Goal: Task Accomplishment & Management: Manage account settings

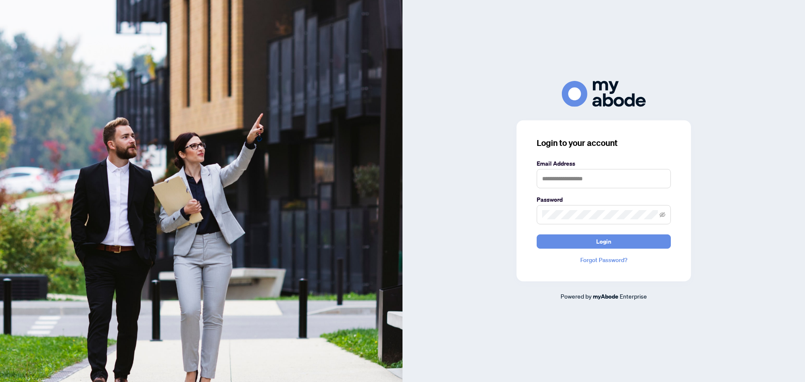
type input "**********"
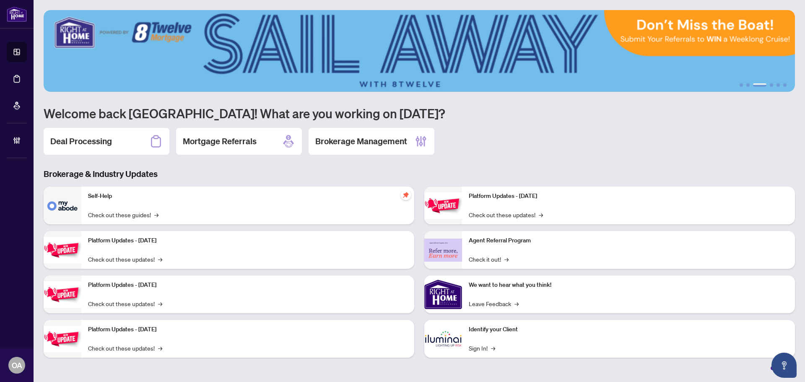
click at [107, 149] on div "Deal Processing" at bounding box center [107, 141] width 126 height 27
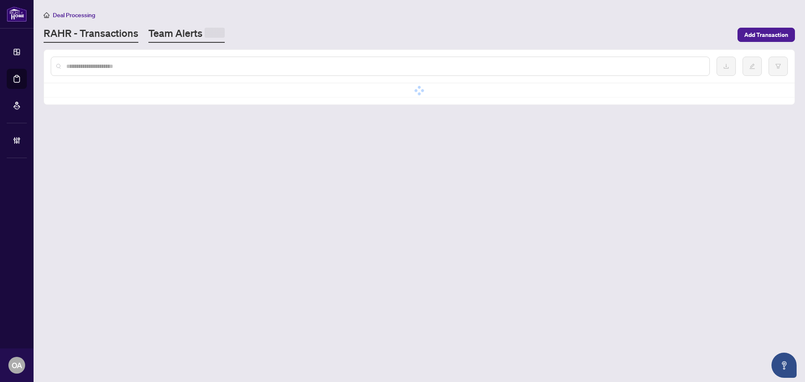
click at [191, 33] on link "Team Alerts" at bounding box center [186, 34] width 76 height 16
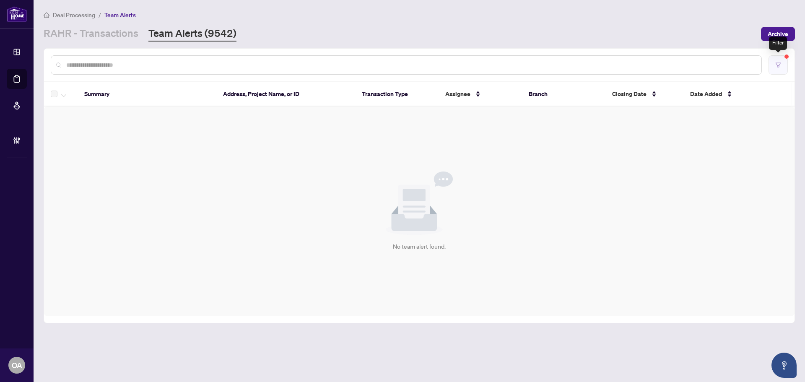
click at [773, 63] on button "button" at bounding box center [777, 64] width 19 height 19
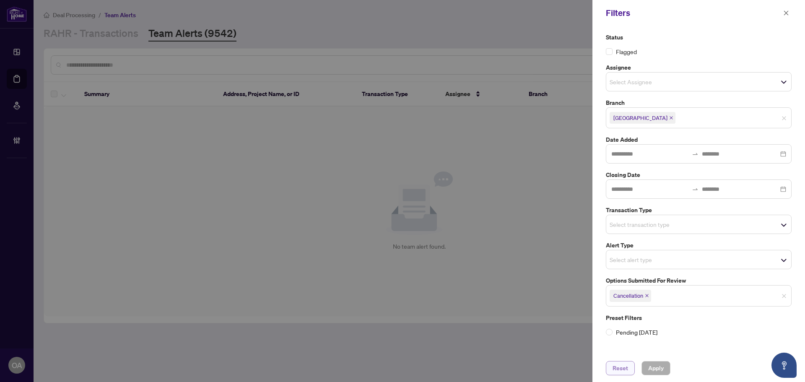
click at [621, 367] on span "Reset" at bounding box center [620, 367] width 16 height 13
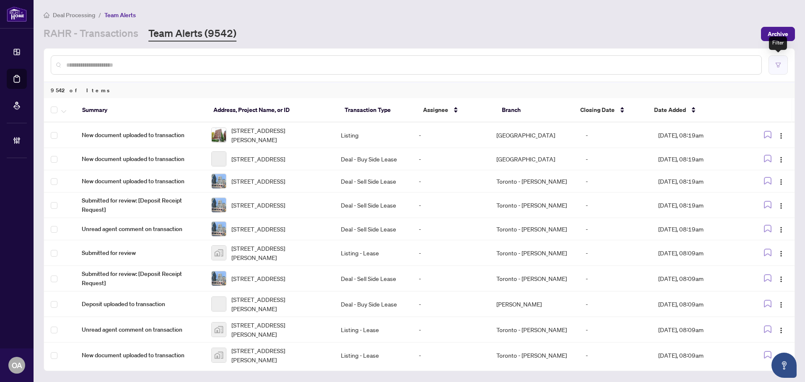
click at [776, 65] on icon "filter" at bounding box center [778, 65] width 6 height 6
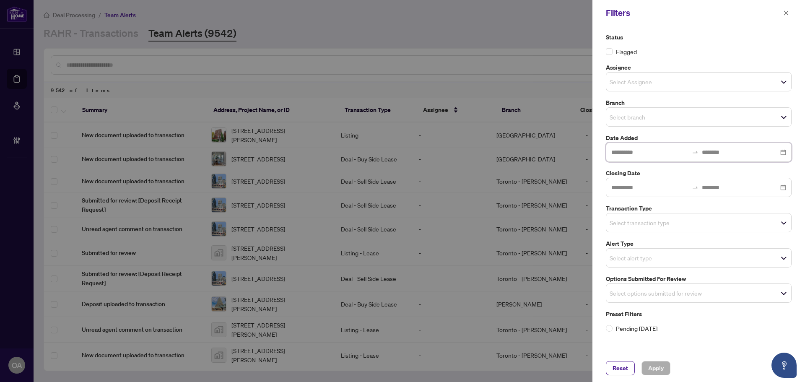
click at [652, 155] on input at bounding box center [649, 151] width 77 height 9
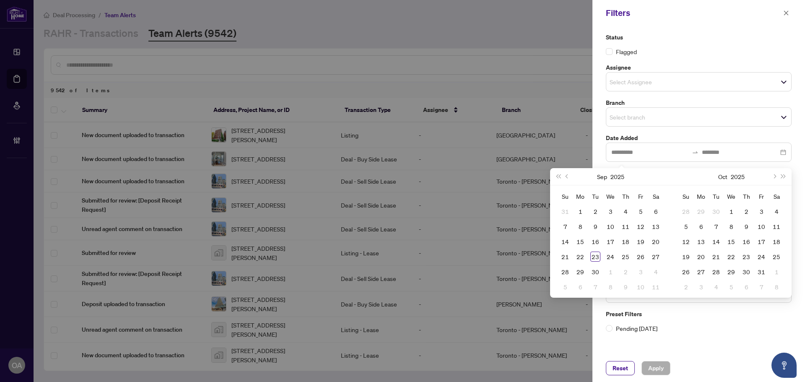
click at [641, 127] on div "Status Flagged Assignee Select Assignee Branch Select branch Date Added Closing…" at bounding box center [698, 183] width 191 height 300
click at [640, 119] on input "search" at bounding box center [638, 117] width 59 height 10
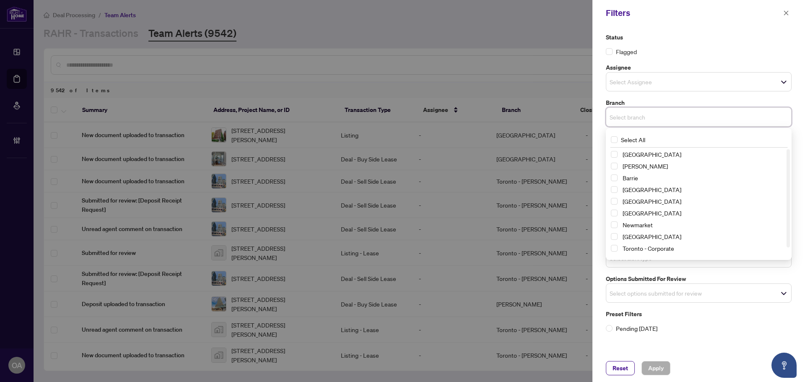
click at [612, 238] on span "Select Ottawa" at bounding box center [613, 236] width 7 height 7
click at [701, 41] on label "Status" at bounding box center [698, 37] width 186 height 9
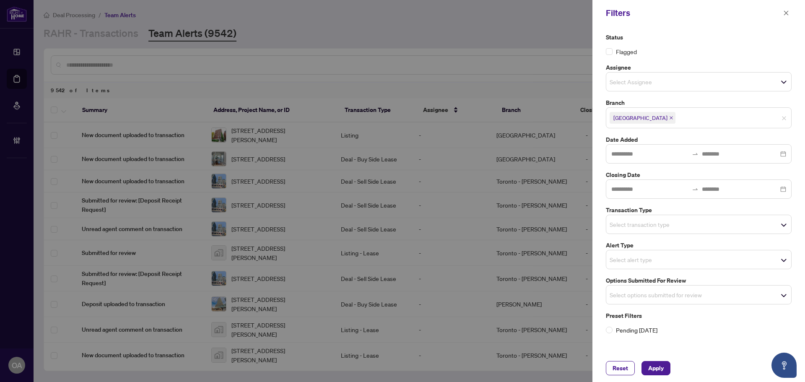
click at [644, 304] on div "Select options submitted for review" at bounding box center [698, 294] width 186 height 19
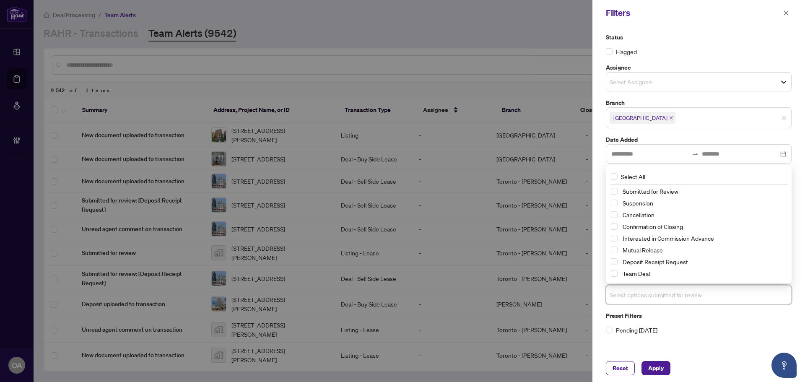
click at [613, 254] on div "Mutual Release" at bounding box center [698, 250] width 176 height 10
click at [618, 212] on div "Cancellation" at bounding box center [698, 215] width 176 height 10
click at [615, 202] on span "Select Suspension" at bounding box center [613, 202] width 7 height 7
click at [614, 213] on span "Select Cancellation" at bounding box center [613, 215] width 7 height 7
click at [616, 250] on span "Select Mutual Release" at bounding box center [613, 250] width 7 height 7
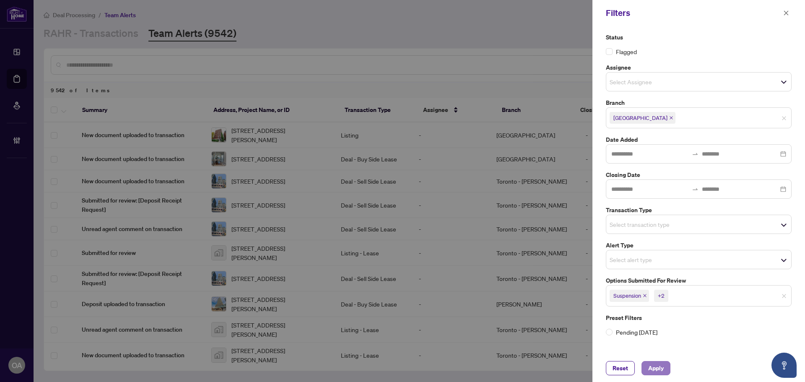
click at [660, 370] on span "Apply" at bounding box center [656, 367] width 16 height 13
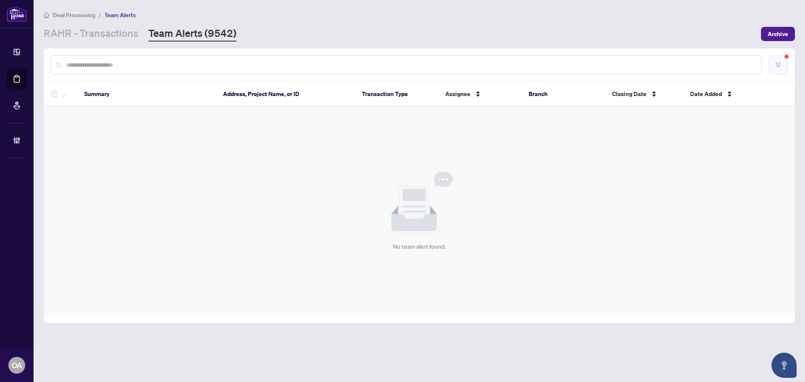
click at [775, 65] on icon "filter" at bounding box center [778, 65] width 6 height 6
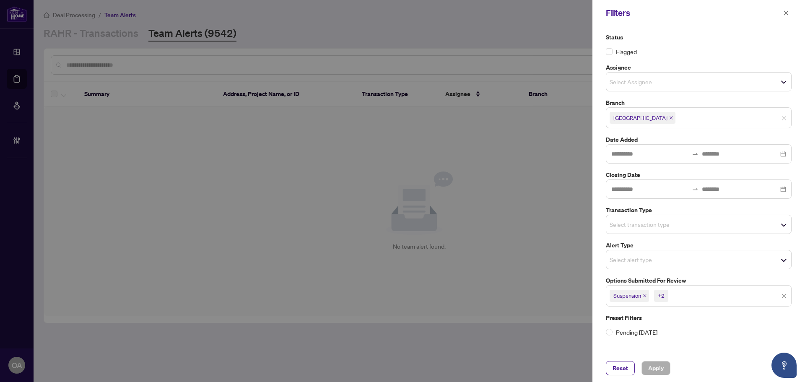
click at [786, 297] on span "Suspension +2" at bounding box center [698, 295] width 185 height 13
click at [668, 259] on input "search" at bounding box center [638, 259] width 59 height 10
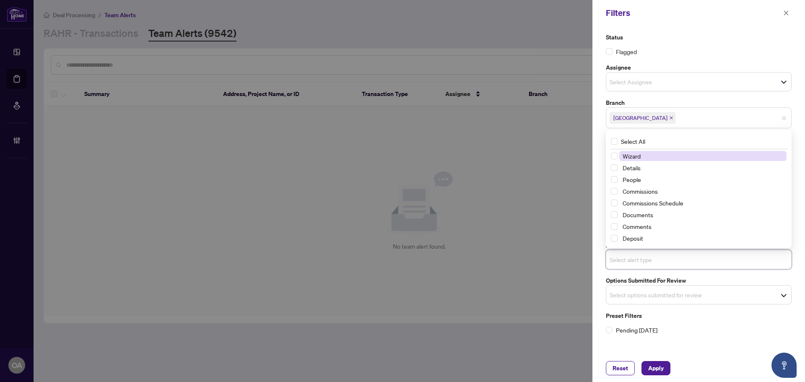
click at [668, 259] on input "search" at bounding box center [638, 259] width 59 height 10
click at [660, 258] on input "search" at bounding box center [638, 259] width 59 height 10
click at [742, 268] on div "Select alert type" at bounding box center [698, 259] width 186 height 19
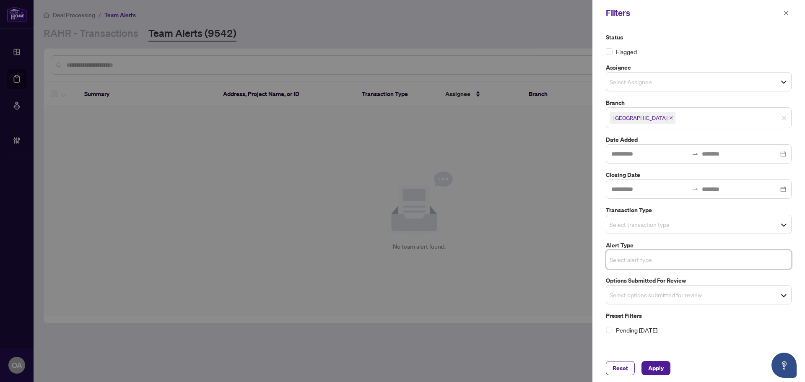
click at [678, 238] on div "Status Flagged Assignee Select Assignee Branch Ottawa Date Added Closing Date T…" at bounding box center [698, 184] width 191 height 302
click at [654, 233] on div "Select transaction type" at bounding box center [698, 224] width 186 height 19
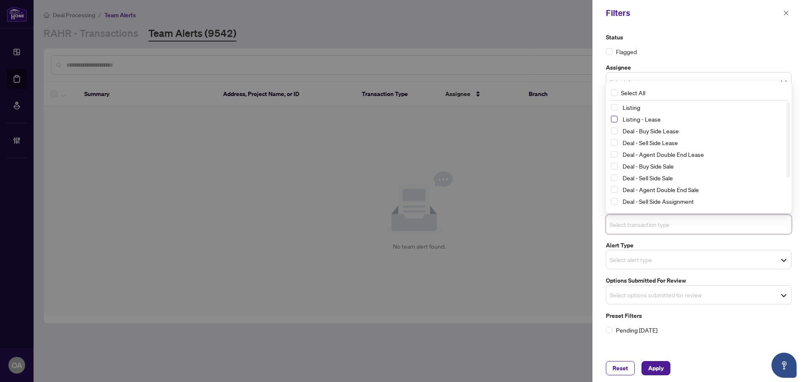
click at [613, 118] on span "Select Listing - Lease" at bounding box center [613, 119] width 7 height 7
click at [614, 110] on span "Select Listing" at bounding box center [613, 107] width 7 height 7
click at [656, 373] on span "Apply" at bounding box center [656, 367] width 16 height 13
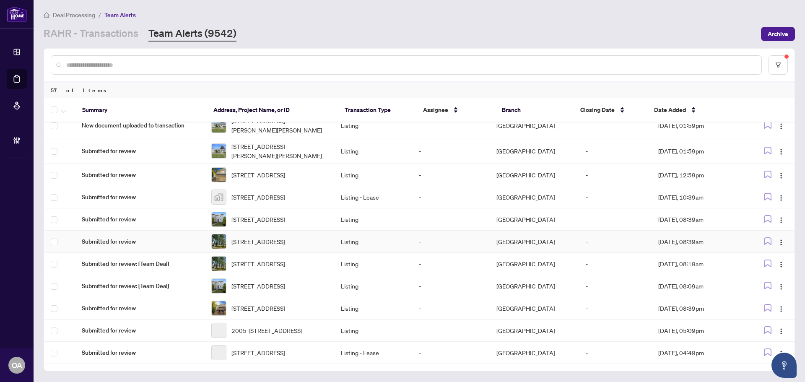
scroll to position [1650, 0]
click at [776, 66] on icon "filter" at bounding box center [778, 65] width 6 height 6
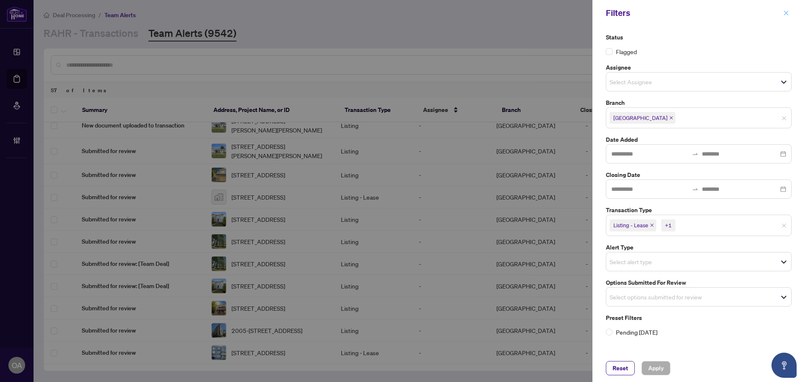
click at [787, 12] on icon "close" at bounding box center [786, 13] width 6 height 6
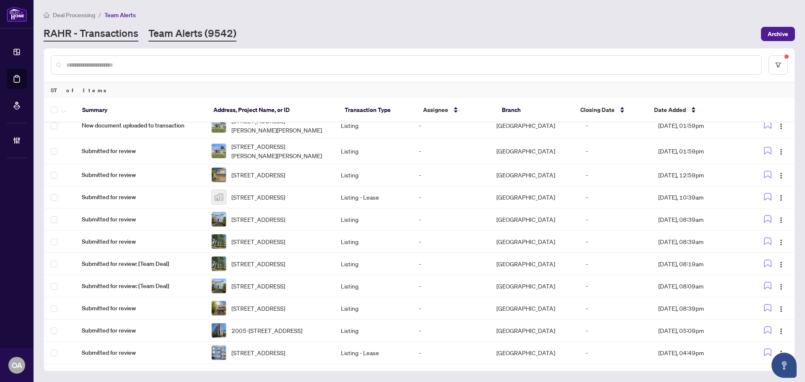
click at [105, 36] on link "RAHR - Transactions" at bounding box center [91, 33] width 95 height 15
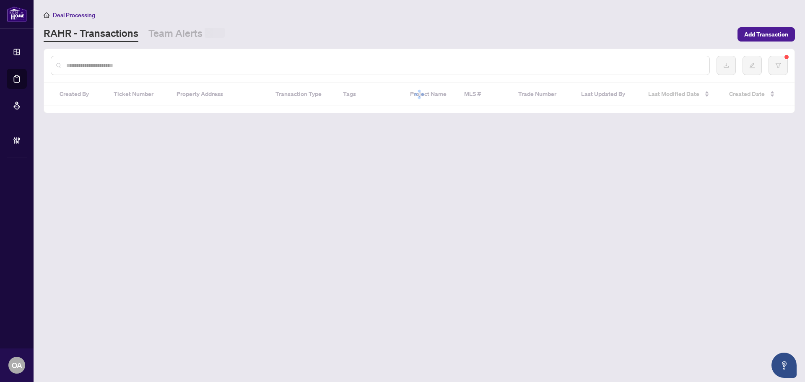
click at [120, 62] on input "text" at bounding box center [384, 65] width 636 height 9
paste input "*********"
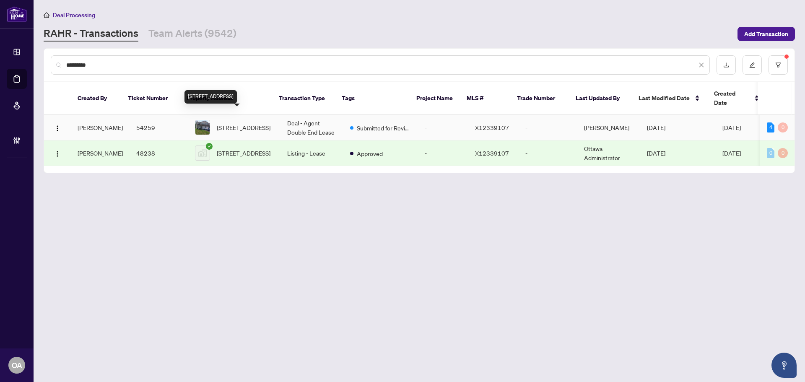
type input "*********"
click at [244, 123] on span "2097 Sandstone Cres, Petawawa, Ontario K8H 0B2, Canada" at bounding box center [244, 127] width 54 height 9
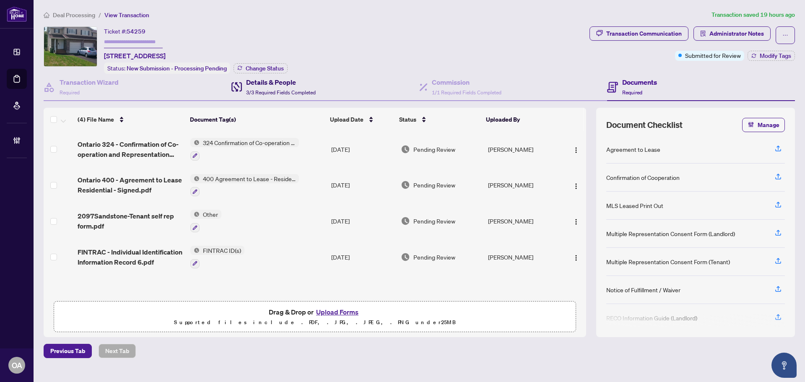
click at [287, 81] on h4 "Details & People" at bounding box center [281, 82] width 70 height 10
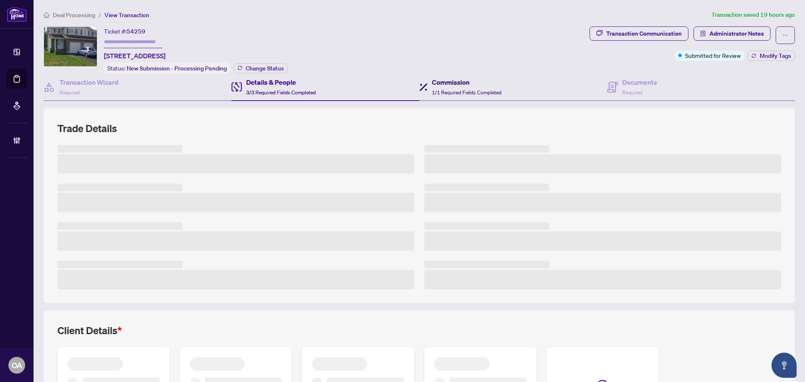
click at [419, 83] on icon at bounding box center [423, 87] width 8 height 8
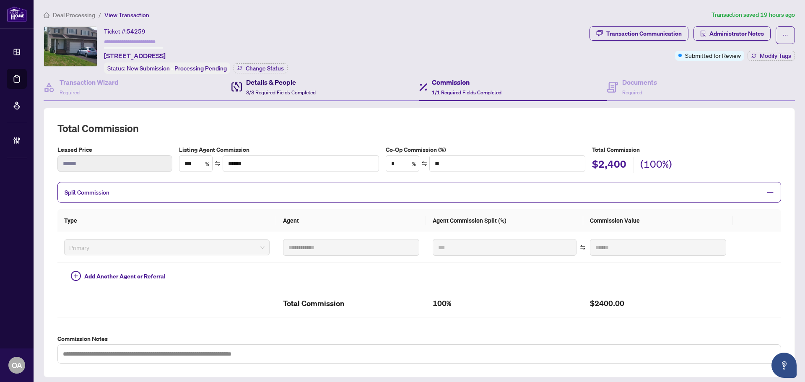
click at [276, 92] on span "3/3 Required Fields Completed" at bounding box center [281, 92] width 70 height 6
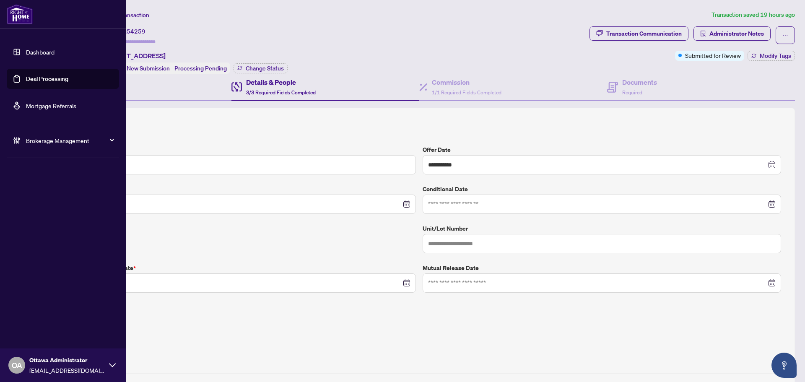
drag, startPoint x: 15, startPoint y: 141, endPoint x: 23, endPoint y: 140, distance: 8.5
click at [15, 141] on icon at bounding box center [17, 140] width 8 height 8
drag, startPoint x: 48, startPoint y: 198, endPoint x: 50, endPoint y: 192, distance: 6.4
click at [48, 199] on link "Manage Agents" at bounding box center [38, 201] width 41 height 8
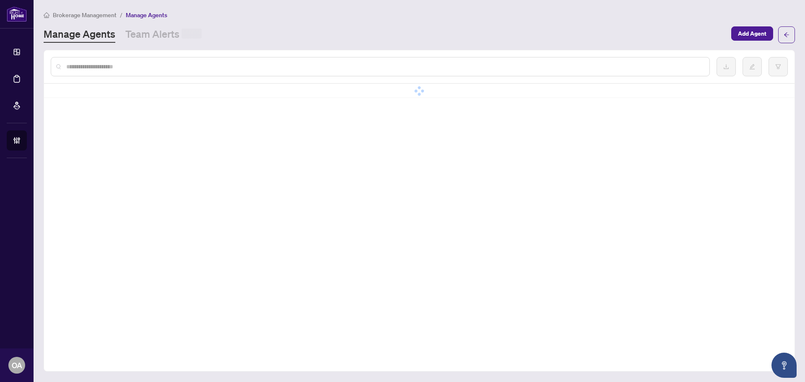
click at [163, 65] on input "text" at bounding box center [384, 66] width 636 height 9
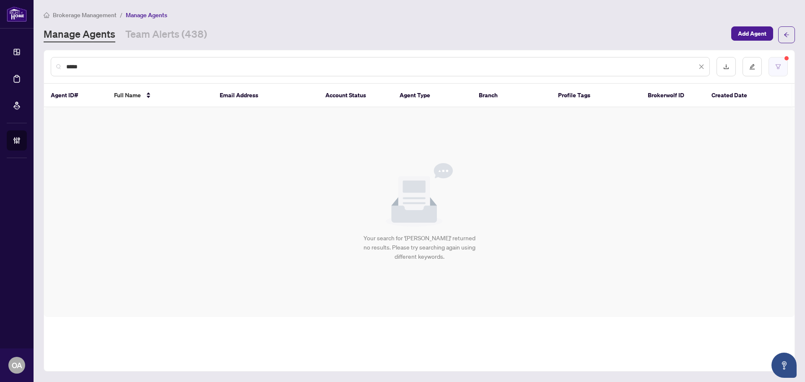
click at [773, 65] on button "button" at bounding box center [777, 66] width 19 height 19
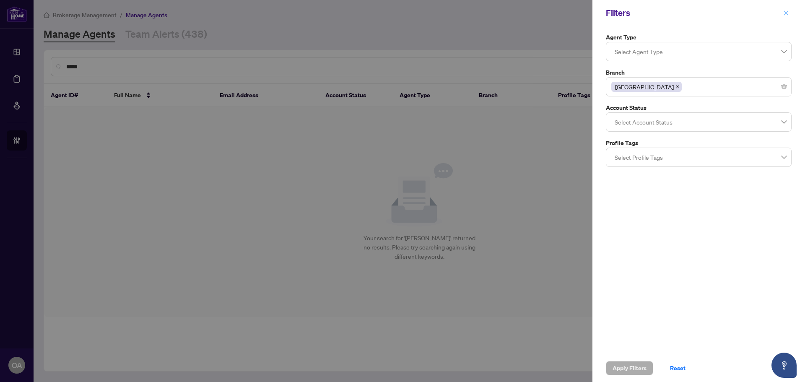
click at [786, 14] on icon "close" at bounding box center [786, 12] width 5 height 5
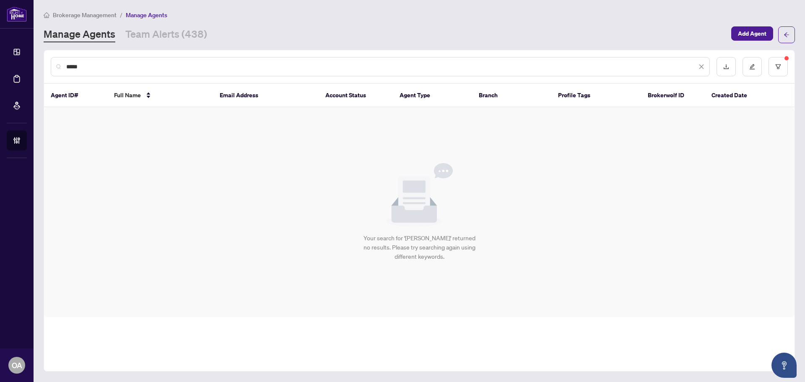
drag, startPoint x: 137, startPoint y: 65, endPoint x: 38, endPoint y: 65, distance: 98.9
click at [38, 65] on main "Brokerage Management / Manage Agents Manage Agents Team Alerts (438) Add Agent …" at bounding box center [419, 191] width 771 height 382
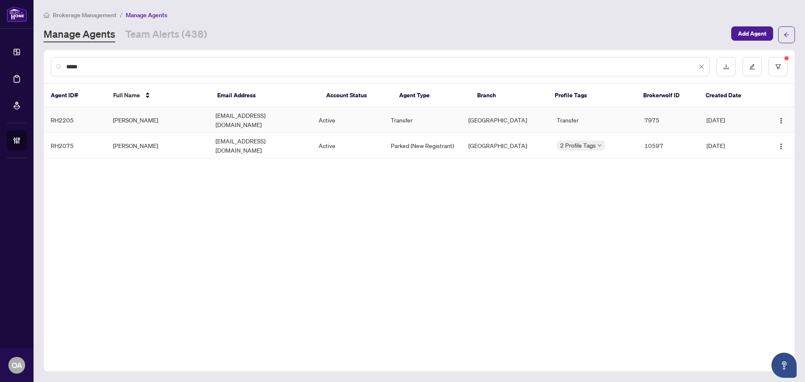
type input "*****"
click at [154, 116] on td "Dan Peiris" at bounding box center [157, 120] width 103 height 26
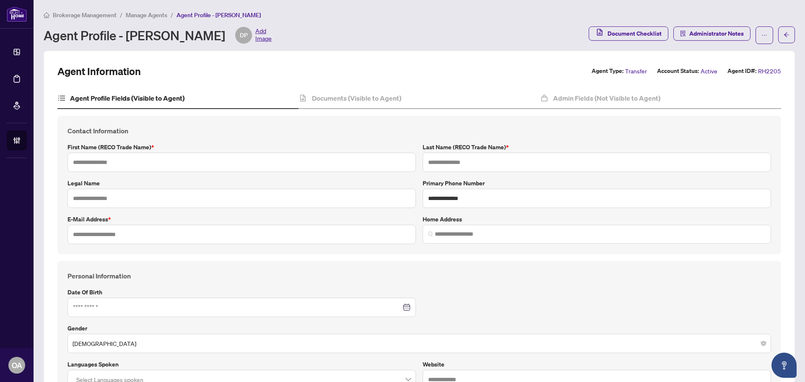
type input "***"
type input "******"
type input "**********"
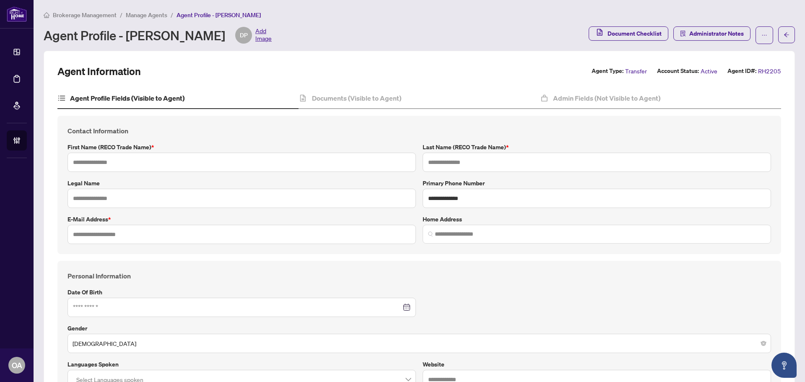
type input "*********"
type input "*"
type input "*******"
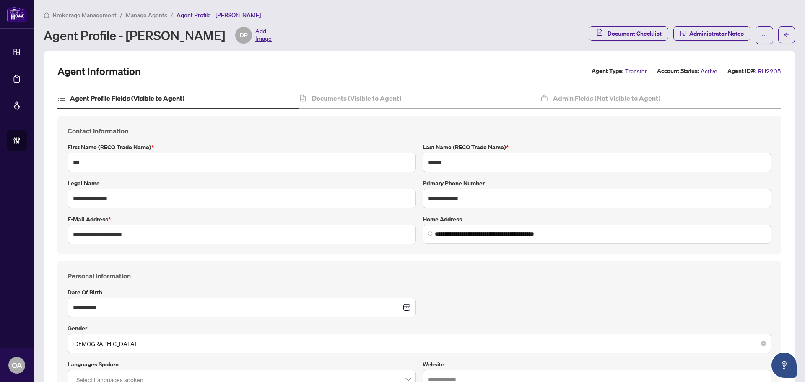
type input "**********"
drag, startPoint x: 592, startPoint y: 232, endPoint x: 347, endPoint y: 240, distance: 245.3
click at [347, 240] on div "**********" at bounding box center [419, 185] width 710 height 118
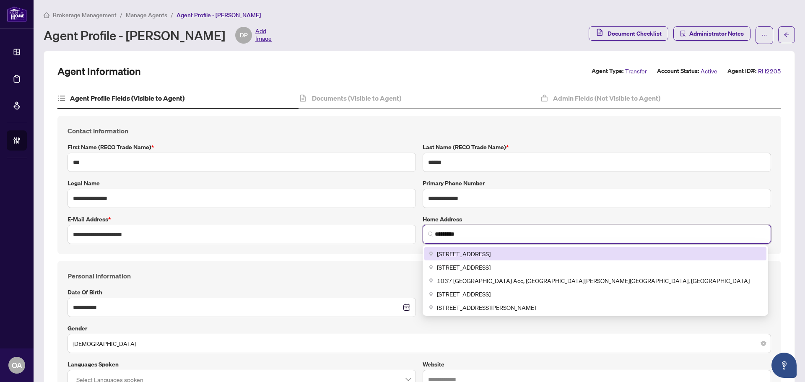
click at [458, 252] on span "1037 Parabolica Way, Kanata, ON, Canada" at bounding box center [464, 253] width 54 height 9
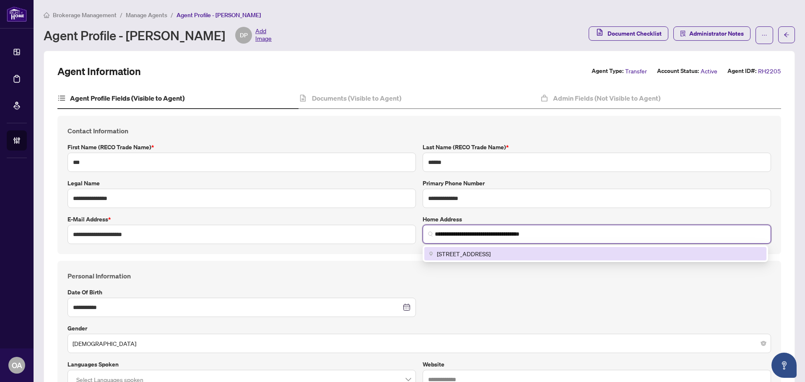
type input "**********"
click at [541, 287] on div "**********" at bounding box center [419, 348] width 710 height 154
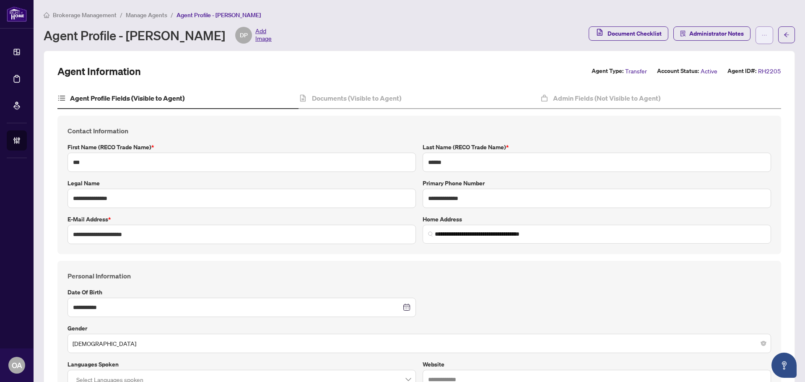
click at [762, 35] on button "button" at bounding box center [764, 35] width 18 height 18
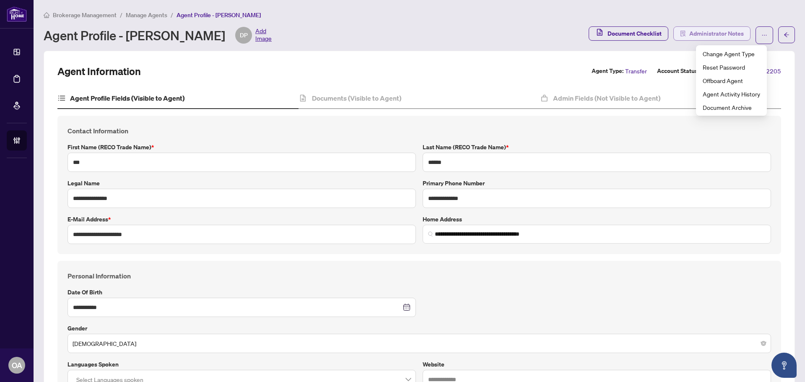
click at [700, 34] on span "Administrator Notes" at bounding box center [716, 33] width 54 height 13
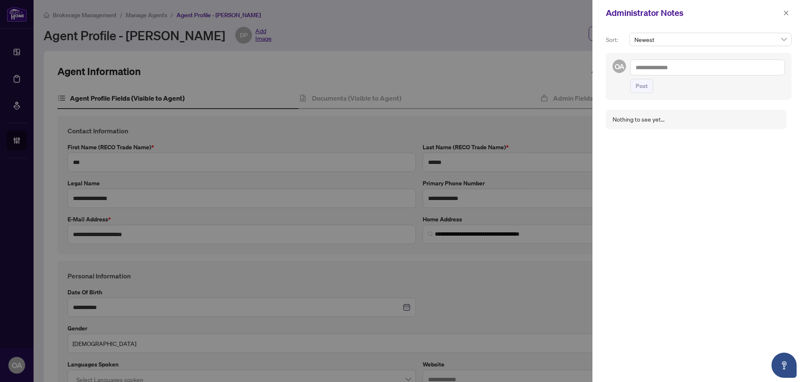
click at [683, 65] on textarea at bounding box center [707, 67] width 155 height 16
click at [665, 74] on b "Bil" at bounding box center [662, 74] width 6 height 8
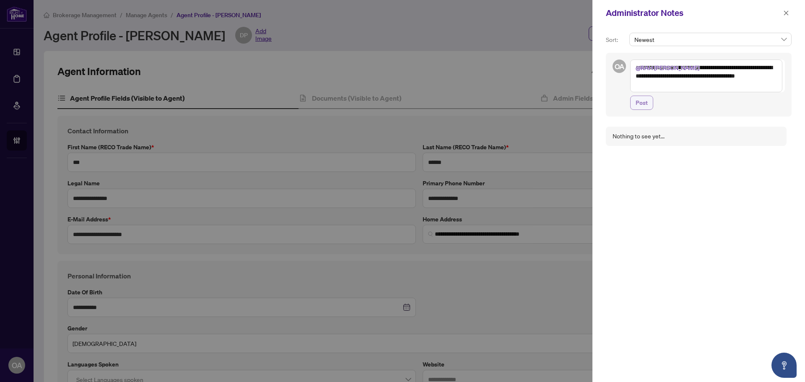
type textarea "**********"
click at [649, 103] on button "Post" at bounding box center [641, 103] width 23 height 14
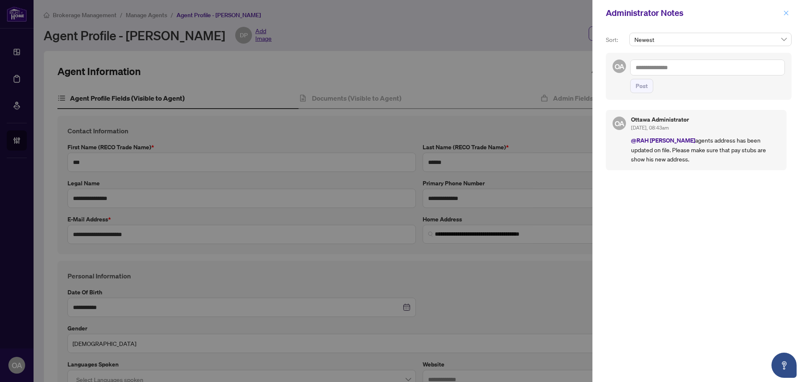
click at [787, 10] on icon "close" at bounding box center [786, 13] width 6 height 6
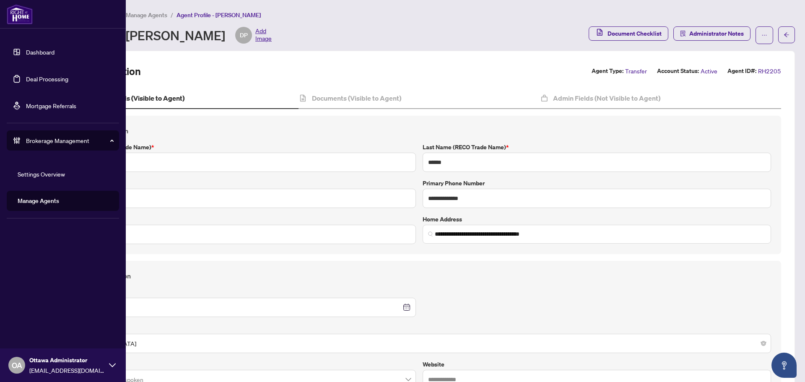
click at [26, 75] on link "Deal Processing" at bounding box center [47, 79] width 42 height 8
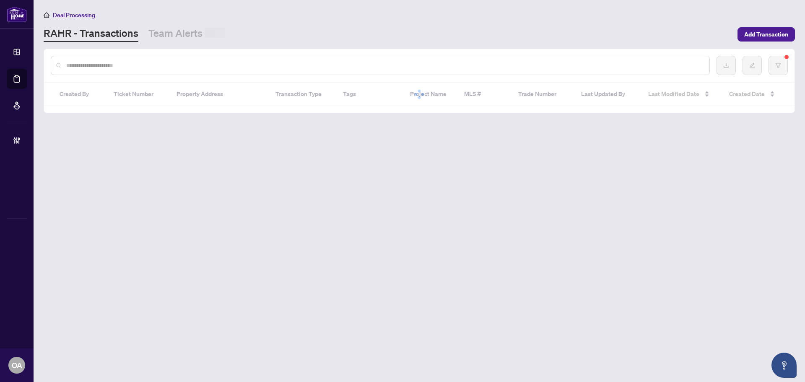
click at [111, 65] on input "text" at bounding box center [384, 65] width 636 height 9
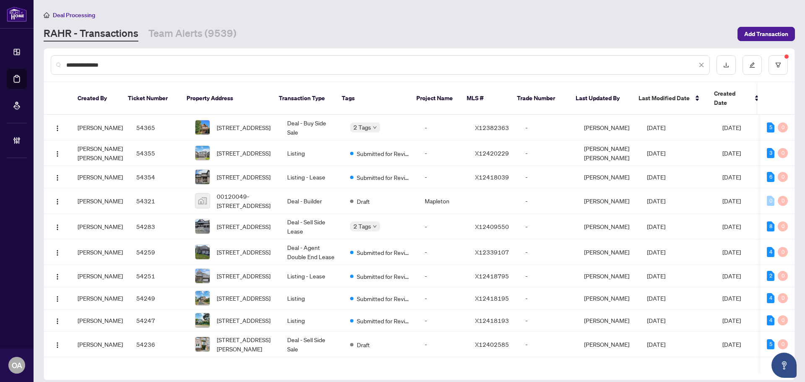
type input "**********"
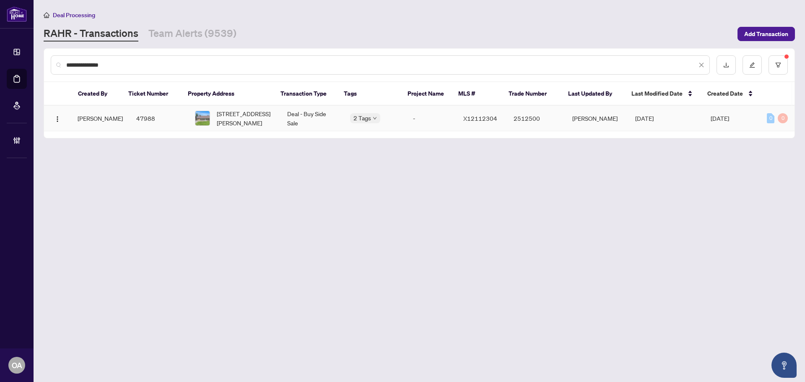
click at [370, 117] on body "**********" at bounding box center [402, 191] width 805 height 382
click at [259, 119] on span "1395 Notre-Dame St, Russell, Ontario K0A 1W0, Canada" at bounding box center [245, 118] width 57 height 18
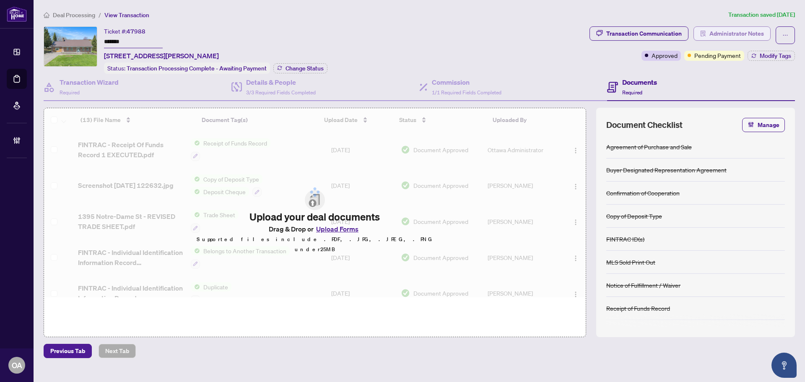
click at [740, 34] on span "Administrator Notes" at bounding box center [736, 33] width 54 height 13
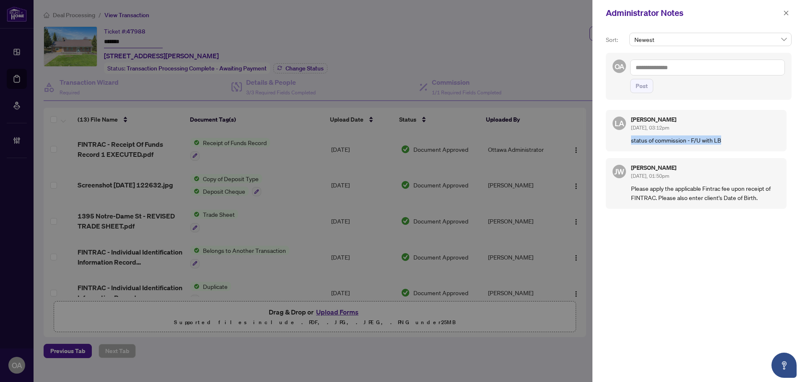
drag, startPoint x: 722, startPoint y: 140, endPoint x: 629, endPoint y: 140, distance: 92.2
click at [629, 140] on div "LA Luna Almuhanna Sep/16/2025, 03:12pm status of commission - F/U with LB" at bounding box center [695, 130] width 181 height 41
click at [657, 140] on p "status of commission - F/U with LB" at bounding box center [705, 139] width 149 height 9
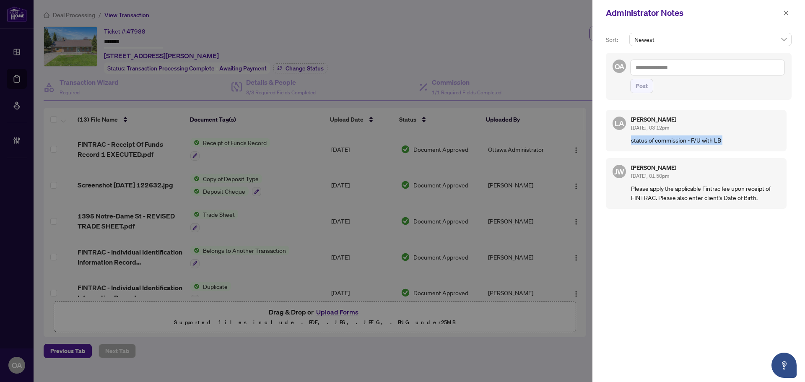
click at [657, 140] on p "status of commission - F/U with LB" at bounding box center [705, 139] width 149 height 9
click at [668, 140] on p "status of commission - F/U with LB" at bounding box center [705, 139] width 149 height 9
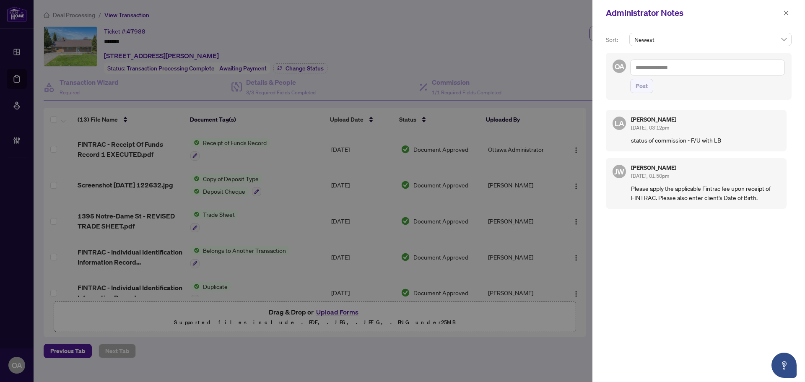
click at [656, 72] on textarea at bounding box center [707, 67] width 155 height 16
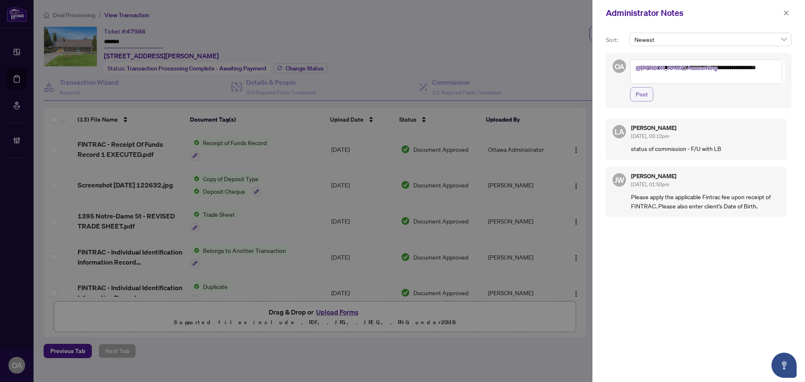
type textarea "**********"
click at [647, 95] on span "Post" at bounding box center [641, 94] width 12 height 13
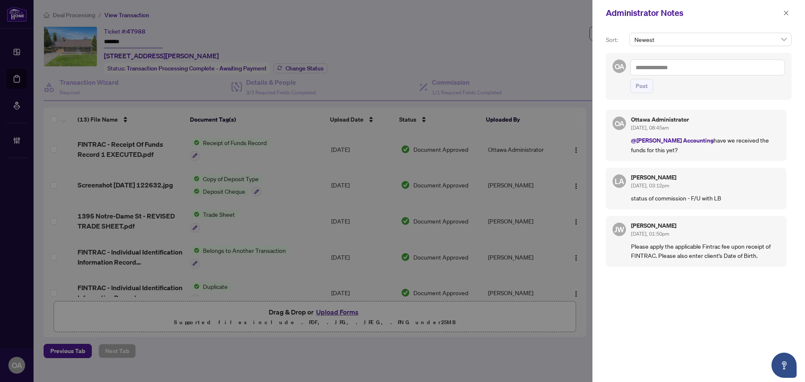
drag, startPoint x: 782, startPoint y: 12, endPoint x: 566, endPoint y: 28, distance: 216.4
click at [782, 12] on button "button" at bounding box center [785, 13] width 11 height 10
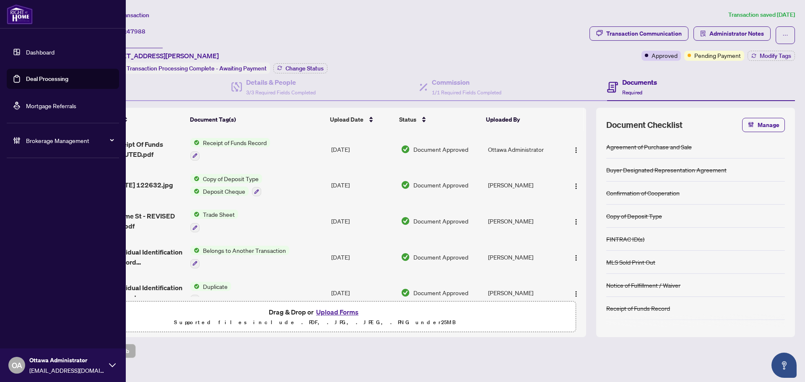
drag, startPoint x: 42, startPoint y: 78, endPoint x: 124, endPoint y: 77, distance: 82.1
click at [42, 78] on link "Deal Processing" at bounding box center [47, 79] width 42 height 8
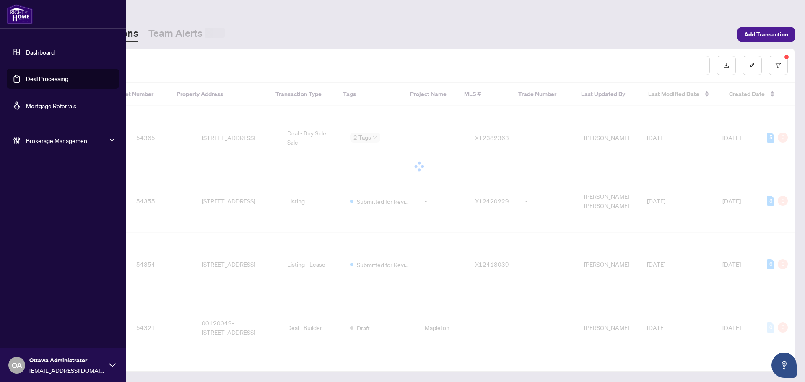
click at [143, 69] on input "text" at bounding box center [384, 65] width 636 height 9
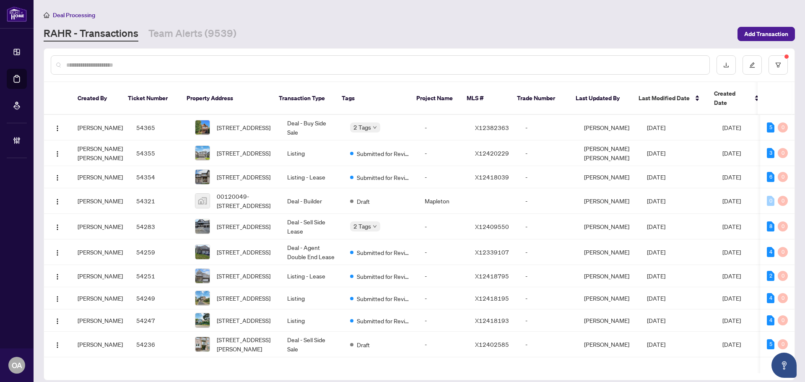
click at [143, 69] on input "text" at bounding box center [384, 64] width 636 height 9
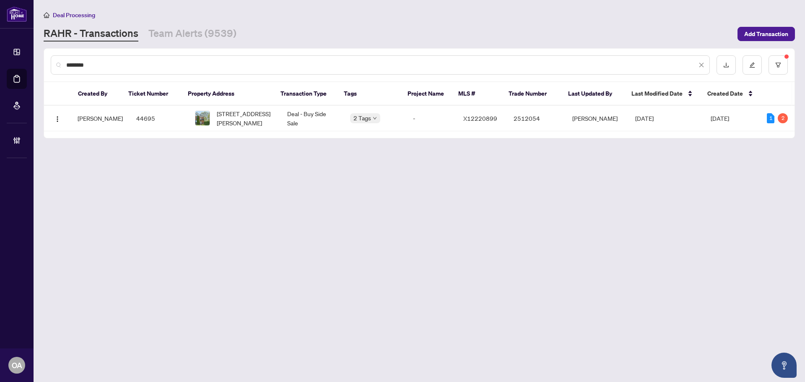
type input "********"
click at [200, 118] on img at bounding box center [202, 118] width 14 height 14
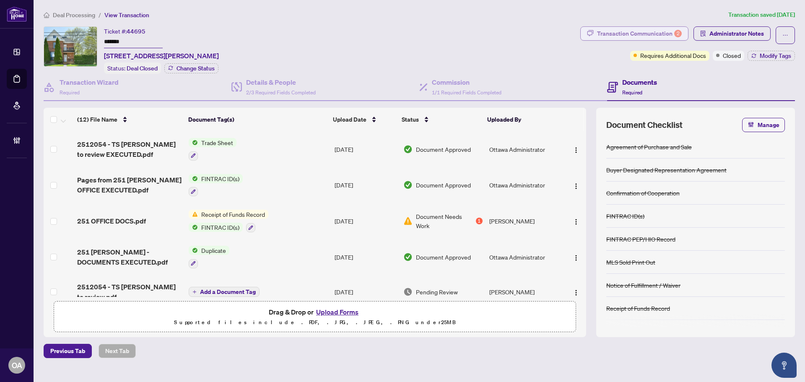
click at [644, 36] on div "Transaction Communication 2" at bounding box center [639, 33] width 85 height 13
type textarea "**********"
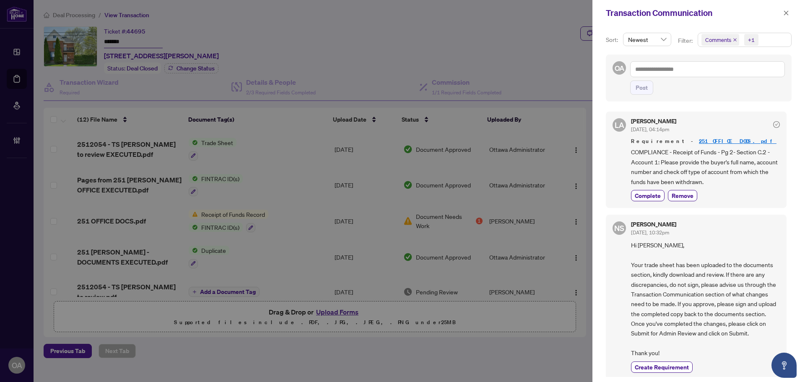
click at [733, 39] on icon "close" at bounding box center [734, 40] width 4 height 4
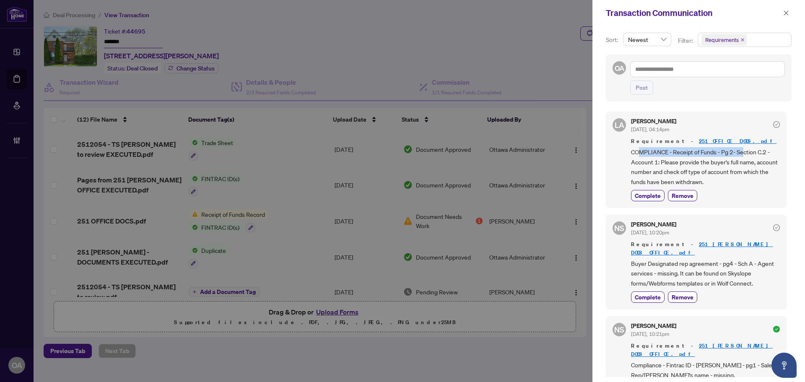
drag, startPoint x: 641, startPoint y: 153, endPoint x: 741, endPoint y: 152, distance: 100.6
click at [741, 152] on span "COMPLIANCE - Receipt of Funds - Pg 2- Section C.2 - Account 1: Please provide t…" at bounding box center [705, 166] width 149 height 39
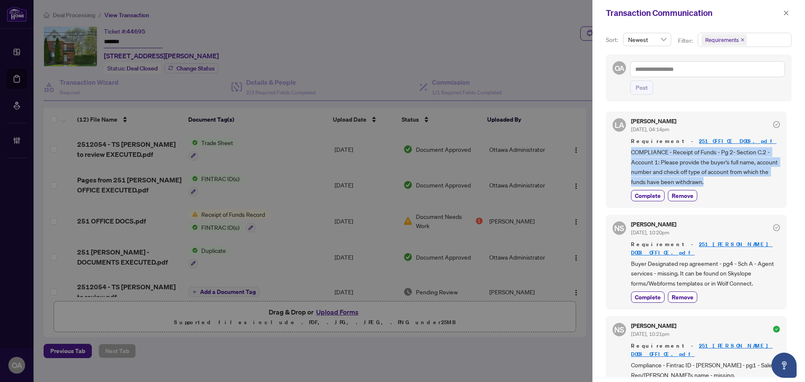
drag, startPoint x: 751, startPoint y: 181, endPoint x: 631, endPoint y: 152, distance: 122.9
click at [631, 152] on span "COMPLIANCE - Receipt of Funds - Pg 2- Section C.2 - Account 1: Please provide t…" at bounding box center [705, 166] width 149 height 39
copy span "COMPLIANCE - Receipt of Funds - Pg 2- Section C.2 - Account 1: Please provide t…"
click at [784, 13] on icon "close" at bounding box center [786, 13] width 6 height 6
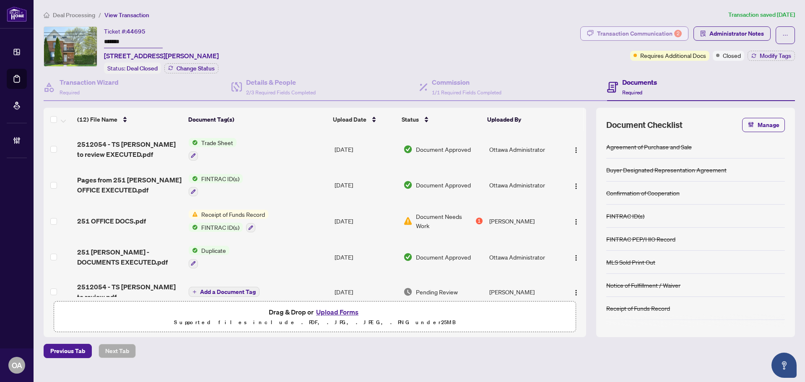
click at [662, 37] on div "Transaction Communication 2" at bounding box center [639, 33] width 85 height 13
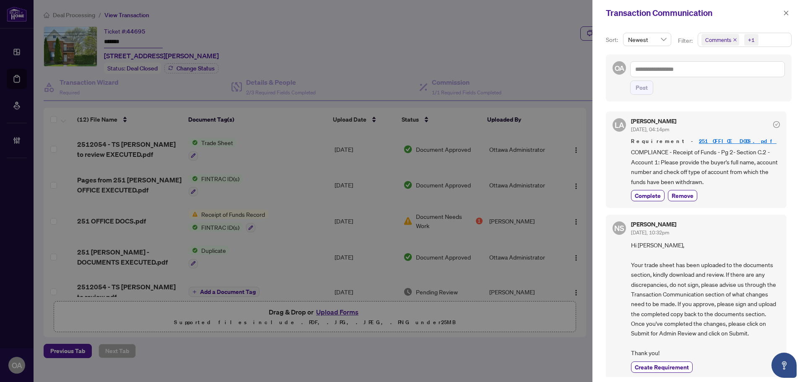
click at [734, 37] on span "Comments" at bounding box center [720, 40] width 38 height 12
click at [734, 41] on icon "close" at bounding box center [734, 40] width 4 height 4
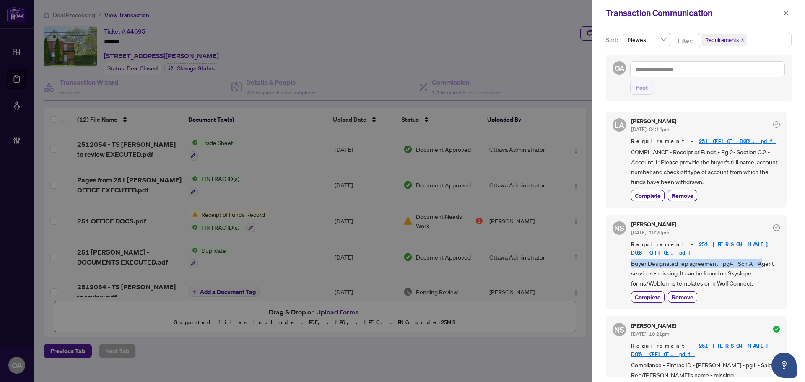
drag, startPoint x: 688, startPoint y: 258, endPoint x: 759, endPoint y: 258, distance: 71.2
click at [759, 258] on div "NS Neena Sharma Aug/06/2025, 10:20pm Requirement - 251 JOHN DOCS OFFICE.pdf Buy…" at bounding box center [695, 262] width 181 height 95
click at [759, 259] on span "Buyer Designated rep agreement - pg4 - Sch A - Agent services - missing. It can…" at bounding box center [705, 273] width 149 height 29
drag, startPoint x: 629, startPoint y: 269, endPoint x: 747, endPoint y: 266, distance: 117.8
click at [747, 266] on div "NS Neena Sharma Aug/06/2025, 10:20pm Requirement - 251 JOHN DOCS OFFICE.pdf Buy…" at bounding box center [695, 262] width 181 height 95
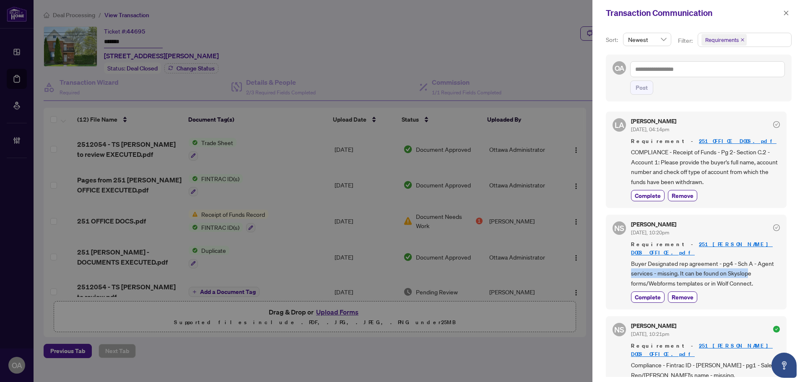
click at [747, 266] on span "Buyer Designated rep agreement - pg4 - Sch A - Agent services - missing. It can…" at bounding box center [705, 273] width 149 height 29
drag, startPoint x: 748, startPoint y: 273, endPoint x: 627, endPoint y: 266, distance: 120.5
click at [627, 268] on div "NS Neena Sharma Aug/06/2025, 10:20pm Requirement - 251 JOHN DOCS OFFICE.pdf Buy…" at bounding box center [695, 262] width 181 height 95
click at [723, 260] on span "Buyer Designated rep agreement - pg4 - Sch A - Agent services - missing. It can…" at bounding box center [705, 273] width 149 height 29
click at [787, 13] on icon "close" at bounding box center [786, 13] width 6 height 6
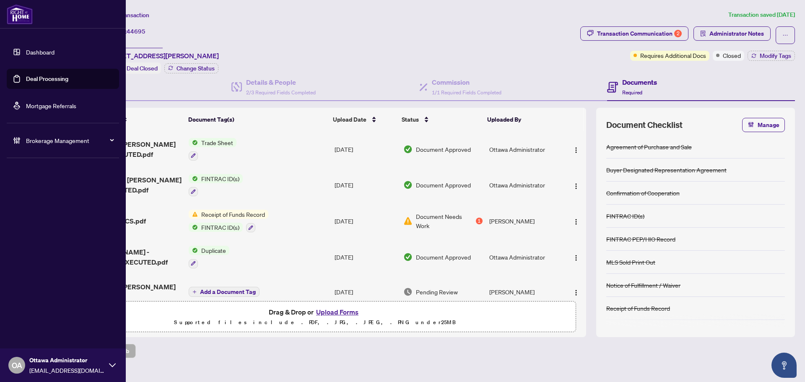
click at [26, 76] on link "Deal Processing" at bounding box center [47, 79] width 42 height 8
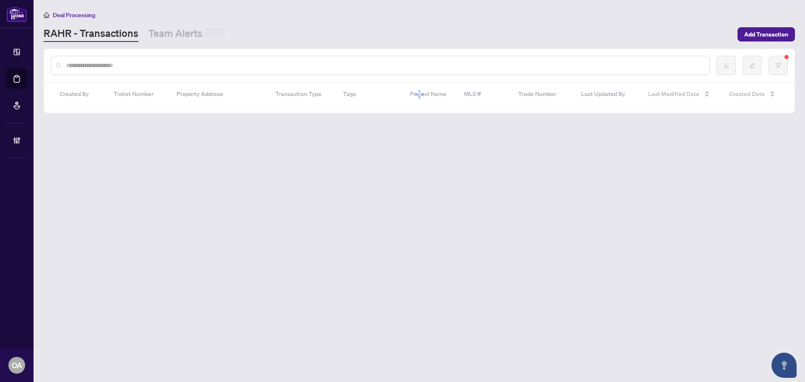
click at [136, 65] on input "text" at bounding box center [384, 65] width 636 height 9
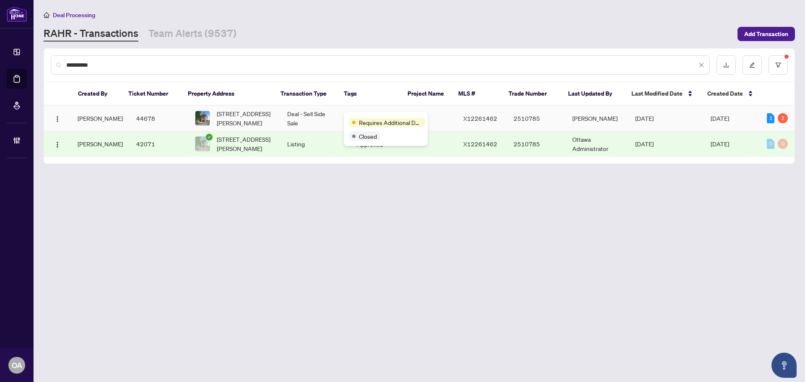
type input "**********"
click at [222, 119] on span "88 Asselin St, The Nation, Ontario K0A 2M0, Canada" at bounding box center [245, 118] width 57 height 18
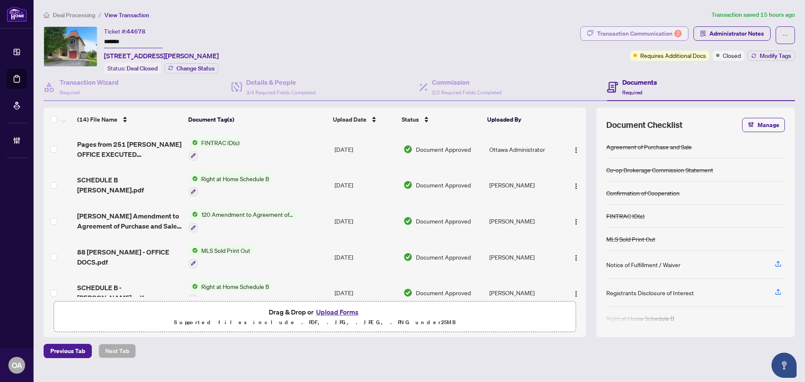
click at [623, 34] on div "Transaction Communication 2" at bounding box center [639, 33] width 85 height 13
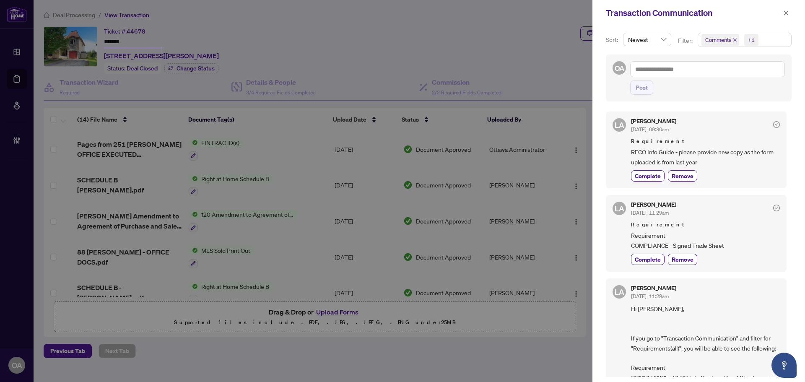
click at [732, 39] on icon "close" at bounding box center [734, 40] width 4 height 4
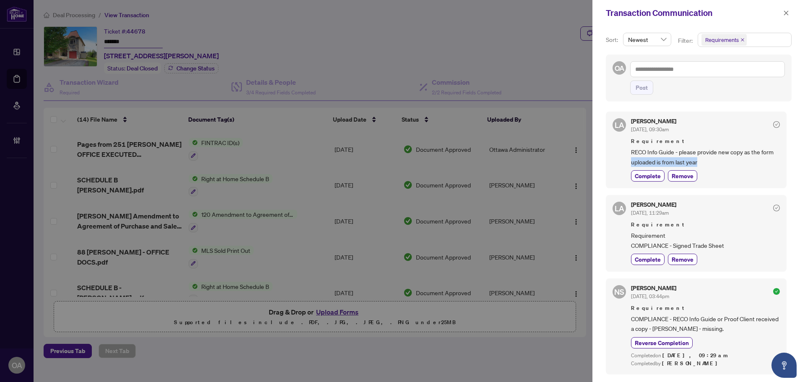
drag, startPoint x: 717, startPoint y: 164, endPoint x: 623, endPoint y: 161, distance: 94.7
click at [623, 161] on div "LA Luna Almuhanna Sep/17/2025, 09:30am Requirement RECO Info Guide - please pro…" at bounding box center [695, 149] width 181 height 77
click at [655, 158] on span "RECO Info Guide - please provide new copy as the form uploaded is from last year" at bounding box center [705, 157] width 149 height 20
drag, startPoint x: 642, startPoint y: 156, endPoint x: 704, endPoint y: 158, distance: 61.2
click at [704, 158] on span "RECO Info Guide - please provide new copy as the form uploaded is from last year" at bounding box center [705, 157] width 149 height 20
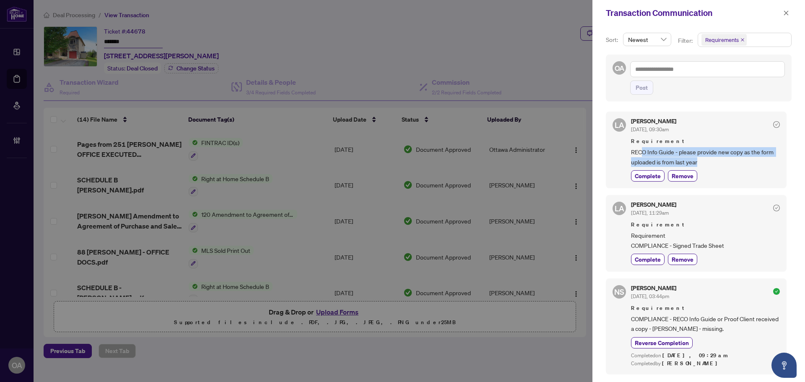
click at [704, 158] on span "RECO Info Guide - please provide new copy as the form uploaded is from last year" at bounding box center [705, 157] width 149 height 20
drag, startPoint x: 643, startPoint y: 154, endPoint x: 730, endPoint y: 154, distance: 86.7
click at [730, 154] on span "RECO Info Guide - please provide new copy as the form uploaded is from last year" at bounding box center [705, 157] width 149 height 20
drag, startPoint x: 766, startPoint y: 154, endPoint x: 654, endPoint y: 155, distance: 111.9
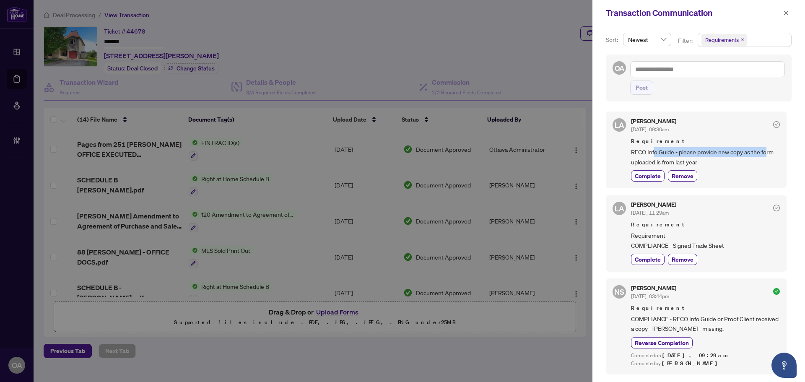
click at [654, 155] on span "RECO Info Guide - please provide new copy as the form uploaded is from last year" at bounding box center [705, 157] width 149 height 20
drag, startPoint x: 657, startPoint y: 158, endPoint x: 662, endPoint y: 159, distance: 4.2
click at [657, 159] on span "RECO Info Guide - please provide new copy as the form uploaded is from last year" at bounding box center [705, 157] width 149 height 20
drag, startPoint x: 726, startPoint y: 243, endPoint x: 641, endPoint y: 247, distance: 85.6
click at [636, 248] on span "Requirement COMPLIANCE - Signed Trade Sheet" at bounding box center [705, 240] width 149 height 20
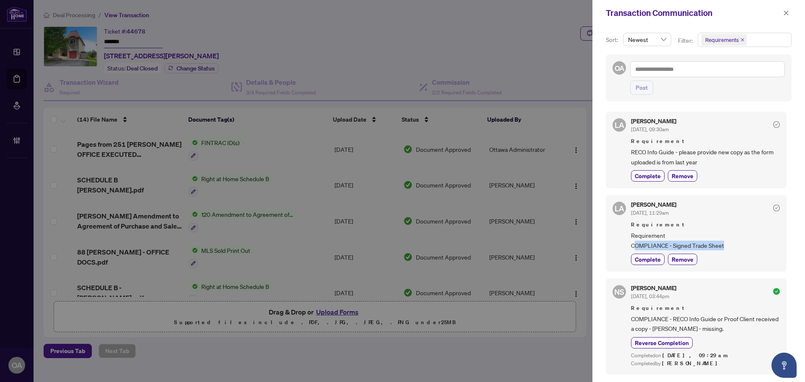
click at [721, 246] on span "Requirement COMPLIANCE - Signed Trade Sheet" at bounding box center [705, 240] width 149 height 20
click at [699, 156] on span "RECO Info Guide - please provide new copy as the form uploaded is from last year" at bounding box center [705, 157] width 149 height 20
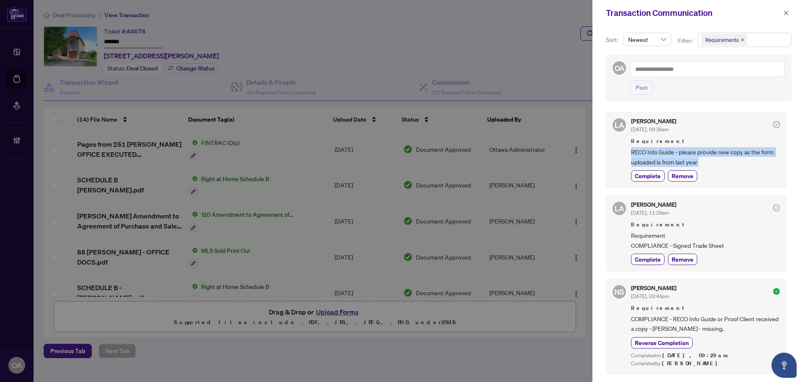
click at [699, 156] on span "RECO Info Guide - please provide new copy as the form uploaded is from last year" at bounding box center [705, 157] width 149 height 20
click at [703, 166] on span "RECO Info Guide - please provide new copy as the form uploaded is from last year" at bounding box center [705, 157] width 149 height 20
click at [787, 12] on icon "close" at bounding box center [786, 12] width 5 height 5
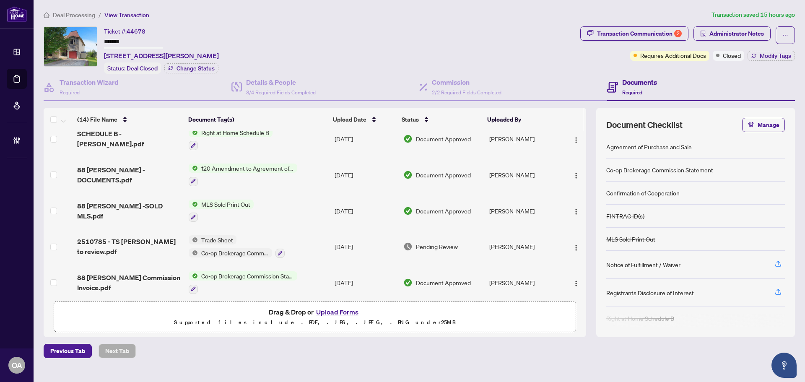
scroll to position [210, 0]
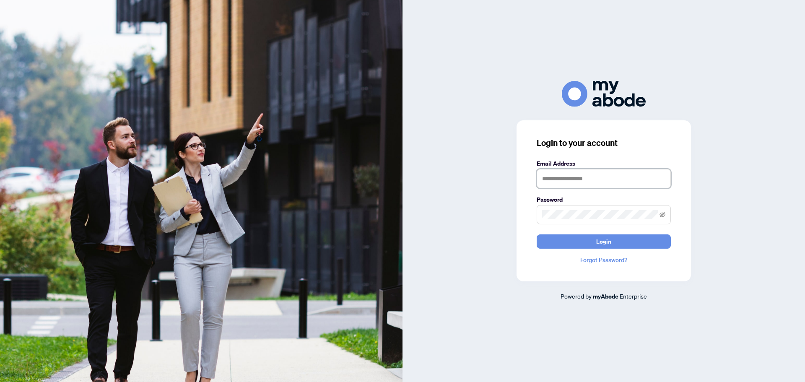
type input "**********"
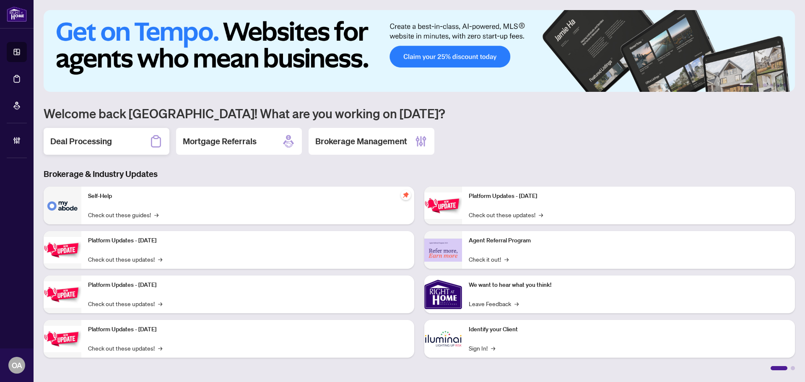
click at [145, 146] on div "Deal Processing" at bounding box center [107, 141] width 126 height 27
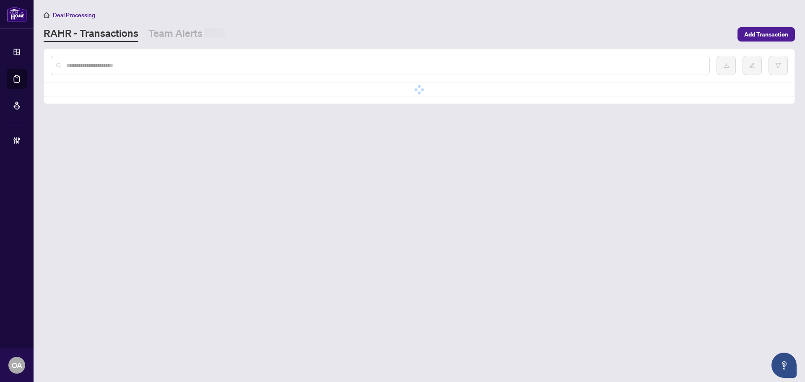
click at [107, 70] on div at bounding box center [380, 65] width 659 height 19
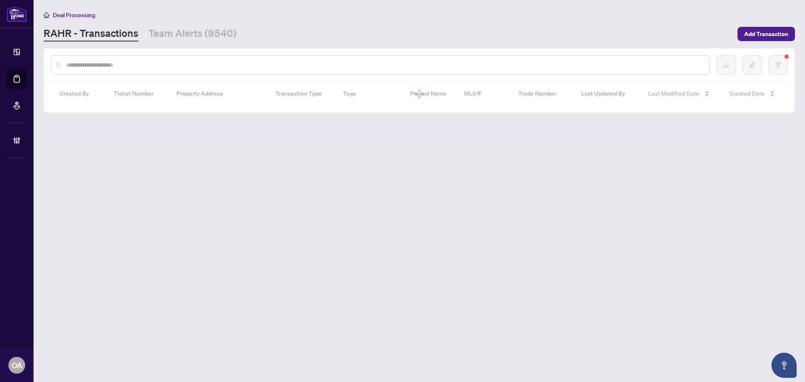
click at [107, 65] on input "text" at bounding box center [384, 64] width 636 height 9
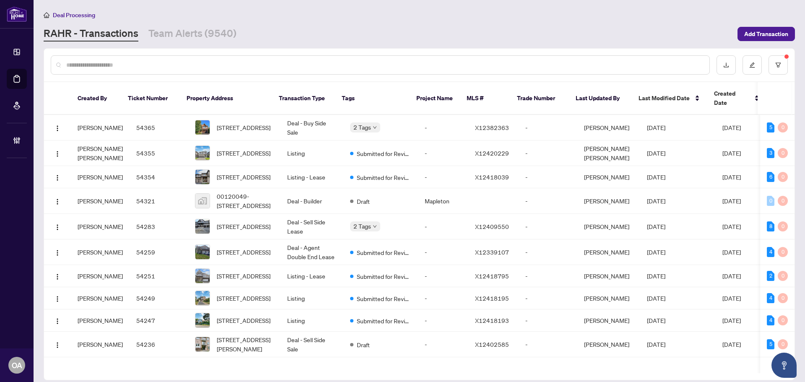
click at [84, 65] on input "text" at bounding box center [384, 64] width 636 height 9
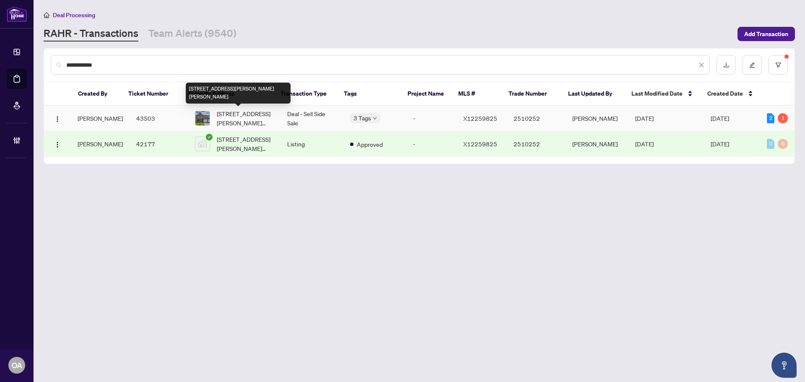
type input "**********"
click at [240, 118] on span "2701 RAYMOND St, Clarence-Rockland, Ontario K4K 0B6, Canada" at bounding box center [245, 118] width 57 height 18
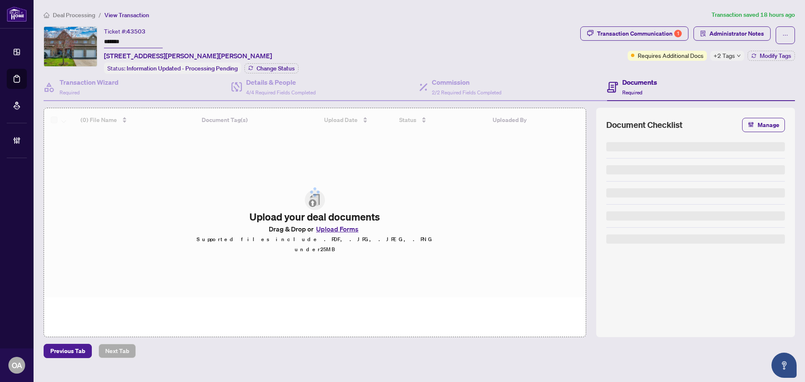
click at [724, 57] on span "+2 Tags" at bounding box center [723, 56] width 21 height 10
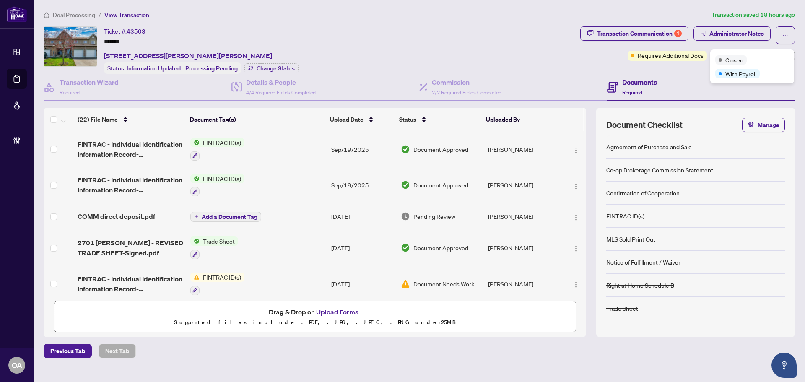
click at [519, 49] on div "Ticket #: 43503 ******* 2701 RAYMOND St, Clarence-Rockland, Ontario K4K 0B6, Ca…" at bounding box center [310, 49] width 533 height 47
click at [677, 36] on div "1" at bounding box center [678, 34] width 8 height 8
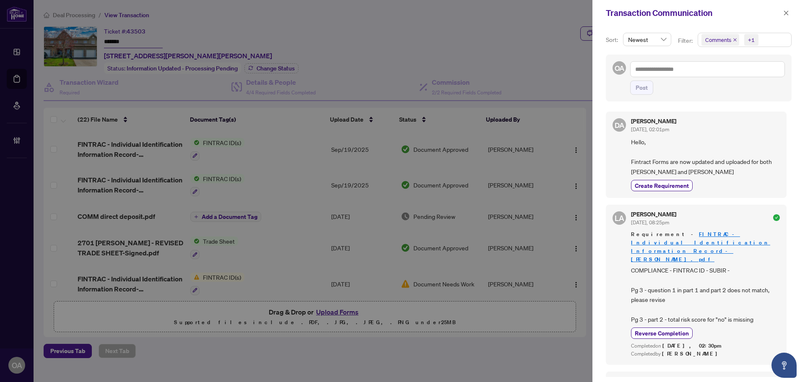
click at [735, 39] on icon "close" at bounding box center [734, 39] width 3 height 3
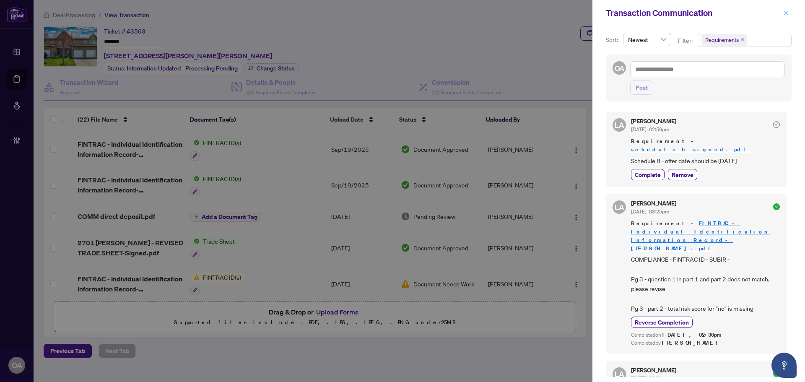
click at [782, 12] on button "button" at bounding box center [785, 13] width 11 height 10
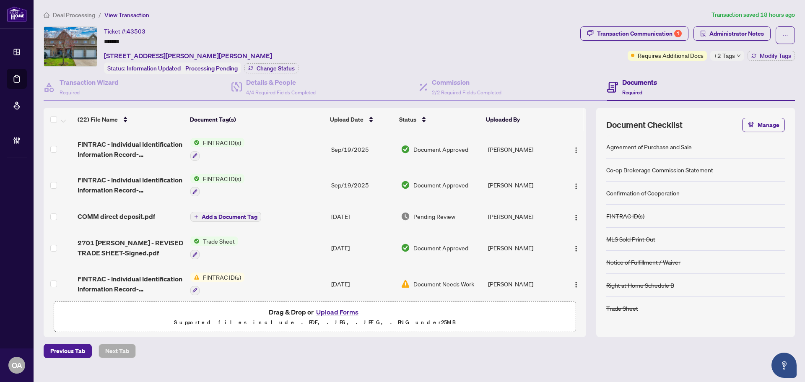
click at [736, 53] on div "+2 Tags" at bounding box center [727, 56] width 34 height 10
click at [756, 33] on span "Administrator Notes" at bounding box center [736, 33] width 54 height 13
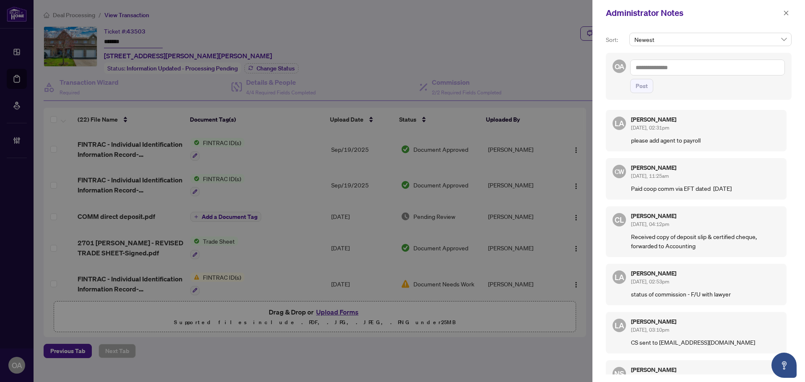
click at [667, 68] on textarea at bounding box center [707, 67] width 155 height 16
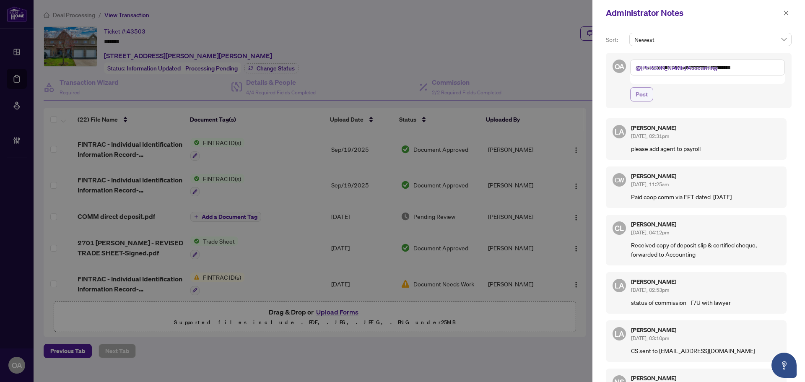
type textarea "**********"
click at [638, 88] on span "Post" at bounding box center [641, 94] width 12 height 13
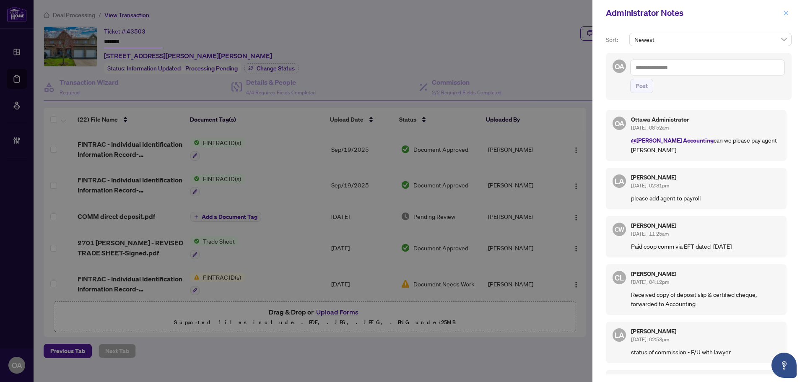
click at [783, 14] on icon "close" at bounding box center [786, 13] width 6 height 6
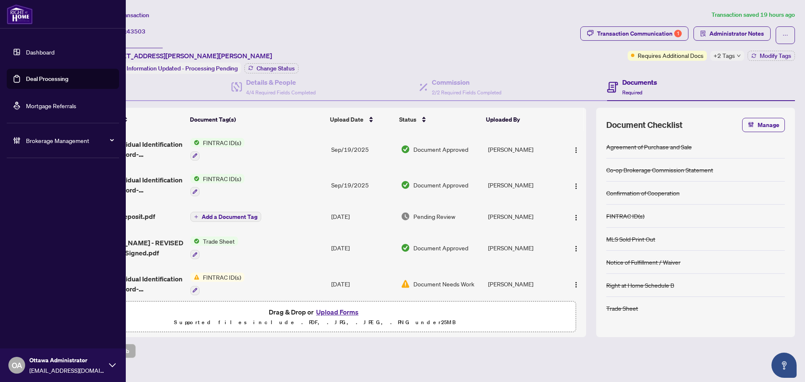
click at [29, 140] on span "Brokerage Management" at bounding box center [69, 140] width 87 height 9
click at [52, 170] on link "Settings Overview" at bounding box center [41, 174] width 47 height 8
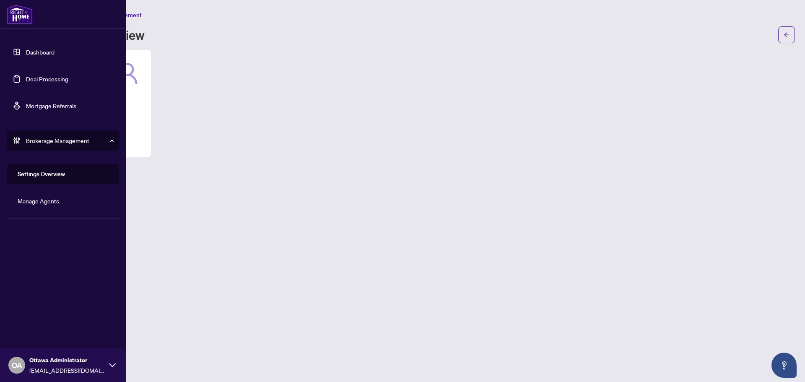
click at [41, 199] on link "Manage Agents" at bounding box center [38, 201] width 41 height 8
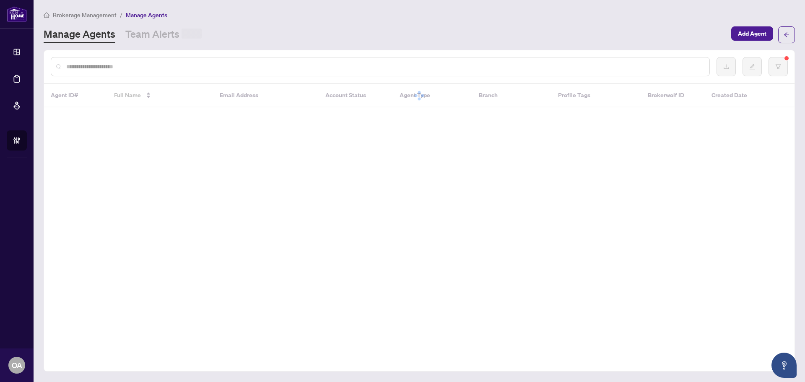
click at [161, 68] on input "text" at bounding box center [384, 66] width 636 height 9
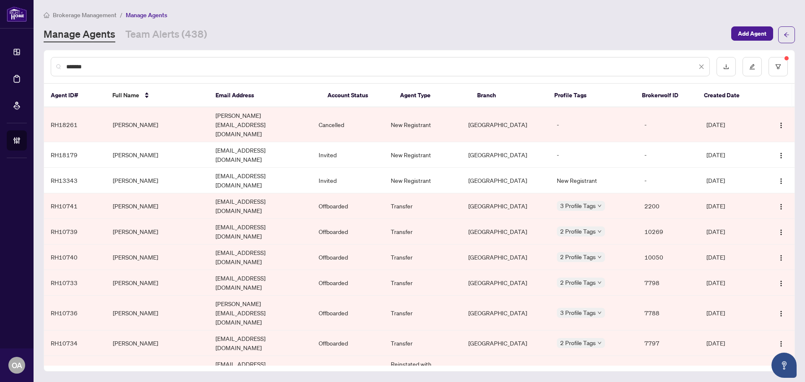
type input "*******"
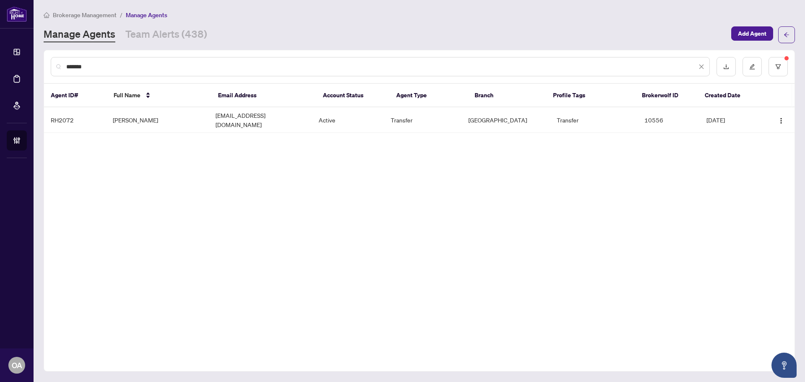
click at [156, 69] on input "*******" at bounding box center [381, 66] width 630 height 9
click at [259, 113] on td "yiyangottawa@gmail.com" at bounding box center [260, 120] width 103 height 26
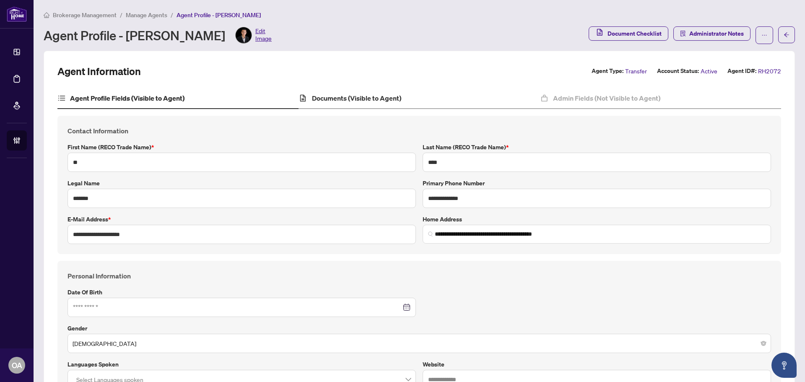
type input "**********"
type input "****"
type input "**********"
click at [574, 92] on div "Admin Fields (Not Visible to Agent)" at bounding box center [660, 98] width 241 height 21
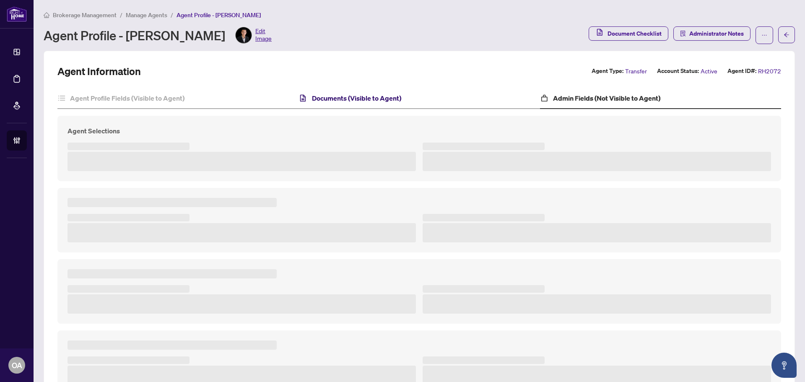
click at [359, 96] on h4 "Documents (Visible to Agent)" at bounding box center [356, 98] width 89 height 10
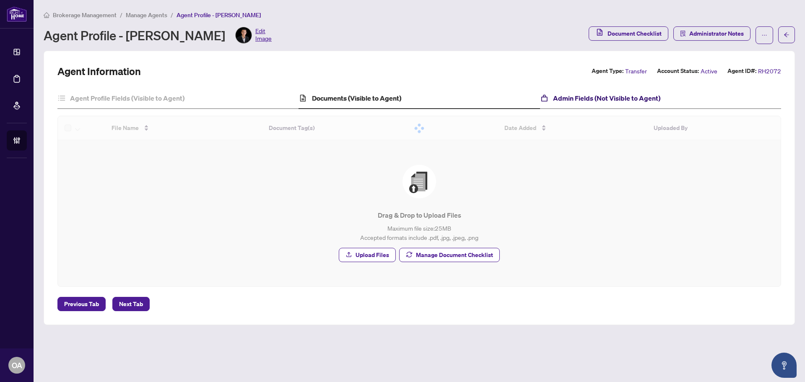
click at [553, 95] on h4 "Admin Fields (Not Visible to Agent)" at bounding box center [606, 98] width 107 height 10
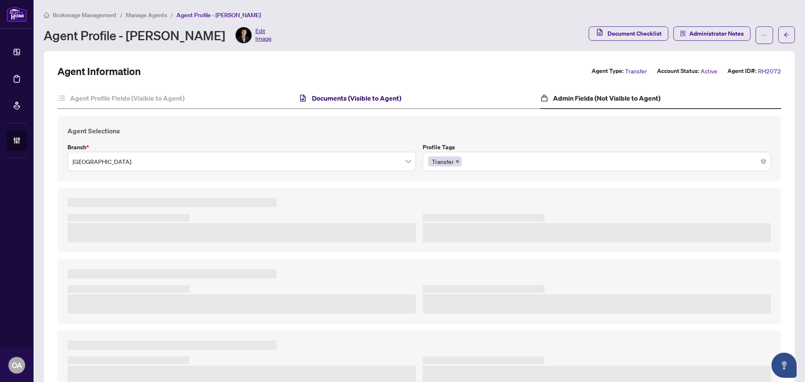
click at [396, 98] on h4 "Documents (Visible to Agent)" at bounding box center [356, 98] width 89 height 10
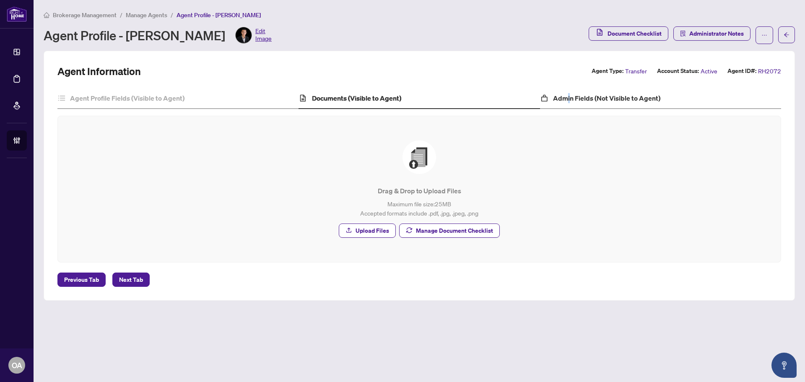
click at [569, 96] on div "Admin Fields (Not Visible to Agent)" at bounding box center [660, 98] width 241 height 21
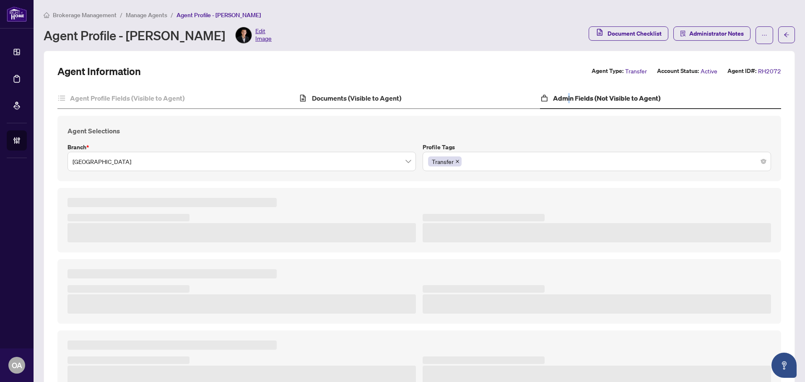
type textarea "**********"
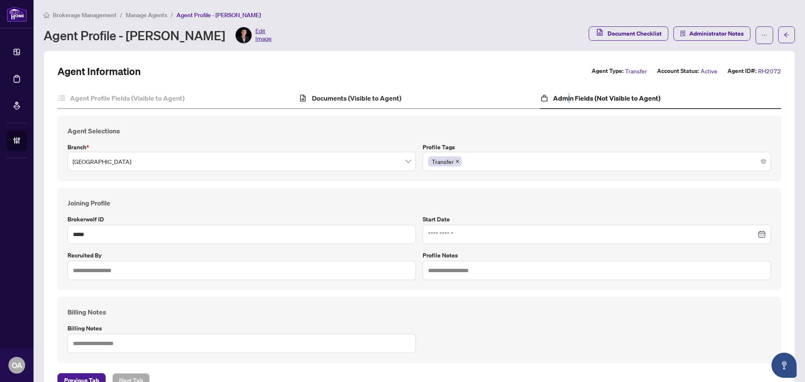
type input "**********"
click at [371, 97] on h4 "Documents (Visible to Agent)" at bounding box center [356, 98] width 89 height 10
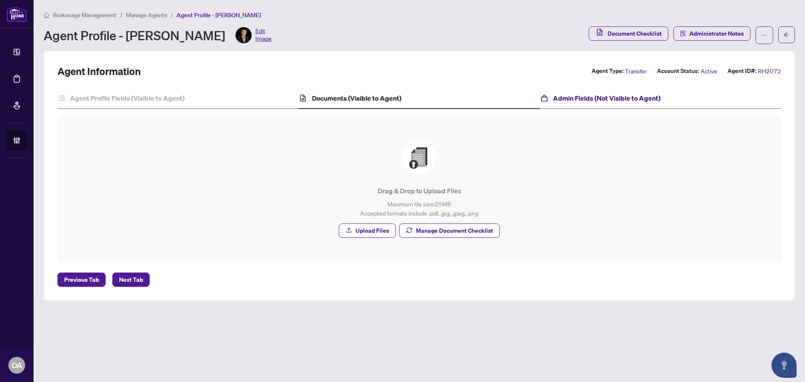
click at [576, 94] on h4 "Admin Fields (Not Visible to Agent)" at bounding box center [606, 98] width 107 height 10
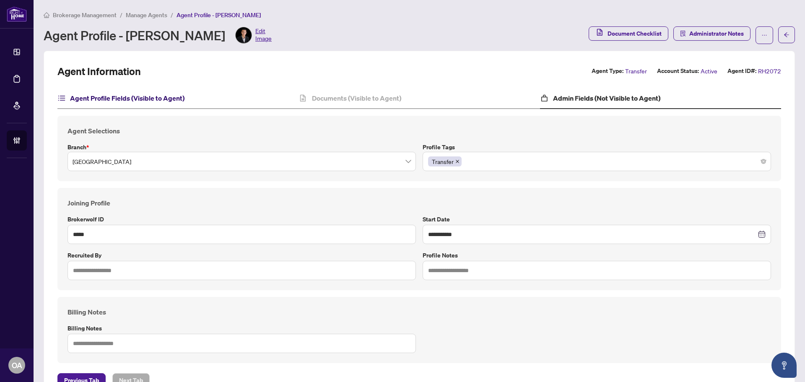
click at [143, 98] on h4 "Agent Profile Fields (Visible to Agent)" at bounding box center [127, 98] width 114 height 10
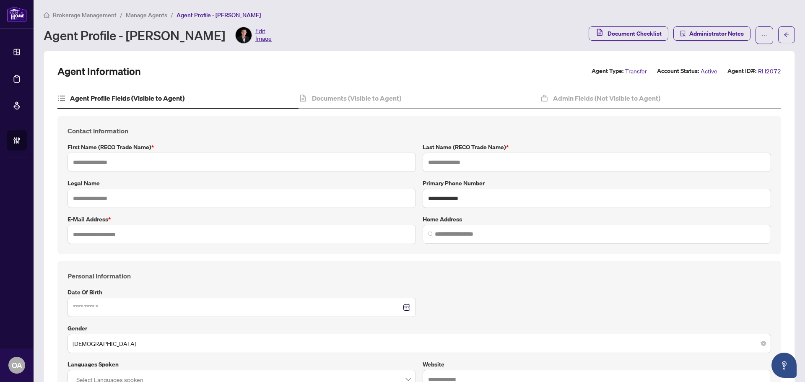
type input "**"
type input "****"
type input "*******"
type input "**********"
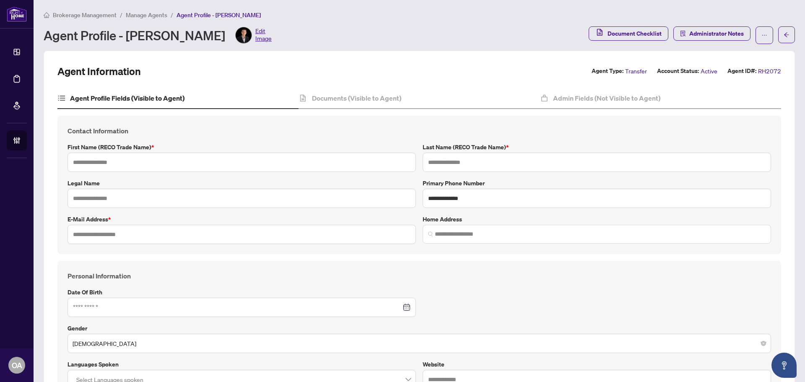
type input "*********"
type input "**********"
type input "*"
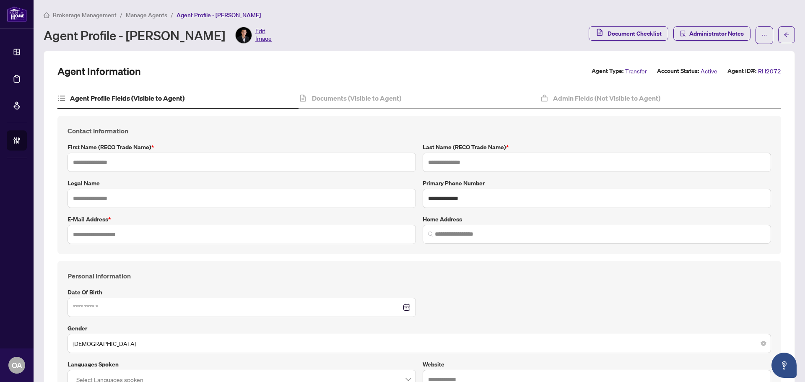
type input "*******"
type input "**********"
type input "****"
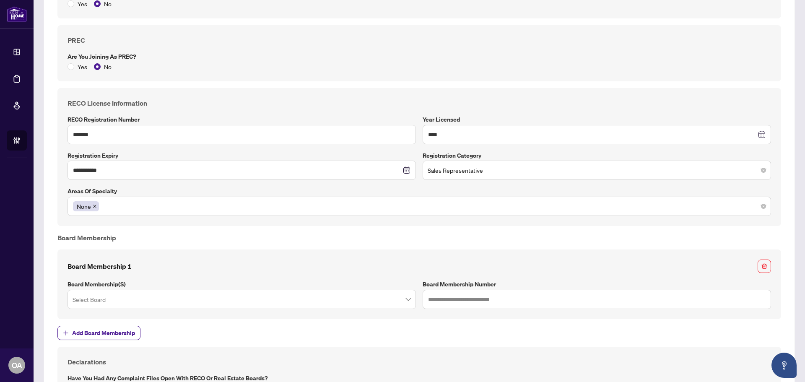
scroll to position [838, 0]
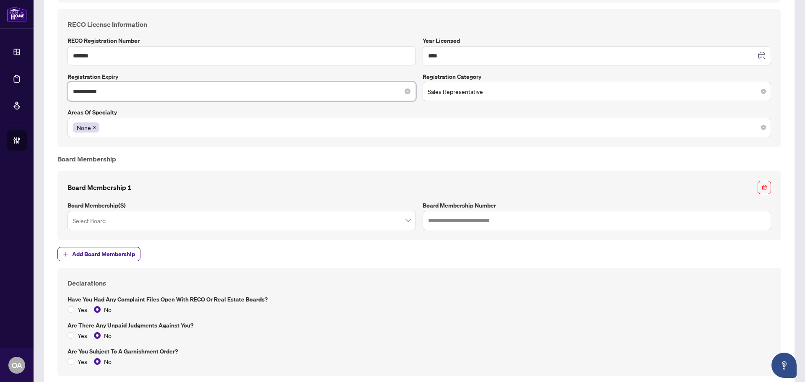
click at [170, 93] on input "**********" at bounding box center [237, 91] width 328 height 9
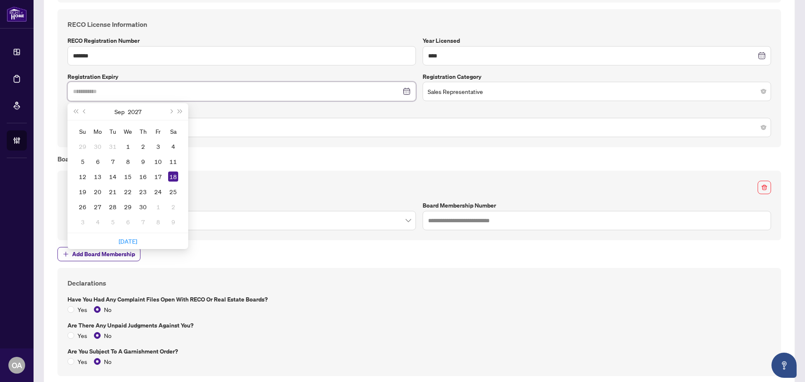
type input "**********"
click at [168, 176] on div "18" at bounding box center [173, 176] width 10 height 10
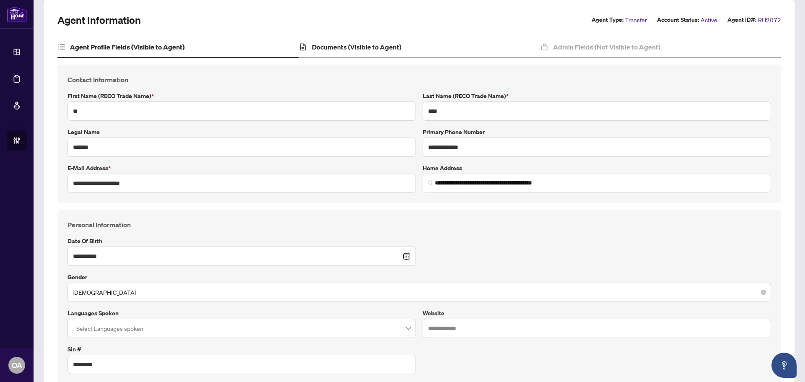
scroll to position [0, 0]
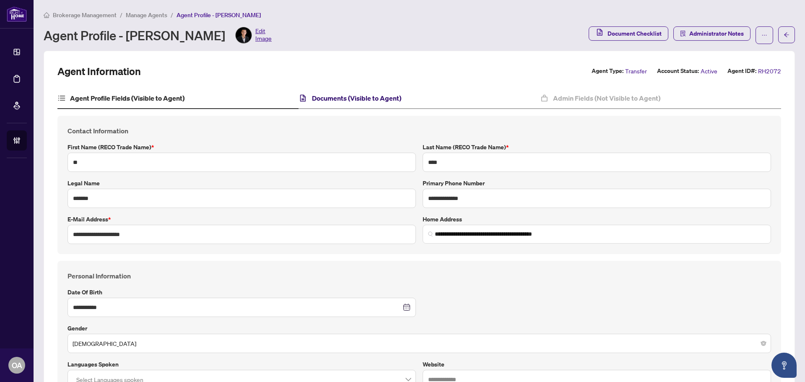
click at [349, 98] on h4 "Documents (Visible to Agent)" at bounding box center [356, 98] width 89 height 10
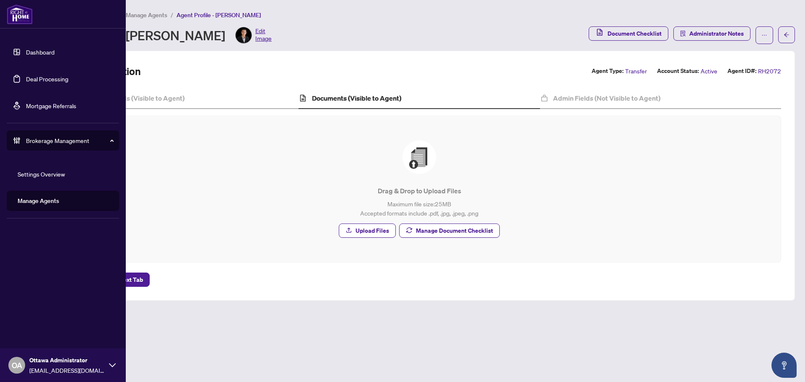
click at [26, 75] on link "Deal Processing" at bounding box center [47, 79] width 42 height 8
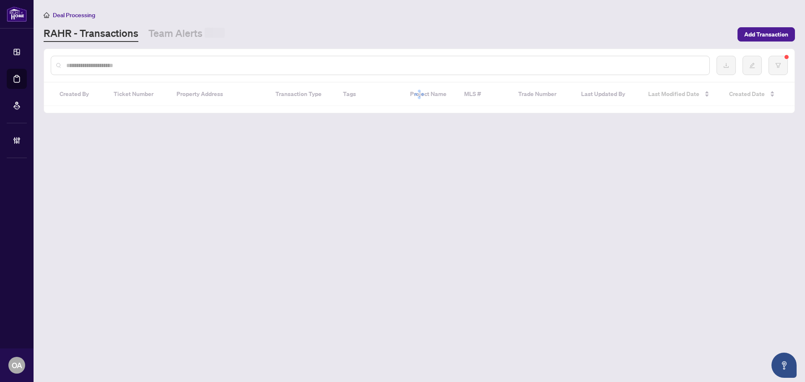
click at [146, 65] on input "text" at bounding box center [384, 65] width 636 height 9
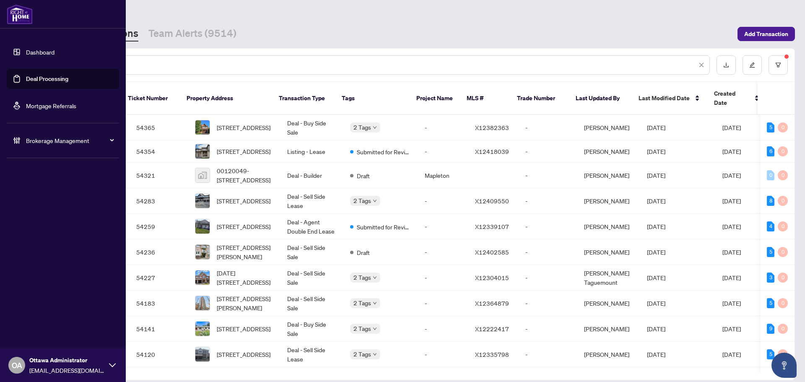
type input "**"
click at [17, 141] on icon at bounding box center [17, 140] width 8 height 8
click at [57, 203] on link "Manage Agents" at bounding box center [38, 201] width 41 height 8
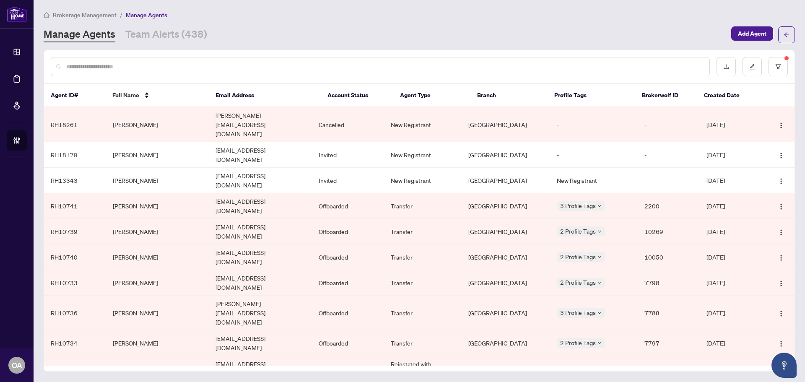
click at [171, 67] on input "text" at bounding box center [384, 66] width 636 height 9
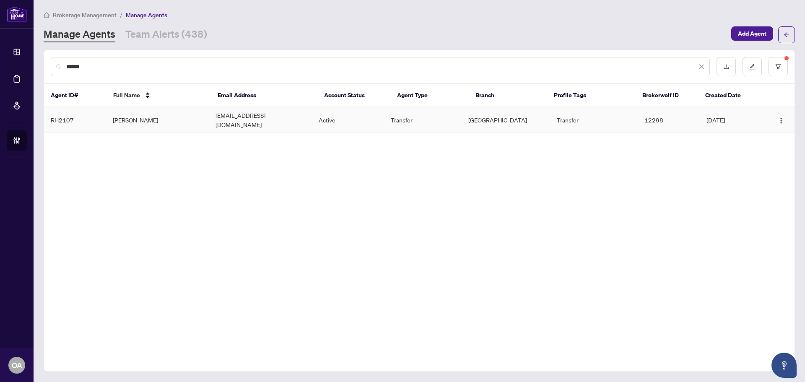
type input "******"
click at [217, 116] on td "debroystephen@gmail.com" at bounding box center [260, 120] width 103 height 26
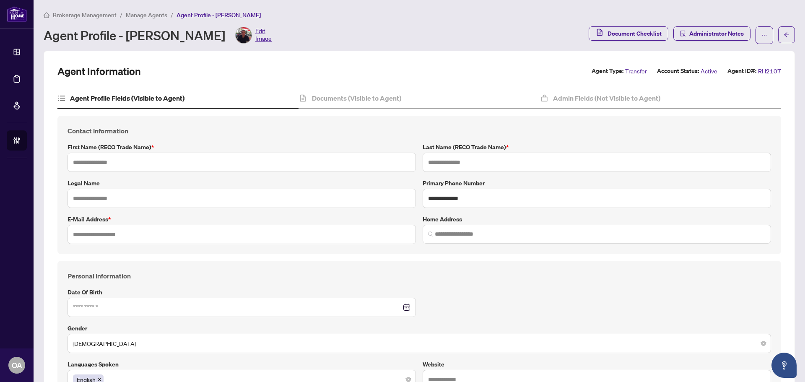
type input "**********"
type input "******"
type input "**********"
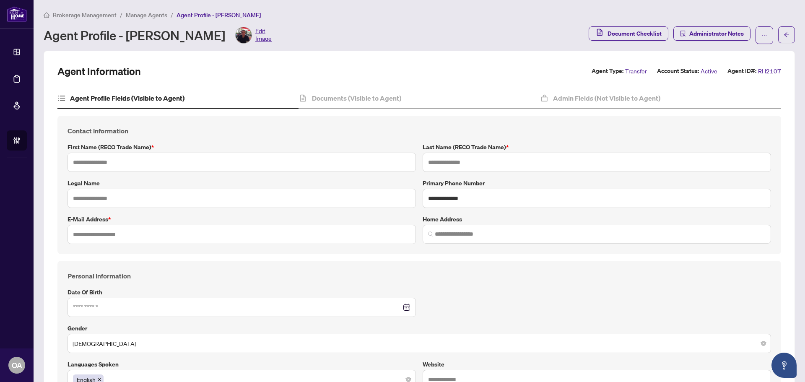
type input "*********"
type input "**********"
type input "******"
type input "*"
type input "******"
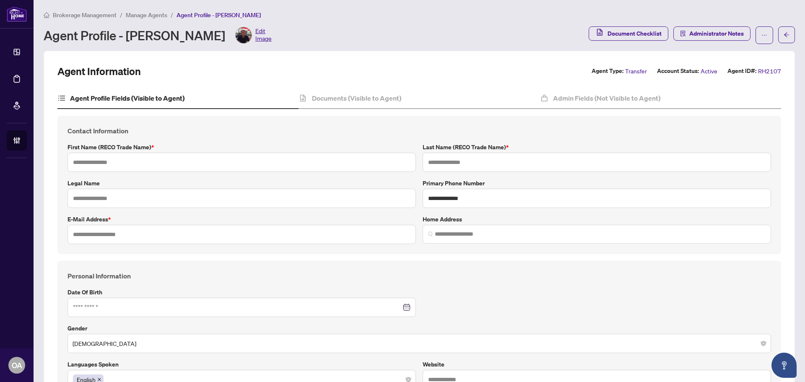
type input "*"
type input "**********"
type input "********"
type input "**********"
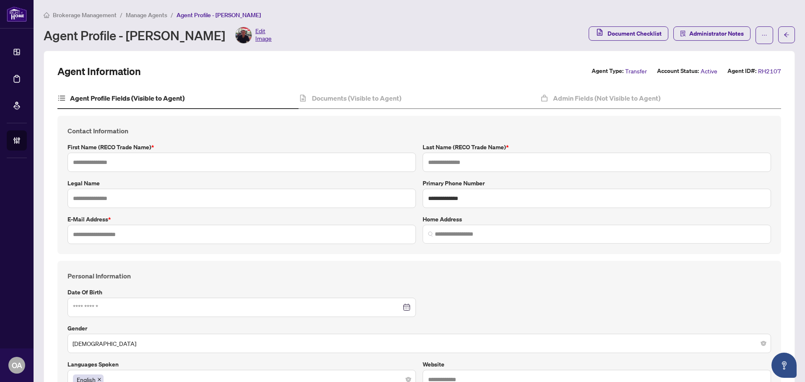
type input "*******"
type input "**********"
type input "****"
type input "**********"
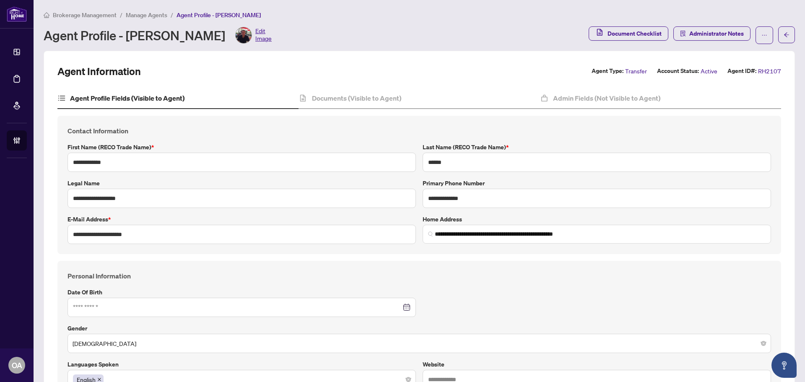
type input "**********"
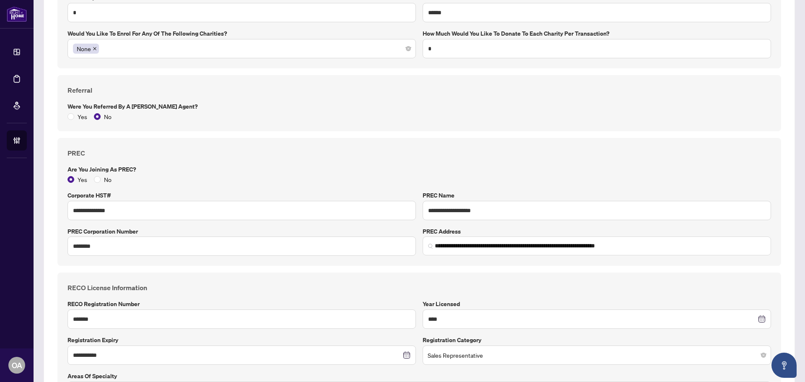
scroll to position [712, 0]
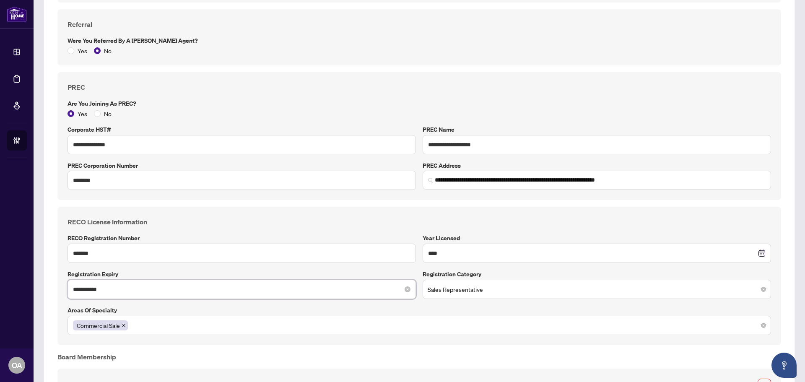
click at [144, 288] on input "**********" at bounding box center [237, 289] width 328 height 9
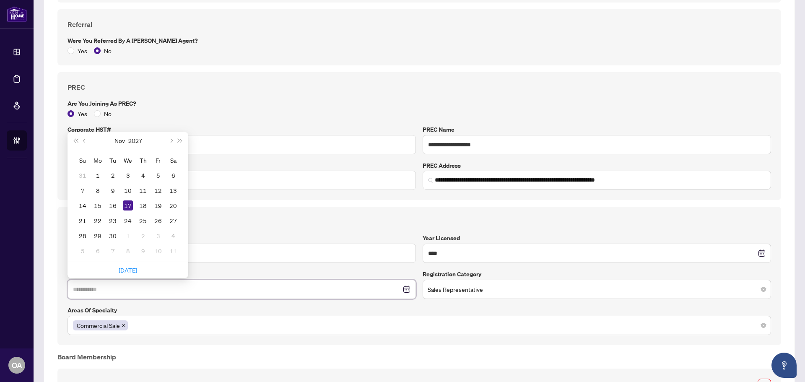
type input "**********"
click at [125, 205] on div "17" at bounding box center [128, 205] width 10 height 10
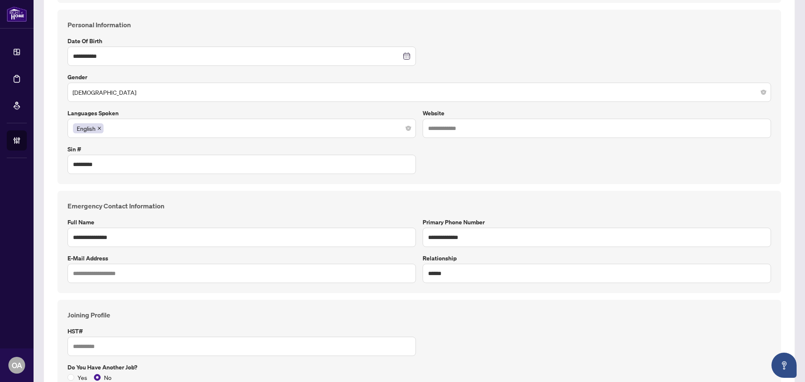
scroll to position [0, 0]
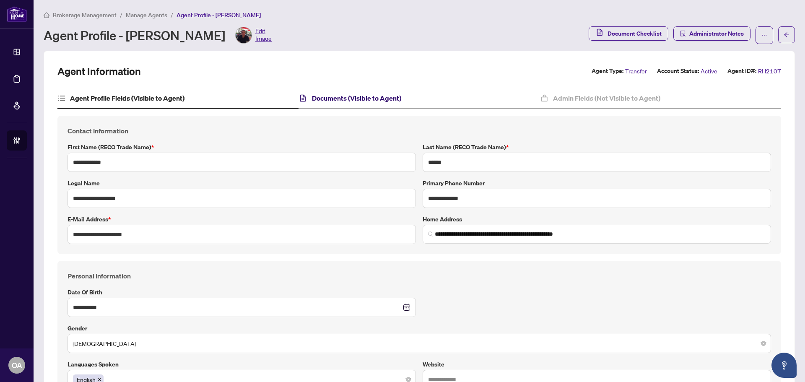
click at [354, 99] on h4 "Documents (Visible to Agent)" at bounding box center [356, 98] width 89 height 10
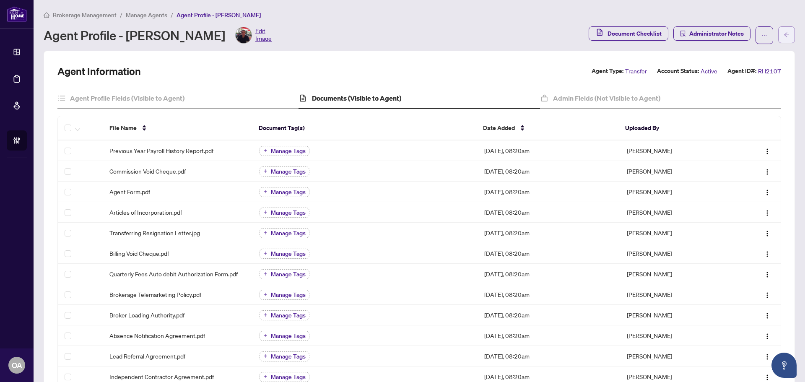
click at [784, 36] on button "button" at bounding box center [786, 34] width 17 height 17
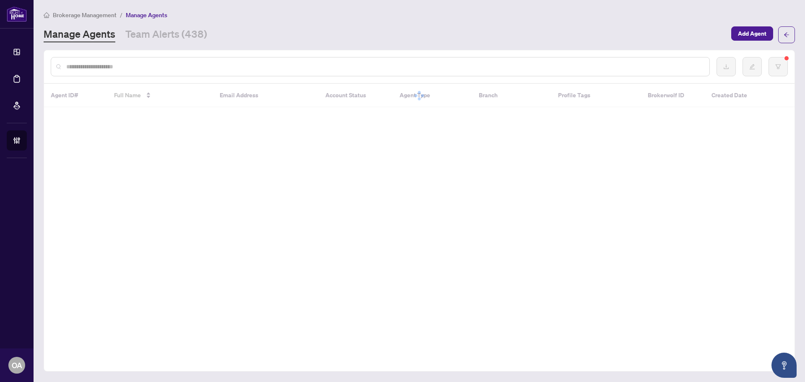
click at [249, 70] on input "text" at bounding box center [384, 66] width 636 height 9
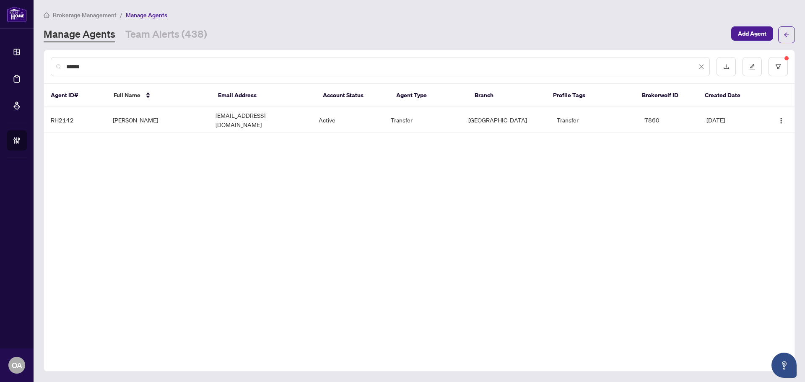
type input "******"
click at [155, 120] on td "Victor Jarema" at bounding box center [157, 120] width 103 height 26
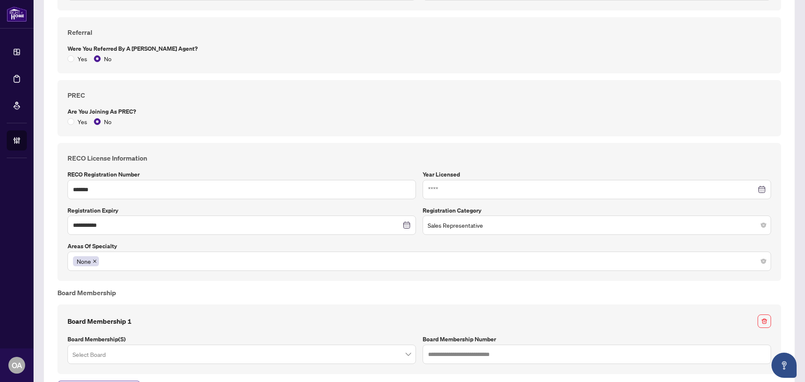
scroll to position [690, 0]
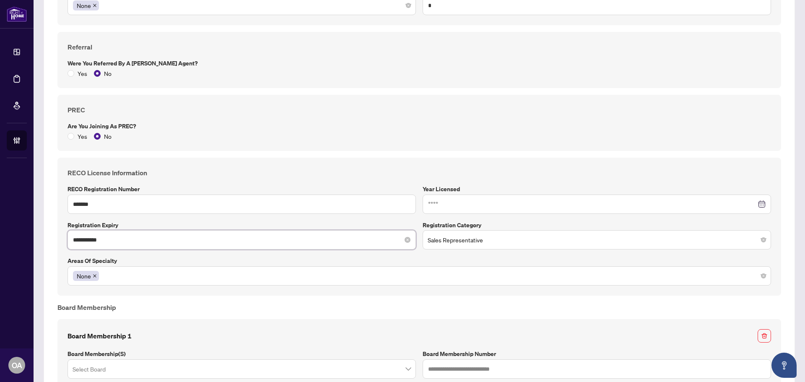
click at [146, 236] on input "**********" at bounding box center [237, 239] width 328 height 9
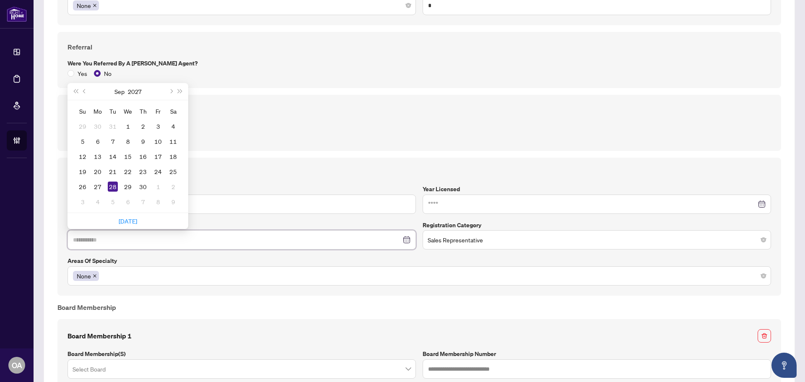
type input "**********"
click at [114, 184] on div "28" at bounding box center [113, 186] width 10 height 10
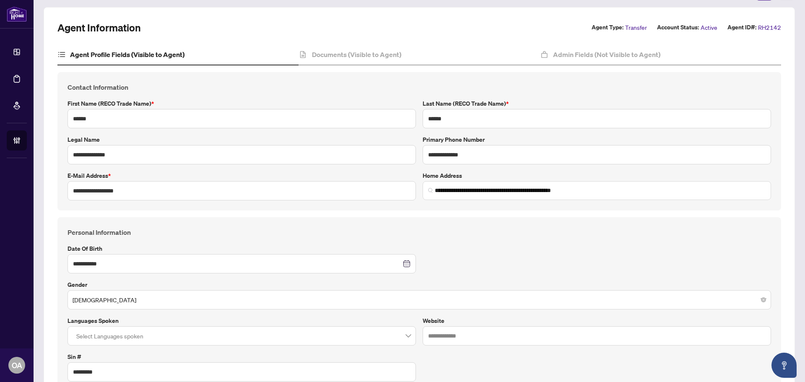
scroll to position [0, 0]
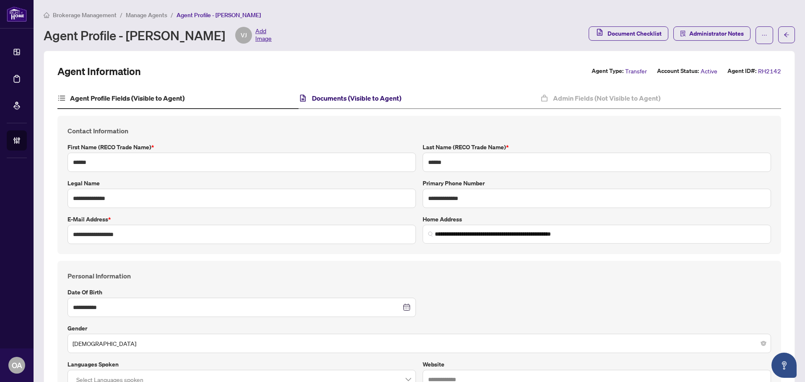
click at [347, 96] on h4 "Documents (Visible to Agent)" at bounding box center [356, 98] width 89 height 10
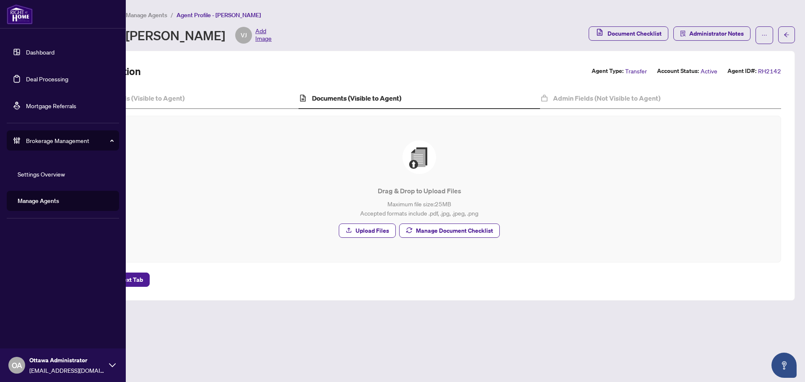
click at [26, 75] on link "Deal Processing" at bounding box center [47, 79] width 42 height 8
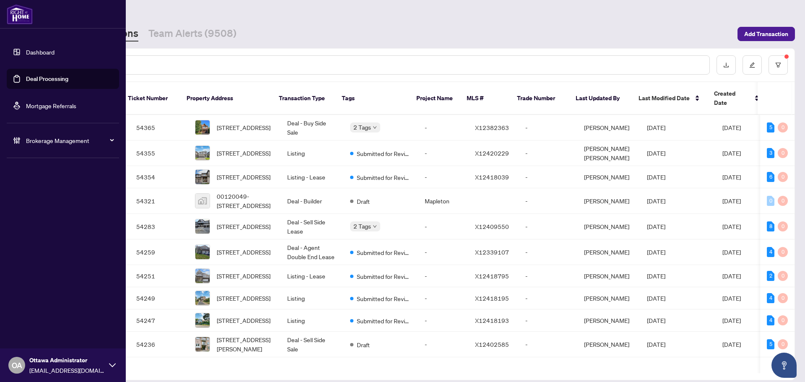
click at [18, 148] on div "Brokerage Management" at bounding box center [63, 140] width 112 height 20
click at [44, 214] on ul "Settings Overview Manage Agents" at bounding box center [63, 187] width 112 height 60
click at [47, 201] on link "Manage Agents" at bounding box center [38, 201] width 41 height 8
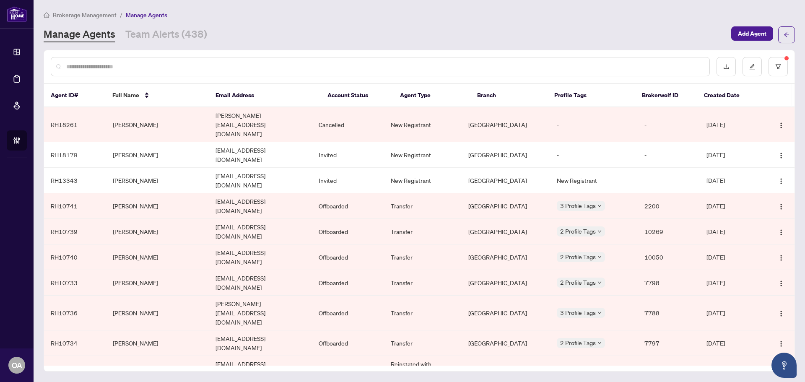
click at [145, 70] on input "text" at bounding box center [384, 66] width 636 height 9
type input "********"
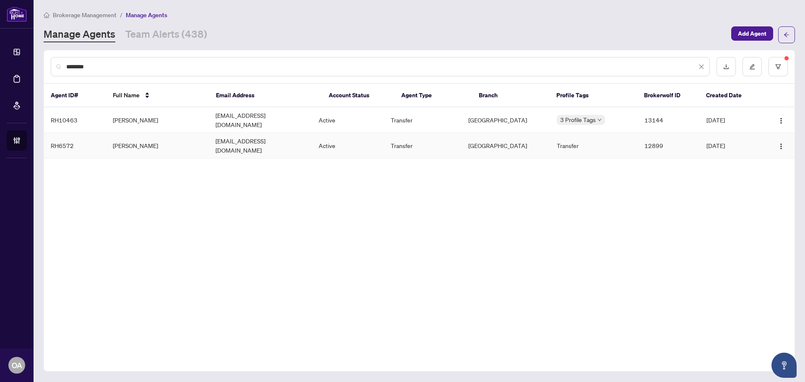
click at [168, 135] on td "Andre Bonhomme" at bounding box center [157, 146] width 103 height 26
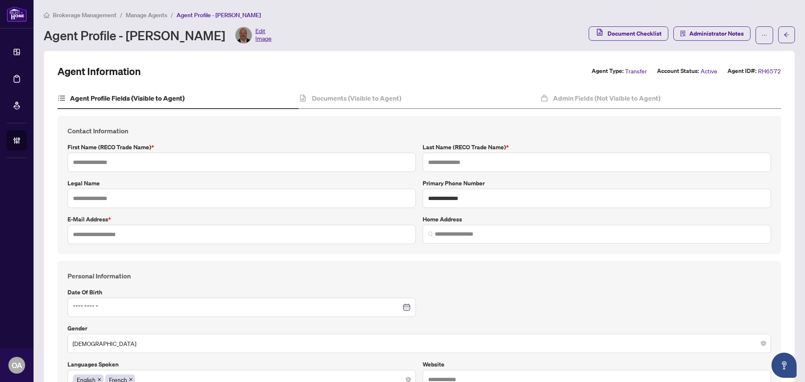
type input "*****"
type input "********"
type input "**********"
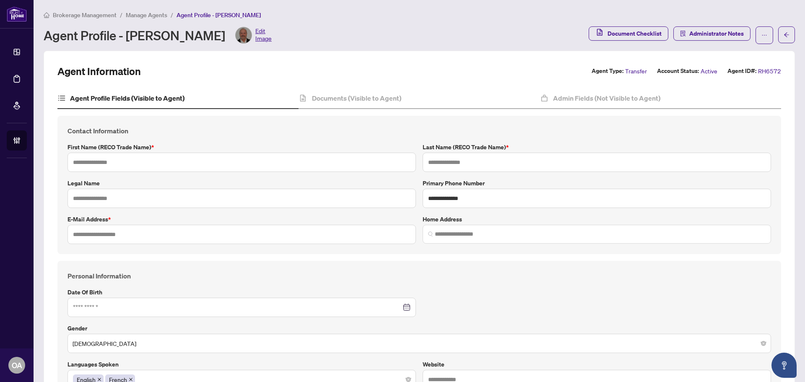
type input "**********"
type input "*********"
type input "**********"
type input "******"
type input "**********"
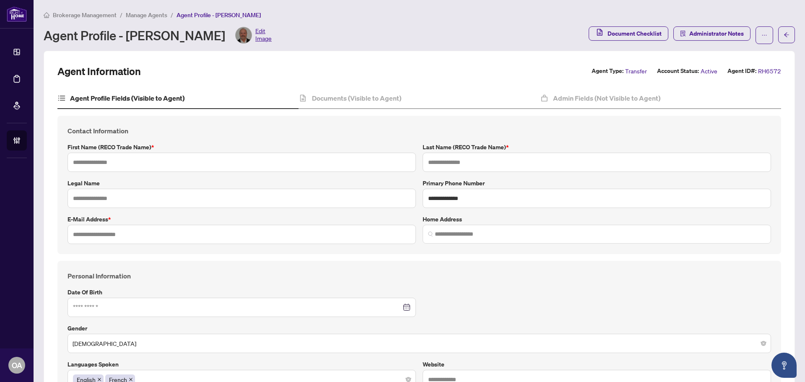
type input "**"
type input "*****"
type input "*"
type input "**********"
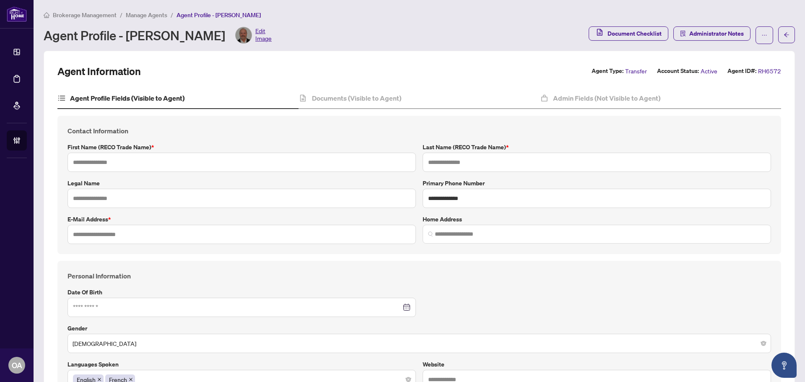
type input "*******"
type input "**********"
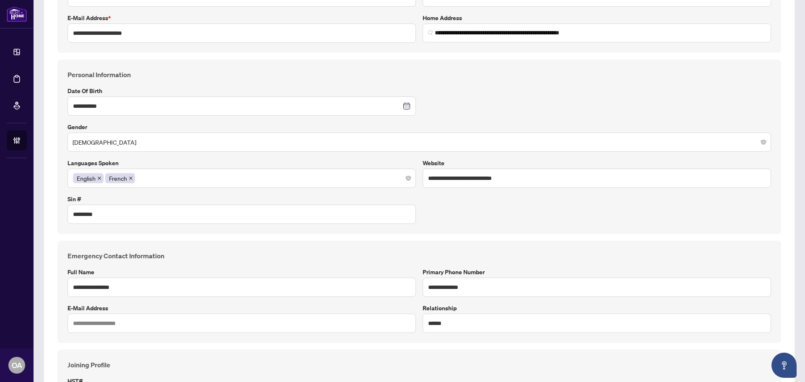
scroll to position [42, 0]
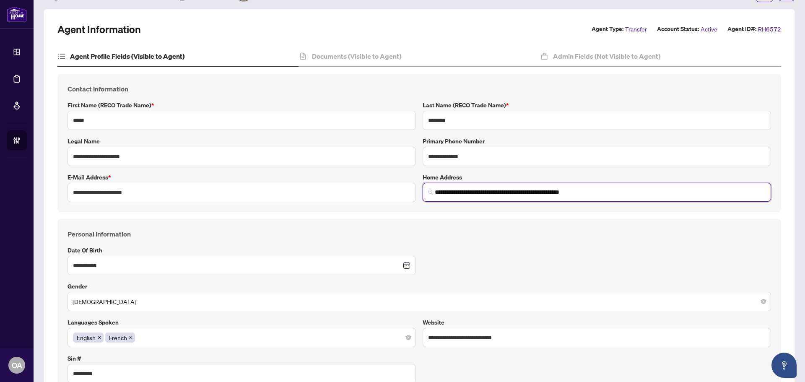
drag, startPoint x: 599, startPoint y: 191, endPoint x: 430, endPoint y: 192, distance: 168.9
click at [430, 192] on span "**********" at bounding box center [596, 192] width 348 height 19
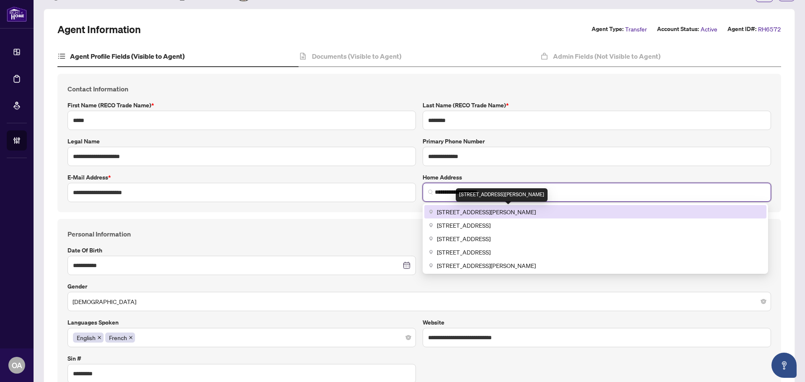
click at [500, 211] on span "308 Masters Lane #296, Clarence-Rockland, ON, Canada" at bounding box center [486, 211] width 99 height 9
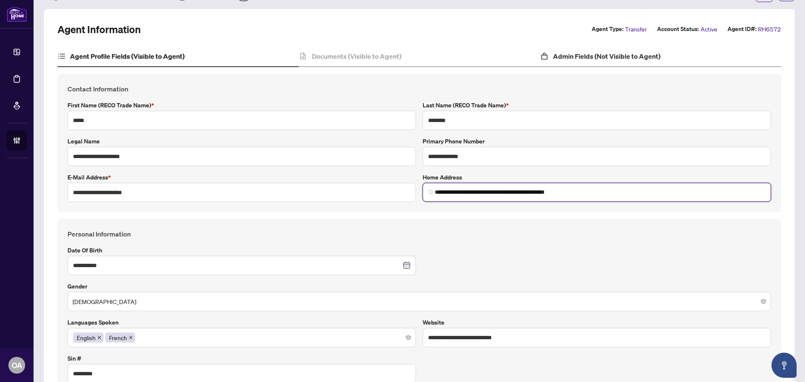
type input "**********"
click at [606, 60] on h4 "Admin Fields (Not Visible to Agent)" at bounding box center [606, 56] width 107 height 10
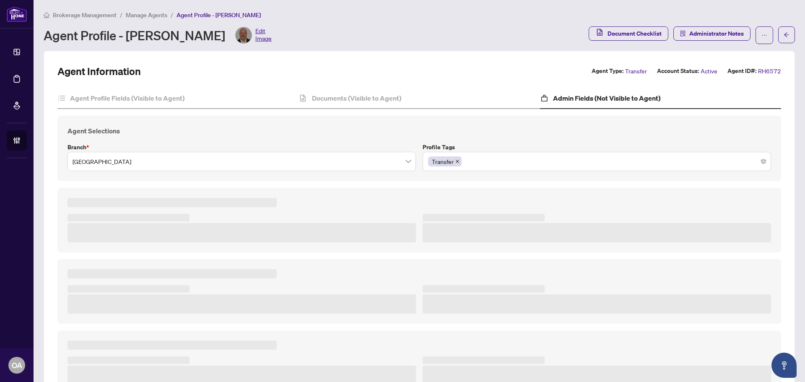
type textarea "***"
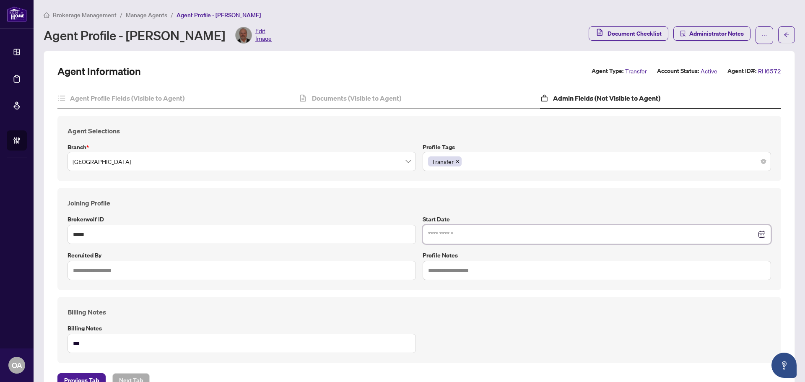
type input "**********"
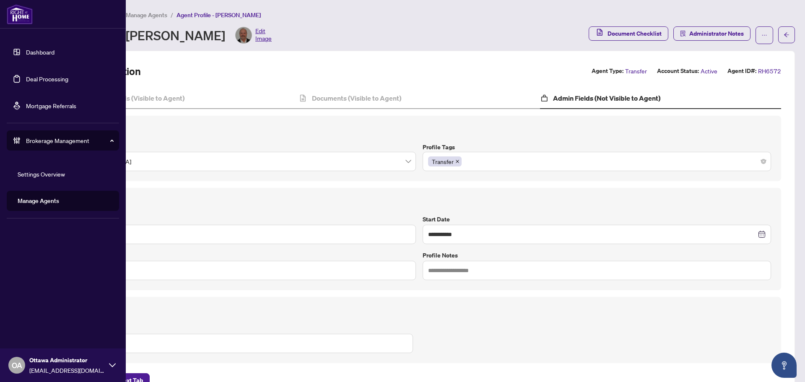
click at [19, 146] on div "Brokerage Management" at bounding box center [63, 140] width 112 height 20
click at [66, 134] on div "Brokerage Management" at bounding box center [63, 140] width 112 height 20
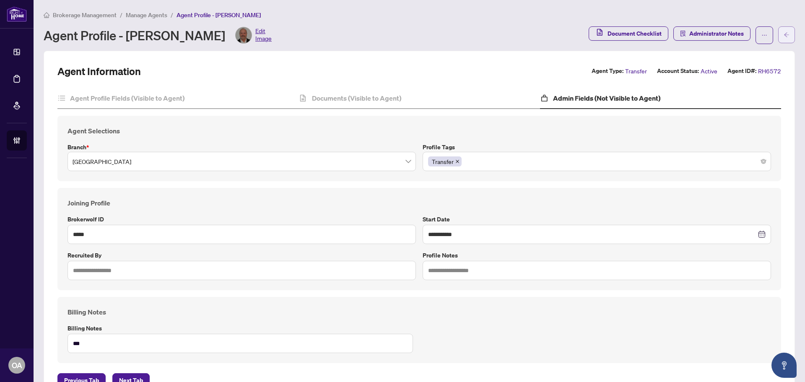
click at [789, 35] on main "**********" at bounding box center [419, 191] width 771 height 382
click at [784, 37] on button "button" at bounding box center [786, 34] width 17 height 17
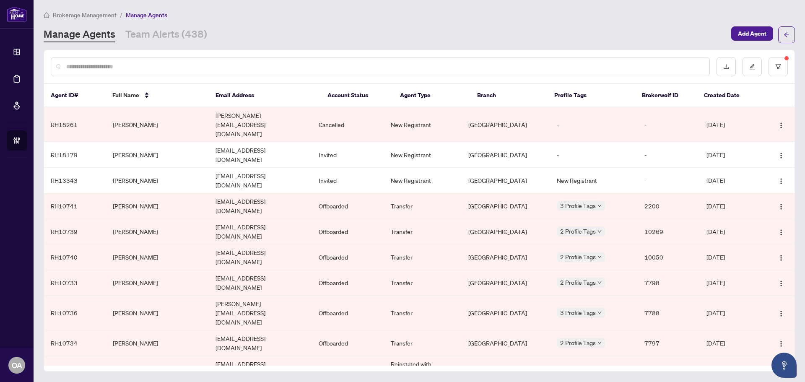
click at [206, 65] on input "text" at bounding box center [384, 66] width 636 height 9
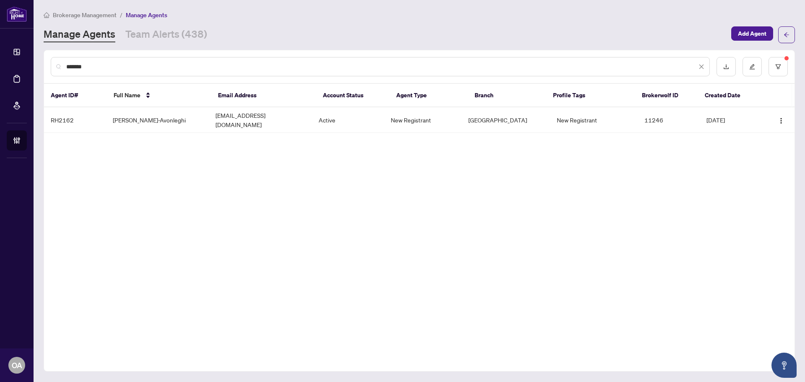
type input "*******"
click at [222, 128] on div "Agent ID# Full Name Email Address Account Status Agent Type Branch Profile Tags…" at bounding box center [419, 112] width 750 height 56
click at [225, 118] on td "hm.moosavi.a@gmail.com" at bounding box center [260, 120] width 103 height 26
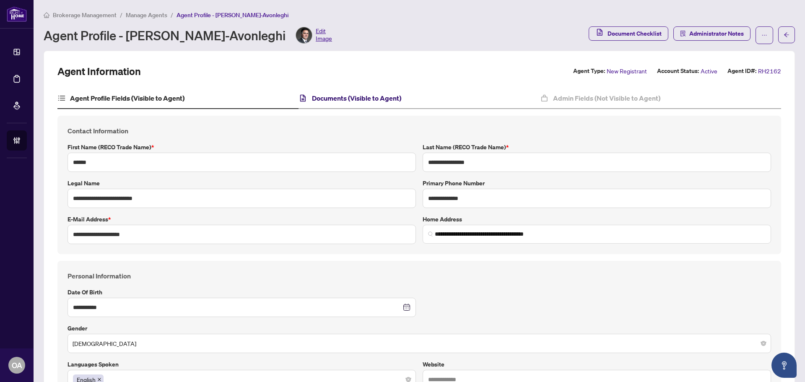
click at [359, 101] on h4 "Documents (Visible to Agent)" at bounding box center [356, 98] width 89 height 10
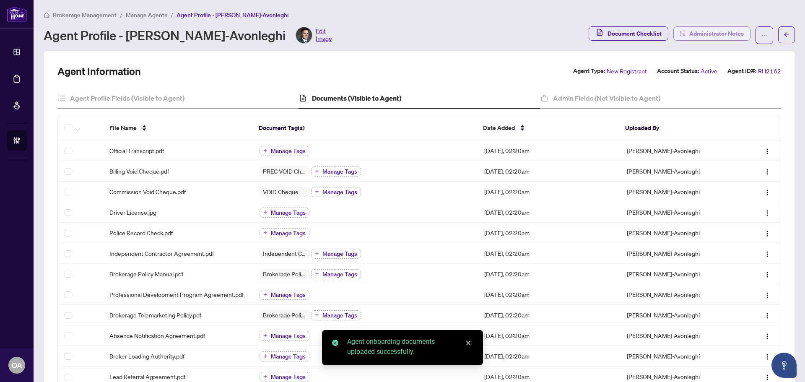
click at [713, 31] on span "Administrator Notes" at bounding box center [716, 33] width 54 height 13
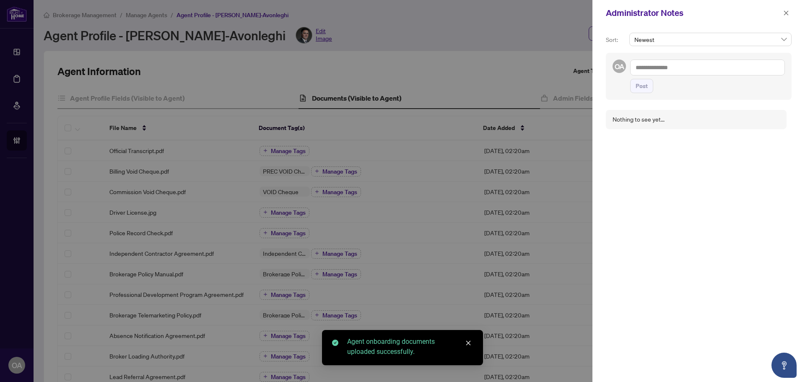
click at [690, 70] on textarea at bounding box center [707, 67] width 155 height 16
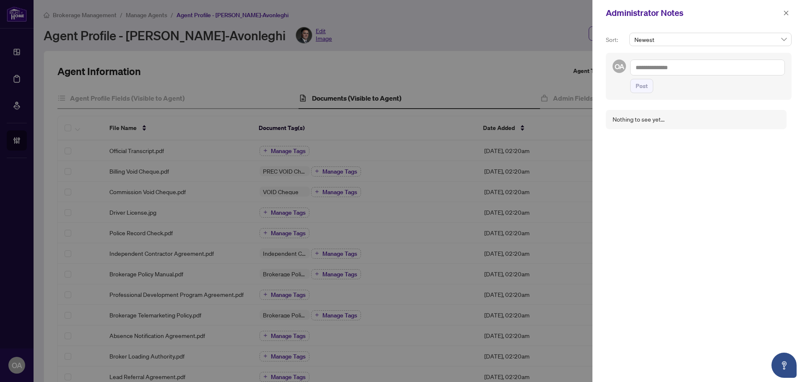
click at [695, 67] on textarea at bounding box center [707, 67] width 155 height 16
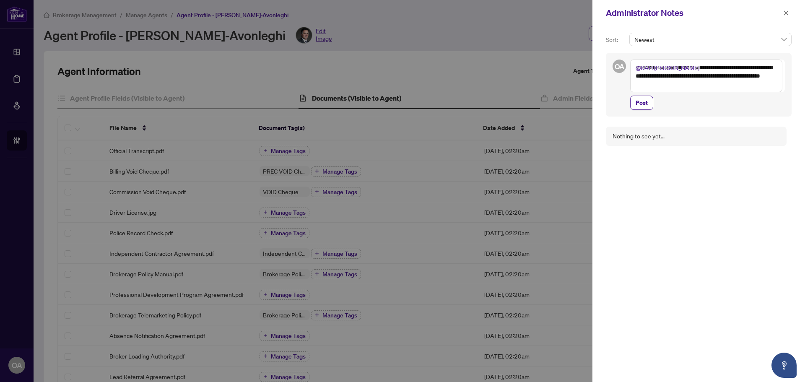
type textarea "**********"
click at [637, 110] on div "**********" at bounding box center [698, 85] width 186 height 64
click at [640, 103] on span "Post" at bounding box center [641, 102] width 12 height 13
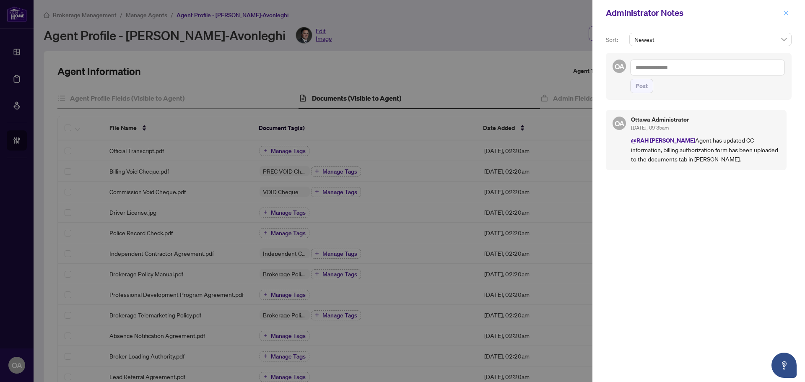
click at [788, 13] on icon "close" at bounding box center [786, 13] width 6 height 6
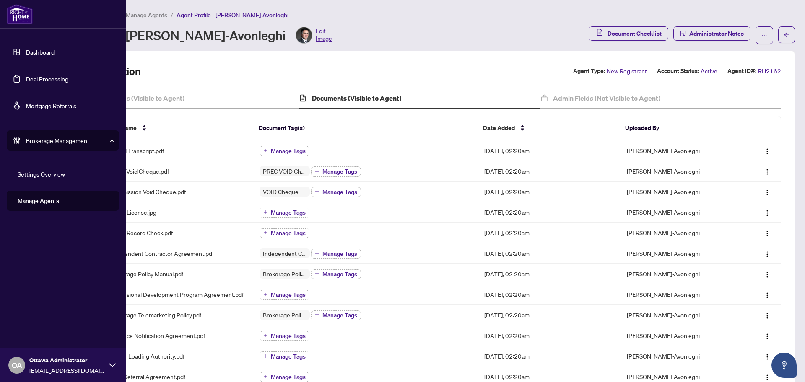
click at [59, 203] on link "Manage Agents" at bounding box center [38, 201] width 41 height 8
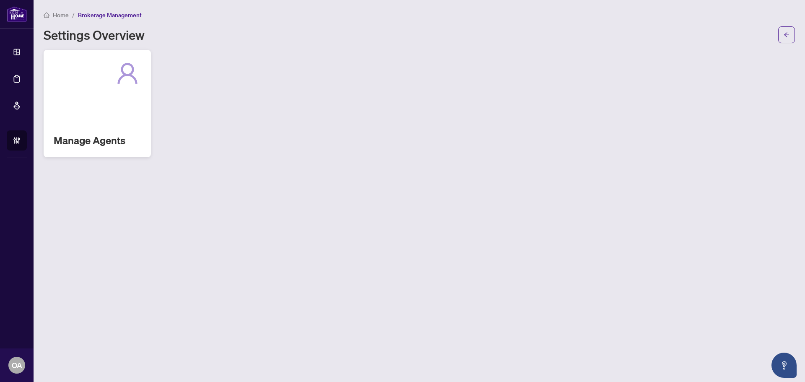
click at [122, 94] on div "Manage Agents" at bounding box center [97, 103] width 107 height 107
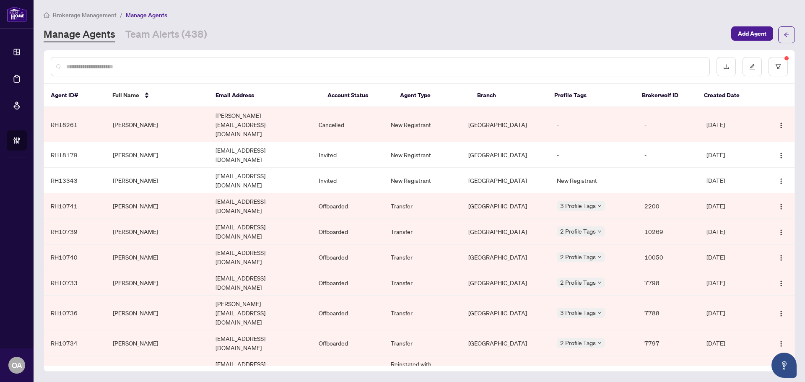
click at [124, 70] on input "text" at bounding box center [384, 66] width 636 height 9
click at [163, 61] on div at bounding box center [380, 66] width 659 height 19
click at [162, 67] on input "text" at bounding box center [384, 66] width 636 height 9
type input "******"
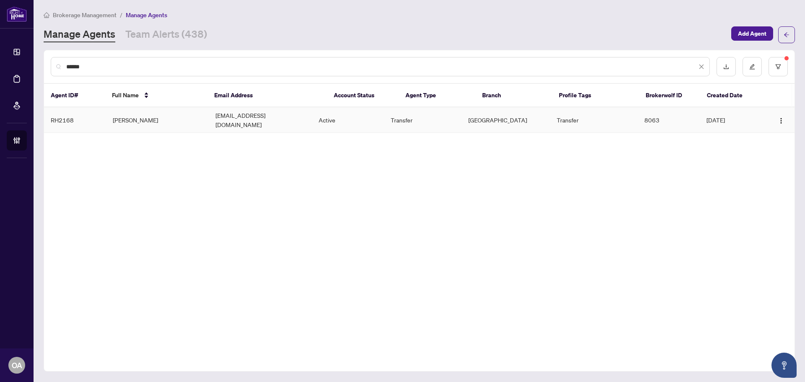
click at [174, 111] on td "Juliana Li" at bounding box center [157, 120] width 103 height 26
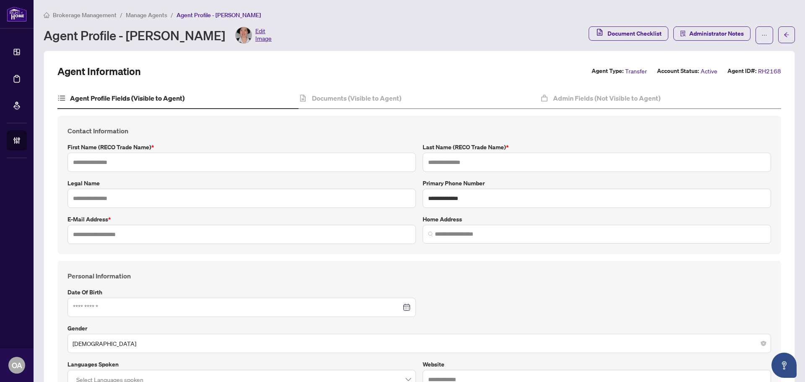
type input "*******"
type input "**"
type input "**********"
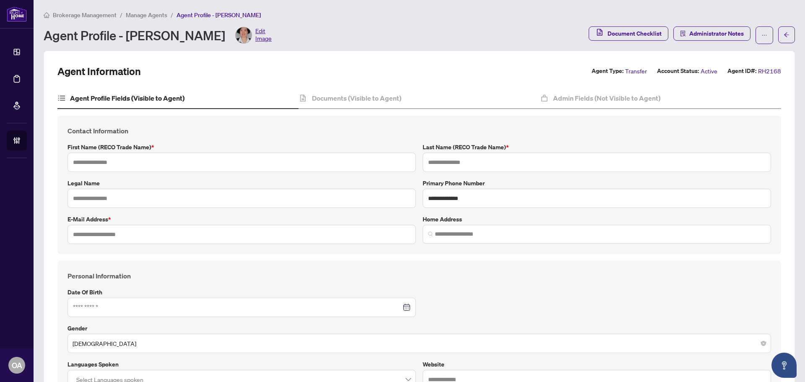
type input "*********"
type input "*"
type input "*******"
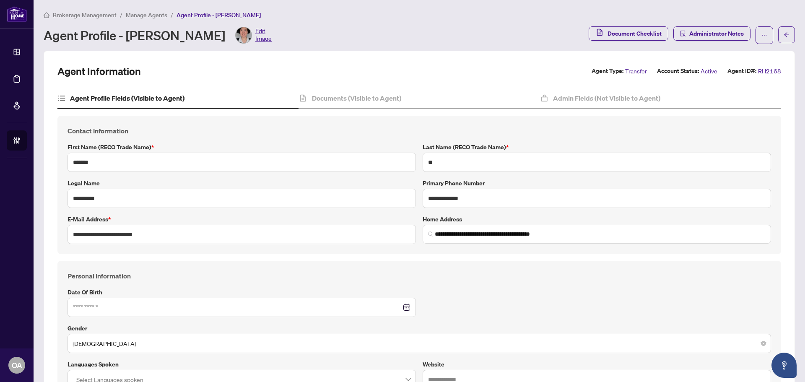
type input "**********"
click at [755, 33] on button "button" at bounding box center [764, 35] width 18 height 18
click at [727, 53] on span "Change Agent Type" at bounding box center [730, 53] width 57 height 9
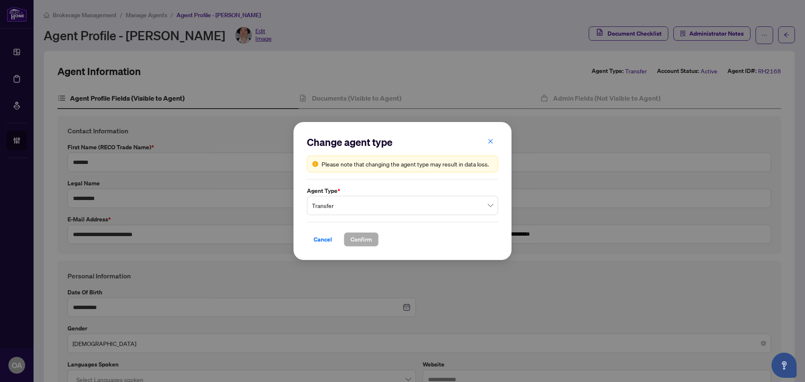
click at [380, 204] on span "Transfer" at bounding box center [402, 205] width 181 height 16
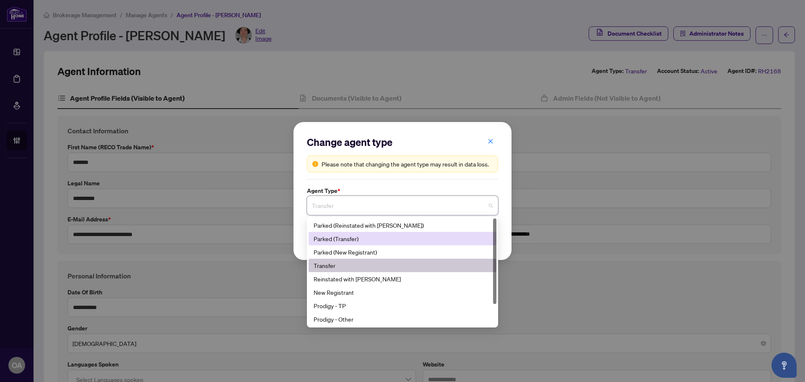
click at [332, 237] on div "Parked (Transfer)" at bounding box center [402, 238] width 178 height 9
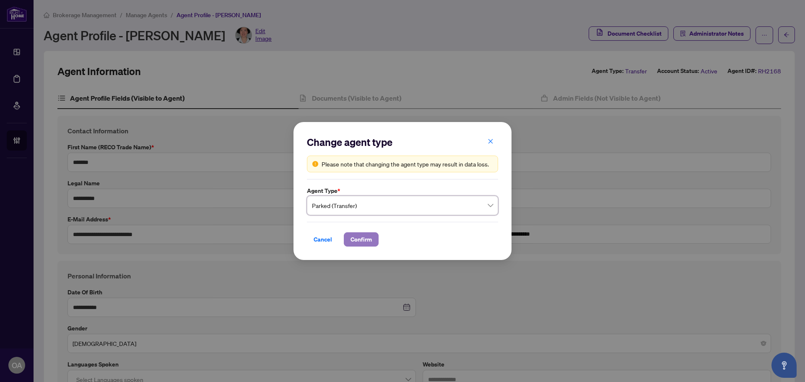
click at [367, 239] on span "Confirm" at bounding box center [360, 239] width 21 height 13
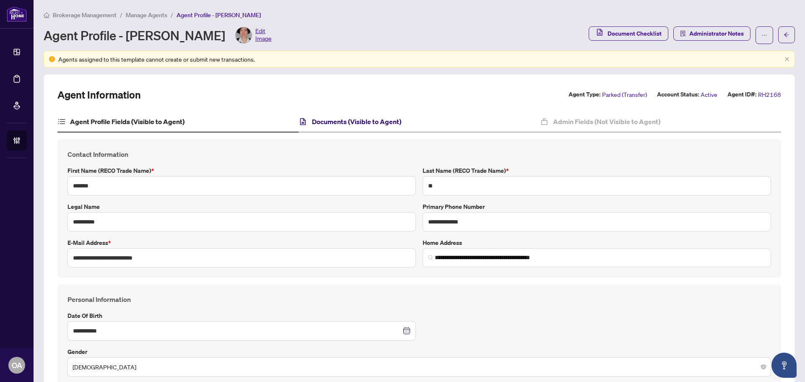
drag, startPoint x: 361, startPoint y: 120, endPoint x: 205, endPoint y: 120, distance: 155.5
click at [361, 120] on h4 "Documents (Visible to Agent)" at bounding box center [356, 121] width 89 height 10
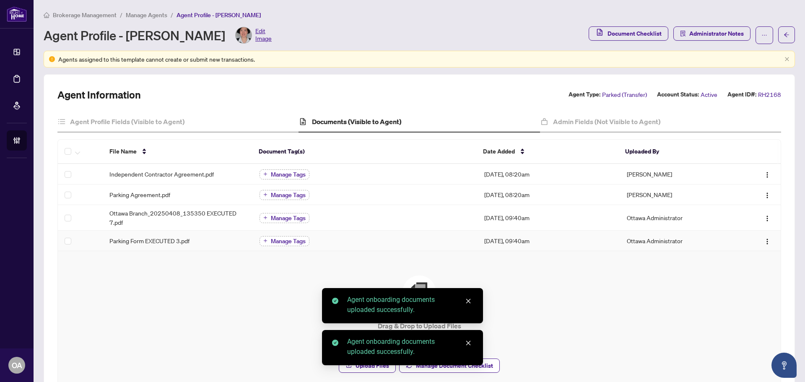
click at [277, 239] on span "Manage Tags" at bounding box center [288, 241] width 35 height 6
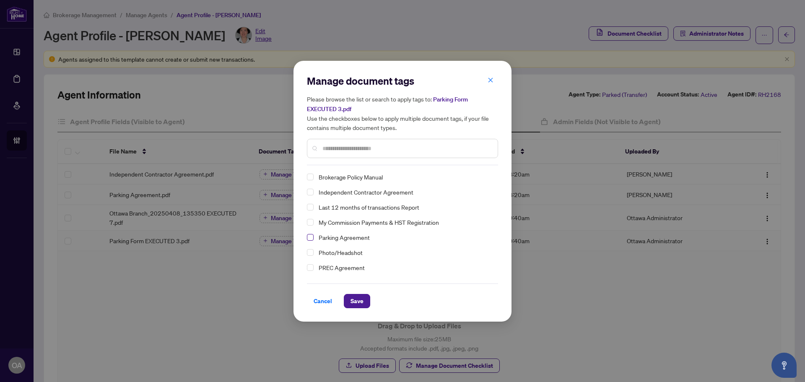
click at [311, 236] on span "Select Parking Agreement" at bounding box center [310, 237] width 7 height 7
click at [361, 296] on span "Save" at bounding box center [356, 300] width 13 height 13
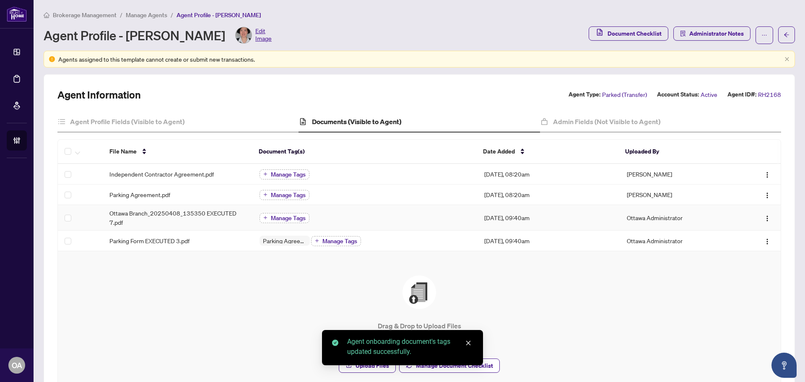
click at [278, 218] on span "Manage Tags" at bounding box center [288, 218] width 35 height 6
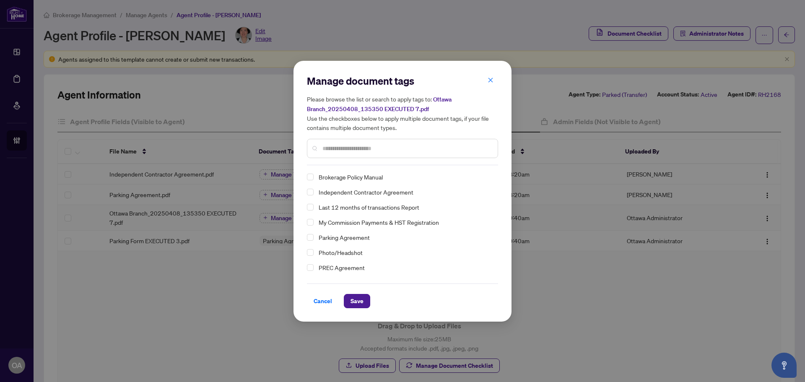
click at [492, 79] on button "button" at bounding box center [490, 80] width 17 height 14
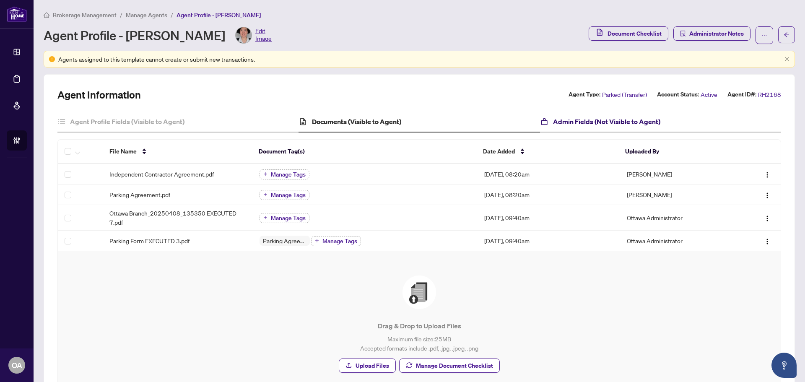
click at [593, 120] on h4 "Admin Fields (Not Visible to Agent)" at bounding box center [606, 121] width 107 height 10
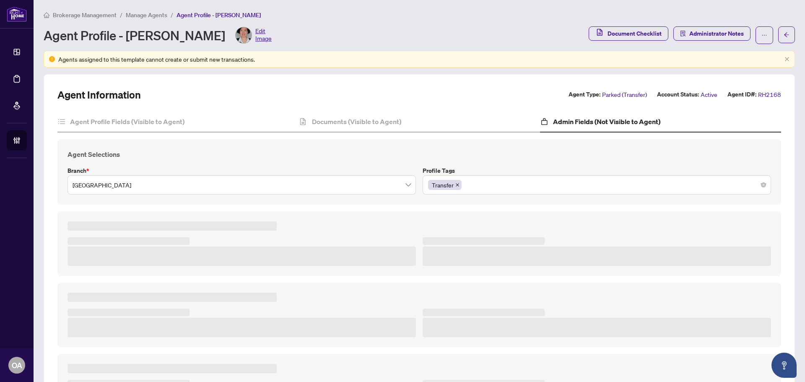
type textarea "**********"
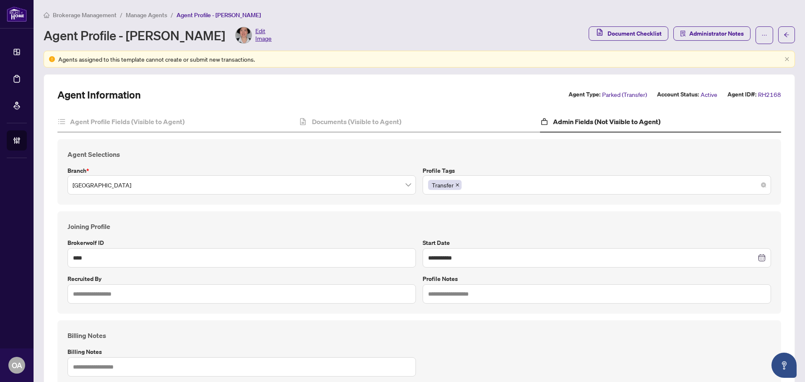
click at [516, 180] on div "Transfer" at bounding box center [596, 184] width 337 height 15
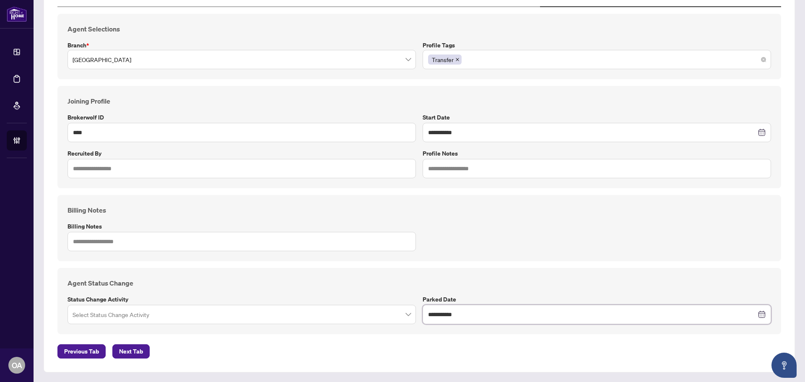
click at [483, 57] on div "Transfer" at bounding box center [596, 59] width 337 height 15
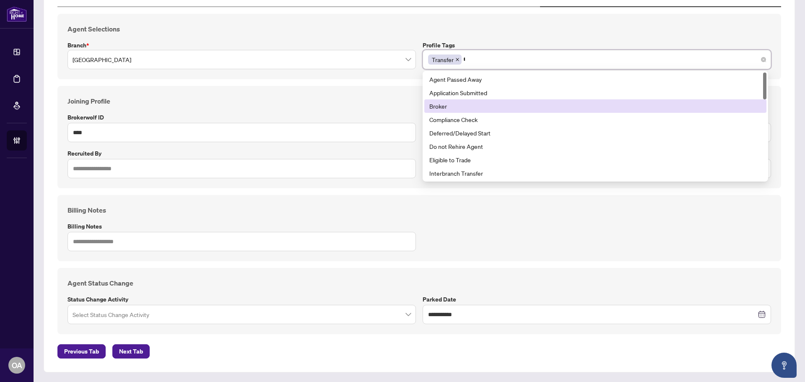
type input "****"
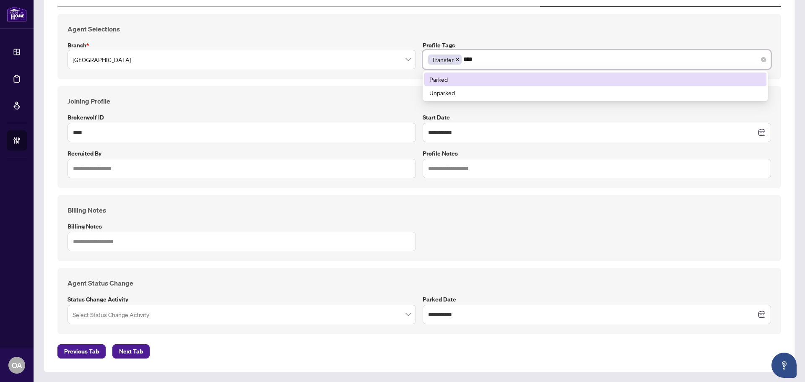
click at [429, 78] on div "Parked" at bounding box center [595, 79] width 332 height 9
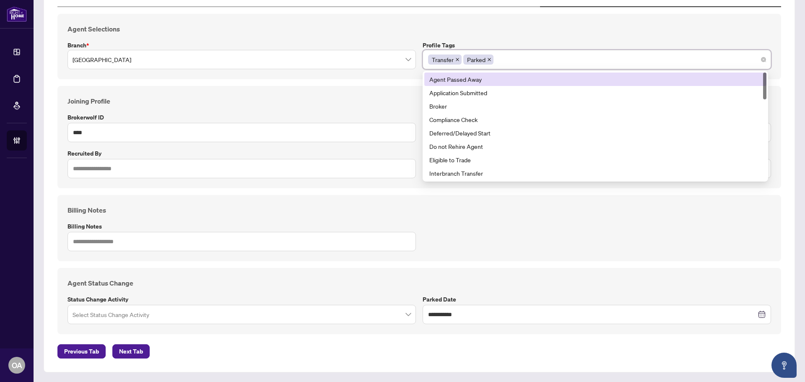
click at [379, 90] on div "**********" at bounding box center [418, 137] width 723 height 102
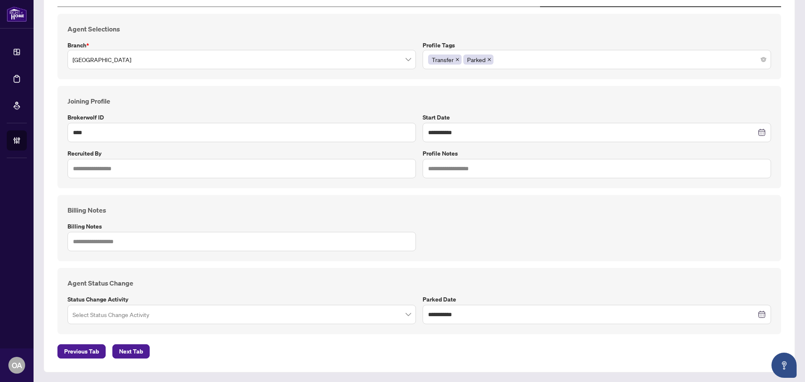
click at [204, 321] on input "search" at bounding box center [237, 315] width 331 height 18
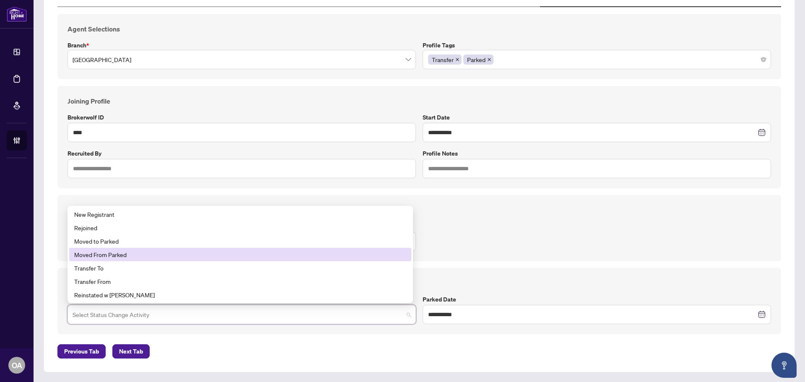
click at [115, 253] on div "Moved From Parked" at bounding box center [240, 254] width 332 height 9
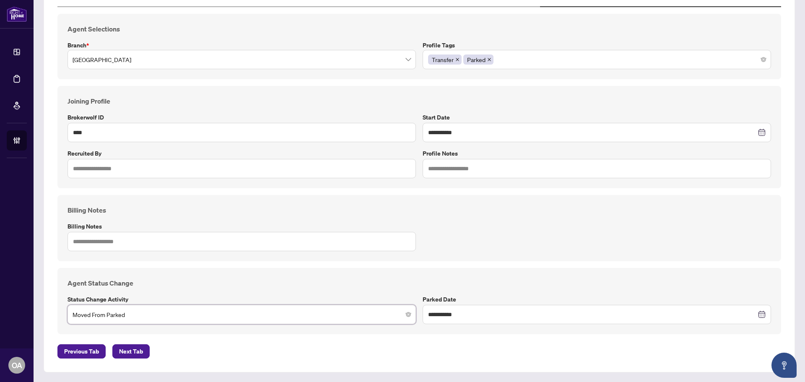
click at [129, 314] on span "Moved From Parked" at bounding box center [241, 314] width 338 height 16
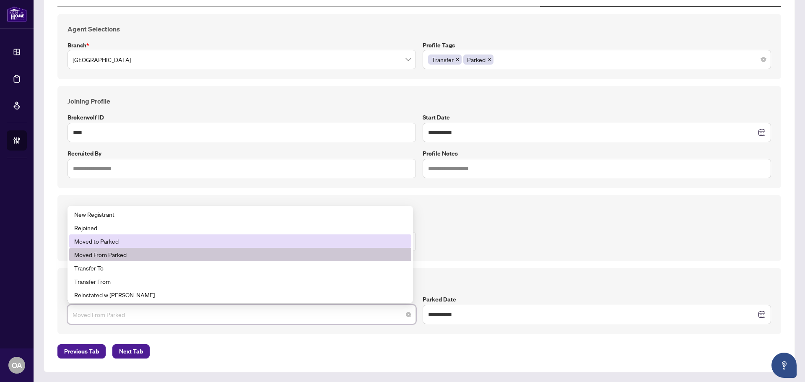
click at [119, 240] on div "Moved to Parked" at bounding box center [240, 240] width 332 height 9
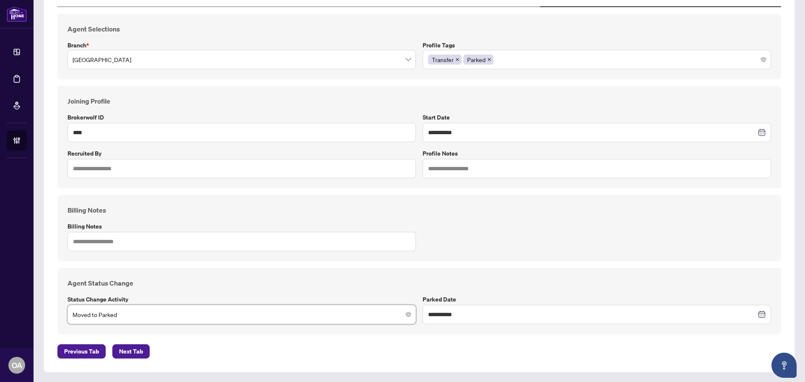
click at [173, 272] on div "**********" at bounding box center [418, 301] width 723 height 66
click at [512, 313] on input "**********" at bounding box center [592, 314] width 328 height 9
click at [523, 163] on span "Next month (PageDown)" at bounding box center [525, 165] width 4 height 4
click at [535, 165] on button "Next year (Control + right)" at bounding box center [534, 165] width 9 height 17
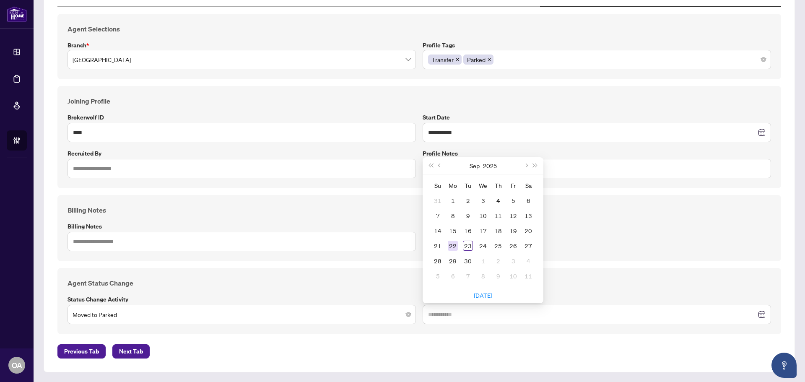
type input "**********"
click at [450, 245] on div "22" at bounding box center [453, 246] width 10 height 10
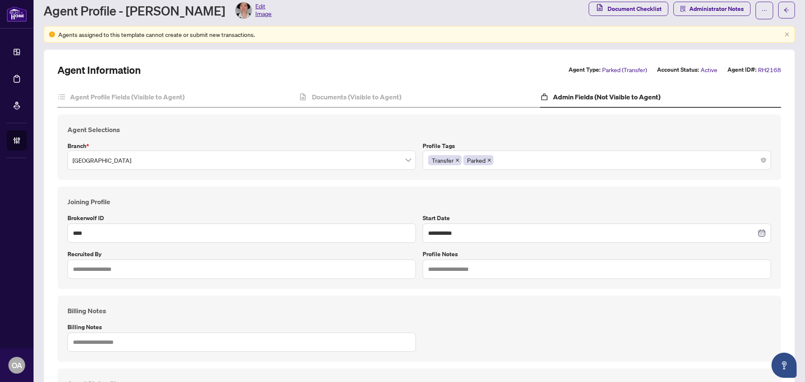
scroll to position [0, 0]
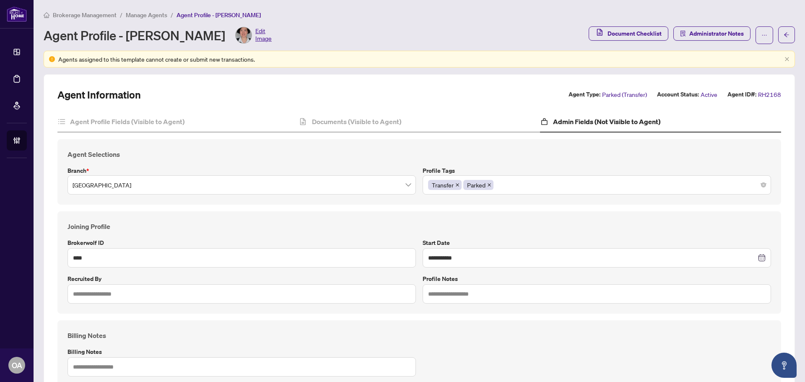
click at [709, 41] on span "Administrator Notes" at bounding box center [711, 35] width 77 height 18
click at [708, 36] on span "Administrator Notes" at bounding box center [716, 33] width 54 height 13
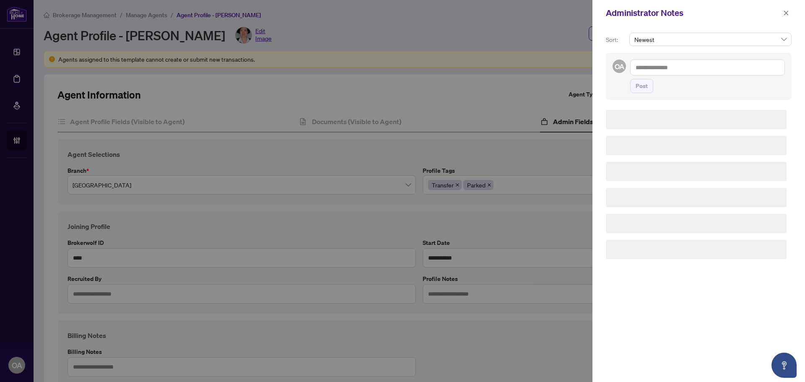
click at [676, 67] on textarea at bounding box center [707, 67] width 155 height 16
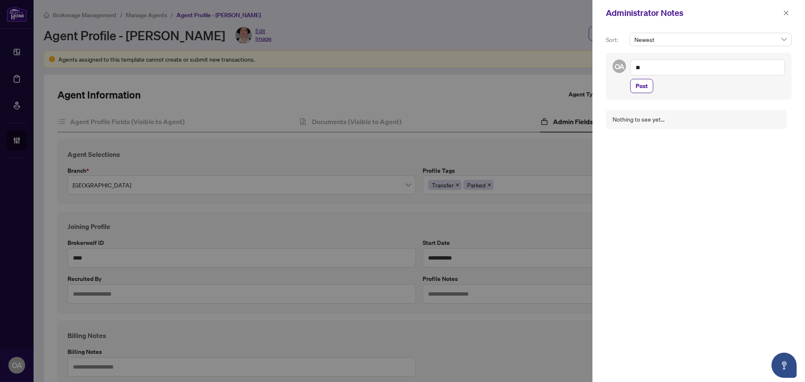
type textarea "*"
type textarea "**********"
click at [644, 93] on span "Post" at bounding box center [641, 85] width 12 height 13
click at [785, 13] on icon "close" at bounding box center [786, 13] width 6 height 6
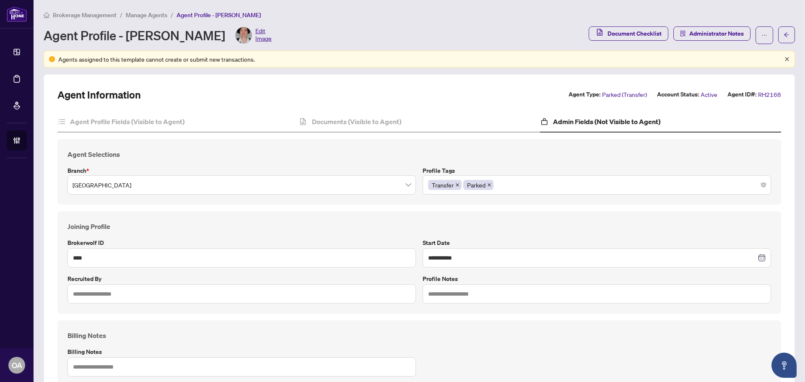
click at [784, 57] on icon "close" at bounding box center [786, 59] width 5 height 5
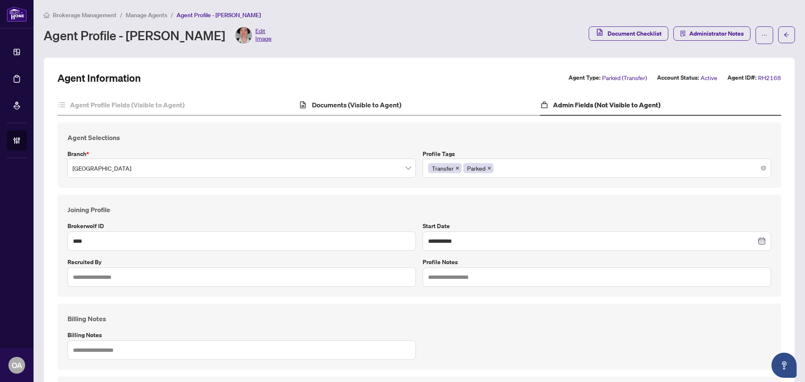
click at [385, 114] on div "Documents (Visible to Agent)" at bounding box center [418, 105] width 241 height 21
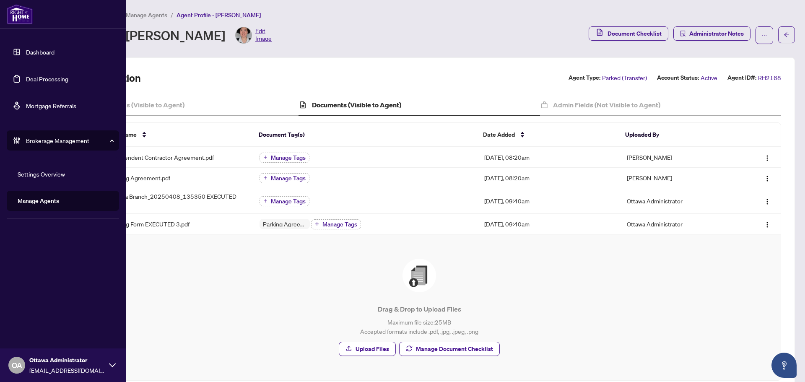
click at [46, 204] on link "Manage Agents" at bounding box center [38, 201] width 41 height 8
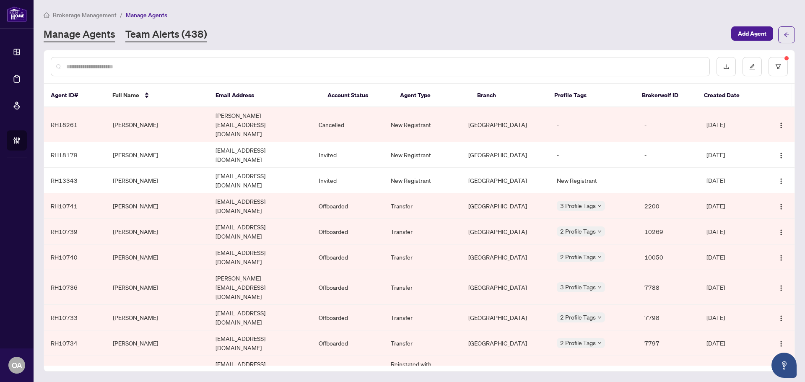
click at [163, 34] on link "Team Alerts (438)" at bounding box center [166, 34] width 82 height 15
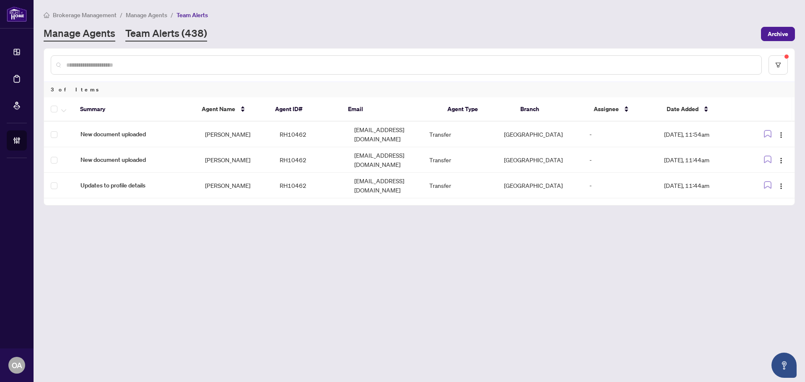
click at [98, 35] on link "Manage Agents" at bounding box center [80, 33] width 72 height 15
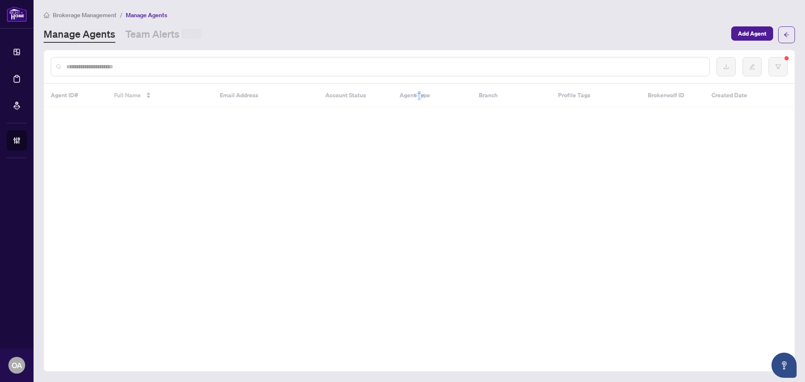
click at [106, 65] on input "text" at bounding box center [384, 66] width 636 height 9
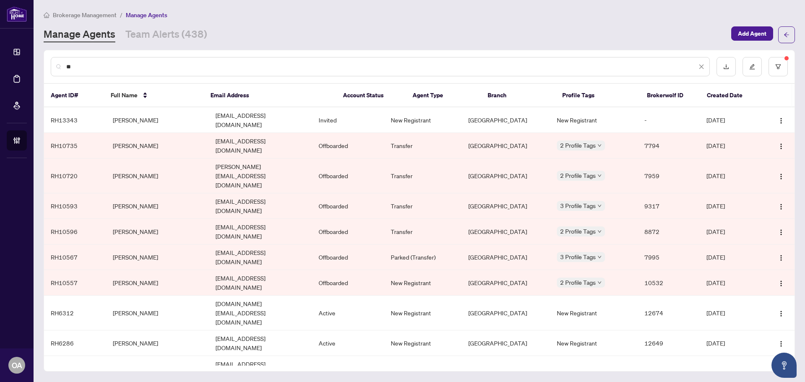
click at [37, 67] on main "Brokerage Management / Manage Agents Manage Agents Team Alerts (438) Add Agent …" at bounding box center [419, 191] width 771 height 382
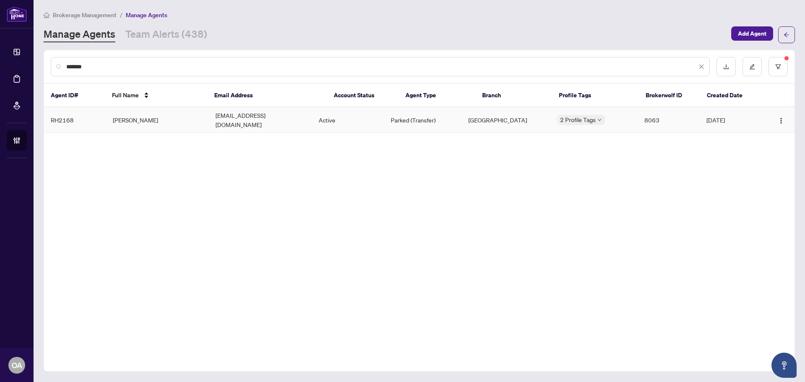
type input "*******"
click at [159, 120] on td "Juliana Li" at bounding box center [157, 120] width 103 height 26
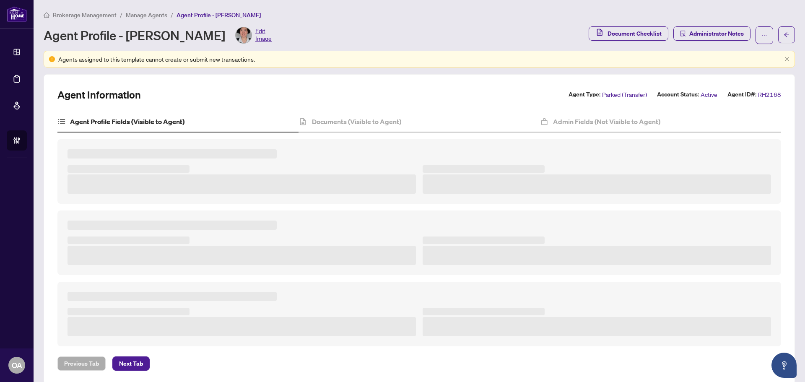
scroll to position [12, 0]
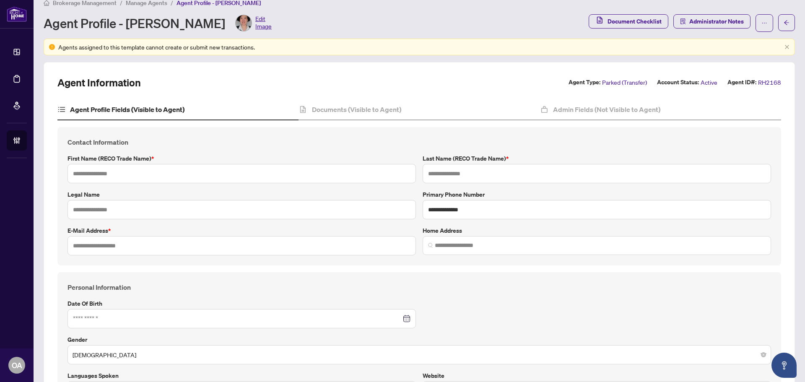
type input "*******"
type input "**"
type input "**********"
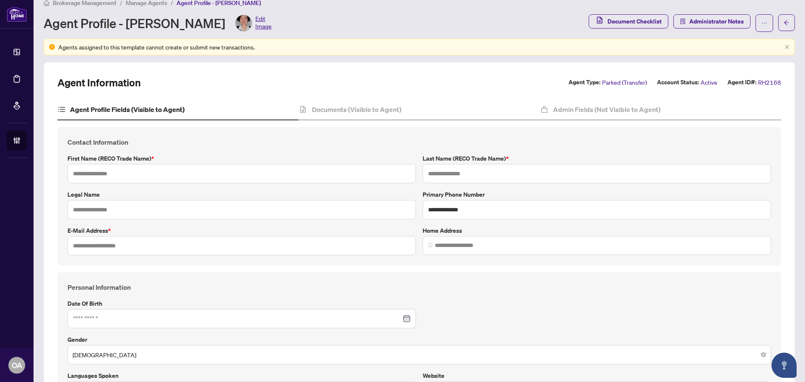
type input "*********"
type input "*"
type input "*******"
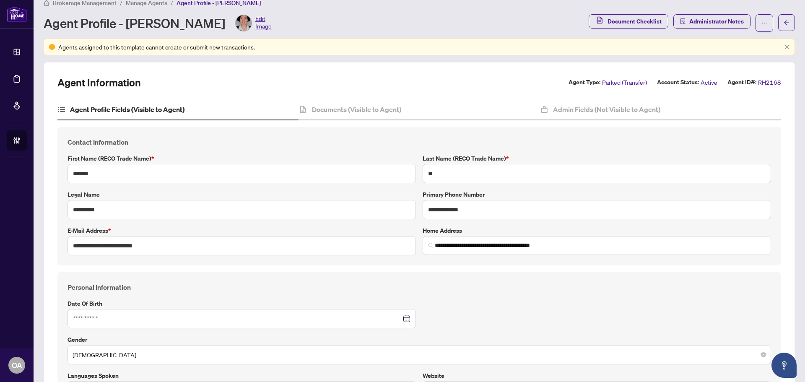
type input "**********"
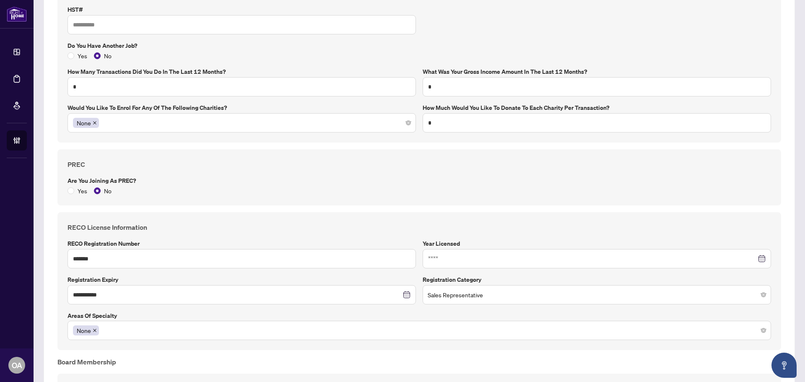
scroll to position [599, 0]
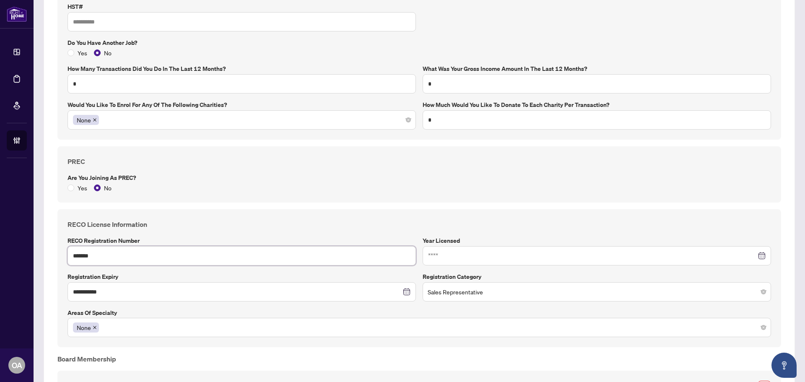
drag, startPoint x: 104, startPoint y: 256, endPoint x: 44, endPoint y: 256, distance: 59.9
click at [44, 256] on div "**********" at bounding box center [419, 116] width 751 height 1283
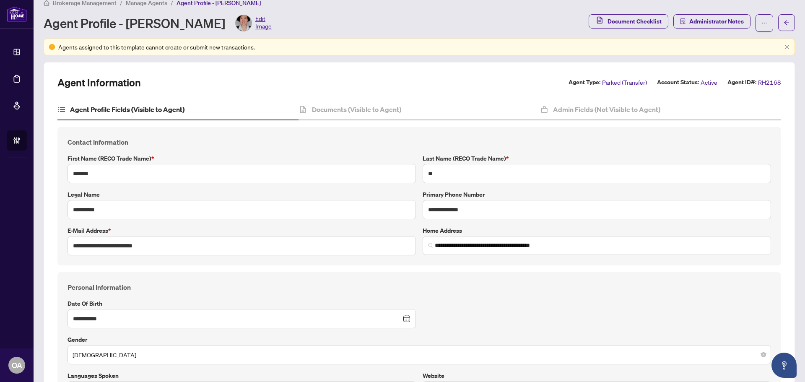
scroll to position [0, 0]
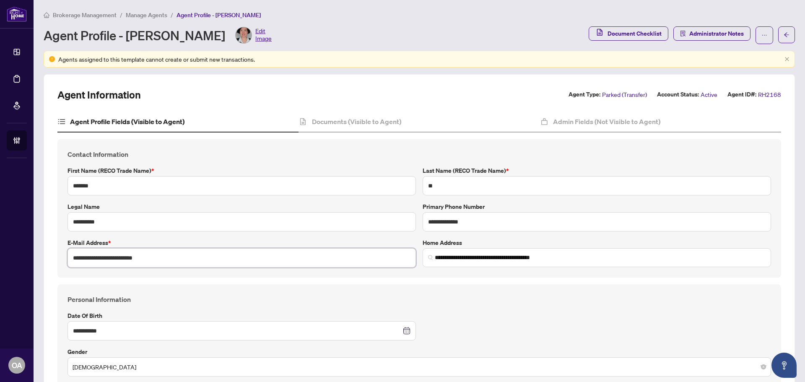
click at [135, 261] on input "**********" at bounding box center [241, 257] width 348 height 19
click at [135, 259] on input "**********" at bounding box center [241, 257] width 348 height 19
click at [141, 261] on input "**********" at bounding box center [241, 257] width 348 height 19
click at [141, 260] on input "**********" at bounding box center [241, 257] width 348 height 19
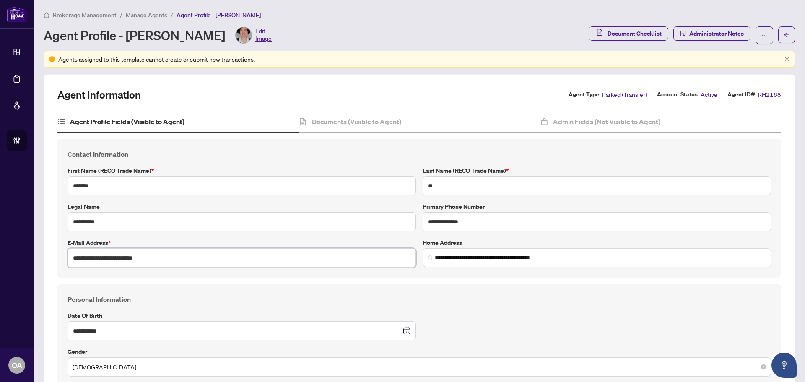
click at [141, 260] on input "**********" at bounding box center [241, 257] width 348 height 19
click at [120, 263] on input "**********" at bounding box center [241, 257] width 348 height 19
click at [456, 223] on input "**********" at bounding box center [596, 221] width 348 height 19
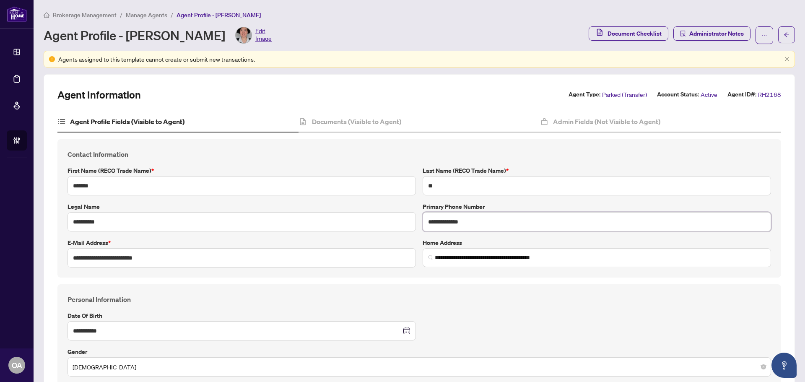
click at [456, 223] on input "**********" at bounding box center [596, 221] width 348 height 19
click at [471, 318] on div "**********" at bounding box center [419, 371] width 710 height 154
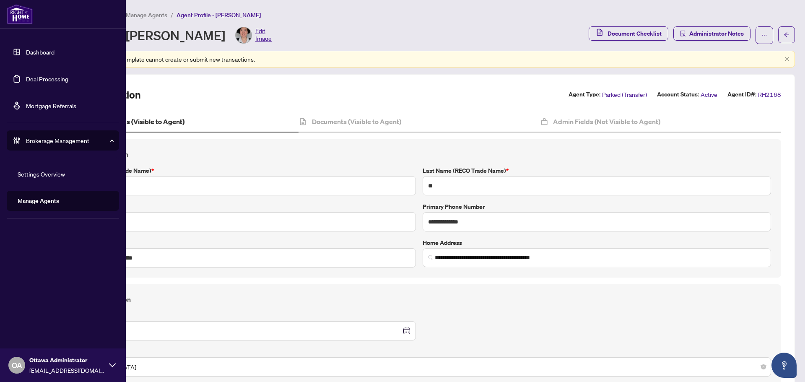
drag, startPoint x: 21, startPoint y: 78, endPoint x: 29, endPoint y: 80, distance: 8.1
click at [26, 78] on link "Deal Processing" at bounding box center [47, 79] width 42 height 8
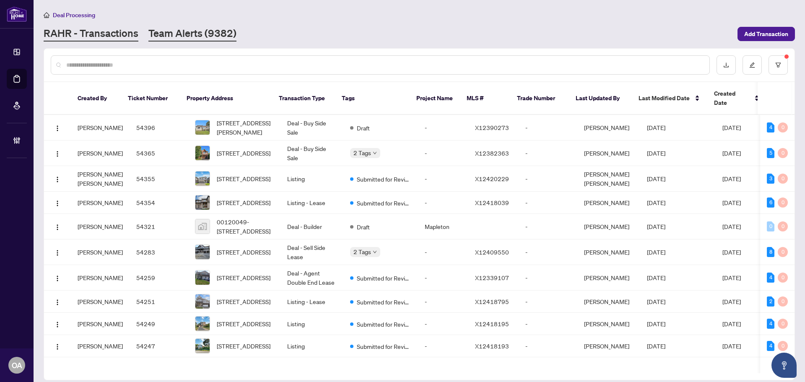
click at [184, 28] on link "Team Alerts (9382)" at bounding box center [192, 33] width 88 height 15
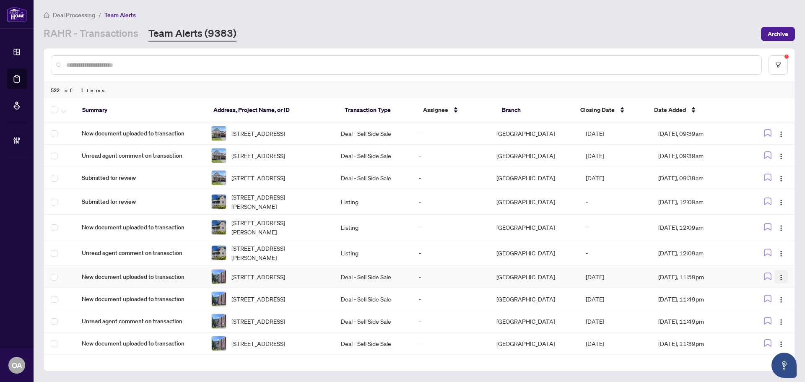
click at [779, 281] on img "button" at bounding box center [780, 277] width 7 height 7
click at [773, 330] on span "Complete Item" at bounding box center [758, 331] width 39 height 9
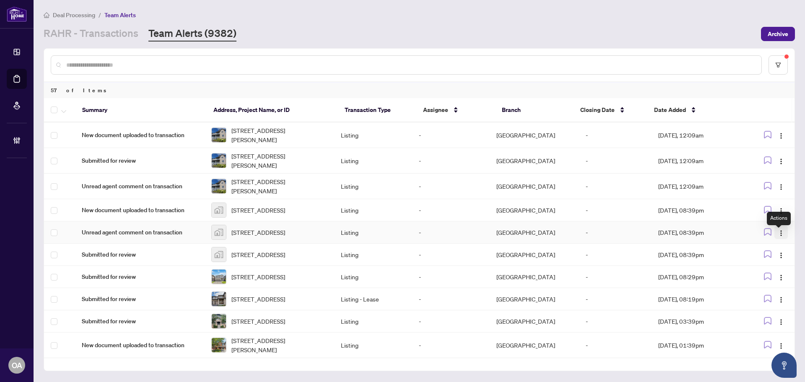
click at [783, 238] on button "button" at bounding box center [780, 231] width 13 height 13
click at [772, 276] on span "Complete Item" at bounding box center [758, 280] width 39 height 9
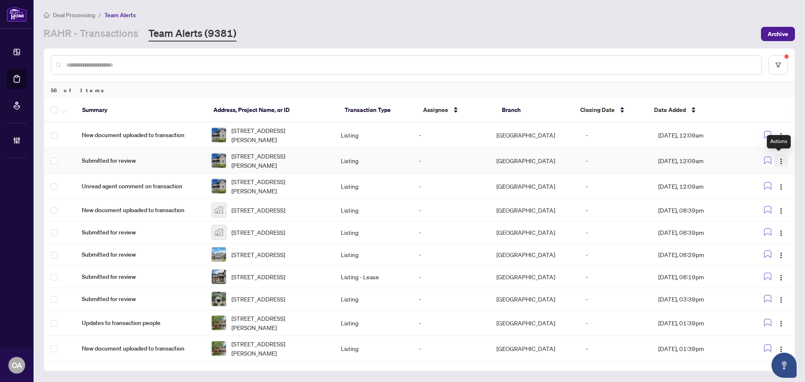
click at [778, 158] on img "button" at bounding box center [780, 161] width 7 height 7
click at [771, 204] on span "Complete Item" at bounding box center [758, 203] width 39 height 9
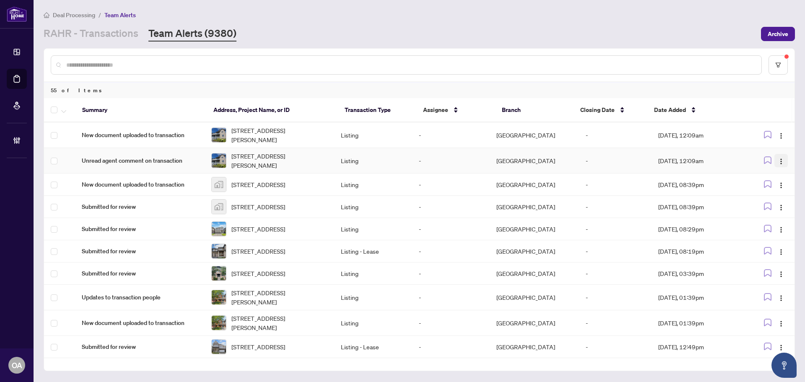
click at [777, 160] on img "button" at bounding box center [780, 161] width 7 height 7
drag, startPoint x: 771, startPoint y: 205, endPoint x: 746, endPoint y: 200, distance: 26.0
click at [771, 205] on span "Complete Item" at bounding box center [758, 203] width 39 height 9
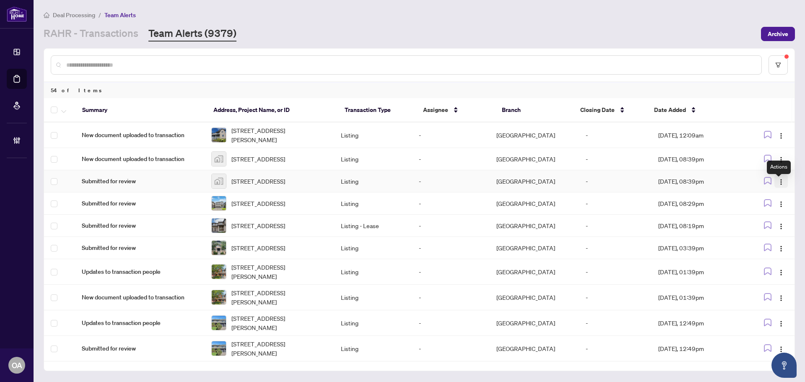
click at [780, 183] on img "button" at bounding box center [780, 181] width 7 height 7
click at [770, 227] on span "Complete Item" at bounding box center [758, 229] width 39 height 9
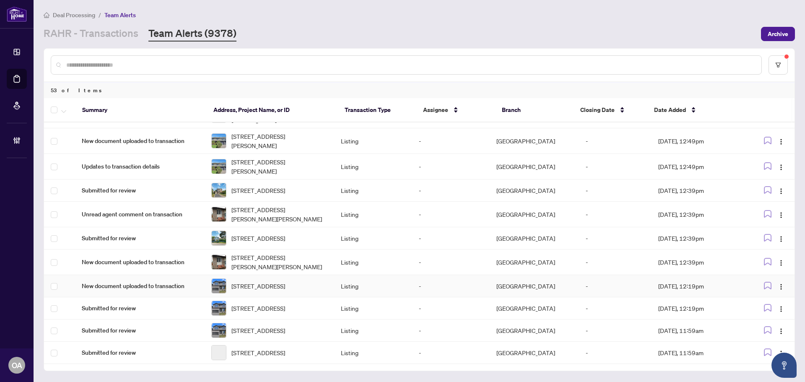
scroll to position [270, 0]
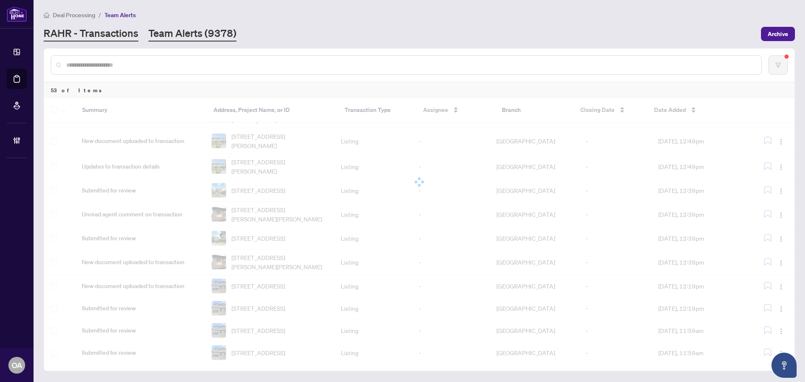
click at [115, 35] on link "RAHR - Transactions" at bounding box center [91, 33] width 95 height 15
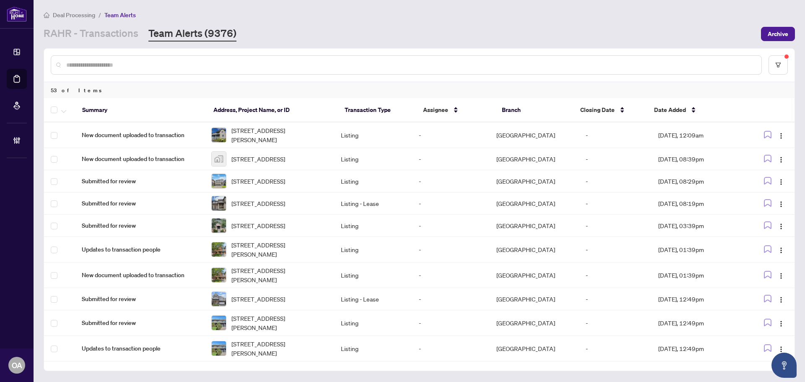
click at [194, 32] on link "Team Alerts (9376)" at bounding box center [192, 33] width 88 height 15
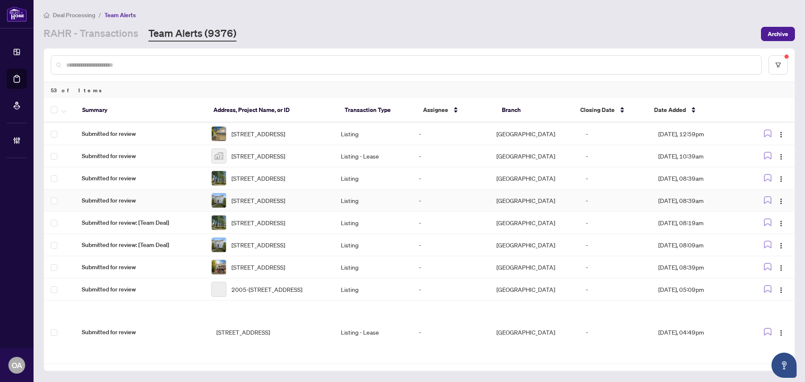
scroll to position [1113, 0]
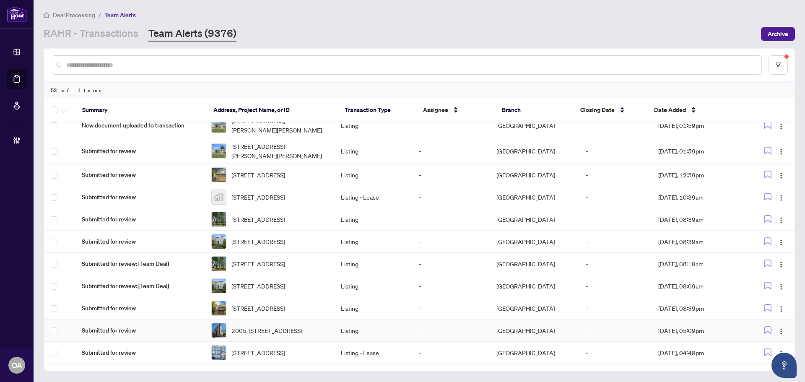
click at [279, 348] on span "368 CLEARPATH Private, Kanata, Ontario K2T 0S6, Canada" at bounding box center [258, 352] width 54 height 9
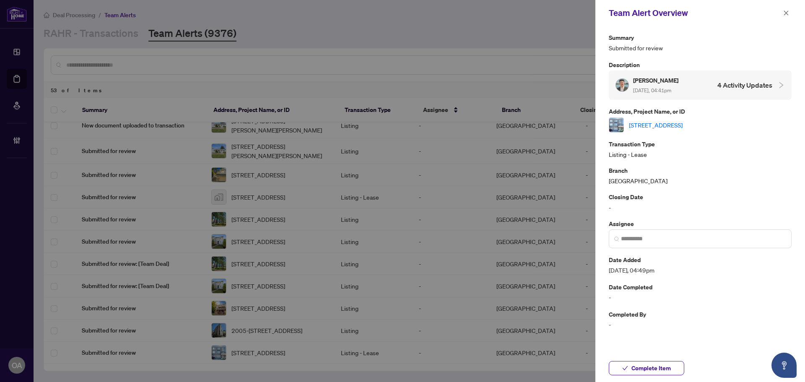
click at [682, 126] on link "368 CLEARPATH Private, Kanata, Ontario K2T 0S6, Canada" at bounding box center [656, 124] width 54 height 9
click at [788, 11] on icon "close" at bounding box center [786, 12] width 5 height 5
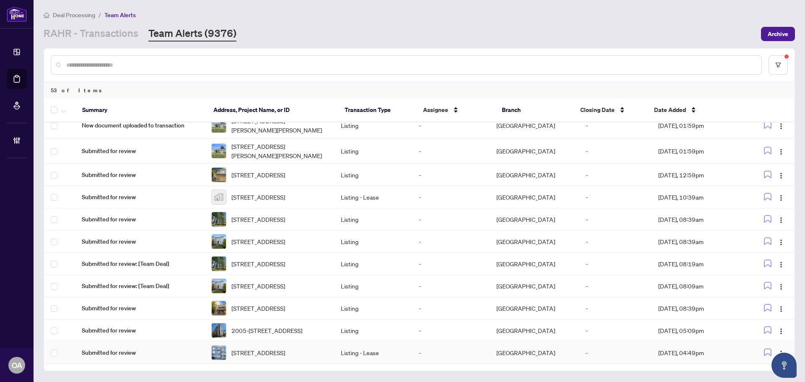
click at [778, 343] on td at bounding box center [769, 352] width 50 height 22
click at [777, 348] on span "button" at bounding box center [780, 352] width 7 height 9
click at [769, 319] on span "Complete Item" at bounding box center [758, 320] width 39 height 9
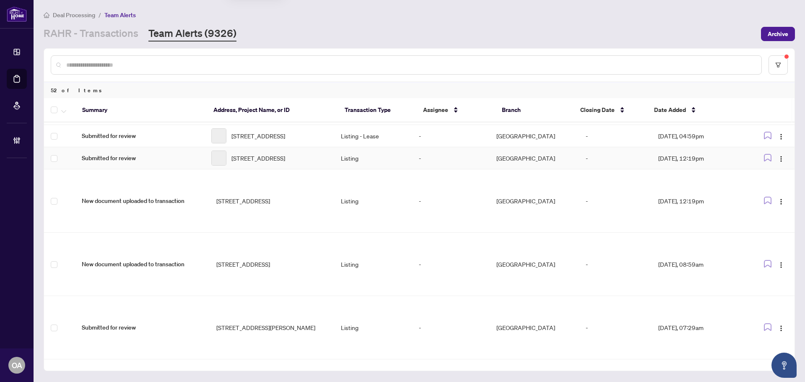
scroll to position [781, 0]
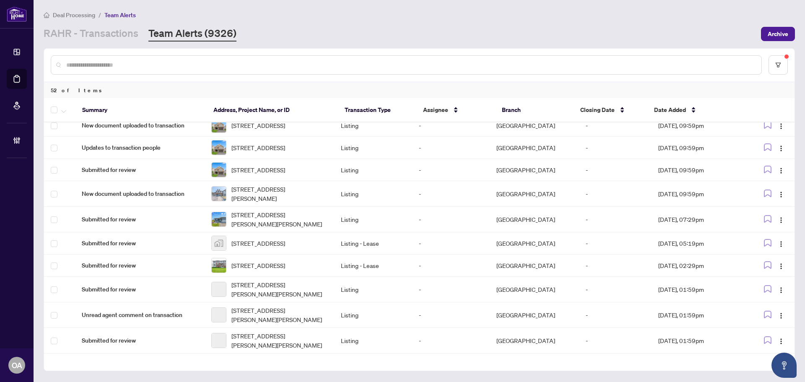
scroll to position [933, 0]
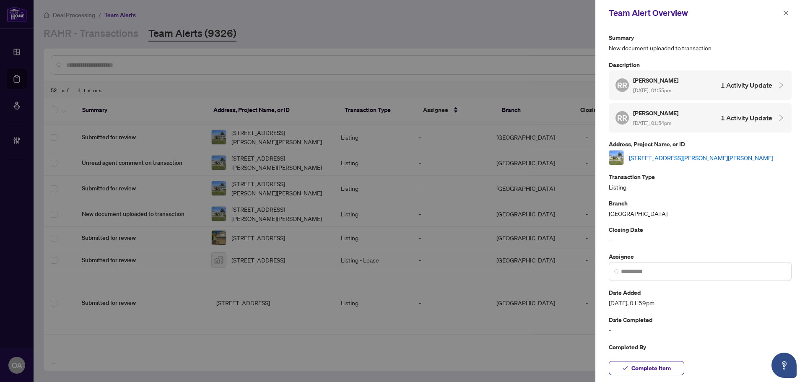
click at [787, 16] on span "button" at bounding box center [786, 12] width 6 height 13
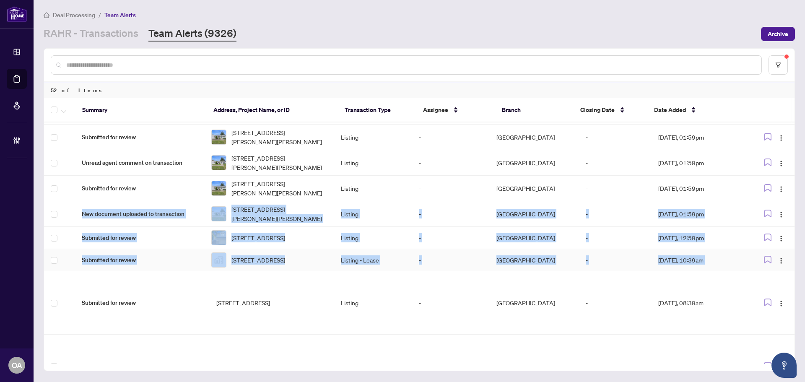
drag, startPoint x: 791, startPoint y: 276, endPoint x: 791, endPoint y: 347, distance: 71.2
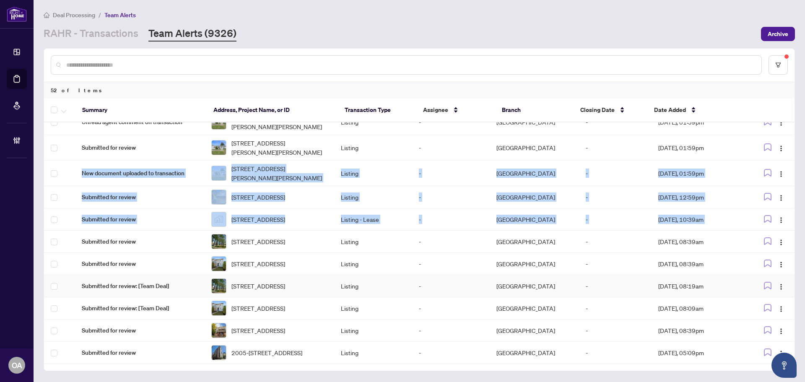
scroll to position [1088, 0]
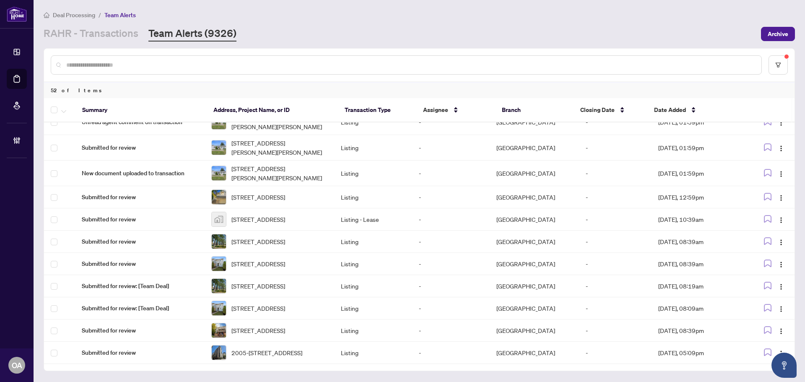
click at [801, 205] on main "Deal Processing / Team Alerts RAHR - Transactions Team Alerts (9326) Archive 52…" at bounding box center [419, 191] width 771 height 382
click at [274, 351] on span "2005-470 LAURIER Ave, Ottawa, Ontario K1R 7W9, Canada" at bounding box center [266, 352] width 71 height 9
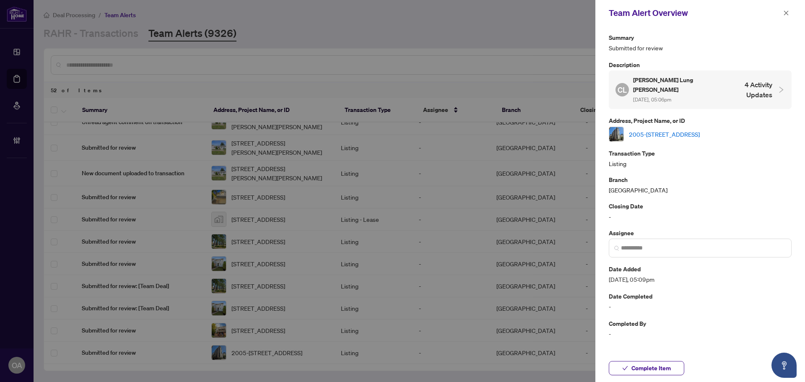
click at [662, 129] on link "2005-470 LAURIER Ave, Ottawa, Ontario K1R 7W9, Canada" at bounding box center [664, 133] width 71 height 9
click at [787, 15] on icon "close" at bounding box center [786, 12] width 5 height 5
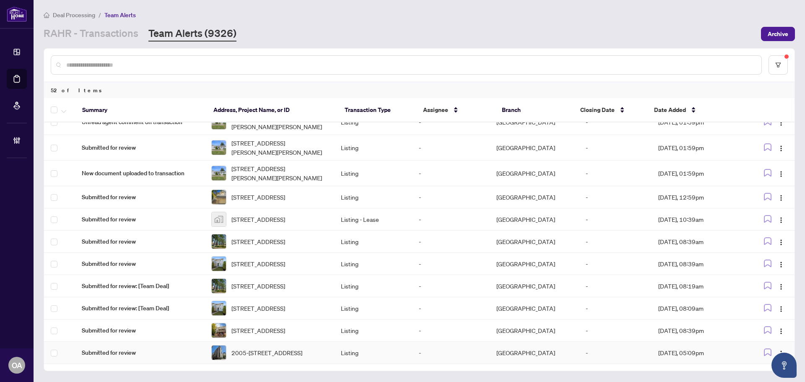
drag, startPoint x: 781, startPoint y: 346, endPoint x: 776, endPoint y: 340, distance: 7.2
click at [781, 348] on span "button" at bounding box center [780, 352] width 7 height 9
click at [766, 322] on span "Complete Item" at bounding box center [758, 320] width 39 height 9
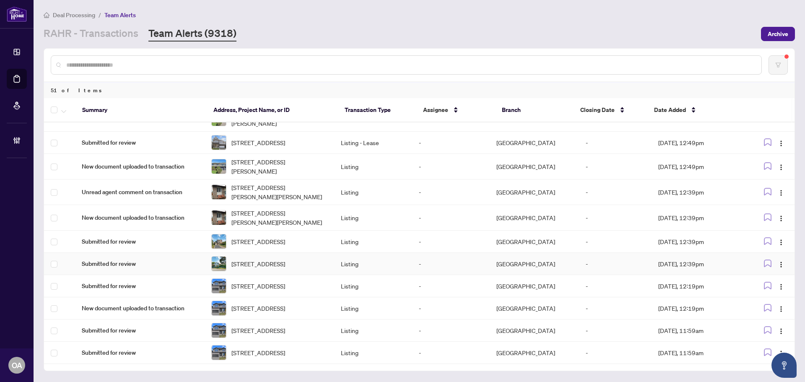
scroll to position [270, 0]
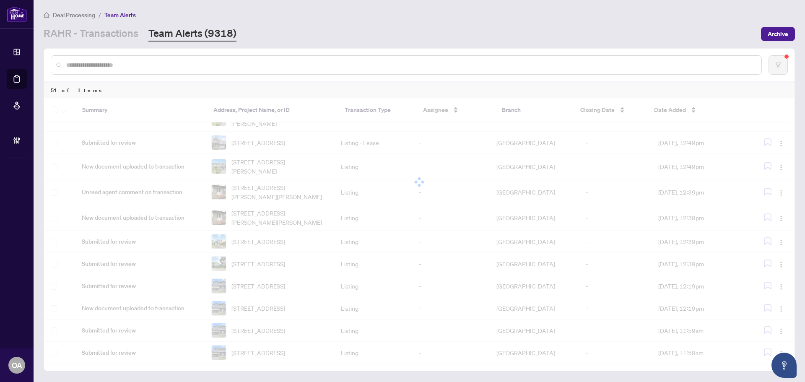
click at [331, 233] on div at bounding box center [419, 182] width 750 height 168
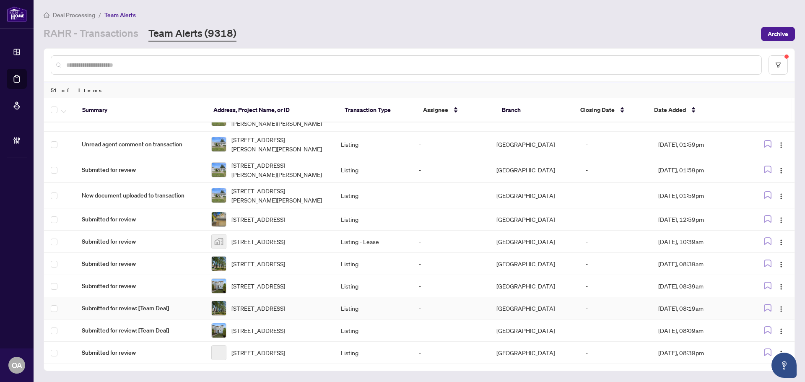
scroll to position [1062, 0]
click at [251, 350] on span "A-311 Presland Rd, Ottawa, Ontario K1K 2B6, Canada" at bounding box center [258, 352] width 54 height 9
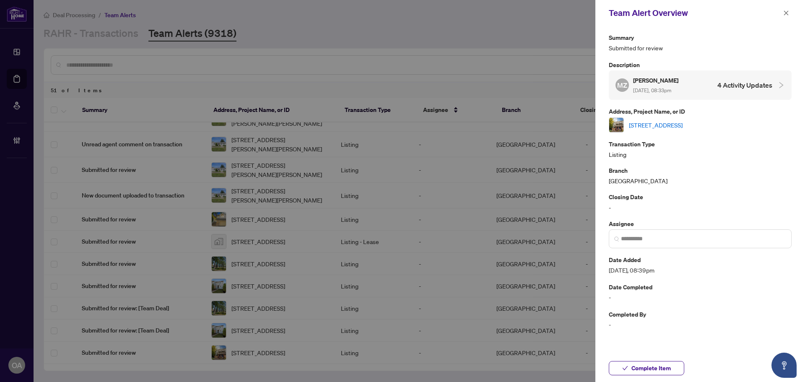
click at [659, 126] on link "A-311 Presland Rd, Ottawa, Ontario K1K 2B6, Canada" at bounding box center [656, 124] width 54 height 9
click at [786, 12] on icon "close" at bounding box center [786, 13] width 6 height 6
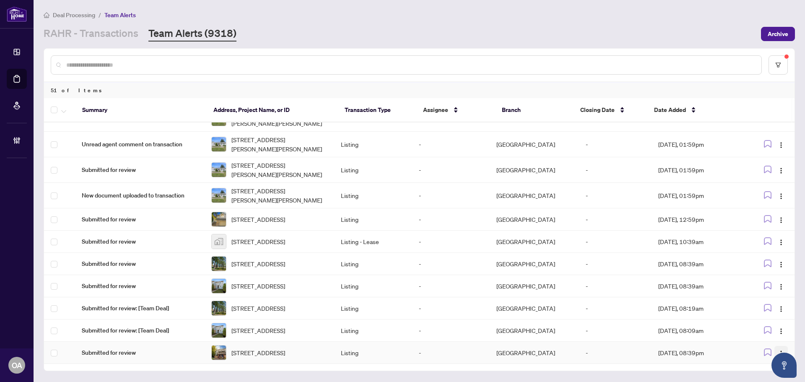
click at [779, 346] on button "button" at bounding box center [780, 352] width 13 height 13
click at [754, 323] on span "Complete Item" at bounding box center [758, 320] width 39 height 9
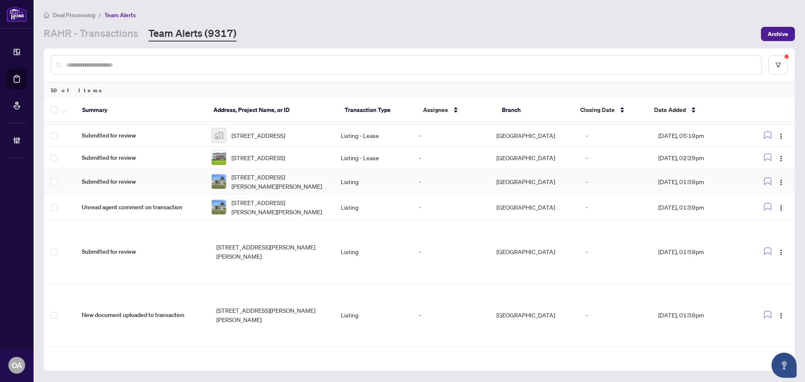
scroll to position [1037, 0]
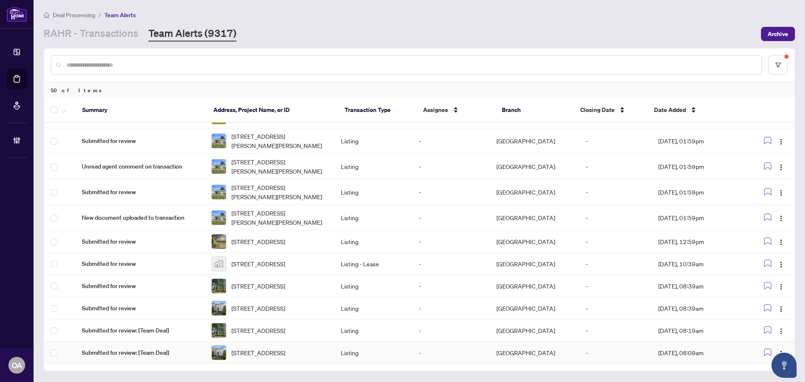
click at [280, 352] on span "235 THISTLEDOWN Crt, Ottawa, Ontario K2J 1N1, Canada" at bounding box center [258, 352] width 54 height 9
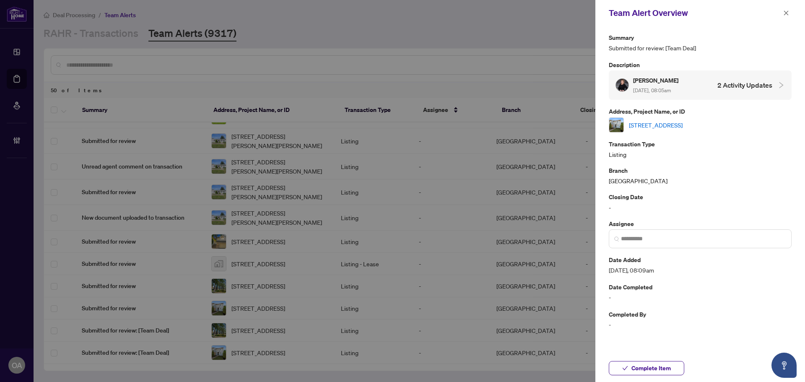
click at [654, 124] on link "235 THISTLEDOWN Crt, Ottawa, Ontario K2J 1N1, Canada" at bounding box center [656, 124] width 54 height 9
click at [786, 12] on icon "close" at bounding box center [786, 13] width 6 height 6
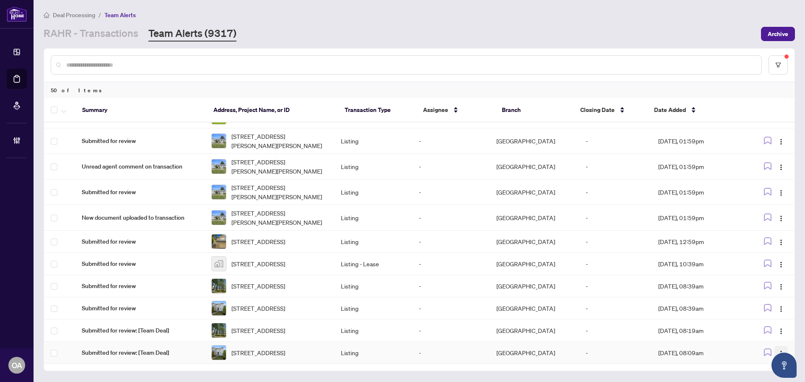
click at [779, 346] on button "button" at bounding box center [780, 352] width 13 height 13
click at [769, 322] on span "Complete Item" at bounding box center [758, 320] width 39 height 9
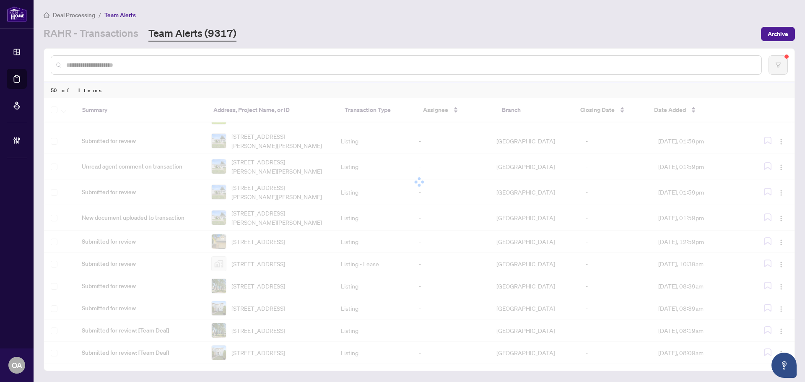
scroll to position [0, 0]
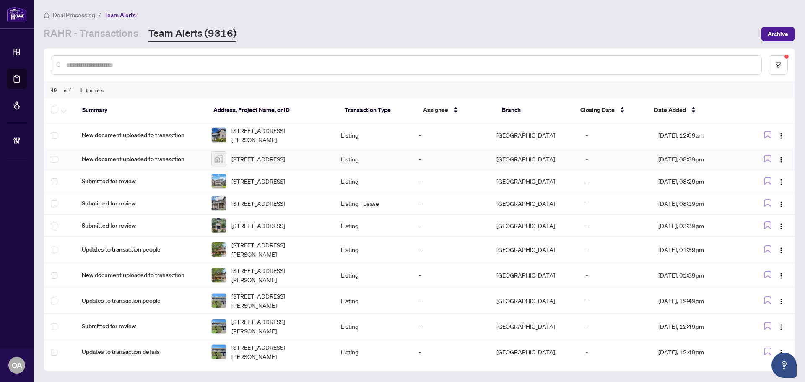
click at [272, 155] on span "134 Fordham Private, Ottawa, ON, Canada" at bounding box center [258, 158] width 54 height 9
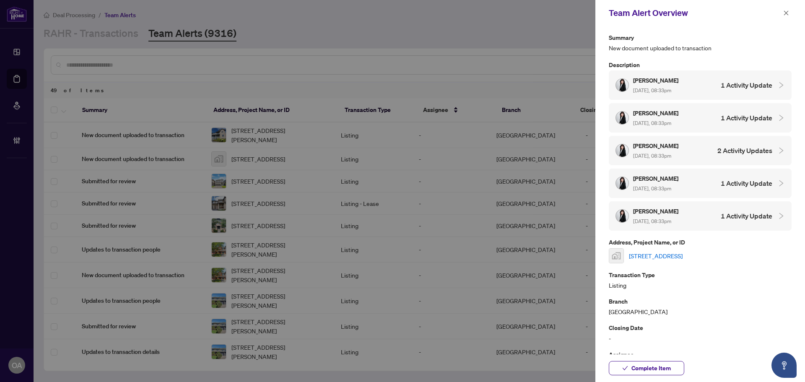
click at [243, 140] on div at bounding box center [402, 191] width 805 height 382
click at [784, 11] on icon "close" at bounding box center [786, 12] width 5 height 5
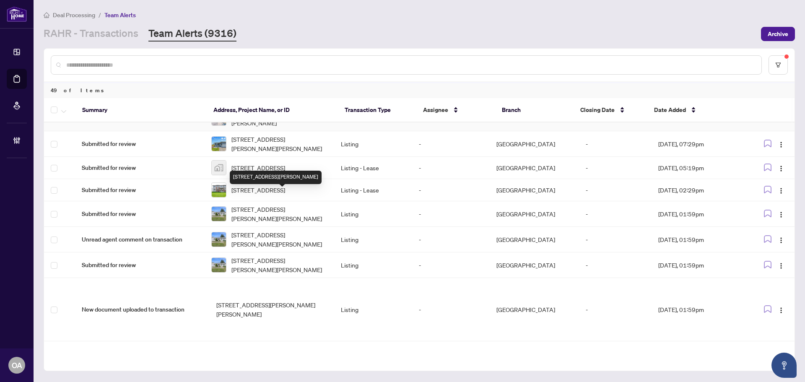
scroll to position [1011, 0]
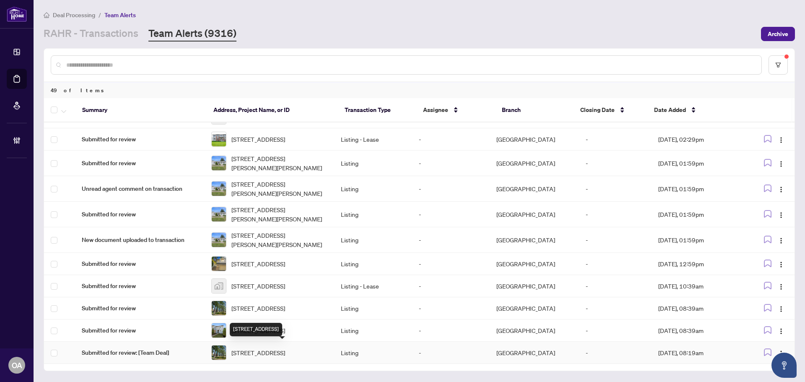
click at [276, 353] on span "106-555 BRITTANY Dr, Ottawa, Ontario K1K 4C5, Canada" at bounding box center [258, 352] width 54 height 9
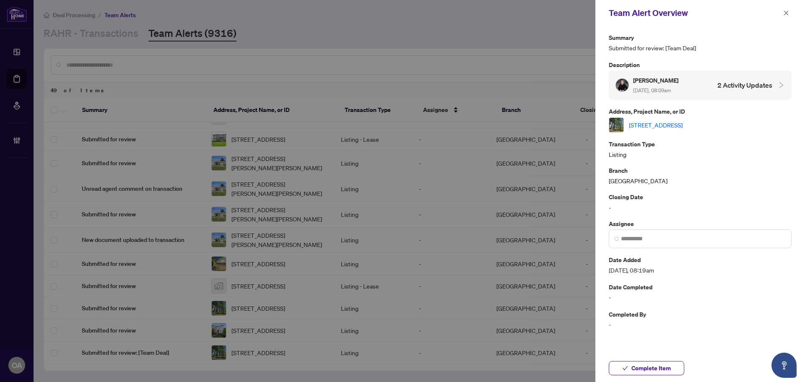
click at [652, 127] on link "106-555 BRITTANY Dr, Ottawa, Ontario K1K 4C5, Canada" at bounding box center [656, 124] width 54 height 9
click at [786, 10] on icon "close" at bounding box center [786, 13] width 6 height 6
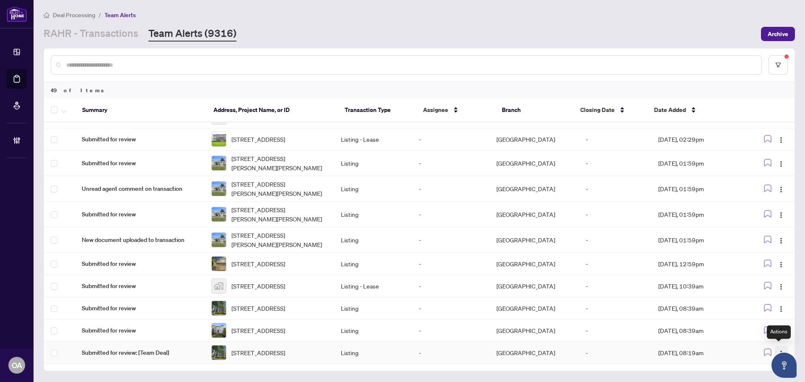
click at [779, 348] on span "button" at bounding box center [780, 352] width 7 height 9
click at [768, 314] on li "Complete Item" at bounding box center [758, 319] width 49 height 13
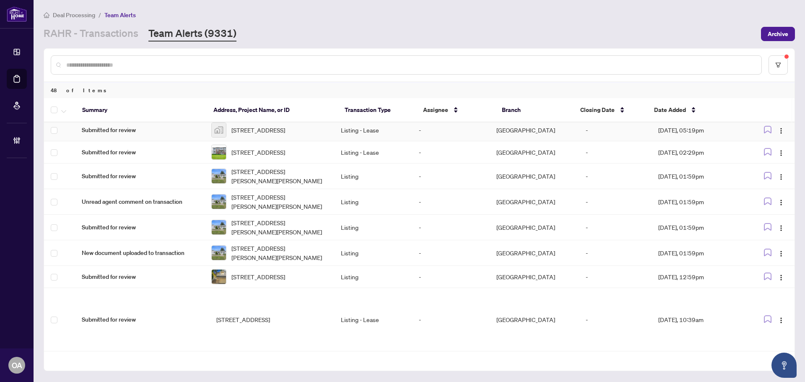
scroll to position [986, 0]
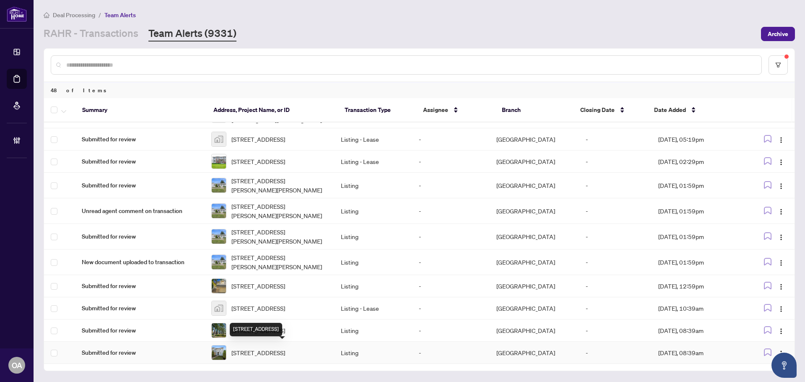
click at [278, 351] on span "235 THISTLEDOWN Crt, Ottawa, Ontario K2J 1N1, Canada" at bounding box center [258, 352] width 54 height 9
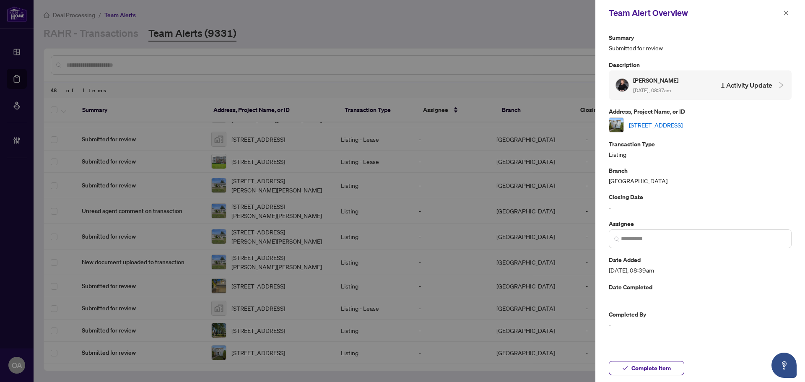
click at [674, 124] on link "235 THISTLEDOWN Crt, Ottawa, Ontario K2J 1N1, Canada" at bounding box center [656, 124] width 54 height 9
drag, startPoint x: 787, startPoint y: 10, endPoint x: 789, endPoint y: 85, distance: 74.6
click at [786, 10] on icon "close" at bounding box center [786, 13] width 6 height 6
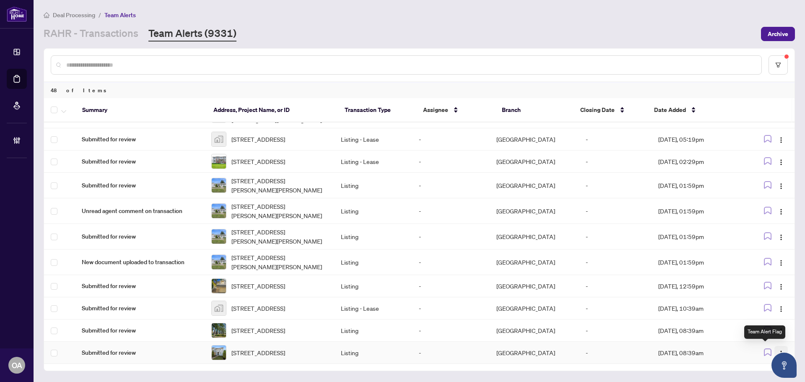
click at [777, 350] on img "button" at bounding box center [780, 353] width 7 height 7
click at [761, 319] on span "Complete Item" at bounding box center [758, 320] width 39 height 9
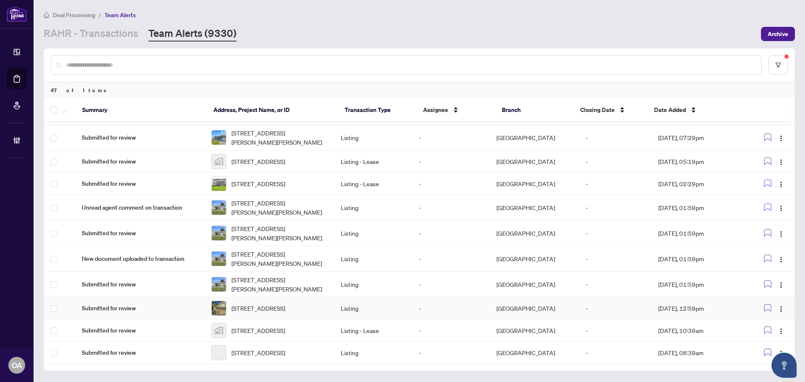
scroll to position [960, 0]
click at [275, 349] on span "106-555 BRITTANY Dr, Ottawa, Ontario K1K 4C5, Canada" at bounding box center [258, 352] width 54 height 9
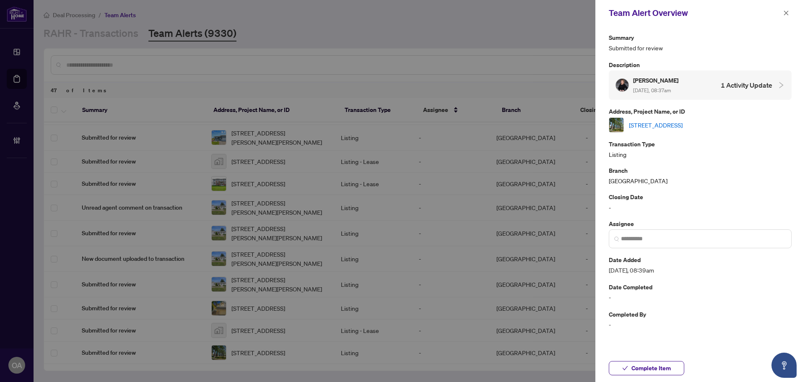
click at [682, 120] on link "106-555 BRITTANY Dr, Ottawa, Ontario K1K 4C5, Canada" at bounding box center [656, 124] width 54 height 9
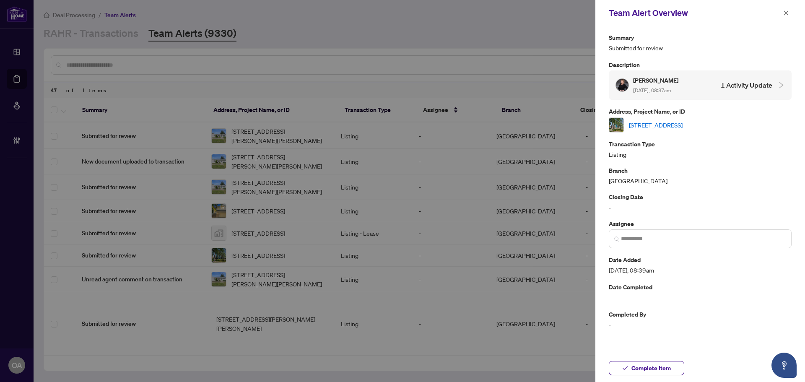
scroll to position [991, 0]
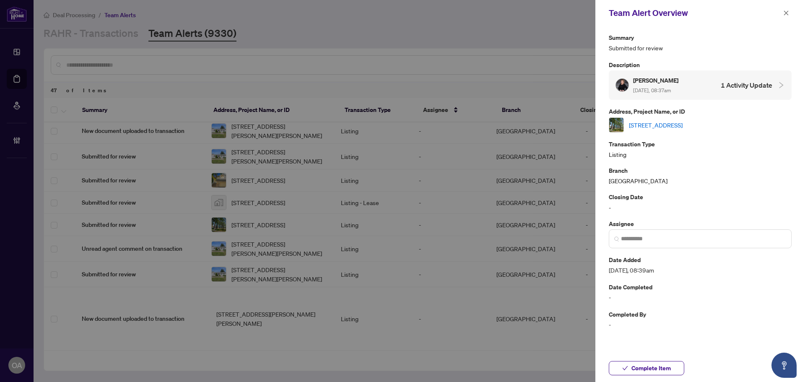
drag, startPoint x: 785, startPoint y: 9, endPoint x: 787, endPoint y: 21, distance: 12.3
click at [785, 9] on button "button" at bounding box center [785, 13] width 11 height 10
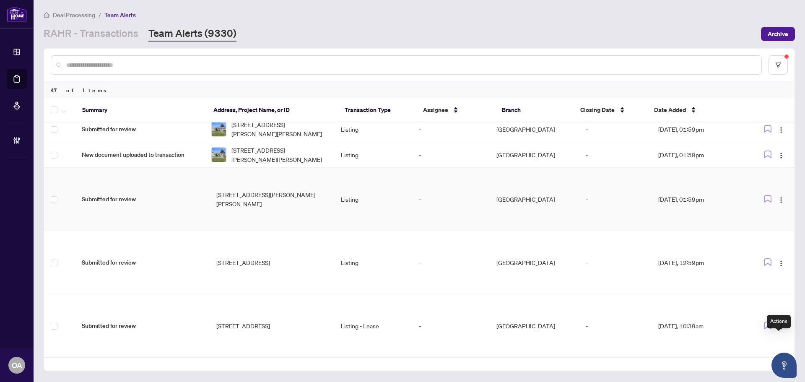
scroll to position [1139, 0]
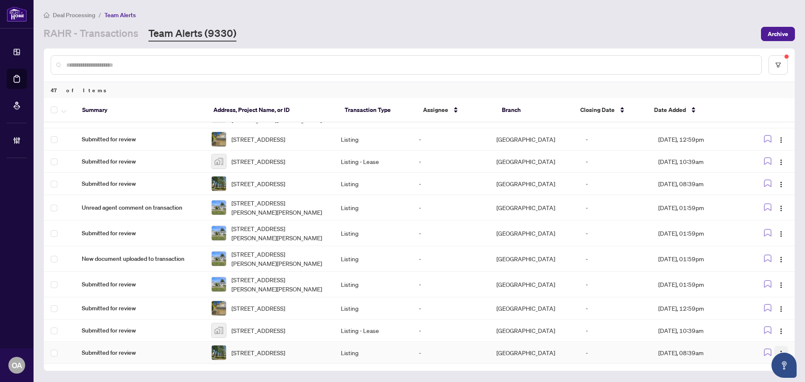
click at [782, 349] on button "button" at bounding box center [780, 352] width 13 height 13
drag, startPoint x: 775, startPoint y: 321, endPoint x: 378, endPoint y: 322, distance: 397.2
click at [775, 321] on span "Complete Item" at bounding box center [758, 320] width 39 height 9
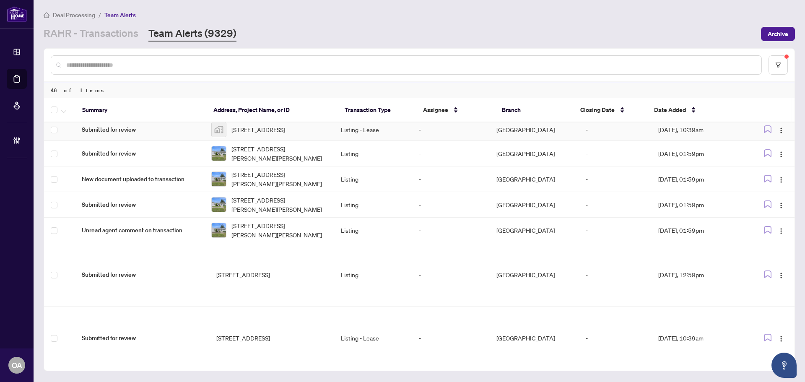
scroll to position [1267, 0]
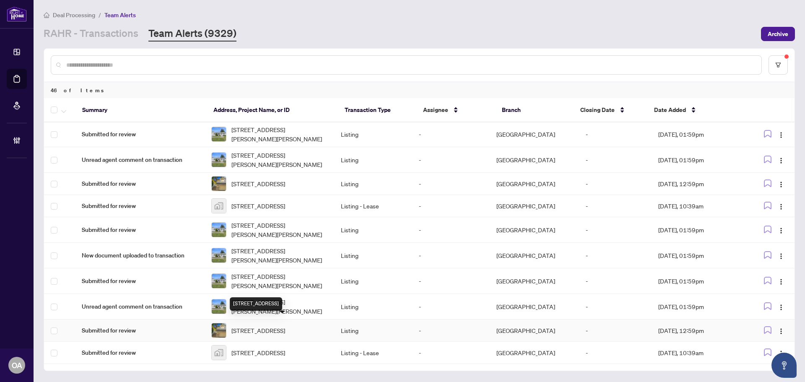
click at [267, 348] on span "517-316 Bruyère Street #517, Ottawa, ON, Canada" at bounding box center [258, 352] width 54 height 9
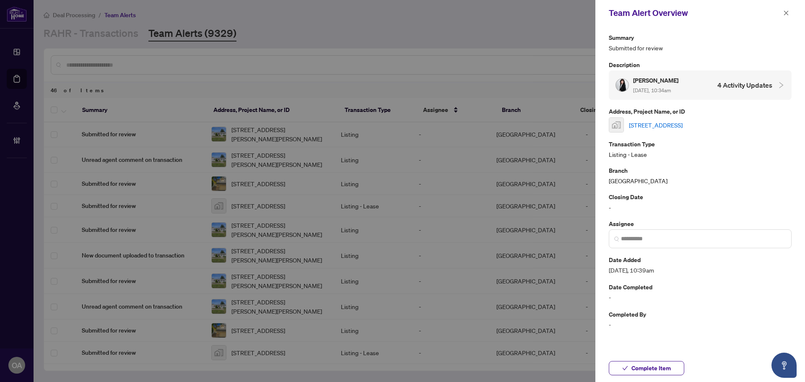
click at [669, 125] on link "517-316 Bruyère Street #517, Ottawa, ON, Canada" at bounding box center [656, 124] width 54 height 9
click at [785, 10] on icon "close" at bounding box center [786, 13] width 6 height 6
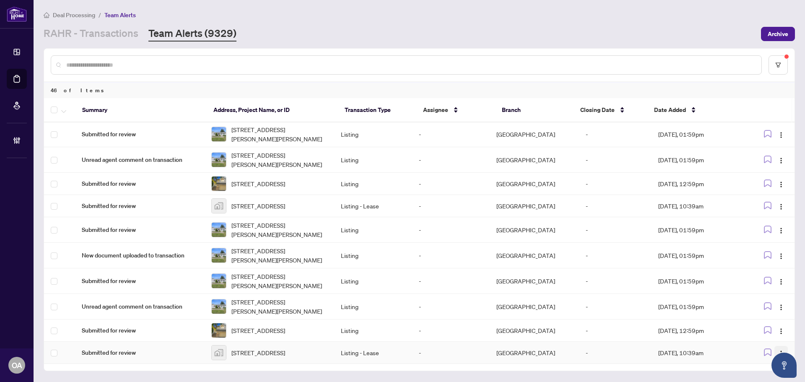
click at [777, 348] on span "button" at bounding box center [780, 352] width 7 height 9
click at [756, 321] on span "Complete Item" at bounding box center [758, 320] width 39 height 9
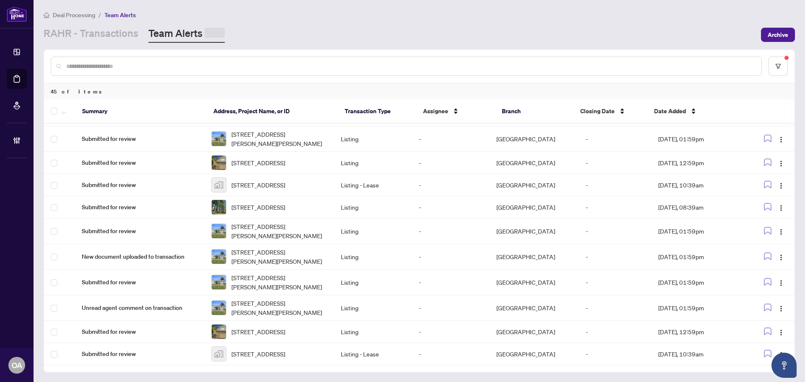
scroll to position [0, 0]
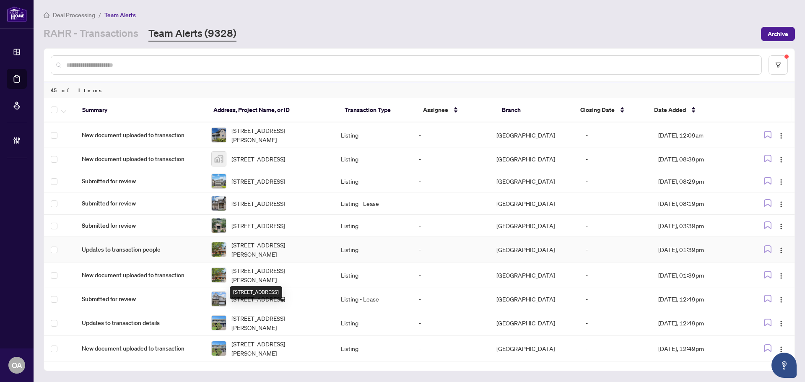
click at [271, 251] on td "173 Garrity Cres, Ottawa, Ontario K2J 3T5, Canada" at bounding box center [268, 250] width 129 height 26
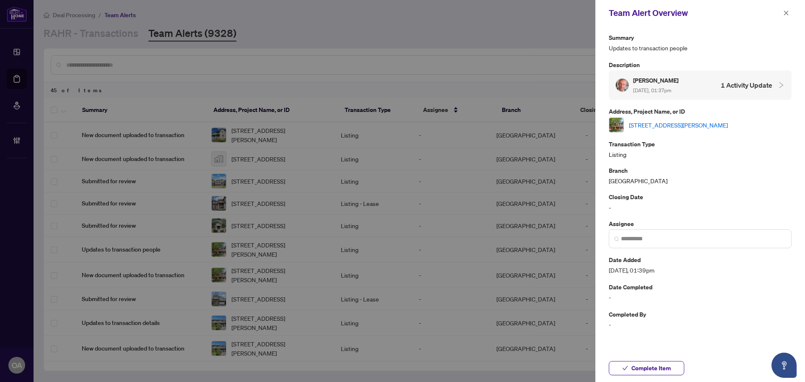
drag, startPoint x: 783, startPoint y: 13, endPoint x: 788, endPoint y: 21, distance: 9.3
click at [784, 13] on icon "close" at bounding box center [786, 13] width 6 height 6
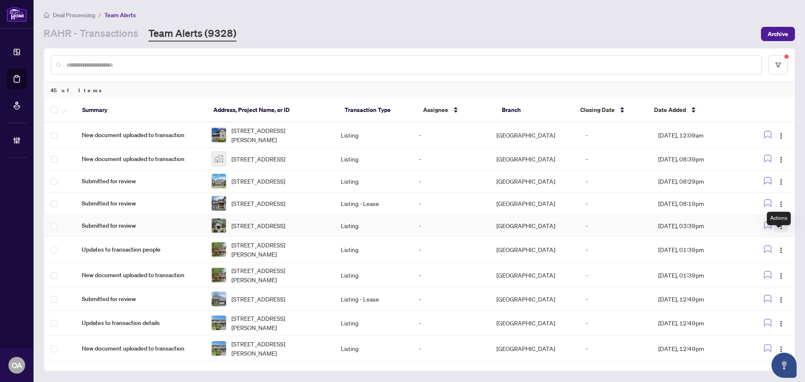
click at [779, 230] on img "button" at bounding box center [780, 226] width 7 height 7
click at [780, 230] on img "button" at bounding box center [780, 226] width 7 height 7
click at [782, 256] on button "button" at bounding box center [780, 249] width 13 height 13
click at [772, 308] on span "Complete Item" at bounding box center [758, 305] width 39 height 9
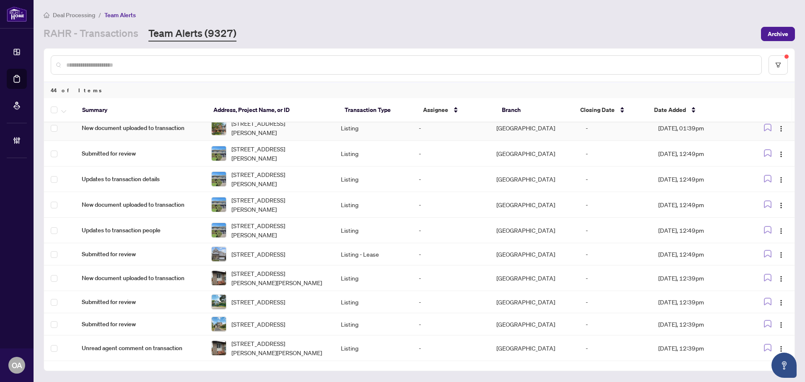
scroll to position [126, 0]
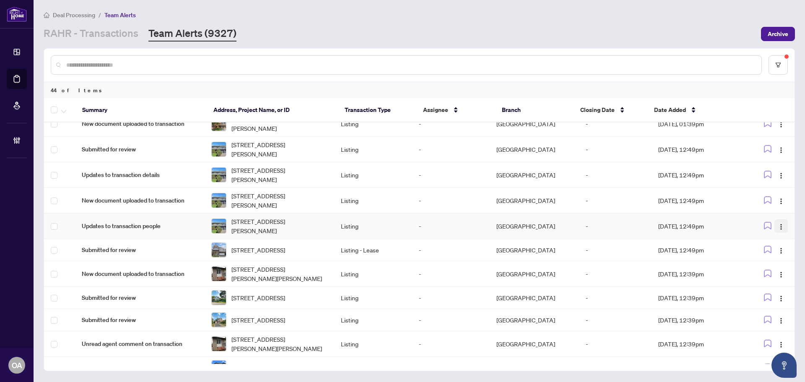
click at [778, 230] on span "button" at bounding box center [780, 225] width 7 height 9
click at [766, 286] on span "Complete Item" at bounding box center [758, 282] width 39 height 9
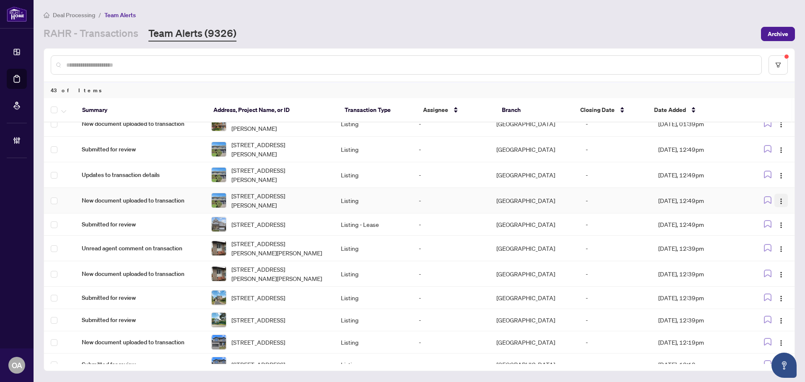
click at [777, 204] on img "button" at bounding box center [780, 201] width 7 height 7
click at [764, 262] on li "Complete Item" at bounding box center [758, 256] width 49 height 13
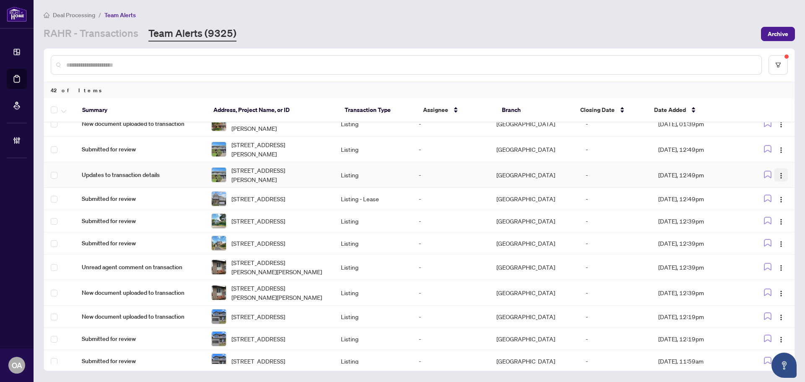
click at [781, 181] on button "button" at bounding box center [780, 174] width 13 height 13
click at [771, 231] on span "Complete Item" at bounding box center [758, 231] width 39 height 9
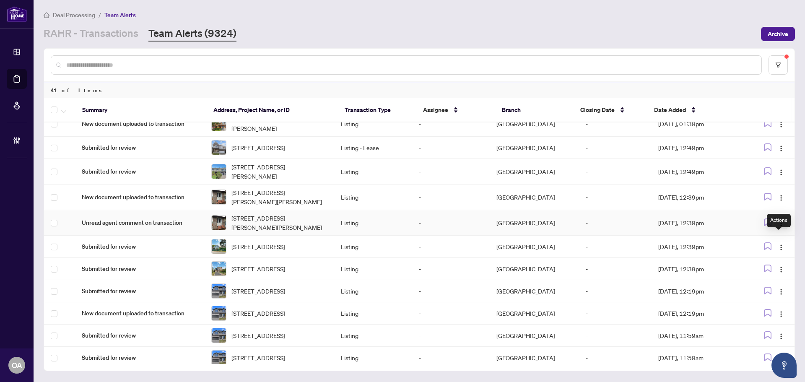
click at [778, 227] on img "button" at bounding box center [780, 223] width 7 height 7
click at [762, 286] on span "Complete Item" at bounding box center [758, 282] width 39 height 9
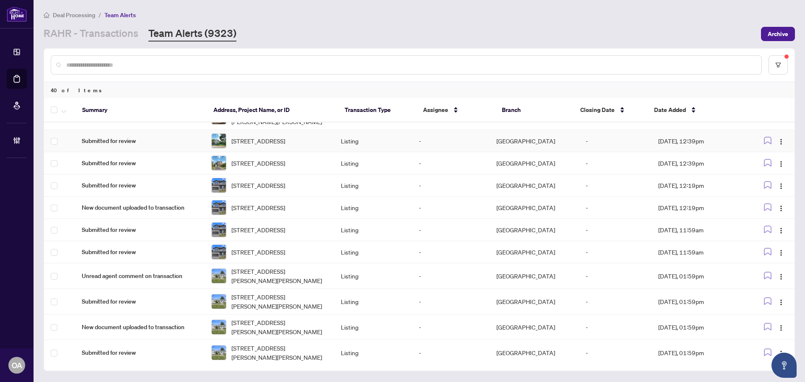
scroll to position [210, 0]
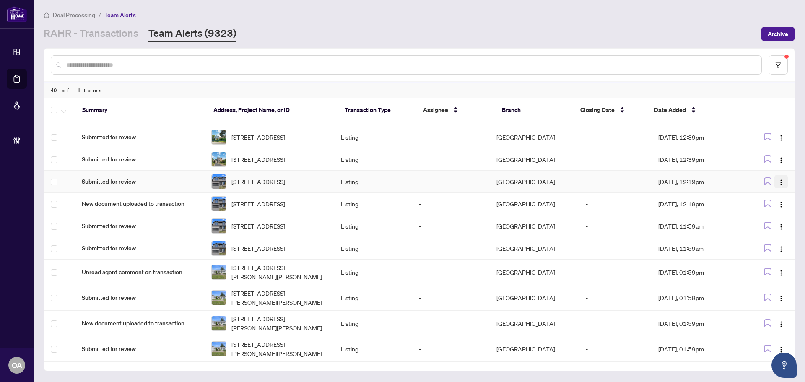
drag, startPoint x: 780, startPoint y: 204, endPoint x: 781, endPoint y: 212, distance: 8.4
click at [780, 186] on span "button" at bounding box center [780, 181] width 7 height 9
click at [771, 252] on span "Complete Item" at bounding box center [758, 249] width 39 height 9
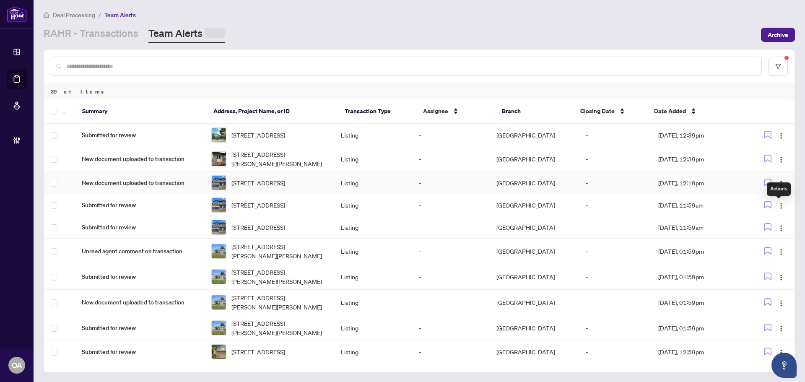
click at [779, 187] on img "button" at bounding box center [780, 183] width 7 height 7
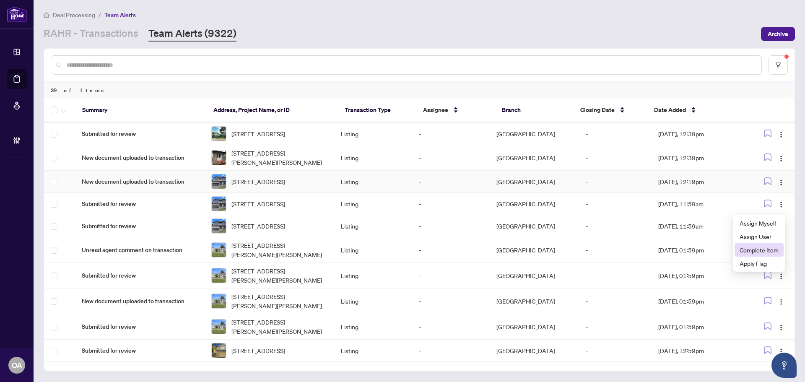
click at [765, 252] on span "Complete Item" at bounding box center [758, 249] width 39 height 9
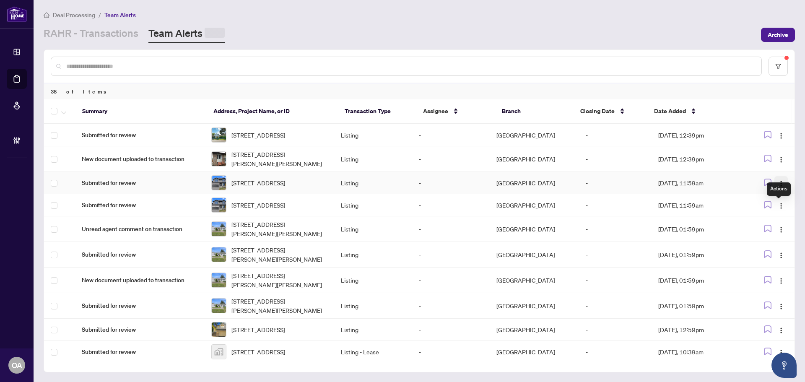
click at [777, 187] on img "button" at bounding box center [780, 183] width 7 height 7
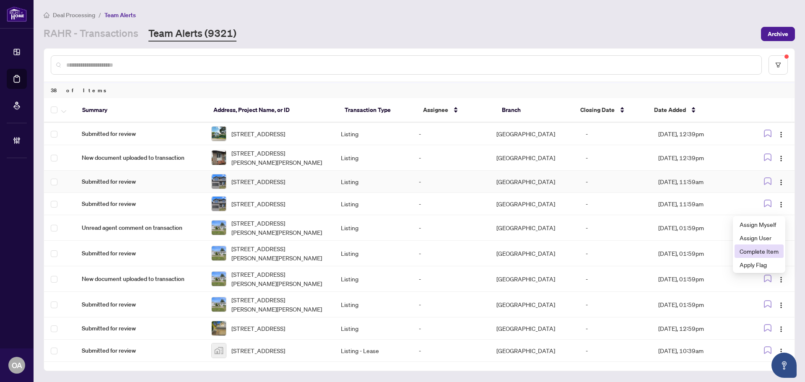
drag, startPoint x: 769, startPoint y: 251, endPoint x: 761, endPoint y: 247, distance: 8.6
click at [769, 251] on span "Complete Item" at bounding box center [758, 250] width 39 height 9
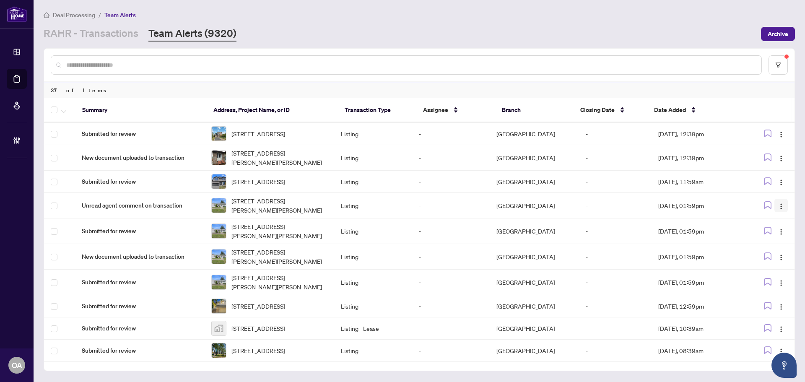
click at [779, 210] on img "button" at bounding box center [780, 206] width 7 height 7
click at [777, 210] on img "button" at bounding box center [780, 206] width 7 height 7
click at [780, 210] on img "button" at bounding box center [780, 206] width 7 height 7
drag, startPoint x: 776, startPoint y: 228, endPoint x: 777, endPoint y: 239, distance: 11.4
click at [777, 210] on span "button" at bounding box center [780, 205] width 7 height 9
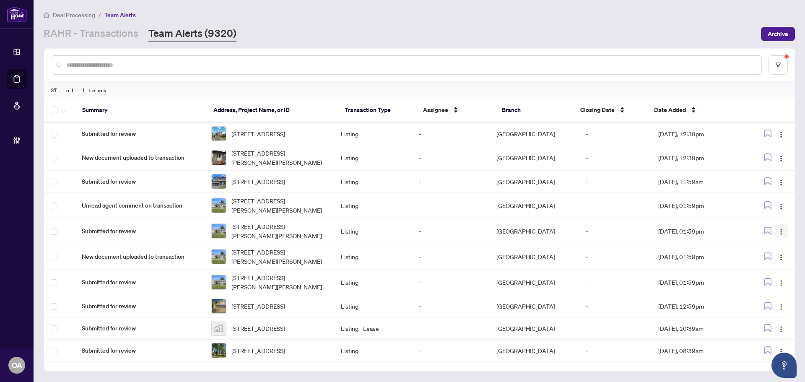
click at [775, 238] on button "button" at bounding box center [780, 230] width 13 height 13
click at [778, 235] on img "button" at bounding box center [780, 231] width 7 height 7
click at [777, 235] on span "button" at bounding box center [780, 230] width 7 height 9
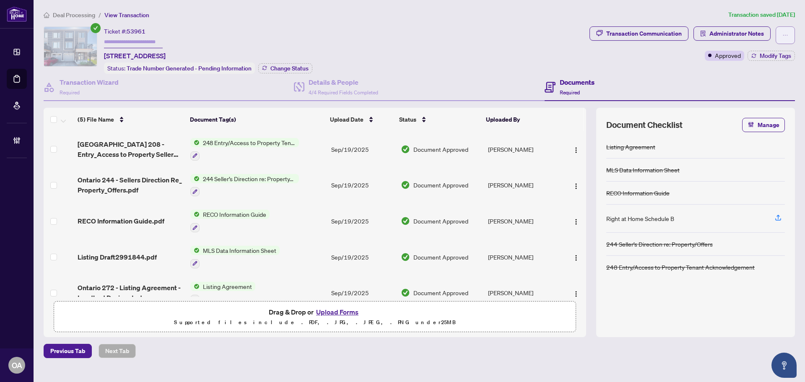
click at [787, 36] on icon "ellipsis" at bounding box center [785, 35] width 6 height 6
click at [476, 39] on div "Ticket #: 53961 [STREET_ADDRESS] Status: Trade Number Generated - Pending Infor…" at bounding box center [315, 49] width 542 height 47
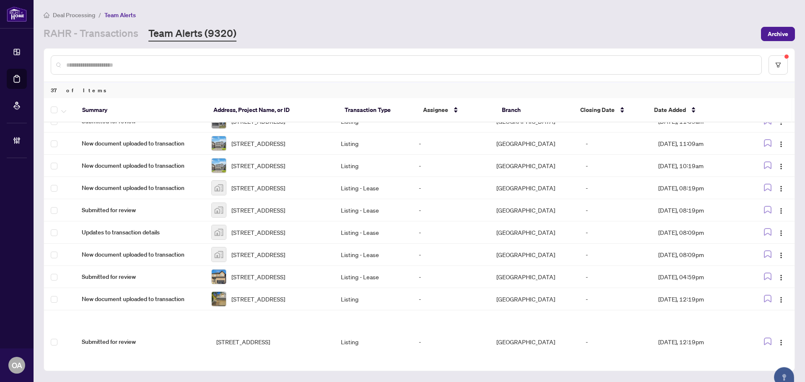
scroll to position [293, 0]
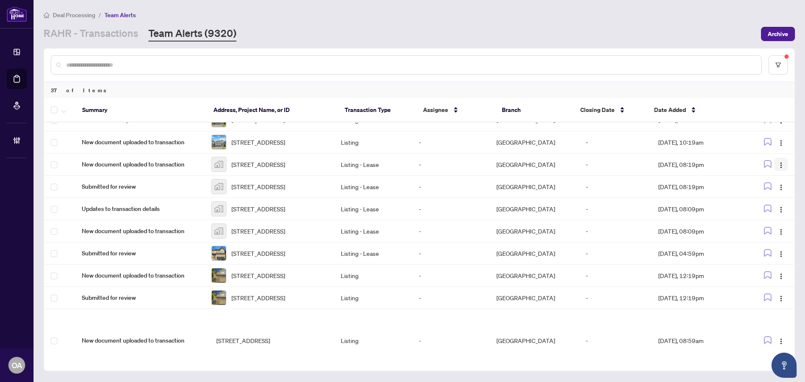
click at [774, 171] on button "button" at bounding box center [780, 164] width 13 height 13
click at [769, 242] on span "Complete Item" at bounding box center [758, 242] width 39 height 9
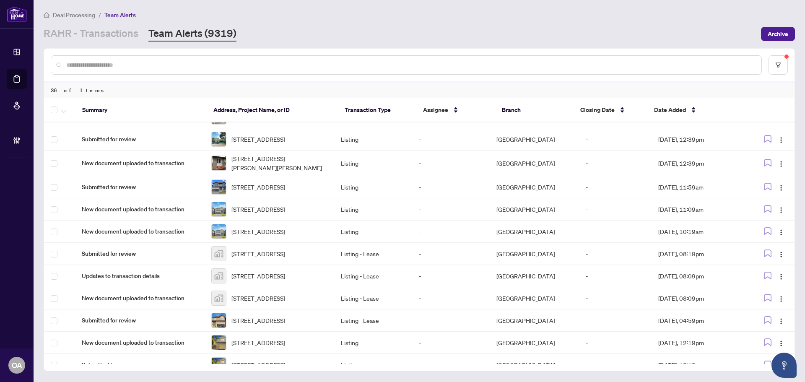
scroll to position [251, 0]
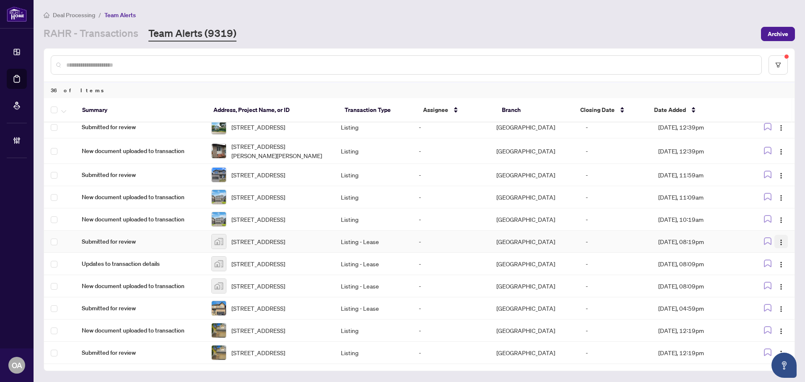
click at [779, 238] on span "button" at bounding box center [780, 241] width 7 height 9
click at [772, 282] on span "Complete Item" at bounding box center [758, 284] width 39 height 9
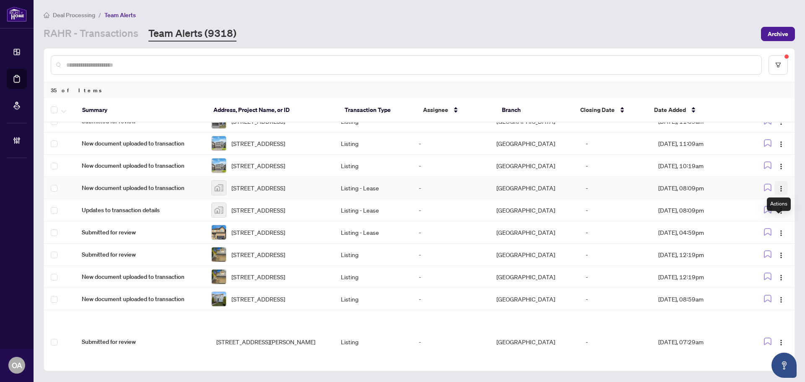
click at [777, 192] on img "button" at bounding box center [780, 188] width 7 height 7
click at [767, 264] on span "Complete Item" at bounding box center [758, 265] width 39 height 9
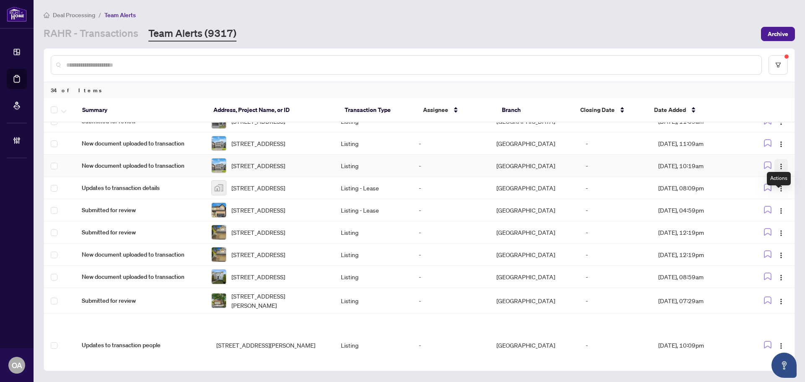
click at [780, 170] on img "button" at bounding box center [780, 166] width 7 height 7
click at [768, 238] on span "Complete Item" at bounding box center [758, 240] width 39 height 9
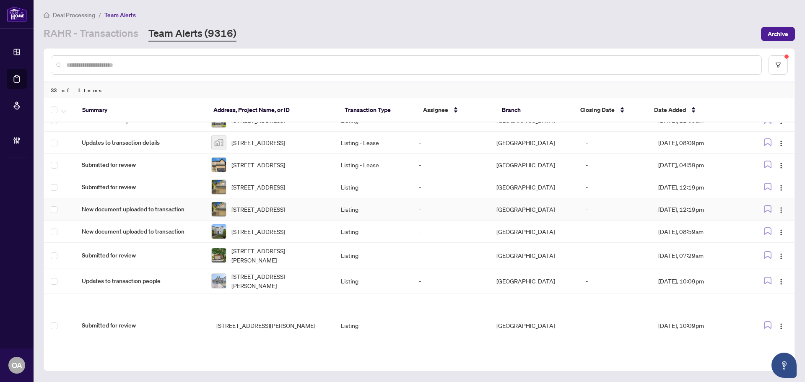
scroll to position [312, 0]
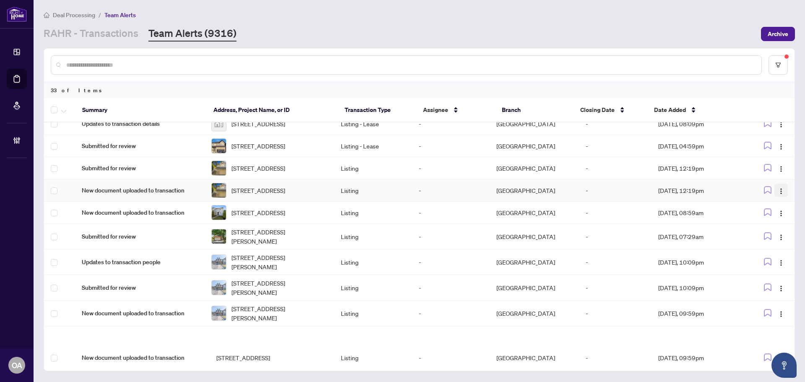
click at [777, 194] on img "button" at bounding box center [780, 191] width 7 height 7
drag, startPoint x: 766, startPoint y: 275, endPoint x: 640, endPoint y: 266, distance: 126.9
click at [766, 275] on span "Complete Item" at bounding box center [758, 275] width 39 height 9
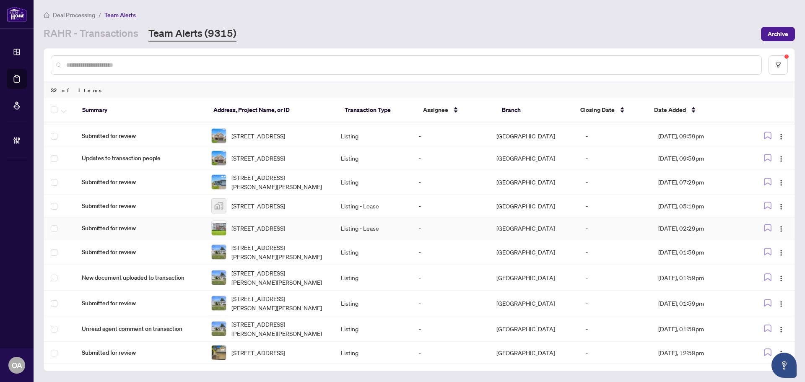
scroll to position [577, 0]
click at [240, 348] on span "[STREET_ADDRESS]" at bounding box center [258, 352] width 54 height 9
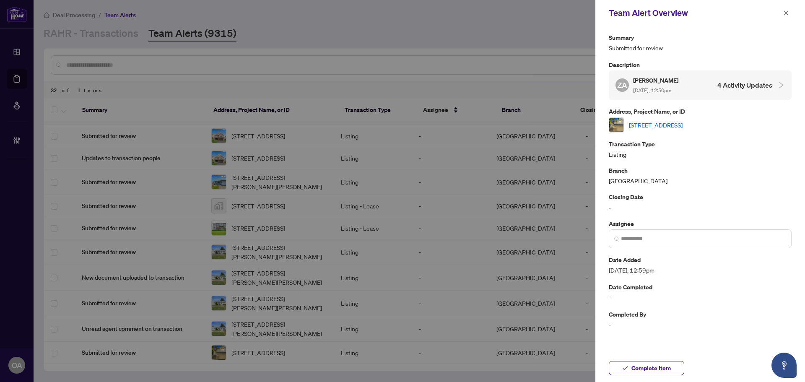
click at [668, 123] on link "[STREET_ADDRESS]" at bounding box center [656, 124] width 54 height 9
click at [787, 10] on icon "close" at bounding box center [786, 13] width 6 height 6
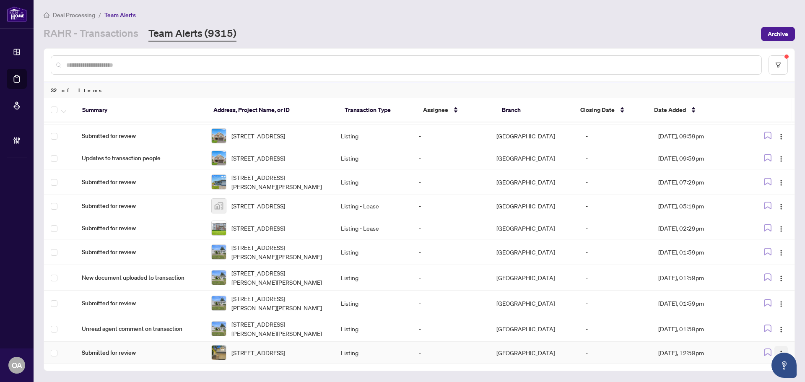
click at [777, 348] on span "button" at bounding box center [780, 352] width 7 height 9
click at [767, 321] on span "Complete Item" at bounding box center [758, 320] width 39 height 9
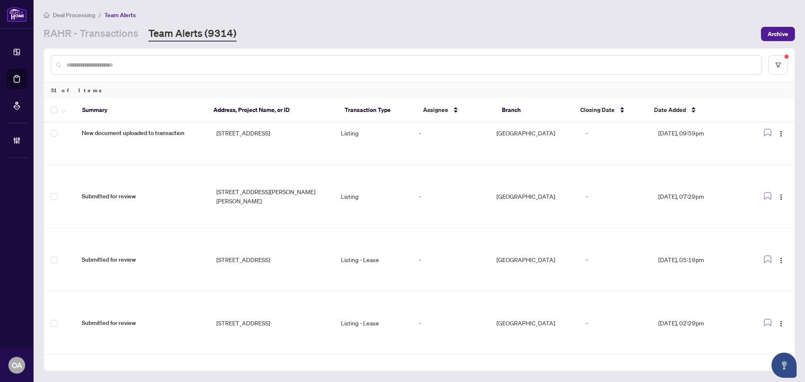
scroll to position [551, 0]
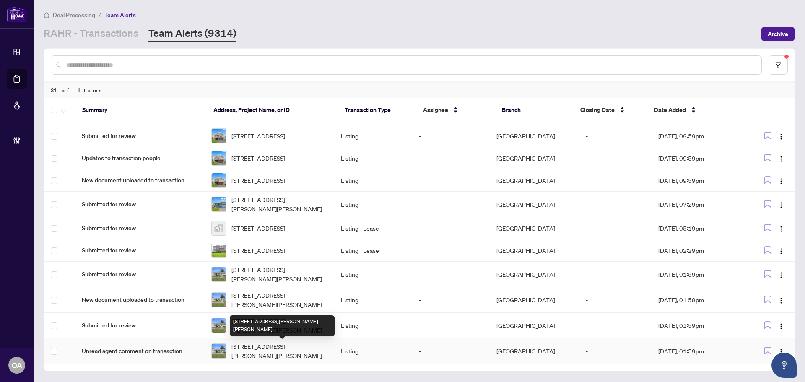
click at [275, 347] on span "[STREET_ADDRESS][PERSON_NAME][PERSON_NAME]" at bounding box center [279, 350] width 96 height 18
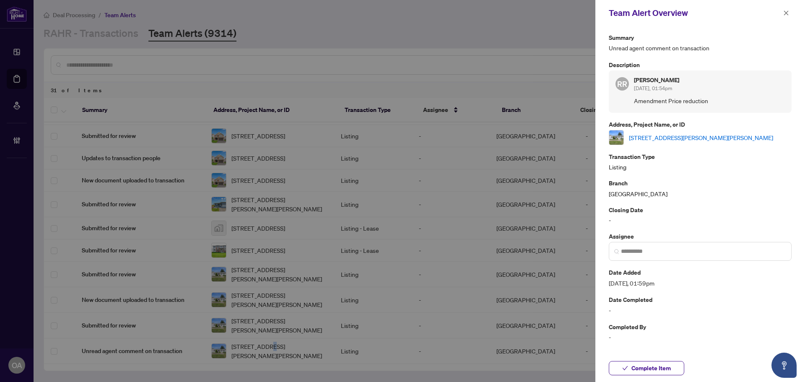
click at [680, 137] on link "[STREET_ADDRESS][PERSON_NAME][PERSON_NAME]" at bounding box center [701, 137] width 144 height 9
click at [784, 12] on icon "close" at bounding box center [786, 12] width 5 height 5
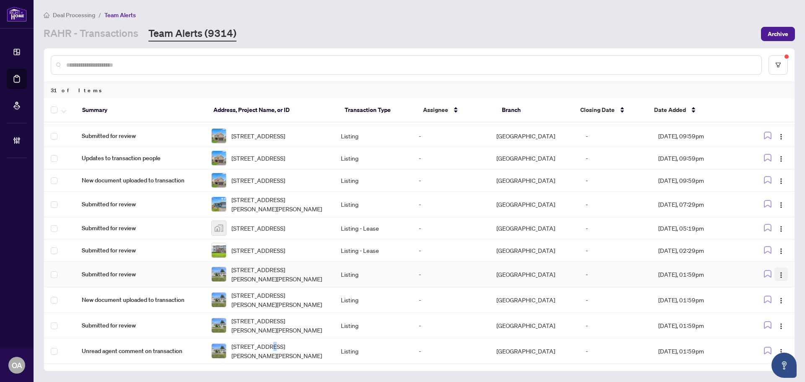
click at [777, 272] on img "button" at bounding box center [780, 275] width 7 height 7
click at [772, 313] on li "Complete Item" at bounding box center [758, 316] width 49 height 13
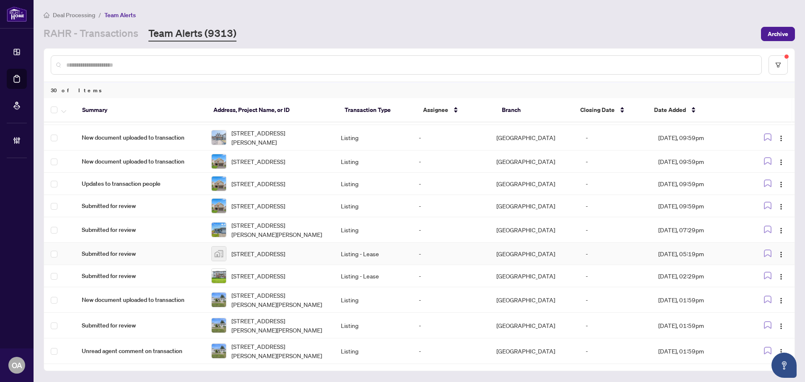
scroll to position [525, 0]
click at [779, 297] on img "button" at bounding box center [780, 300] width 7 height 7
click at [762, 342] on span "Complete Item" at bounding box center [758, 342] width 39 height 9
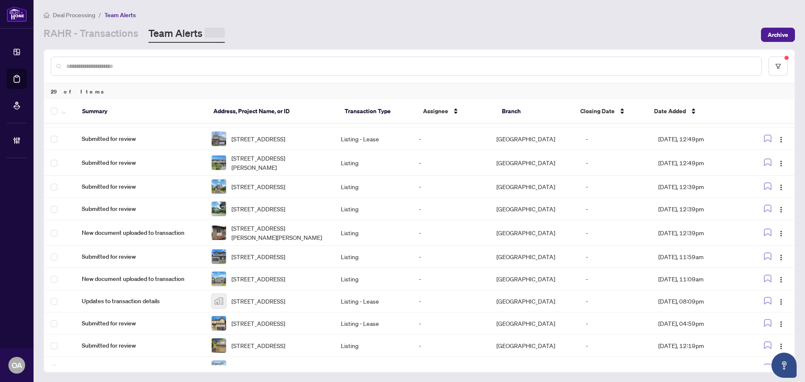
scroll to position [270, 0]
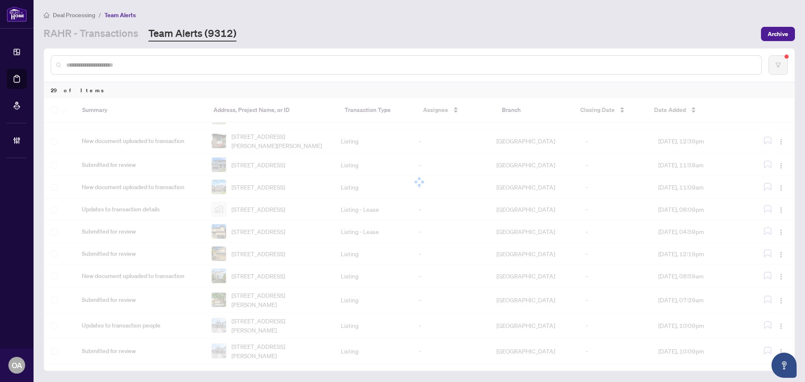
drag, startPoint x: 454, startPoint y: 157, endPoint x: 474, endPoint y: 50, distance: 108.8
click at [474, 50] on div at bounding box center [419, 65] width 750 height 33
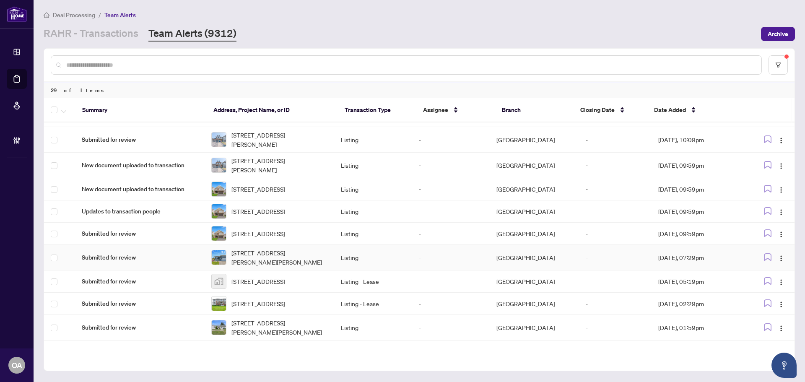
scroll to position [500, 0]
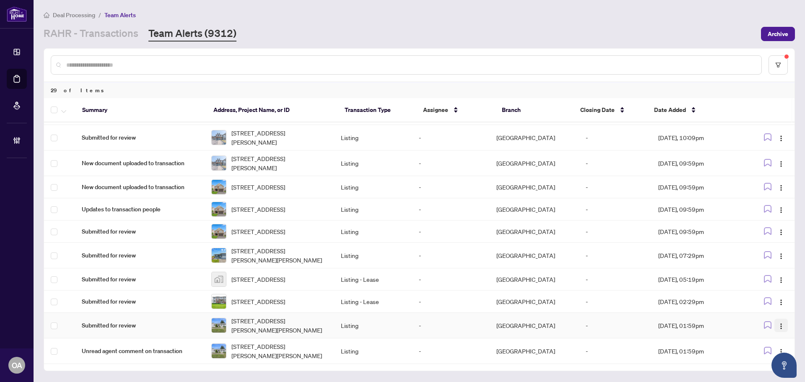
click at [774, 324] on button "button" at bounding box center [780, 324] width 13 height 13
click at [760, 294] on span "Complete Item" at bounding box center [758, 294] width 39 height 9
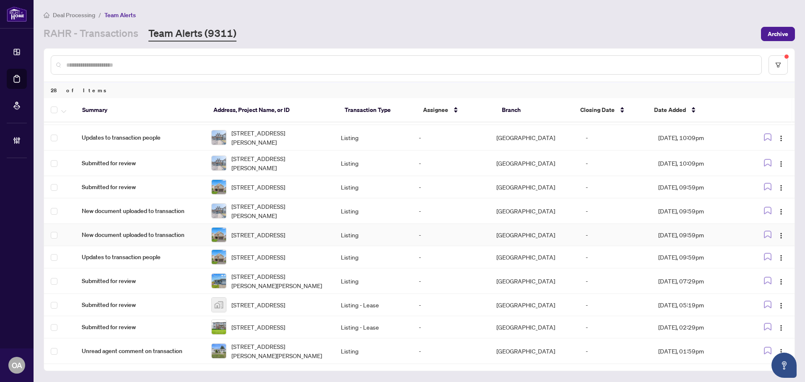
scroll to position [474, 0]
click at [781, 346] on button "button" at bounding box center [780, 350] width 13 height 13
click at [773, 316] on span "Complete Item" at bounding box center [758, 320] width 39 height 9
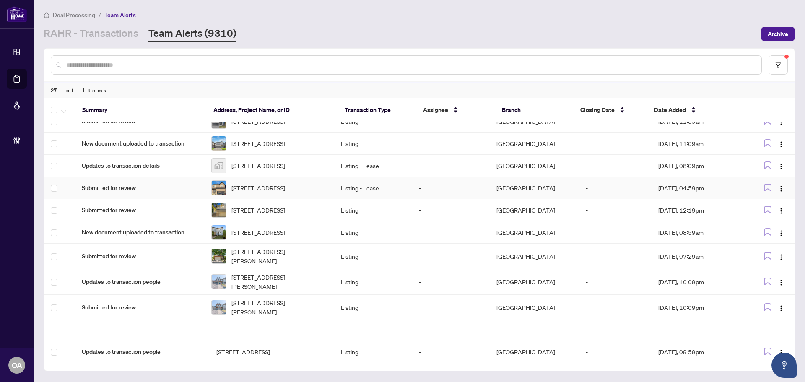
scroll to position [449, 0]
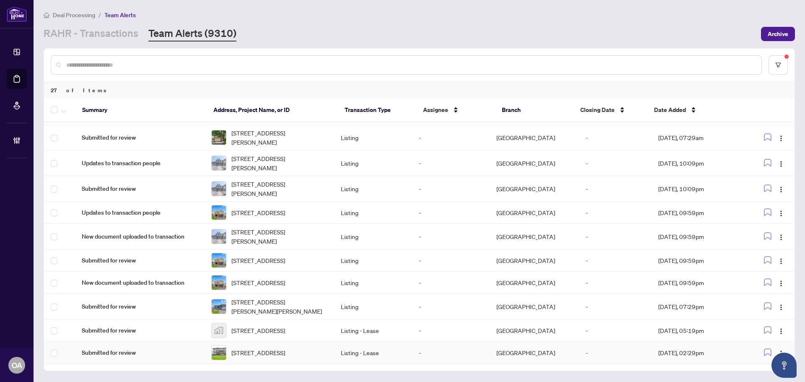
click at [269, 348] on span "201 BILLRIAN Cres, Stittsville, Ontario K2S 3A6, Canada" at bounding box center [258, 352] width 54 height 9
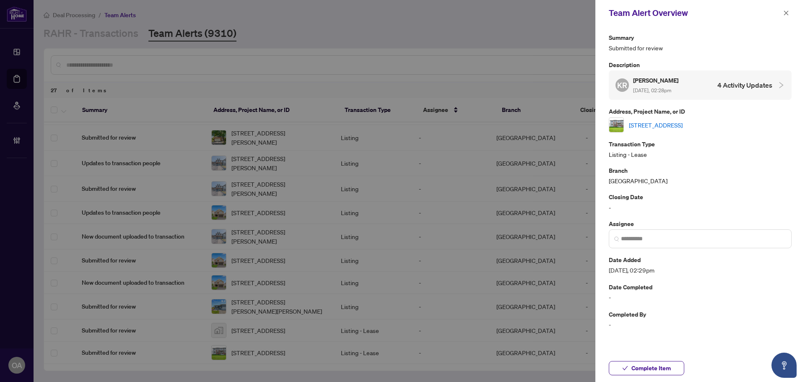
click at [657, 124] on link "201 BILLRIAN Cres, Stittsville, Ontario K2S 3A6, Canada" at bounding box center [656, 124] width 54 height 9
click at [786, 14] on icon "close" at bounding box center [786, 12] width 5 height 5
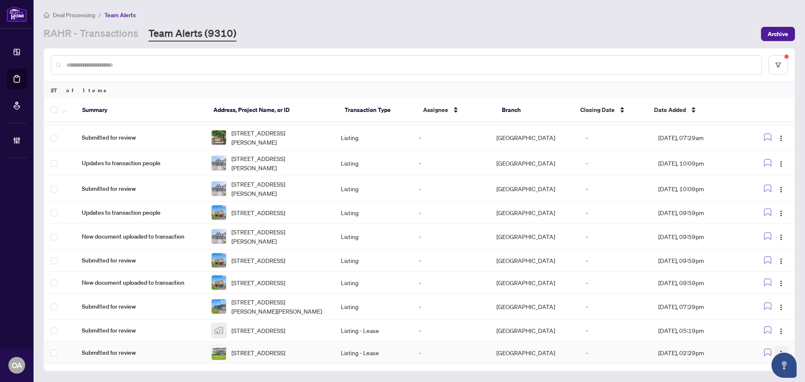
click at [779, 346] on button "button" at bounding box center [780, 352] width 13 height 13
click at [779, 319] on li "Complete Item" at bounding box center [758, 319] width 49 height 13
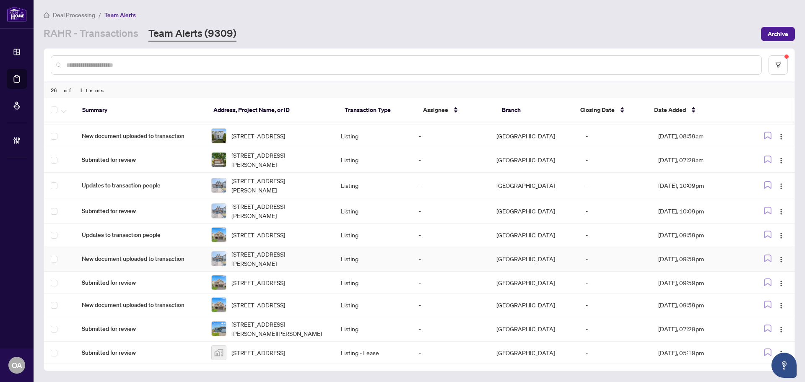
scroll to position [423, 0]
click at [264, 354] on span "332 Peninsula Road, Ottawa, ON, Canada" at bounding box center [258, 352] width 54 height 9
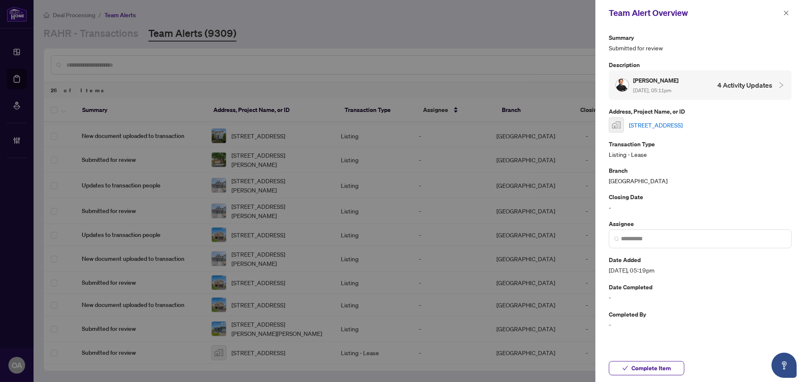
click at [682, 124] on link "332 Peninsula Road, Ottawa, ON, Canada" at bounding box center [656, 124] width 54 height 9
drag, startPoint x: 788, startPoint y: 9, endPoint x: 785, endPoint y: 18, distance: 9.4
click at [788, 10] on span "button" at bounding box center [786, 12] width 6 height 13
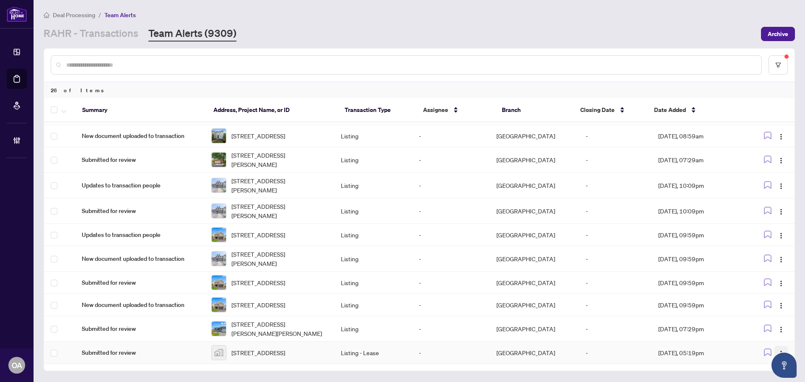
click at [781, 347] on button "button" at bounding box center [780, 352] width 13 height 13
click at [771, 321] on span "Complete Item" at bounding box center [758, 320] width 39 height 9
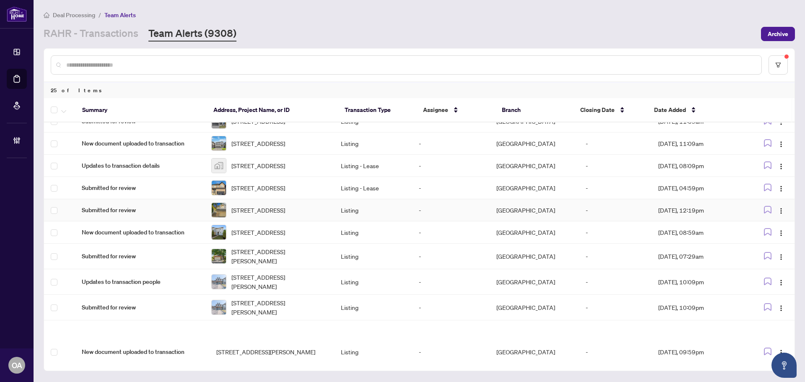
scroll to position [398, 0]
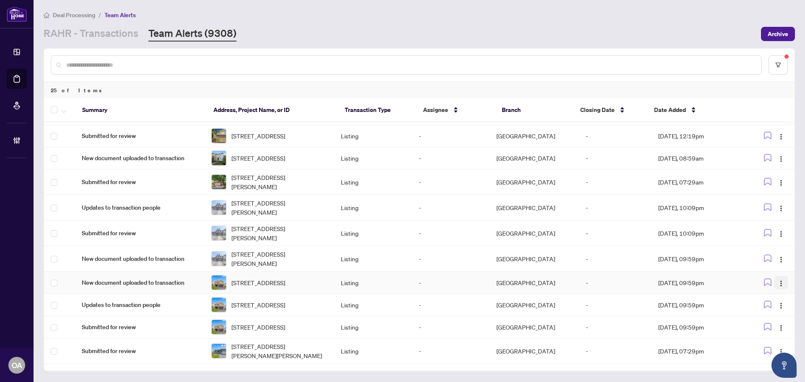
click at [777, 280] on img "button" at bounding box center [780, 283] width 7 height 7
drag, startPoint x: 765, startPoint y: 319, endPoint x: 758, endPoint y: 310, distance: 11.3
click at [765, 318] on span "Complete Item" at bounding box center [758, 317] width 39 height 9
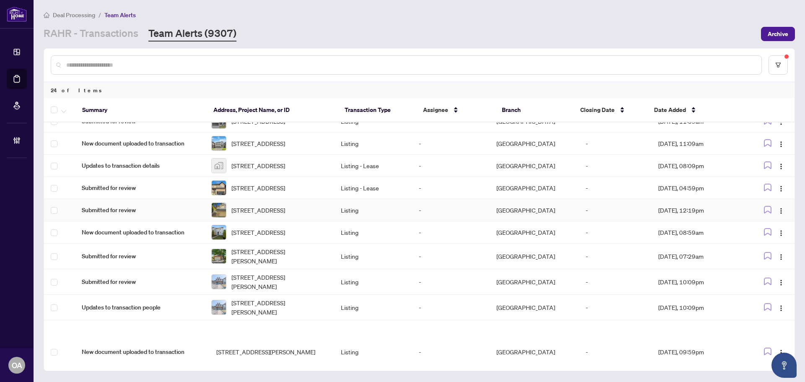
scroll to position [372, 0]
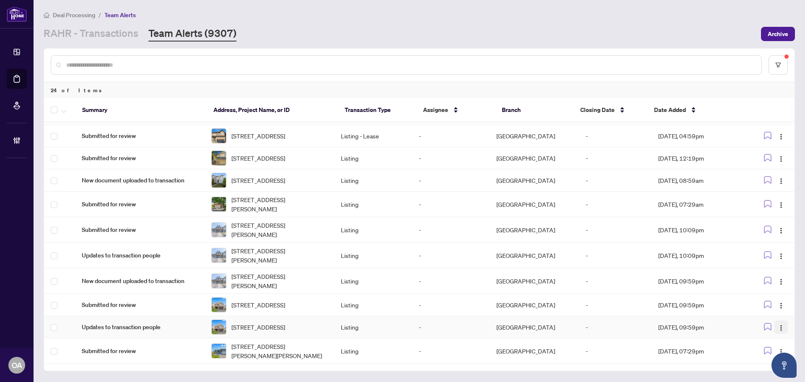
click at [778, 324] on img "button" at bounding box center [780, 327] width 7 height 7
click at [763, 293] on span "Complete Item" at bounding box center [758, 294] width 39 height 9
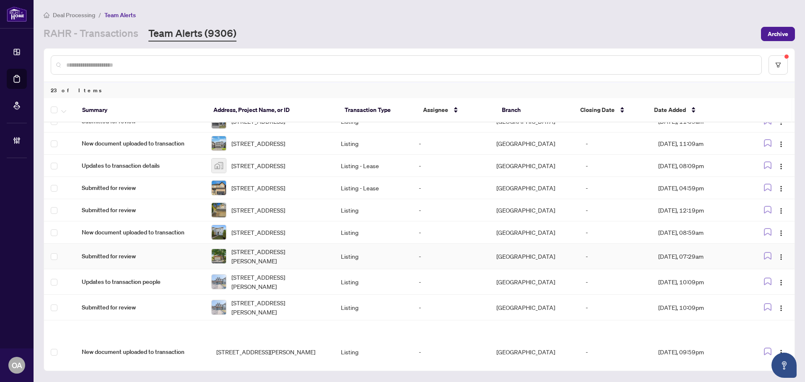
scroll to position [347, 0]
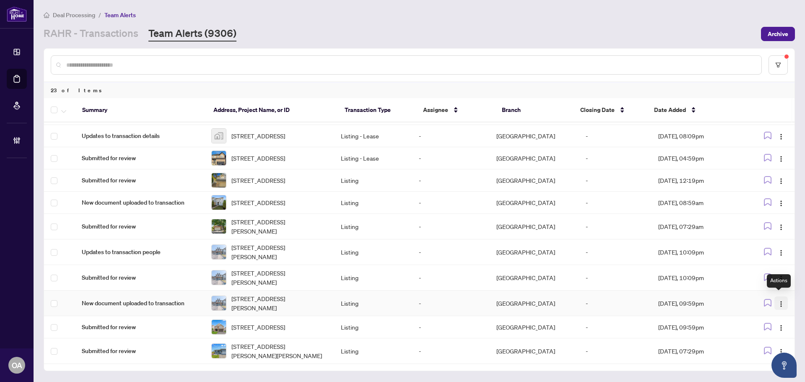
click at [778, 300] on img "button" at bounding box center [780, 303] width 7 height 7
drag, startPoint x: 767, startPoint y: 341, endPoint x: 642, endPoint y: 308, distance: 129.2
click at [767, 342] on span "Complete Item" at bounding box center [758, 342] width 39 height 9
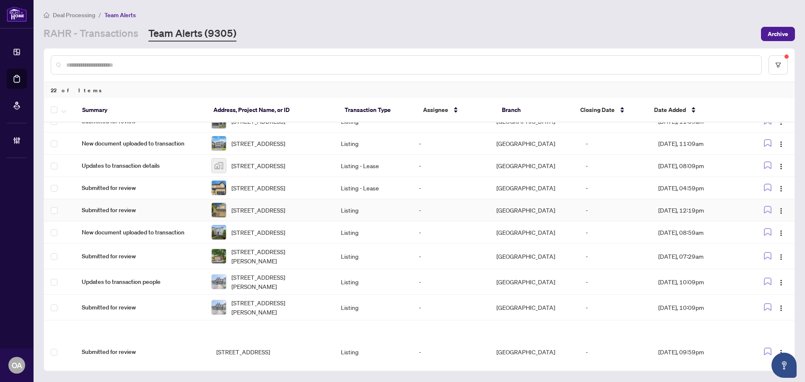
scroll to position [321, 0]
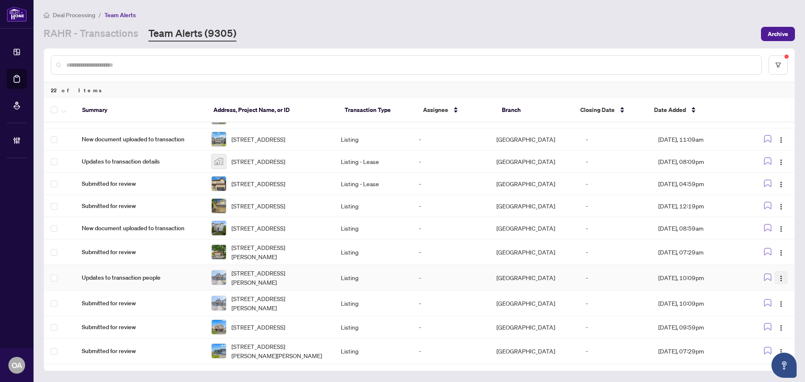
click at [779, 273] on span "button" at bounding box center [780, 277] width 7 height 9
click at [775, 318] on span "Complete Item" at bounding box center [758, 317] width 39 height 9
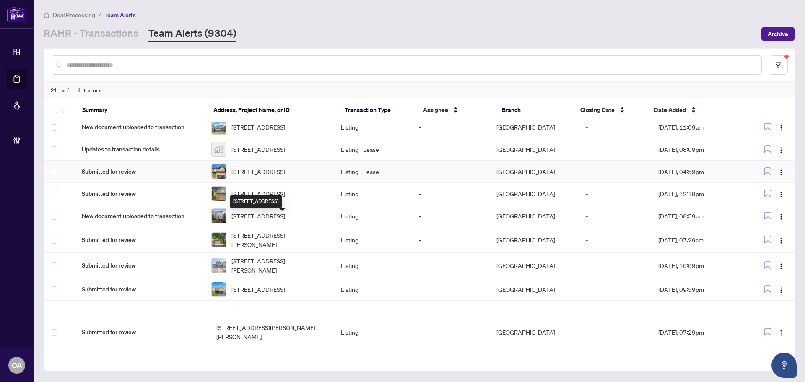
scroll to position [295, 0]
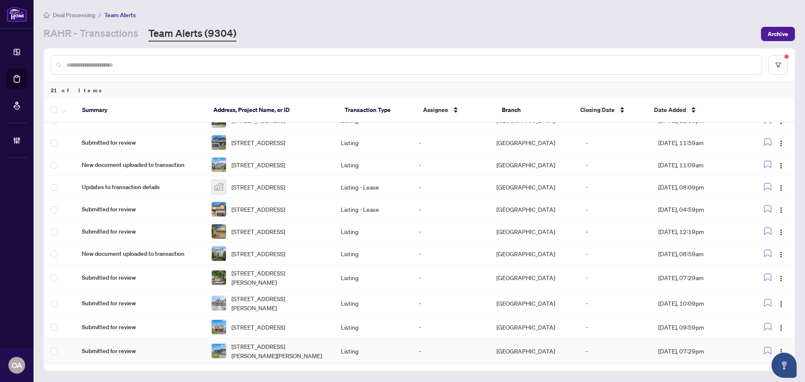
click at [271, 352] on span "209 Etienne St, Clarence-Rockland, Ontario K0A 1E0, Canada" at bounding box center [279, 350] width 96 height 18
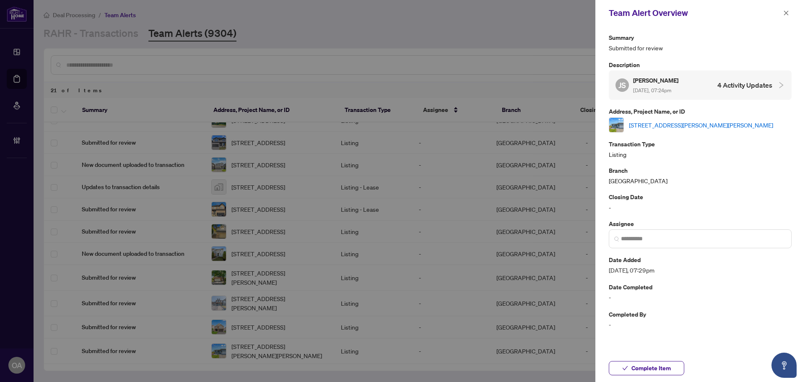
click at [675, 125] on link "209 Etienne St, Clarence-Rockland, Ontario K0A 1E0, Canada" at bounding box center [701, 124] width 144 height 9
click at [785, 14] on icon "close" at bounding box center [786, 12] width 5 height 5
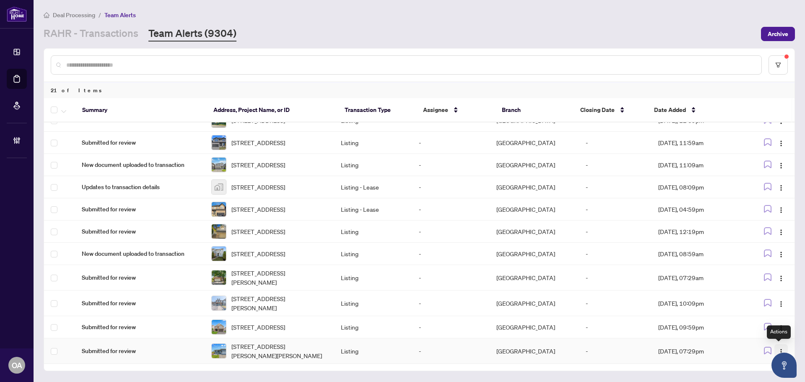
click at [777, 349] on img "button" at bounding box center [780, 351] width 7 height 7
click at [777, 320] on span "Complete Item" at bounding box center [758, 320] width 39 height 9
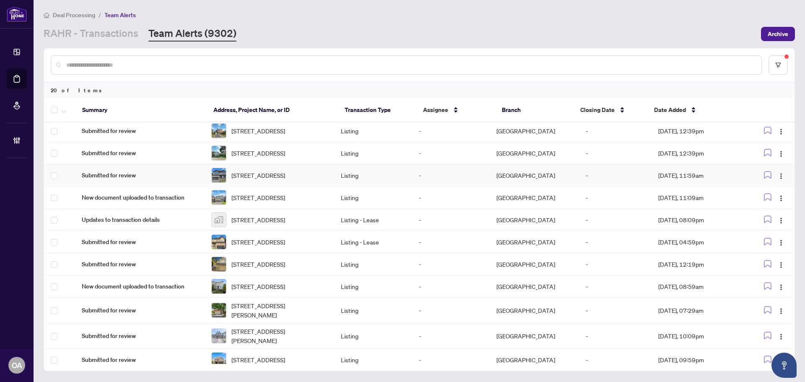
scroll to position [270, 0]
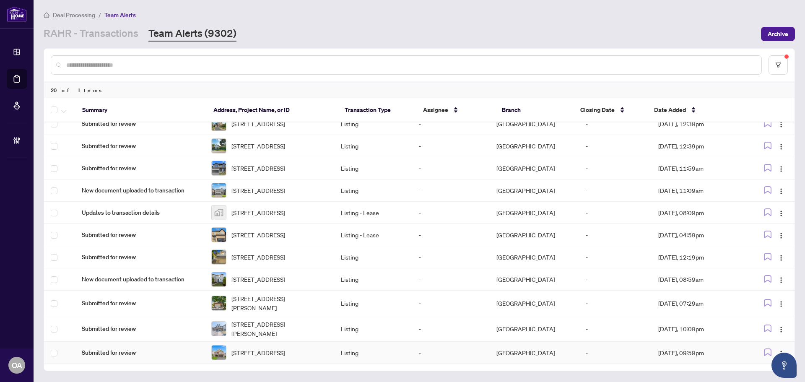
click at [266, 353] on span "1868 Maple Grove Rd, Ottawa, Ontario K2S 0W3, Canada" at bounding box center [258, 352] width 54 height 9
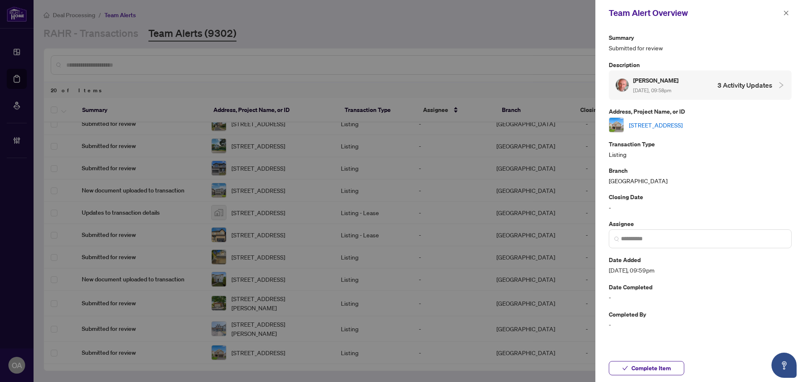
click at [667, 125] on link "1868 Maple Grove Rd, Ottawa, Ontario K2S 0W3, Canada" at bounding box center [656, 124] width 54 height 9
click at [787, 13] on icon "close" at bounding box center [786, 13] width 6 height 6
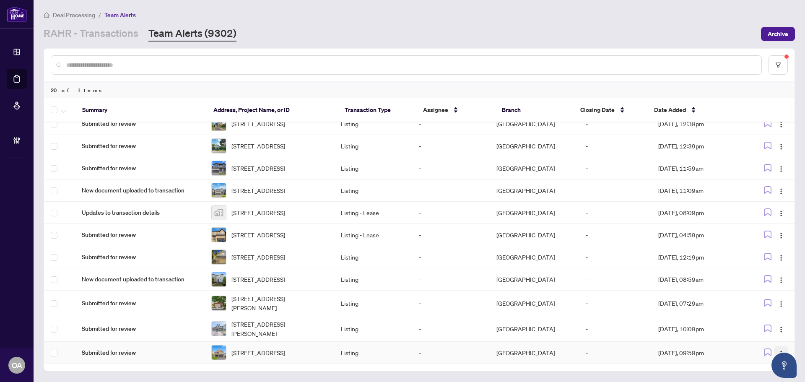
click at [779, 346] on button "button" at bounding box center [780, 352] width 13 height 13
drag, startPoint x: 772, startPoint y: 319, endPoint x: 757, endPoint y: 312, distance: 16.9
click at [772, 319] on span "Complete Item" at bounding box center [758, 320] width 39 height 9
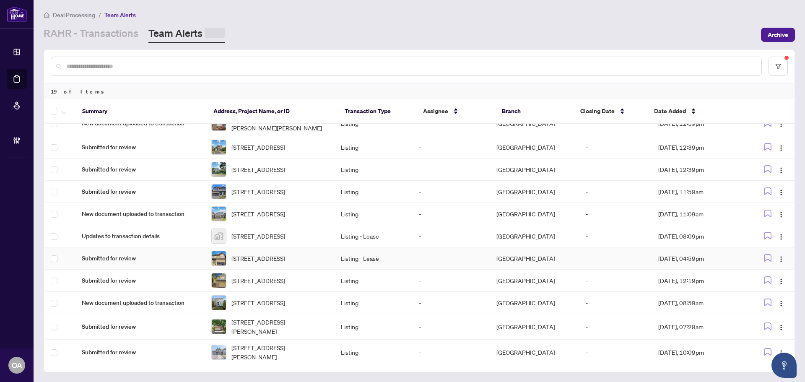
scroll to position [244, 0]
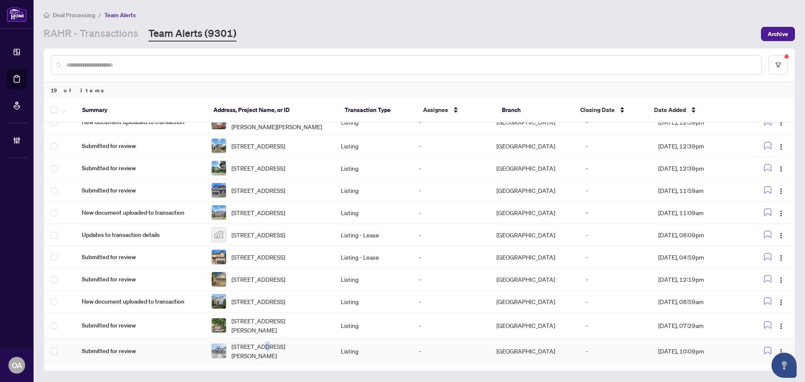
click at [266, 349] on span "1148 Beckett Cres, Ottawa, Ontario K2S 0Z2, Canada" at bounding box center [279, 350] width 96 height 18
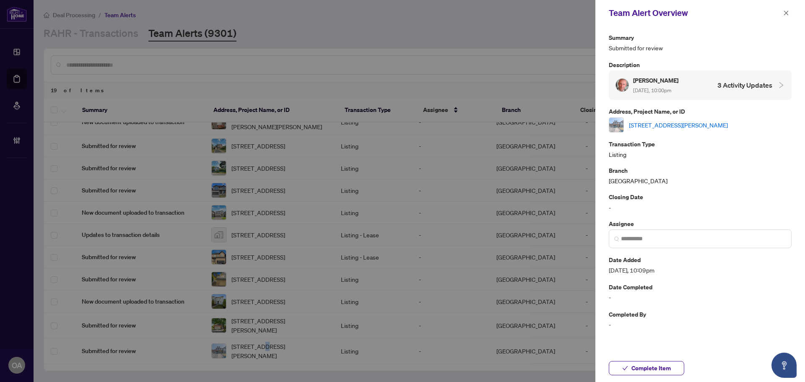
click at [696, 123] on link "1148 Beckett Cres, Ottawa, Ontario K2S 0Z2, Canada" at bounding box center [678, 124] width 99 height 9
click at [786, 10] on icon "close" at bounding box center [786, 13] width 6 height 6
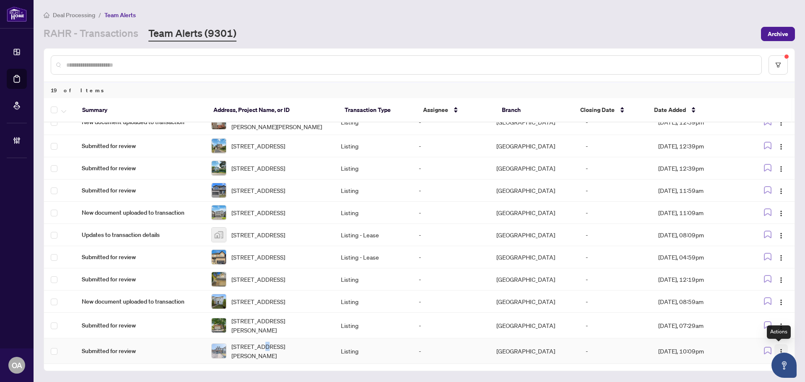
click at [777, 349] on img "button" at bounding box center [780, 351] width 7 height 7
drag, startPoint x: 768, startPoint y: 321, endPoint x: 757, endPoint y: 319, distance: 11.8
click at [768, 321] on span "Complete Item" at bounding box center [758, 320] width 39 height 9
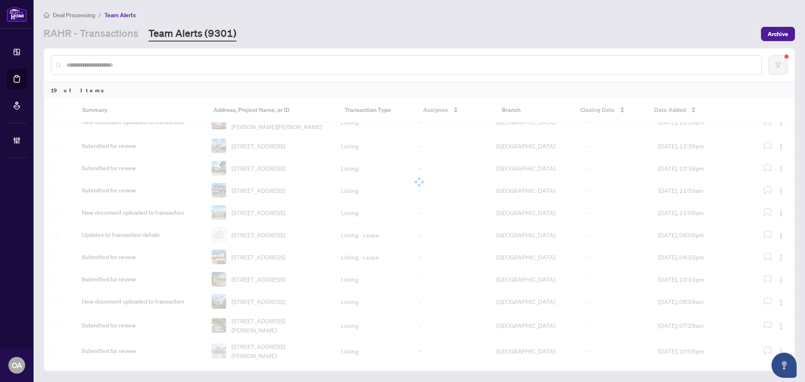
scroll to position [219, 0]
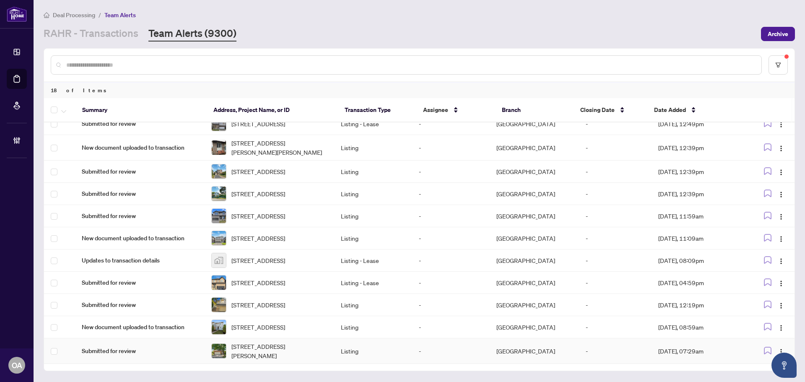
click at [268, 352] on span "4134 WOLFE POINT Way, Ottawa, Ontario K1V 1P4, Canada" at bounding box center [279, 350] width 96 height 18
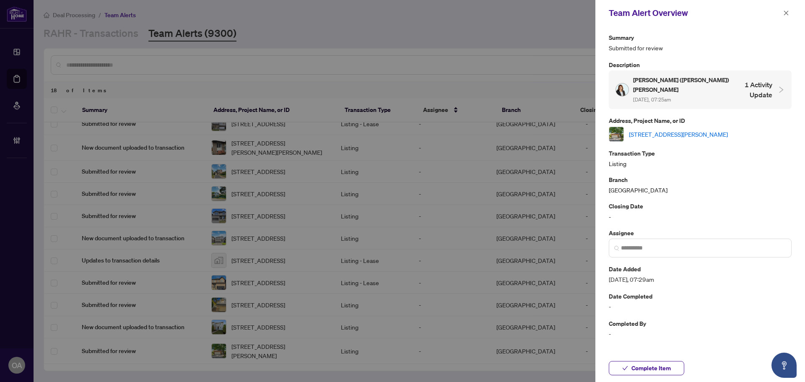
click at [648, 129] on link "4134 WOLFE POINT Way, Ottawa, Ontario K1V 1P4, Canada" at bounding box center [678, 133] width 99 height 9
click at [786, 11] on icon "close" at bounding box center [786, 13] width 6 height 6
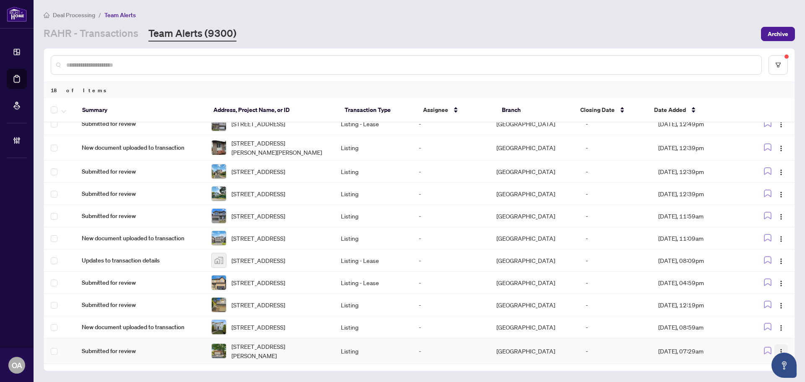
click at [775, 349] on button "button" at bounding box center [780, 350] width 13 height 13
click at [766, 320] on span "Complete Item" at bounding box center [758, 320] width 39 height 9
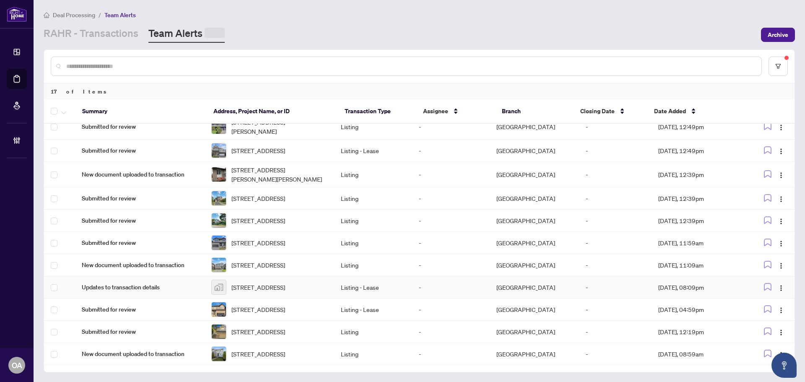
scroll to position [193, 0]
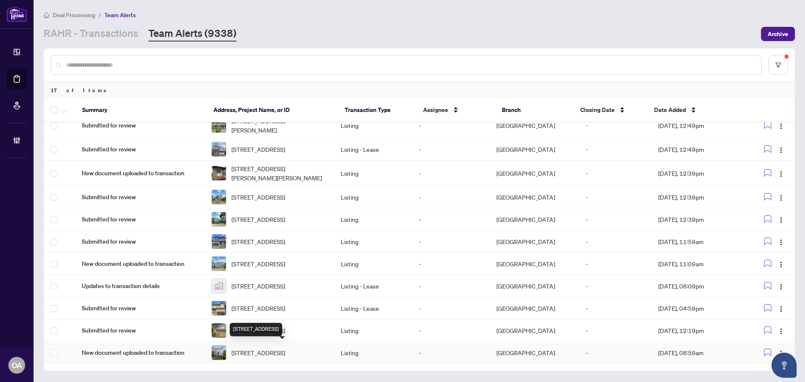
click at [269, 354] on span "235 THISTLEDOWN Crt, Ottawa, Ontario K2J 1N1, Canada" at bounding box center [258, 352] width 54 height 9
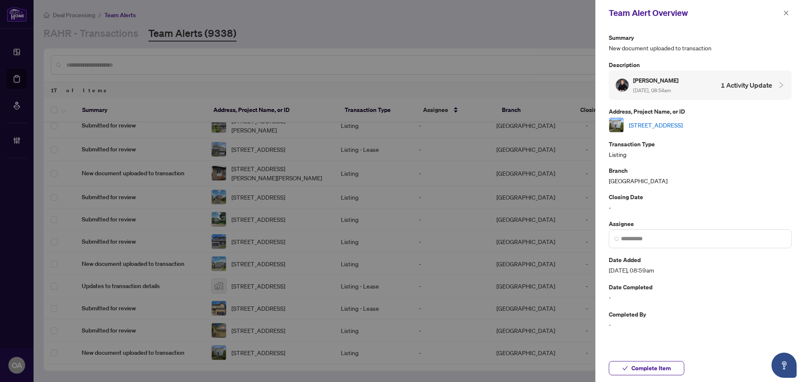
click at [675, 126] on link "235 THISTLEDOWN Crt, Ottawa, Ontario K2J 1N1, Canada" at bounding box center [656, 124] width 54 height 9
click at [787, 11] on icon "close" at bounding box center [786, 12] width 5 height 5
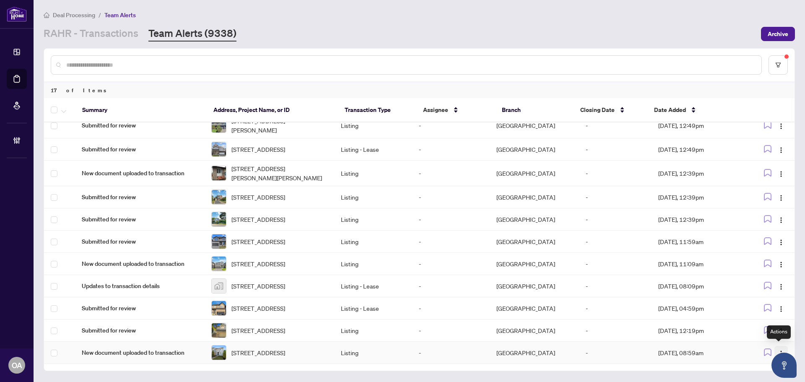
click at [784, 347] on button "button" at bounding box center [780, 352] width 13 height 13
click at [761, 317] on span "Complete Item" at bounding box center [758, 320] width 39 height 9
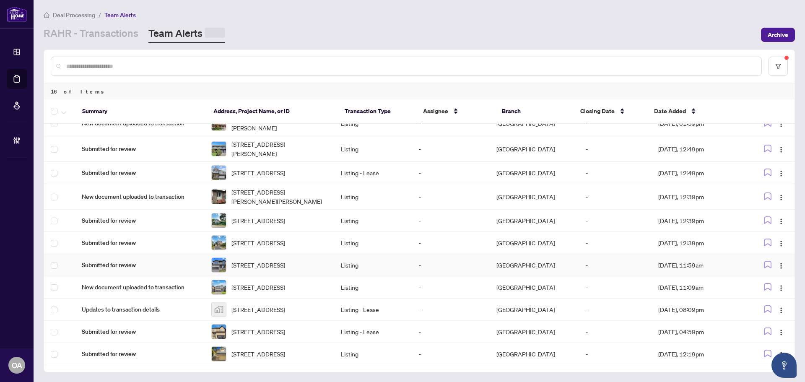
scroll to position [168, 0]
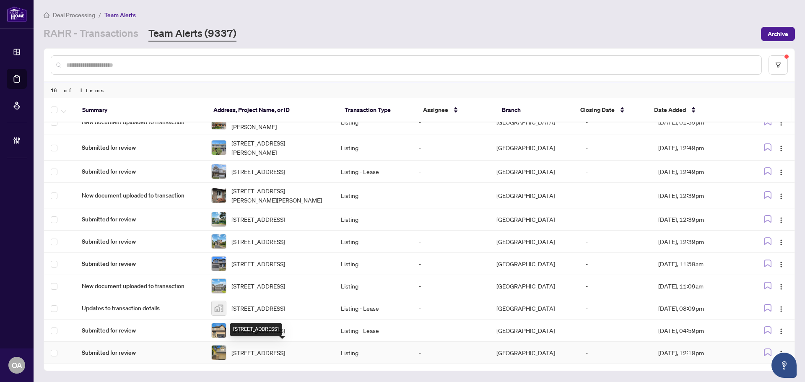
click at [252, 348] on span "116 Calaveras Ave, Ottawa, Ontario K2J 4Z7, Canada" at bounding box center [258, 352] width 54 height 9
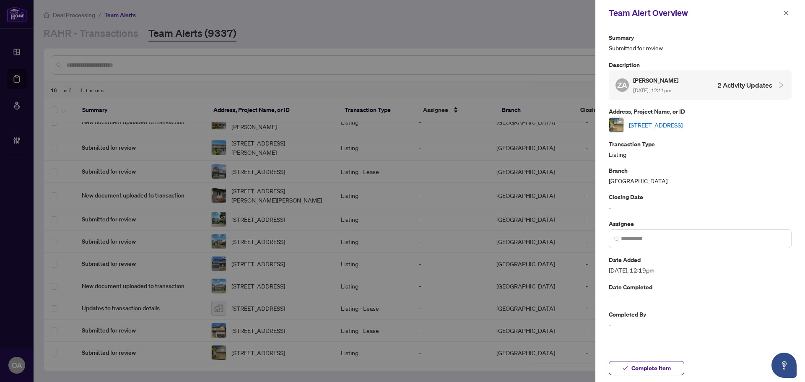
click at [666, 123] on link "116 Calaveras Ave, Ottawa, Ontario K2J 4Z7, Canada" at bounding box center [656, 124] width 54 height 9
click at [785, 12] on icon "close" at bounding box center [786, 12] width 5 height 5
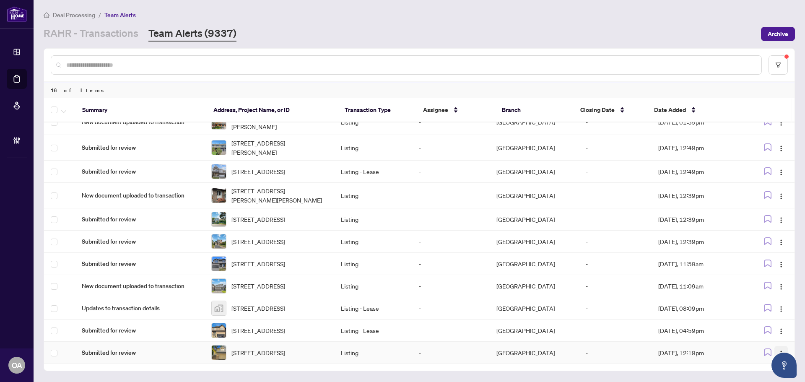
click at [780, 348] on span "button" at bounding box center [780, 352] width 7 height 9
click at [767, 318] on span "Complete Item" at bounding box center [758, 320] width 39 height 9
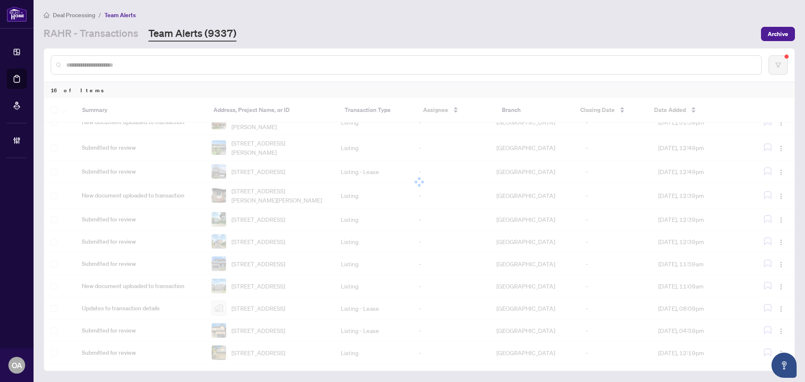
scroll to position [142, 0]
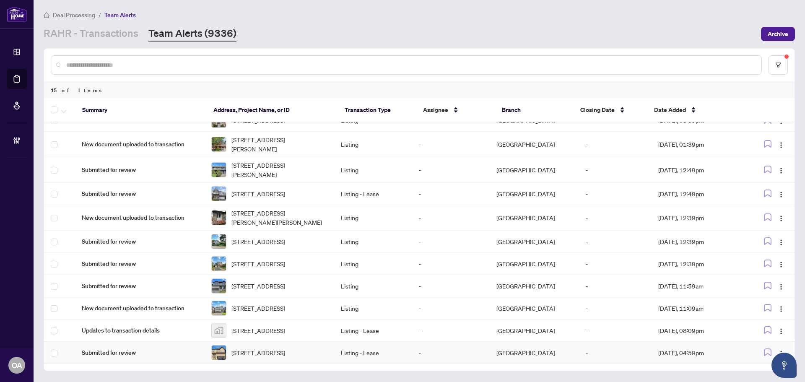
click at [253, 349] on span "366 Cloyne Cres, Ottawa, Ontario K2J 6W4, Canada" at bounding box center [258, 352] width 54 height 9
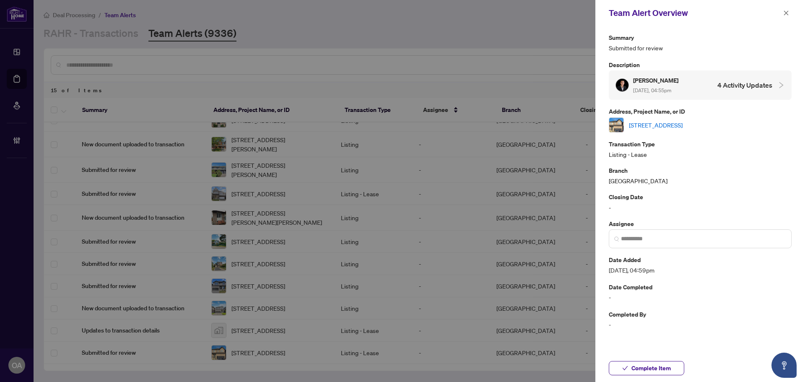
click at [660, 125] on link "366 Cloyne Cres, Ottawa, Ontario K2J 6W4, Canada" at bounding box center [656, 124] width 54 height 9
click at [787, 10] on icon "close" at bounding box center [786, 13] width 6 height 6
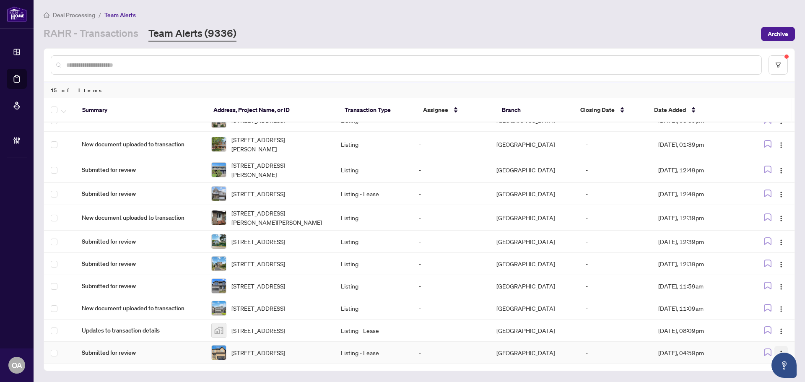
click at [777, 348] on span "button" at bounding box center [780, 352] width 7 height 9
click at [765, 321] on span "Complete Item" at bounding box center [758, 320] width 39 height 9
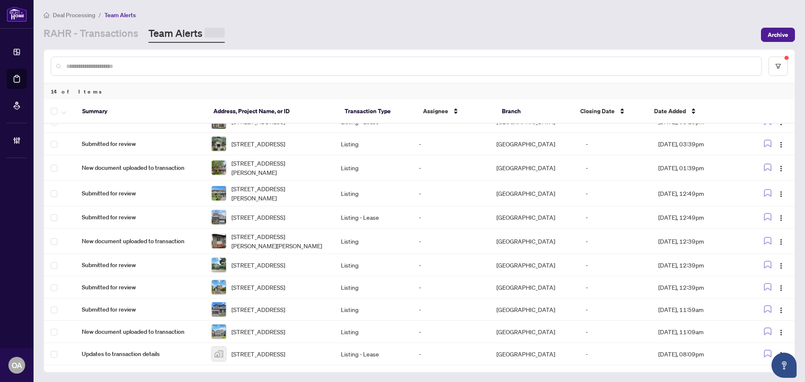
scroll to position [116, 0]
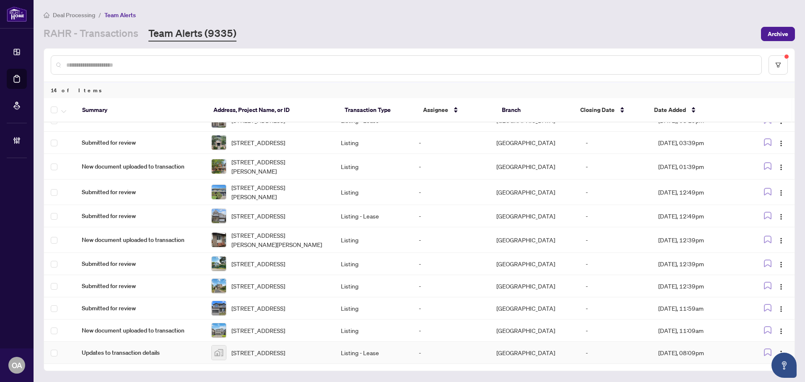
click at [256, 355] on span "332 Peninsula Road, Ottawa, ON, Canada" at bounding box center [258, 352] width 54 height 9
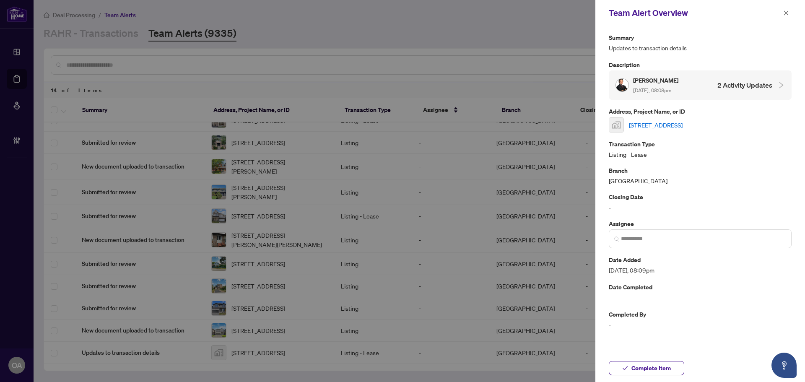
click at [682, 127] on link "332 Peninsula Road, Ottawa, ON, Canada" at bounding box center [656, 124] width 54 height 9
click at [784, 17] on span "button" at bounding box center [786, 12] width 6 height 13
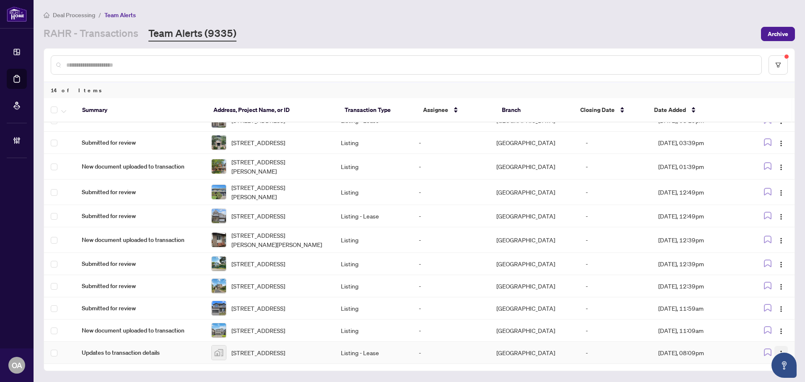
click at [777, 350] on img "button" at bounding box center [780, 353] width 7 height 7
click at [776, 324] on span "Complete Item" at bounding box center [758, 320] width 39 height 9
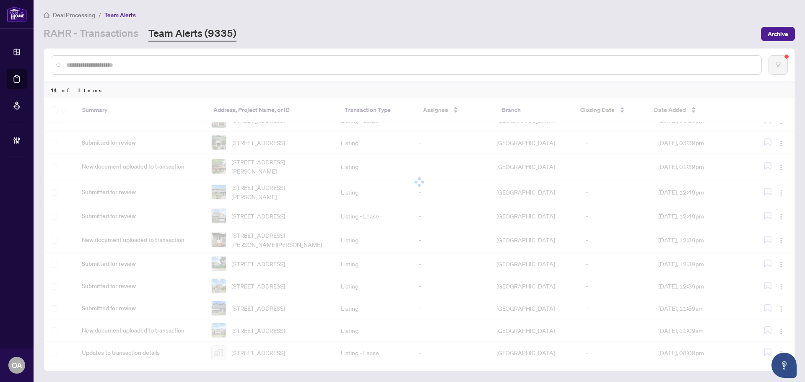
scroll to position [91, 0]
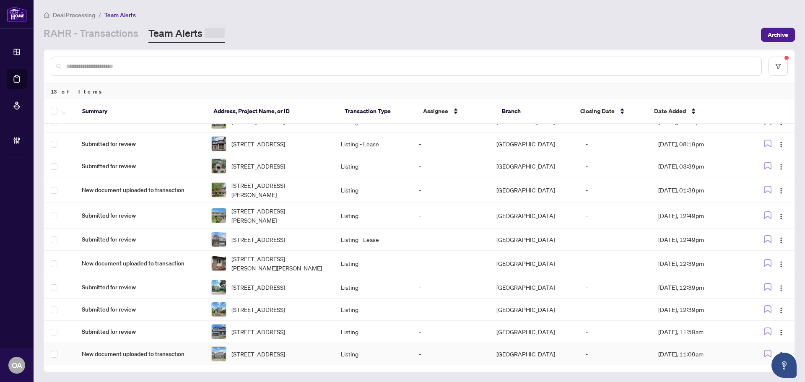
click at [259, 352] on span "848 Beckton Hts, Ottawa, Ontario K2S 2X9, Canada" at bounding box center [258, 353] width 54 height 9
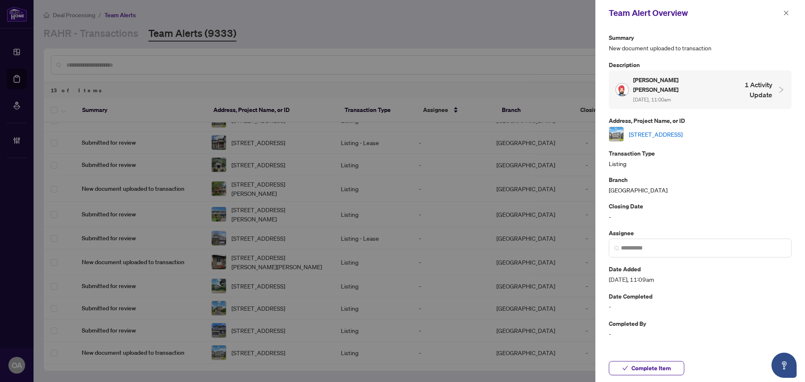
click at [662, 129] on link "848 Beckton Hts, Ottawa, Ontario K2S 2X9, Canada" at bounding box center [656, 133] width 54 height 9
click at [789, 11] on button "button" at bounding box center [785, 13] width 11 height 10
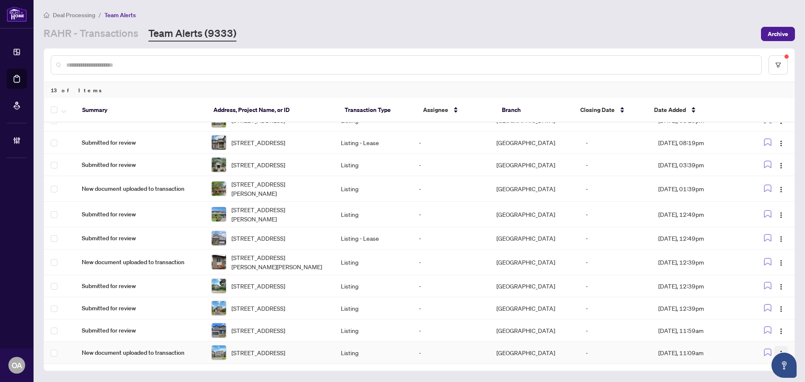
click at [777, 350] on img "button" at bounding box center [780, 353] width 7 height 7
click at [763, 321] on span "Complete Item" at bounding box center [758, 320] width 39 height 9
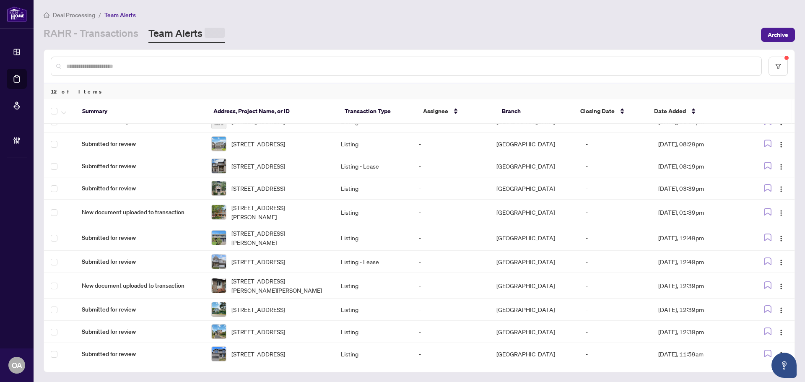
scroll to position [65, 0]
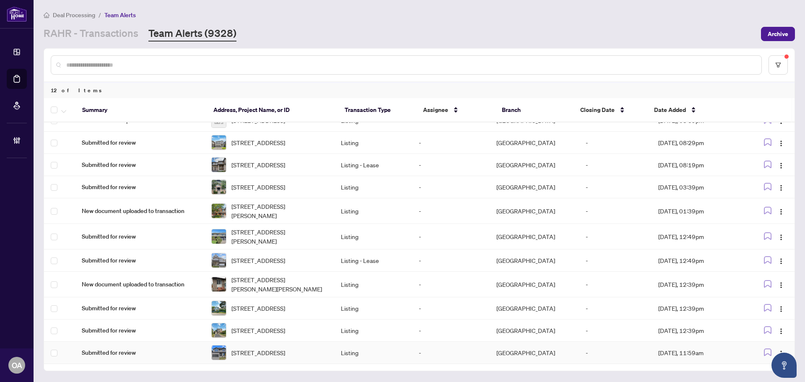
click at [271, 352] on span "2020 ACOUSTIC Way, Ottawa, Ontario K4M 0L7, Canada" at bounding box center [258, 352] width 54 height 9
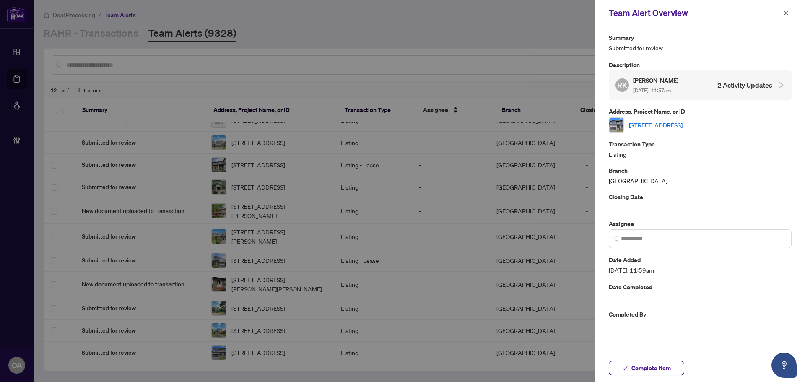
click at [682, 122] on link "2020 ACOUSTIC Way, Ottawa, Ontario K4M 0L7, Canada" at bounding box center [656, 124] width 54 height 9
click at [789, 10] on button "button" at bounding box center [785, 13] width 11 height 10
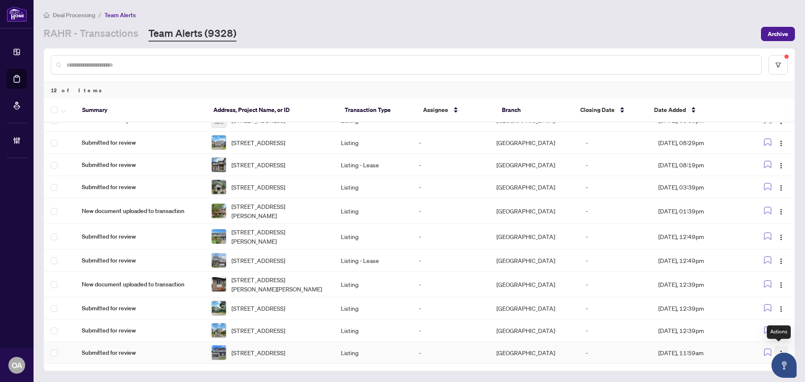
click at [779, 346] on button "button" at bounding box center [780, 352] width 13 height 13
click at [767, 321] on span "Complete Item" at bounding box center [758, 320] width 39 height 9
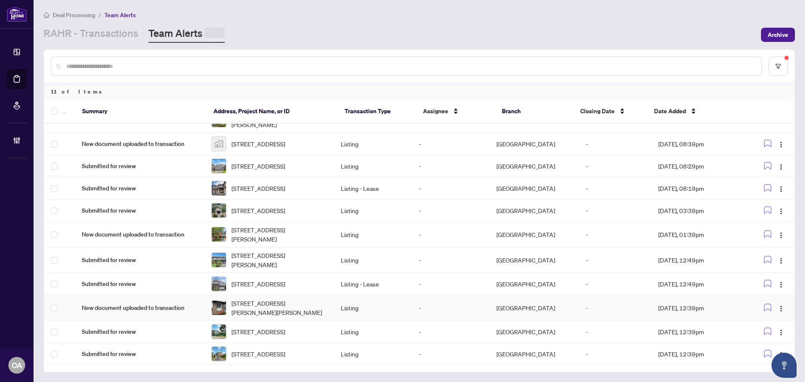
scroll to position [40, 0]
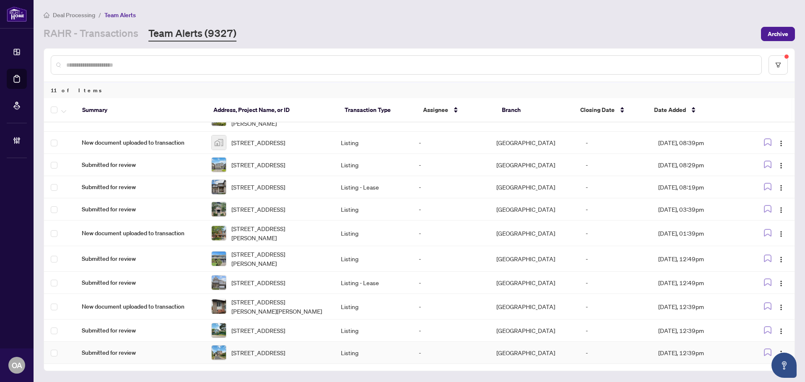
click at [263, 355] on span "160 Grassy Plains Dr, Ottawa, Ontario K2M 2S1, Canada" at bounding box center [258, 352] width 54 height 9
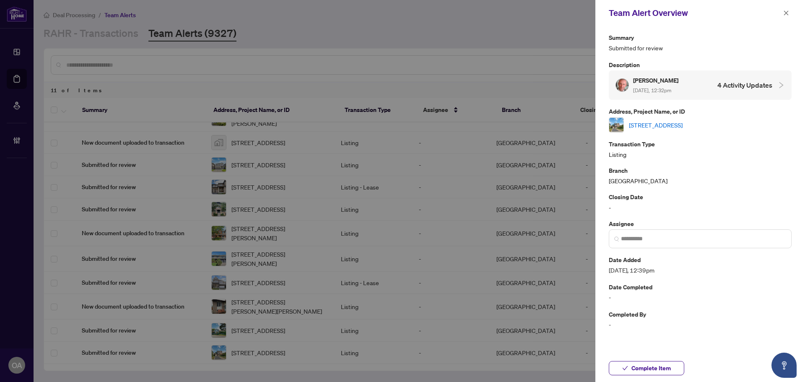
click at [650, 127] on link "160 Grassy Plains Dr, Ottawa, Ontario K2M 2S1, Canada" at bounding box center [656, 124] width 54 height 9
click at [784, 13] on icon "close" at bounding box center [786, 13] width 6 height 6
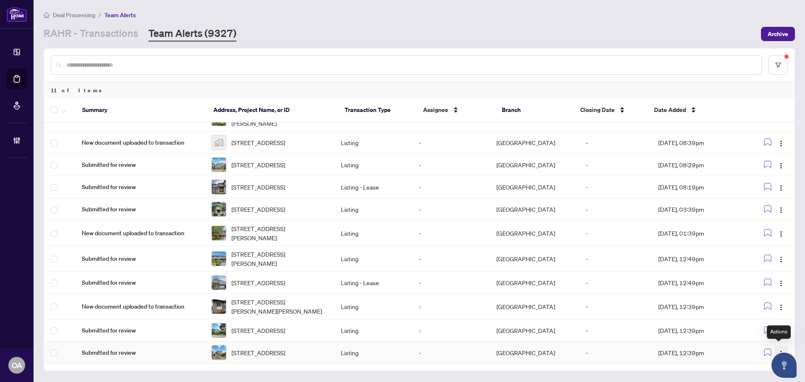
click at [781, 348] on span "button" at bounding box center [780, 352] width 7 height 9
click at [766, 323] on span "Complete Item" at bounding box center [758, 320] width 39 height 9
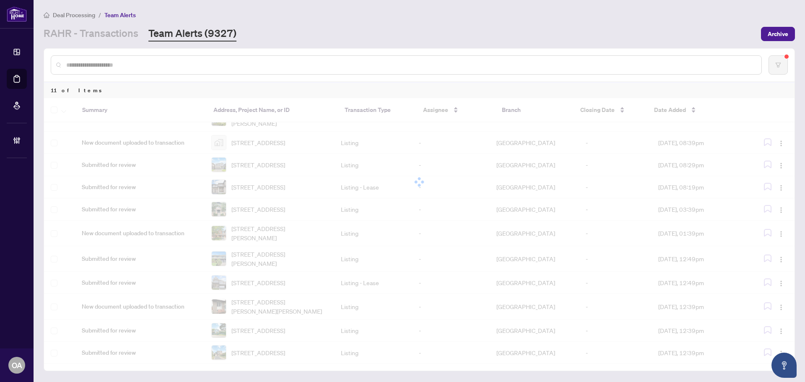
scroll to position [14, 0]
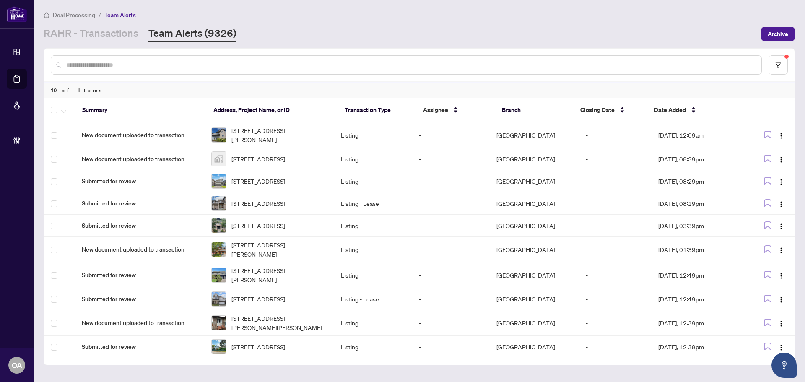
click at [260, 364] on div "Summary Address, Project Name, or ID Transaction Type Assignee Branch Closing D…" at bounding box center [419, 231] width 750 height 266
click at [264, 351] on span "2221 Circle Pl, Ottawa, Ontario K1G 3E2, Canada" at bounding box center [258, 346] width 54 height 9
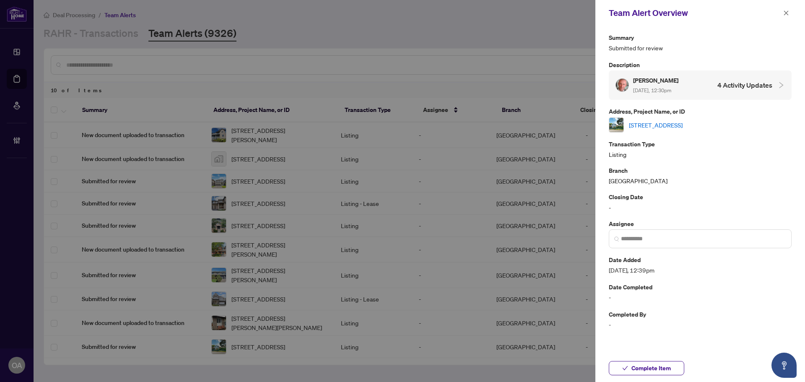
click at [661, 120] on link "2221 Circle Pl, Ottawa, Ontario K1G 3E2, Canada" at bounding box center [656, 124] width 54 height 9
click at [788, 7] on span "button" at bounding box center [786, 12] width 6 height 13
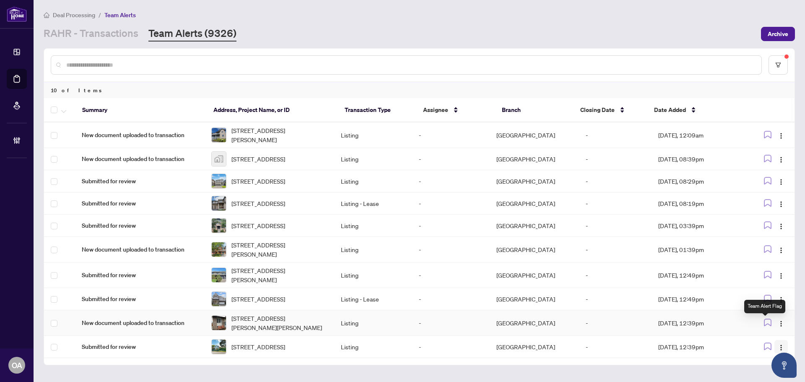
click at [781, 344] on td at bounding box center [769, 347] width 50 height 22
click at [780, 347] on span "button" at bounding box center [780, 346] width 7 height 9
click at [762, 322] on span "Complete Item" at bounding box center [758, 320] width 39 height 9
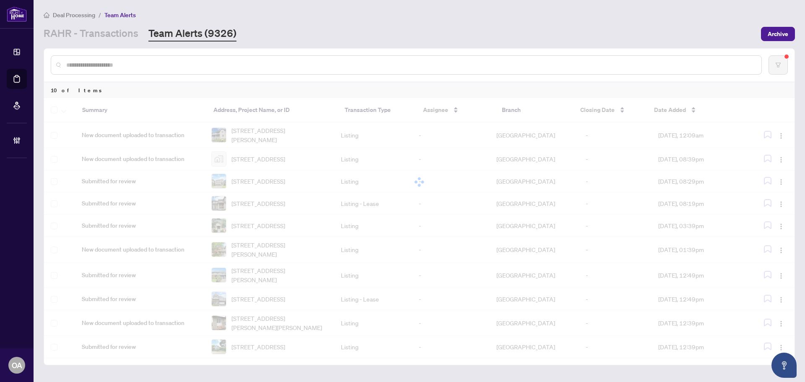
scroll to position [0, 0]
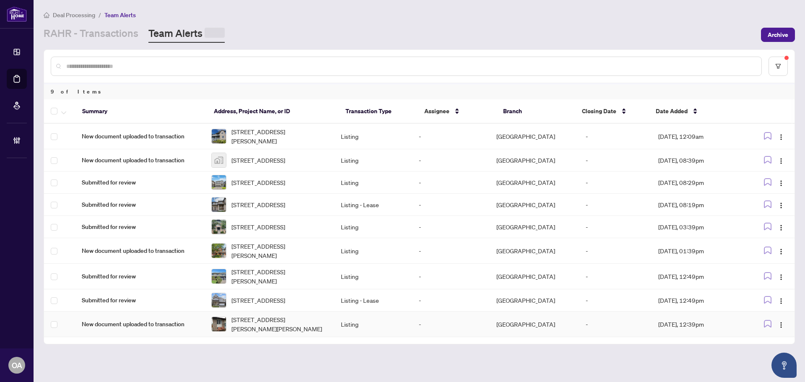
click at [270, 333] on span "490 Dalrymple Dr, Clarence-Rockland, Ontario K4K 1G7, Canada" at bounding box center [279, 324] width 96 height 18
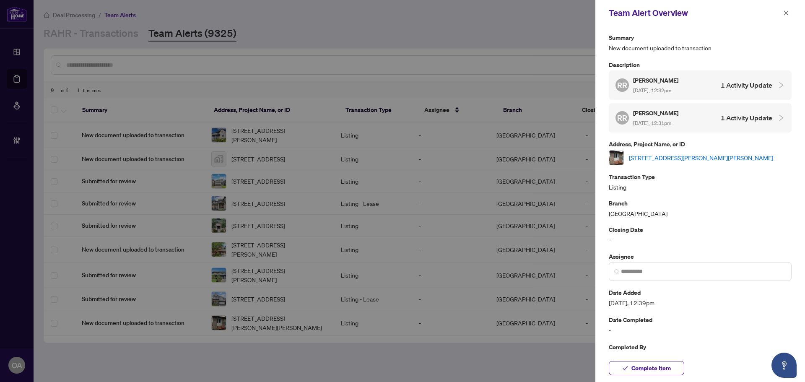
click at [663, 153] on link "490 Dalrymple Dr, Clarence-Rockland, Ontario K4K 1G7, Canada" at bounding box center [701, 157] width 144 height 9
click at [792, 12] on div "Team Alert Overview" at bounding box center [700, 13] width 210 height 26
click at [790, 12] on button "button" at bounding box center [785, 13] width 11 height 10
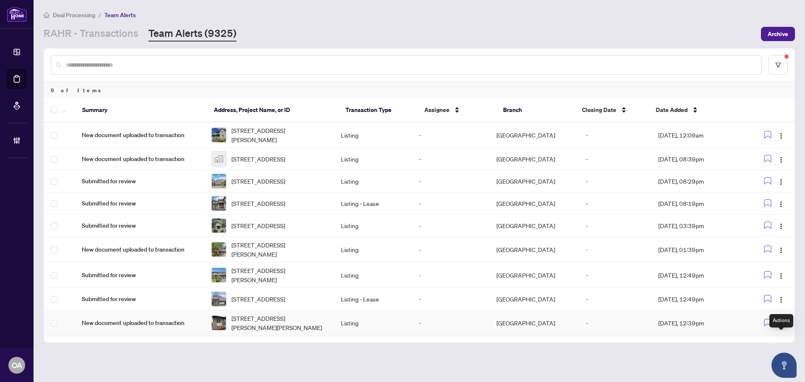
click at [779, 329] on button "button" at bounding box center [780, 322] width 13 height 13
click at [771, 309] on span "Complete Item" at bounding box center [761, 308] width 39 height 9
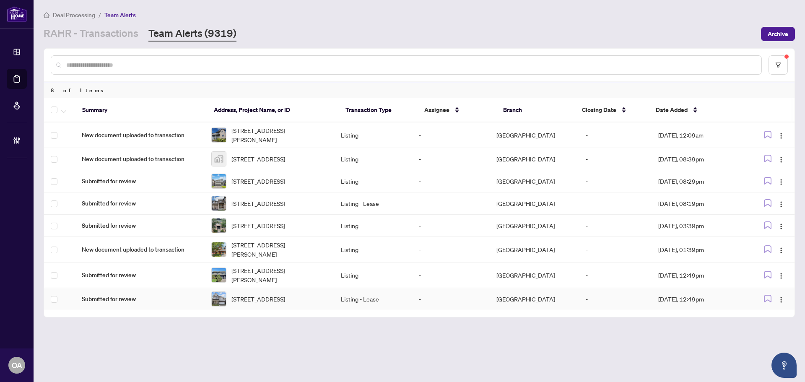
click at [277, 303] on span "91 HACKAMORE Cres, Richmond, Ontario K0A 2Z0, Canada" at bounding box center [258, 298] width 54 height 9
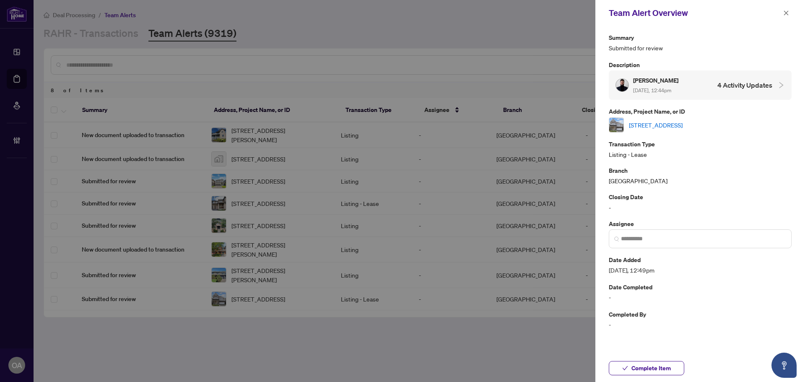
click at [682, 124] on link "91 HACKAMORE Cres, Richmond, Ontario K0A 2Z0, Canada" at bounding box center [656, 124] width 54 height 9
click at [789, 13] on button "button" at bounding box center [785, 13] width 11 height 10
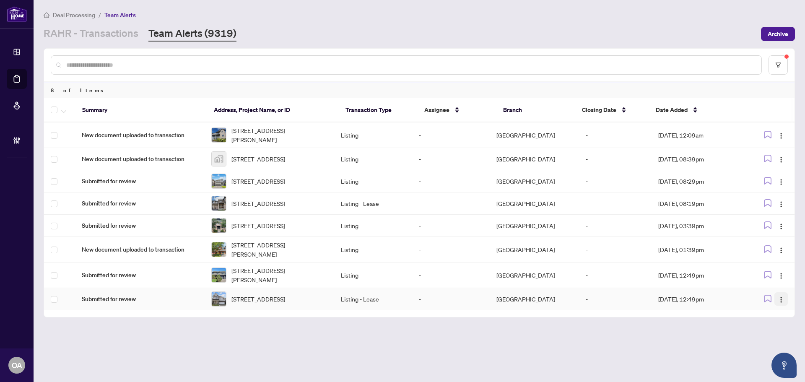
click at [781, 303] on img "button" at bounding box center [780, 299] width 7 height 7
click at [760, 357] on span "Complete Item" at bounding box center [761, 356] width 39 height 9
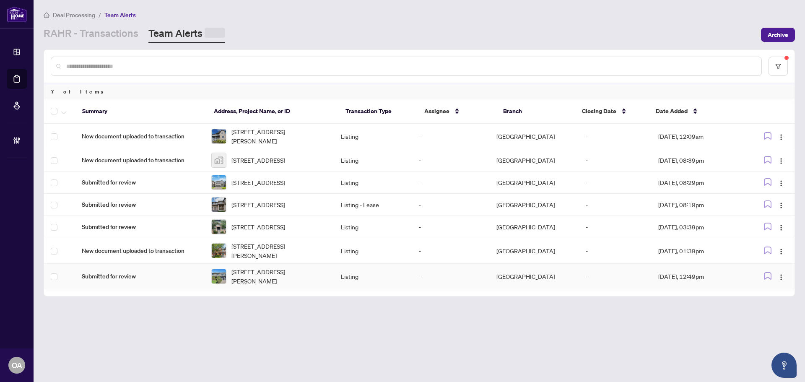
click at [257, 285] on span "81 Canter Blvd, Ottawa, Ontario K2G 2M4, Canada" at bounding box center [279, 276] width 96 height 18
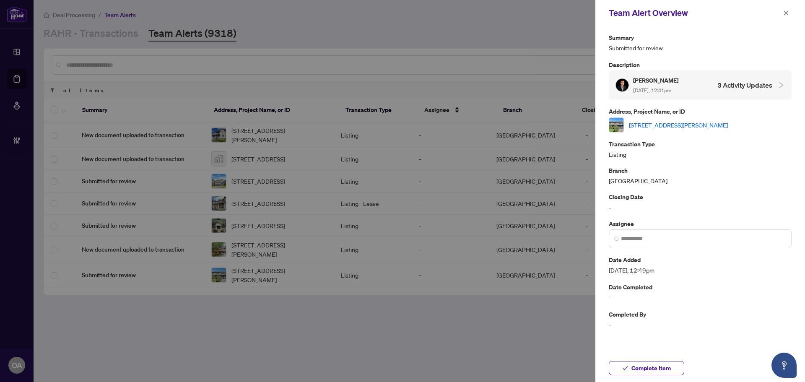
click at [688, 130] on div "81 Canter Blvd, Ottawa, Ontario K2G 2M4, Canada" at bounding box center [699, 124] width 183 height 15
click at [688, 125] on link "81 Canter Blvd, Ottawa, Ontario K2G 2M4, Canada" at bounding box center [678, 124] width 99 height 9
click at [790, 12] on div "Team Alert Overview" at bounding box center [700, 13] width 210 height 26
click at [784, 14] on icon "close" at bounding box center [786, 13] width 6 height 6
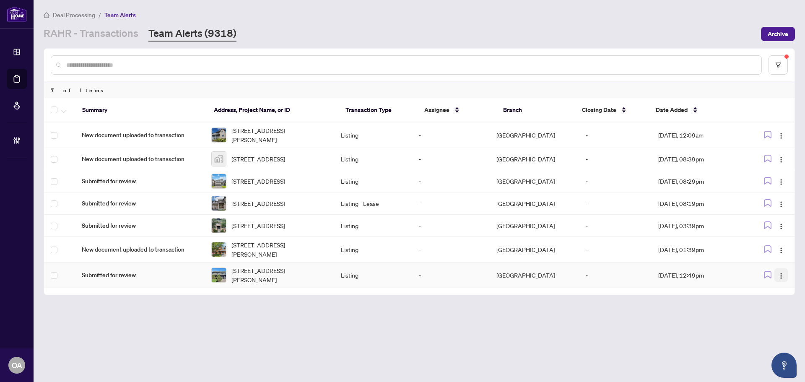
click at [780, 279] on img "button" at bounding box center [780, 275] width 7 height 7
drag, startPoint x: 763, startPoint y: 329, endPoint x: 664, endPoint y: 320, distance: 100.1
click at [763, 329] on span "Complete Item" at bounding box center [761, 331] width 39 height 9
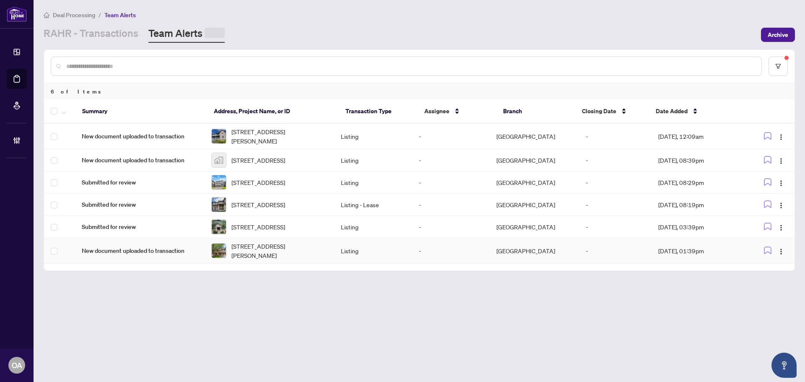
click at [261, 264] on td "173 Garrity Cres, Ottawa, Ontario K2J 3T5, Canada" at bounding box center [268, 251] width 129 height 26
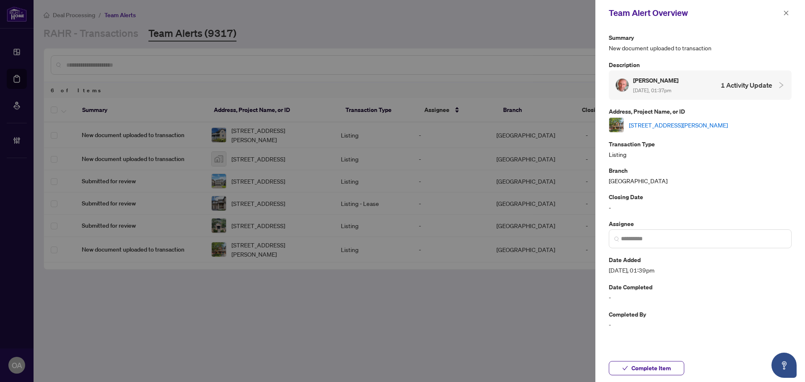
click at [664, 123] on link "173 Garrity Cres, Ottawa, Ontario K2J 3T5, Canada" at bounding box center [678, 124] width 99 height 9
click at [782, 14] on button "button" at bounding box center [785, 13] width 11 height 10
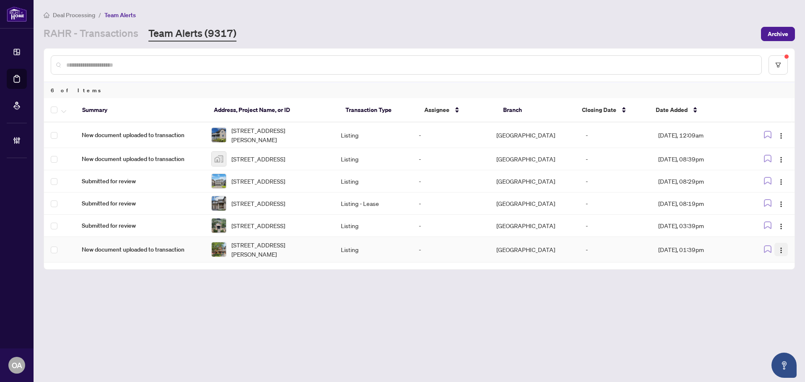
click at [782, 254] on img "button" at bounding box center [780, 250] width 7 height 7
click at [771, 307] on span "Complete Item" at bounding box center [761, 305] width 39 height 9
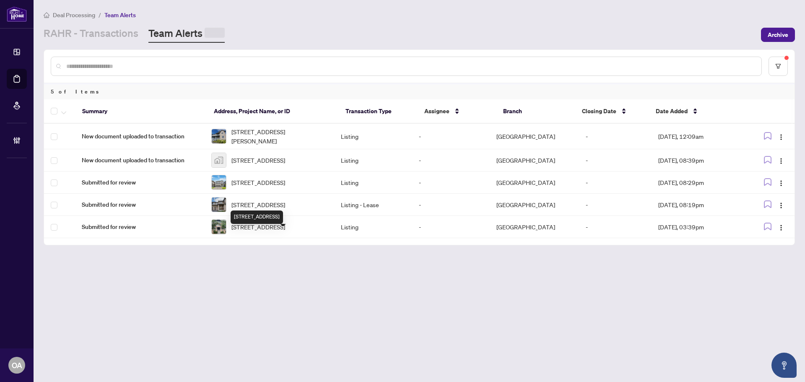
click at [268, 238] on td "25-62 Argent Private, Ottawa, Ontario K2K 0H2, Canada" at bounding box center [268, 227] width 129 height 22
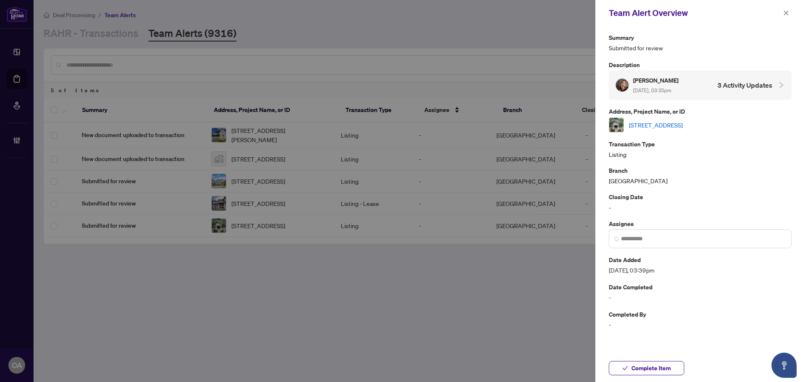
click at [666, 116] on div "Address, Project Name, or ID 25-62 Argent Private, Ottawa, Ontario K2K 0H2, Can…" at bounding box center [699, 119] width 183 height 26
click at [669, 124] on link "25-62 Argent Private, Ottawa, Ontario K2K 0H2, Canada" at bounding box center [656, 124] width 54 height 9
click at [787, 13] on icon "close" at bounding box center [786, 13] width 6 height 6
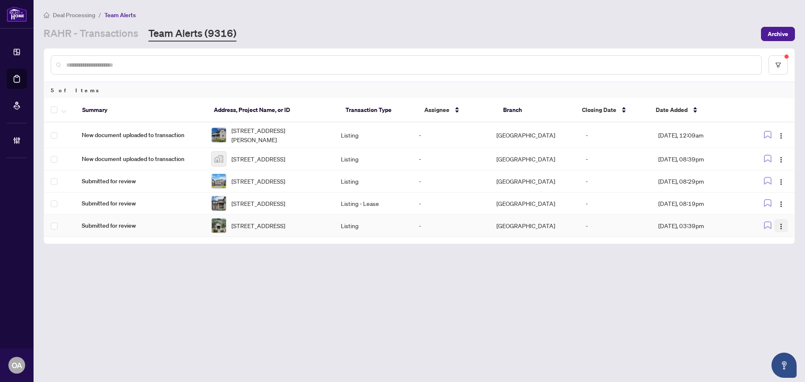
click at [779, 230] on img "button" at bounding box center [780, 226] width 7 height 7
click at [767, 286] on li "Complete Item" at bounding box center [761, 280] width 49 height 13
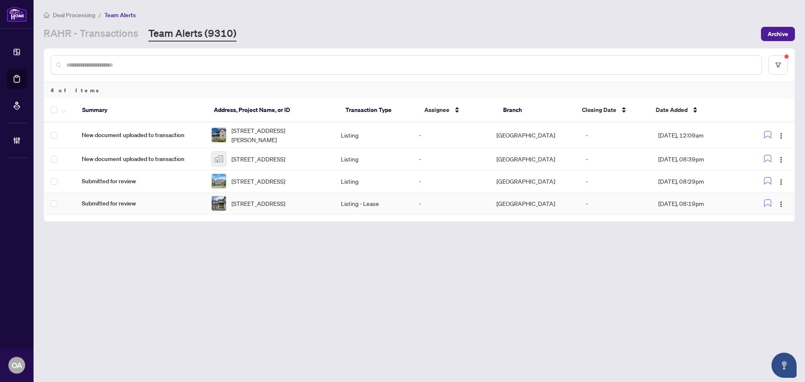
click at [277, 208] on span "715 Derreen Ave, Ottawa, Ontario K2S 2Y9, Canada" at bounding box center [258, 203] width 54 height 9
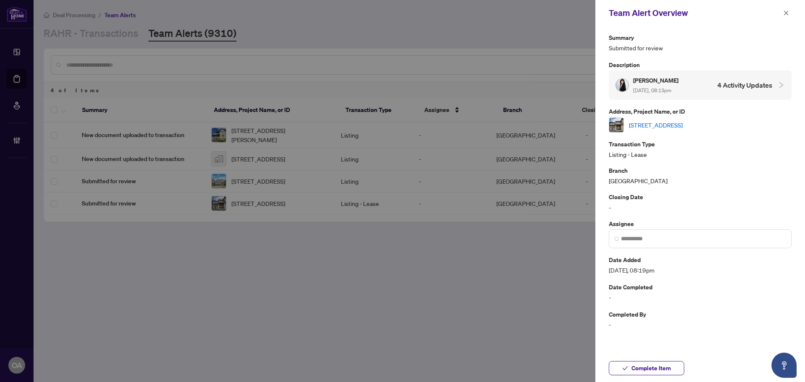
click at [661, 121] on link "715 Derreen Ave, Ottawa, Ontario K2S 2Y9, Canada" at bounding box center [656, 124] width 54 height 9
drag, startPoint x: 786, startPoint y: 12, endPoint x: 798, endPoint y: 50, distance: 39.6
click at [785, 13] on icon "close" at bounding box center [786, 13] width 6 height 6
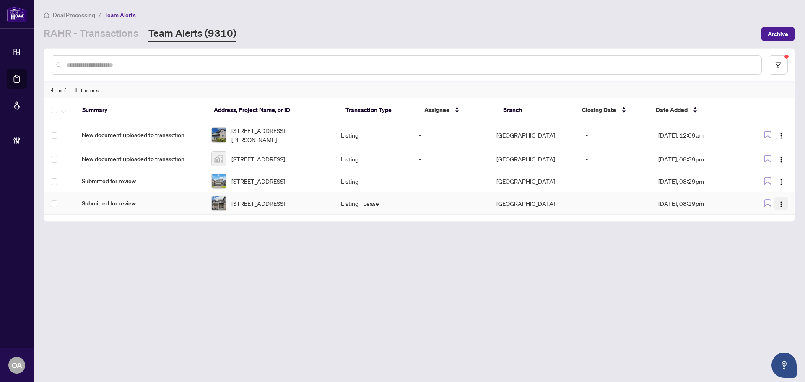
click at [781, 207] on img "button" at bounding box center [780, 204] width 7 height 7
click at [776, 254] on span "Complete Item" at bounding box center [761, 254] width 39 height 9
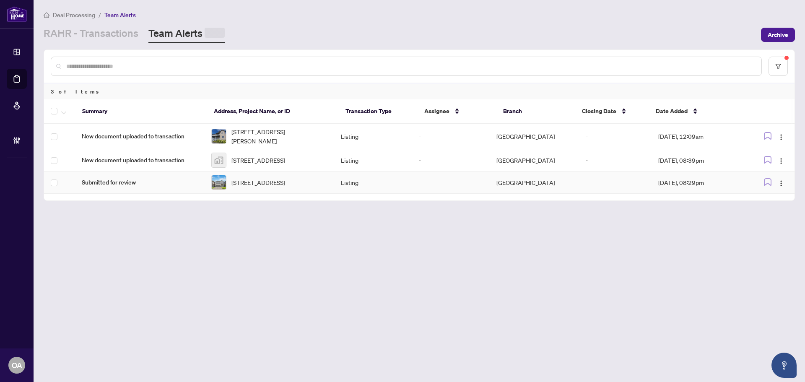
click at [269, 187] on span "848 Beckton Hts, Ottawa, Ontario K2S 2X9, Canada" at bounding box center [258, 182] width 54 height 9
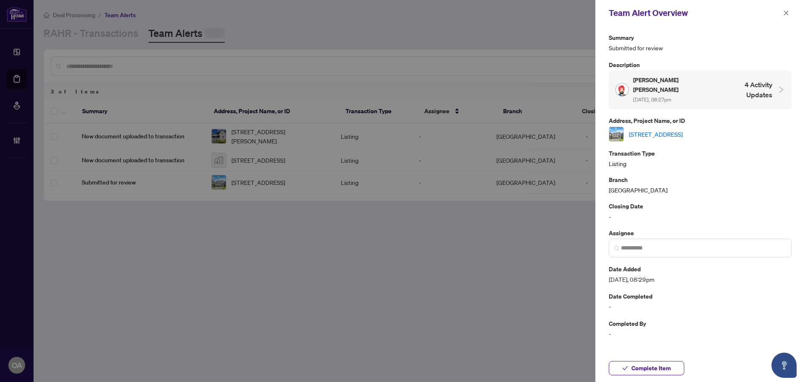
click at [654, 129] on link "848 Beckton Hts, Ottawa, Ontario K2S 2X9, Canada" at bounding box center [656, 133] width 54 height 9
click at [785, 11] on icon "close" at bounding box center [786, 13] width 6 height 6
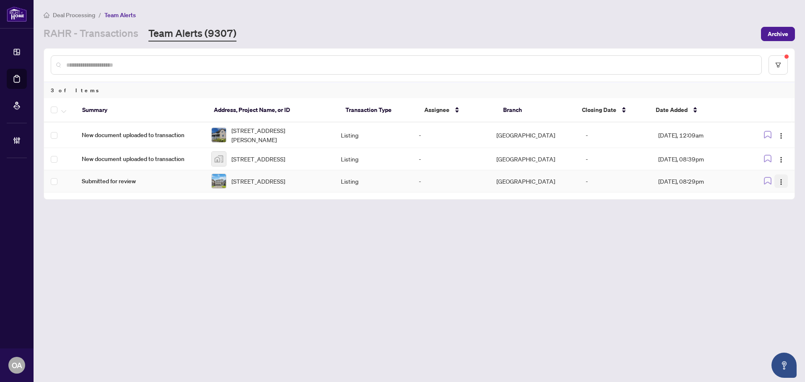
click at [781, 188] on button "button" at bounding box center [780, 180] width 13 height 13
click at [772, 235] on li "Complete Item" at bounding box center [761, 228] width 49 height 13
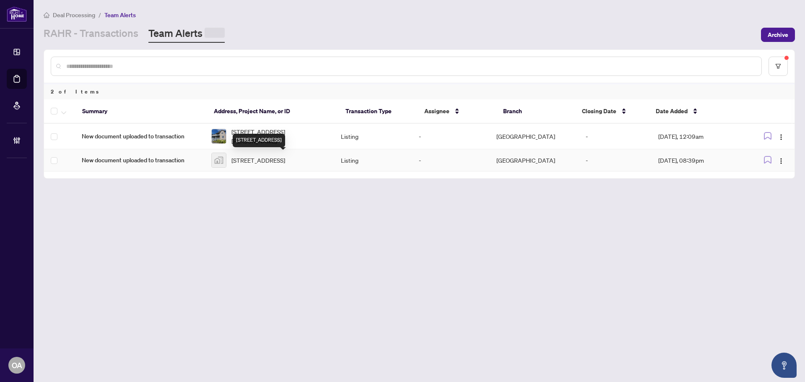
click at [255, 160] on span "134 Fordham Private, Ottawa, ON, Canada" at bounding box center [258, 159] width 54 height 9
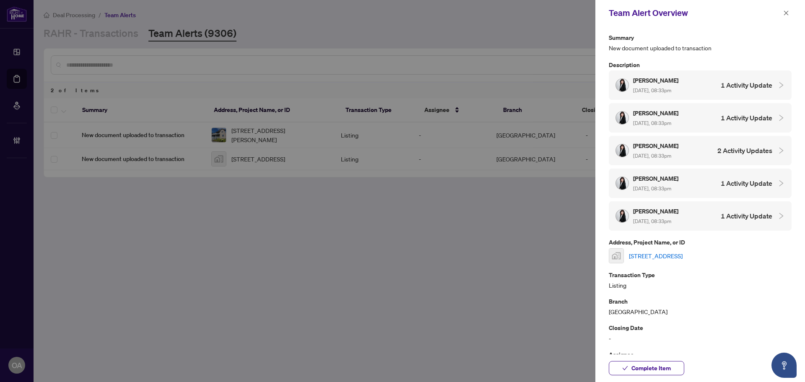
click at [659, 255] on link "134 Fordham Private, Ottawa, ON, Canada" at bounding box center [656, 255] width 54 height 9
click at [785, 9] on span "button" at bounding box center [786, 12] width 6 height 13
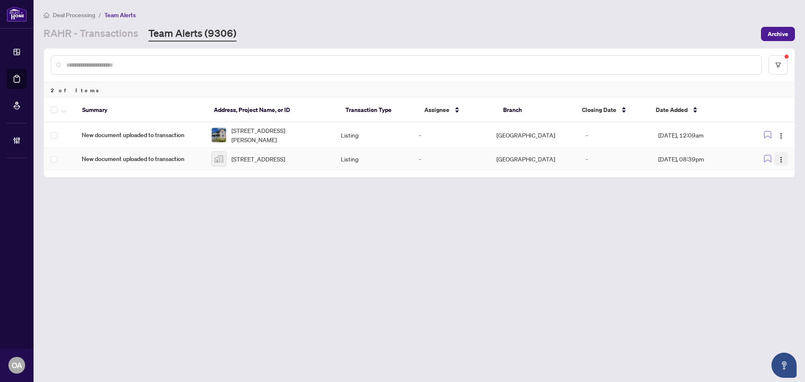
click at [778, 158] on img "button" at bounding box center [780, 159] width 7 height 7
click at [767, 204] on span "Complete Item" at bounding box center [761, 203] width 39 height 9
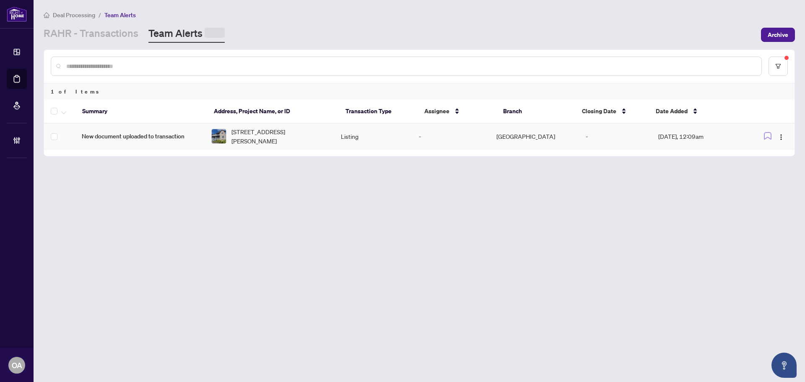
click at [270, 141] on span "68 STERNES Private, Orleans, Ontario K4A 0X8, Canada" at bounding box center [279, 136] width 96 height 18
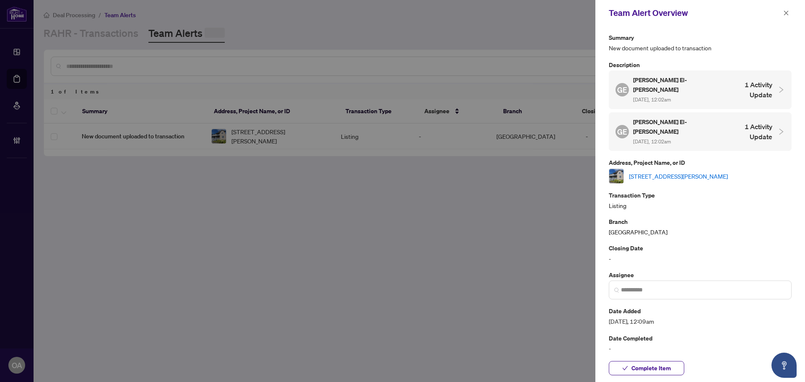
click at [662, 171] on link "68 STERNES Private, Orleans, Ontario K4A 0X8, Canada" at bounding box center [678, 175] width 99 height 9
click at [783, 11] on icon "close" at bounding box center [786, 13] width 6 height 6
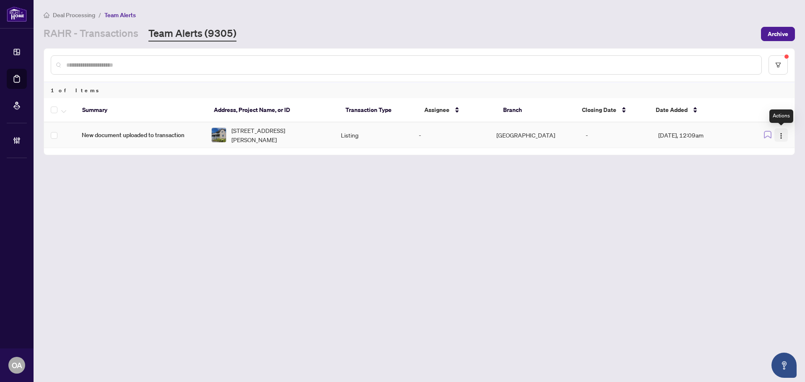
click at [781, 132] on img "button" at bounding box center [780, 135] width 7 height 7
click at [780, 178] on span "Complete Item" at bounding box center [761, 177] width 39 height 9
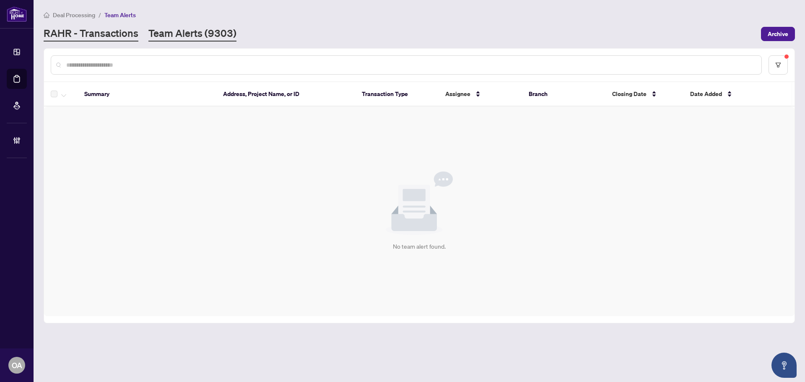
click at [129, 36] on link "RAHR - Transactions" at bounding box center [91, 33] width 95 height 15
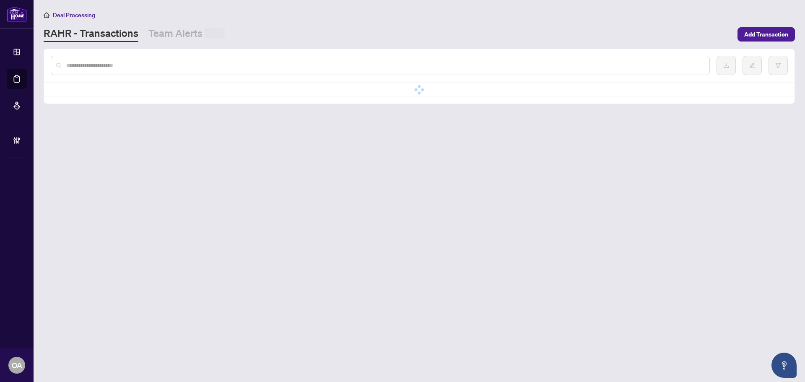
click at [136, 66] on input "text" at bounding box center [384, 65] width 636 height 9
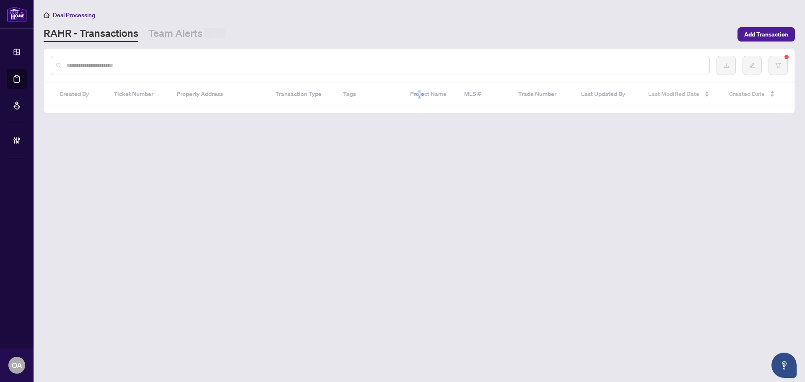
paste input "**********"
click at [69, 63] on input "**********" at bounding box center [381, 64] width 630 height 9
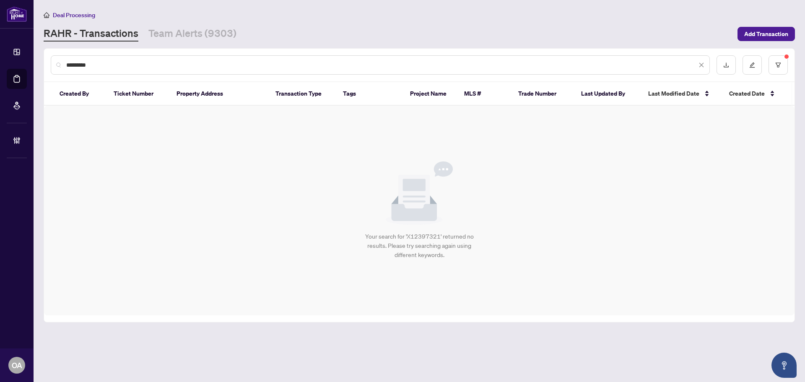
type input "*********"
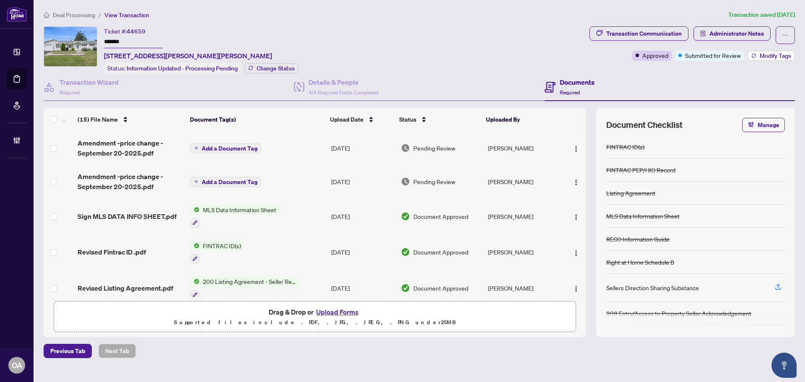
click at [777, 54] on span "Modify Tags" at bounding box center [774, 56] width 31 height 6
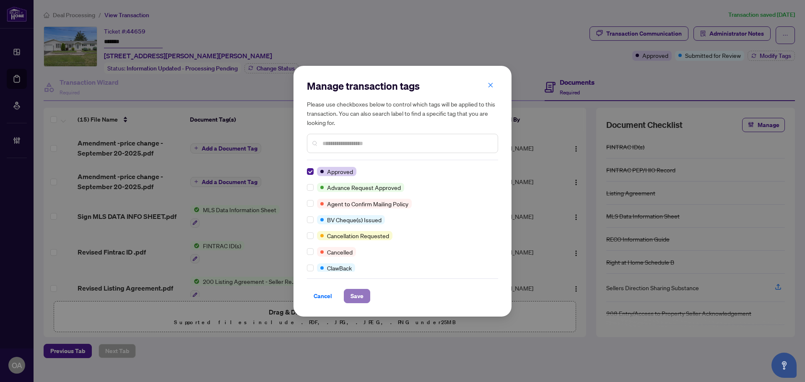
click at [357, 297] on span "Save" at bounding box center [356, 295] width 13 height 13
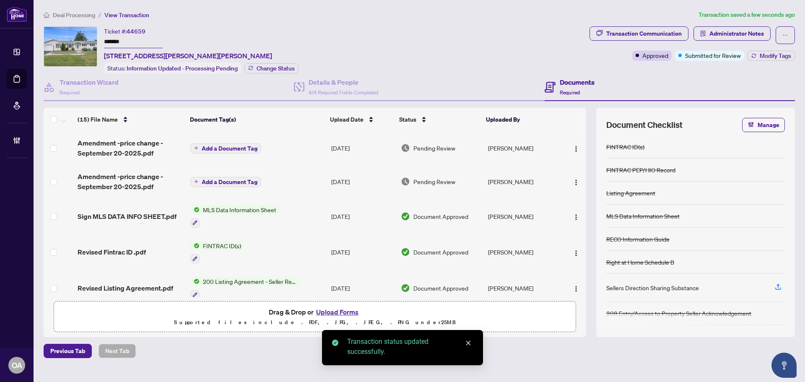
click at [221, 146] on span "Add a Document Tag" at bounding box center [230, 148] width 56 height 6
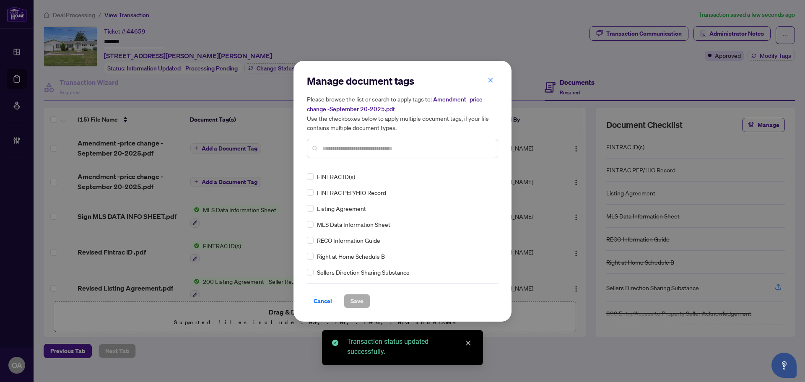
click at [345, 150] on input "text" at bounding box center [406, 148] width 168 height 9
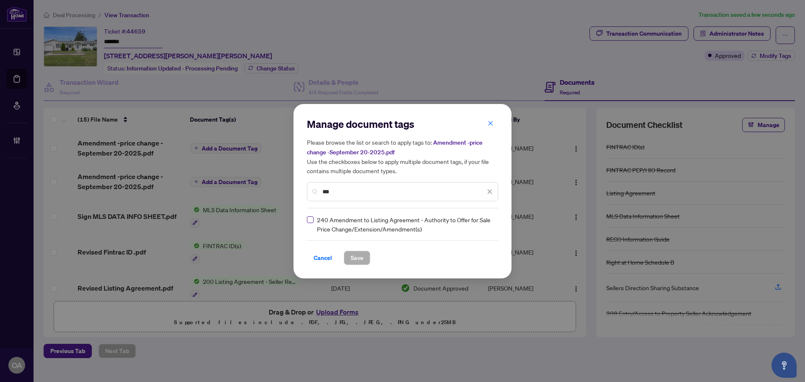
type input "***"
click at [475, 219] on div "240 Amendment to Listing Agreement - Authority to Offer for Sale Price Change/E…" at bounding box center [400, 224] width 186 height 18
click at [478, 224] on img at bounding box center [480, 224] width 8 height 8
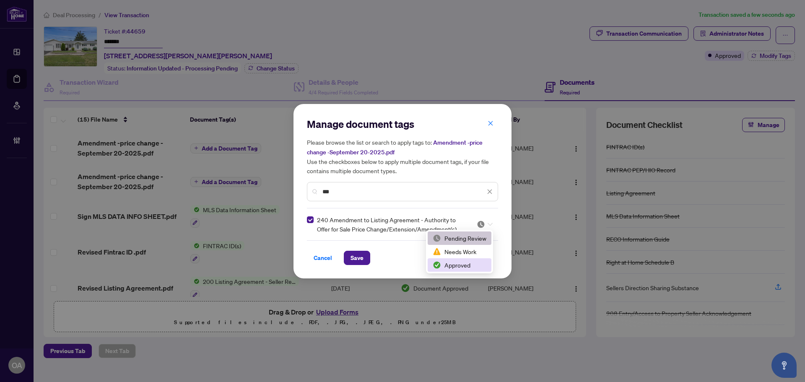
drag, startPoint x: 454, startPoint y: 267, endPoint x: 412, endPoint y: 266, distance: 41.9
click at [454, 267] on div "Approved" at bounding box center [459, 264] width 54 height 9
click at [352, 258] on span "Save" at bounding box center [356, 257] width 13 height 13
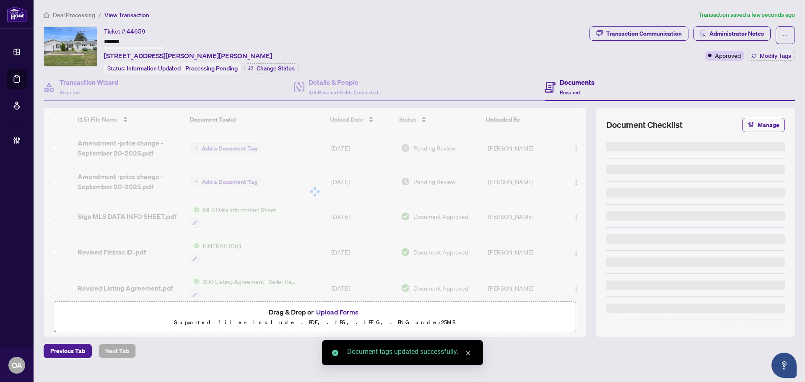
click at [227, 181] on div at bounding box center [315, 192] width 542 height 168
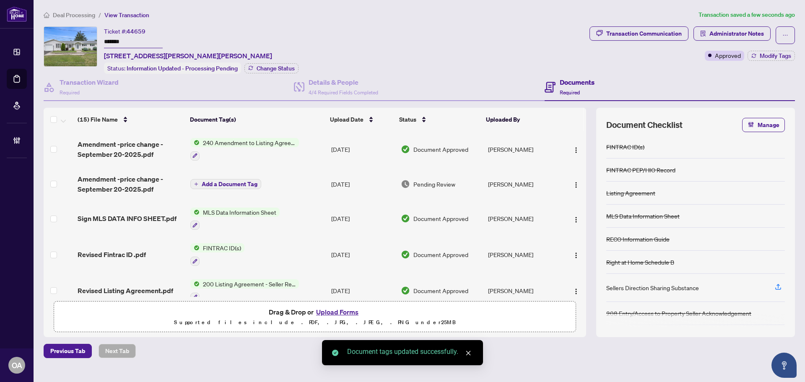
click at [256, 179] on button "Add a Document Tag" at bounding box center [225, 184] width 71 height 10
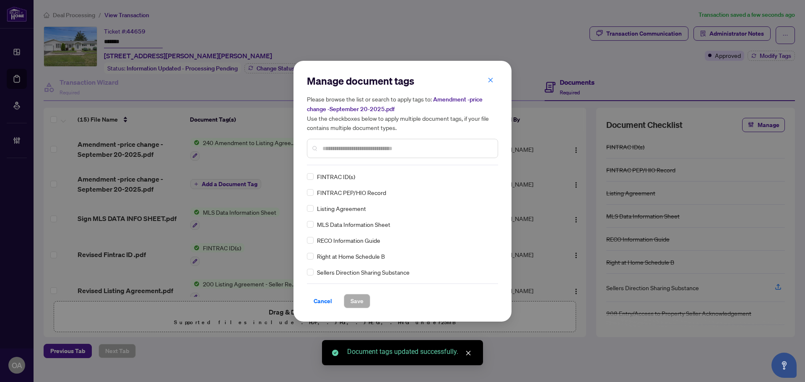
click at [331, 155] on div at bounding box center [402, 148] width 191 height 19
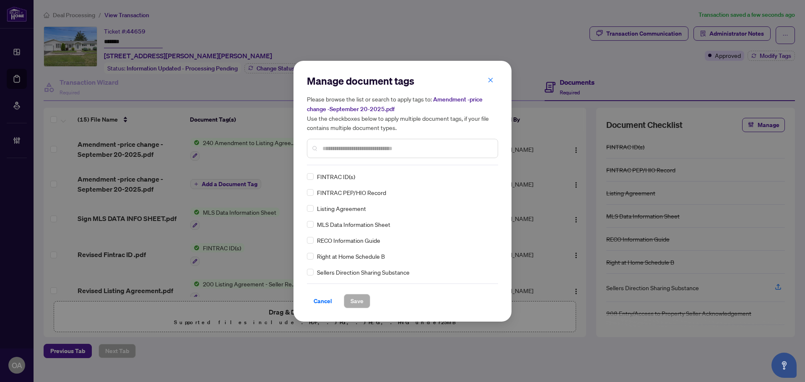
drag, startPoint x: 333, startPoint y: 152, endPoint x: 341, endPoint y: 154, distance: 9.2
click at [341, 154] on div at bounding box center [402, 148] width 191 height 19
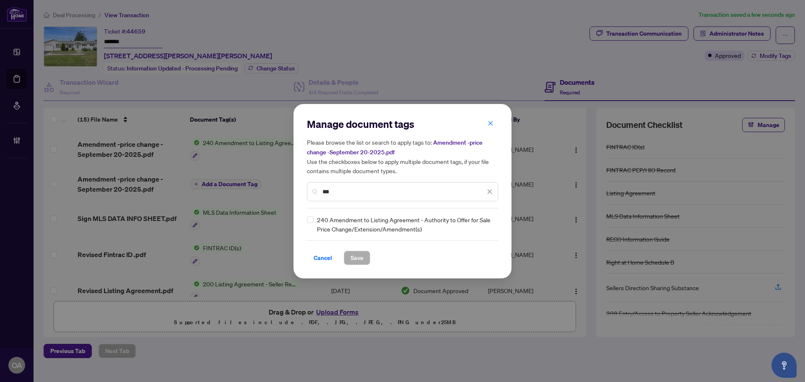
type input "***"
click at [313, 218] on div "240 Amendment to Listing Agreement - Authority to Offer for Sale Price Change/E…" at bounding box center [400, 224] width 186 height 18
click at [316, 218] on div "240 Amendment to Listing Agreement - Authority to Offer for Sale Price Change/E…" at bounding box center [400, 224] width 186 height 18
click at [315, 220] on div "240 Amendment to Listing Agreement - Authority to Offer for Sale Price Change/E…" at bounding box center [400, 224] width 186 height 18
click at [492, 219] on span at bounding box center [484, 224] width 16 height 13
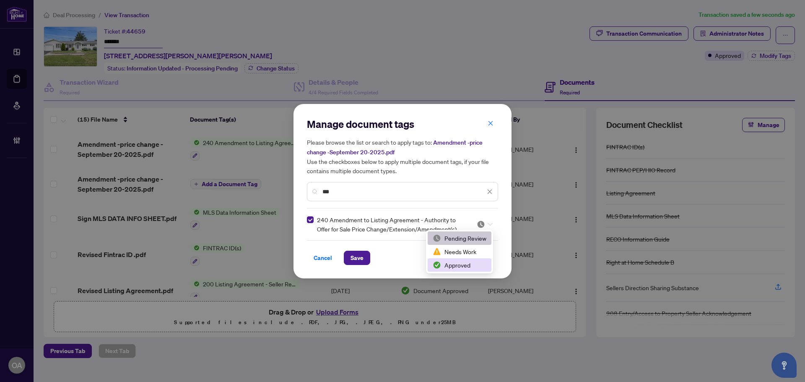
click at [453, 267] on div "Approved" at bounding box center [459, 264] width 54 height 9
click at [361, 255] on span "Save" at bounding box center [356, 257] width 13 height 13
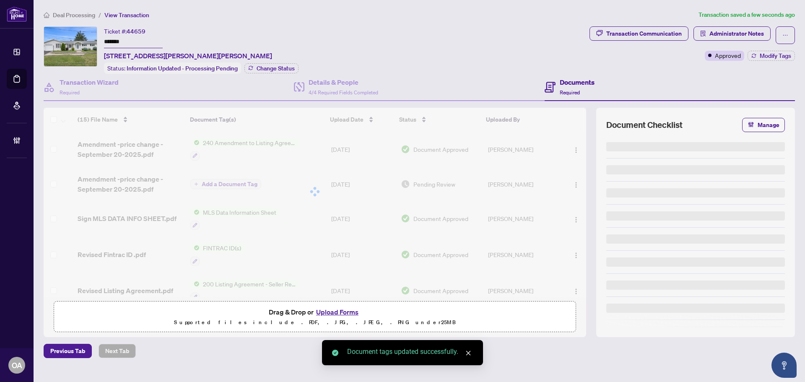
click at [130, 146] on div at bounding box center [315, 192] width 542 height 168
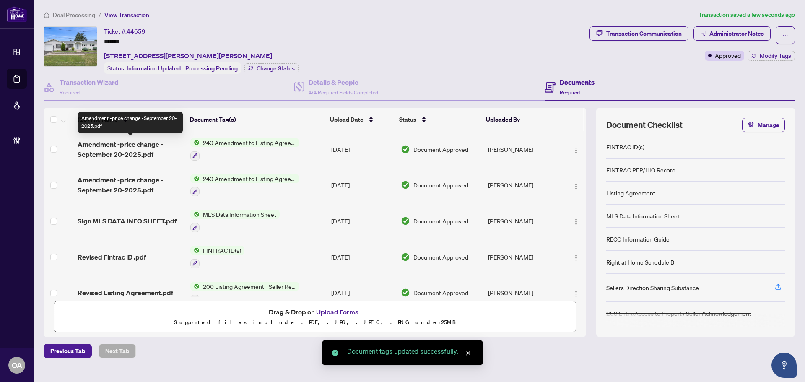
click at [158, 144] on span "Amendment -price change -September 20-2025.pdf" at bounding box center [131, 149] width 106 height 20
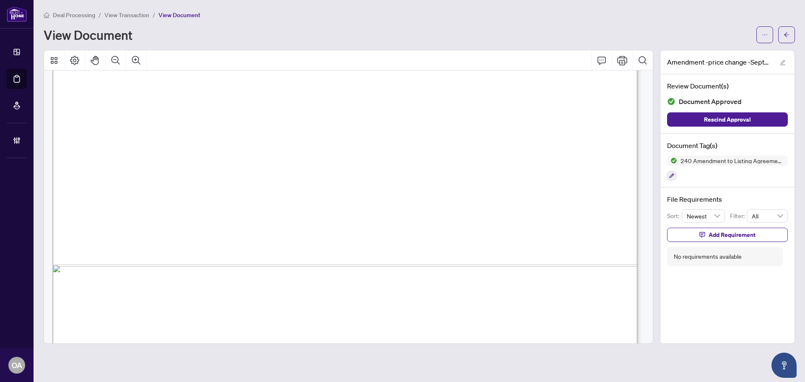
scroll to position [504, 0]
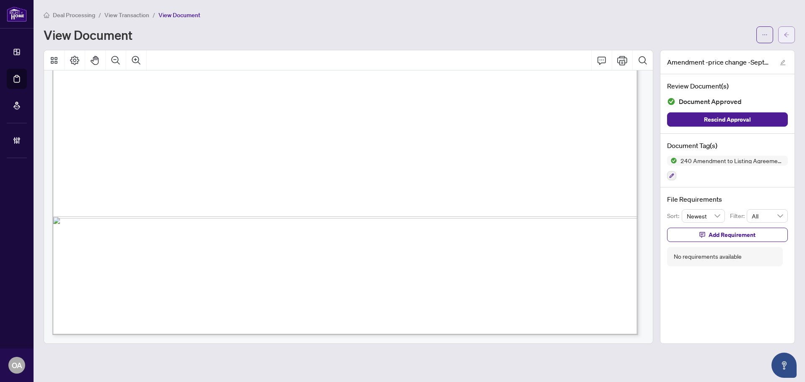
click at [781, 35] on button "button" at bounding box center [786, 34] width 17 height 17
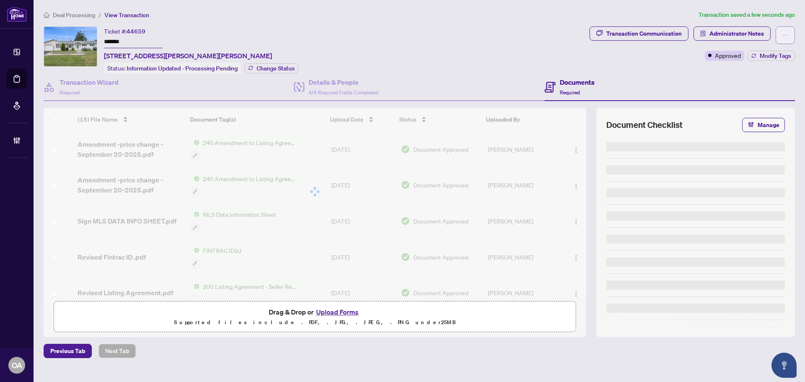
click at [784, 36] on icon "ellipsis" at bounding box center [785, 35] width 6 height 6
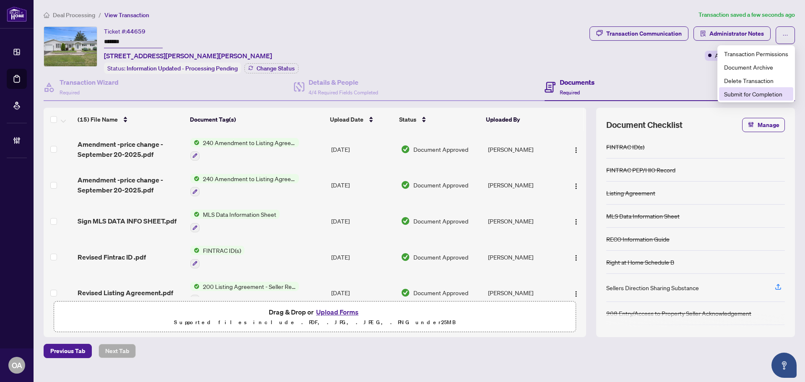
click at [742, 91] on span "Submit for Completion" at bounding box center [756, 93] width 64 height 9
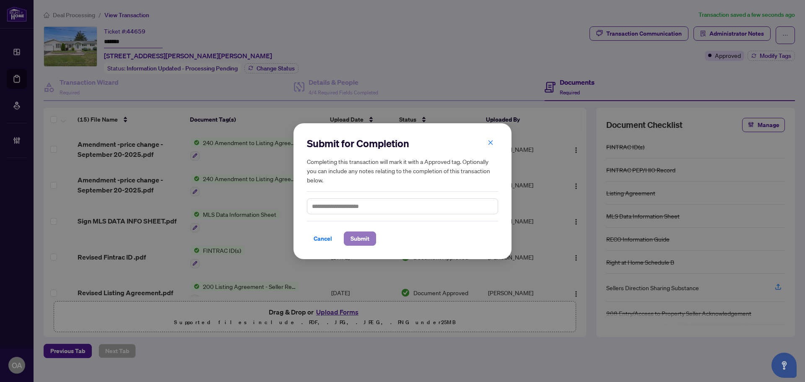
click at [357, 234] on span "Submit" at bounding box center [359, 238] width 19 height 13
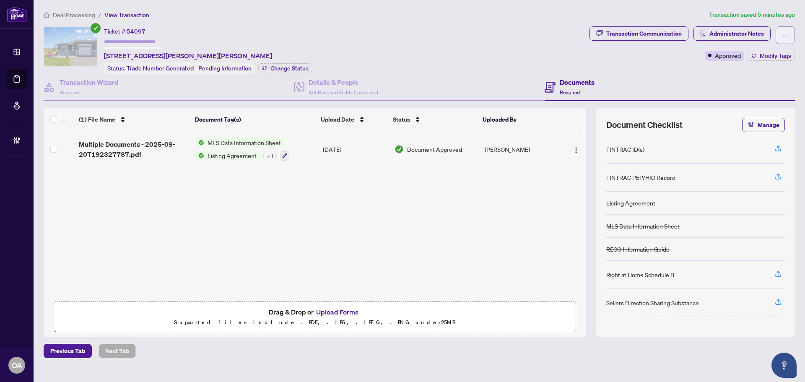
click at [786, 32] on icon "ellipsis" at bounding box center [785, 35] width 6 height 6
click at [374, 44] on div "Ticket #: 54097 [STREET_ADDRESS][PERSON_NAME][PERSON_NAME] Status: Trade Number…" at bounding box center [315, 49] width 542 height 47
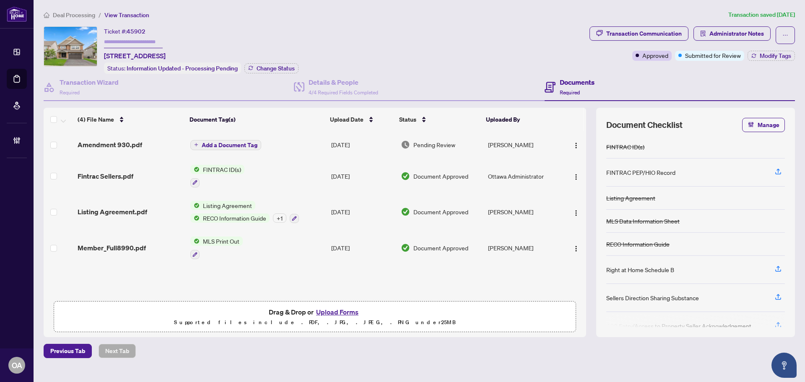
click at [228, 144] on span "Add a Document Tag" at bounding box center [230, 145] width 56 height 6
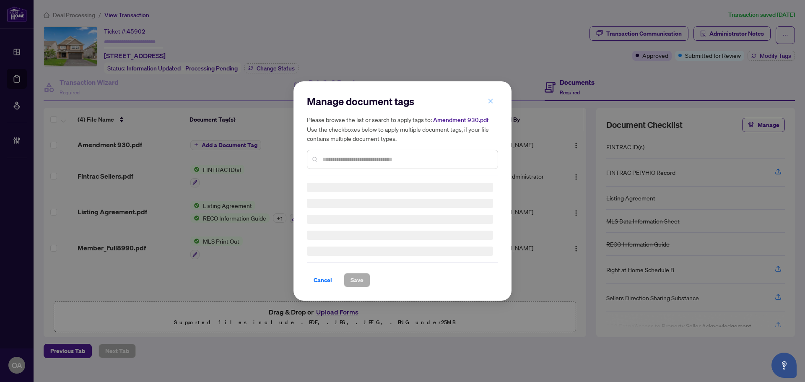
click at [488, 98] on icon "close" at bounding box center [490, 101] width 6 height 6
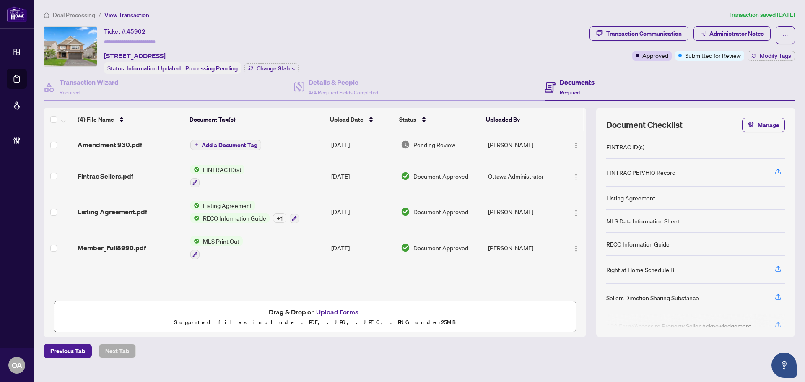
click at [129, 146] on span "Amendment 930.pdf" at bounding box center [110, 145] width 65 height 10
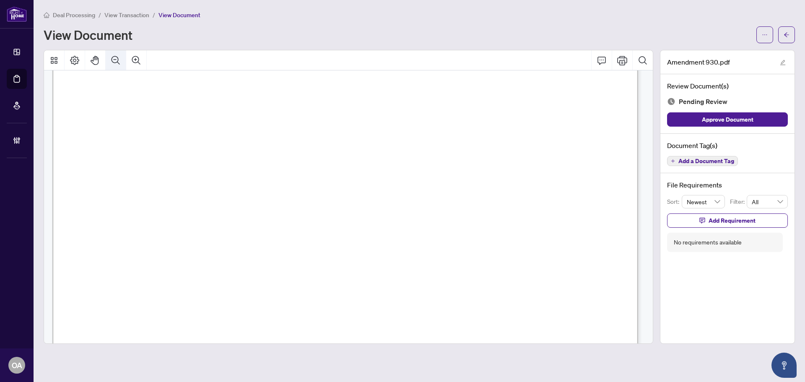
click at [109, 62] on button "Zoom Out" at bounding box center [116, 60] width 20 height 20
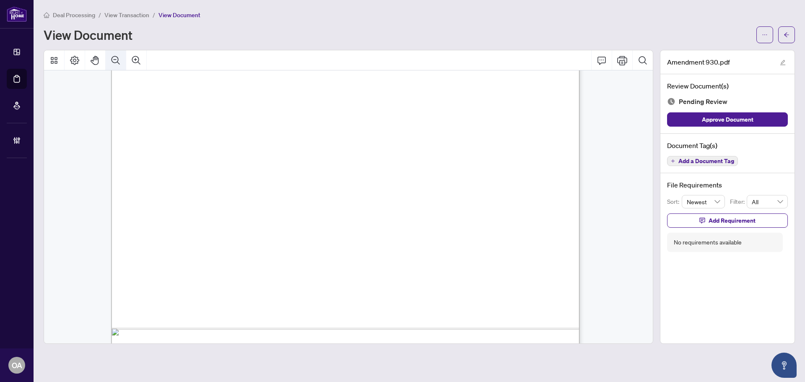
click at [110, 62] on button "Zoom Out" at bounding box center [116, 60] width 20 height 20
click at [111, 62] on icon "Zoom Out" at bounding box center [116, 60] width 10 height 10
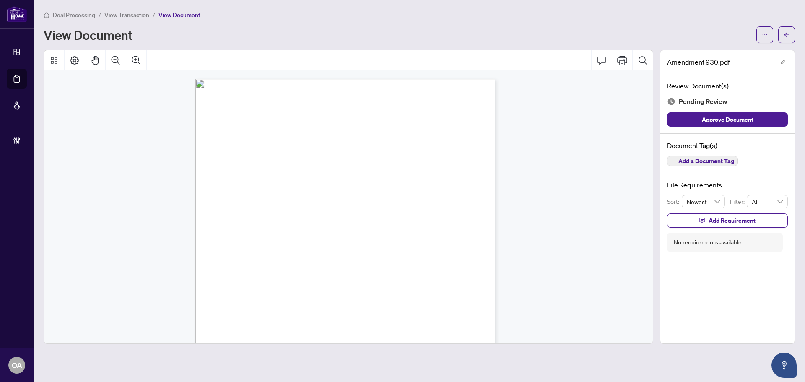
click at [706, 161] on span "Add a Document Tag" at bounding box center [706, 161] width 56 height 6
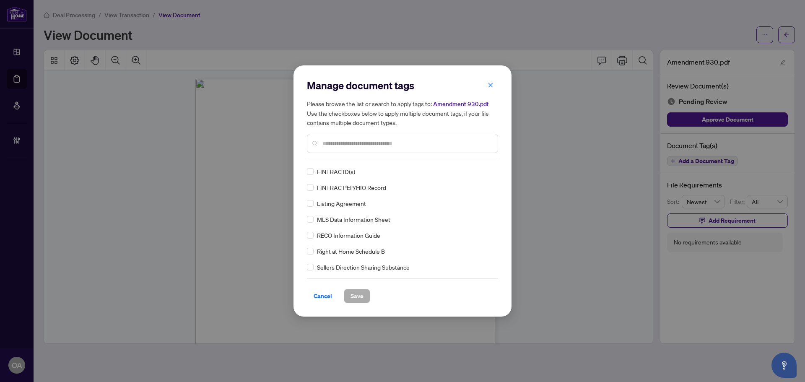
click at [330, 141] on input "text" at bounding box center [406, 143] width 168 height 9
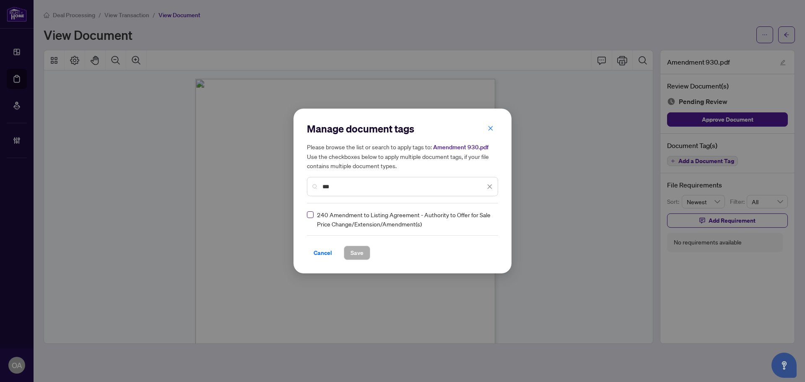
type input "***"
click at [311, 218] on label at bounding box center [310, 214] width 7 height 9
click at [484, 217] on img at bounding box center [480, 219] width 8 height 8
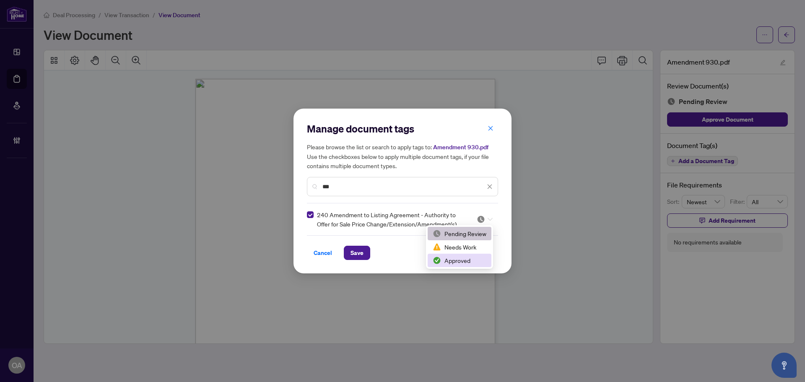
click at [459, 259] on div "Approved" at bounding box center [459, 260] width 54 height 9
click at [362, 262] on div "Manage document tags Please browse the list or search to apply tags to: Amendme…" at bounding box center [402, 191] width 218 height 165
click at [360, 257] on span "Save" at bounding box center [356, 252] width 13 height 13
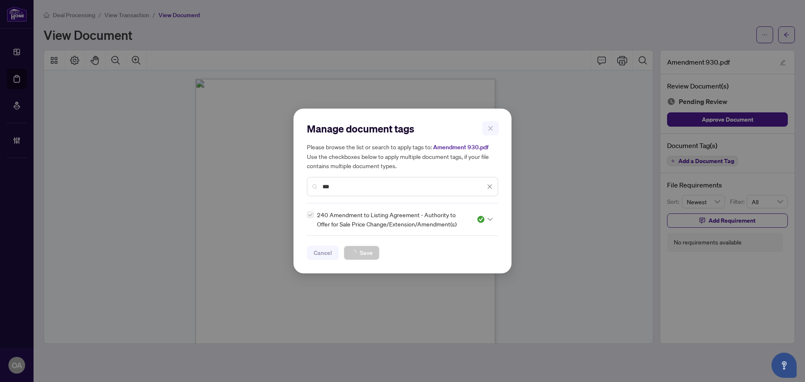
click at [786, 34] on div "Manage document tags Please browse the list or search to apply tags to: Amendme…" at bounding box center [402, 191] width 805 height 382
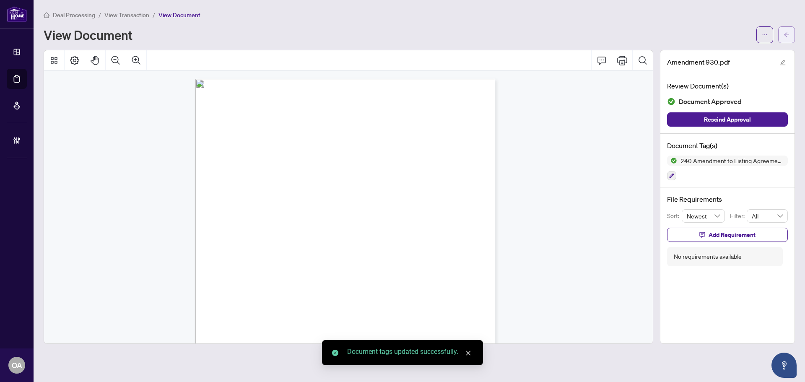
click at [786, 34] on icon "arrow-left" at bounding box center [786, 35] width 6 height 6
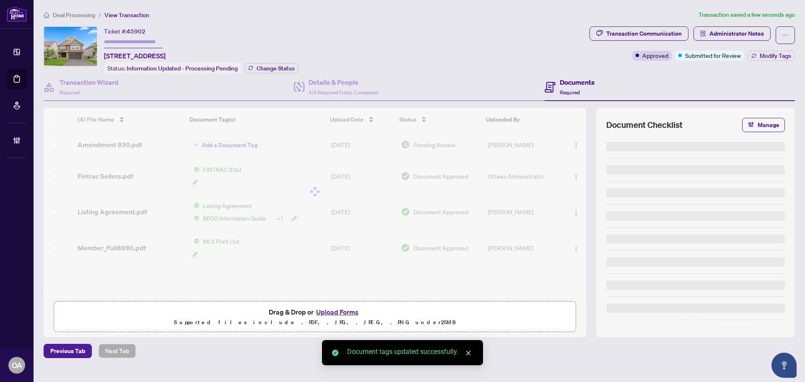
click at [759, 60] on div "Transaction Communication Administrator Notes Approved Submitted for Review Mod…" at bounding box center [691, 49] width 209 height 47
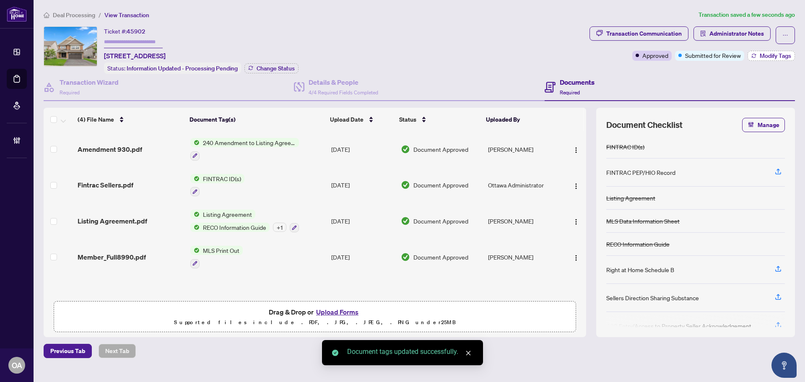
click at [756, 60] on button "Modify Tags" at bounding box center [770, 56] width 47 height 10
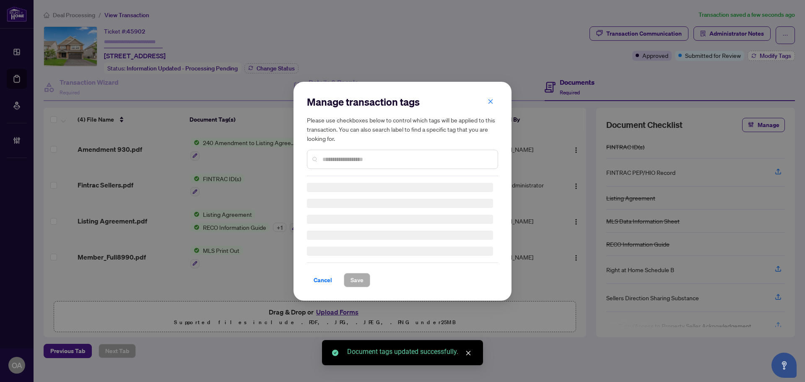
click at [760, 56] on div "Manage transaction tags Please use checkboxes below to control which tags will …" at bounding box center [402, 191] width 805 height 382
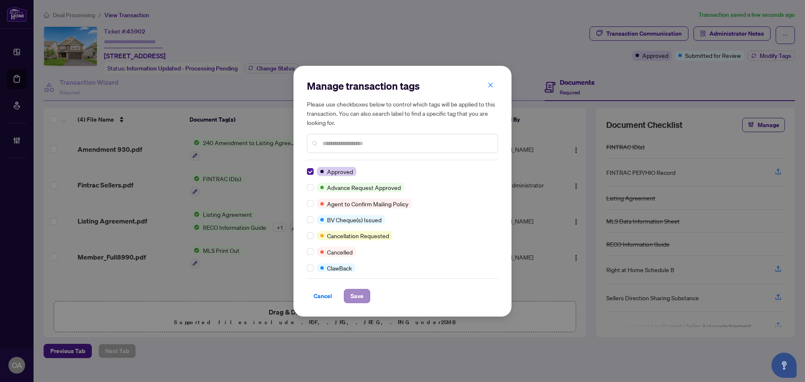
drag, startPoint x: 355, startPoint y: 285, endPoint x: 356, endPoint y: 289, distance: 4.4
click at [354, 285] on div "Cancel Save" at bounding box center [402, 290] width 191 height 25
click at [361, 290] on span "Save" at bounding box center [356, 295] width 13 height 13
click at [785, 39] on body "Dashboard Deal Processing Mortgage Referrals Brokerage Management OA [GEOGRAPHI…" at bounding box center [402, 191] width 805 height 382
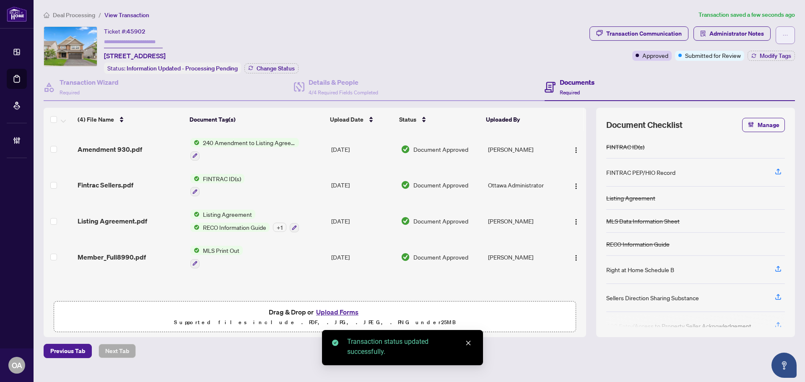
click at [787, 36] on icon "ellipsis" at bounding box center [785, 35] width 6 height 6
click at [754, 91] on span "Submit for Completion" at bounding box center [756, 93] width 64 height 9
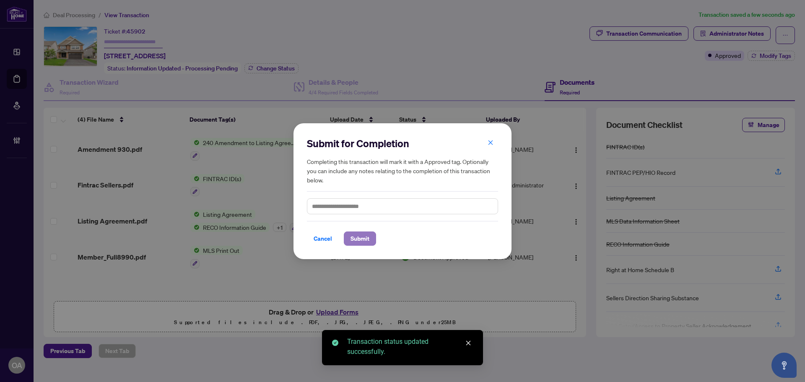
click at [360, 243] on span "Submit" at bounding box center [359, 238] width 19 height 13
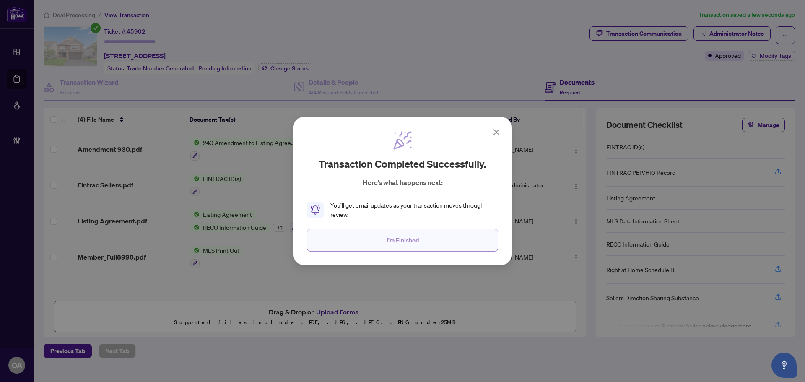
click at [425, 249] on button "I'm Finished" at bounding box center [402, 240] width 191 height 23
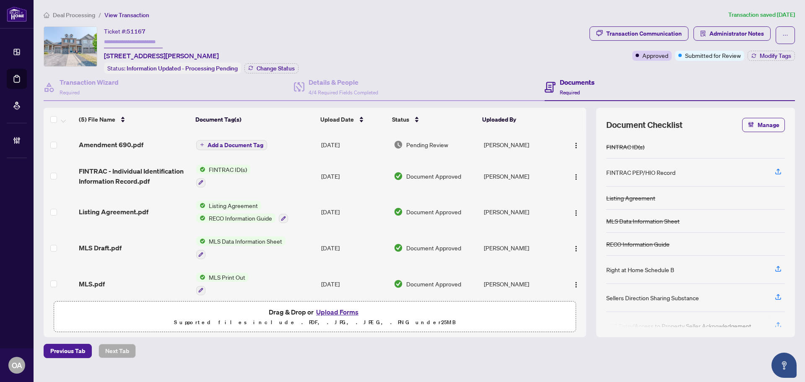
click at [146, 145] on div "Amendment 690.pdf" at bounding box center [134, 145] width 110 height 10
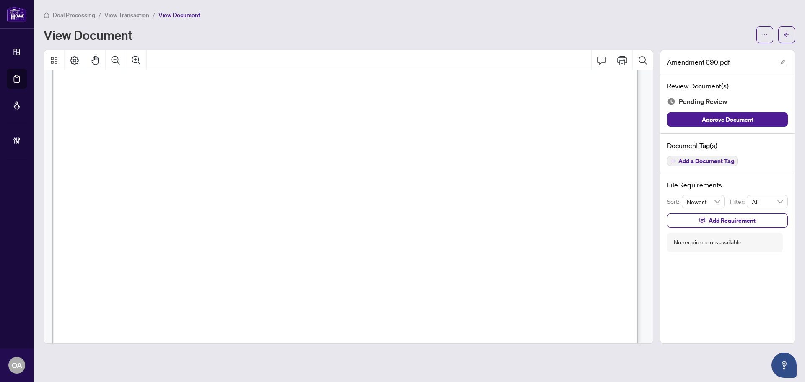
scroll to position [293, 0]
click at [706, 158] on span "Add a Document Tag" at bounding box center [706, 161] width 56 height 6
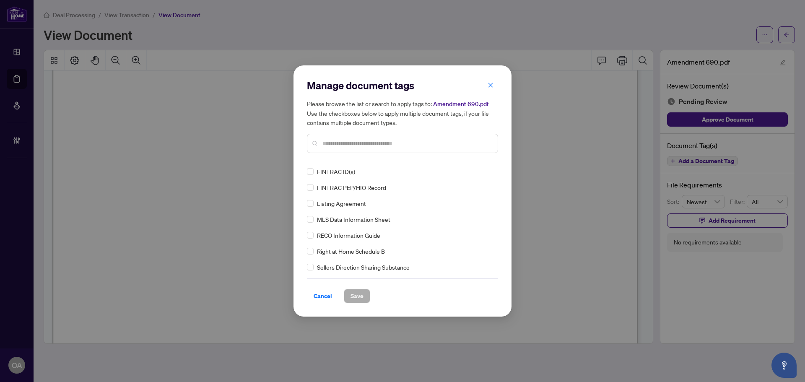
click at [335, 142] on input "text" at bounding box center [406, 143] width 168 height 9
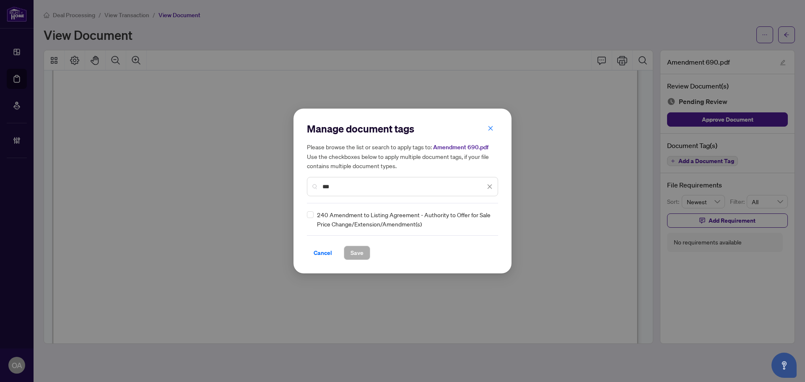
type input "***"
click at [480, 218] on img at bounding box center [480, 219] width 8 height 8
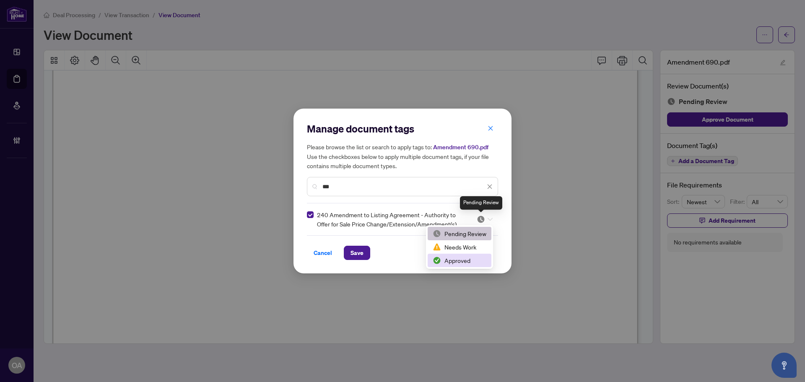
click at [462, 264] on div "Approved" at bounding box center [459, 260] width 54 height 9
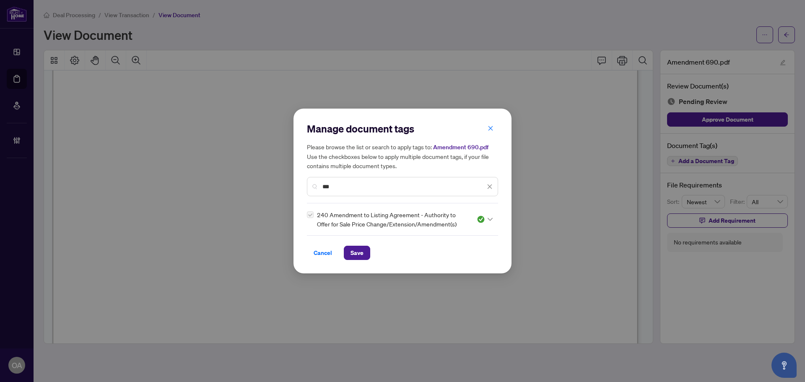
click at [358, 261] on div "Manage document tags Please browse the list or search to apply tags to: Amendme…" at bounding box center [402, 191] width 218 height 165
click at [359, 253] on span "Save" at bounding box center [356, 252] width 13 height 13
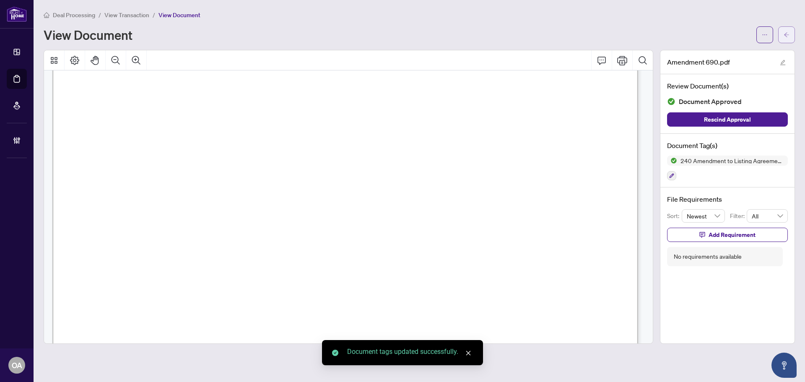
click at [787, 36] on icon "arrow-left" at bounding box center [786, 35] width 6 height 6
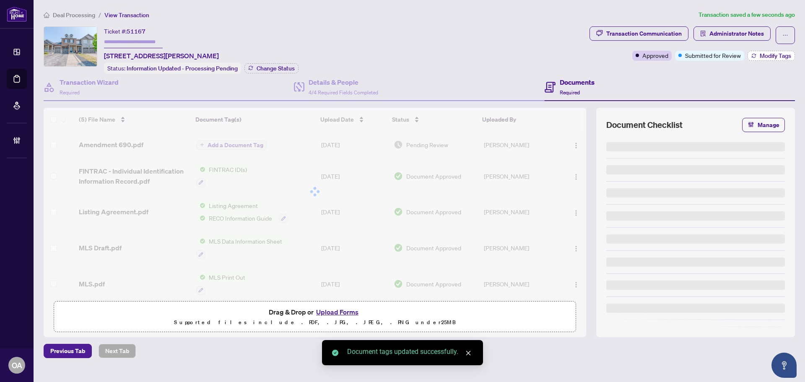
click at [776, 57] on span "Modify Tags" at bounding box center [774, 56] width 31 height 6
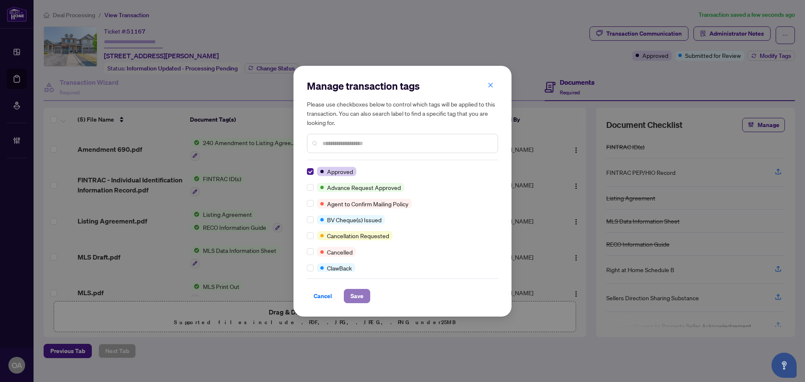
click at [362, 291] on span "Save" at bounding box center [356, 295] width 13 height 13
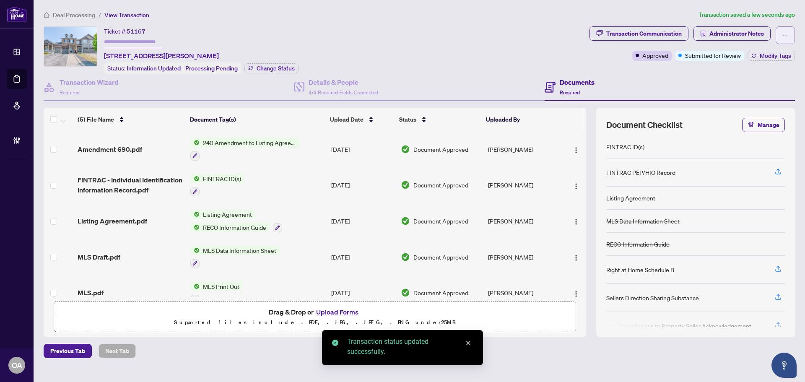
click at [785, 37] on icon "ellipsis" at bounding box center [785, 35] width 6 height 6
click at [737, 93] on span "Submit for Completion" at bounding box center [756, 93] width 64 height 9
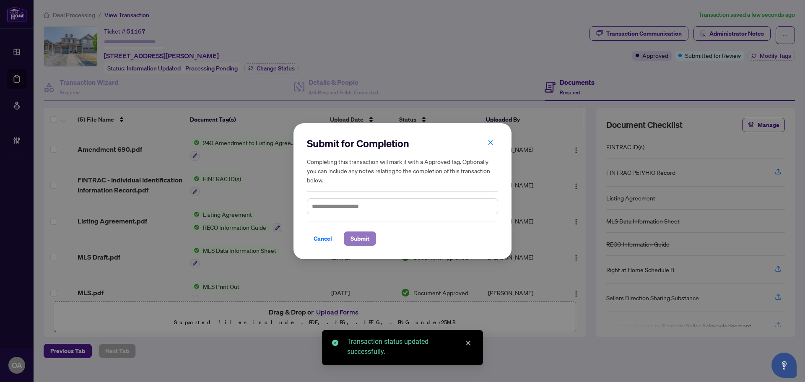
click at [367, 239] on span "Submit" at bounding box center [359, 238] width 19 height 13
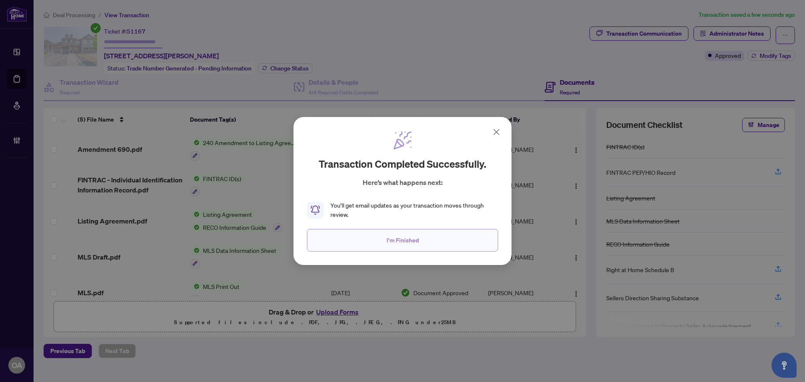
click at [391, 246] on span "I'm Finished" at bounding box center [402, 239] width 32 height 13
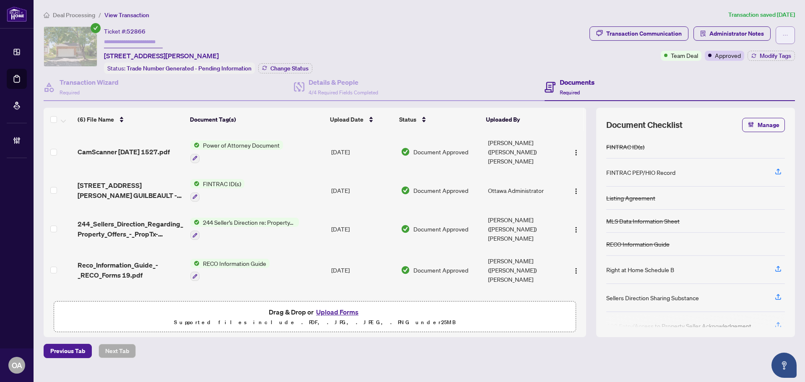
click at [781, 39] on button "button" at bounding box center [784, 35] width 19 height 18
click at [473, 33] on div "Ticket #: 52866 4134 WOLFE POINT Way, Ottawa, Ontario K1V 1P4, Canada Status: T…" at bounding box center [315, 49] width 542 height 47
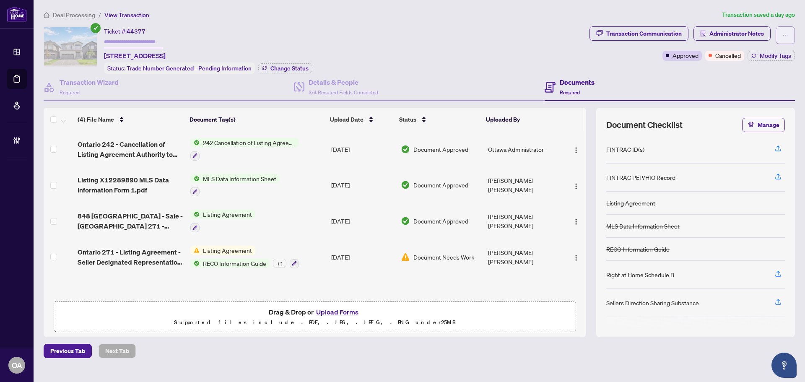
click at [793, 37] on div "Transaction Communication Administrator Notes Approved Cancelled Modify Tags" at bounding box center [691, 49] width 209 height 47
click at [794, 40] on button "button" at bounding box center [784, 35] width 19 height 18
click at [423, 47] on div "Ticket #: 44377 848 Beckton Hts, Ottawa, Ontario K2S 2X9, Canada Status: Trade …" at bounding box center [315, 49] width 542 height 47
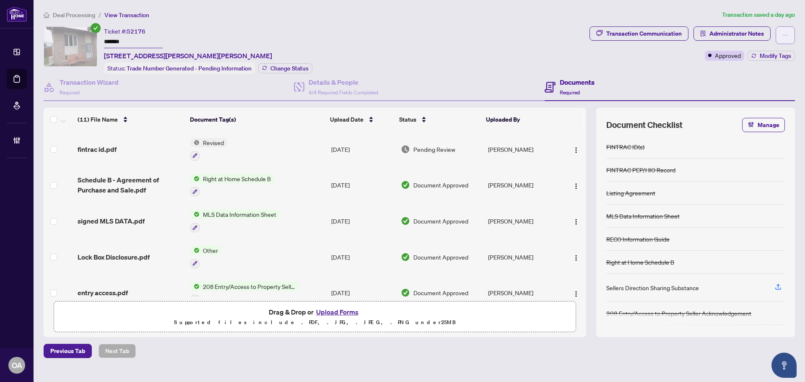
click at [779, 31] on button "button" at bounding box center [784, 35] width 19 height 18
click at [117, 149] on div "fintrac id.pdf" at bounding box center [131, 149] width 106 height 10
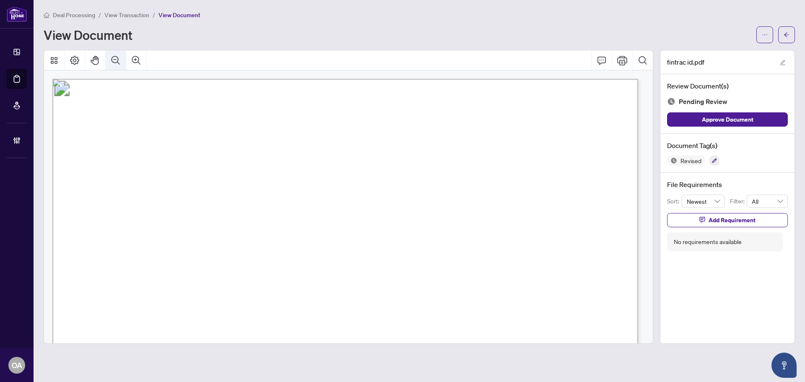
click at [112, 59] on icon "Zoom Out" at bounding box center [116, 60] width 10 height 10
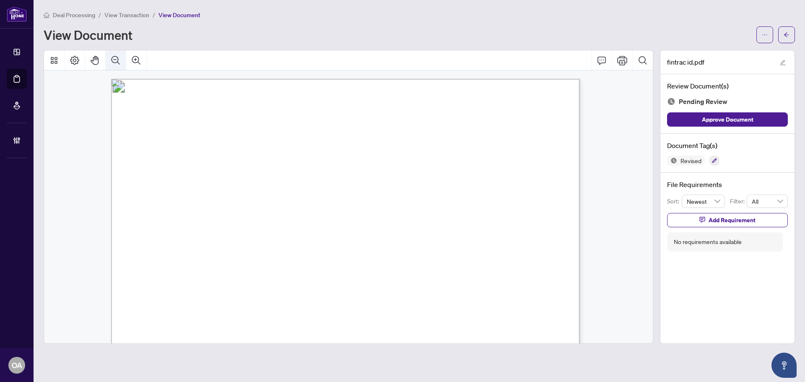
click at [112, 59] on icon "Zoom Out" at bounding box center [116, 60] width 10 height 10
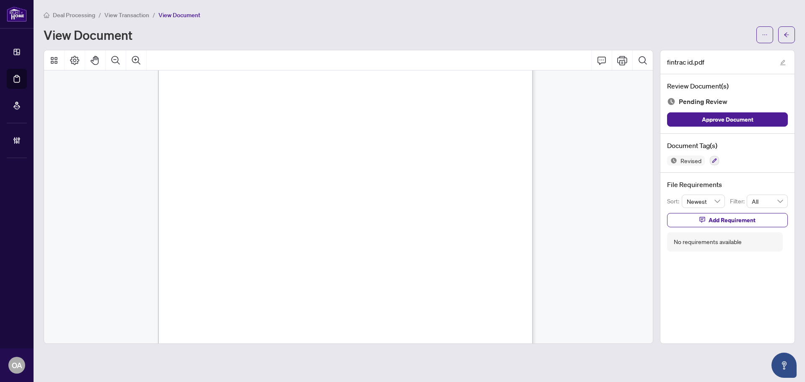
scroll to position [1720, 0]
click at [712, 160] on icon "button" at bounding box center [713, 160] width 5 height 5
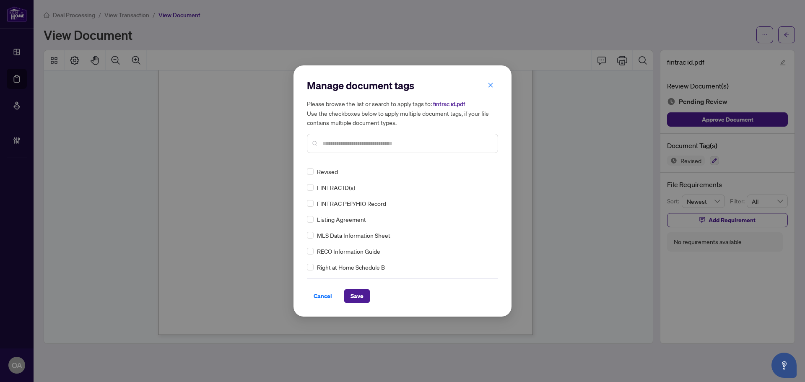
click at [312, 192] on div "Revised FINTRAC ID(s) FINTRAC PEP/HIO Record Listing Agreement MLS Data Informa…" at bounding box center [402, 219] width 191 height 105
click at [484, 169] on div at bounding box center [484, 171] width 16 height 8
click at [456, 215] on div "Approved" at bounding box center [457, 212] width 54 height 9
drag, startPoint x: 366, startPoint y: 293, endPoint x: 361, endPoint y: 295, distance: 5.6
click at [366, 293] on button "Save" at bounding box center [357, 296] width 26 height 14
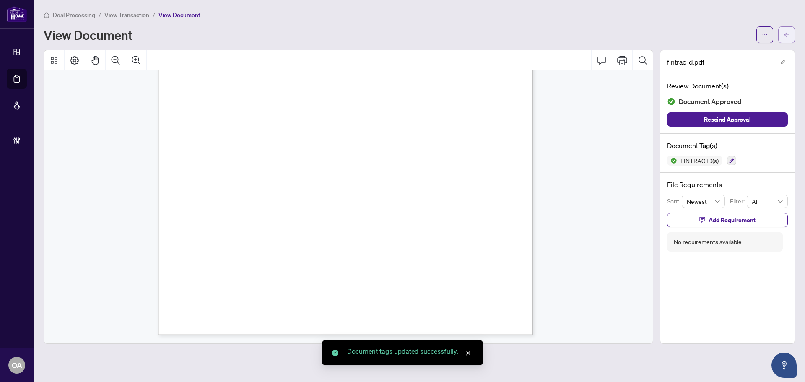
click at [785, 33] on icon "arrow-left" at bounding box center [786, 35] width 6 height 6
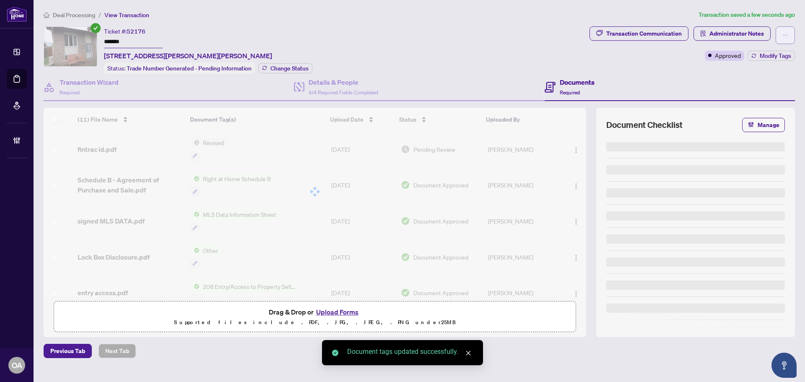
click at [790, 35] on button "button" at bounding box center [784, 35] width 19 height 18
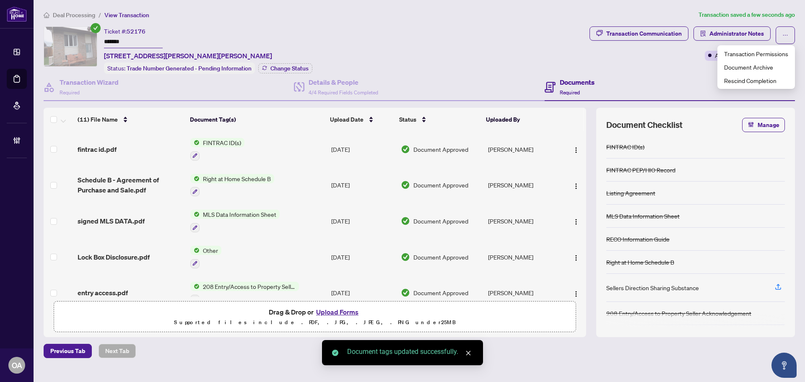
click at [658, 76] on div "Documents Required" at bounding box center [669, 87] width 250 height 27
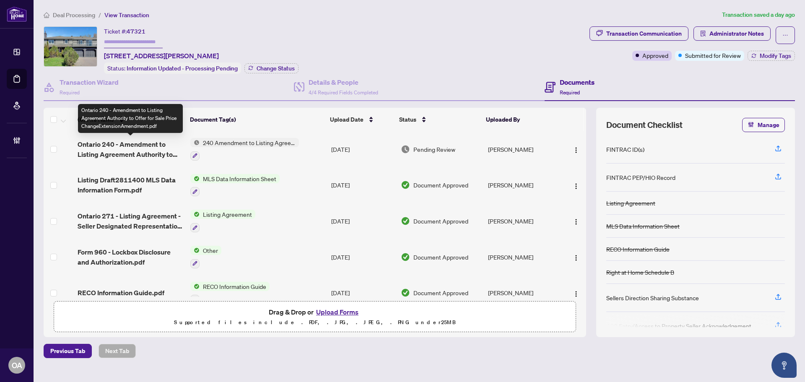
click at [153, 148] on span "Ontario 240 - Amendment to Listing Agreement Authority to Offer for Sale Price …" at bounding box center [131, 149] width 106 height 20
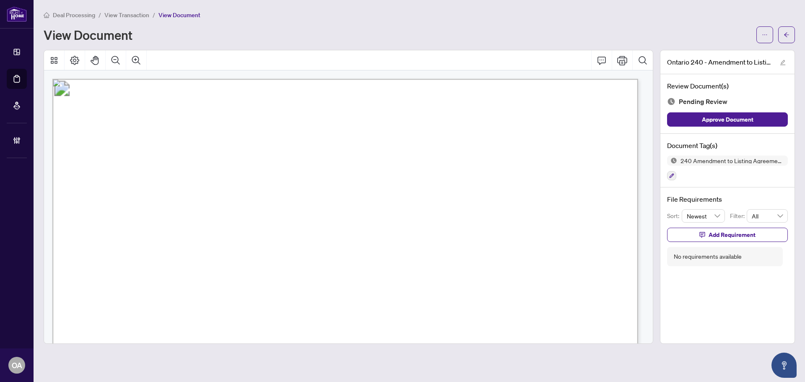
click at [662, 177] on div "Document Tag(s) 240 Amendment to Listing Agreement - Authority to Offer for Sal…" at bounding box center [727, 161] width 134 height 54
click at [669, 176] on icon "button" at bounding box center [671, 175] width 5 height 5
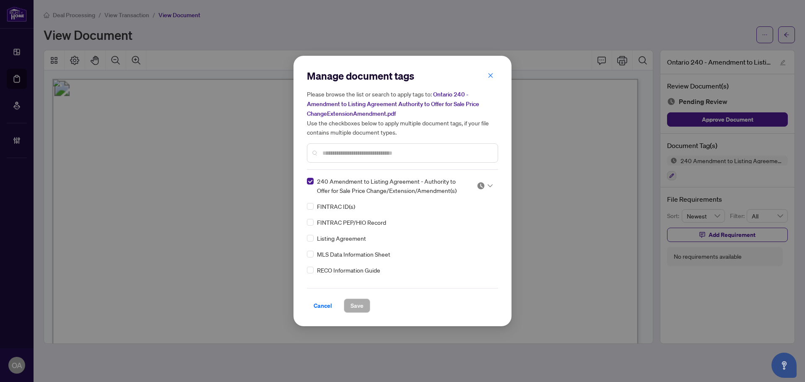
click at [484, 182] on div at bounding box center [484, 185] width 16 height 8
click at [470, 227] on div "Approved" at bounding box center [457, 226] width 54 height 9
click at [347, 299] on button "Save" at bounding box center [357, 305] width 26 height 14
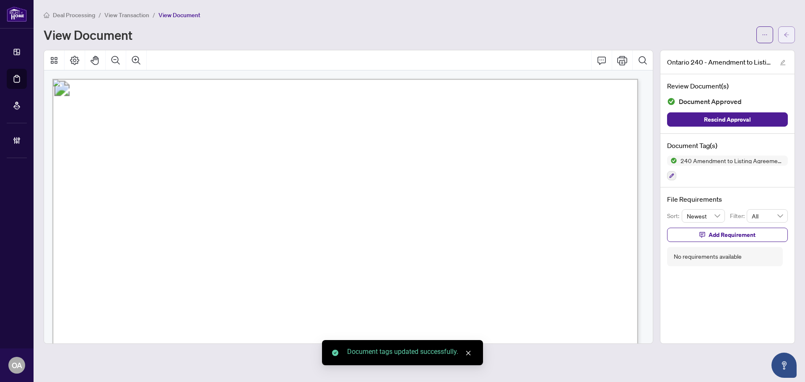
click at [788, 33] on icon "arrow-left" at bounding box center [786, 35] width 6 height 6
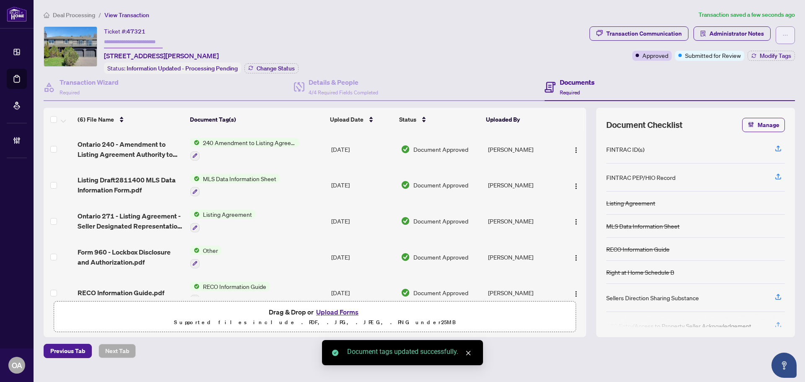
click at [790, 35] on button "button" at bounding box center [784, 35] width 19 height 18
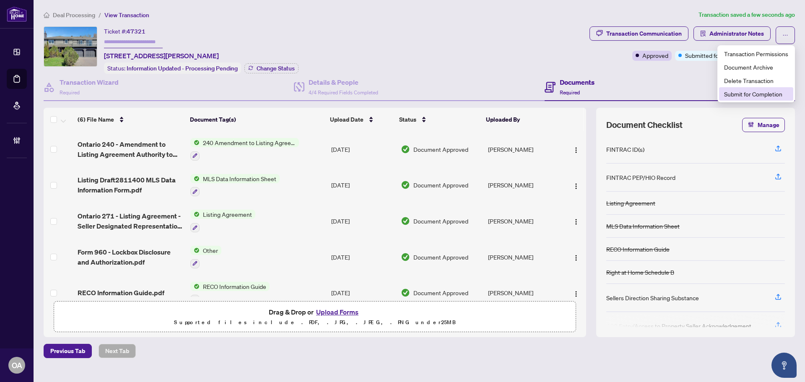
click at [775, 94] on span "Submit for Completion" at bounding box center [756, 93] width 64 height 9
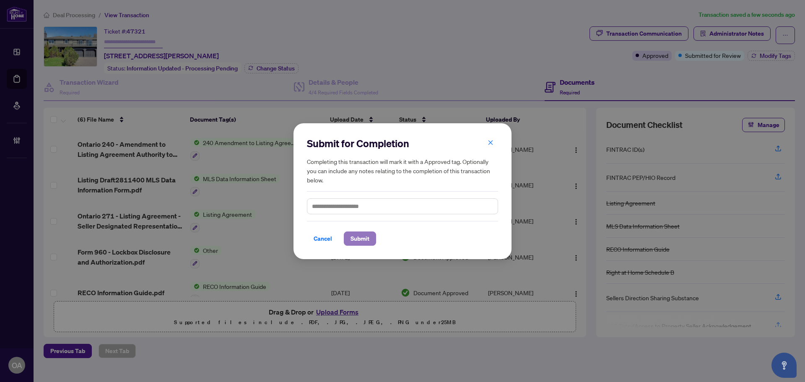
drag, startPoint x: 358, startPoint y: 238, endPoint x: 363, endPoint y: 239, distance: 5.5
click at [358, 239] on span "Submit" at bounding box center [359, 238] width 19 height 13
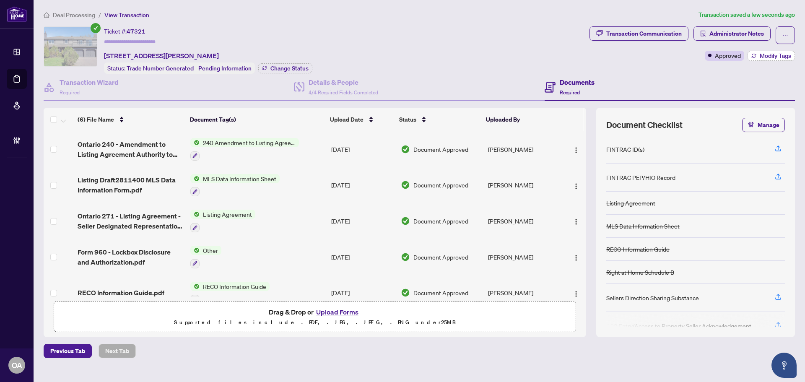
click at [771, 55] on span "Modify Tags" at bounding box center [774, 56] width 31 height 6
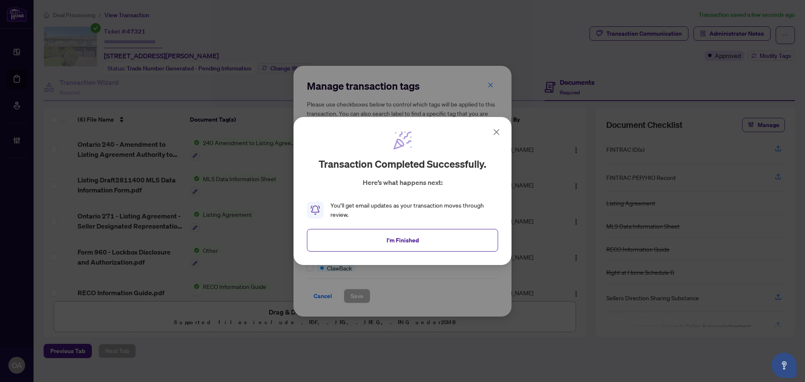
click at [497, 131] on icon at bounding box center [496, 131] width 5 height 5
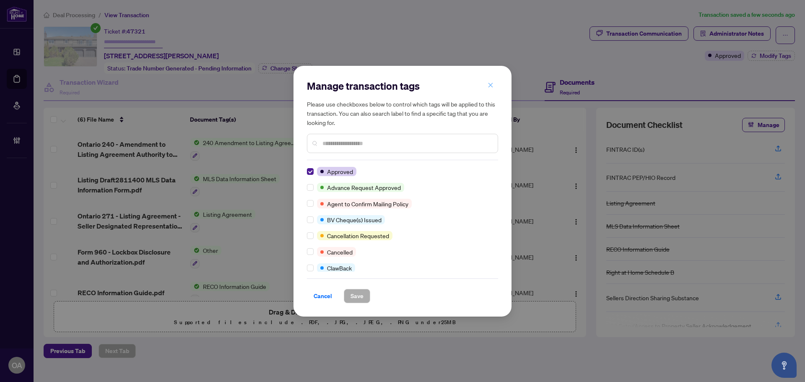
click at [490, 86] on icon "close" at bounding box center [490, 85] width 5 height 5
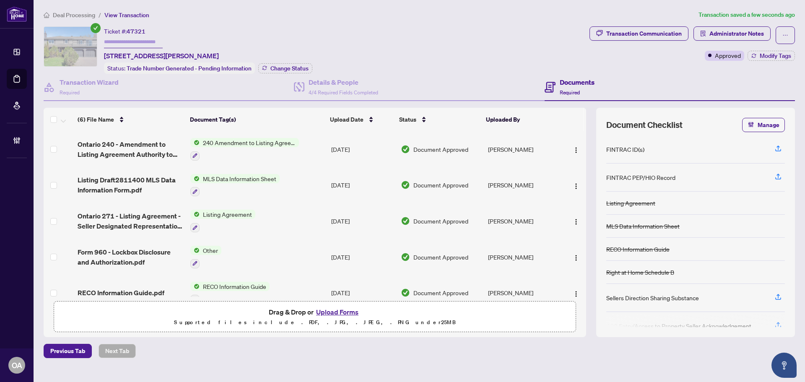
click at [540, 36] on div "Ticket #: 47321 81 Canter Blvd, Ottawa, Ontario K2G 2M4, Canada Status: Trade N…" at bounding box center [315, 49] width 542 height 47
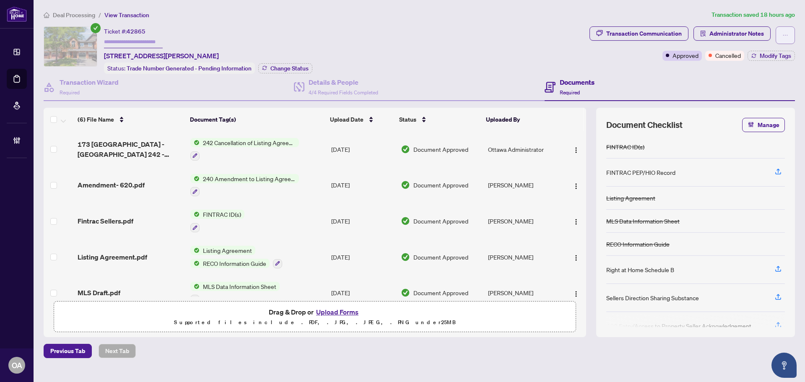
click at [783, 37] on icon "ellipsis" at bounding box center [785, 35] width 6 height 6
click at [440, 43] on div "Ticket #: 42865 [STREET_ADDRESS][PERSON_NAME] Status: Trade Number Generated - …" at bounding box center [315, 49] width 542 height 47
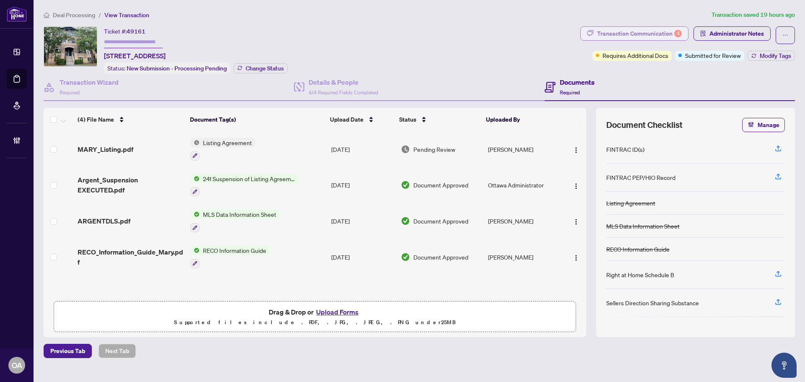
click at [654, 34] on div "Transaction Communication 4" at bounding box center [639, 33] width 85 height 13
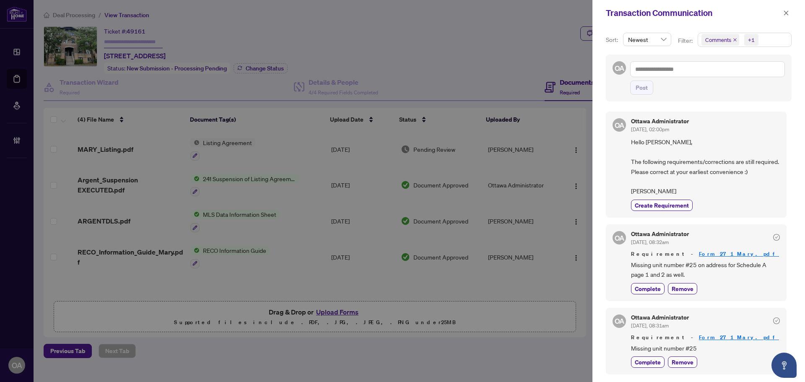
click at [734, 39] on icon "close" at bounding box center [734, 39] width 3 height 3
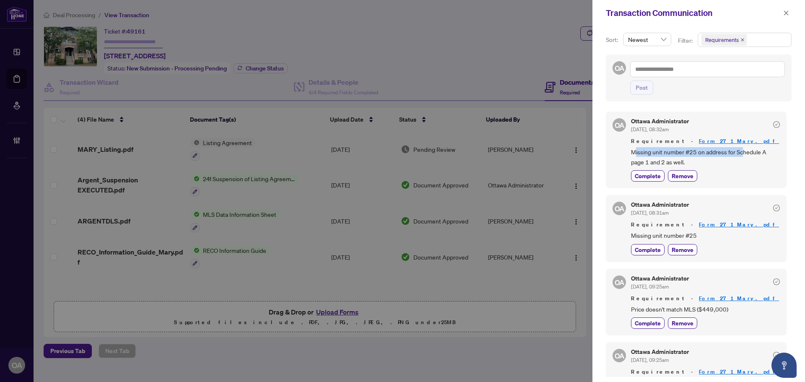
drag, startPoint x: 642, startPoint y: 152, endPoint x: 752, endPoint y: 152, distance: 110.6
click at [748, 152] on span "Missing unit number #25 on address for Schedule A page 1 and 2 as well." at bounding box center [705, 157] width 149 height 20
click at [753, 152] on span "Missing unit number #25 on address for Schedule A page 1 and 2 as well." at bounding box center [705, 157] width 149 height 20
drag, startPoint x: 625, startPoint y: 240, endPoint x: 731, endPoint y: 239, distance: 106.4
click at [731, 239] on div "OA Ottawa Administrator Aug/27/2025, 08:31am Requirement - Form_271_Mary.pdf Mi…" at bounding box center [695, 228] width 181 height 67
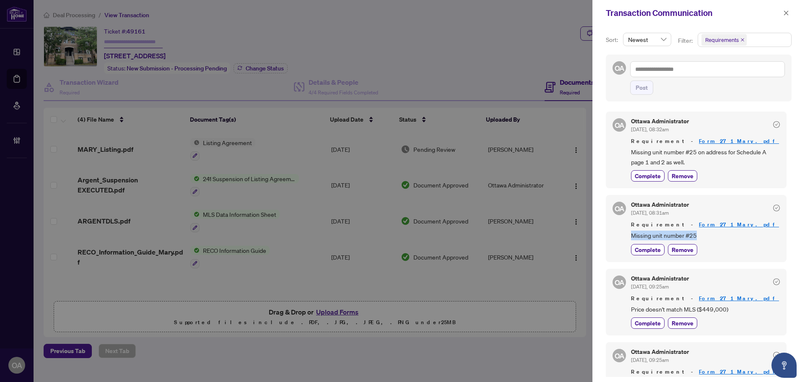
click at [731, 239] on span "Missing unit number #25" at bounding box center [705, 235] width 149 height 10
drag, startPoint x: 627, startPoint y: 309, endPoint x: 757, endPoint y: 308, distance: 129.9
click at [757, 308] on div "OA Ottawa Administrator Aug/21/2025, 09:25am Requirement - Form_271_Mary.pdf Pr…" at bounding box center [695, 302] width 181 height 67
click at [757, 308] on span "Price doesn't match MLS ($449,000)" at bounding box center [705, 309] width 149 height 10
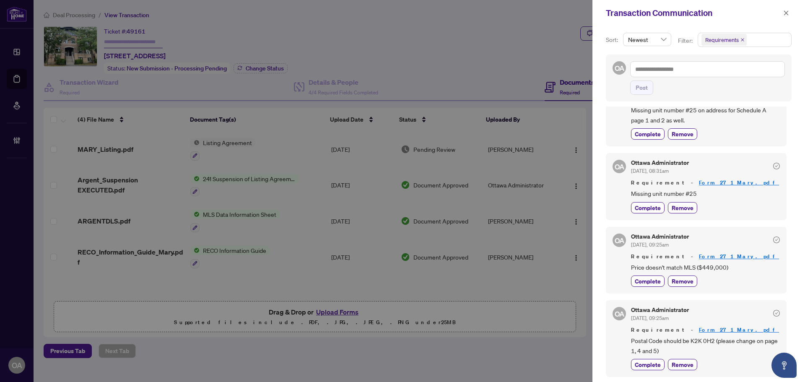
scroll to position [2, 0]
click at [789, 14] on button "button" at bounding box center [785, 13] width 11 height 10
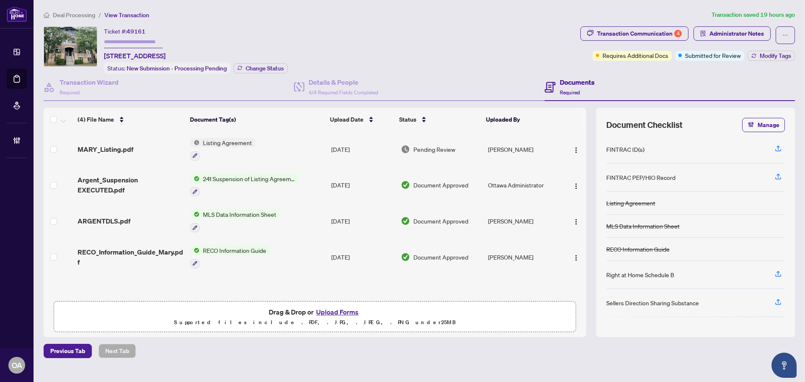
click at [126, 140] on td "MARY_Listing.pdf" at bounding box center [130, 149] width 113 height 36
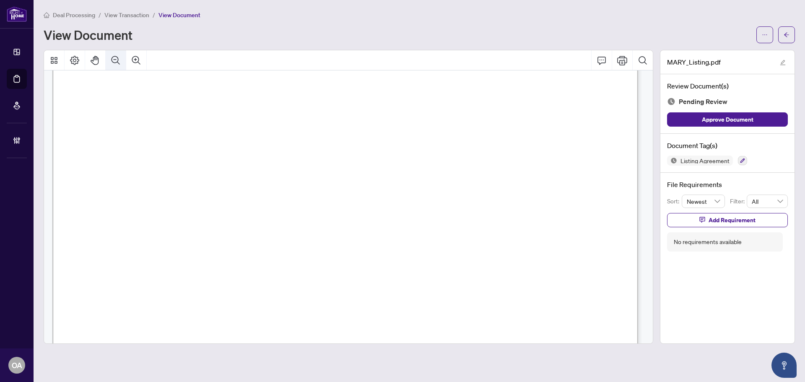
click at [119, 57] on icon "Zoom Out" at bounding box center [116, 60] width 10 height 10
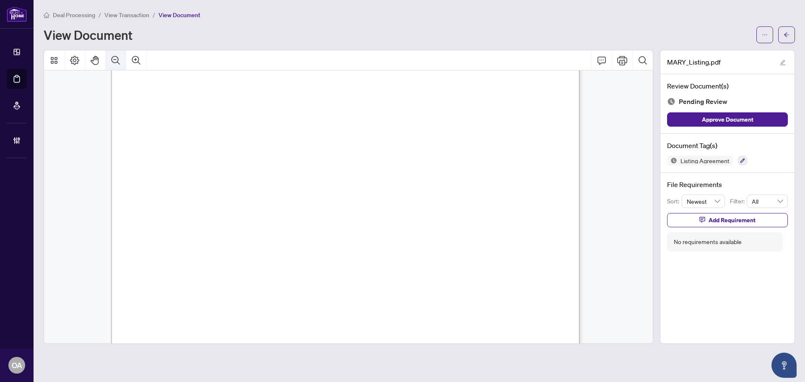
scroll to position [47, 0]
click at [119, 57] on icon "Zoom Out" at bounding box center [116, 60] width 10 height 10
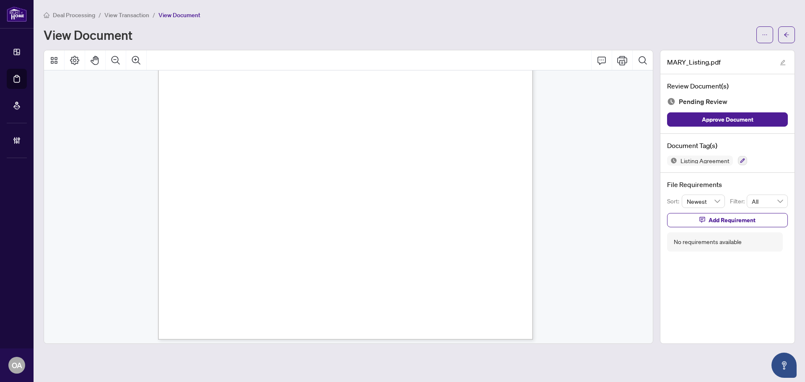
scroll to position [2217, 0]
click at [743, 160] on icon "button" at bounding box center [742, 160] width 5 height 5
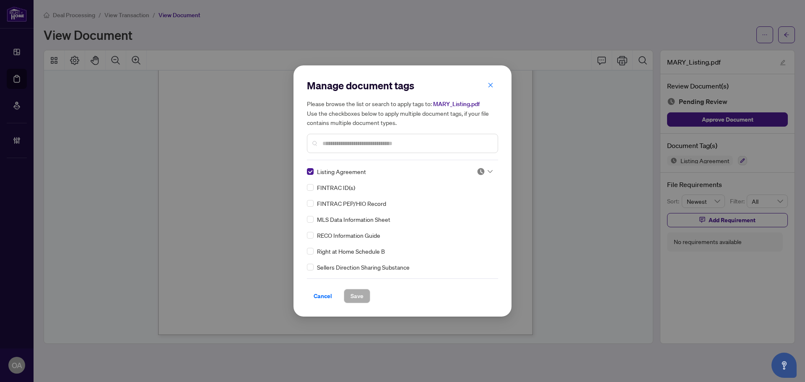
click at [481, 168] on img at bounding box center [480, 171] width 8 height 8
click at [466, 211] on div "Approved" at bounding box center [457, 212] width 54 height 9
drag, startPoint x: 369, startPoint y: 282, endPoint x: 360, endPoint y: 294, distance: 14.8
click at [369, 285] on div "Cancel Save" at bounding box center [402, 290] width 191 height 25
click at [352, 300] on span "Save" at bounding box center [356, 295] width 13 height 13
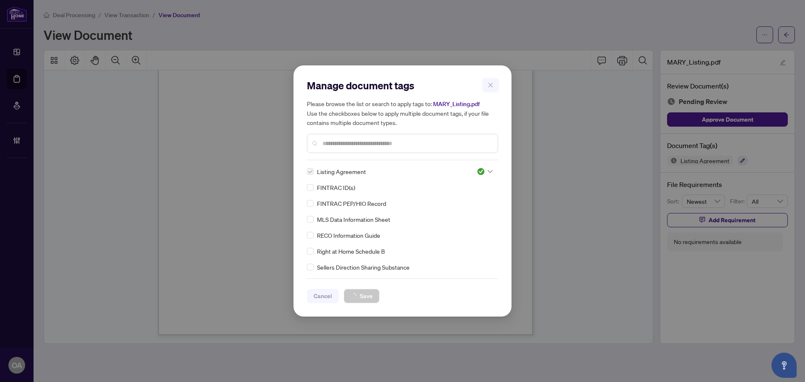
click at [786, 36] on div "Manage document tags Please browse the list or search to apply tags to: MARY_Li…" at bounding box center [402, 191] width 805 height 382
click at [786, 39] on div "Manage document tags Please browse the list or search to apply tags to: MARY_Li…" at bounding box center [402, 191] width 805 height 382
click at [787, 39] on div "Manage document tags Please browse the list or search to apply tags to: MARY_Li…" at bounding box center [402, 191] width 805 height 382
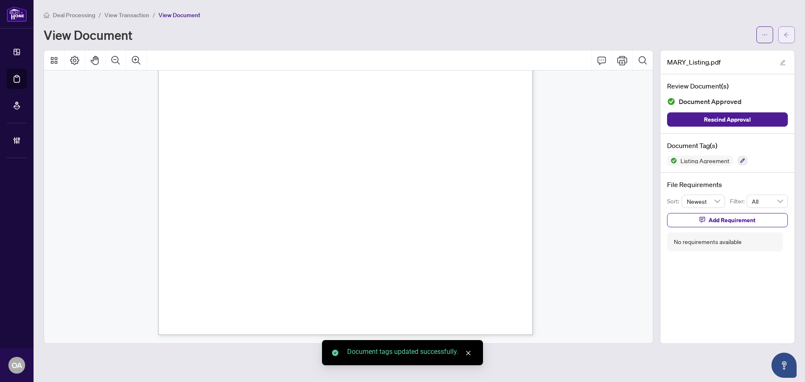
click at [787, 36] on icon "arrow-left" at bounding box center [786, 35] width 6 height 6
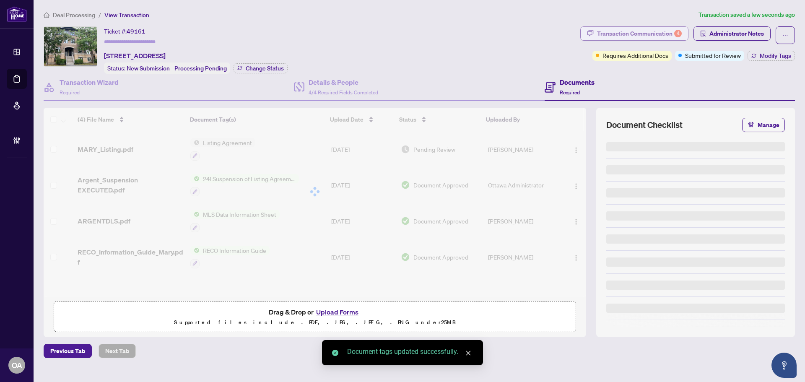
click at [660, 33] on div "Transaction Communication 4" at bounding box center [639, 33] width 85 height 13
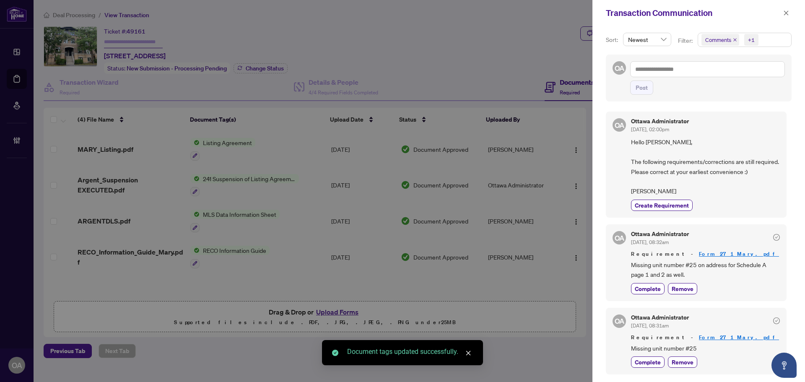
click at [734, 39] on icon "close" at bounding box center [734, 40] width 4 height 4
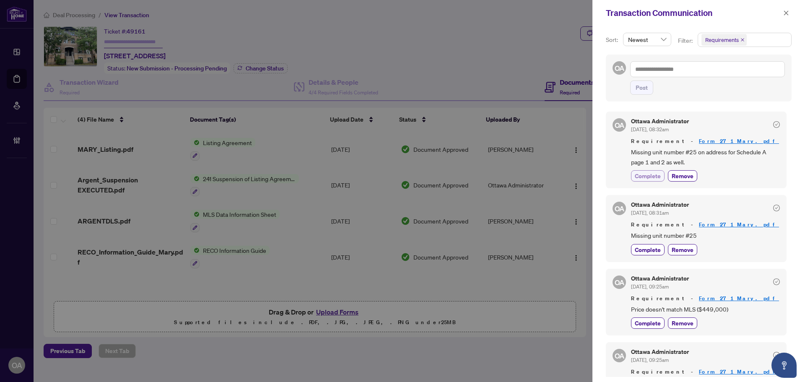
click at [650, 179] on span "Complete" at bounding box center [647, 175] width 26 height 9
click at [647, 229] on span "Requirement - Form_271_Mary.pdf" at bounding box center [705, 224] width 149 height 8
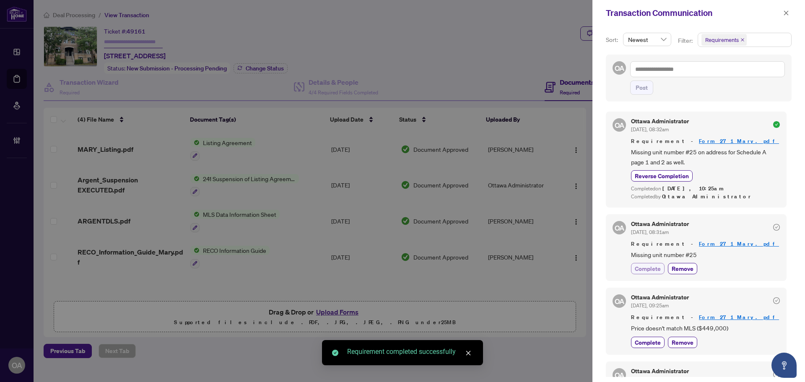
click at [654, 268] on span "Complete" at bounding box center [647, 268] width 26 height 9
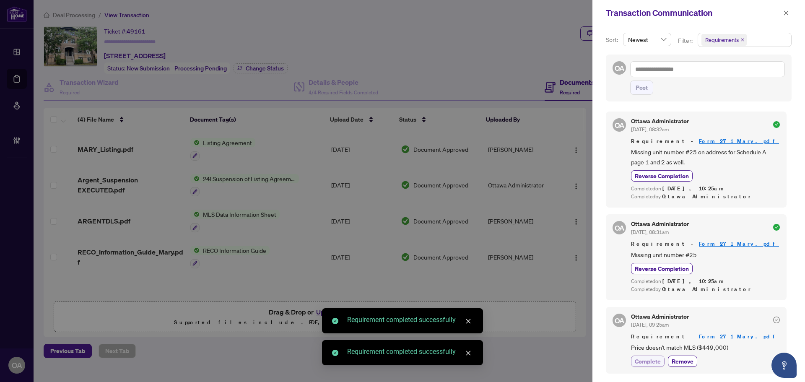
click at [649, 360] on span "Complete" at bounding box center [647, 361] width 26 height 9
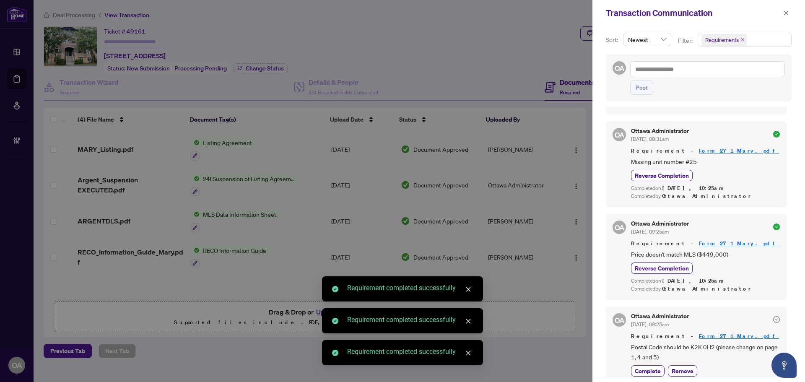
scroll to position [99, 0]
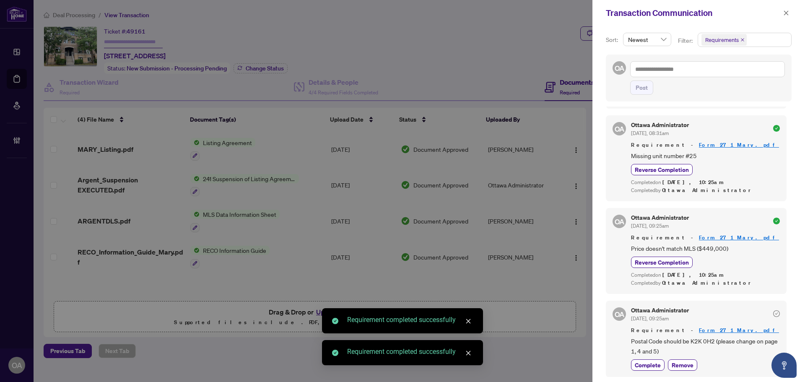
click at [655, 373] on div "OA Ottawa Administrator Aug/21/2025, 09:25am Requirement - Form_271_Mary.pdf Po…" at bounding box center [695, 338] width 181 height 77
click at [653, 360] on span "Complete" at bounding box center [647, 364] width 26 height 9
click at [787, 11] on icon "close" at bounding box center [786, 13] width 6 height 6
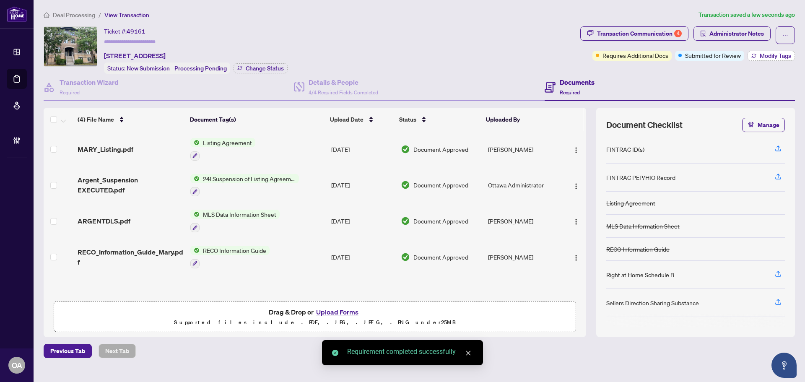
click at [767, 54] on span "Modify Tags" at bounding box center [774, 56] width 31 height 6
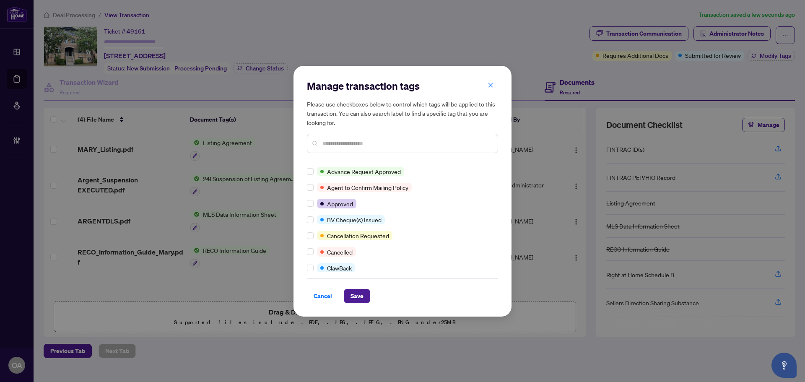
scroll to position [0, 0]
click at [364, 295] on button "Save" at bounding box center [357, 296] width 26 height 14
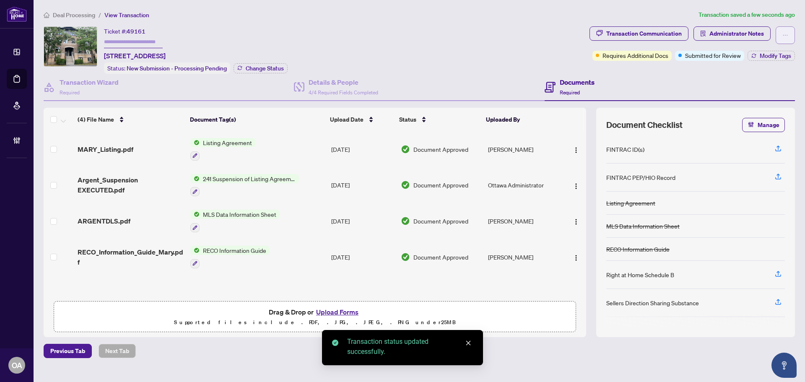
click at [783, 34] on icon "ellipsis" at bounding box center [785, 35] width 6 height 6
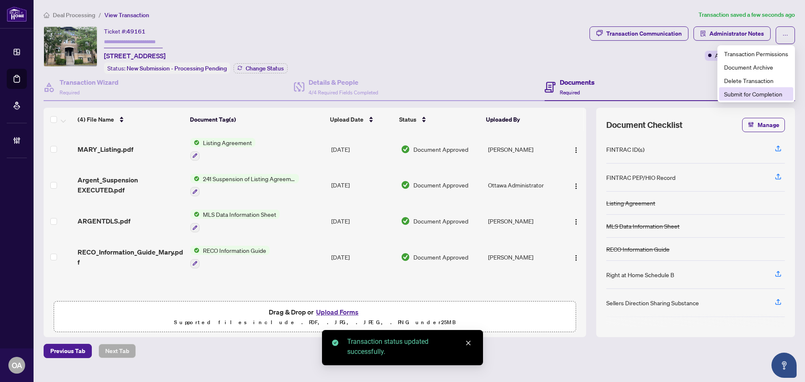
click at [768, 96] on span "Submit for Completion" at bounding box center [756, 93] width 64 height 9
type textarea "**********"
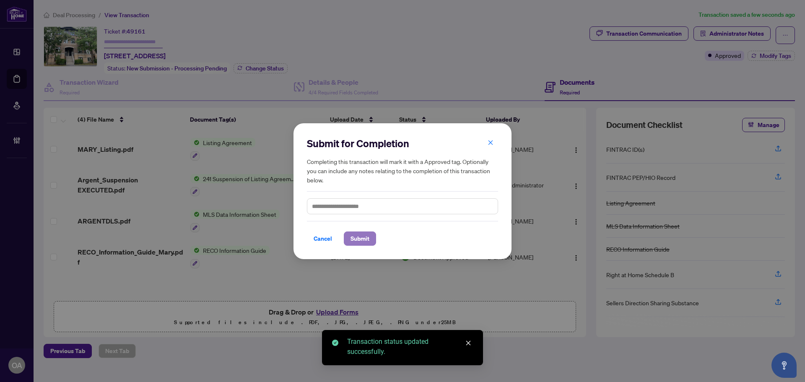
click at [350, 232] on span "Submit" at bounding box center [359, 238] width 19 height 13
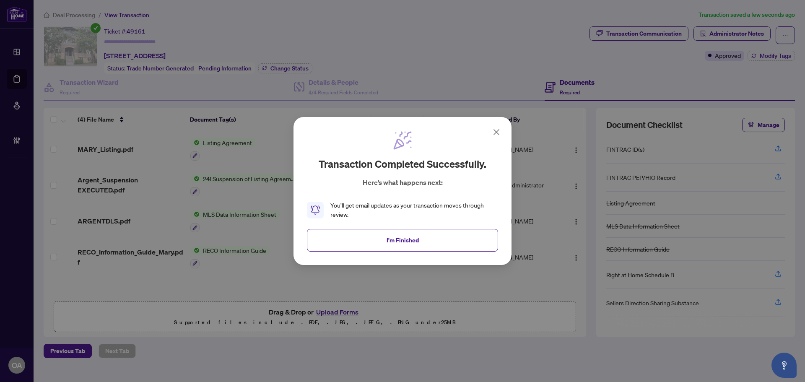
click at [460, 239] on button "I'm Finished" at bounding box center [402, 240] width 191 height 23
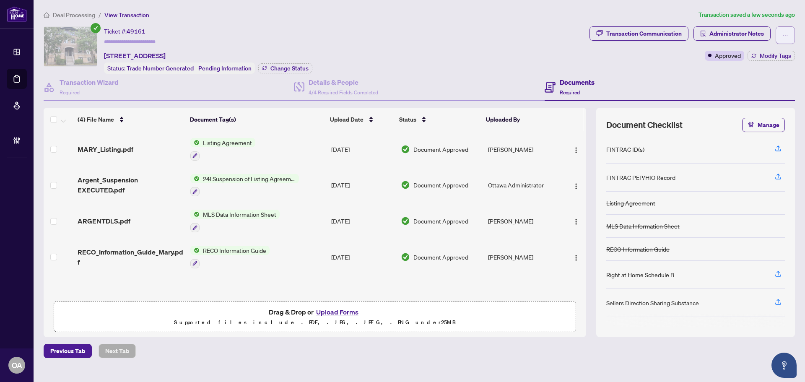
click at [781, 36] on button "button" at bounding box center [784, 35] width 19 height 18
click at [438, 43] on div "Ticket #: 49161 25-62 Argent Private, Ottawa, Ontario K2K 0H2, Canada Status: T…" at bounding box center [315, 49] width 542 height 47
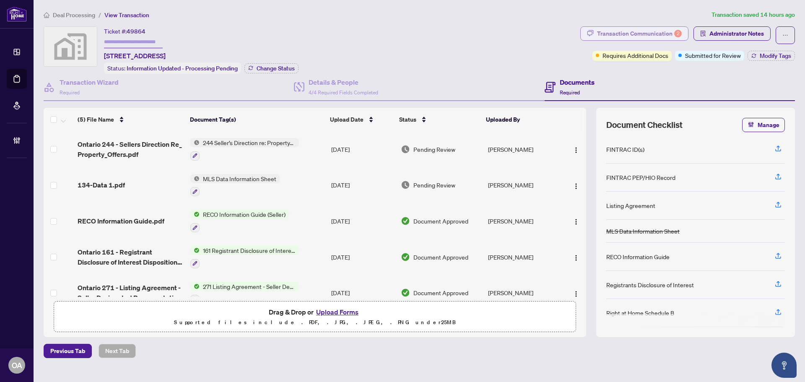
click at [660, 34] on div "Transaction Communication 2" at bounding box center [639, 33] width 85 height 13
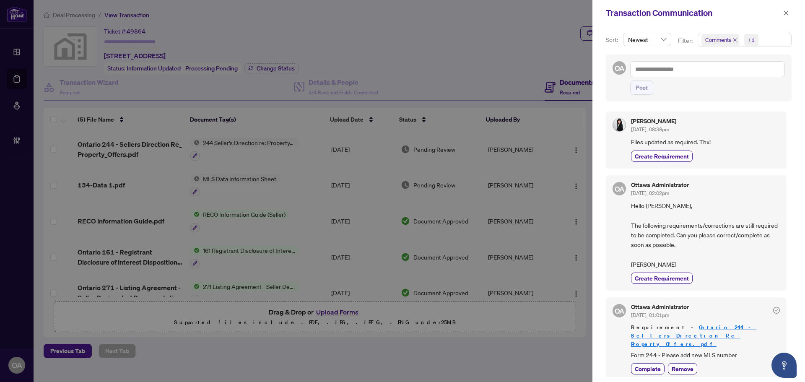
click at [733, 39] on icon "close" at bounding box center [734, 39] width 3 height 3
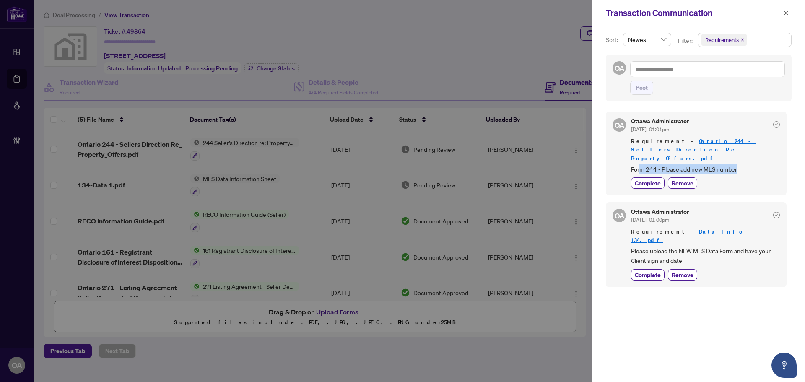
drag, startPoint x: 644, startPoint y: 162, endPoint x: 766, endPoint y: 162, distance: 121.9
click at [766, 164] on span "Form 244 - Please add new MLS number" at bounding box center [705, 169] width 149 height 10
drag, startPoint x: 626, startPoint y: 237, endPoint x: 762, endPoint y: 232, distance: 136.3
click at [760, 232] on div "OA Ottawa Administrator [DATE], 01:00pm Requirement - Data Info-134.pdf Please …" at bounding box center [695, 244] width 181 height 85
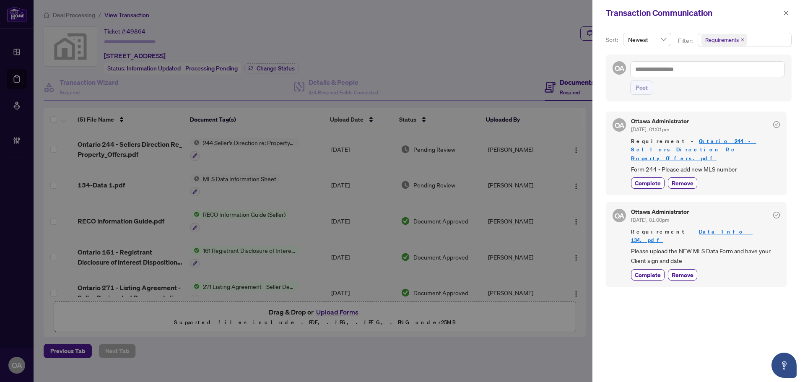
click at [762, 246] on span "Please upload the NEW MLS Data Form and have your Client sign and date" at bounding box center [705, 256] width 149 height 20
click at [717, 246] on span "Please upload the NEW MLS Data Form and have your Client sign and date" at bounding box center [705, 256] width 149 height 20
drag, startPoint x: 695, startPoint y: 246, endPoint x: 624, endPoint y: 244, distance: 70.9
click at [625, 245] on div "OA Ottawa Administrator [DATE], 01:00pm Requirement - Data Info-134.pdf Please …" at bounding box center [695, 244] width 181 height 85
click at [624, 244] on div "OA Ottawa Administrator Aug/25/2025, 01:00pm Requirement - Data Info-134.pdf Pl…" at bounding box center [695, 244] width 181 height 85
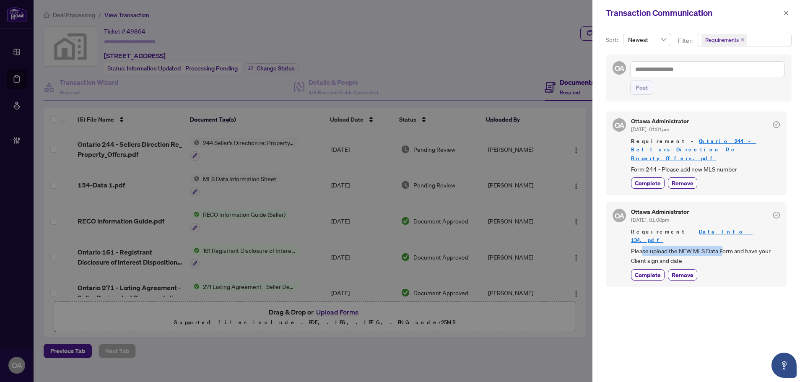
drag, startPoint x: 654, startPoint y: 239, endPoint x: 740, endPoint y: 239, distance: 85.1
click at [740, 246] on span "Please upload the NEW MLS Data Form and have your Client sign and date" at bounding box center [705, 256] width 149 height 20
click at [742, 246] on span "Please upload the NEW MLS Data Form and have your Client sign and date" at bounding box center [705, 256] width 149 height 20
click at [786, 12] on icon "close" at bounding box center [786, 13] width 6 height 6
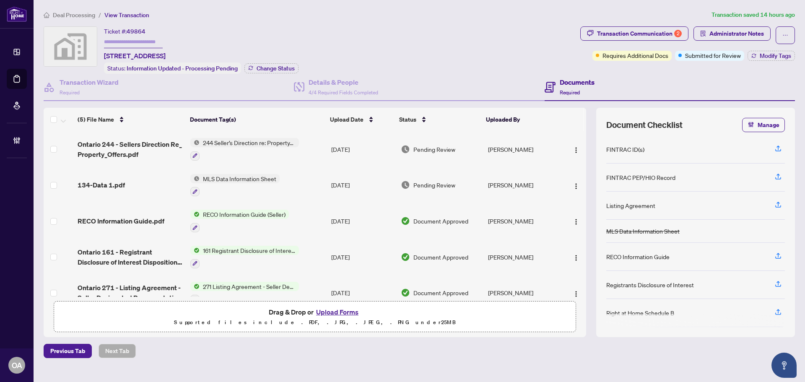
click at [117, 180] on span "134-Data 1.pdf" at bounding box center [101, 185] width 47 height 10
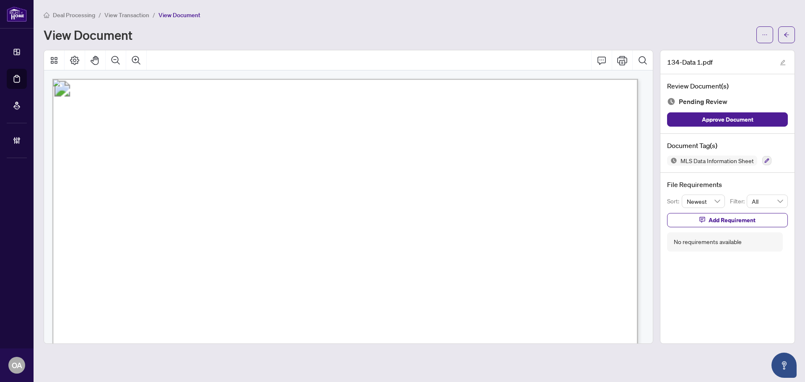
scroll to position [293, 0]
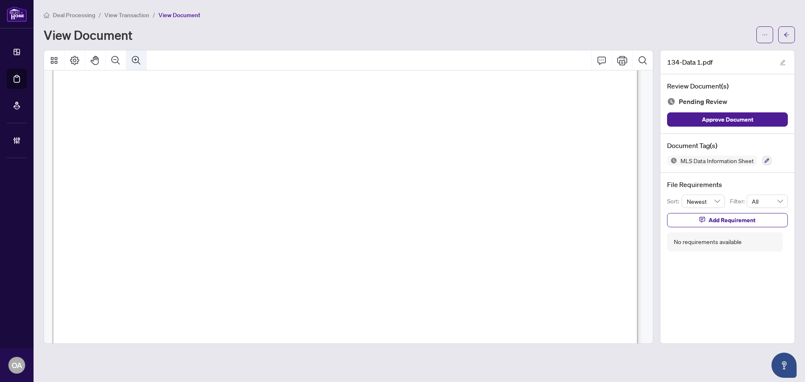
click at [121, 60] on button "Zoom Out" at bounding box center [116, 60] width 20 height 20
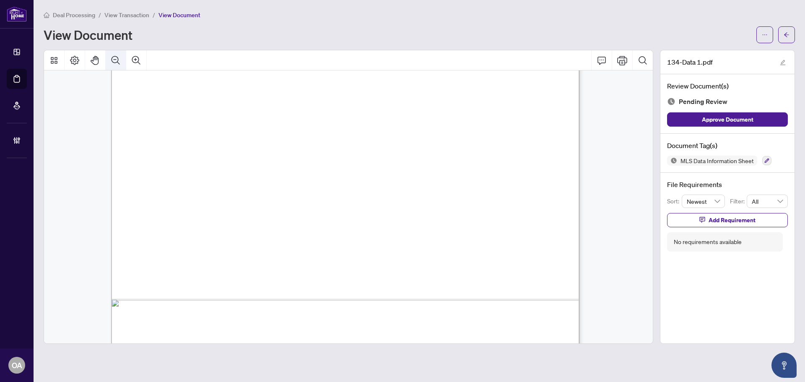
click at [121, 60] on button "Zoom Out" at bounding box center [116, 60] width 20 height 20
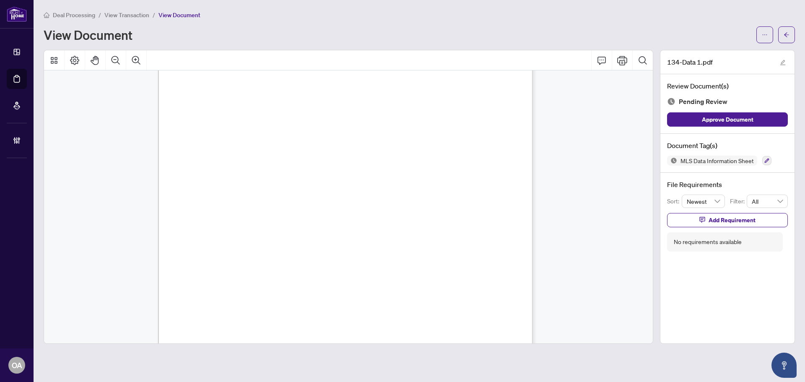
scroll to position [474, 0]
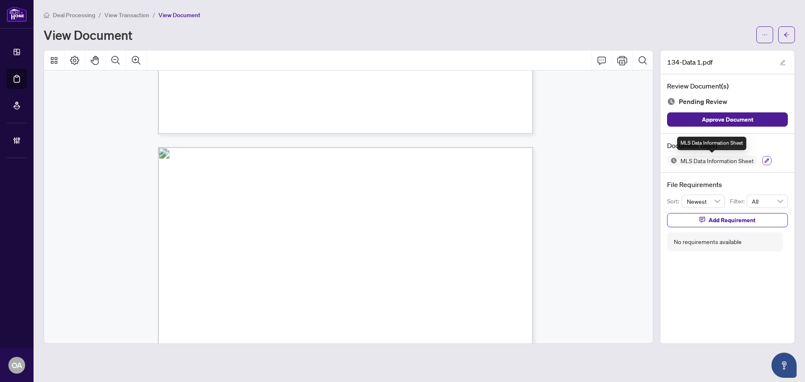
click at [767, 159] on icon "button" at bounding box center [766, 160] width 5 height 5
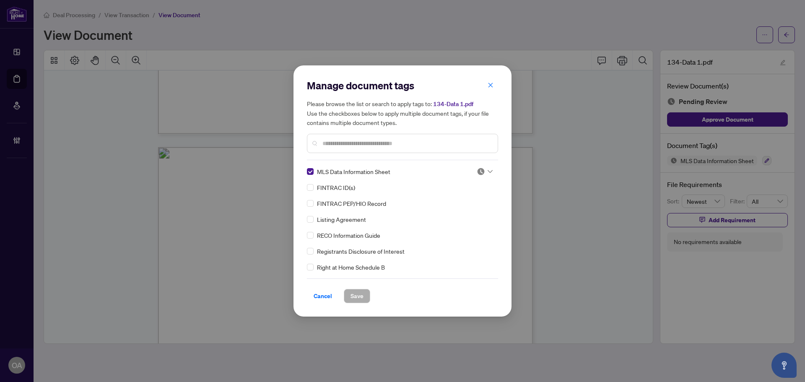
click at [481, 164] on div "Manage document tags Please browse the list or search to apply tags to: 134-Dat…" at bounding box center [402, 191] width 191 height 224
click at [481, 174] on img at bounding box center [480, 171] width 8 height 8
click at [466, 232] on div "RECO Information Guide" at bounding box center [400, 234] width 186 height 9
click at [466, 211] on div "MLS Data Information Sheet FINTRAC ID(s) FINTRAC PEP/HIO Record Listing Agreeme…" at bounding box center [402, 219] width 191 height 105
click at [483, 162] on div "Manage document tags Please browse the list or search to apply tags to: 134-Dat…" at bounding box center [402, 191] width 191 height 224
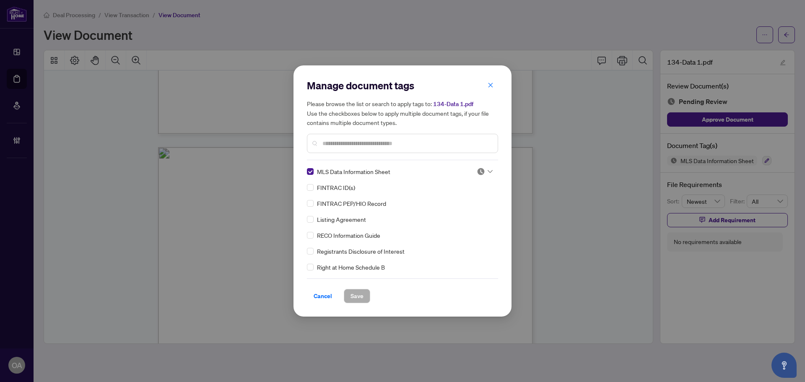
click at [483, 169] on div at bounding box center [484, 171] width 16 height 8
click at [467, 210] on div "Approved" at bounding box center [457, 212] width 54 height 9
click at [348, 304] on div "Manage document tags Please browse the list or search to apply tags to: 134-Dat…" at bounding box center [402, 190] width 218 height 251
click at [360, 298] on span "Save" at bounding box center [356, 295] width 13 height 13
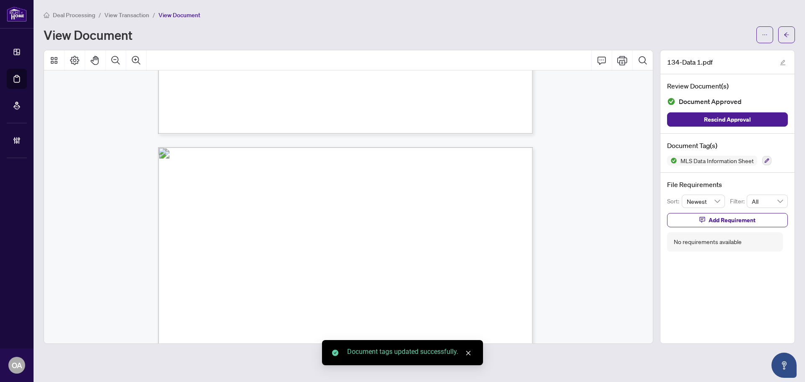
click at [794, 34] on main "Deal Processing / View Transaction / View Document View Document 134-Data 1.pdf…" at bounding box center [419, 191] width 771 height 382
click at [786, 34] on button "button" at bounding box center [786, 34] width 17 height 17
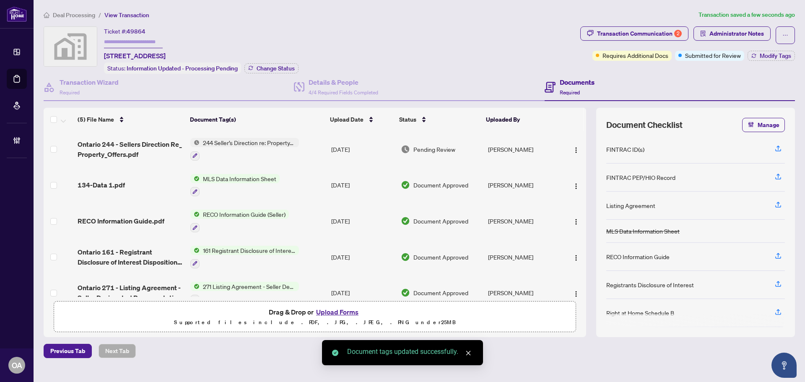
click at [135, 142] on span "Ontario 244 - Sellers Direction Re_ Property_Offers.pdf" at bounding box center [131, 149] width 106 height 20
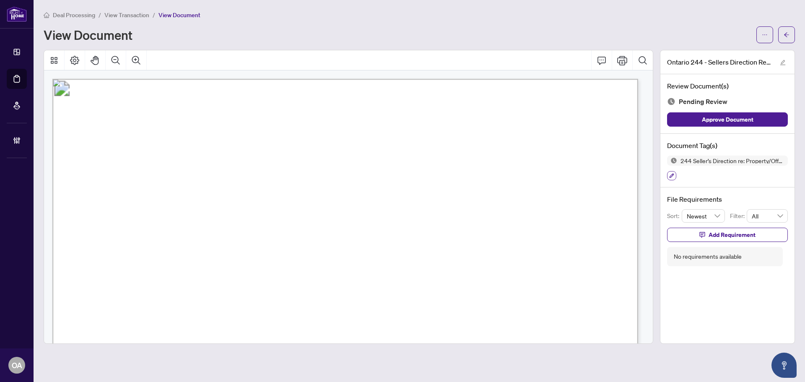
drag, startPoint x: 664, startPoint y: 174, endPoint x: 673, endPoint y: 173, distance: 9.3
click at [671, 174] on div "Document Tag(s) 244 Seller’s Direction re: Property/Offers" at bounding box center [727, 161] width 134 height 54
click at [673, 173] on icon "button" at bounding box center [671, 175] width 5 height 5
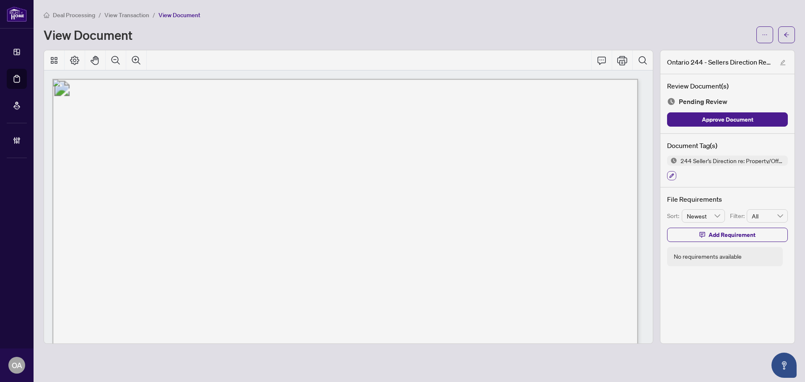
click at [673, 173] on div "Manage document tags Please browse the list or search to apply tags to: Ontario…" at bounding box center [402, 191] width 805 height 382
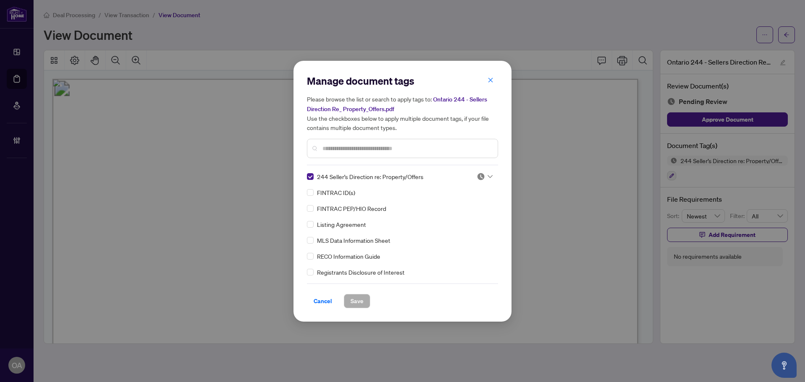
click at [486, 172] on div at bounding box center [484, 176] width 16 height 8
click at [467, 205] on div "Needs Work" at bounding box center [457, 203] width 54 height 9
click at [488, 178] on div at bounding box center [484, 176] width 16 height 8
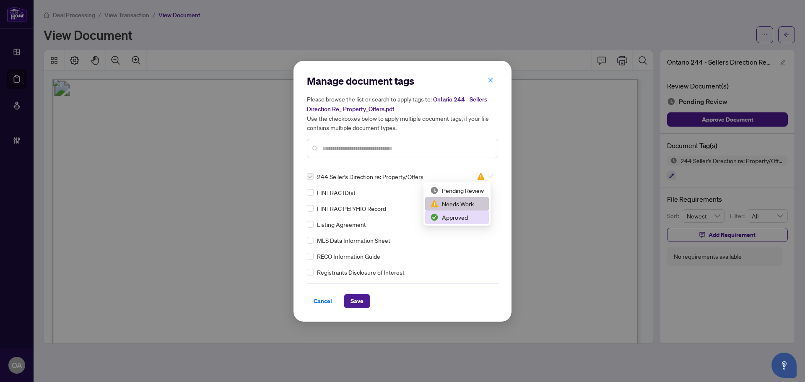
click at [465, 223] on div "Approved" at bounding box center [457, 216] width 64 height 13
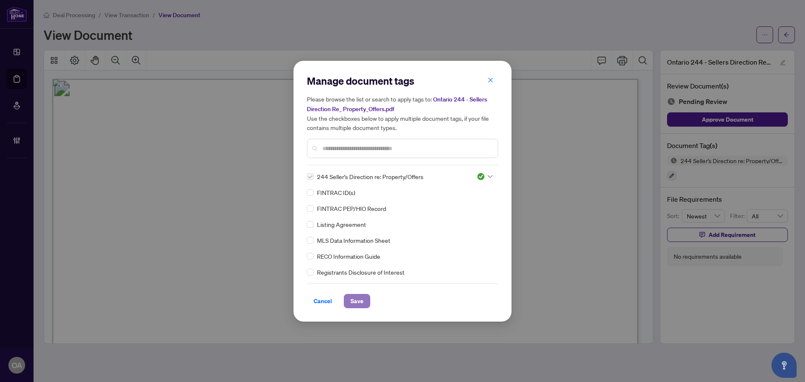
click at [363, 299] on span "Save" at bounding box center [356, 300] width 13 height 13
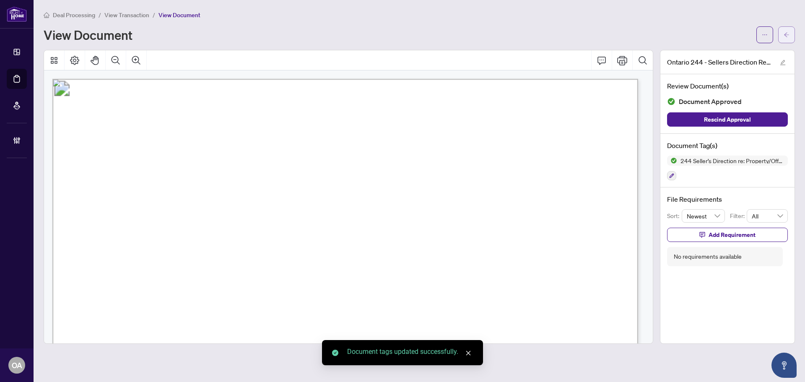
click at [786, 31] on span "button" at bounding box center [786, 34] width 6 height 13
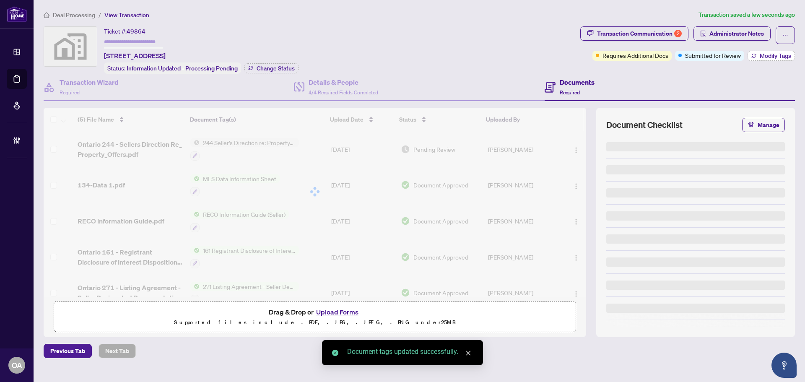
click at [773, 53] on span "Modify Tags" at bounding box center [774, 56] width 31 height 6
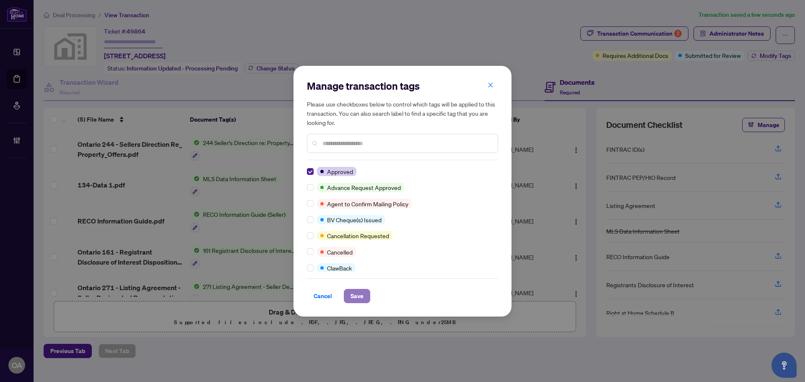
drag, startPoint x: 349, startPoint y: 297, endPoint x: 356, endPoint y: 296, distance: 7.7
click at [349, 298] on button "Save" at bounding box center [357, 296] width 26 height 14
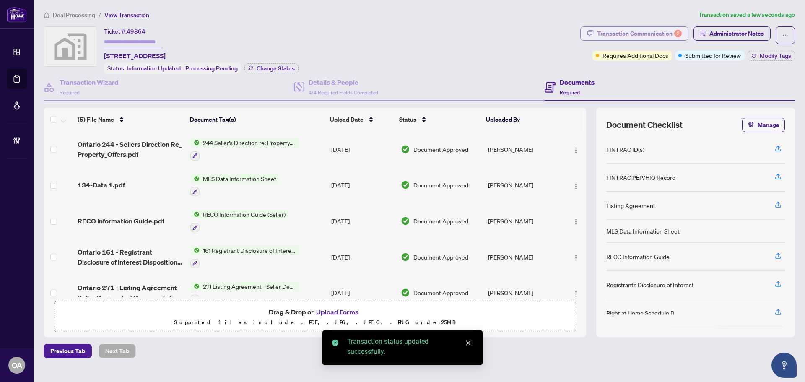
click at [634, 32] on div "Transaction Communication 2" at bounding box center [639, 33] width 85 height 13
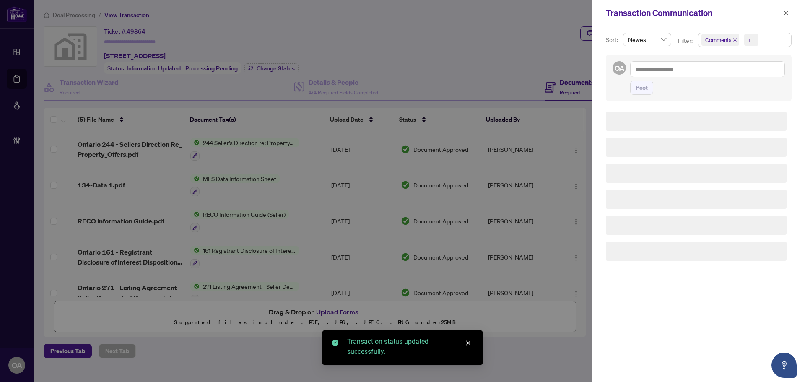
click at [734, 40] on icon "close" at bounding box center [734, 39] width 3 height 3
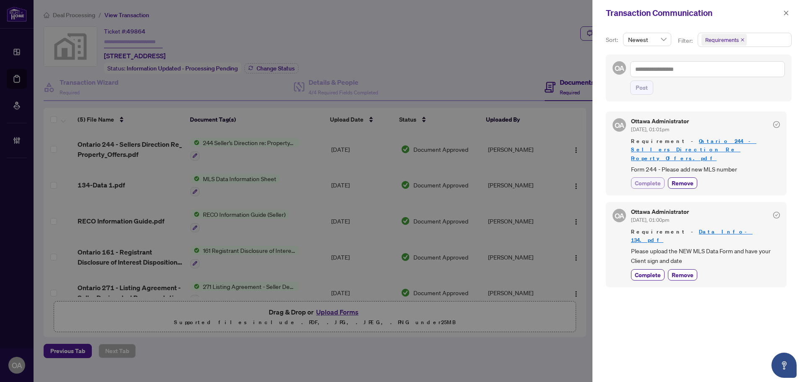
click at [643, 179] on button "Complete" at bounding box center [648, 182] width 34 height 11
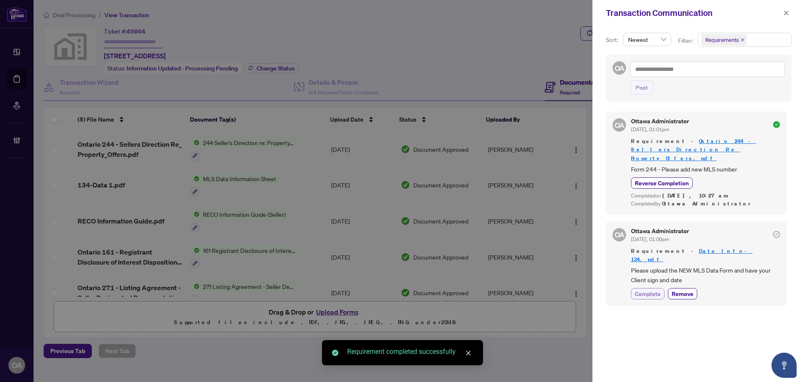
click at [649, 289] on span "Complete" at bounding box center [647, 293] width 26 height 9
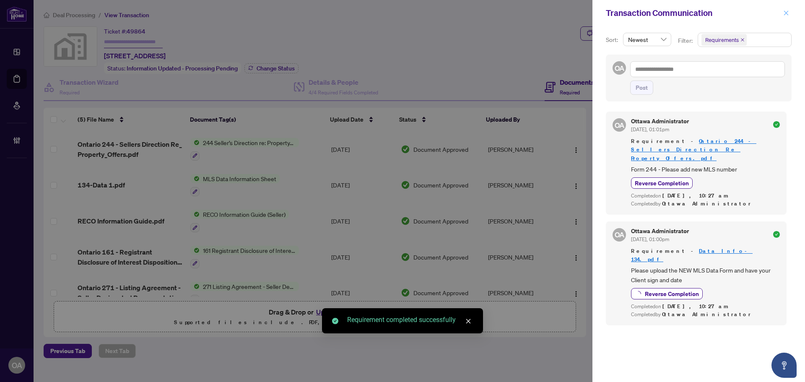
click at [786, 10] on span "button" at bounding box center [786, 12] width 6 height 13
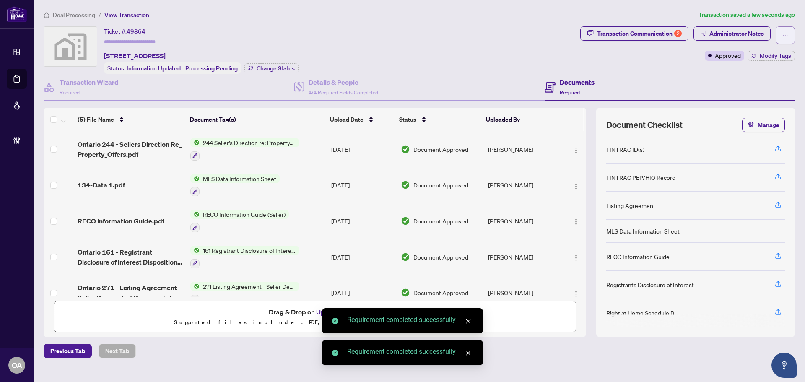
click at [784, 36] on icon "ellipsis" at bounding box center [785, 35] width 6 height 6
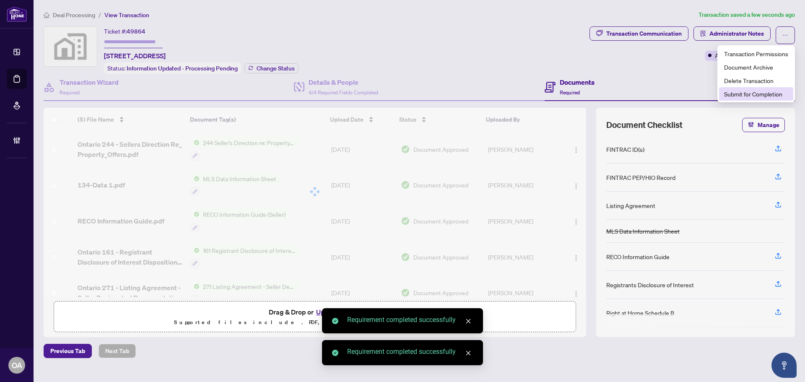
click at [732, 95] on span "Submit for Completion" at bounding box center [756, 93] width 64 height 9
type textarea "**********"
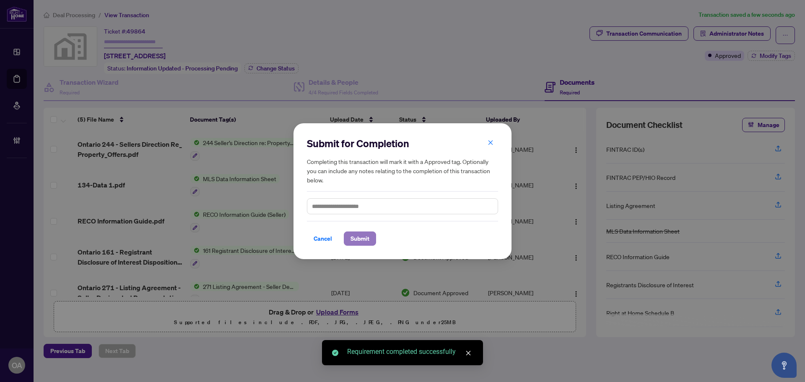
drag, startPoint x: 360, startPoint y: 239, endPoint x: 371, endPoint y: 237, distance: 11.4
click at [360, 239] on span "Submit" at bounding box center [359, 238] width 19 height 13
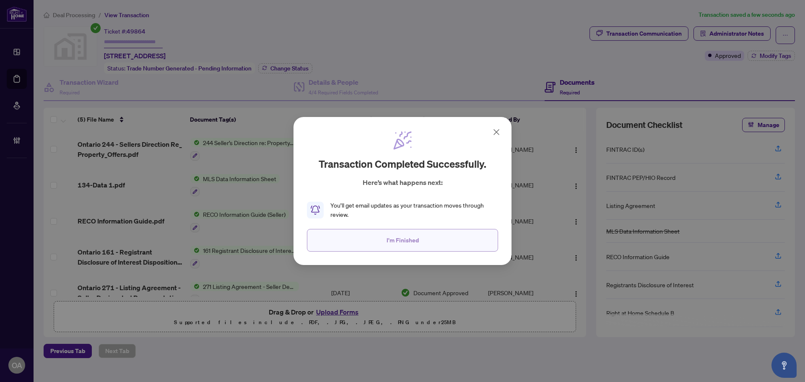
click at [405, 248] on button "I'm Finished" at bounding box center [402, 240] width 191 height 23
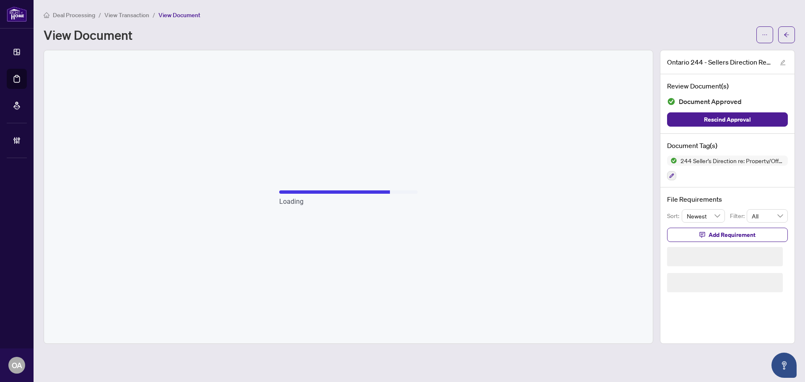
click at [789, 34] on button "button" at bounding box center [786, 34] width 17 height 17
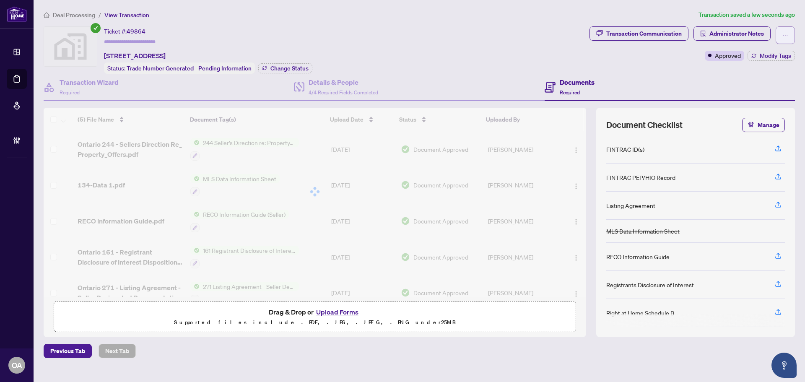
click at [786, 34] on icon "ellipsis" at bounding box center [785, 35] width 6 height 6
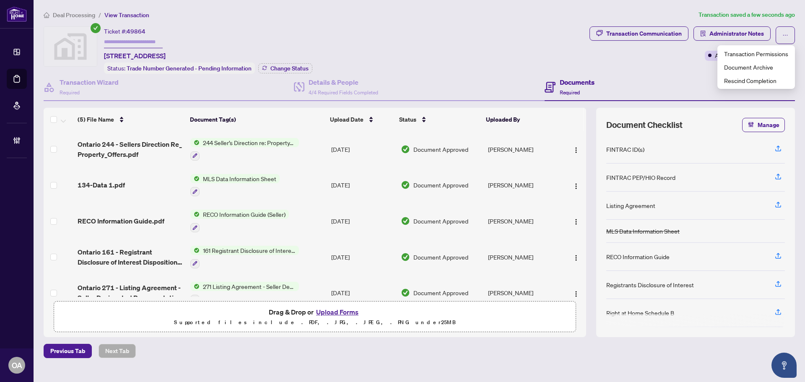
click at [462, 39] on div "Ticket #: 49864 134 Fordham Private, Ottawa, ON, Canada Status: Trade Number Ge…" at bounding box center [315, 49] width 542 height 47
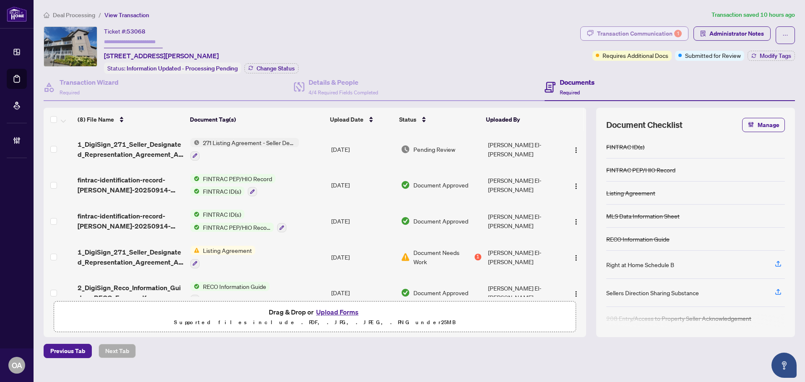
click at [636, 31] on div "Transaction Communication 1" at bounding box center [639, 33] width 85 height 13
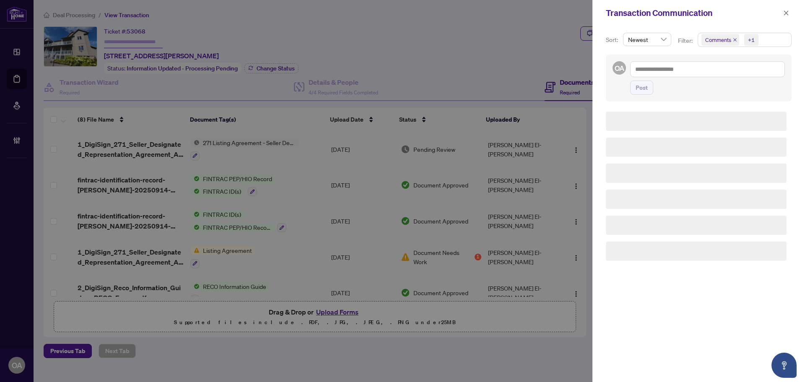
click at [732, 41] on icon "close" at bounding box center [734, 40] width 4 height 4
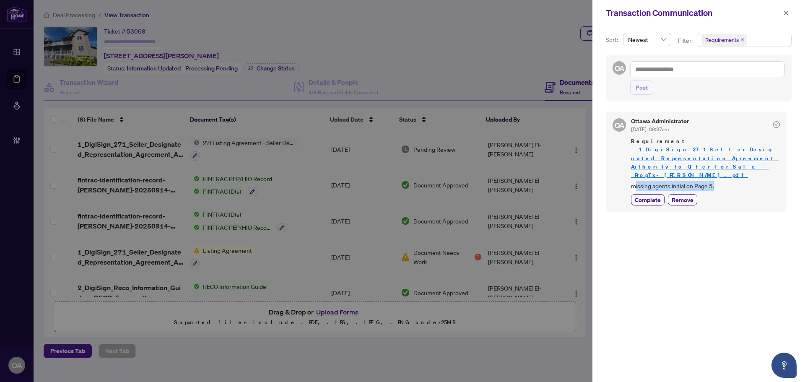
drag, startPoint x: 636, startPoint y: 171, endPoint x: 716, endPoint y: 170, distance: 80.5
click at [716, 181] on span "missing agents initial on Page 5." at bounding box center [705, 186] width 149 height 10
drag, startPoint x: 647, startPoint y: 186, endPoint x: 742, endPoint y: 75, distance: 145.6
click at [648, 195] on span "Complete" at bounding box center [647, 199] width 26 height 9
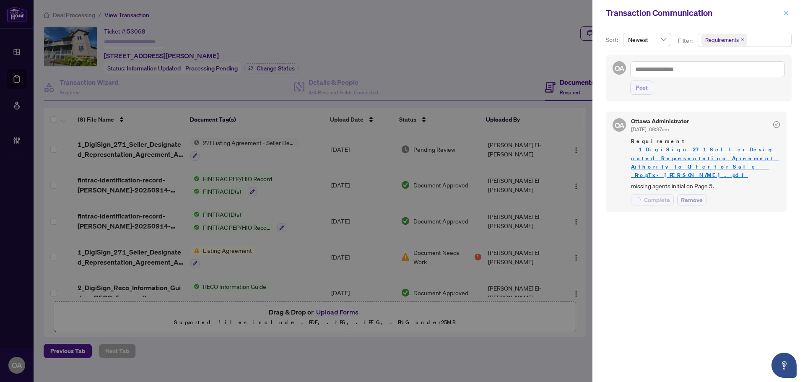
click at [786, 12] on icon "close" at bounding box center [786, 13] width 6 height 6
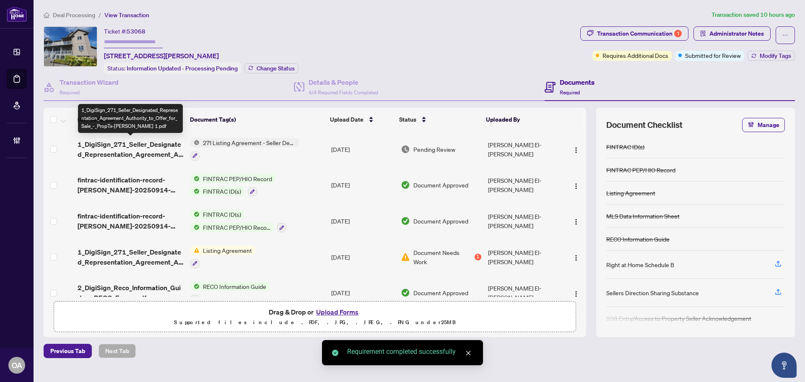
click at [130, 148] on span "1_DigiSign_271_Seller_Designated_Representation_Agreement_Authority_to_Offer_fo…" at bounding box center [131, 149] width 106 height 20
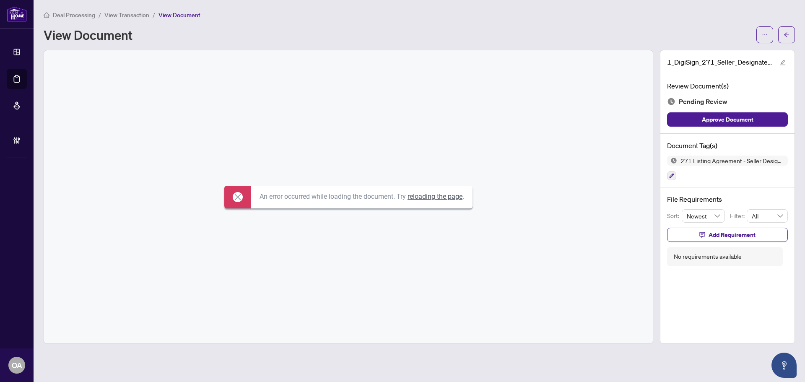
click at [433, 198] on link "reloading the page" at bounding box center [434, 196] width 55 height 8
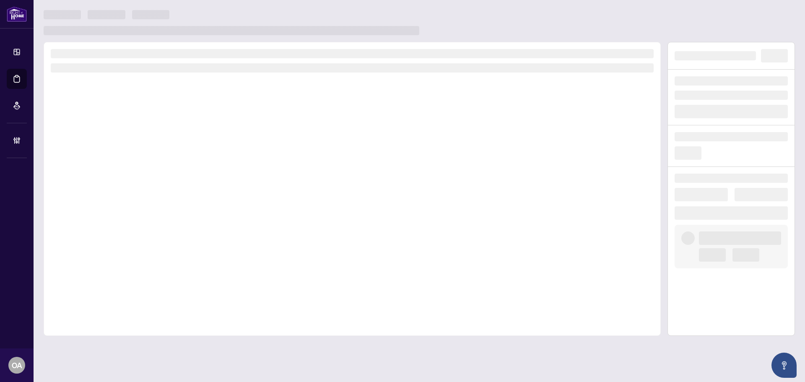
click at [527, 157] on div at bounding box center [352, 189] width 617 height 294
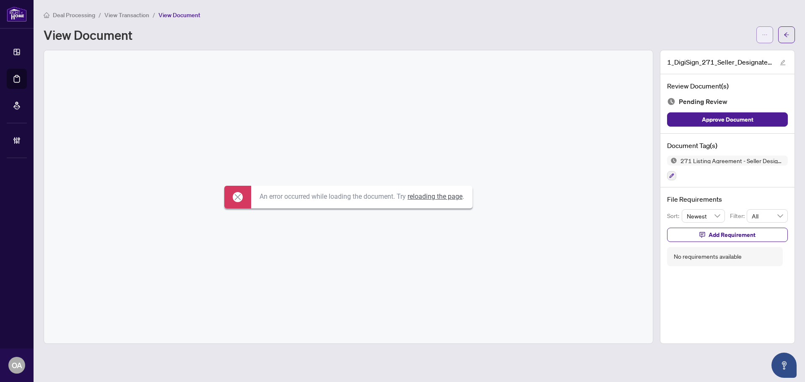
click at [763, 35] on icon "ellipsis" at bounding box center [764, 34] width 5 height 1
click at [750, 54] on span "Download" at bounding box center [734, 52] width 64 height 9
click at [788, 33] on button "button" at bounding box center [786, 34] width 17 height 17
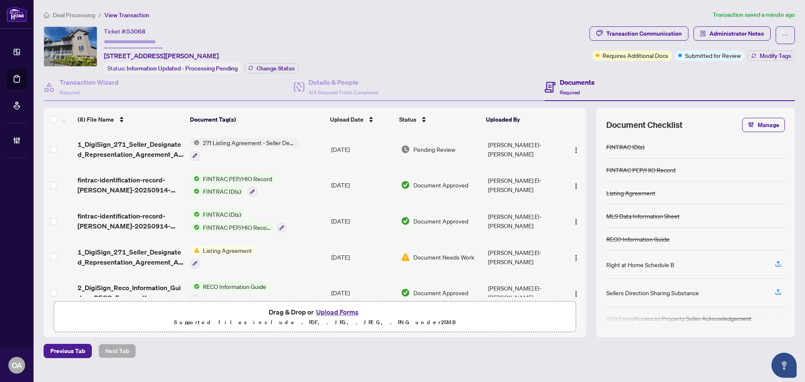
click at [768, 45] on div "Transaction Communication Administrator Notes Requires Additional Docs Submitte…" at bounding box center [691, 43] width 205 height 34
click at [768, 53] on span "Modify Tags" at bounding box center [774, 56] width 31 height 6
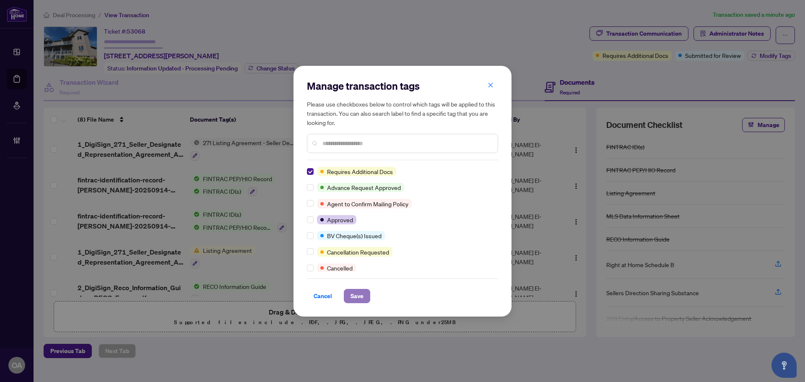
click at [361, 296] on span "Save" at bounding box center [356, 295] width 13 height 13
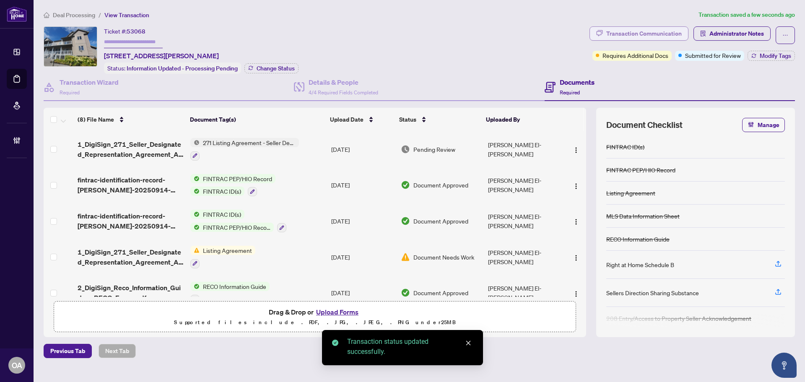
click at [641, 29] on div "Transaction Communication" at bounding box center [643, 33] width 75 height 13
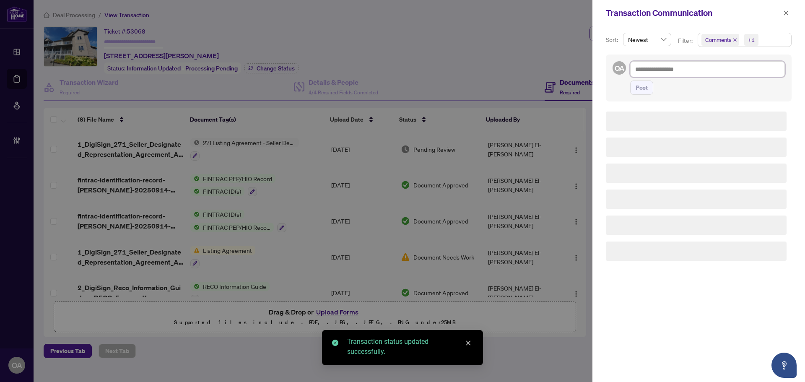
click at [667, 70] on textarea at bounding box center [707, 69] width 155 height 16
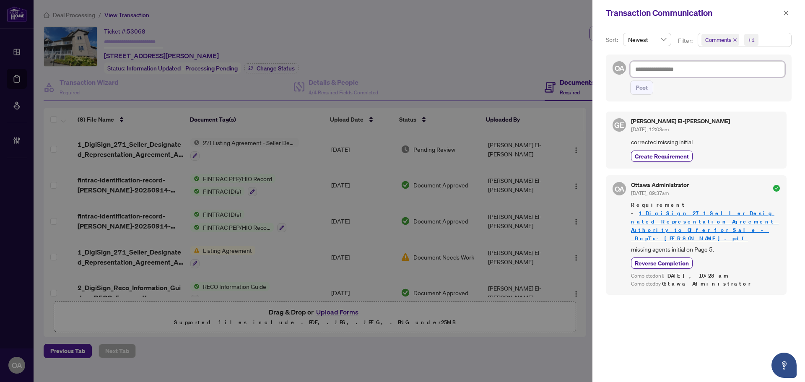
type textarea "*"
type textarea "**"
type textarea "***"
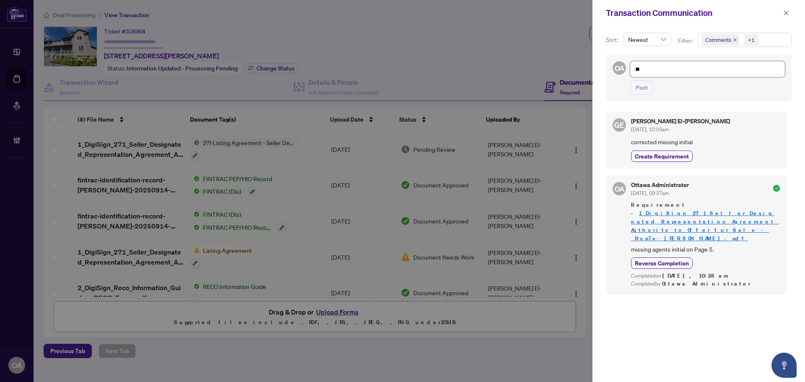
type textarea "***"
type textarea "****"
type textarea "*****"
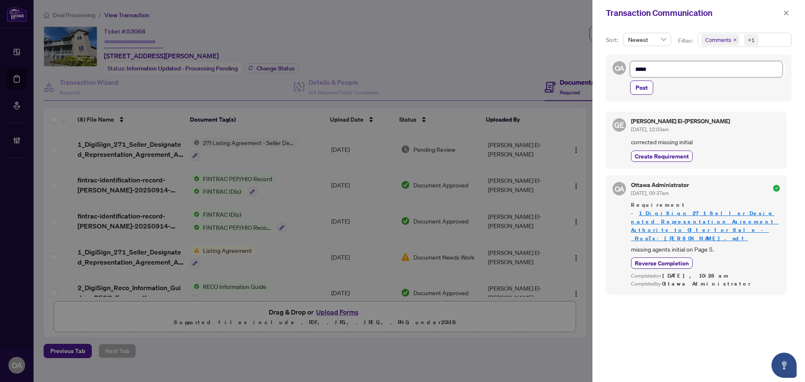
type textarea "******"
type textarea "********"
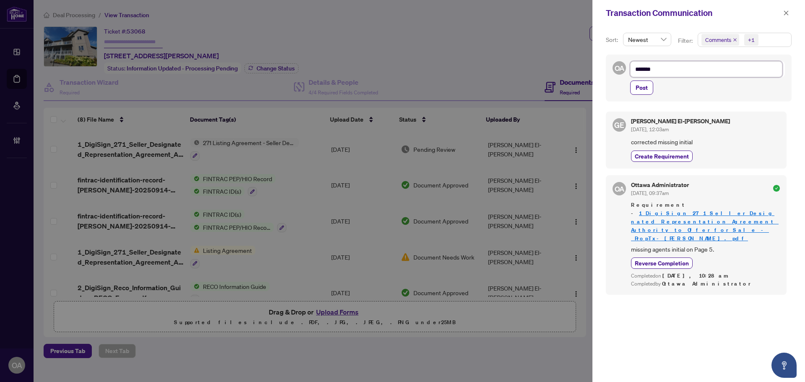
type textarea "********"
type textarea "*********"
type textarea "**********"
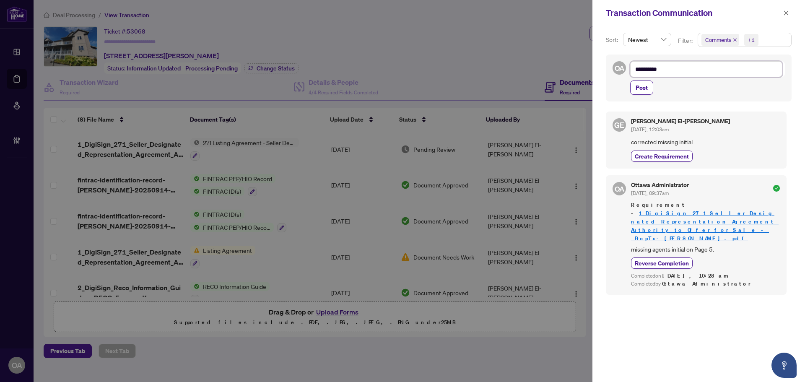
type textarea "**********"
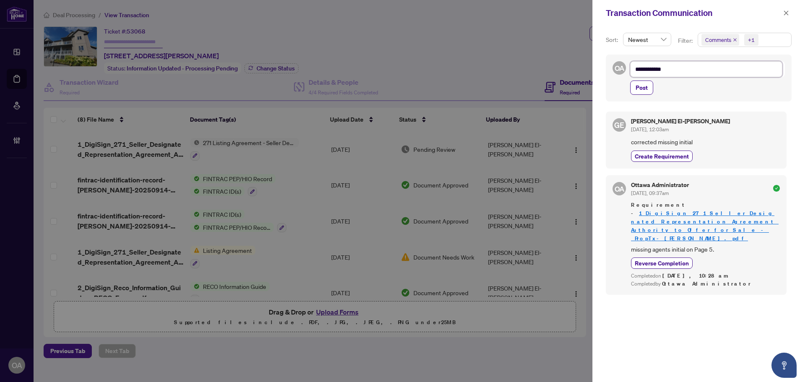
type textarea "**********"
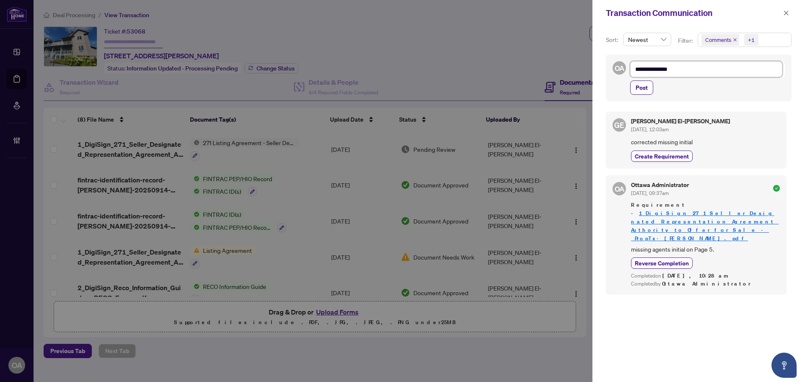
type textarea "**********"
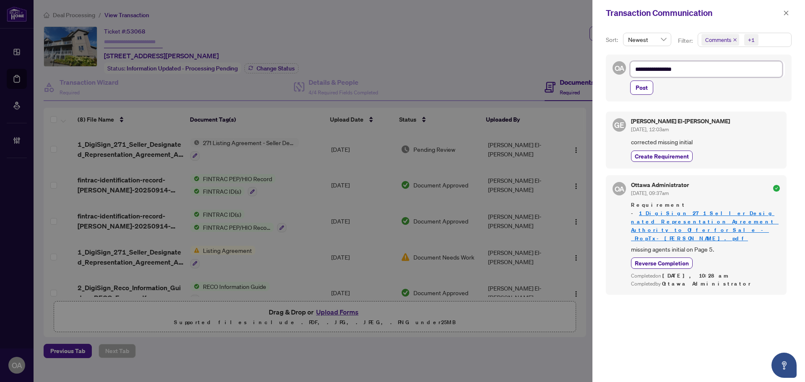
type textarea "**********"
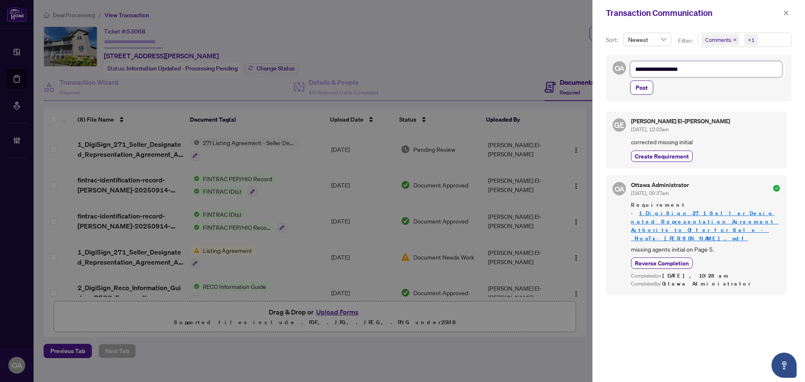
type textarea "**********"
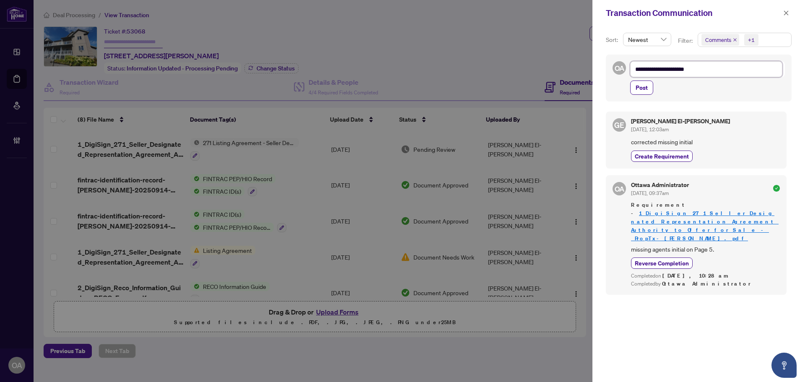
type textarea "**********"
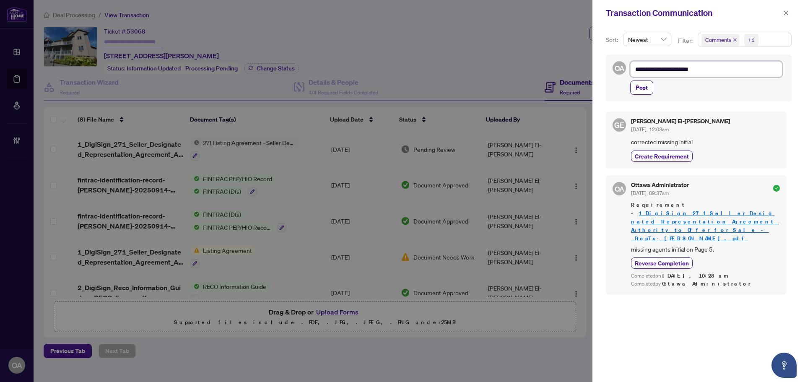
type textarea "**********"
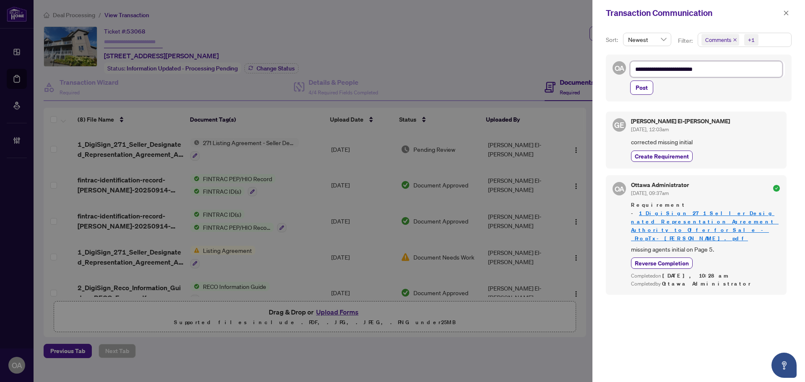
type textarea "**********"
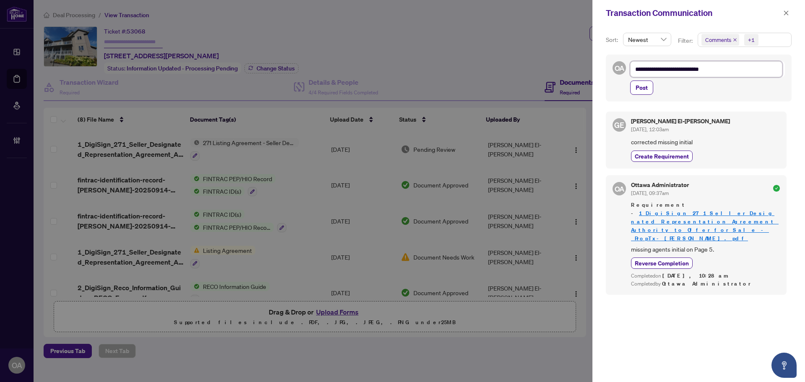
type textarea "**********"
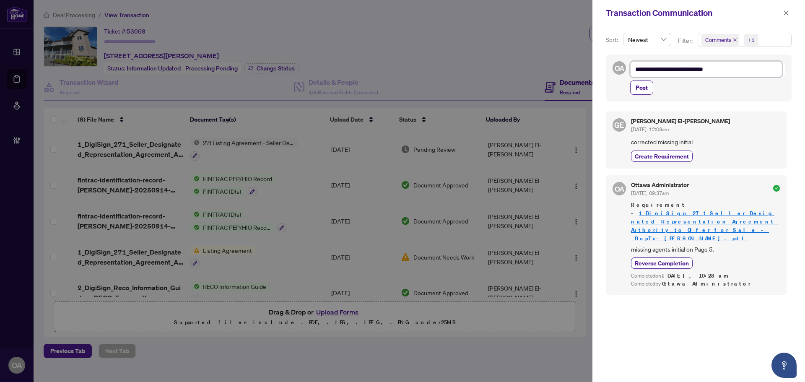
type textarea "**********"
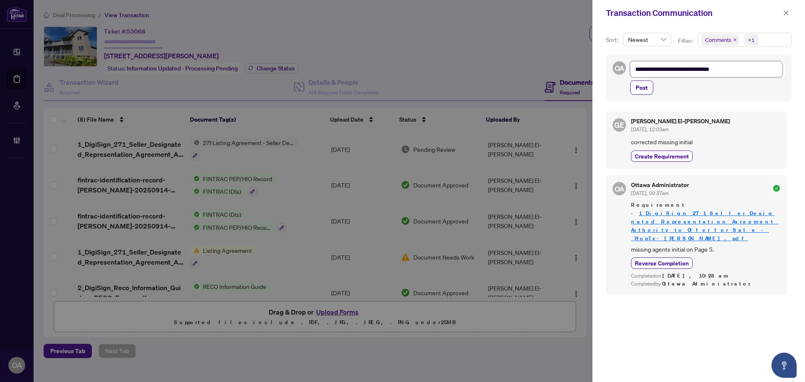
type textarea "**********"
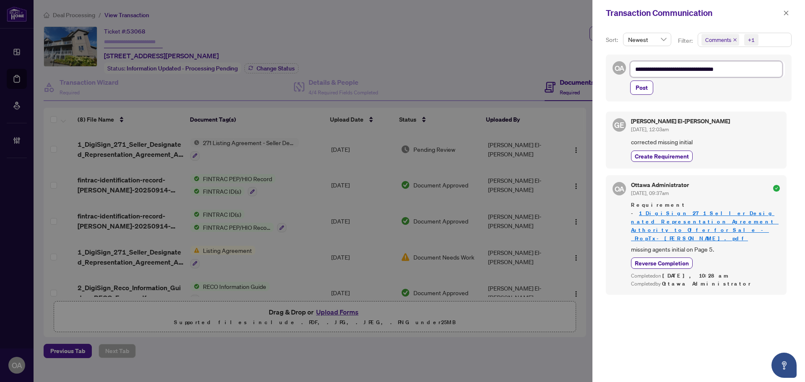
type textarea "**********"
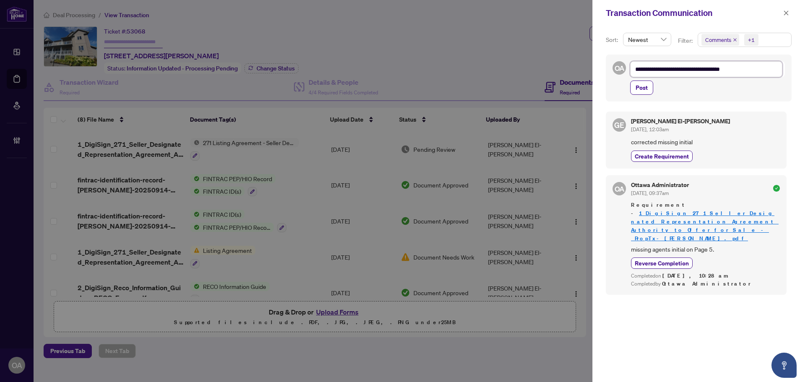
type textarea "**********"
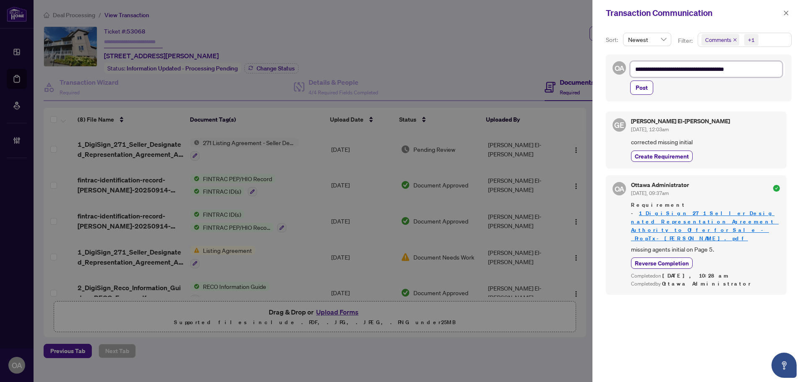
type textarea "**********"
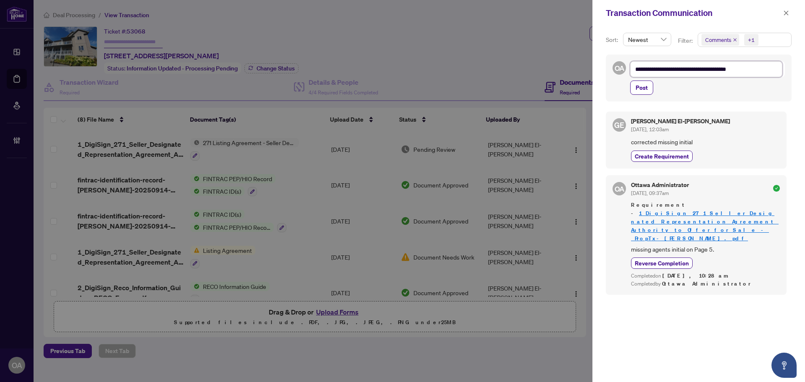
type textarea "**********"
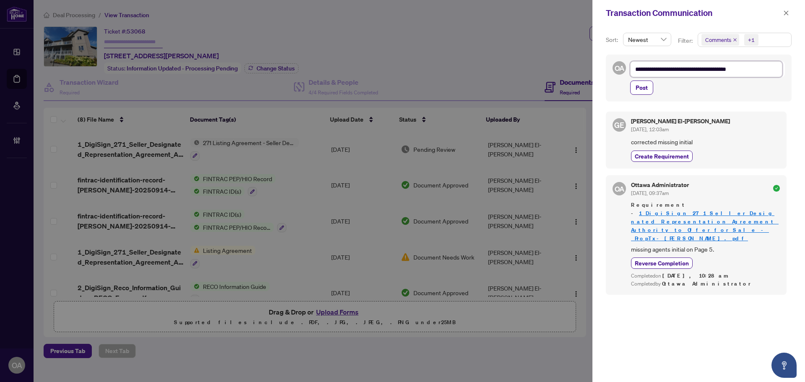
type textarea "**********"
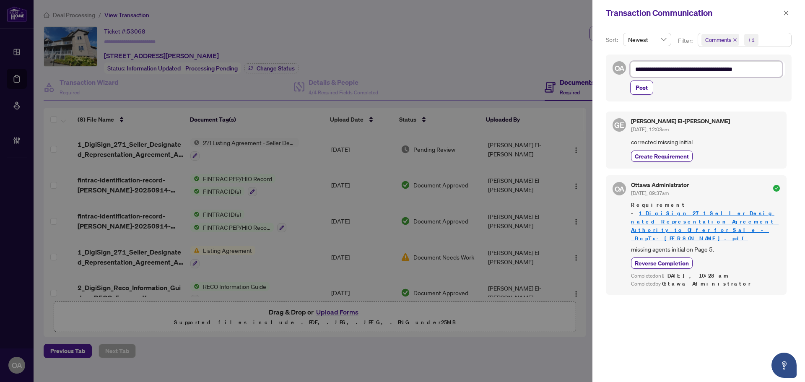
type textarea "**********"
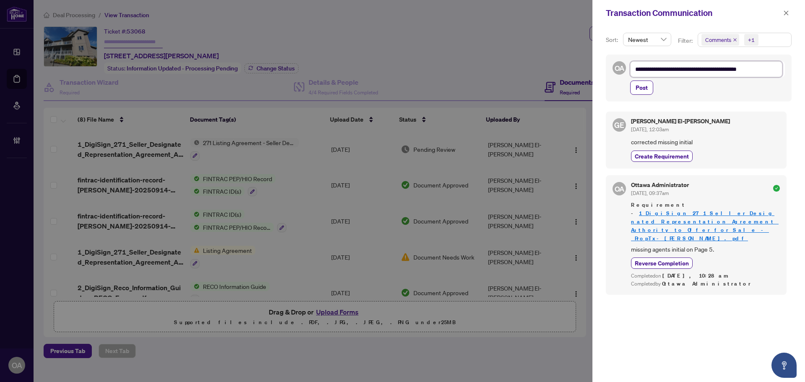
type textarea "**********"
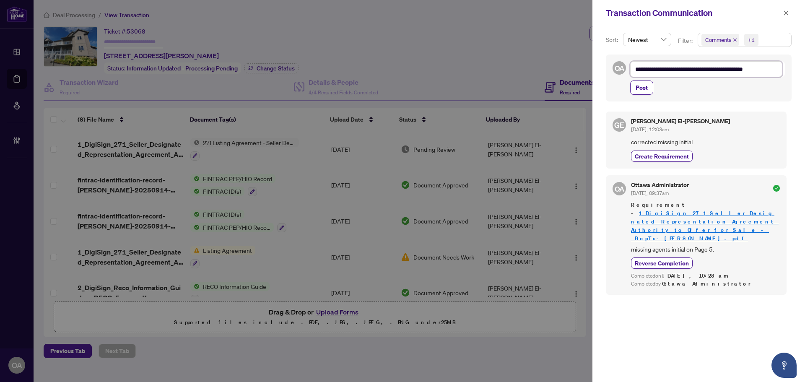
type textarea "**********"
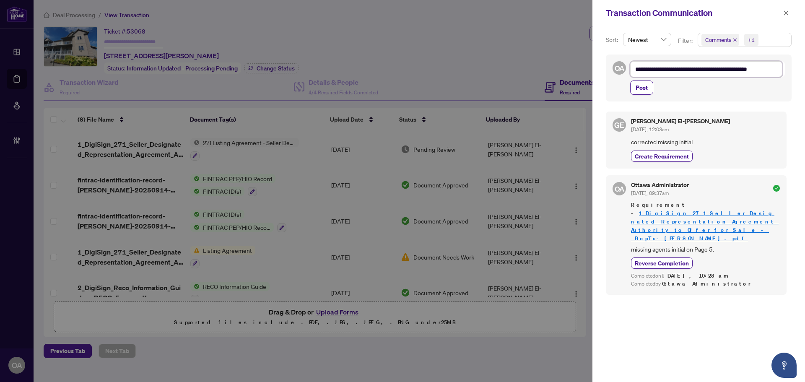
type textarea "**********"
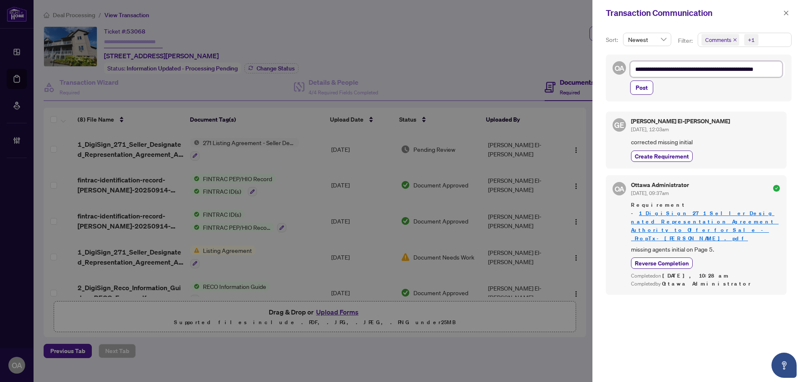
type textarea "**********"
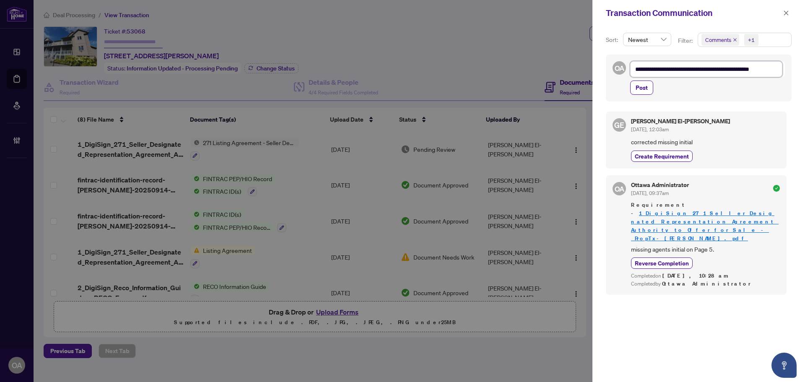
type textarea "**********"
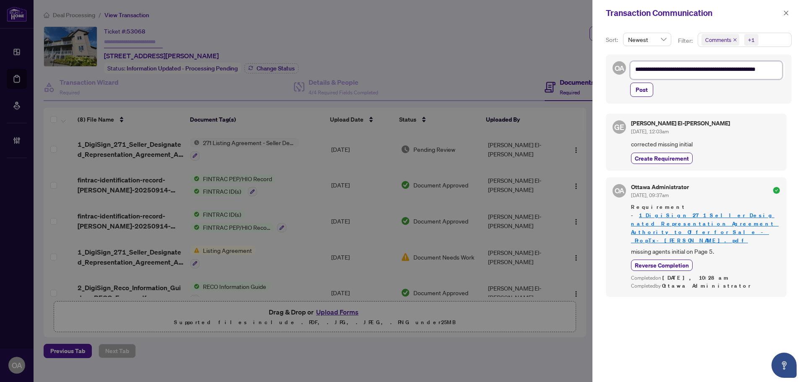
scroll to position [0, 0]
type textarea "**********"
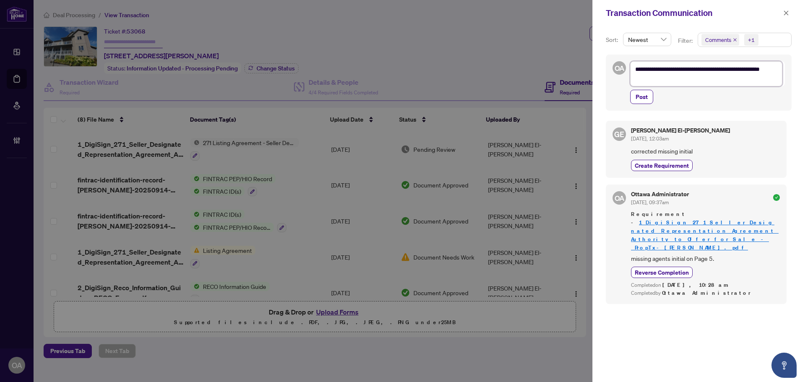
type textarea "**********"
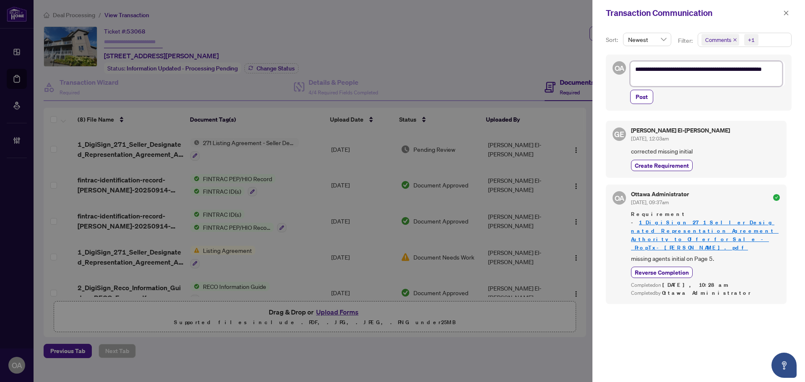
type textarea "**********"
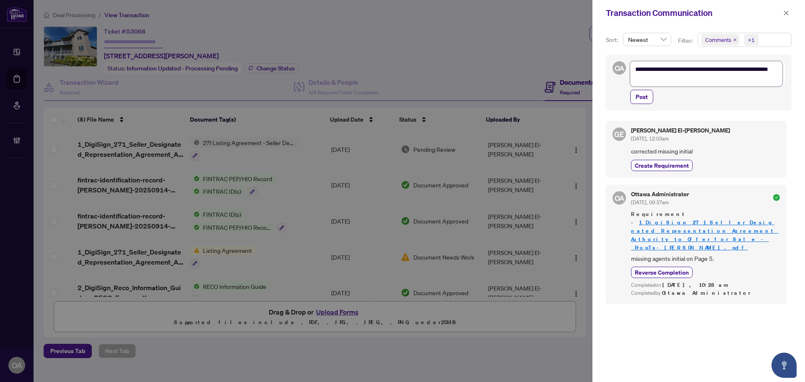
type textarea "**********"
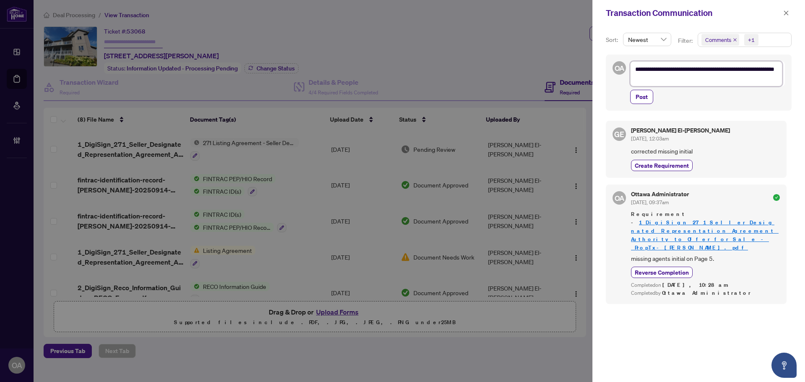
type textarea "**********"
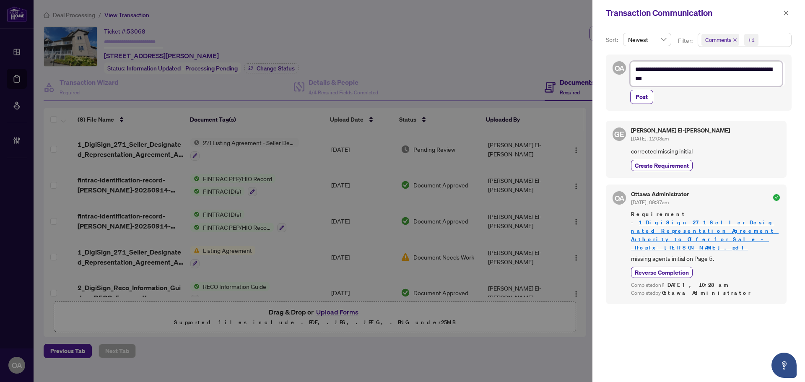
type textarea "**********"
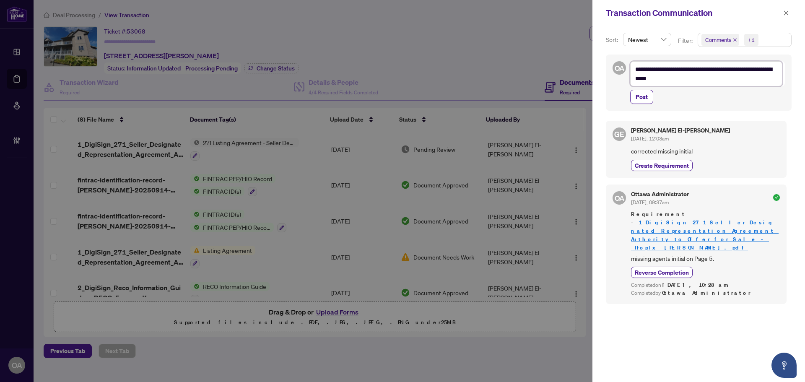
type textarea "**********"
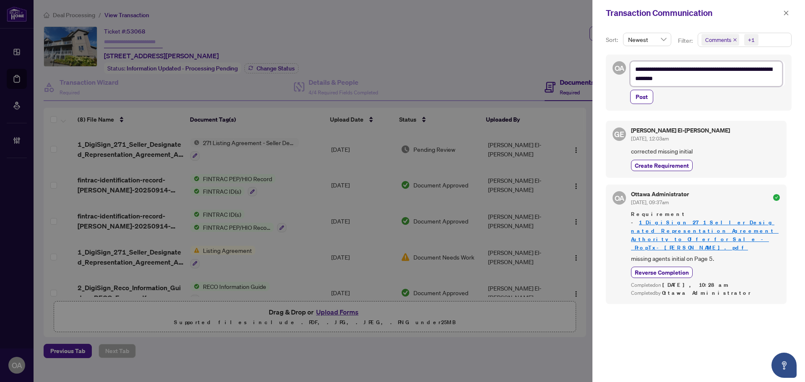
type textarea "**********"
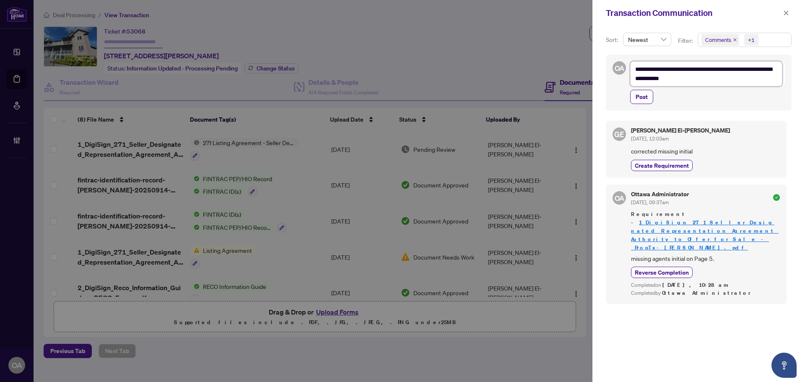
type textarea "**********"
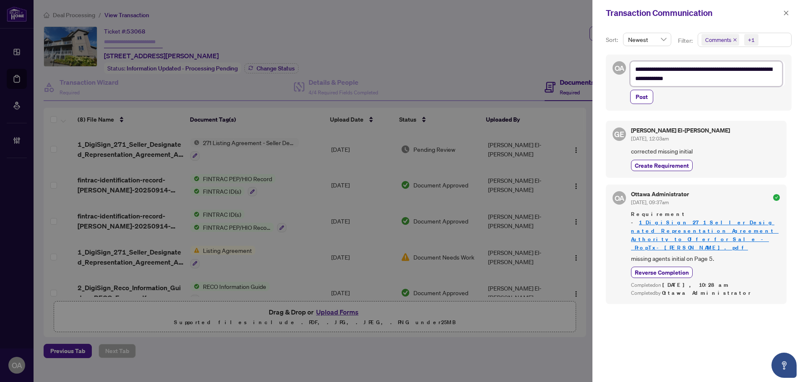
type textarea "**********"
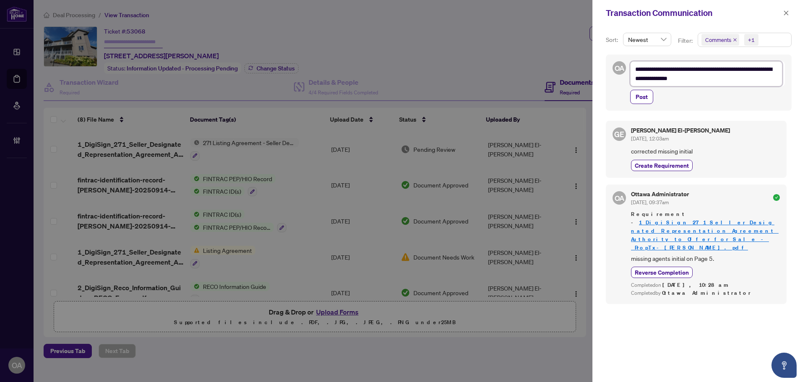
type textarea "**********"
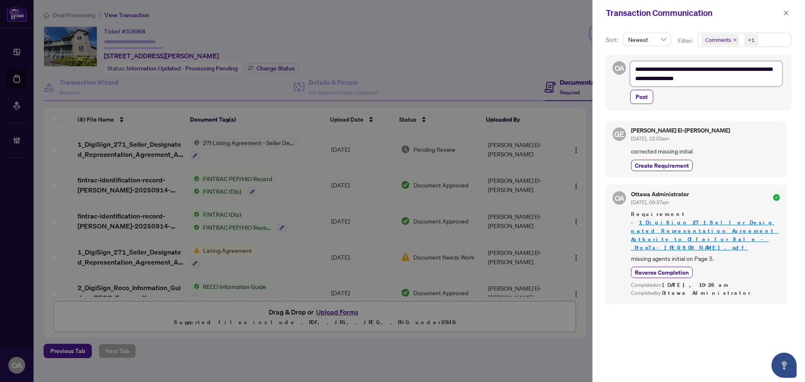
type textarea "**********"
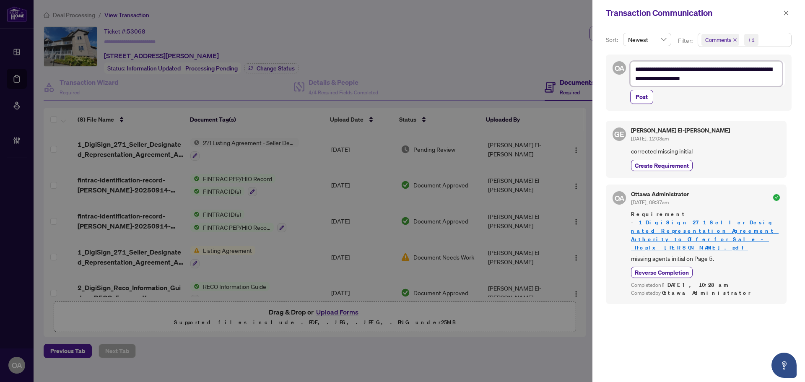
type textarea "**********"
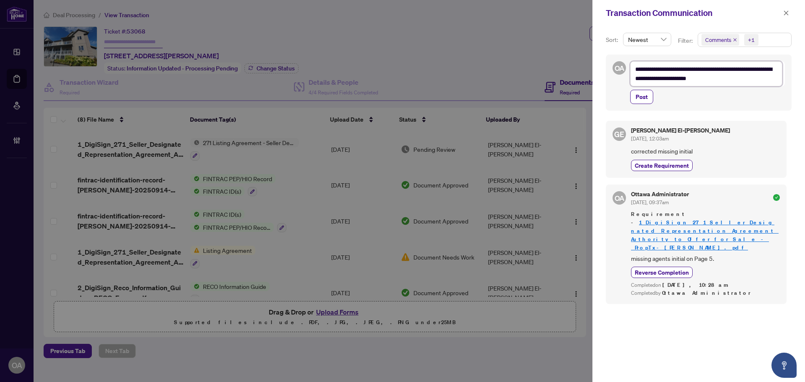
type textarea "**********"
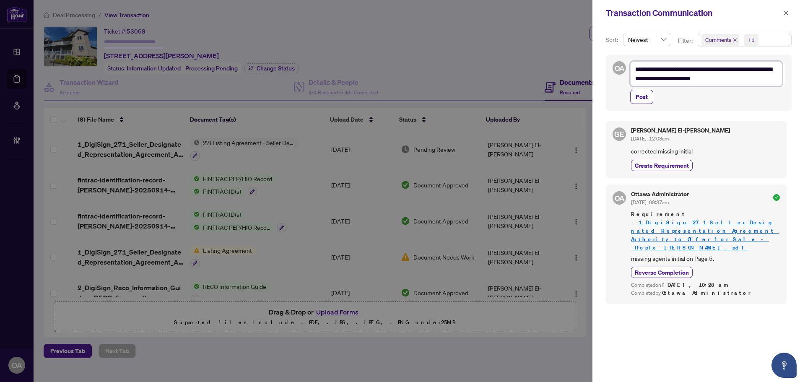
type textarea "**********"
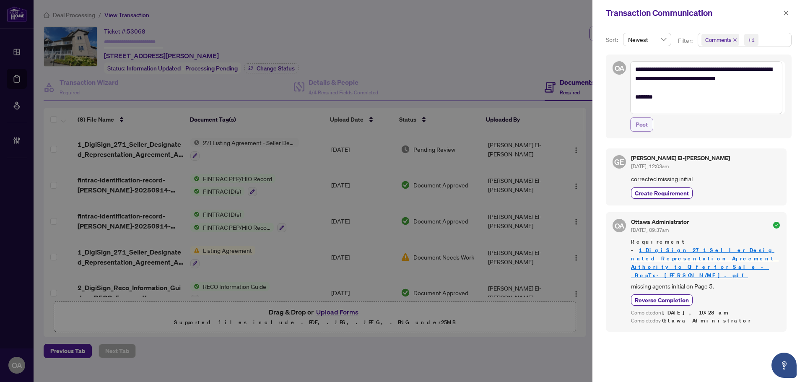
click at [649, 130] on button "Post" at bounding box center [641, 124] width 23 height 14
click at [659, 150] on div "GE George El-Khoury Sep/23/2025, 12:03am corrected missing initial Create Requi…" at bounding box center [695, 176] width 181 height 57
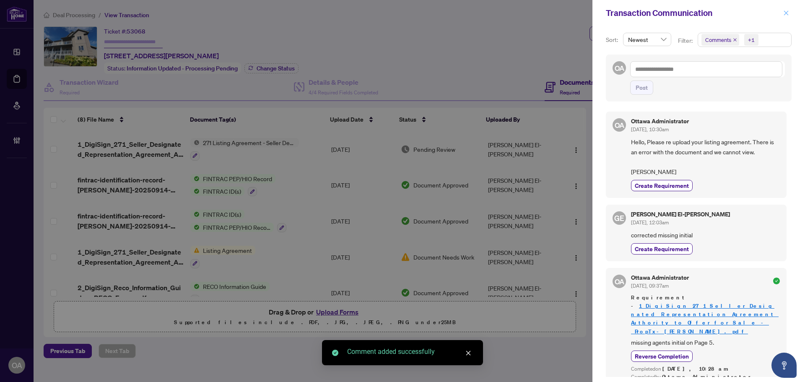
click at [785, 16] on span "button" at bounding box center [786, 12] width 6 height 13
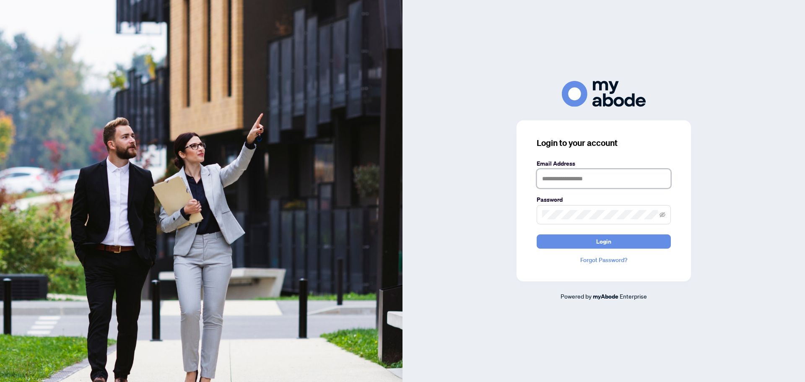
type input "**********"
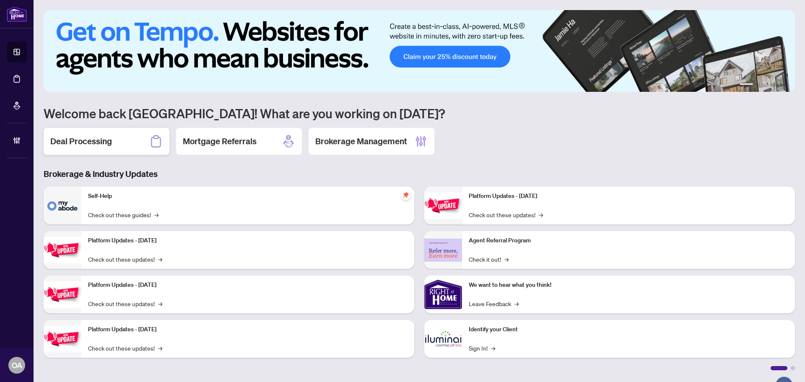
click at [111, 150] on div "Deal Processing" at bounding box center [107, 141] width 126 height 27
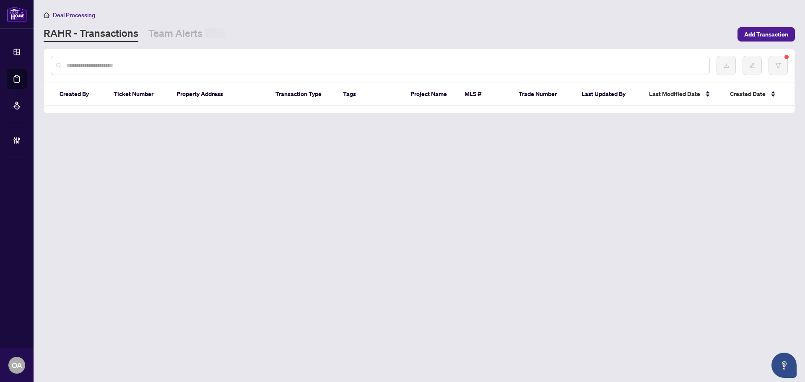
click at [160, 47] on main "Deal Processing [PERSON_NAME] - Transactions Team Alerts Add Transaction Create…" at bounding box center [419, 191] width 771 height 382
click at [158, 61] on input "text" at bounding box center [384, 64] width 636 height 9
paste input "**********"
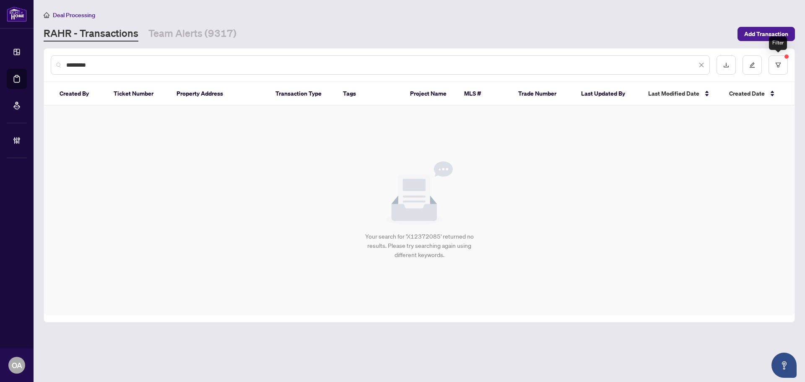
type input "*********"
click at [785, 58] on sup at bounding box center [786, 56] width 4 height 4
click at [782, 63] on button "button" at bounding box center [777, 64] width 19 height 19
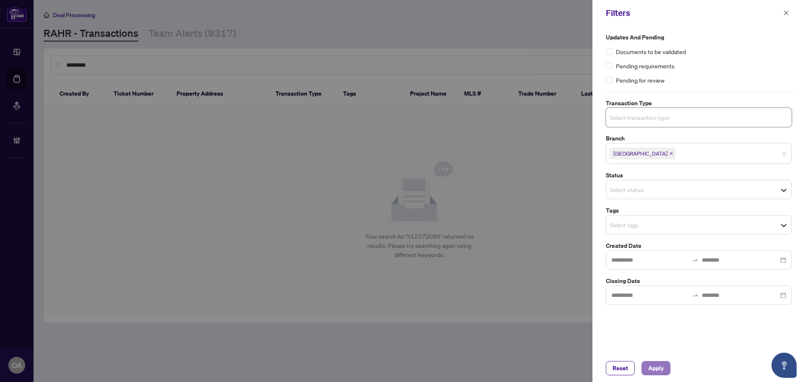
click at [659, 365] on span "Apply" at bounding box center [656, 367] width 16 height 13
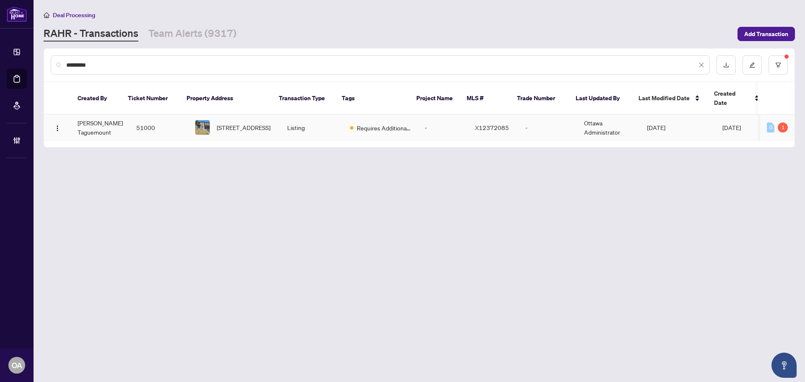
click at [270, 116] on td "[STREET_ADDRESS]" at bounding box center [234, 128] width 92 height 26
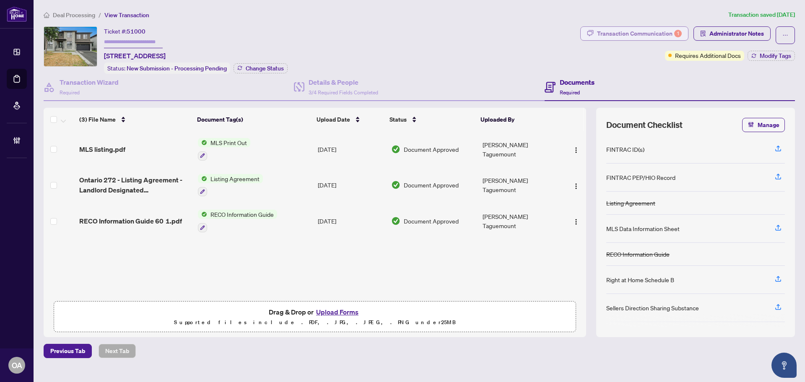
click at [652, 36] on div "Transaction Communication 1" at bounding box center [639, 33] width 85 height 13
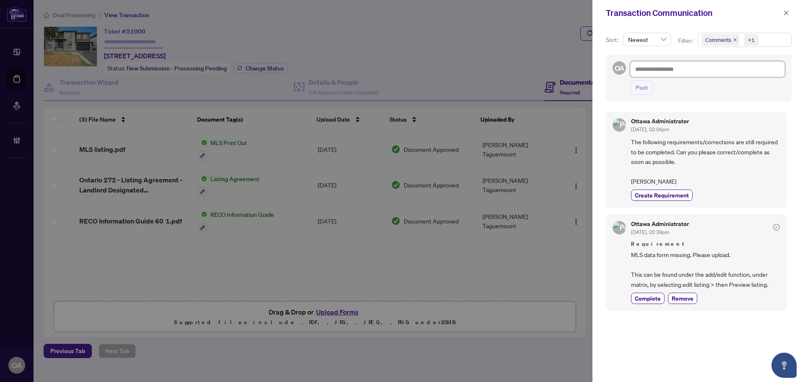
click at [668, 69] on textarea at bounding box center [707, 69] width 155 height 16
type textarea "*"
type textarea "**********"
type textarea "*"
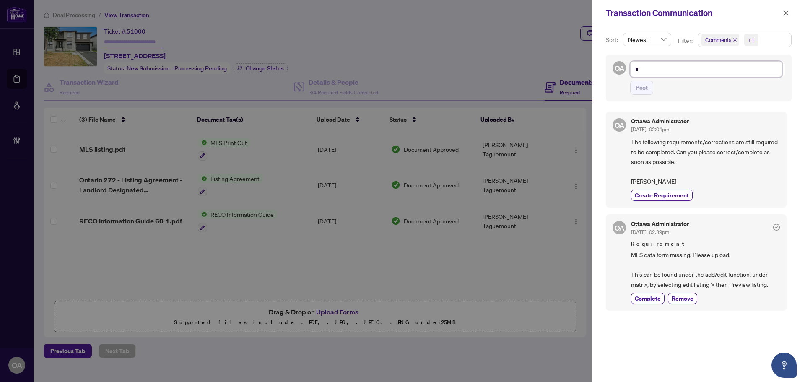
type textarea "*"
type textarea "**"
type textarea "***"
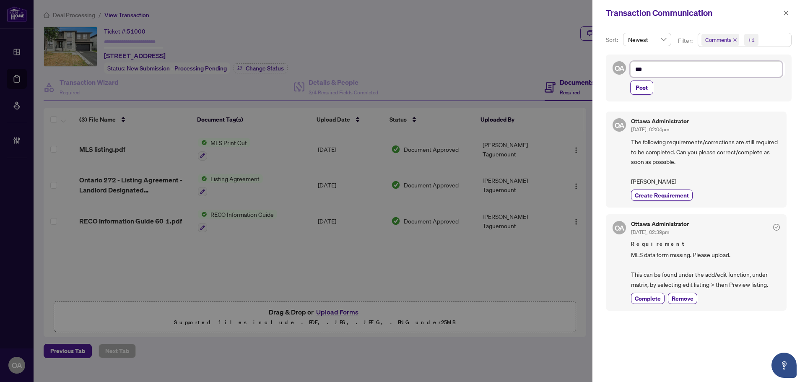
type textarea "****"
type textarea "*****"
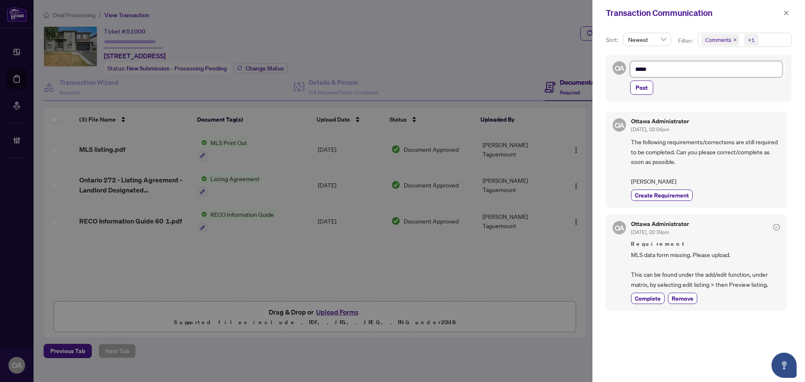
type textarea "*****"
type textarea "*******"
type textarea "********"
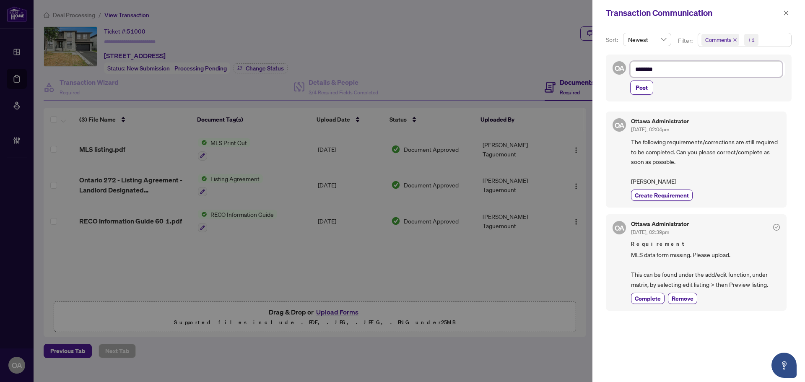
type textarea "*********"
type textarea "**********"
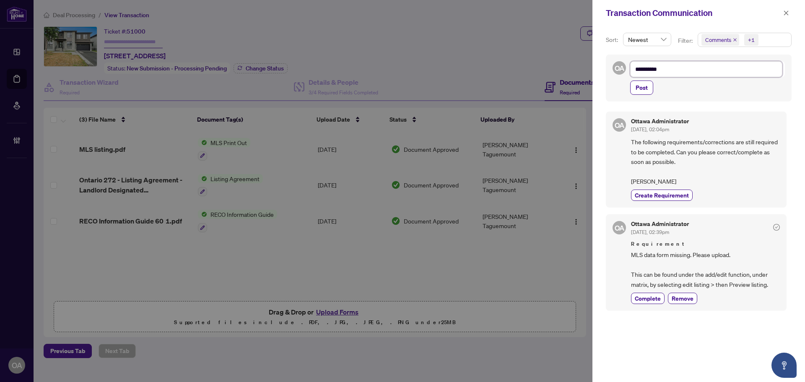
type textarea "**********"
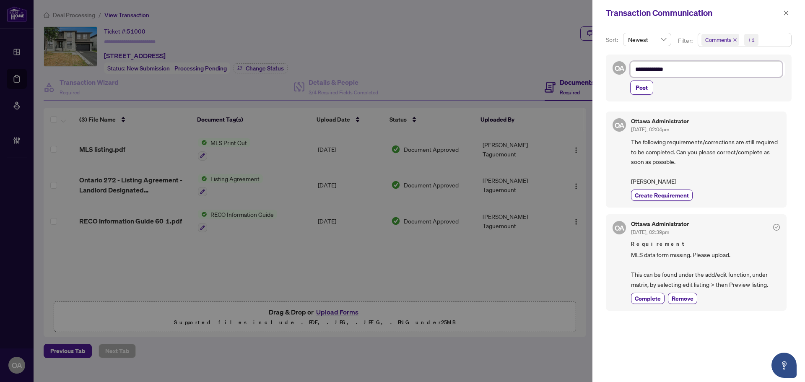
type textarea "**********"
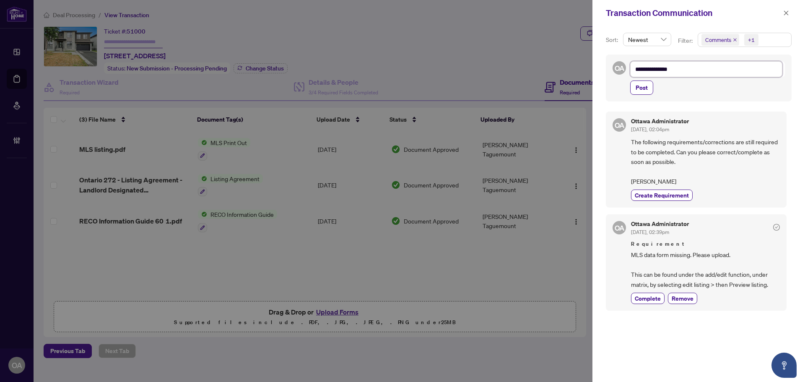
type textarea "**********"
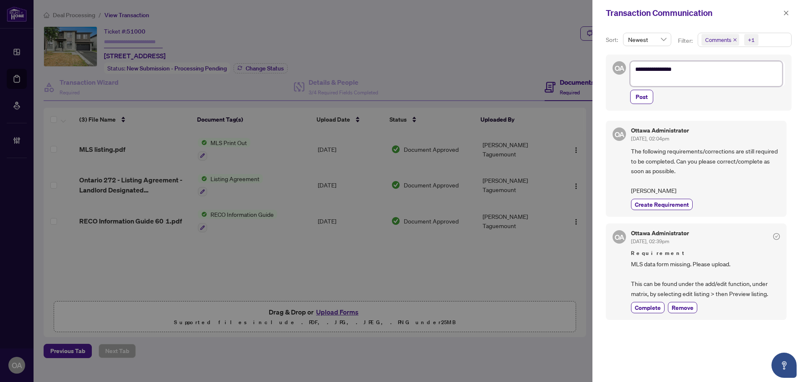
type textarea "**********"
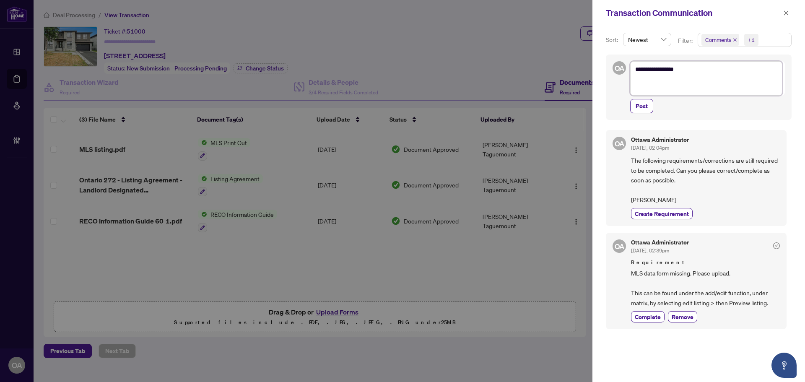
type textarea "**********"
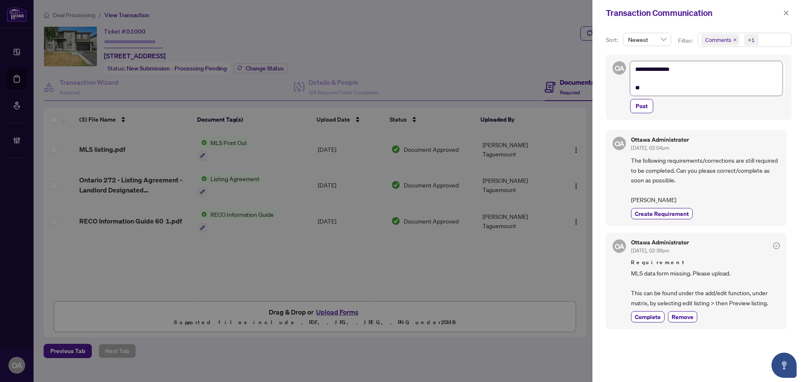
type textarea "**********"
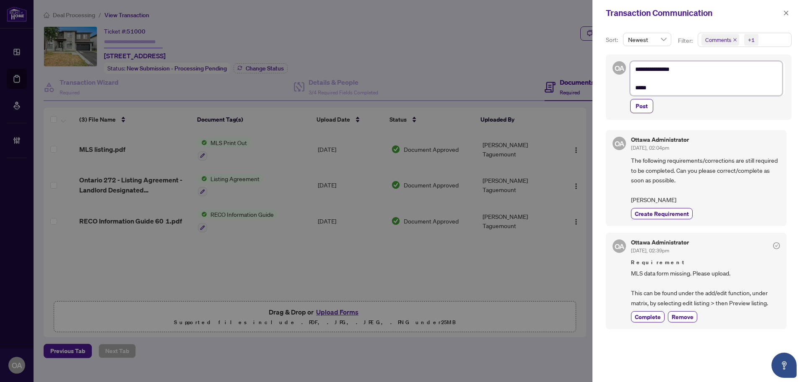
type textarea "**********"
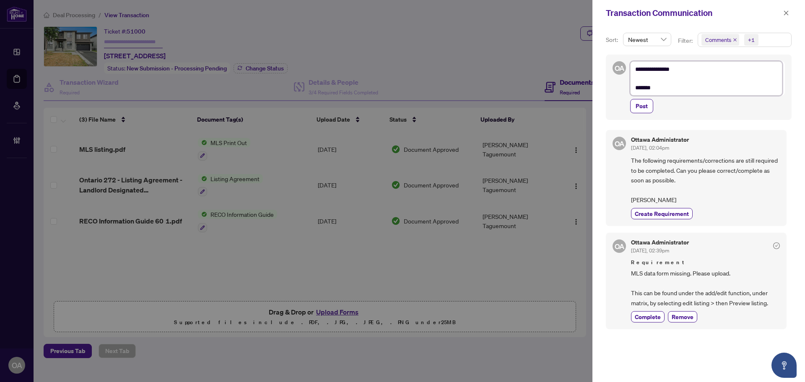
type textarea "**********"
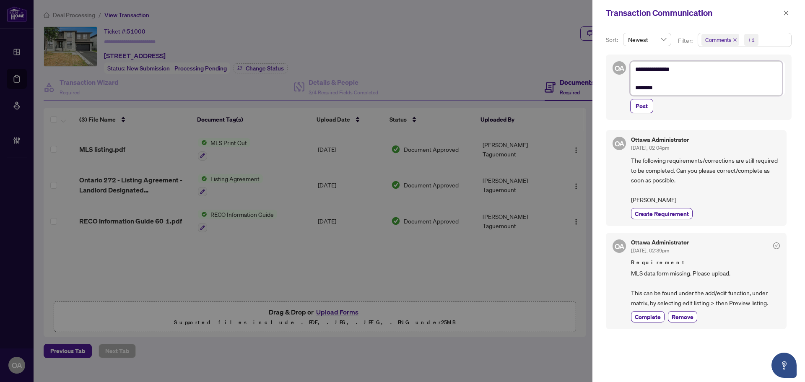
type textarea "**********"
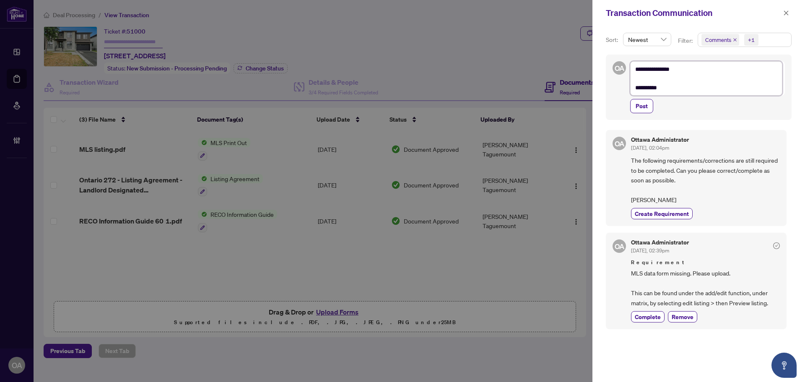
type textarea "**********"
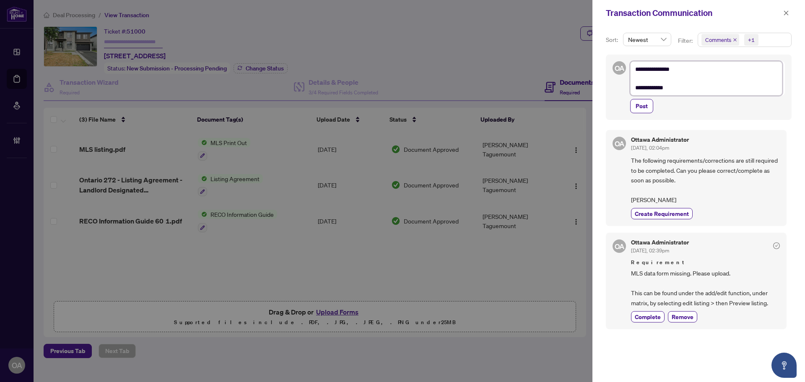
type textarea "**********"
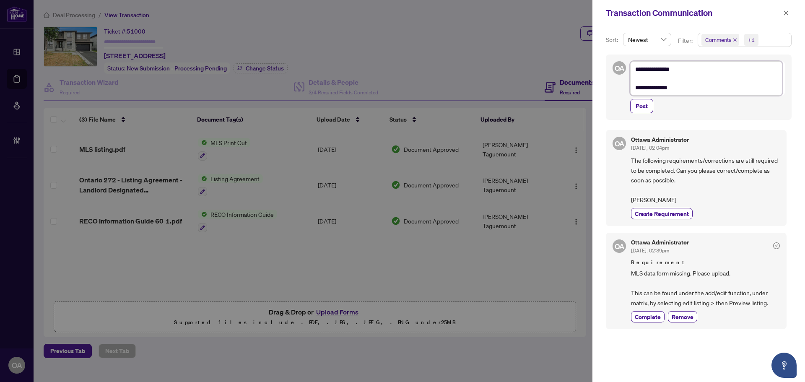
type textarea "**********"
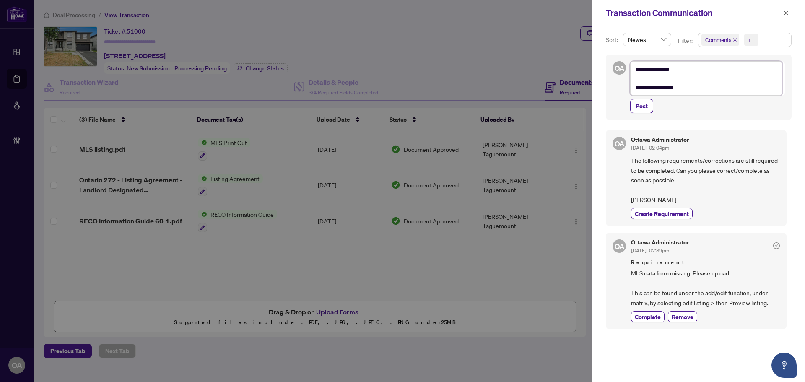
type textarea "**********"
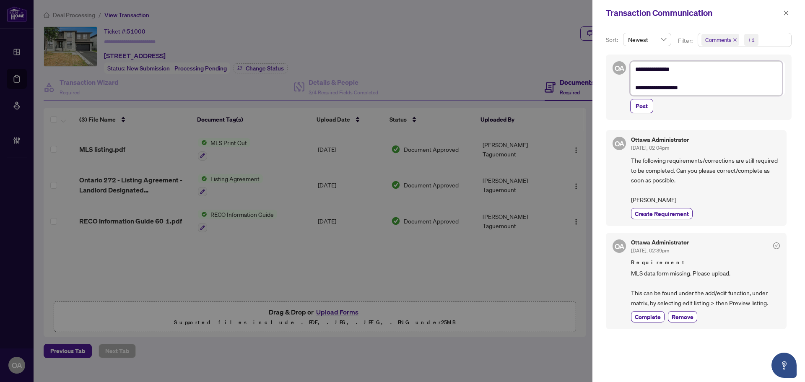
type textarea "**********"
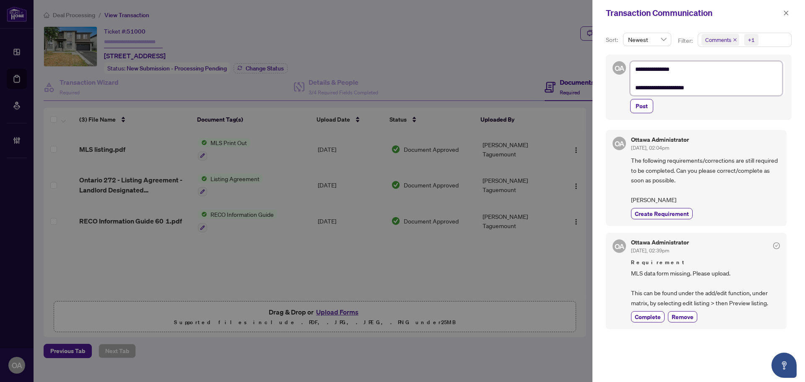
type textarea "**********"
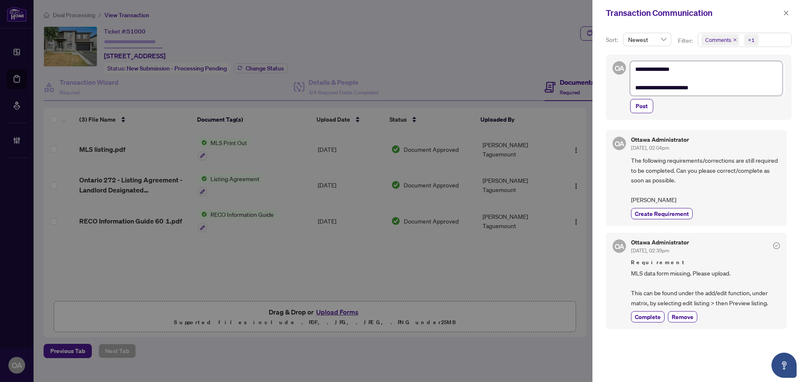
type textarea "**********"
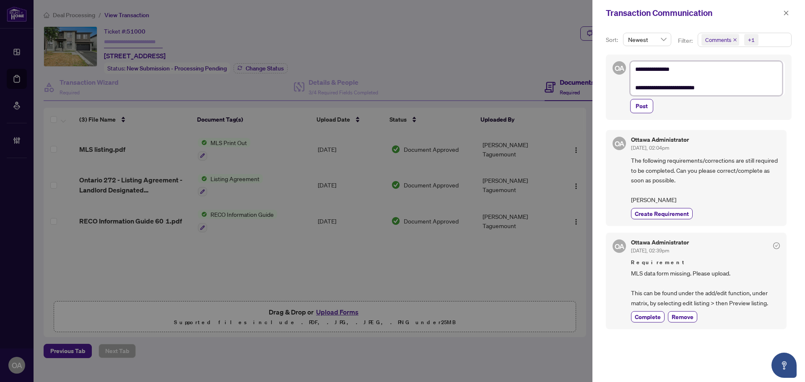
type textarea "**********"
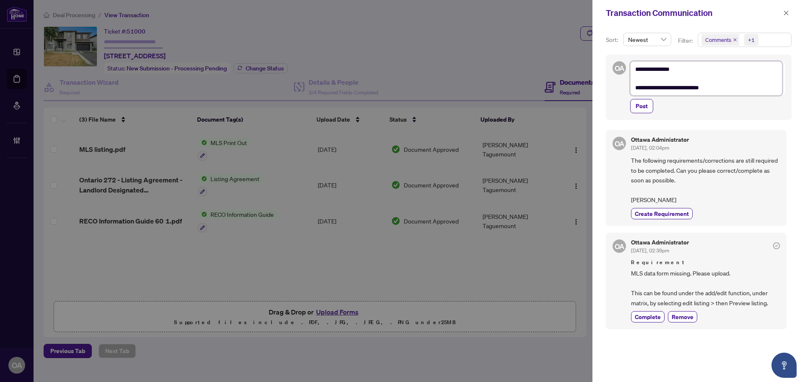
type textarea "**********"
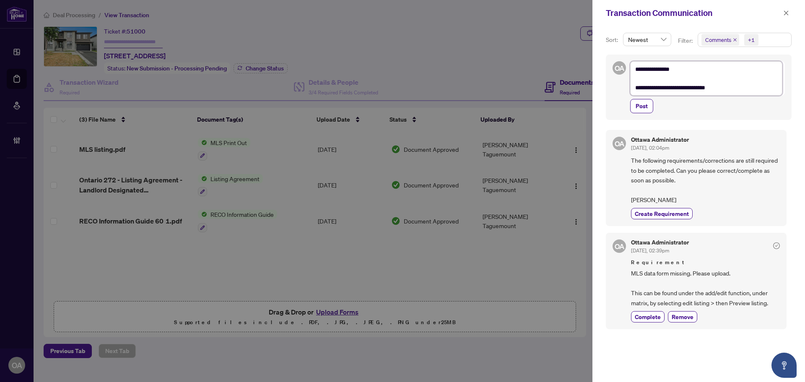
type textarea "**********"
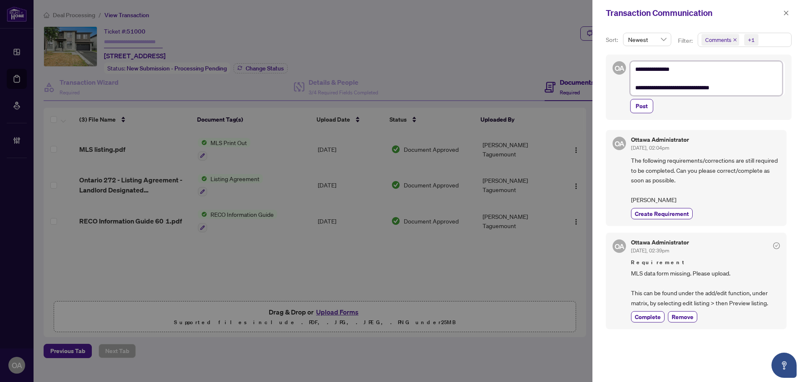
type textarea "**********"
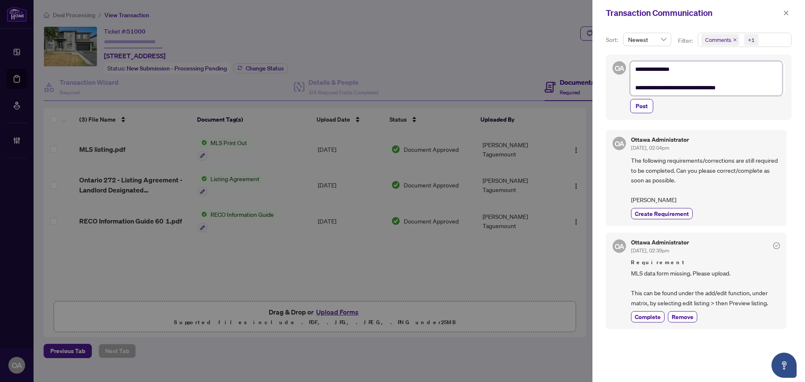
type textarea "**********"
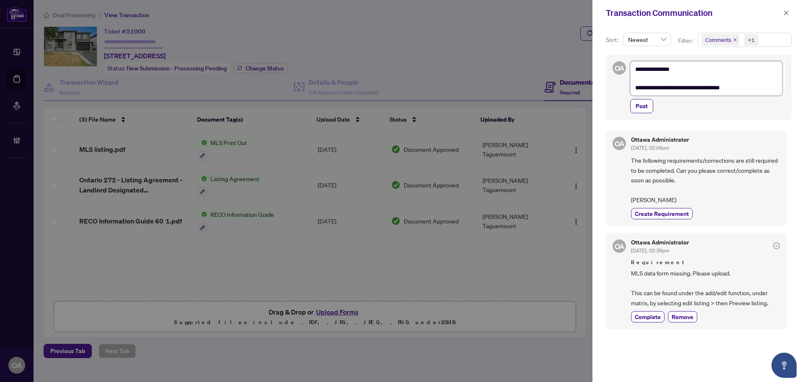
type textarea "**********"
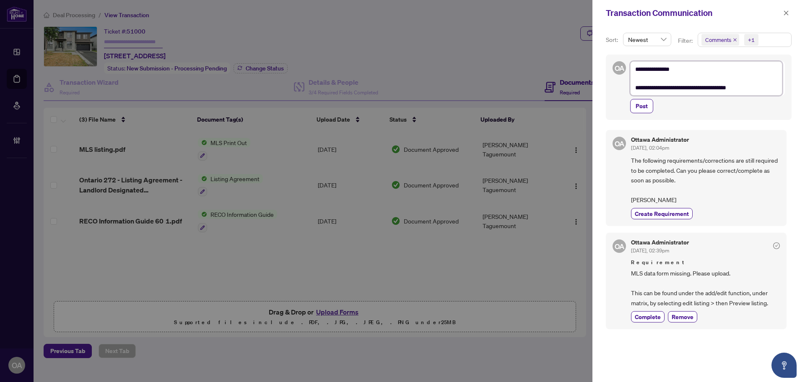
type textarea "**********"
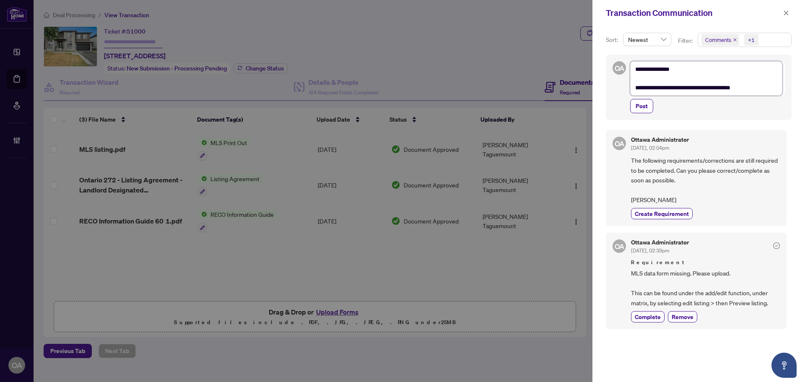
type textarea "**********"
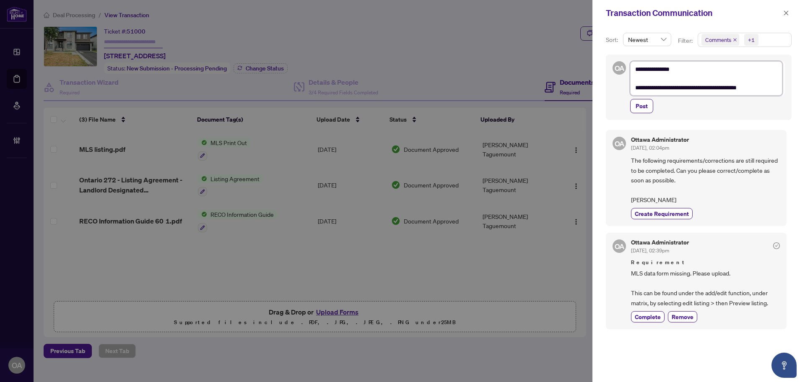
type textarea "**********"
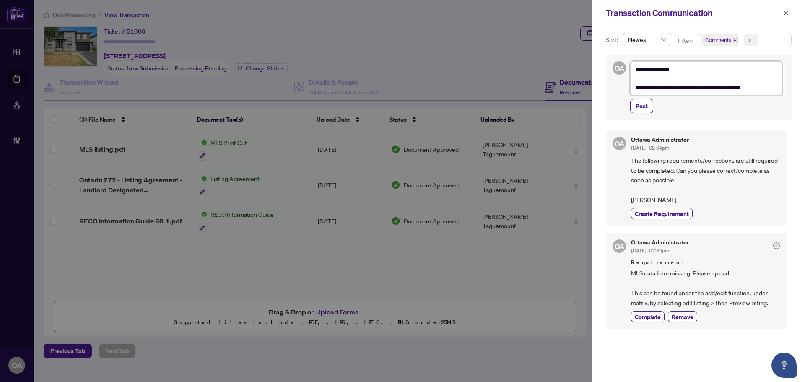
type textarea "**********"
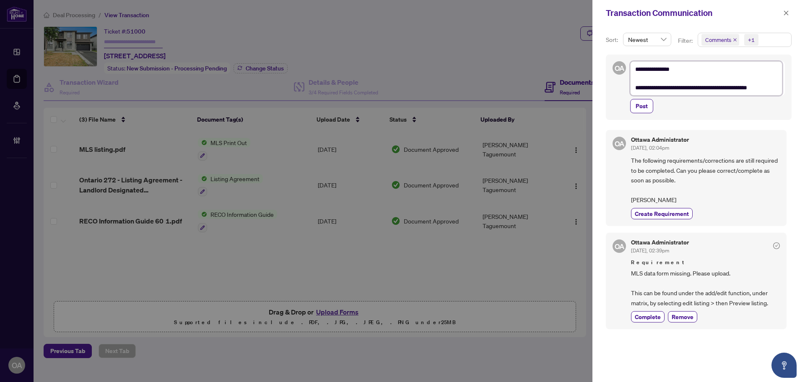
type textarea "**********"
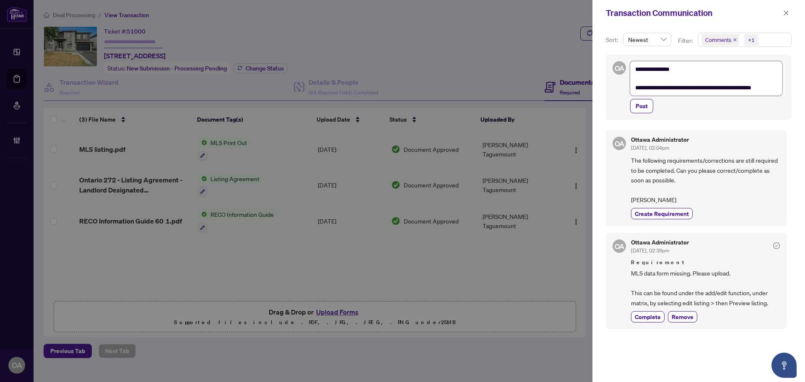
type textarea "**********"
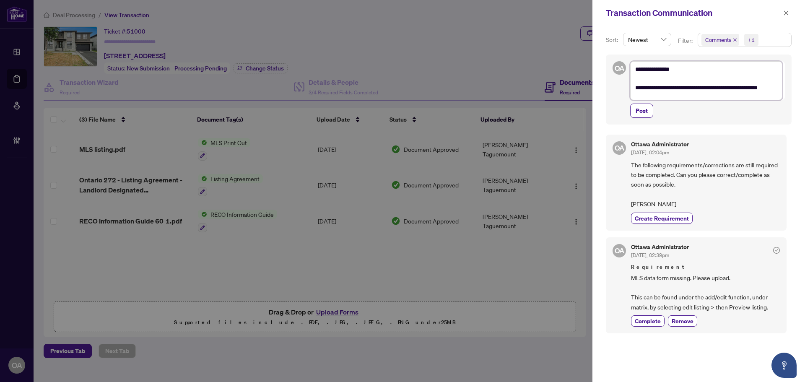
scroll to position [1, 0]
type textarea "**********"
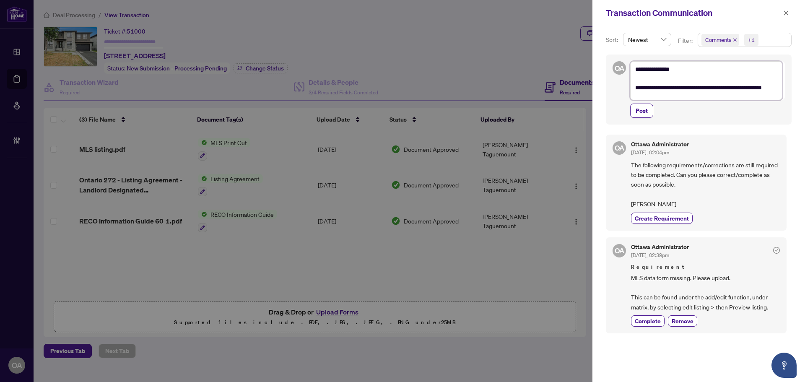
type textarea "**********"
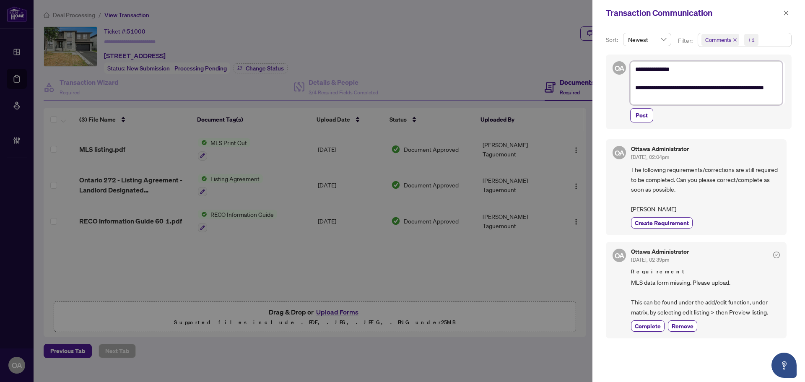
type textarea "**********"
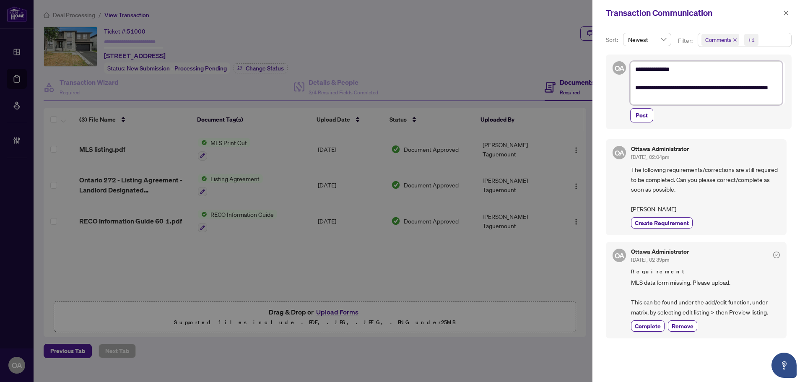
type textarea "**********"
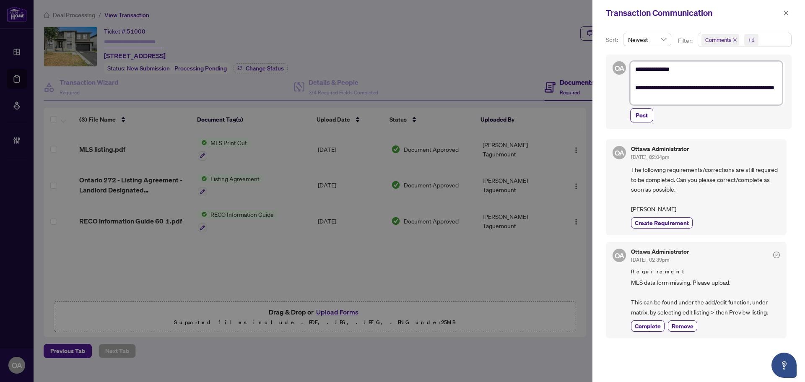
type textarea "**********"
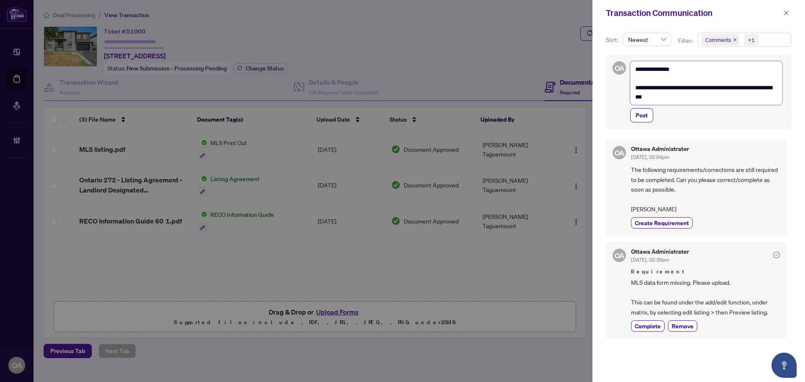
type textarea "**********"
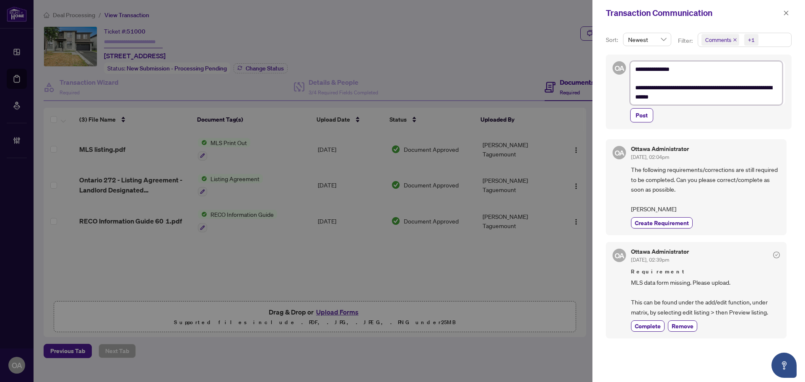
type textarea "**********"
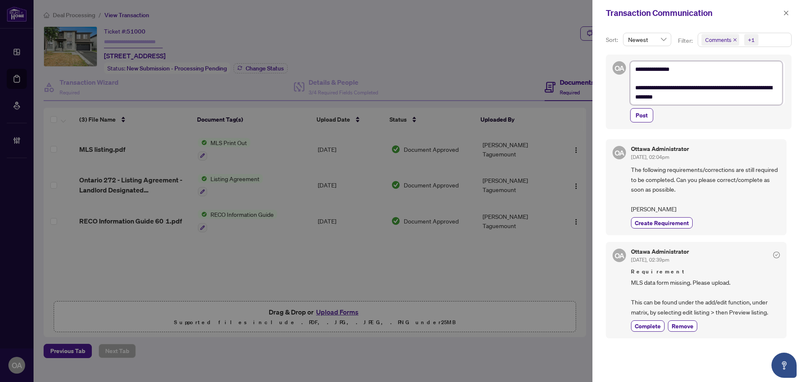
type textarea "**********"
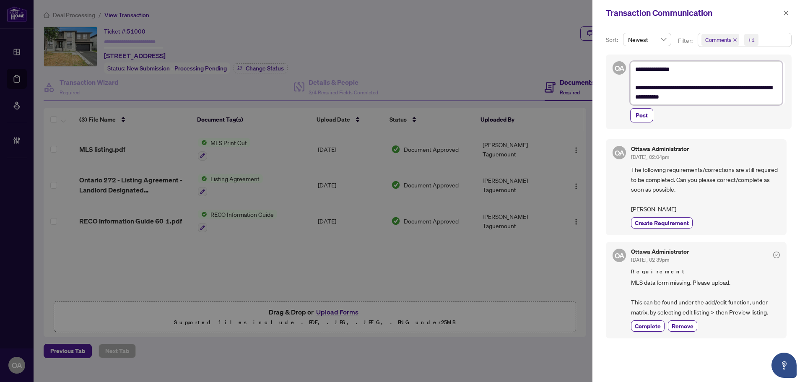
type textarea "**********"
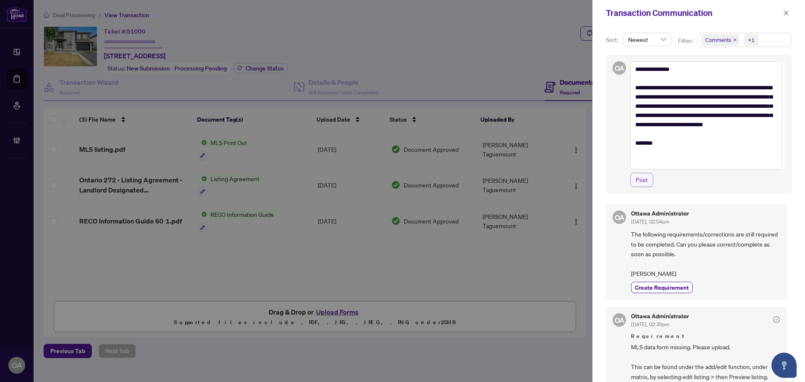
click at [644, 179] on span "Post" at bounding box center [641, 179] width 12 height 13
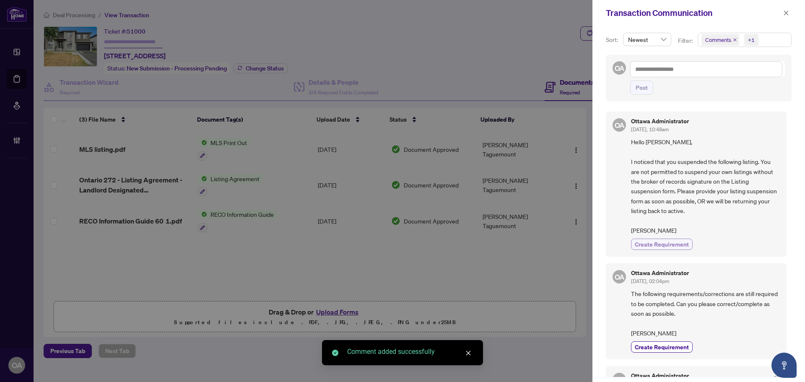
click at [663, 240] on span "Create Requirement" at bounding box center [661, 244] width 54 height 9
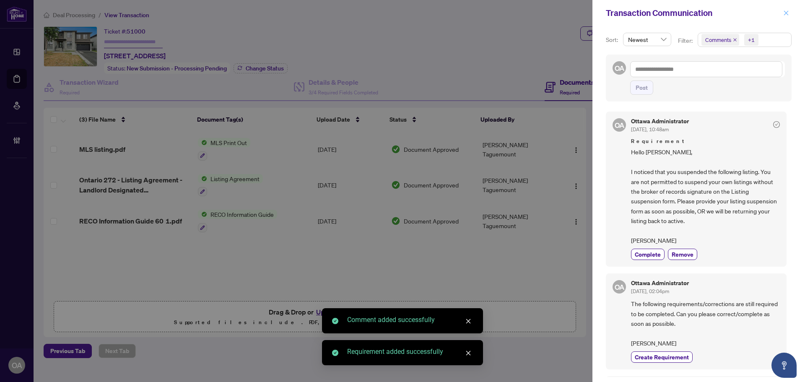
click at [784, 11] on icon "close" at bounding box center [786, 13] width 6 height 6
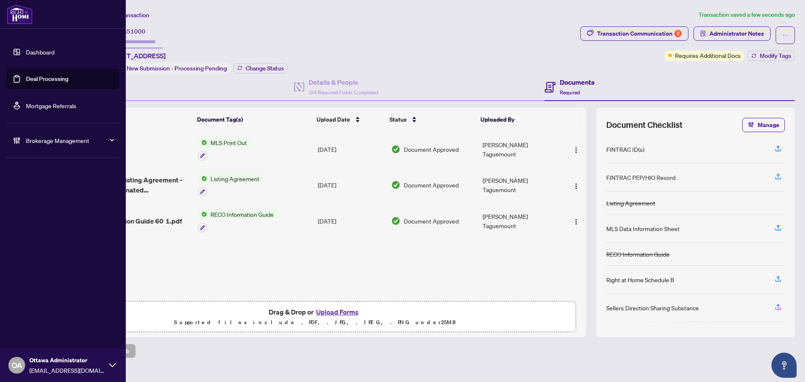
click at [26, 75] on link "Deal Processing" at bounding box center [47, 79] width 42 height 8
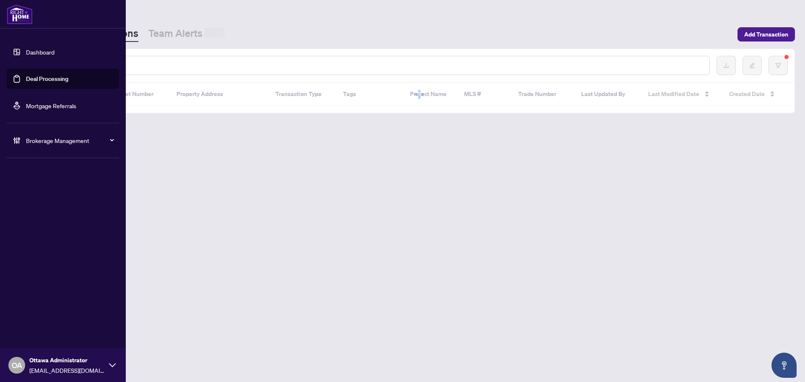
click at [153, 61] on input "text" at bounding box center [384, 65] width 636 height 9
paste input "*********"
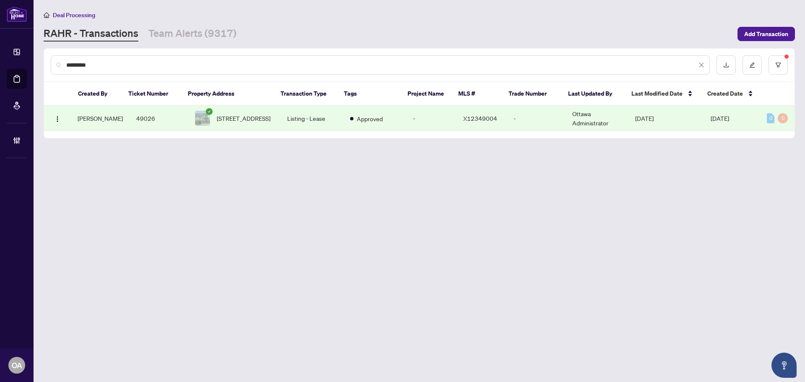
click at [312, 122] on td "Listing - Lease" at bounding box center [311, 119] width 63 height 26
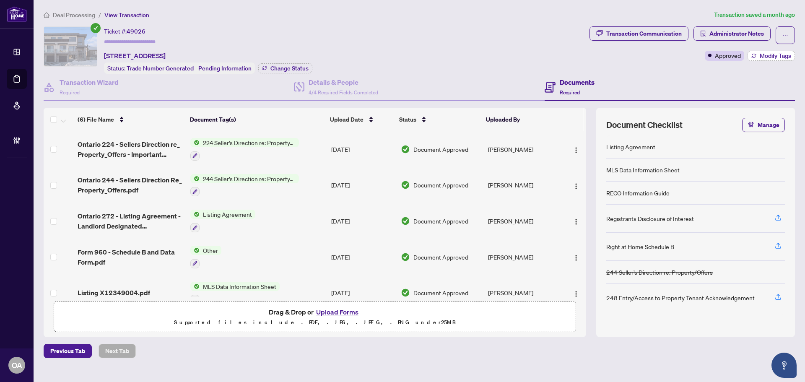
click at [779, 57] on span "Modify Tags" at bounding box center [774, 56] width 31 height 6
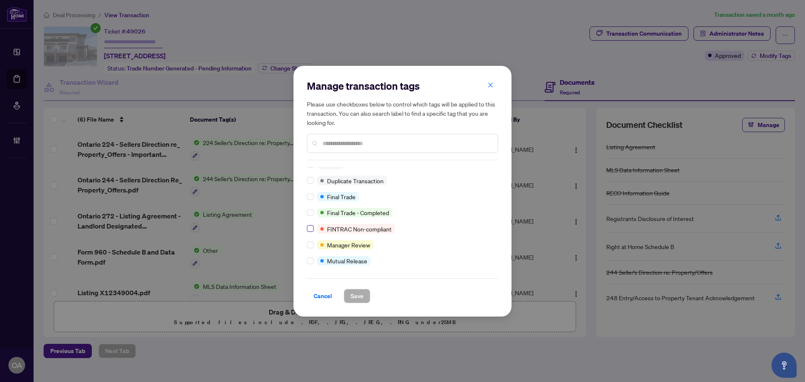
scroll to position [126, 0]
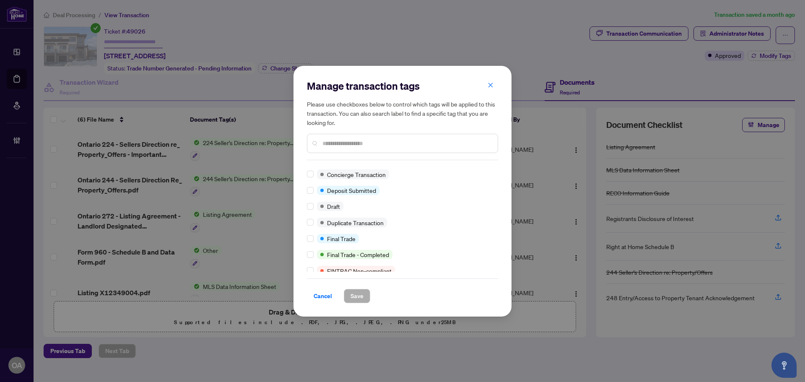
click at [336, 143] on input "text" at bounding box center [406, 143] width 168 height 9
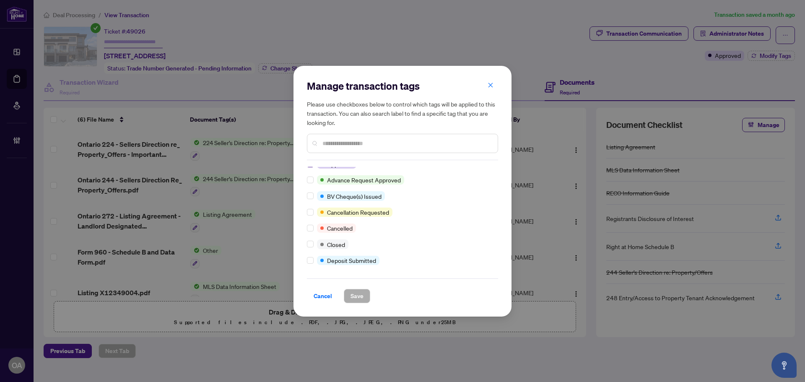
scroll to position [0, 0]
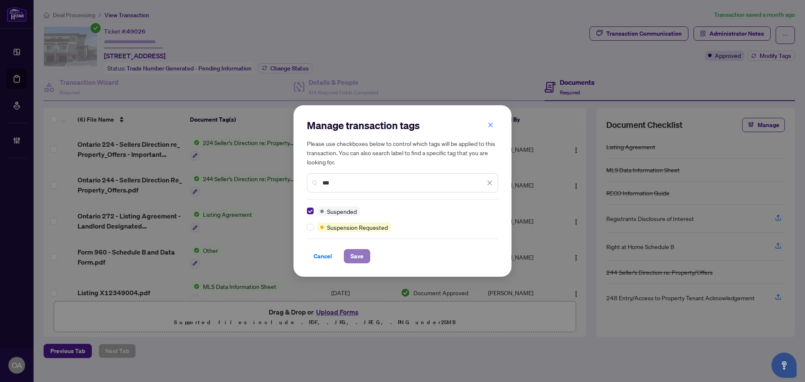
click at [365, 251] on button "Save" at bounding box center [357, 256] width 26 height 14
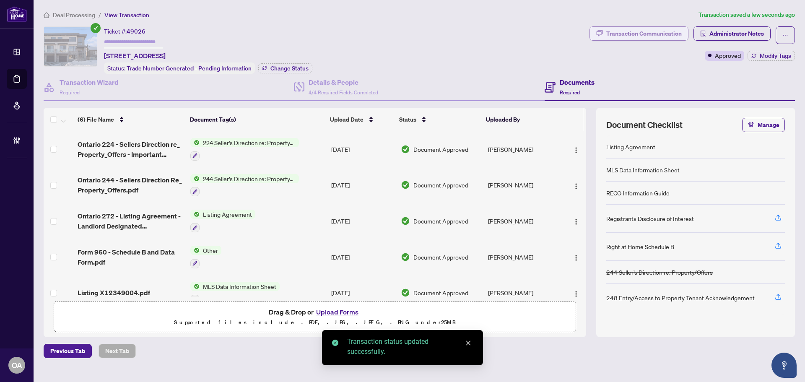
click at [649, 34] on div "Transaction Communication" at bounding box center [643, 33] width 75 height 13
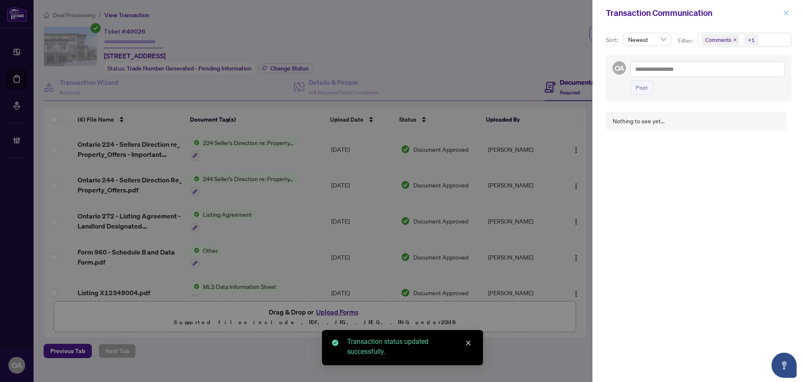
click at [781, 14] on button "button" at bounding box center [785, 13] width 11 height 10
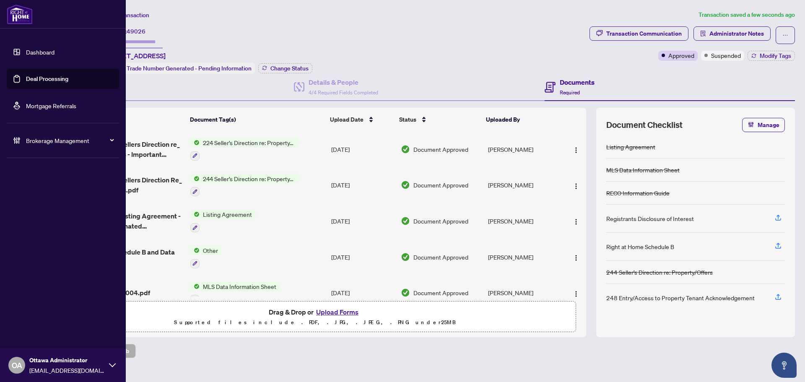
click at [26, 77] on link "Deal Processing" at bounding box center [47, 79] width 42 height 8
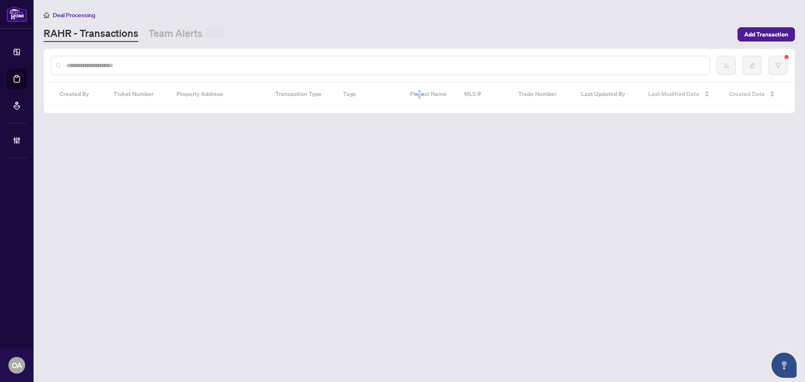
click at [178, 65] on input "text" at bounding box center [384, 65] width 636 height 9
paste input "**********"
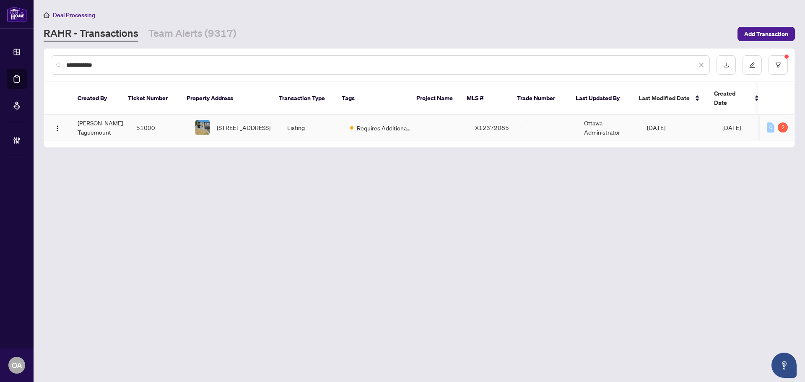
click at [188, 115] on td "[STREET_ADDRESS]" at bounding box center [234, 128] width 92 height 26
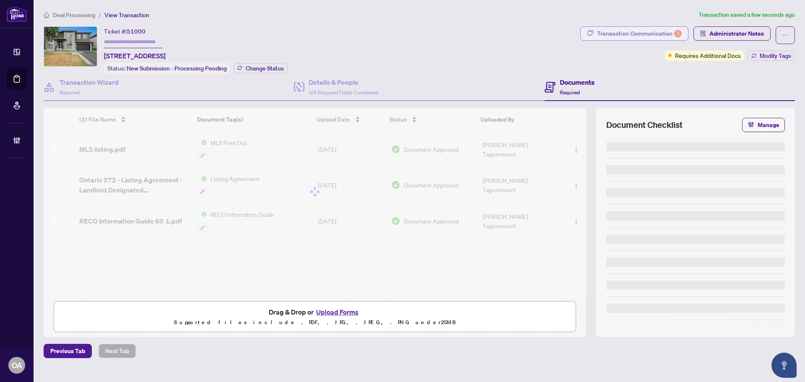
click at [675, 36] on div "Transaction Communication 2" at bounding box center [639, 33] width 85 height 13
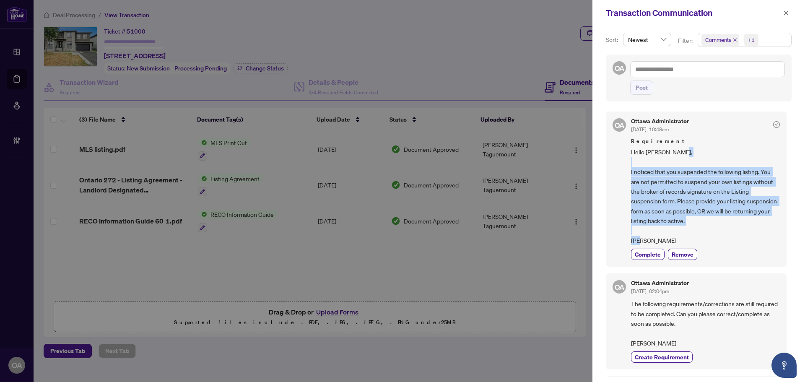
drag, startPoint x: 653, startPoint y: 239, endPoint x: 627, endPoint y: 173, distance: 71.3
click at [627, 173] on div "OA Ottawa Administrator [DATE], 10:48am Requirement Hello [PERSON_NAME], I noti…" at bounding box center [695, 188] width 181 height 155
copy span "I noticed that you suspended the following listing. You are not permitted to su…"
click at [784, 11] on icon "close" at bounding box center [786, 12] width 5 height 5
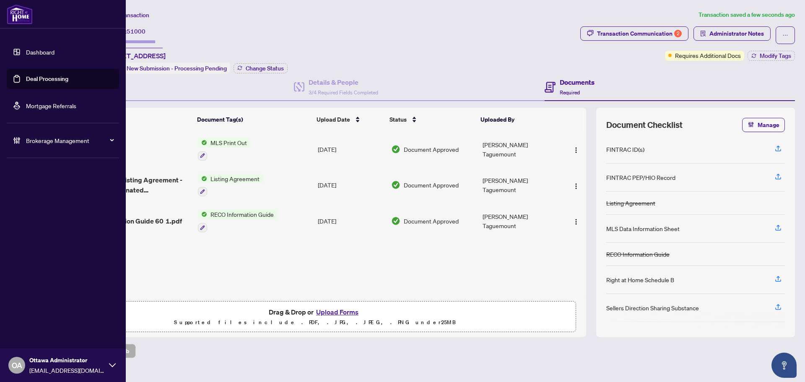
click at [26, 75] on link "Deal Processing" at bounding box center [47, 79] width 42 height 8
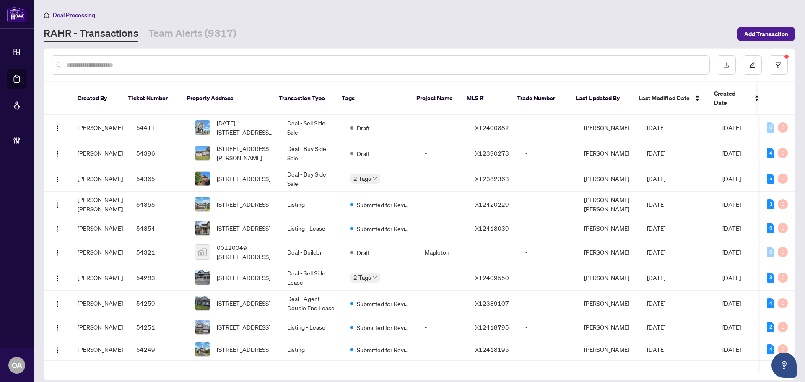
click at [170, 61] on input "text" at bounding box center [384, 64] width 636 height 9
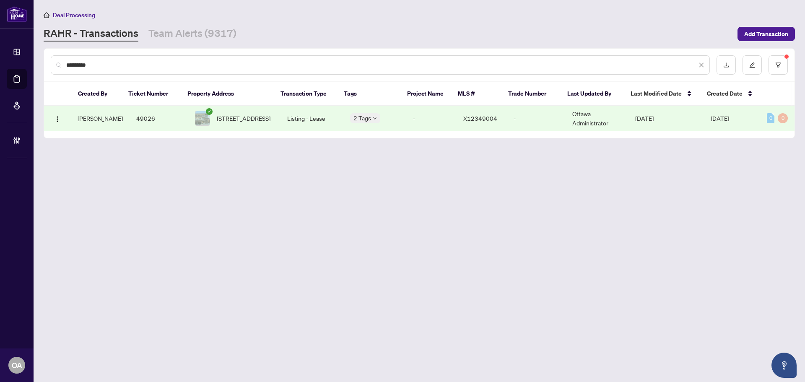
click at [323, 121] on td "Listing - Lease" at bounding box center [311, 119] width 63 height 26
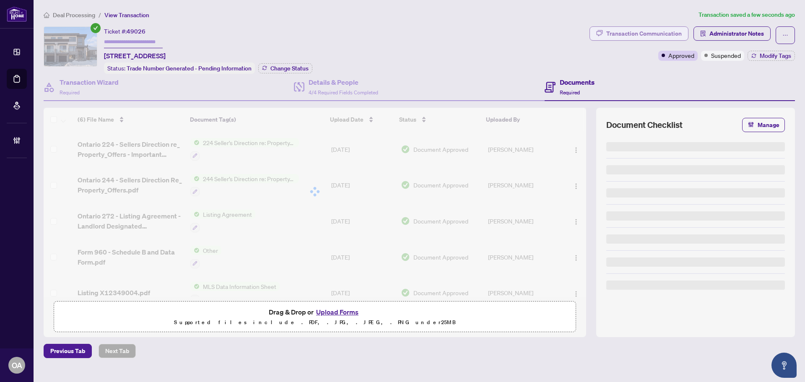
click at [623, 36] on div "Transaction Communication" at bounding box center [643, 33] width 75 height 13
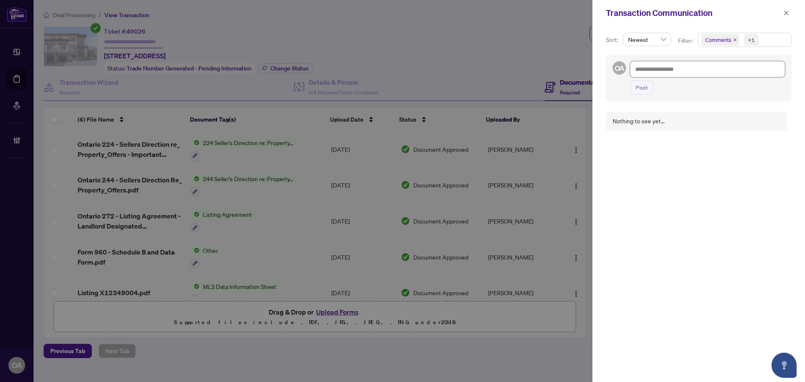
click at [671, 70] on textarea at bounding box center [707, 69] width 155 height 16
paste textarea "**********"
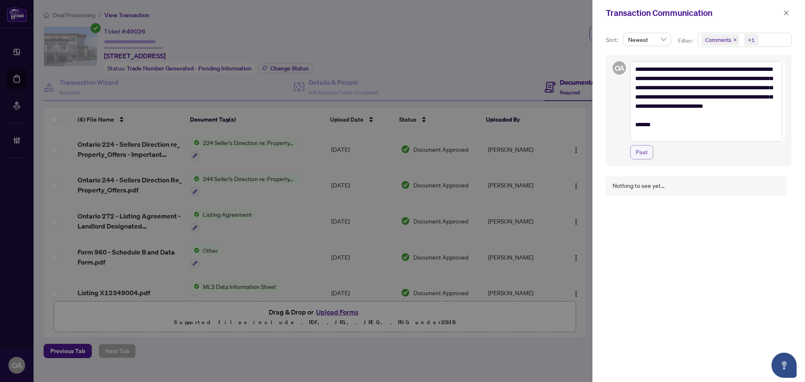
click at [647, 155] on button "Post" at bounding box center [641, 152] width 23 height 14
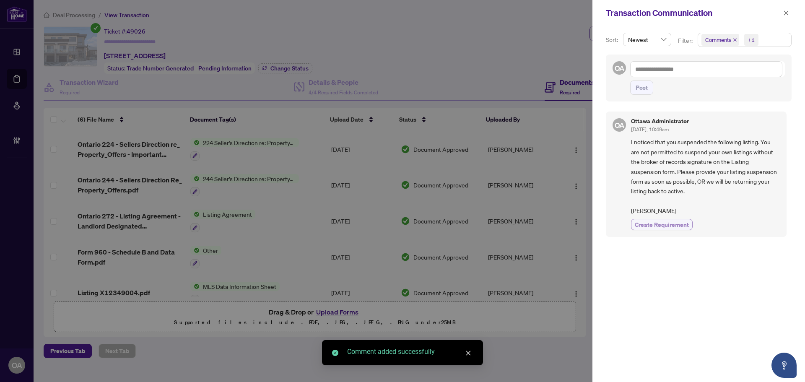
click at [670, 222] on span "Create Requirement" at bounding box center [661, 224] width 54 height 9
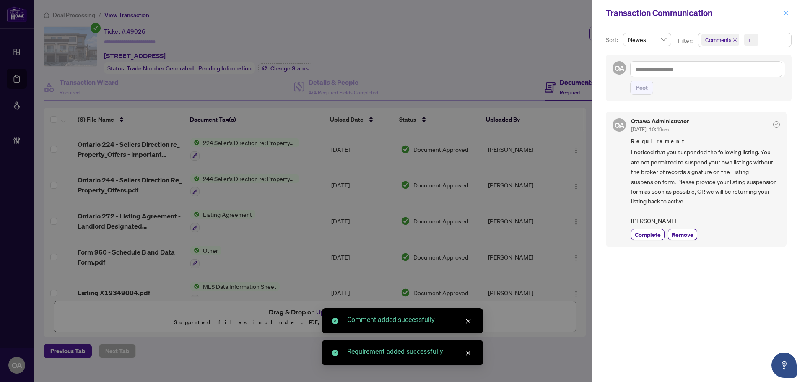
click at [786, 13] on icon "close" at bounding box center [786, 13] width 6 height 6
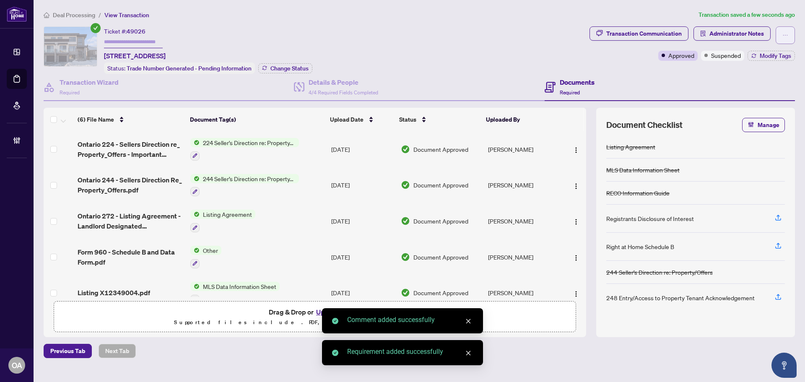
click at [788, 33] on button "button" at bounding box center [784, 35] width 19 height 18
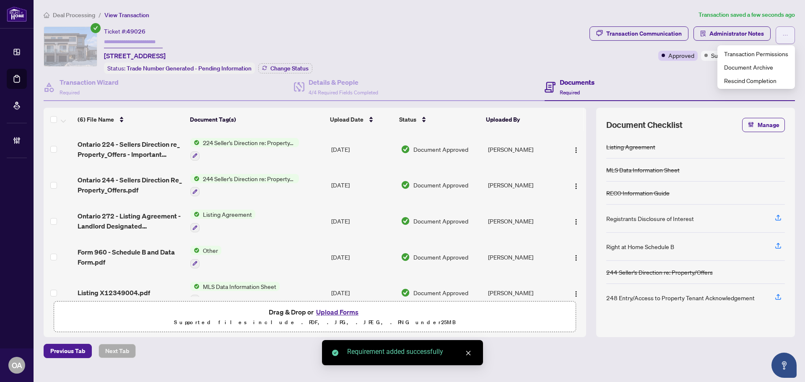
click at [788, 32] on button "button" at bounding box center [784, 35] width 19 height 18
click at [788, 31] on button "button" at bounding box center [784, 35] width 19 height 18
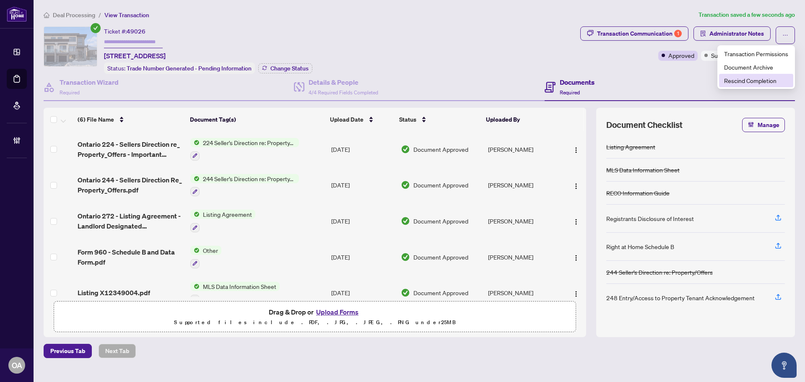
click at [760, 81] on span "Rescind Completion" at bounding box center [756, 80] width 64 height 9
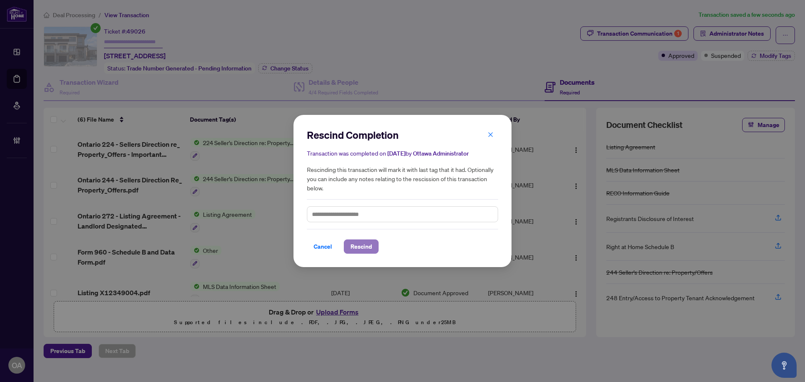
click at [356, 246] on span "Rescind" at bounding box center [360, 246] width 21 height 13
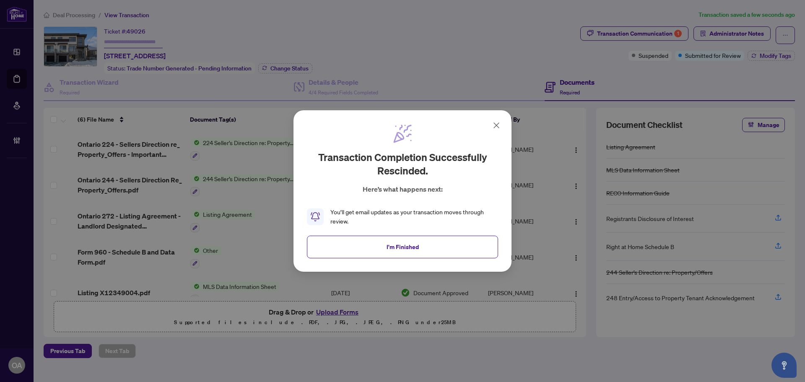
drag, startPoint x: 414, startPoint y: 246, endPoint x: 637, endPoint y: 125, distance: 253.7
click at [414, 246] on span "I'm Finished" at bounding box center [402, 246] width 32 height 13
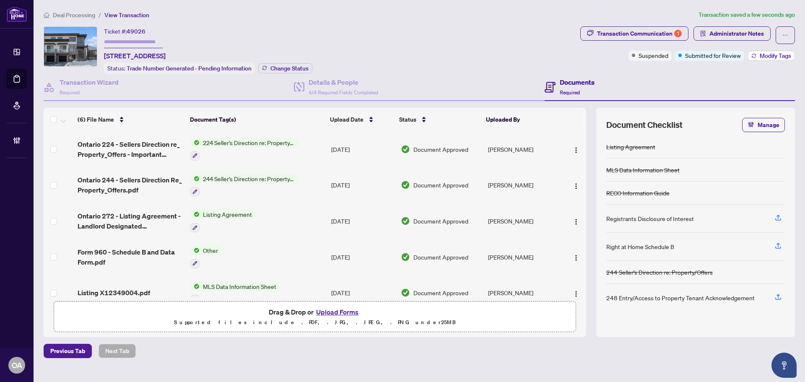
click at [771, 58] on span "Modify Tags" at bounding box center [774, 56] width 31 height 6
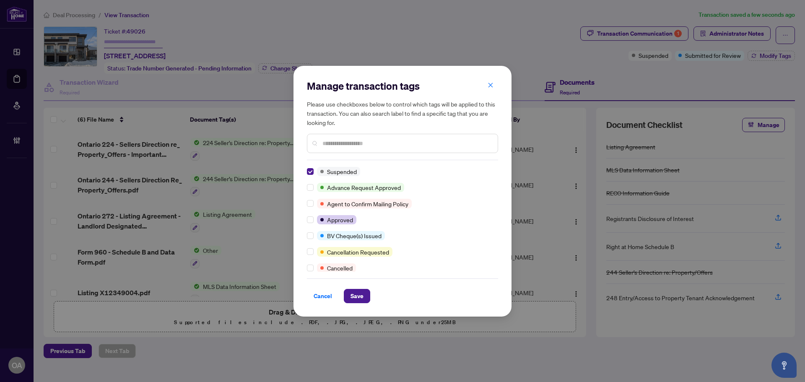
click at [356, 146] on input "text" at bounding box center [406, 143] width 168 height 9
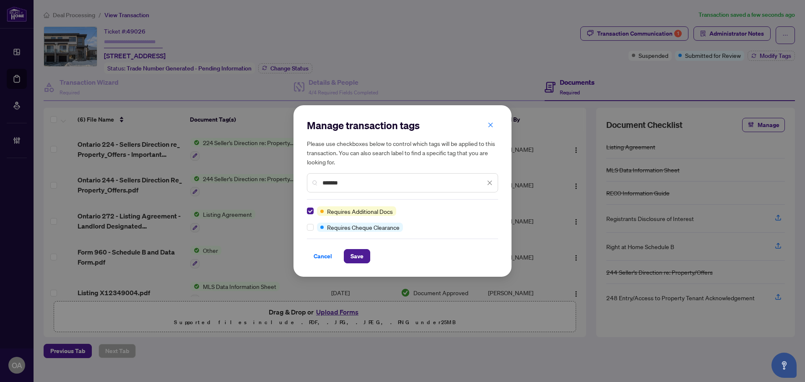
click at [377, 262] on div "Cancel Save" at bounding box center [402, 256] width 191 height 14
click at [365, 256] on button "Save" at bounding box center [357, 256] width 26 height 14
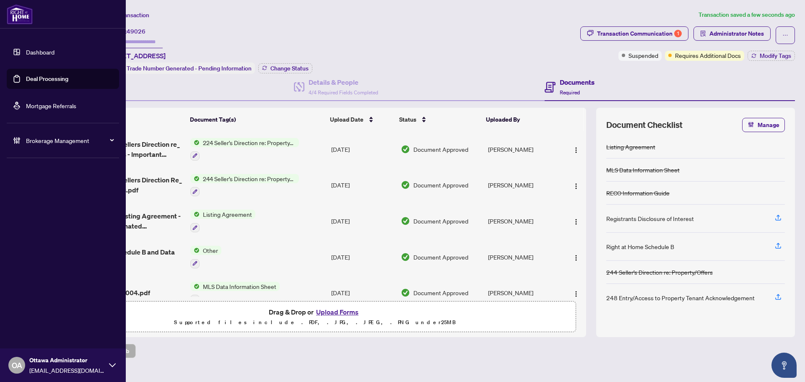
click at [36, 75] on link "Deal Processing" at bounding box center [47, 79] width 42 height 8
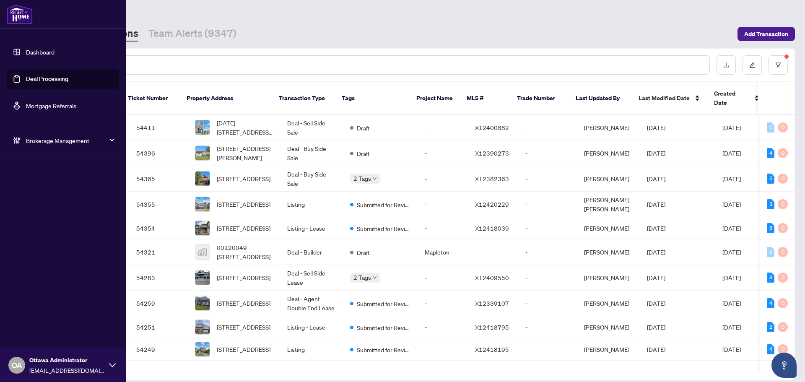
click at [26, 78] on link "Deal Processing" at bounding box center [47, 79] width 42 height 8
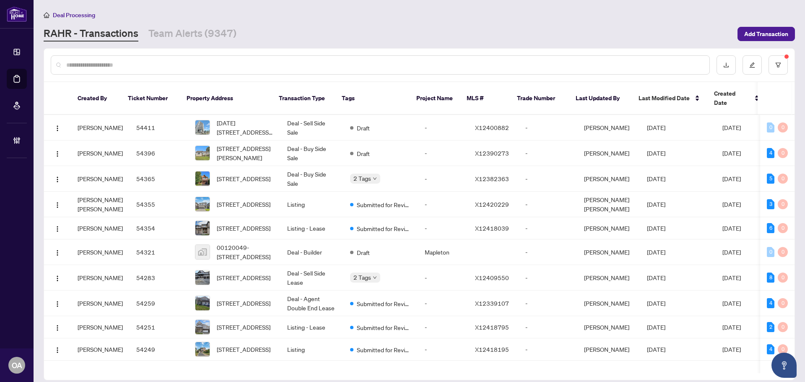
click at [155, 67] on input "text" at bounding box center [384, 64] width 636 height 9
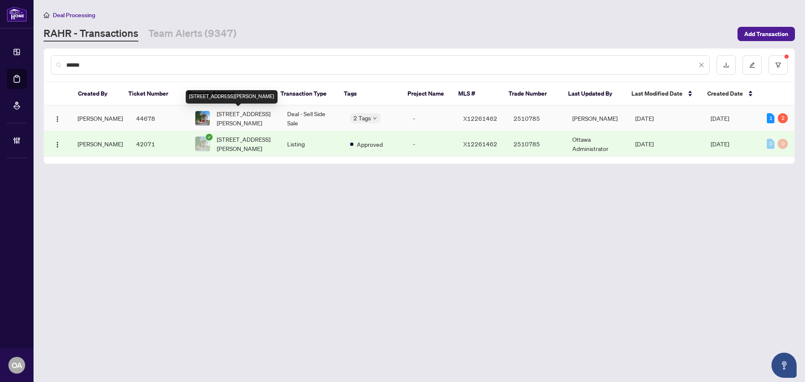
click at [255, 114] on span "[STREET_ADDRESS][PERSON_NAME]" at bounding box center [245, 118] width 57 height 18
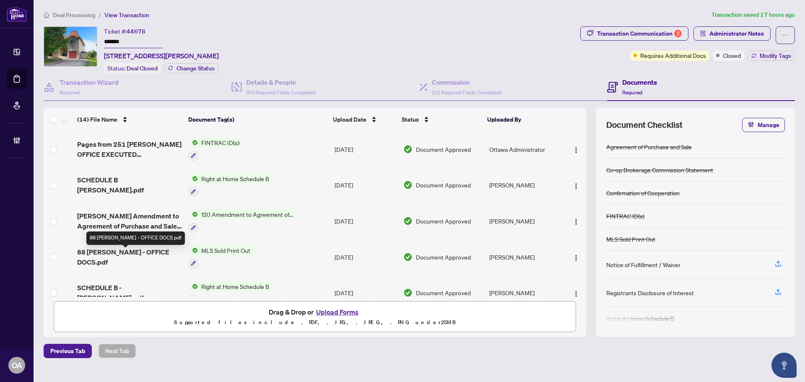
click at [145, 255] on span "88 [PERSON_NAME] - OFFICE DOCS.pdf" at bounding box center [129, 257] width 105 height 20
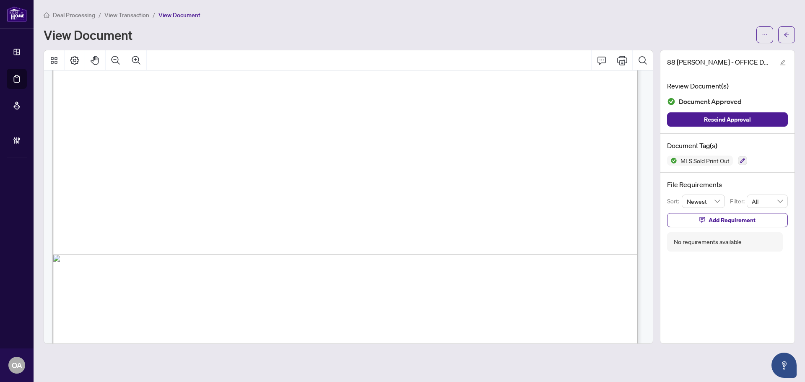
scroll to position [3520, 0]
click at [783, 39] on button "button" at bounding box center [786, 34] width 17 height 17
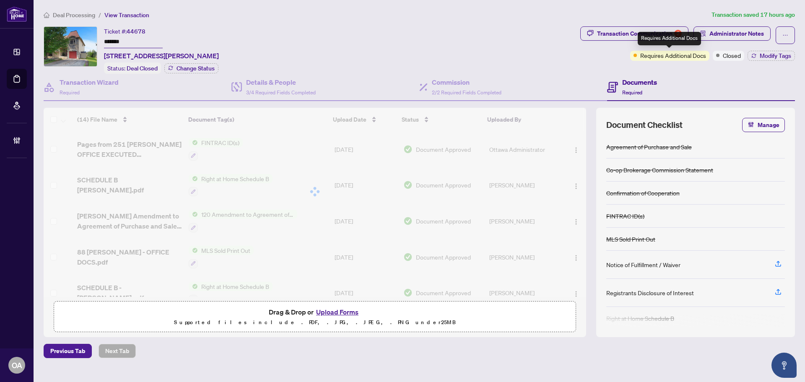
click at [652, 40] on div "Requires Additional Docs" at bounding box center [668, 38] width 63 height 13
click at [624, 36] on div "Transaction Communication 2" at bounding box center [639, 33] width 85 height 13
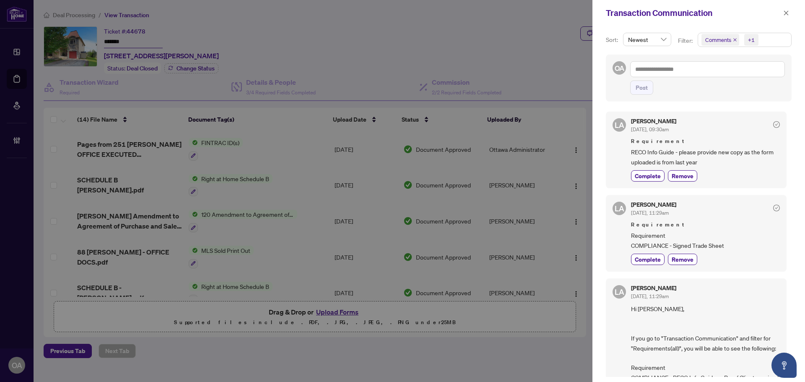
click at [734, 38] on icon "close" at bounding box center [734, 40] width 4 height 4
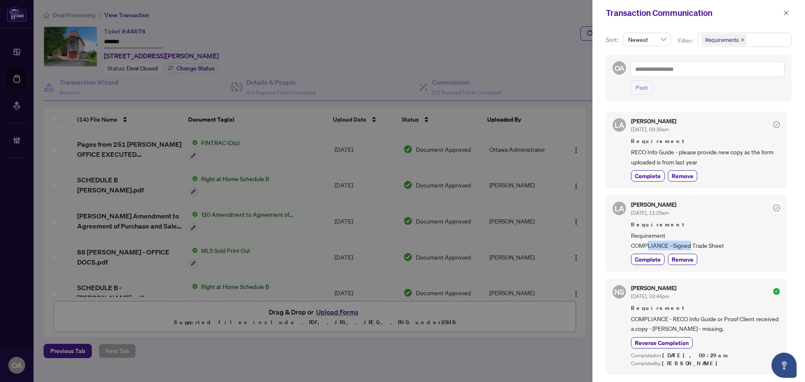
drag, startPoint x: 646, startPoint y: 246, endPoint x: 710, endPoint y: 246, distance: 64.1
click at [704, 246] on span "Requirement COMPLIANCE - Signed Trade Sheet" at bounding box center [705, 240] width 149 height 20
click at [710, 246] on span "Requirement COMPLIANCE - Signed Trade Sheet" at bounding box center [705, 240] width 149 height 20
click at [788, 16] on span "button" at bounding box center [786, 12] width 6 height 13
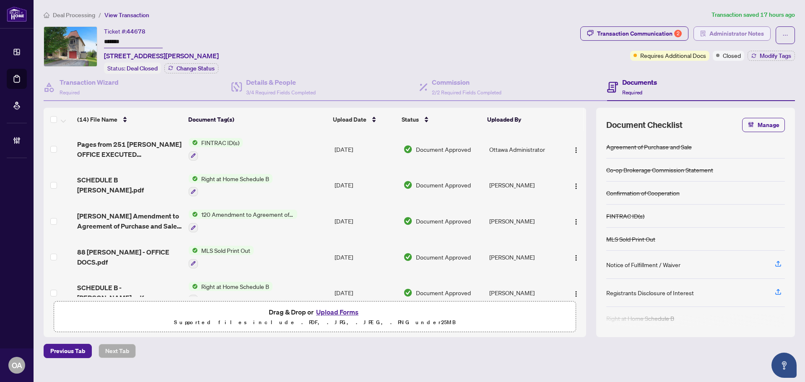
click at [745, 29] on span "Administrator Notes" at bounding box center [736, 33] width 54 height 13
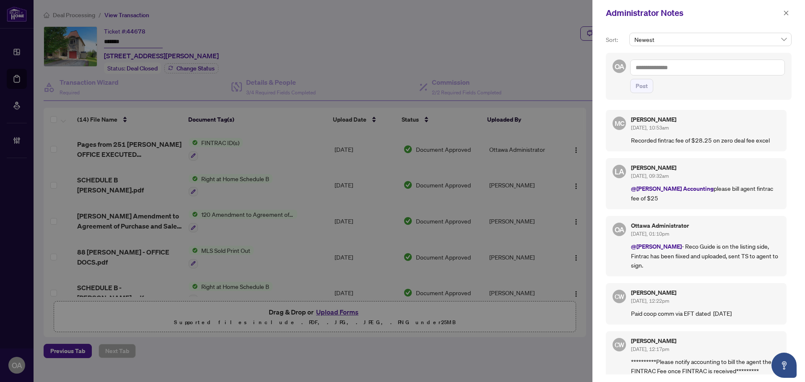
click at [715, 67] on textarea at bounding box center [707, 67] width 155 height 16
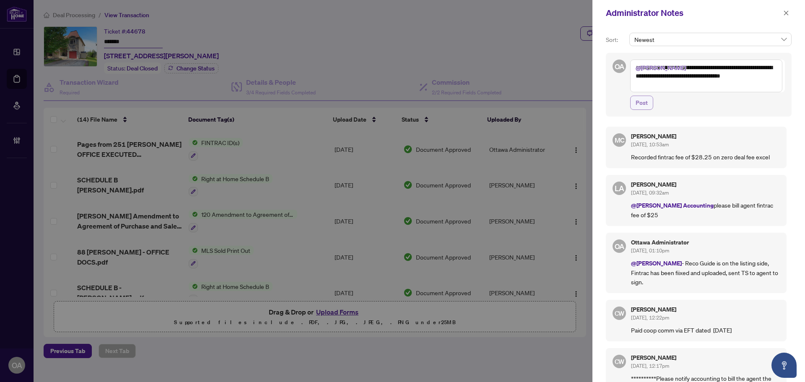
click at [644, 101] on span "Post" at bounding box center [641, 102] width 12 height 13
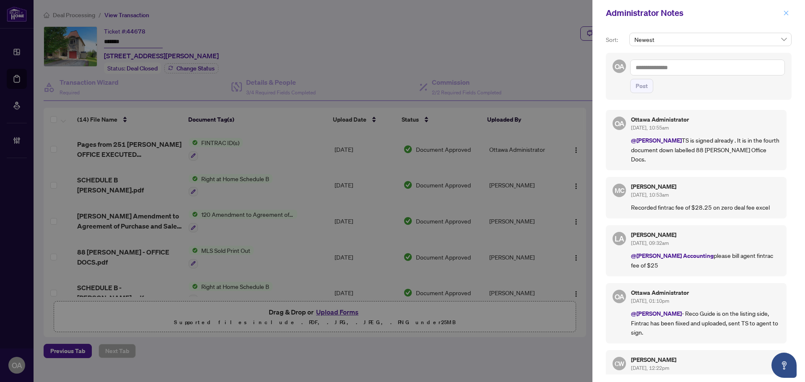
click at [786, 14] on icon "close" at bounding box center [786, 13] width 6 height 6
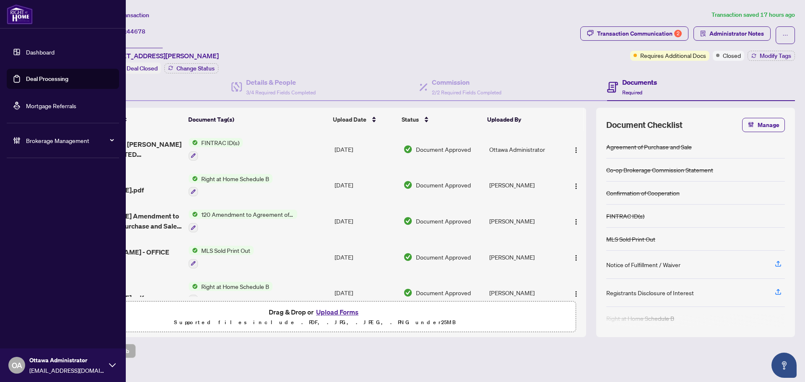
click at [26, 80] on link "Deal Processing" at bounding box center [47, 79] width 42 height 8
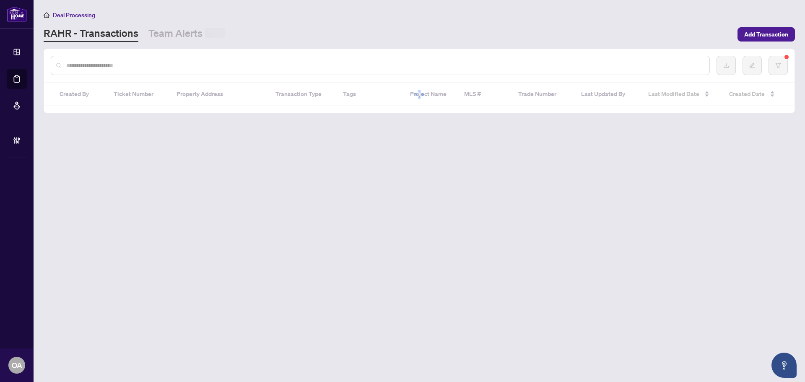
click at [175, 65] on input "text" at bounding box center [384, 65] width 636 height 9
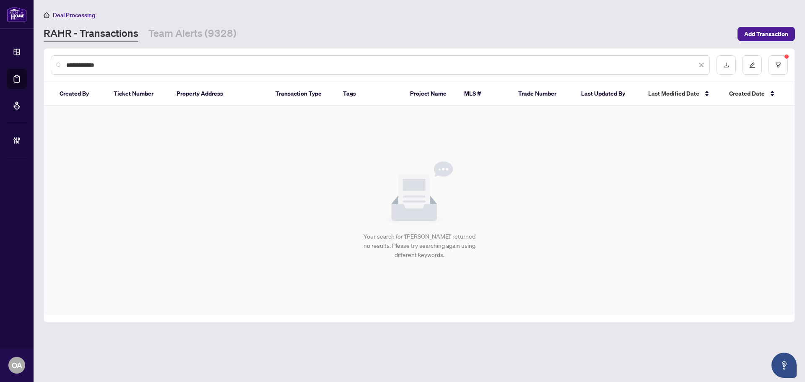
drag, startPoint x: 117, startPoint y: 69, endPoint x: 21, endPoint y: 59, distance: 96.9
click at [68, 66] on div "**********" at bounding box center [380, 64] width 659 height 19
click at [138, 67] on input "**********" at bounding box center [381, 64] width 630 height 9
click at [66, 65] on input "**********" at bounding box center [381, 64] width 630 height 9
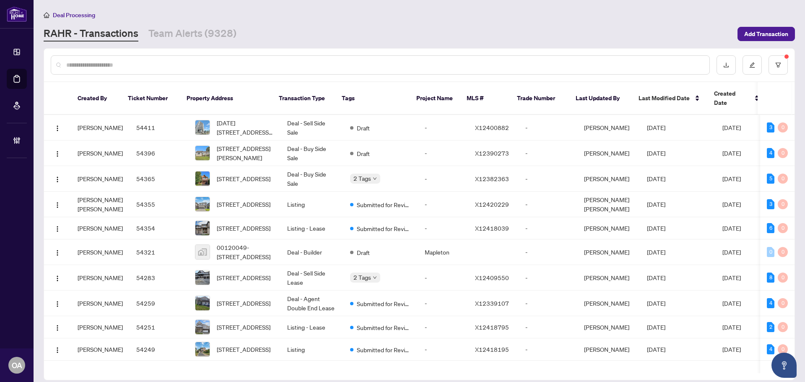
click at [75, 69] on div at bounding box center [380, 64] width 659 height 19
click at [94, 64] on input "text" at bounding box center [384, 64] width 636 height 9
paste input "**********"
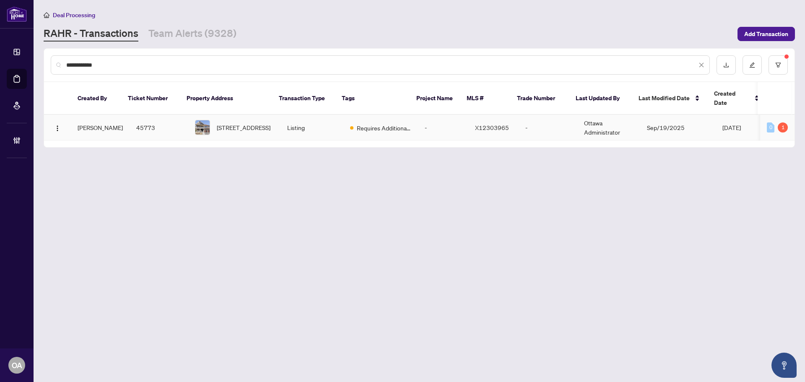
click at [266, 122] on td "[STREET_ADDRESS]" at bounding box center [234, 128] width 92 height 26
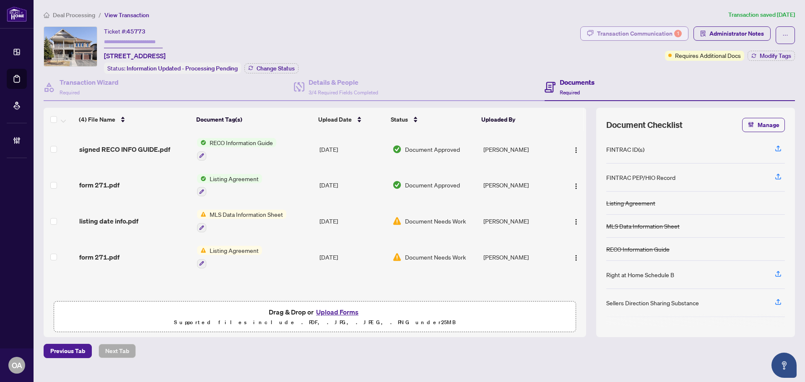
click at [635, 32] on div "Transaction Communication 1" at bounding box center [639, 33] width 85 height 13
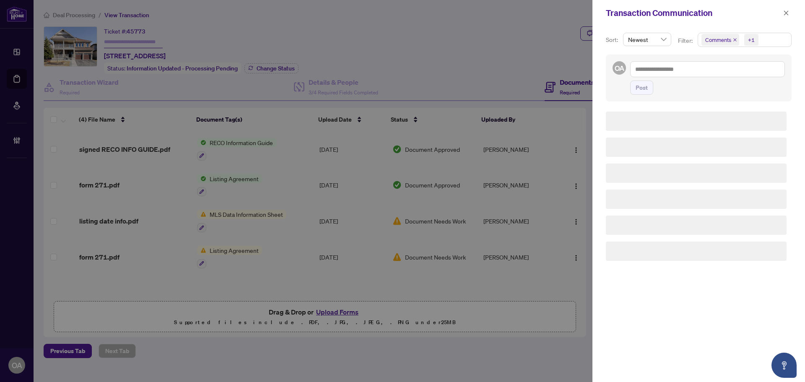
click at [732, 39] on icon "close" at bounding box center [734, 40] width 4 height 4
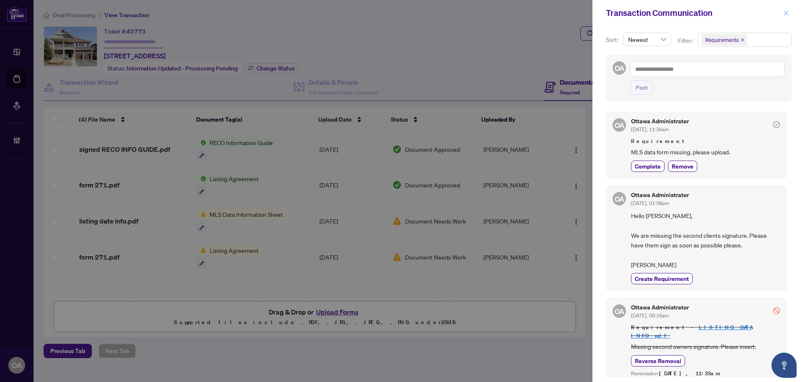
click at [786, 9] on span "button" at bounding box center [786, 12] width 6 height 13
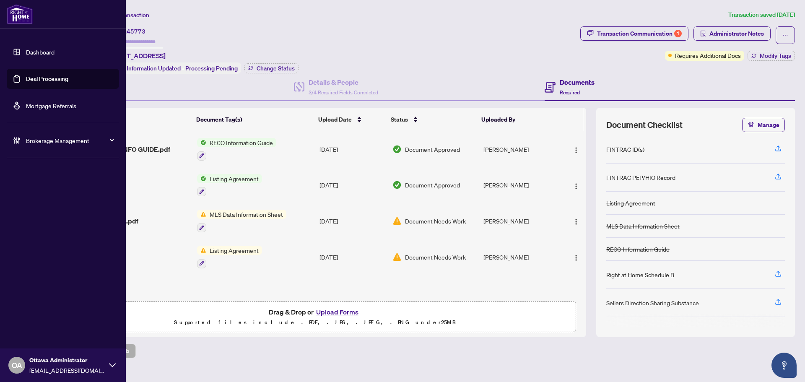
click at [26, 83] on link "Deal Processing" at bounding box center [47, 79] width 42 height 8
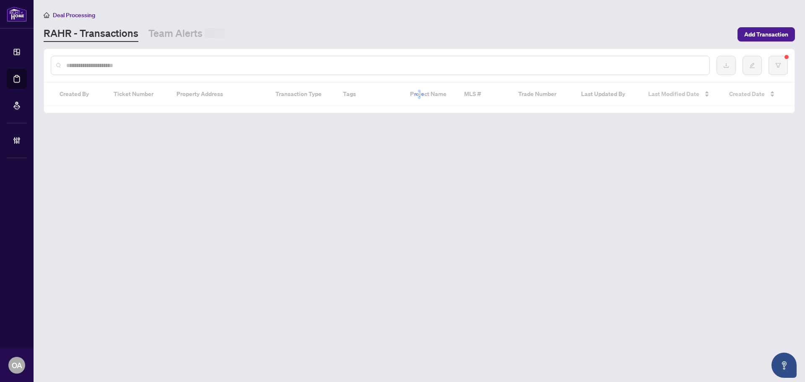
click at [173, 61] on input "text" at bounding box center [384, 65] width 636 height 9
paste input "*********"
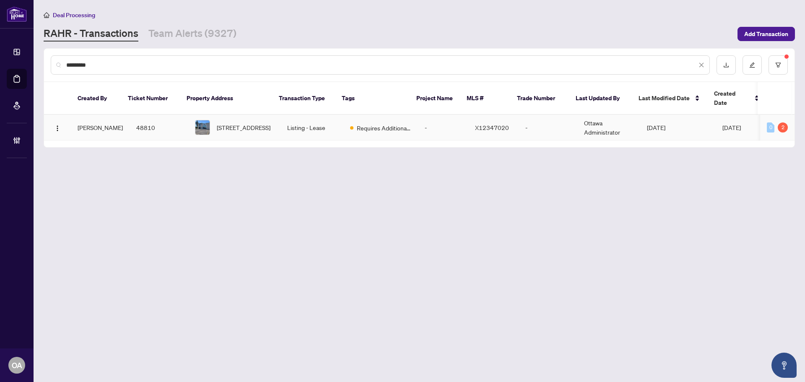
click at [244, 123] on span "[STREET_ADDRESS]" at bounding box center [244, 127] width 54 height 9
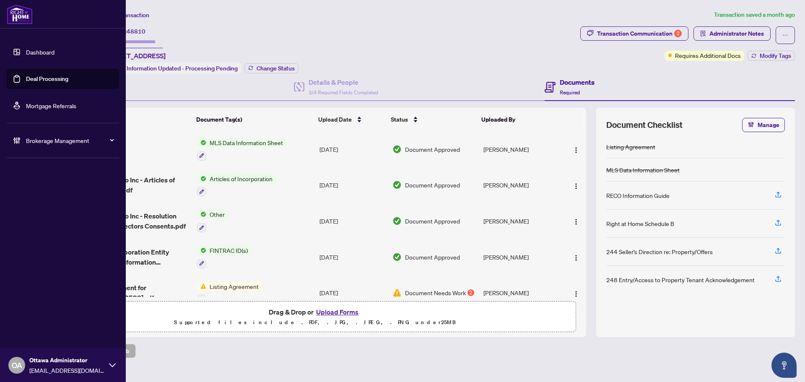
click at [28, 80] on link "Deal Processing" at bounding box center [47, 79] width 42 height 8
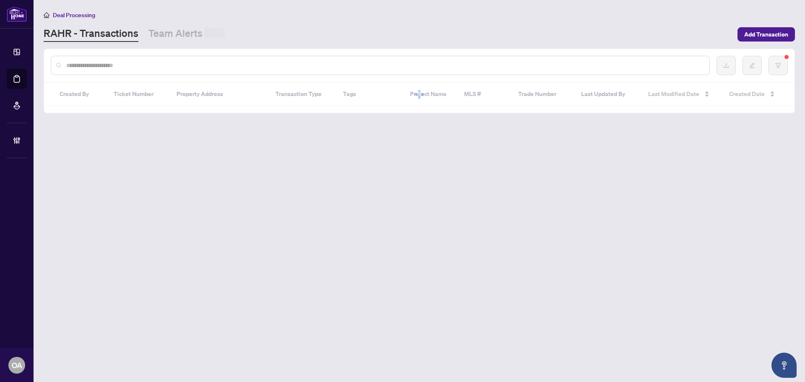
click at [177, 61] on input "text" at bounding box center [384, 65] width 636 height 9
paste input "*********"
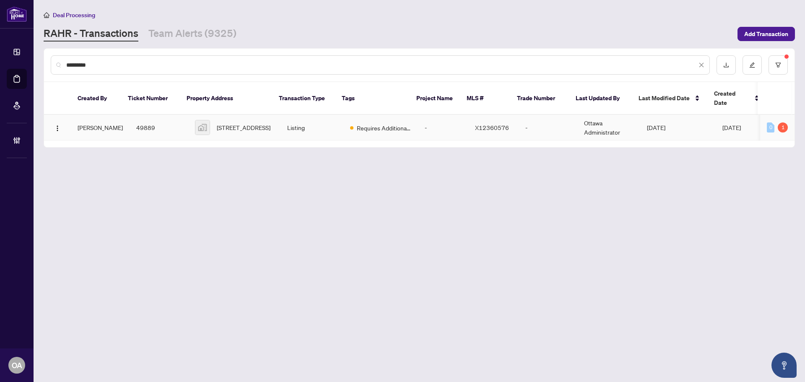
click at [253, 123] on span "[STREET_ADDRESS]" at bounding box center [244, 127] width 54 height 9
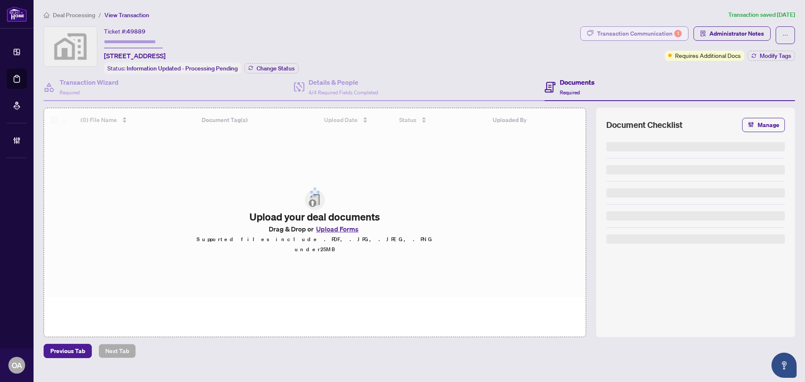
click at [645, 32] on div "Transaction Communication 1" at bounding box center [639, 33] width 85 height 13
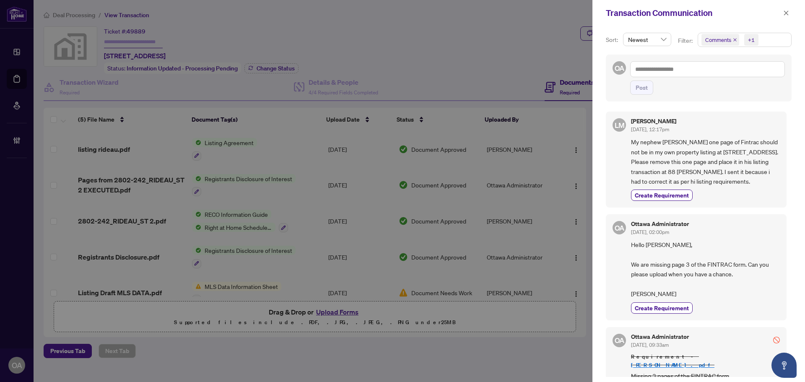
click at [732, 40] on icon "close" at bounding box center [734, 40] width 4 height 4
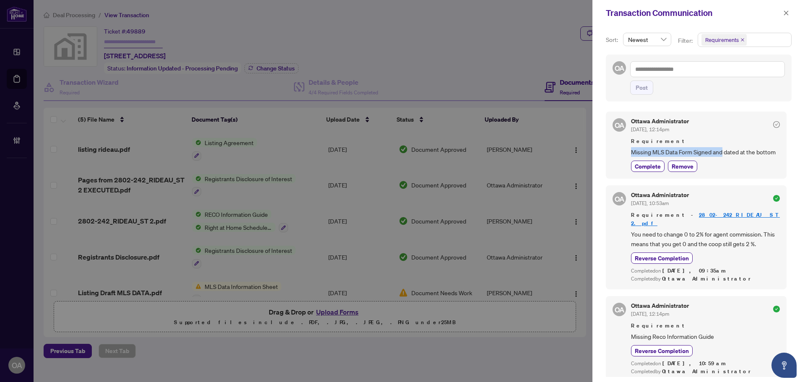
drag, startPoint x: 631, startPoint y: 150, endPoint x: 733, endPoint y: 151, distance: 102.3
click at [726, 151] on span "Missing MLS Data Form Signed and dated at the bottom" at bounding box center [705, 152] width 149 height 10
click at [733, 151] on span "Missing MLS Data Form Signed and dated at the bottom" at bounding box center [705, 152] width 149 height 10
drag, startPoint x: 655, startPoint y: 163, endPoint x: 623, endPoint y: 149, distance: 34.7
click at [619, 149] on div "OA Ottawa Administrator [DATE], 12:14pm Requirement Missing MLS Data Form Signe…" at bounding box center [695, 144] width 181 height 67
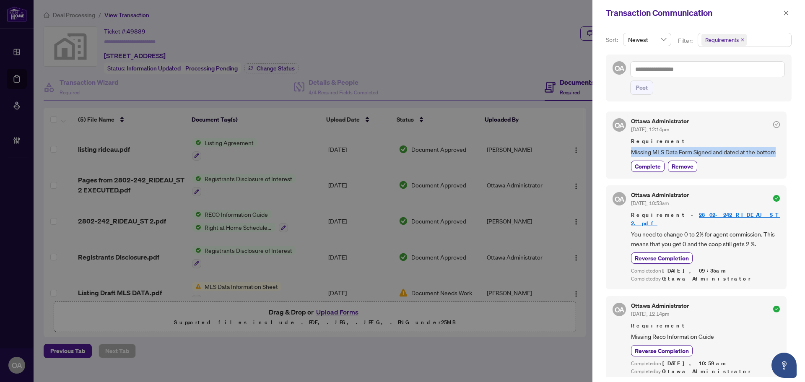
click at [677, 153] on span "Missing MLS Data Form Signed and dated at the bottom" at bounding box center [705, 152] width 149 height 10
click at [785, 13] on icon "close" at bounding box center [786, 12] width 5 height 5
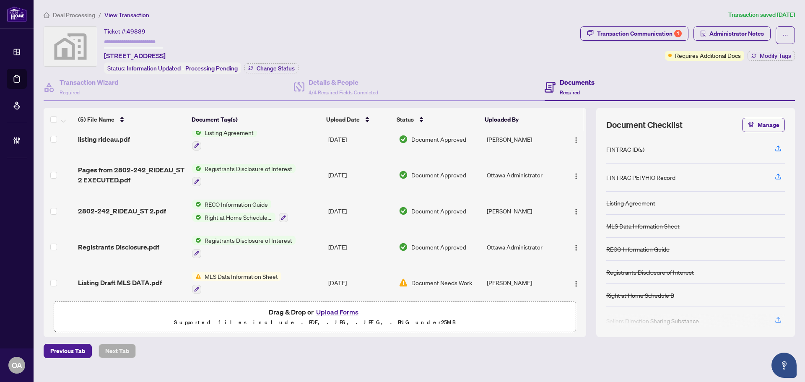
scroll to position [16, 0]
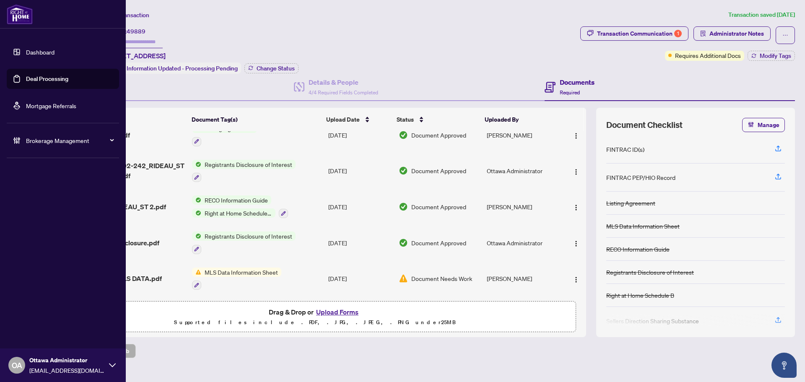
click at [46, 75] on link "Deal Processing" at bounding box center [47, 79] width 42 height 8
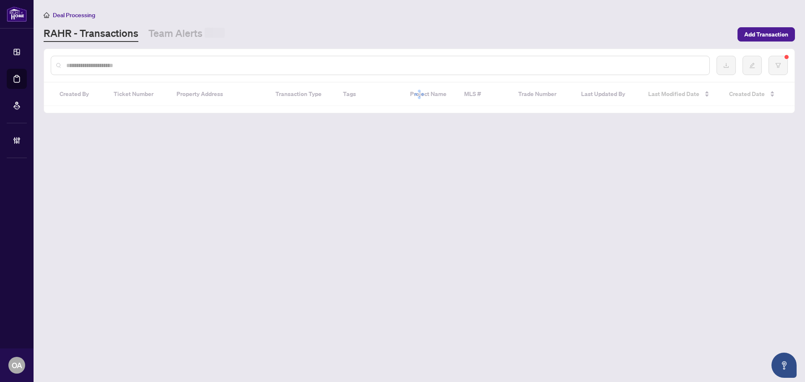
click at [165, 62] on input "text" at bounding box center [384, 65] width 636 height 9
paste input "**********"
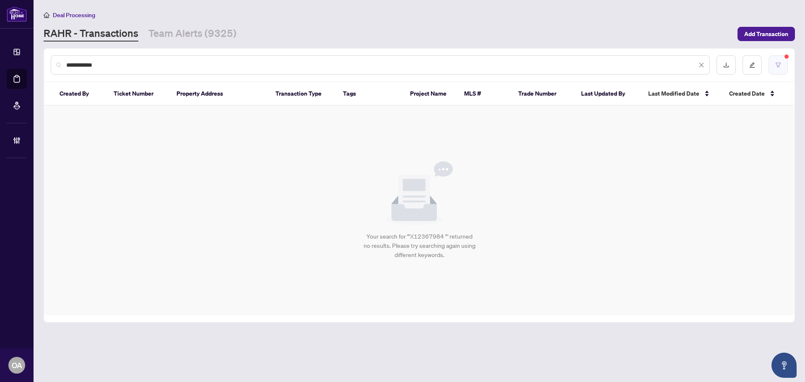
click at [776, 67] on button "button" at bounding box center [777, 64] width 19 height 19
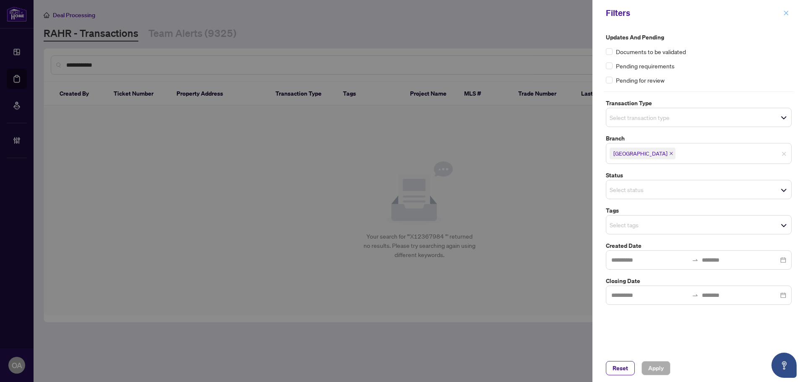
drag, startPoint x: 789, startPoint y: 5, endPoint x: 789, endPoint y: 13, distance: 7.1
click at [789, 9] on div "Filters" at bounding box center [698, 13] width 212 height 26
drag, startPoint x: 789, startPoint y: 13, endPoint x: 660, endPoint y: 47, distance: 134.0
click at [789, 13] on button "button" at bounding box center [785, 13] width 11 height 10
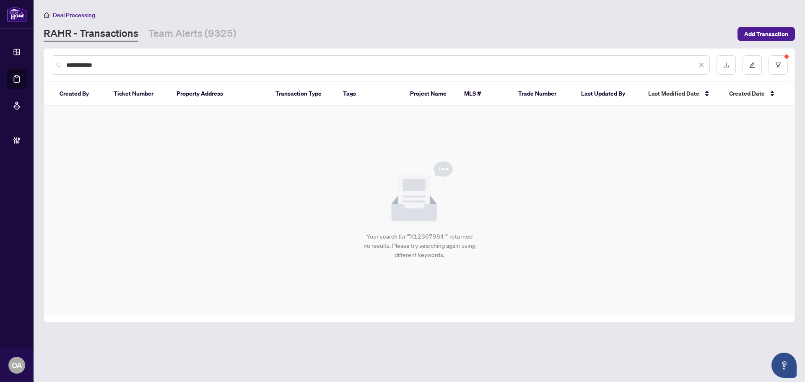
click at [175, 64] on input "**********" at bounding box center [381, 64] width 630 height 9
paste input "****"
drag, startPoint x: 175, startPoint y: 64, endPoint x: 22, endPoint y: 64, distance: 152.5
click at [22, 64] on div "**********" at bounding box center [402, 191] width 805 height 382
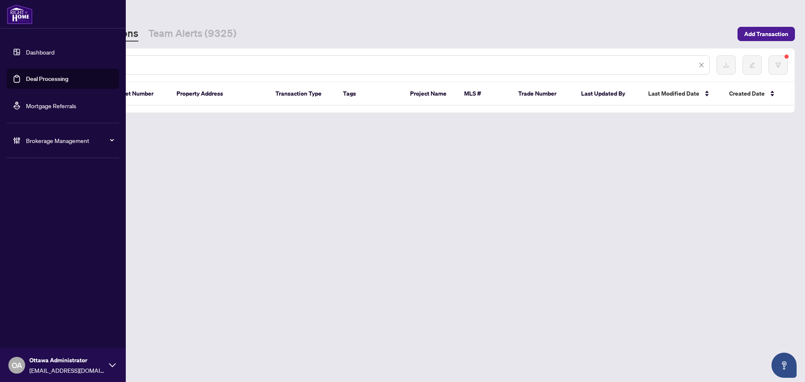
paste input "text"
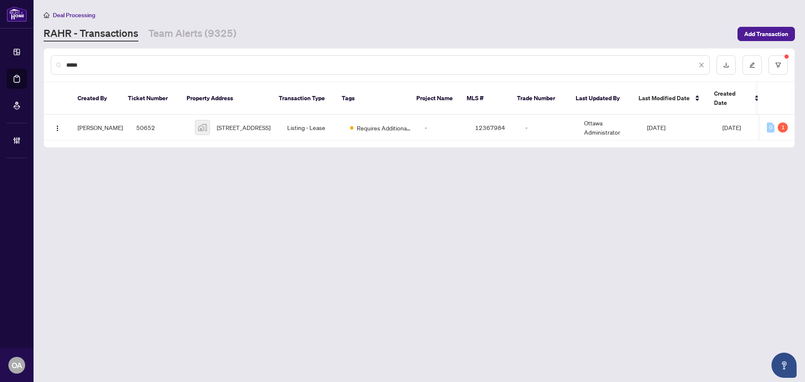
click at [280, 119] on td "Listing - Lease" at bounding box center [311, 128] width 63 height 26
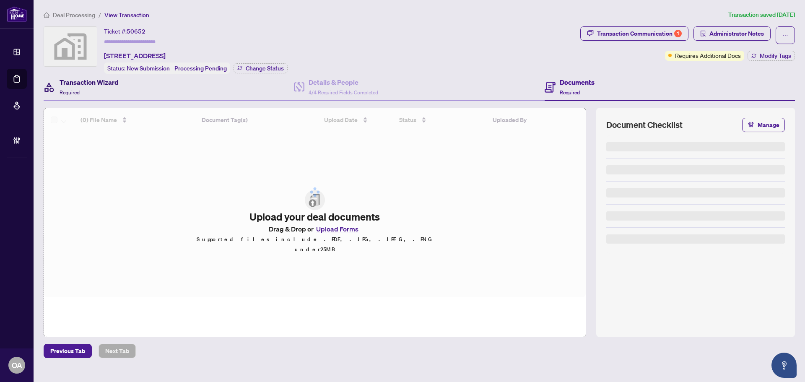
click at [91, 86] on div "Transaction Wizard Required" at bounding box center [88, 87] width 59 height 20
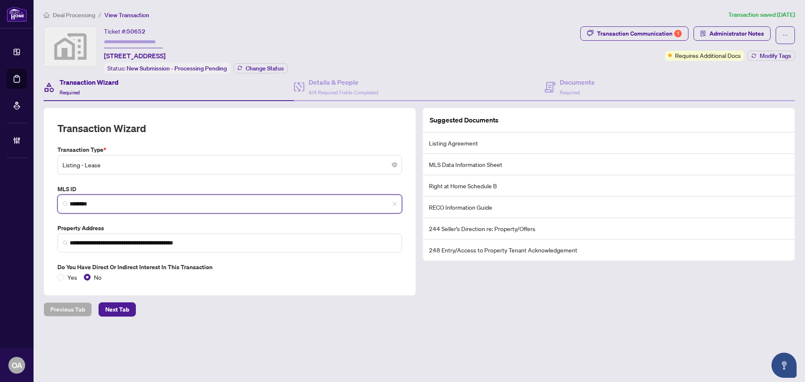
click at [124, 203] on input "********" at bounding box center [233, 203] width 327 height 9
paste input "****"
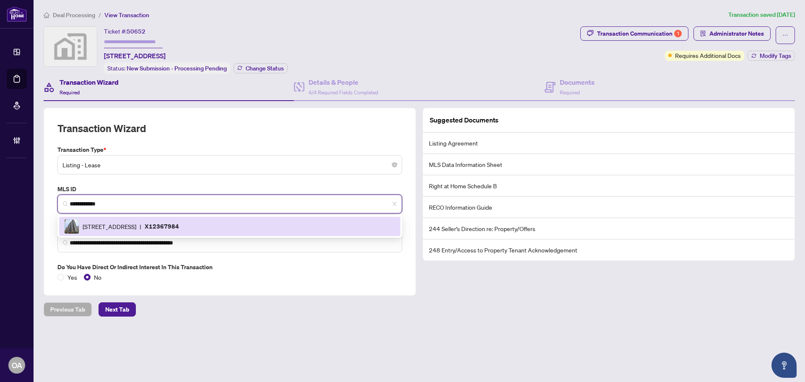
click at [136, 222] on span "[STREET_ADDRESS]" at bounding box center [110, 226] width 54 height 9
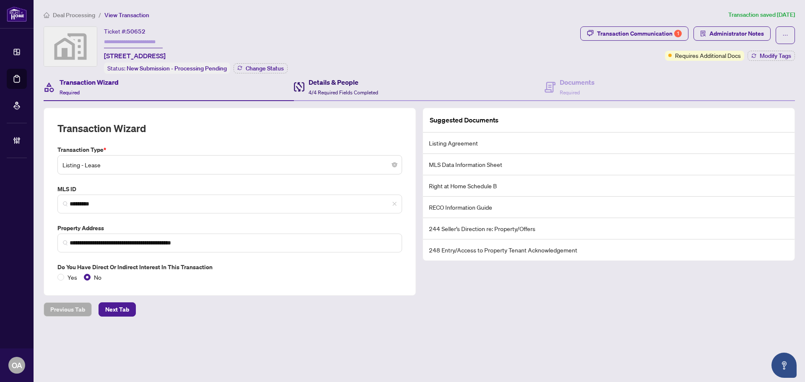
click at [340, 83] on h4 "Details & People" at bounding box center [343, 82] width 70 height 10
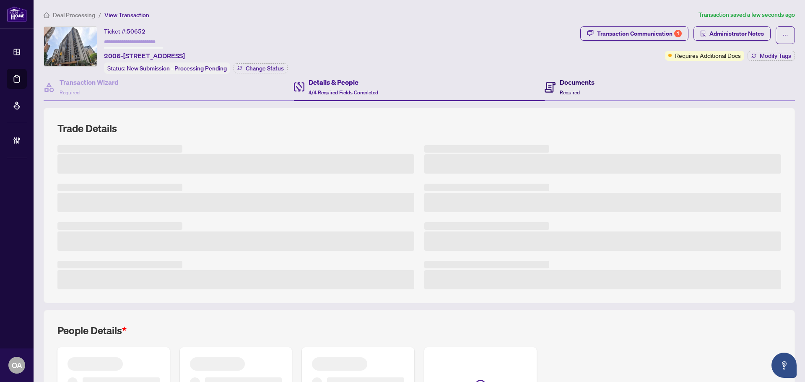
click at [568, 85] on h4 "Documents" at bounding box center [576, 82] width 35 height 10
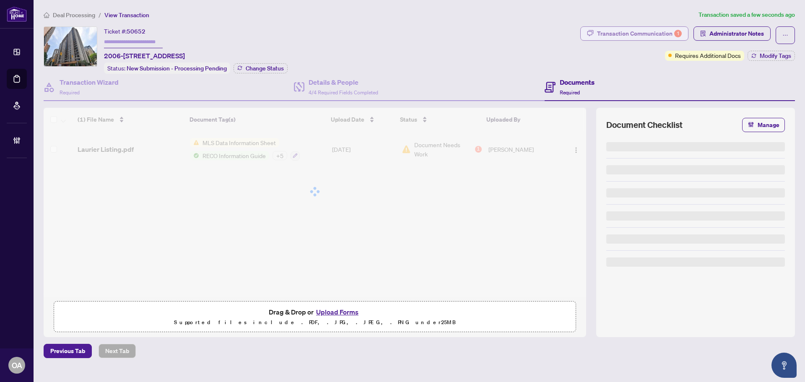
click at [626, 28] on div "Transaction Communication 1" at bounding box center [639, 33] width 85 height 13
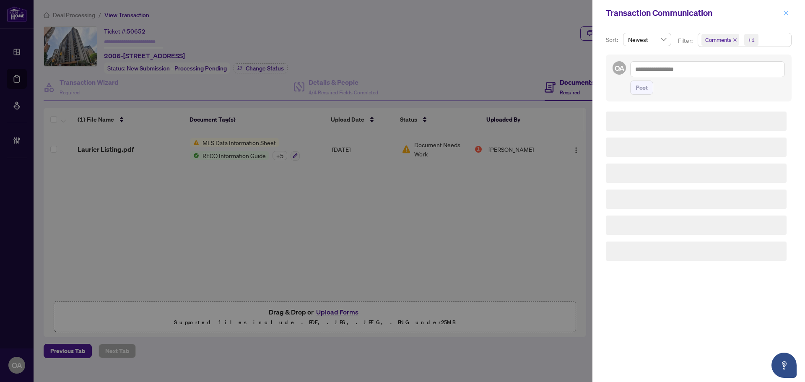
click at [784, 14] on button "button" at bounding box center [785, 13] width 11 height 10
click at [780, 13] on div "Transaction Communication" at bounding box center [692, 13] width 175 height 13
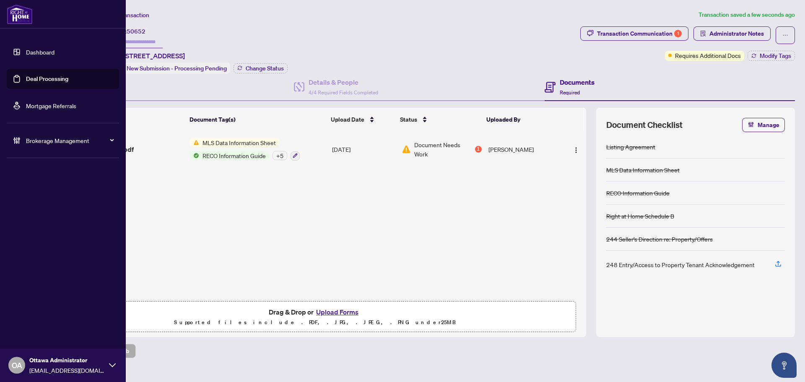
click at [31, 78] on link "Deal Processing" at bounding box center [47, 79] width 42 height 8
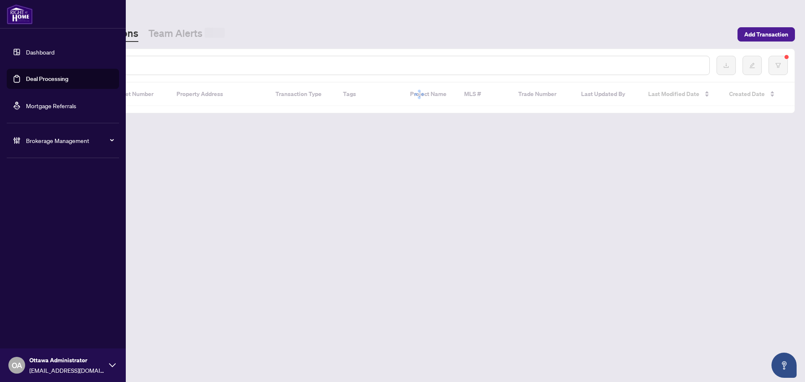
click at [155, 58] on div at bounding box center [380, 65] width 659 height 19
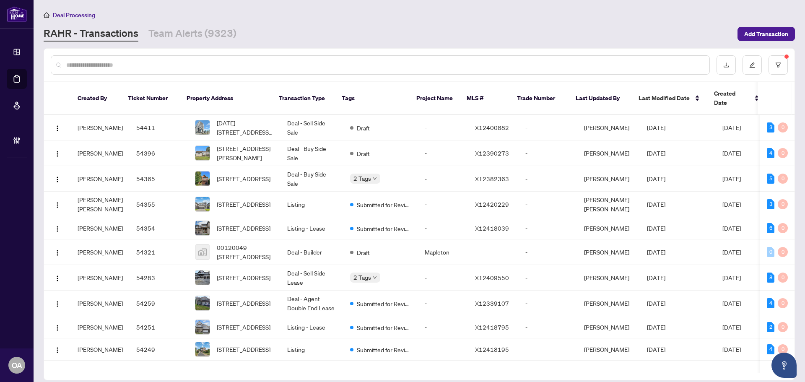
click at [158, 62] on input "text" at bounding box center [384, 64] width 636 height 9
paste input "*********"
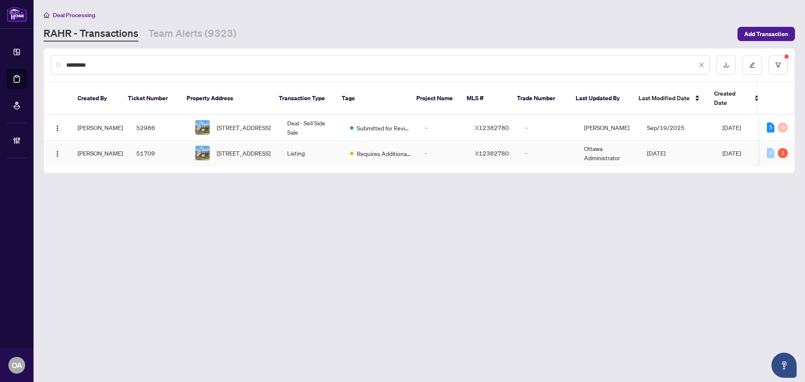
click at [267, 147] on td "[STREET_ADDRESS]" at bounding box center [234, 153] width 92 height 26
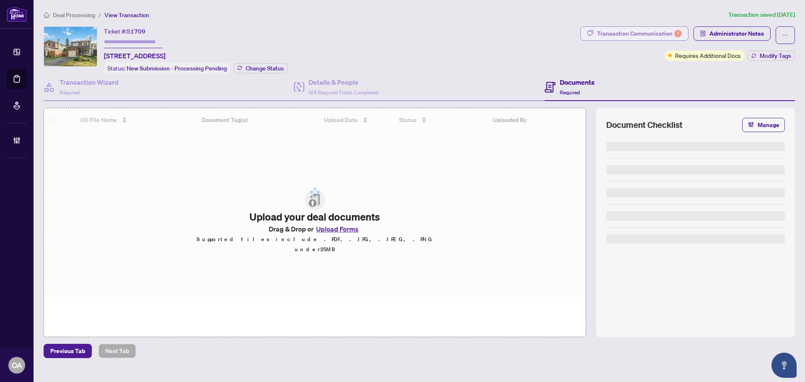
click at [637, 36] on div "Transaction Communication 1" at bounding box center [639, 33] width 85 height 13
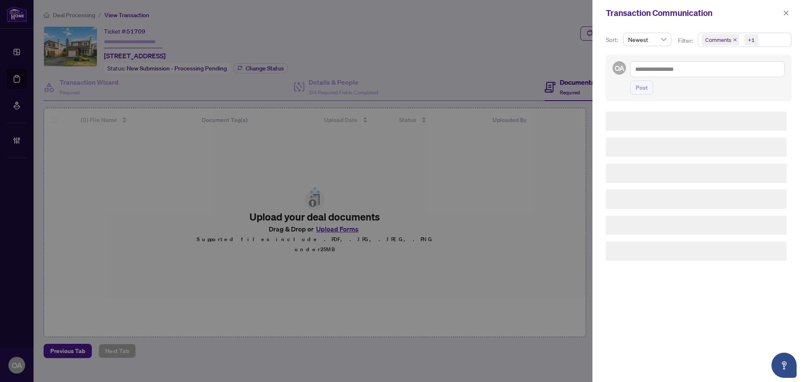
click at [733, 38] on icon "close" at bounding box center [734, 40] width 4 height 4
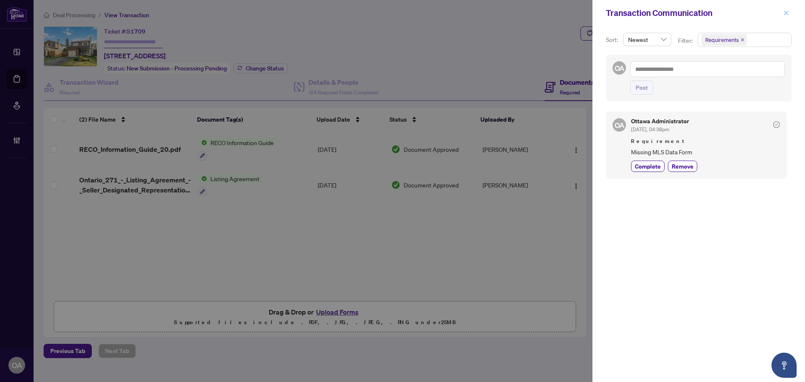
click at [785, 11] on icon "close" at bounding box center [786, 13] width 6 height 6
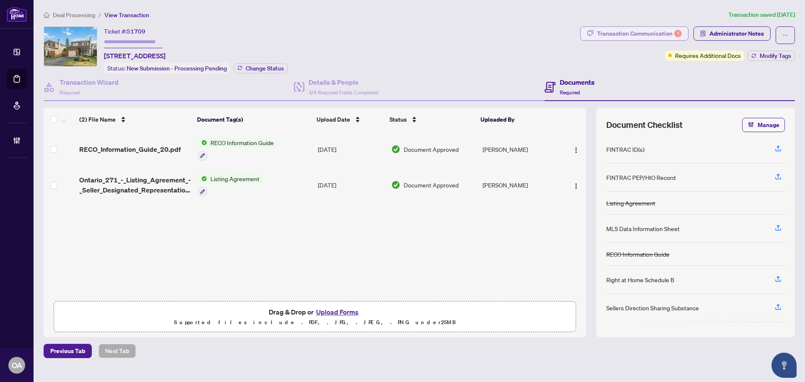
click at [652, 31] on div "Transaction Communication 1" at bounding box center [639, 33] width 85 height 13
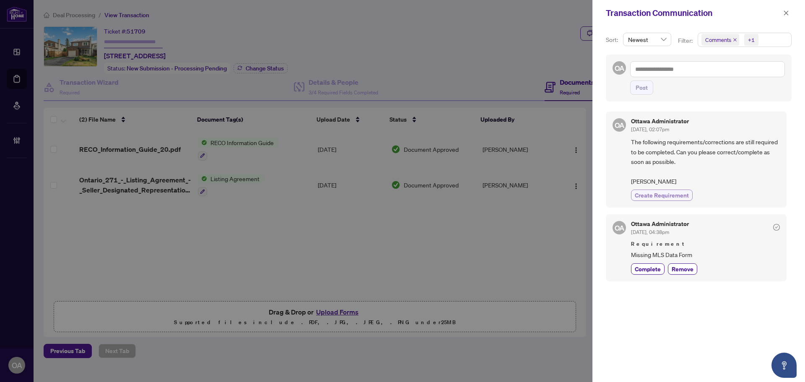
click at [679, 194] on span "Create Requirement" at bounding box center [661, 195] width 54 height 9
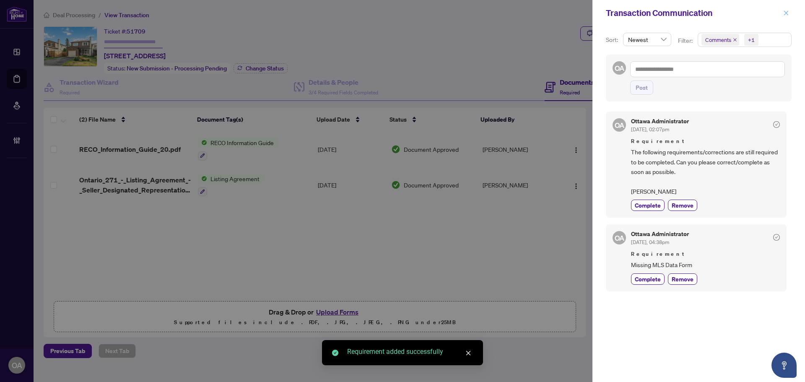
click at [785, 12] on icon "close" at bounding box center [786, 13] width 6 height 6
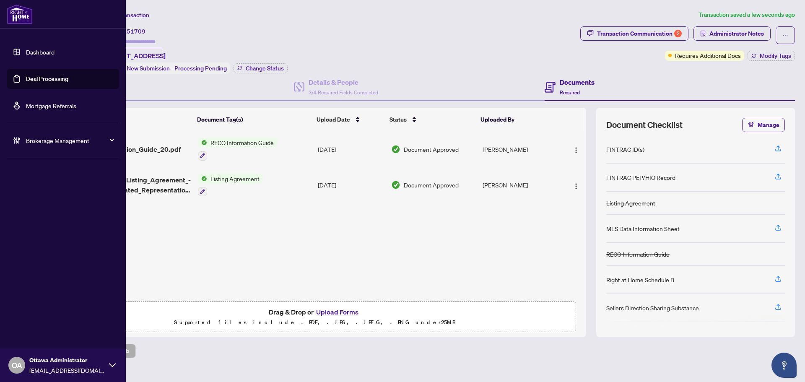
drag, startPoint x: 24, startPoint y: 75, endPoint x: 97, endPoint y: 75, distance: 72.5
click at [26, 75] on link "Deal Processing" at bounding box center [47, 79] width 42 height 8
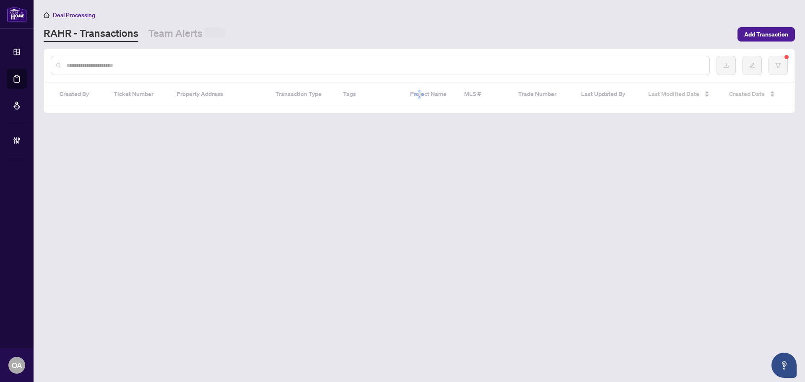
click at [181, 46] on main "Deal Processing [PERSON_NAME] - Transactions Team Alerts Add Transaction Create…" at bounding box center [419, 191] width 771 height 382
click at [182, 59] on div at bounding box center [380, 65] width 659 height 19
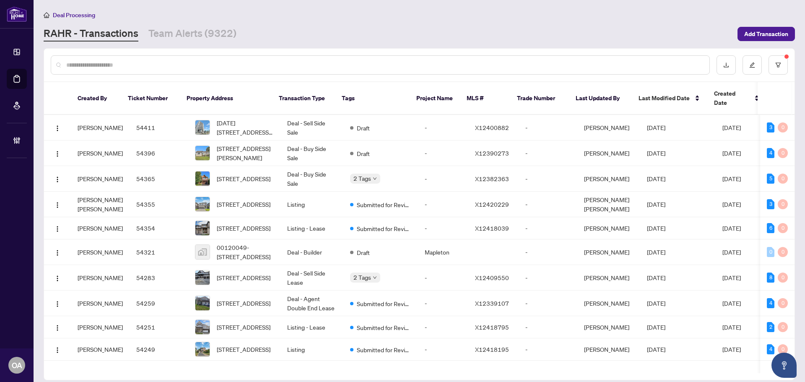
click at [175, 67] on input "text" at bounding box center [384, 64] width 636 height 9
paste input "*********"
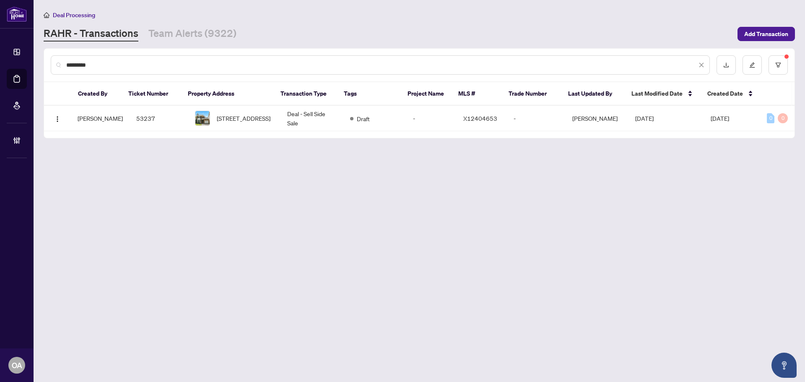
click at [280, 125] on td "Deal - Sell Side Sale" at bounding box center [311, 119] width 63 height 26
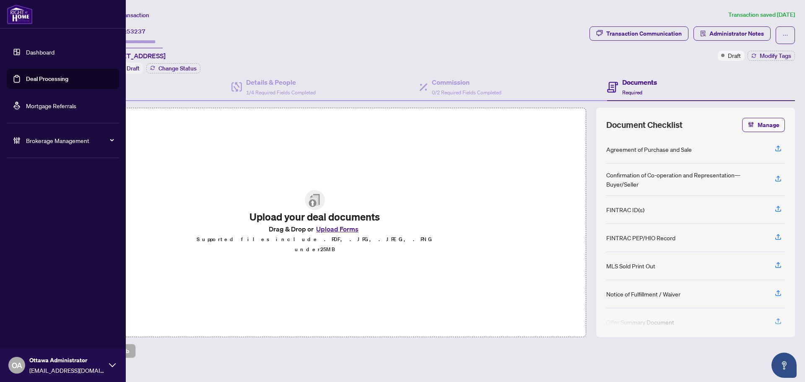
click at [31, 78] on link "Deal Processing" at bounding box center [47, 79] width 42 height 8
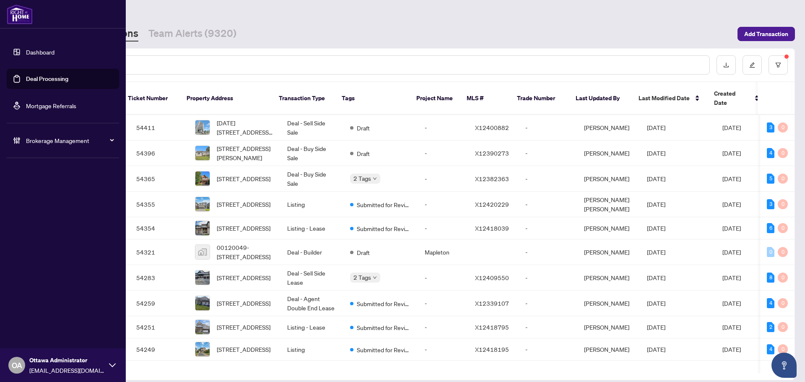
click at [26, 80] on link "Deal Processing" at bounding box center [47, 79] width 42 height 8
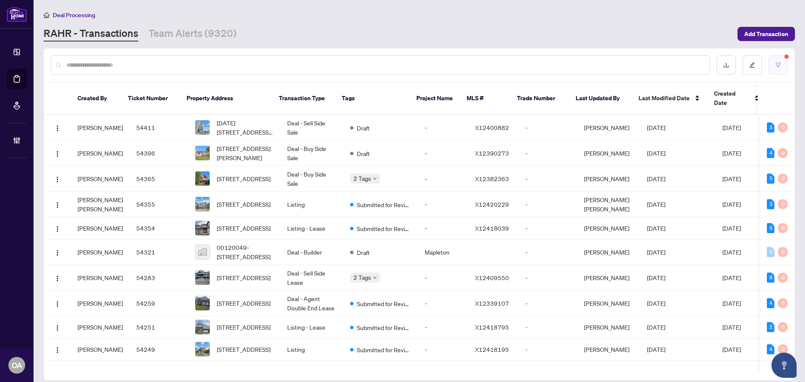
click at [781, 66] on button "button" at bounding box center [777, 64] width 19 height 19
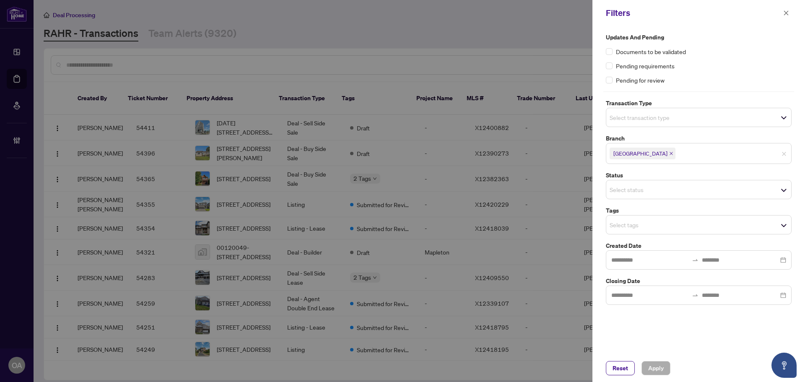
click at [652, 119] on input "search" at bounding box center [638, 117] width 59 height 10
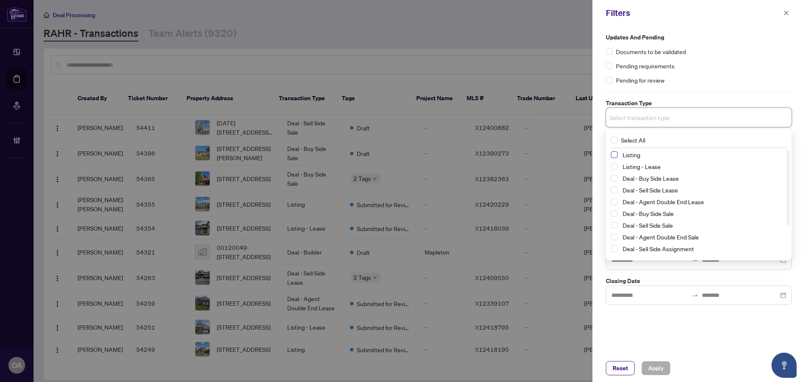
click at [614, 153] on span "Select Listing" at bounding box center [613, 154] width 7 height 7
click at [614, 167] on span "Select Listing - Lease" at bounding box center [613, 168] width 7 height 7
click at [710, 68] on div "Pending requirements" at bounding box center [698, 65] width 186 height 9
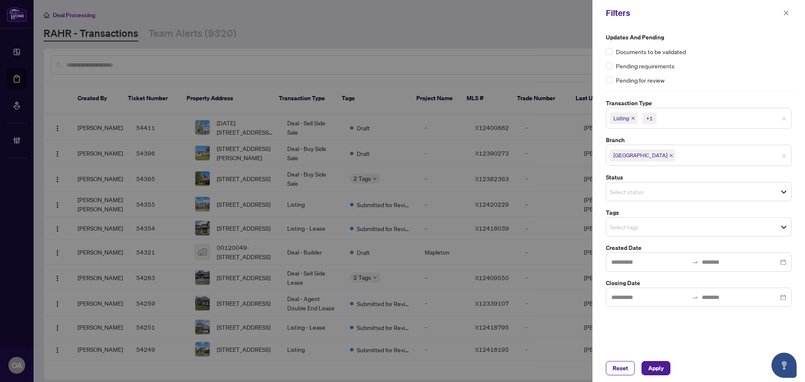
drag, startPoint x: 632, startPoint y: 238, endPoint x: 634, endPoint y: 228, distance: 9.8
click at [633, 237] on div "Updates and Pending Documents to be validated Pending requirements Pending for …" at bounding box center [698, 170] width 191 height 274
click at [635, 228] on input "search" at bounding box center [638, 227] width 59 height 10
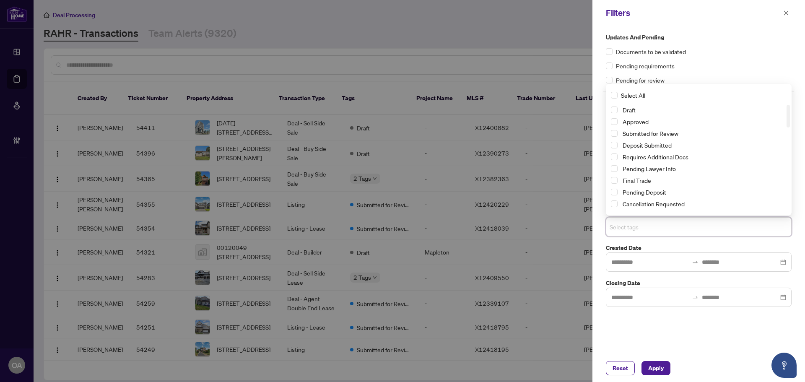
click at [618, 134] on div "Submitted for Review" at bounding box center [698, 133] width 176 height 10
click at [616, 134] on span "Select Submitted for Review" at bounding box center [613, 133] width 7 height 7
click at [664, 368] on button "Apply" at bounding box center [655, 368] width 29 height 14
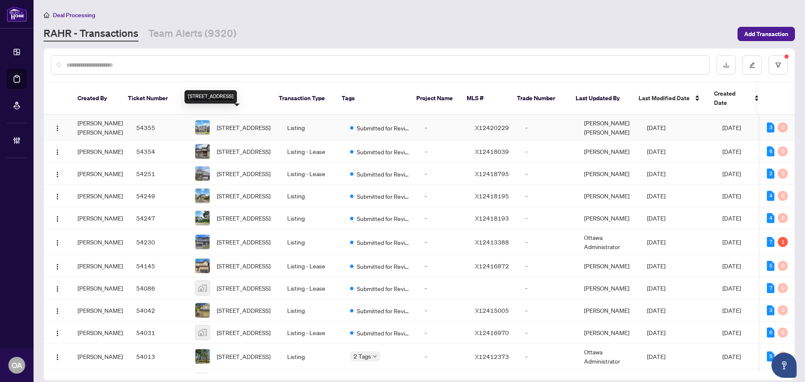
click at [240, 123] on span "[STREET_ADDRESS]" at bounding box center [244, 127] width 54 height 9
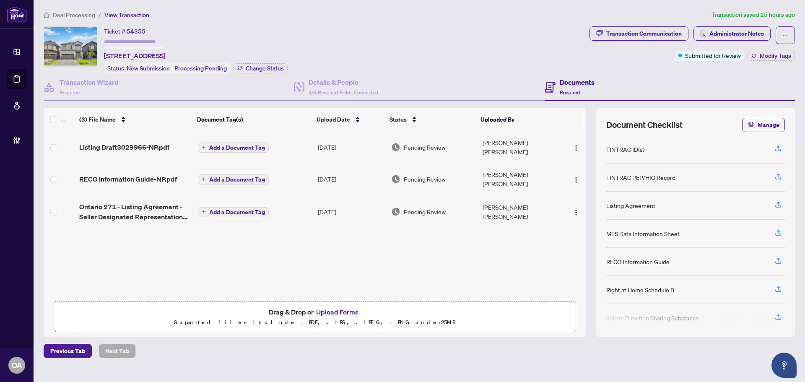
click at [137, 145] on span "Listing Draft3029966-NP.pdf" at bounding box center [124, 147] width 90 height 10
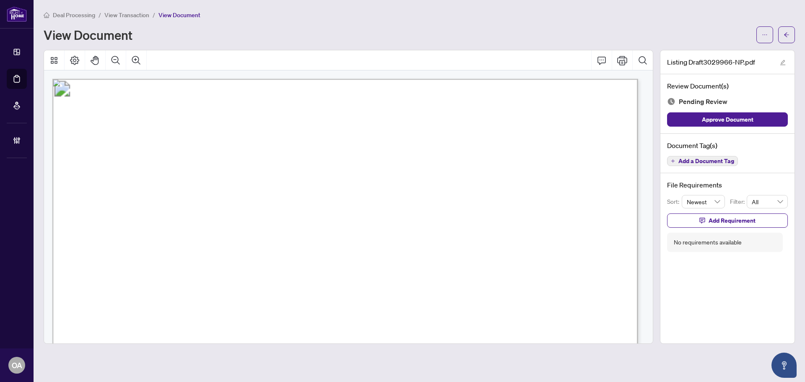
click at [714, 163] on span "Add a Document Tag" at bounding box center [706, 161] width 56 height 6
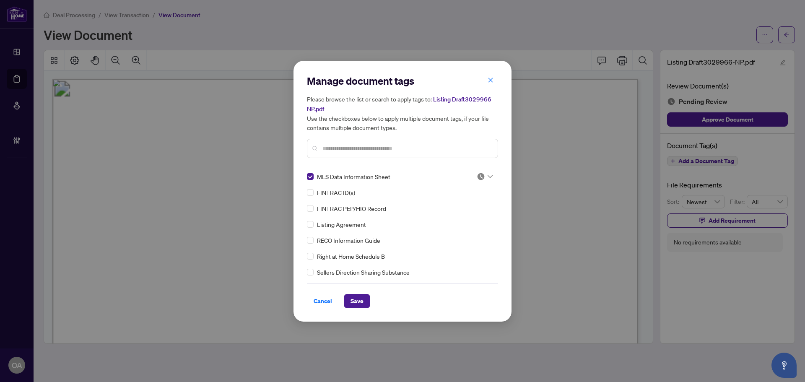
click at [481, 179] on img at bounding box center [480, 176] width 8 height 8
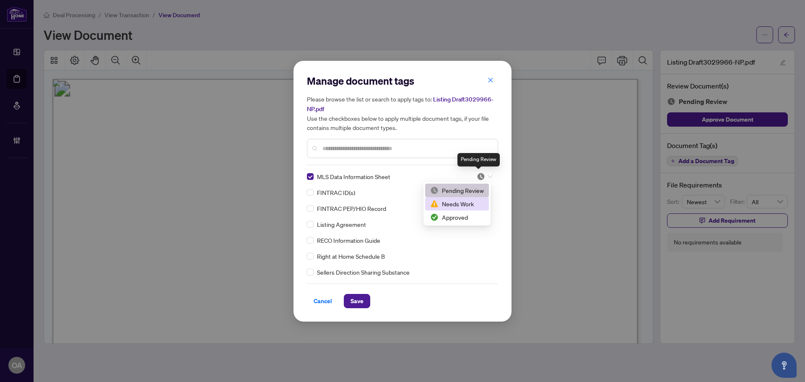
click at [471, 212] on div "Approved" at bounding box center [457, 216] width 64 height 13
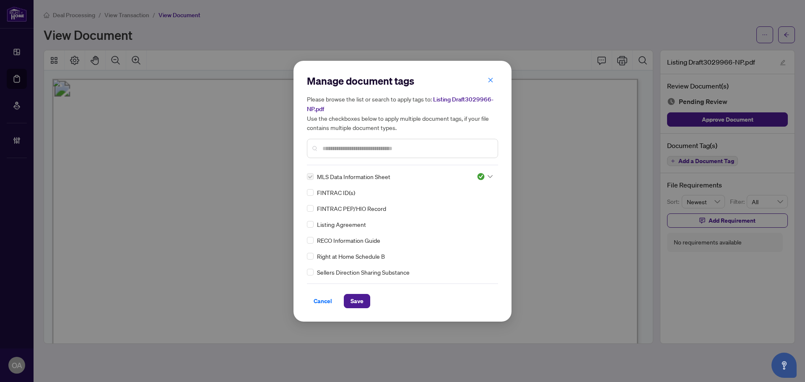
click at [348, 307] on button "Save" at bounding box center [357, 301] width 26 height 14
click at [786, 36] on div "Manage document tags Please browse the list or search to apply tags to: Listing…" at bounding box center [402, 191] width 805 height 382
click at [788, 34] on div "Manage document tags Please browse the list or search to apply tags to: Listing…" at bounding box center [402, 191] width 805 height 382
click at [787, 36] on div "Manage document tags Please browse the list or search to apply tags to: Listing…" at bounding box center [402, 191] width 805 height 382
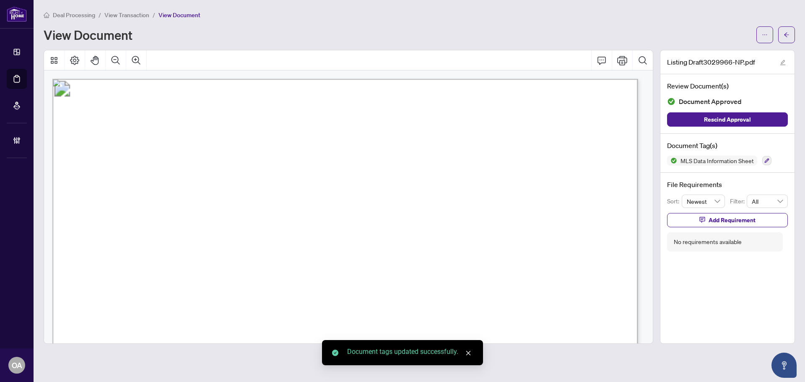
click at [787, 36] on icon "arrow-left" at bounding box center [786, 35] width 6 height 6
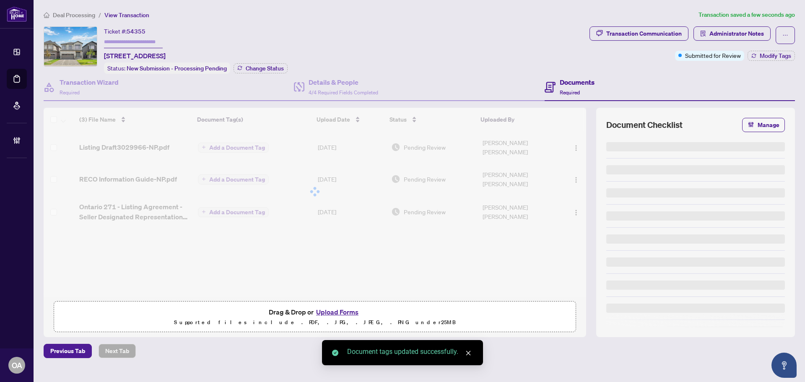
click at [787, 36] on icon "ellipsis" at bounding box center [785, 35] width 6 height 6
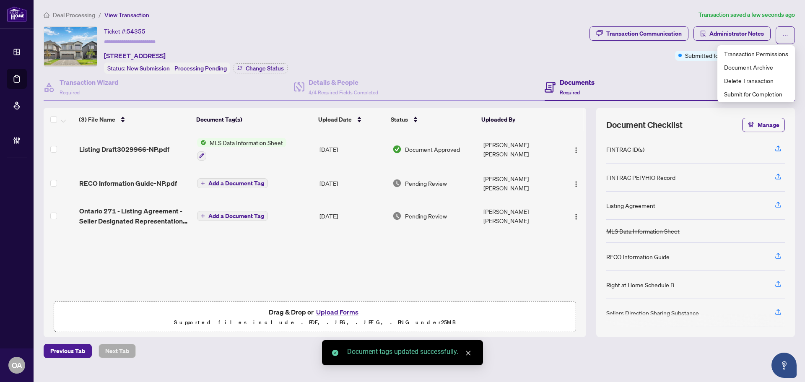
click at [787, 36] on icon "ellipsis" at bounding box center [785, 35] width 6 height 6
click at [140, 183] on span "RECO Information Guide-NP.pdf" at bounding box center [128, 183] width 98 height 10
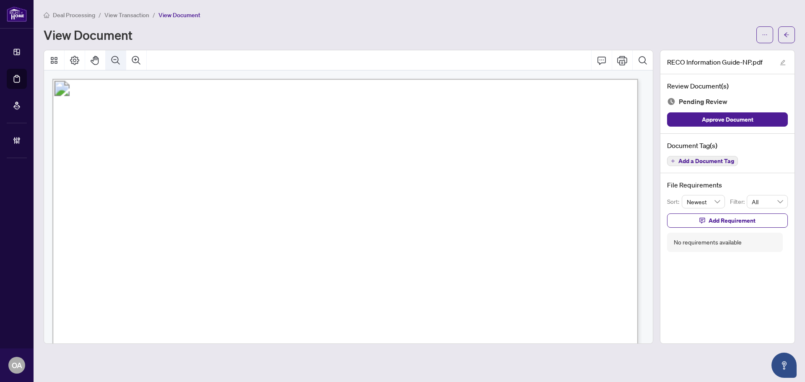
click at [113, 63] on icon "Zoom Out" at bounding box center [116, 60] width 10 height 10
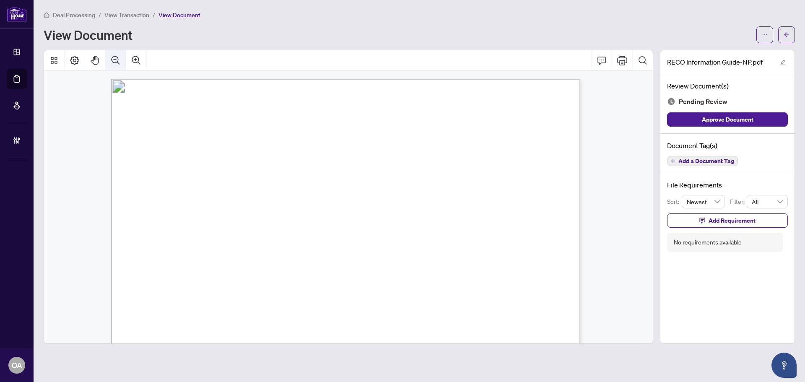
click at [113, 63] on icon "Zoom Out" at bounding box center [116, 60] width 10 height 10
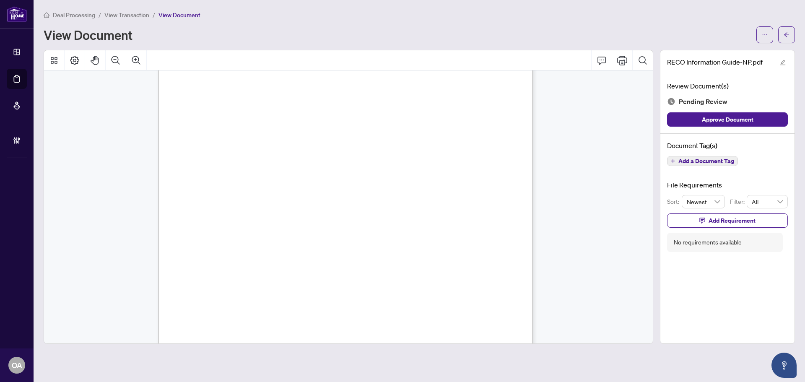
scroll to position [5984, 0]
click at [709, 160] on span "Add a Document Tag" at bounding box center [706, 161] width 56 height 6
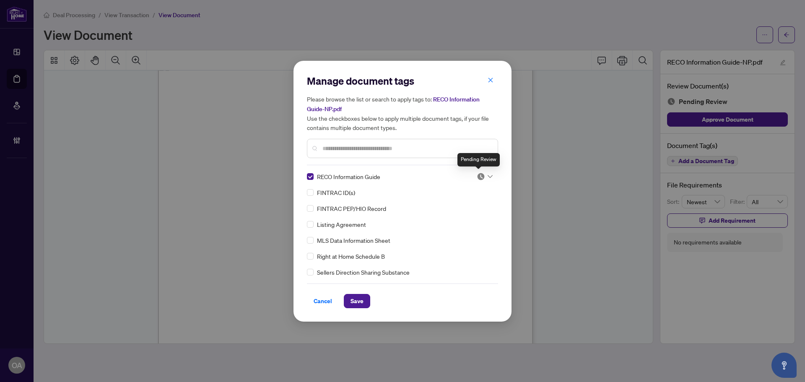
click at [477, 178] on img at bounding box center [480, 176] width 8 height 8
click at [455, 219] on div "Approved" at bounding box center [457, 216] width 54 height 9
click at [376, 303] on div "Cancel Save" at bounding box center [402, 301] width 191 height 14
click at [362, 302] on span "Save" at bounding box center [356, 300] width 13 height 13
click at [783, 36] on div "Manage document tags Please browse the list or search to apply tags to: RECO In…" at bounding box center [402, 191] width 805 height 382
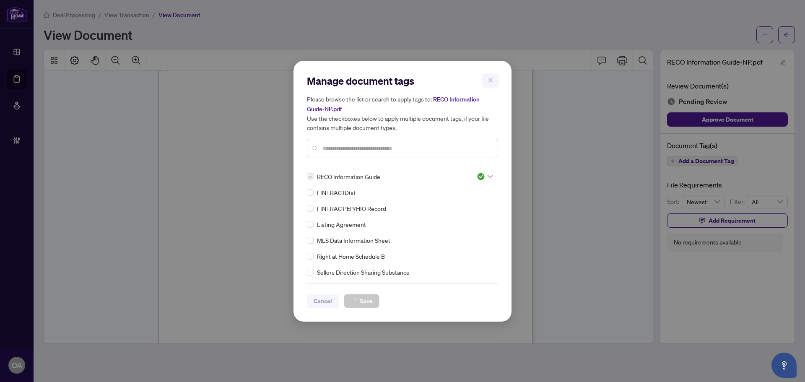
click at [784, 38] on div "Manage document tags Please browse the list or search to apply tags to: RECO In…" at bounding box center [402, 191] width 805 height 382
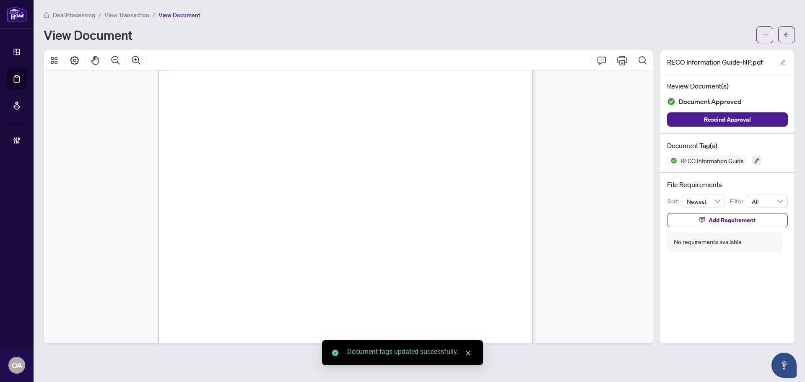
click at [784, 37] on icon "arrow-left" at bounding box center [786, 35] width 6 height 6
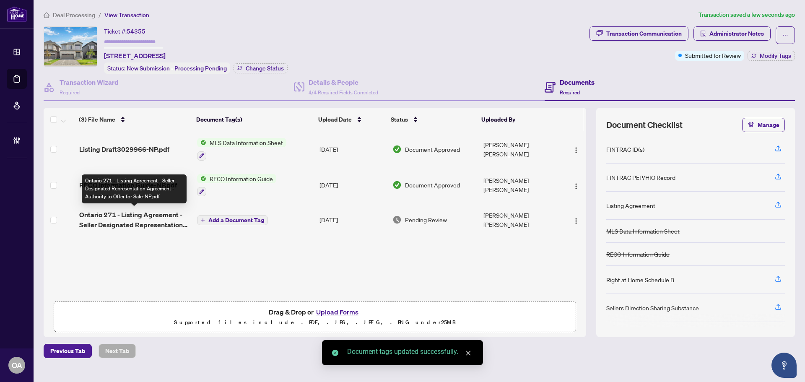
click at [130, 219] on span "Ontario 271 - Listing Agreement - Seller Designated Representation Agreement - …" at bounding box center [134, 220] width 111 height 20
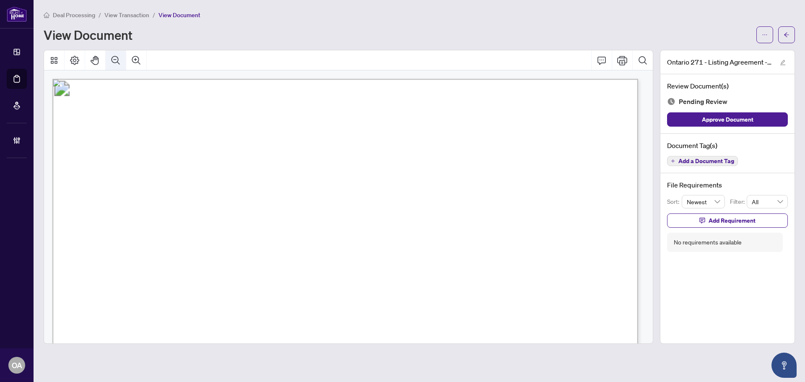
click at [115, 58] on icon "Zoom Out" at bounding box center [116, 60] width 10 height 10
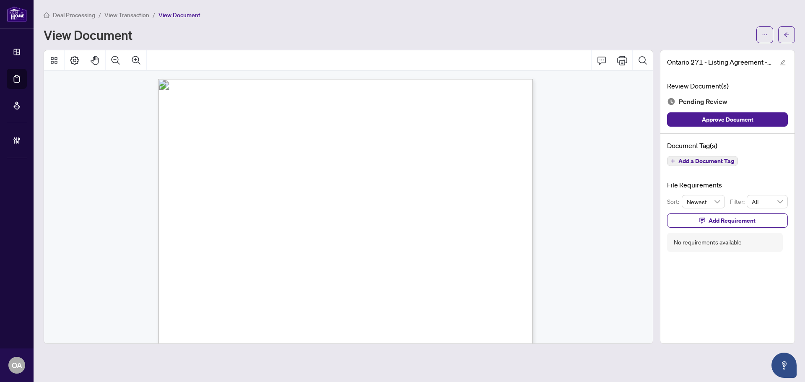
drag, startPoint x: 275, startPoint y: 204, endPoint x: 336, endPoint y: 204, distance: 60.8
click at [334, 79] on p "Form 271 Revised 2025 Page 1 of 5 The trademarks REALTOR®, REALTORS®, MLS®, Mul…" at bounding box center [431, 79] width 547 height 0
click at [336, 204] on span "[PERSON_NAME] [PERSON_NAME]" at bounding box center [315, 204] width 95 height 6
click at [707, 161] on span "Add a Document Tag" at bounding box center [706, 161] width 56 height 6
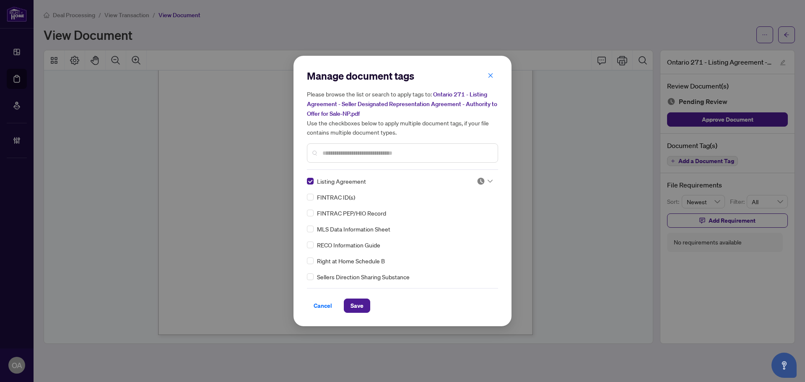
click at [476, 178] on img at bounding box center [480, 181] width 8 height 8
click at [467, 221] on div "Approved" at bounding box center [457, 221] width 54 height 9
click at [348, 302] on button "Save" at bounding box center [357, 305] width 26 height 14
click at [786, 34] on div "Manage document tags Please browse the list or search to apply tags to: Ontario…" at bounding box center [402, 191] width 805 height 382
click at [788, 36] on div "Manage document tags Please browse the list or search to apply tags to: Ontario…" at bounding box center [402, 191] width 805 height 382
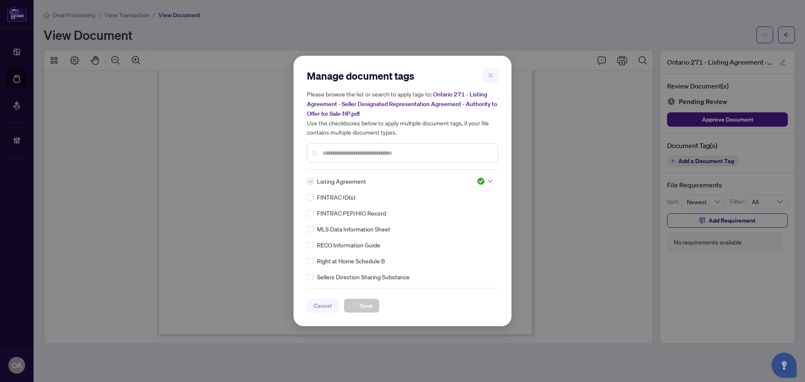
click at [788, 36] on div "Manage document tags Please browse the list or search to apply tags to: Ontario…" at bounding box center [402, 191] width 805 height 382
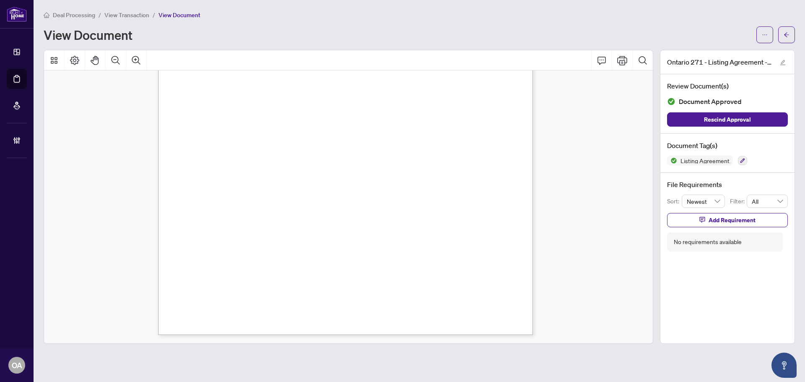
click at [788, 36] on icon "arrow-left" at bounding box center [786, 35] width 6 height 6
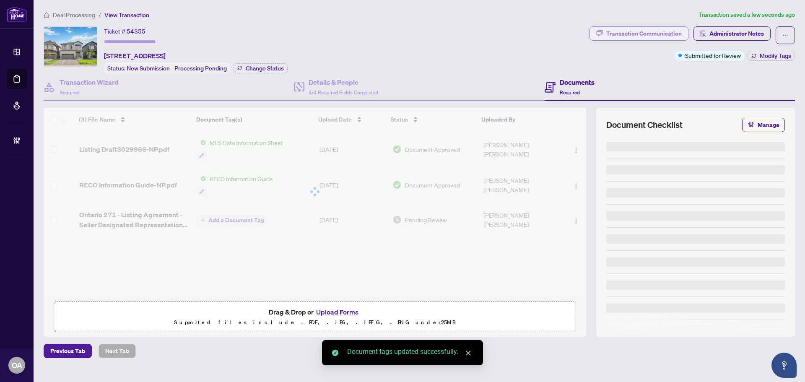
click at [627, 39] on div "Transaction Communication" at bounding box center [643, 33] width 75 height 13
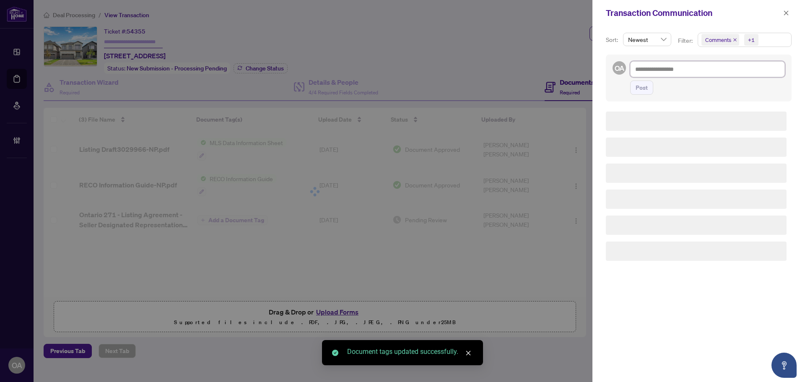
click at [673, 73] on textarea at bounding box center [707, 69] width 155 height 16
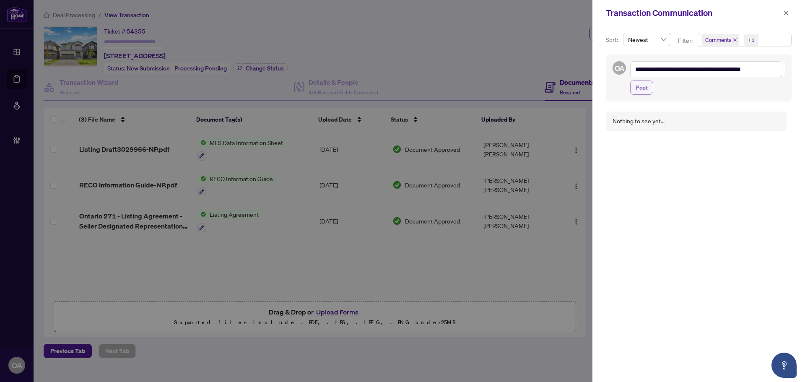
click at [651, 90] on button "Post" at bounding box center [641, 87] width 23 height 14
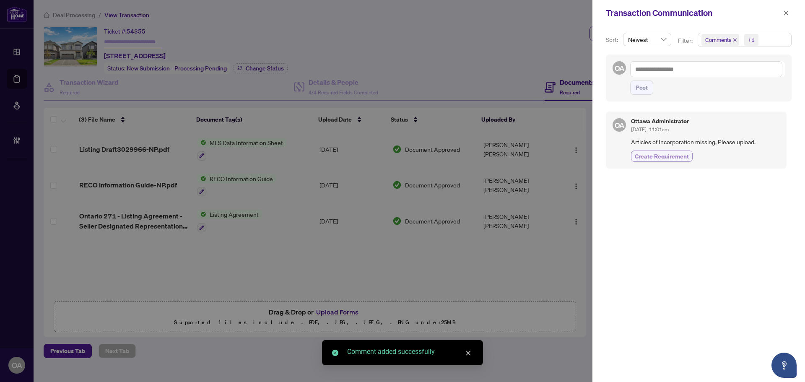
click at [665, 150] on button "Create Requirement" at bounding box center [662, 155] width 62 height 11
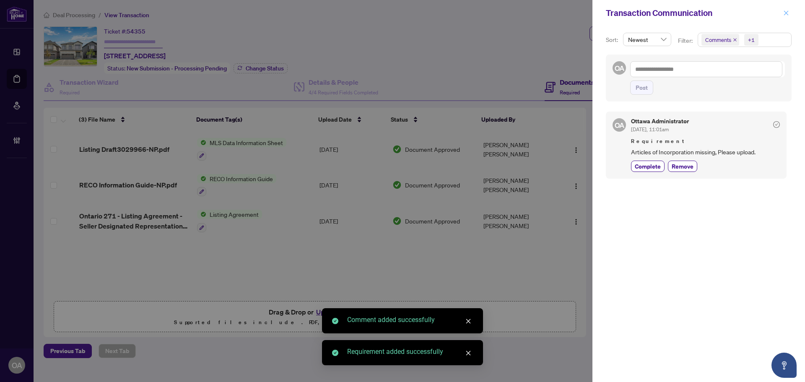
click at [790, 11] on button "button" at bounding box center [785, 13] width 11 height 10
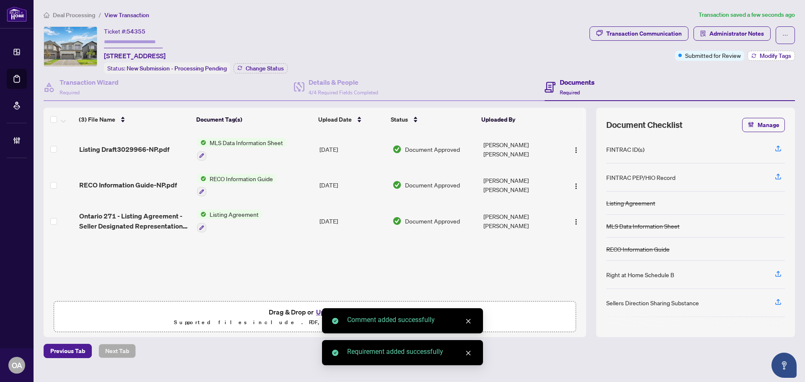
click at [768, 56] on span "Modify Tags" at bounding box center [774, 56] width 31 height 6
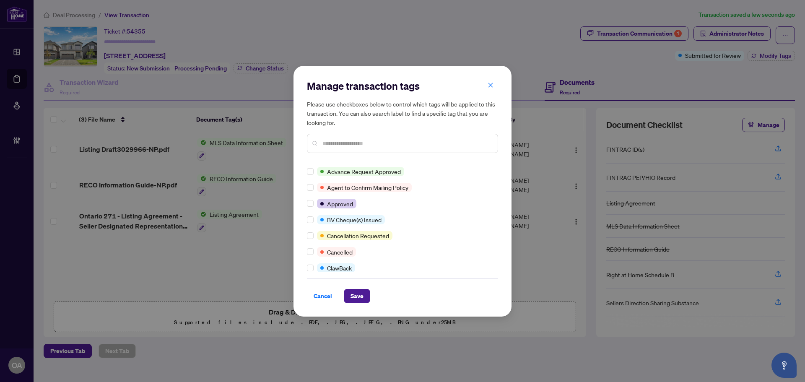
click at [352, 146] on input "text" at bounding box center [406, 143] width 168 height 9
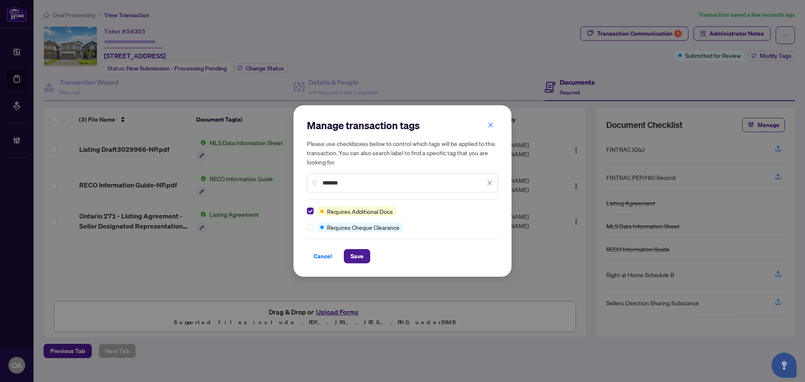
click at [375, 260] on div "Cancel Save" at bounding box center [402, 256] width 191 height 14
click at [358, 254] on span "Save" at bounding box center [356, 255] width 13 height 13
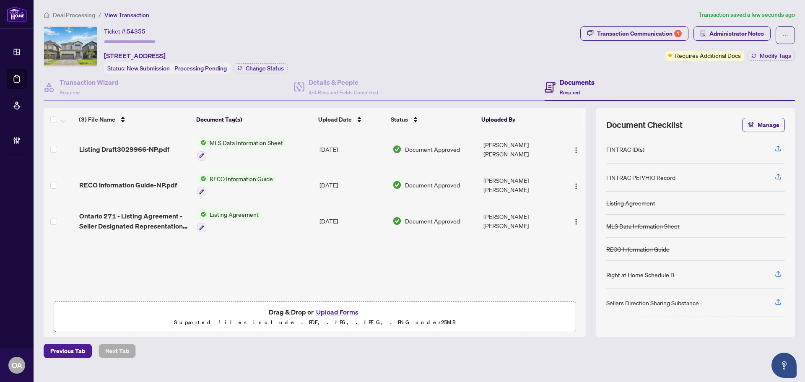
click at [0, 0] on link "Deal Processing" at bounding box center [0, 0] width 0 height 0
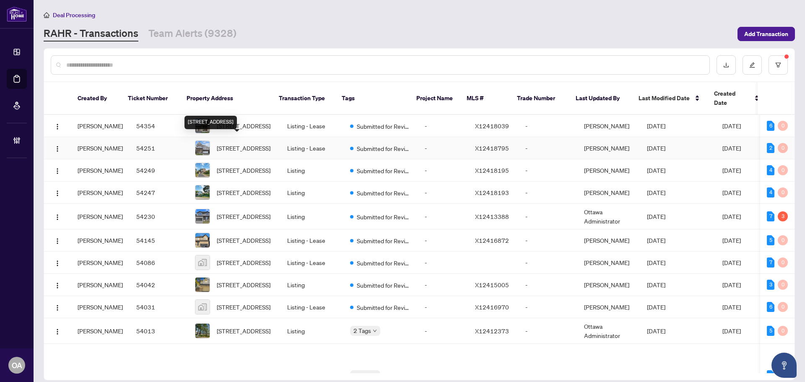
click at [240, 143] on span "[STREET_ADDRESS]" at bounding box center [244, 147] width 54 height 9
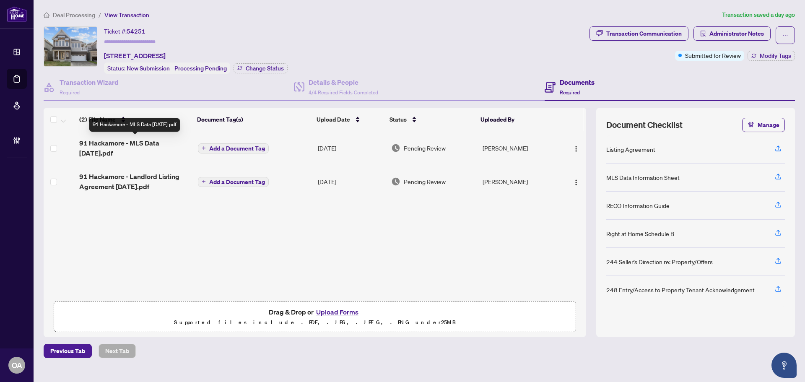
click at [132, 144] on span "91 Hackamore - MLS Data [DATE].pdf" at bounding box center [135, 148] width 112 height 20
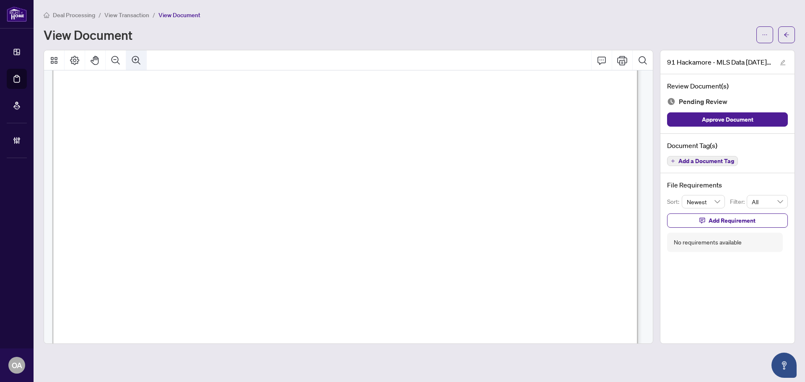
click at [114, 57] on icon "Zoom Out" at bounding box center [116, 60] width 10 height 10
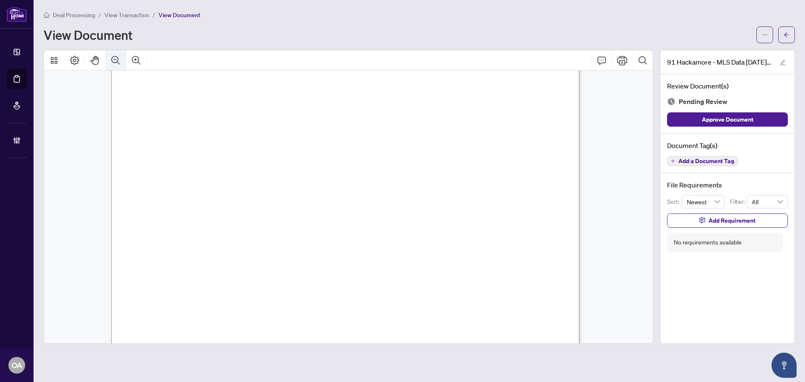
click at [114, 57] on icon "Zoom Out" at bounding box center [116, 60] width 10 height 10
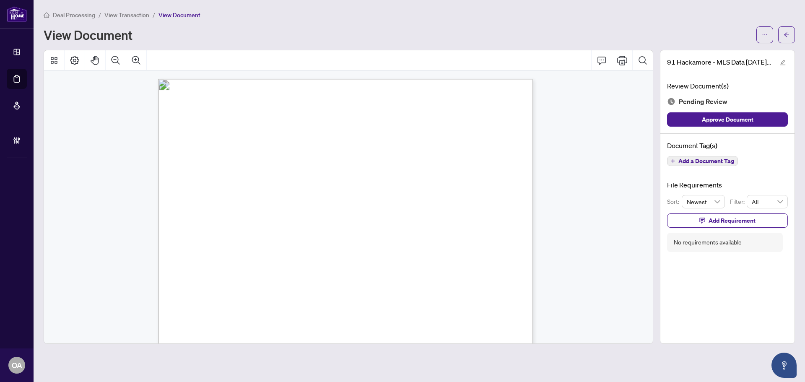
click at [700, 163] on span "Add a Document Tag" at bounding box center [706, 161] width 56 height 6
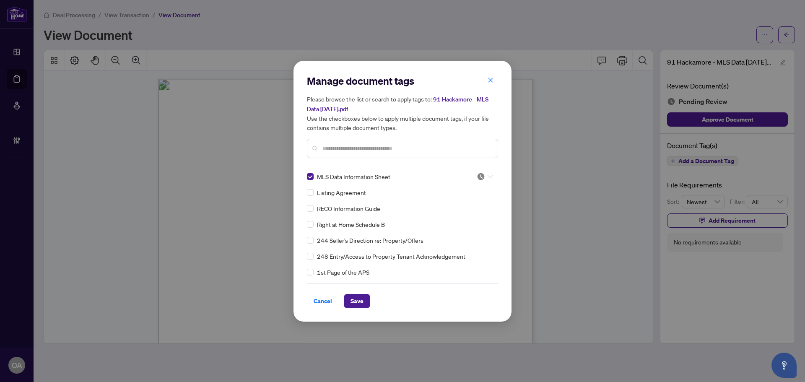
click at [487, 173] on div at bounding box center [484, 176] width 16 height 8
click at [461, 220] on div "Approved" at bounding box center [457, 216] width 54 height 9
click at [363, 291] on div "Cancel Save" at bounding box center [402, 295] width 191 height 25
click at [363, 297] on span "Save" at bounding box center [356, 300] width 13 height 13
click at [785, 35] on div "Manage document tags Please browse the list or search to apply tags to: 91 Hack…" at bounding box center [402, 191] width 805 height 382
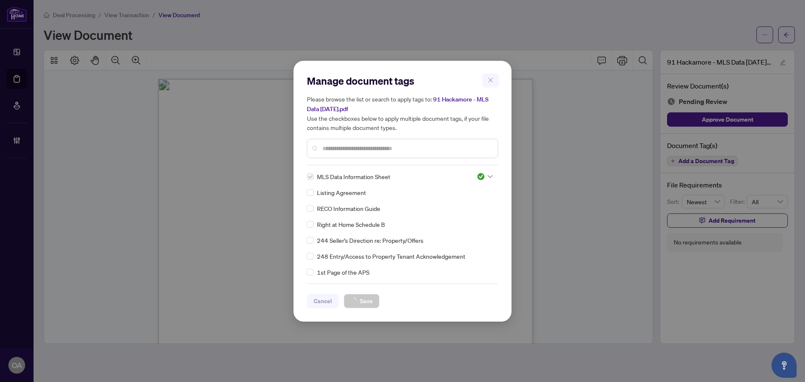
click at [787, 36] on div "Manage document tags Please browse the list or search to apply tags to: 91 Hack…" at bounding box center [402, 191] width 805 height 382
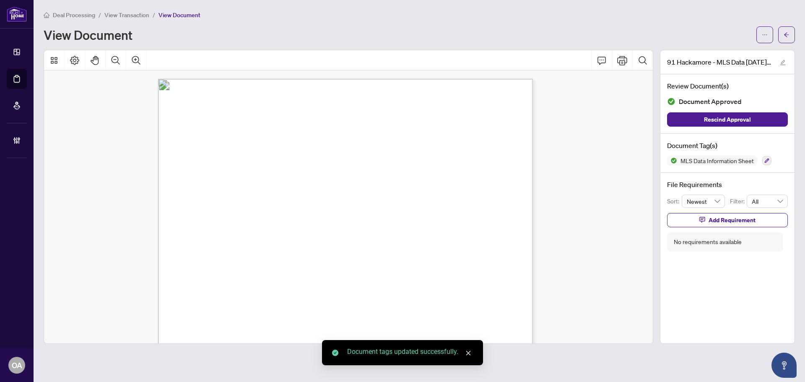
click at [787, 36] on icon "arrow-left" at bounding box center [786, 35] width 6 height 6
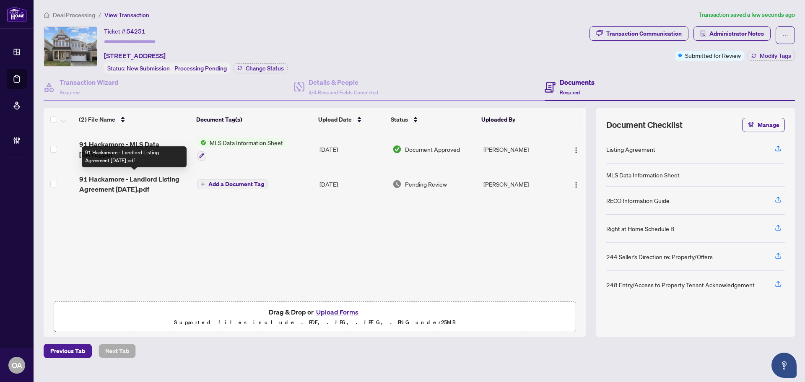
click at [132, 181] on span "91 Hackamore - Landlord Listing Agreement [DATE].pdf" at bounding box center [134, 184] width 111 height 20
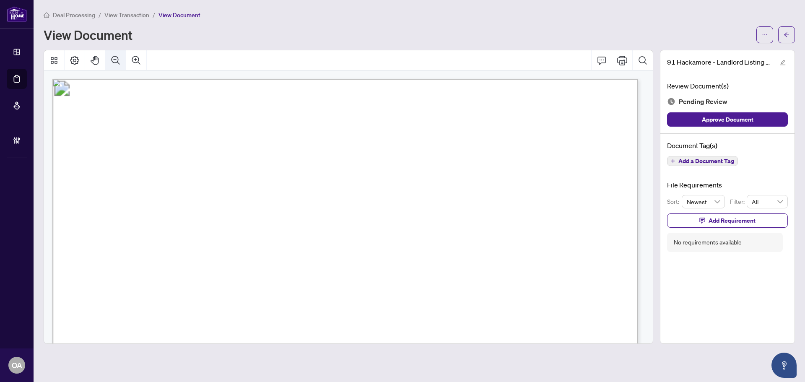
click at [114, 60] on icon "Zoom Out" at bounding box center [116, 60] width 10 height 10
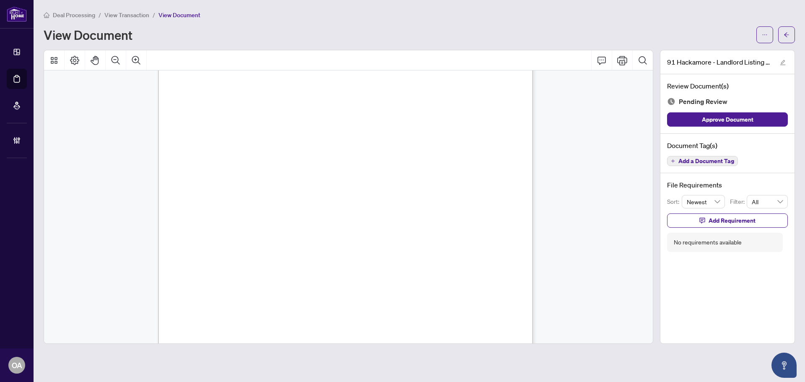
scroll to position [1048, 0]
click at [599, 60] on icon "Comment" at bounding box center [601, 60] width 10 height 10
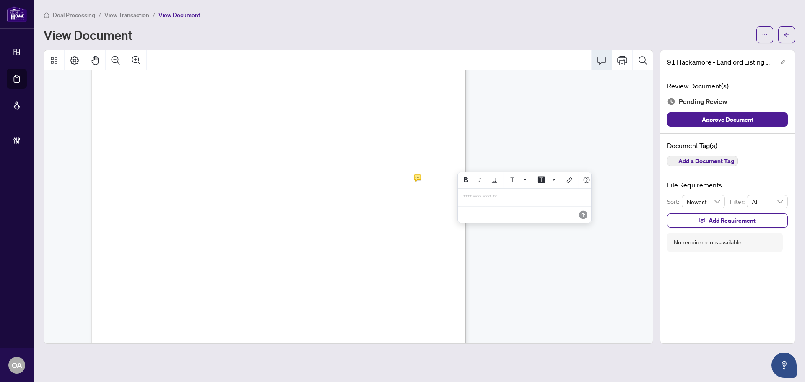
click at [493, 206] on div "**********" at bounding box center [524, 197] width 132 height 17
click at [494, 200] on span "**********" at bounding box center [523, 197] width 120 height 6
click at [578, 219] on button "Save" at bounding box center [582, 214] width 17 height 17
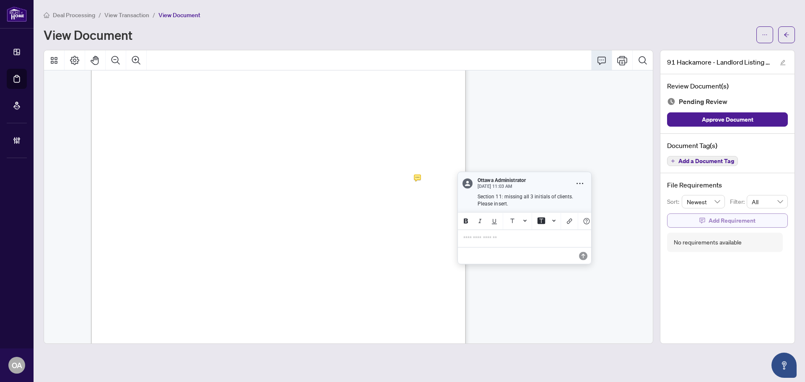
click at [717, 218] on span "Add Requirement" at bounding box center [731, 220] width 47 height 13
click at [719, 232] on textarea at bounding box center [736, 228] width 90 height 16
paste textarea "**********"
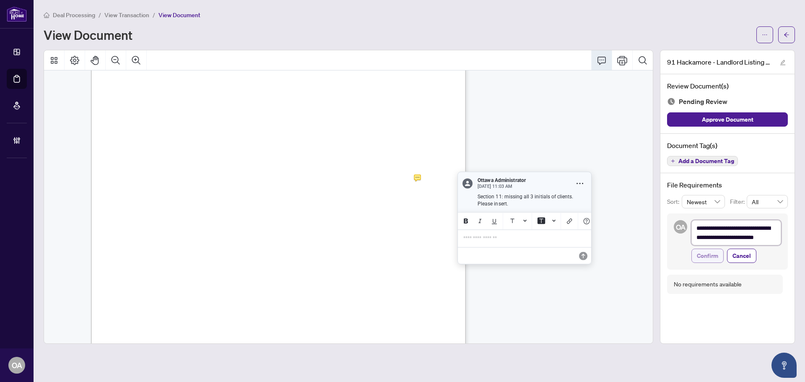
scroll to position [1, 0]
click at [712, 253] on span "Confirm" at bounding box center [706, 252] width 21 height 13
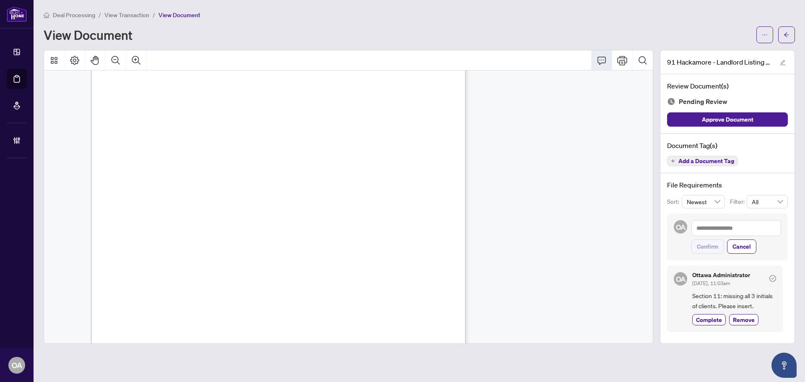
scroll to position [2217, 0]
click at [692, 155] on div "Add a Document Tag" at bounding box center [702, 160] width 71 height 11
click at [685, 156] on button "Add a Document Tag" at bounding box center [702, 161] width 71 height 10
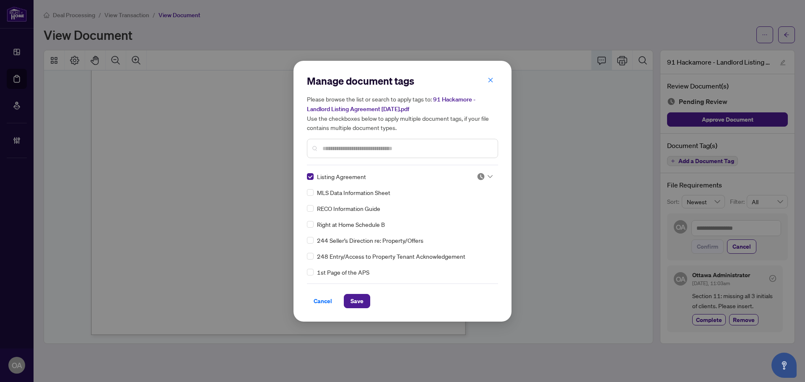
click at [476, 176] on img at bounding box center [480, 176] width 8 height 8
click at [466, 207] on div "Needs Work" at bounding box center [457, 203] width 54 height 9
click at [357, 305] on span "Save" at bounding box center [356, 300] width 13 height 13
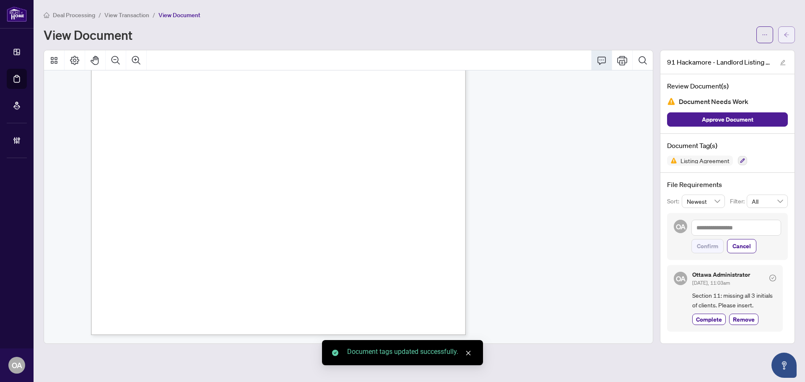
click at [788, 36] on icon "arrow-left" at bounding box center [786, 35] width 6 height 6
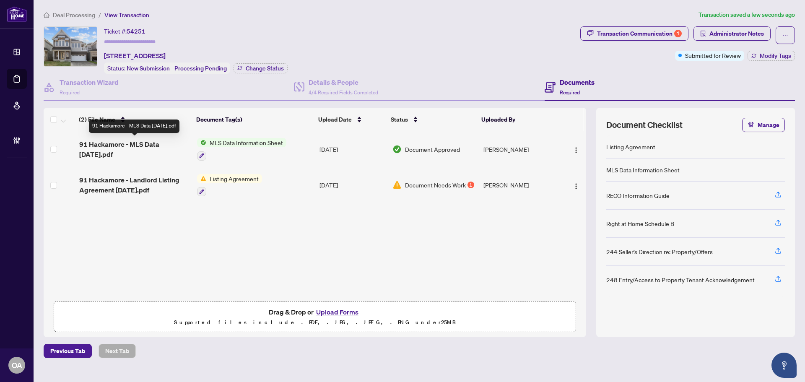
click at [151, 144] on span "91 Hackamore - MLS Data [DATE].pdf" at bounding box center [134, 149] width 111 height 20
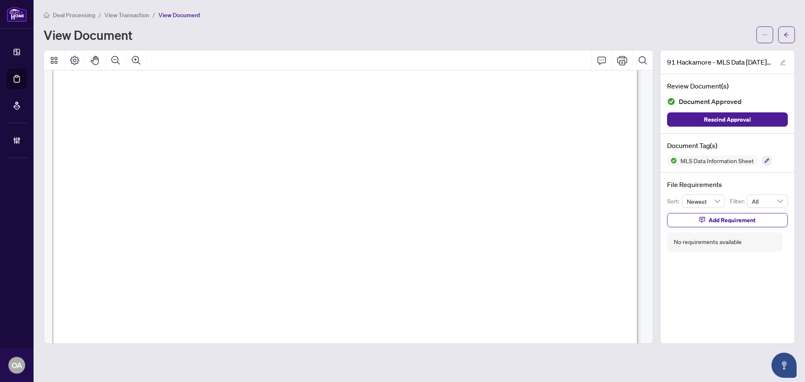
scroll to position [515, 0]
click at [785, 33] on icon "arrow-left" at bounding box center [786, 35] width 6 height 6
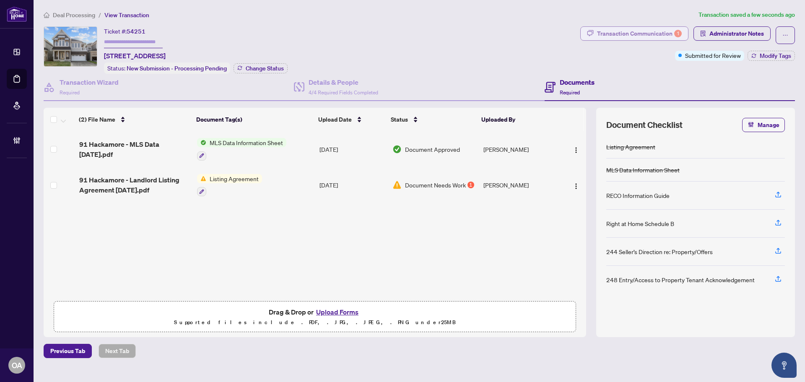
click at [673, 39] on div "Transaction Communication 1" at bounding box center [639, 33] width 85 height 13
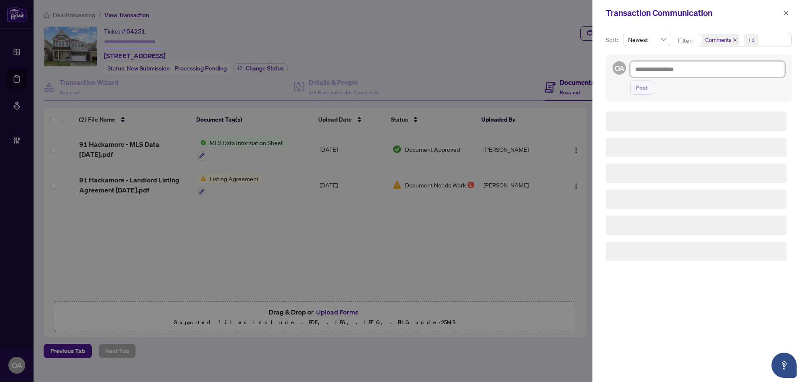
click at [661, 66] on textarea at bounding box center [707, 69] width 155 height 16
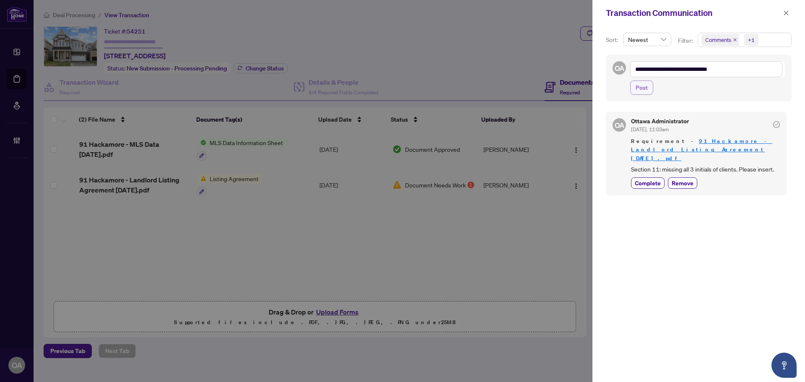
click at [639, 91] on span "Post" at bounding box center [641, 87] width 12 height 13
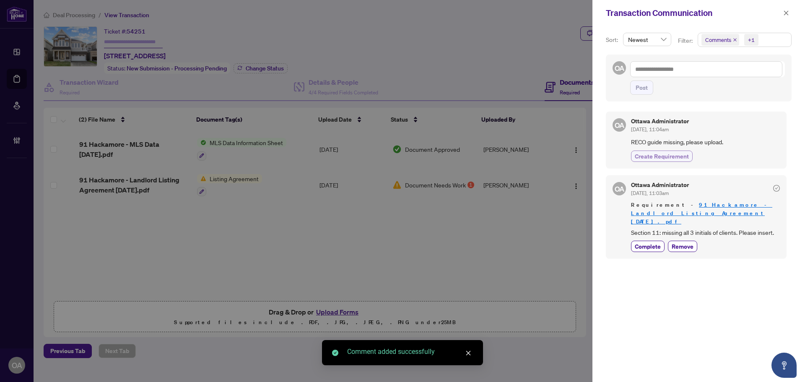
click at [655, 155] on span "Create Requirement" at bounding box center [661, 156] width 54 height 9
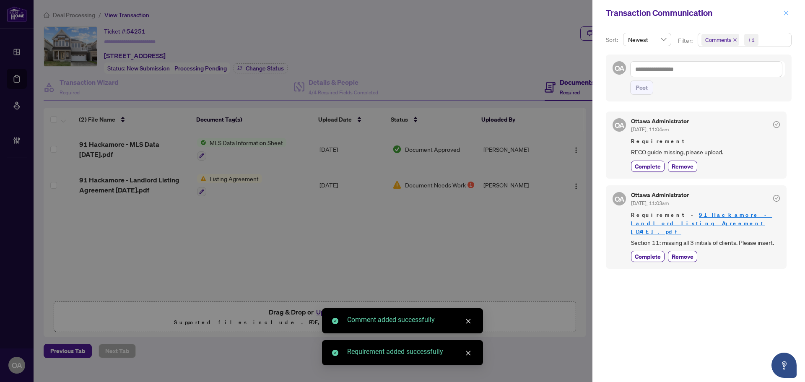
click at [790, 13] on button "button" at bounding box center [785, 13] width 11 height 10
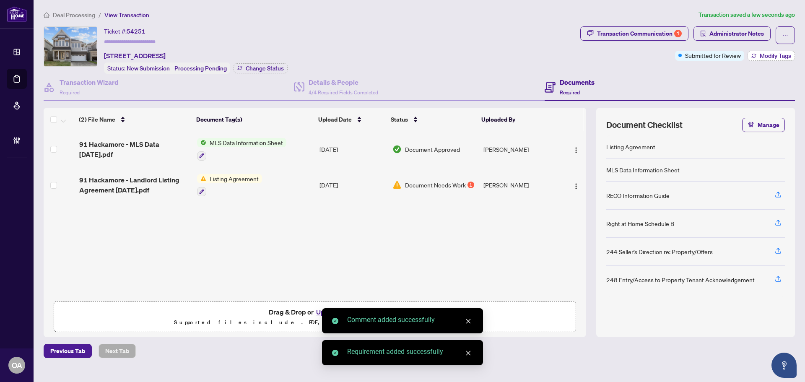
click at [779, 54] on span "Modify Tags" at bounding box center [774, 56] width 31 height 6
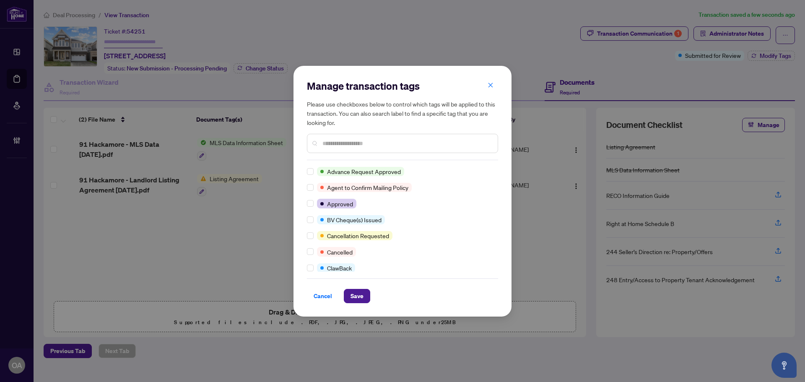
click at [351, 149] on div at bounding box center [402, 143] width 191 height 19
click at [353, 144] on input "text" at bounding box center [406, 143] width 168 height 9
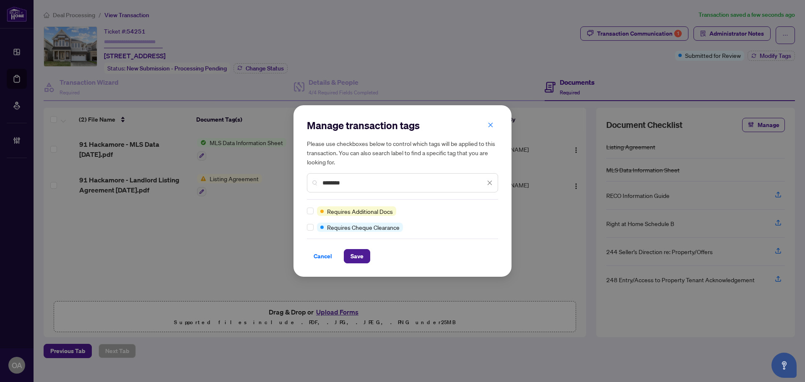
click at [306, 210] on div "Manage transaction tags Please use checkboxes below to control which tags will …" at bounding box center [402, 190] width 218 height 171
click at [354, 261] on span "Save" at bounding box center [356, 255] width 13 height 13
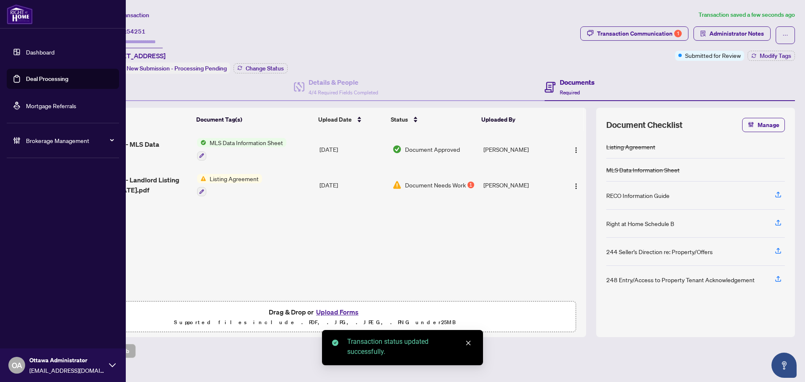
click at [52, 75] on link "Deal Processing" at bounding box center [47, 79] width 42 height 8
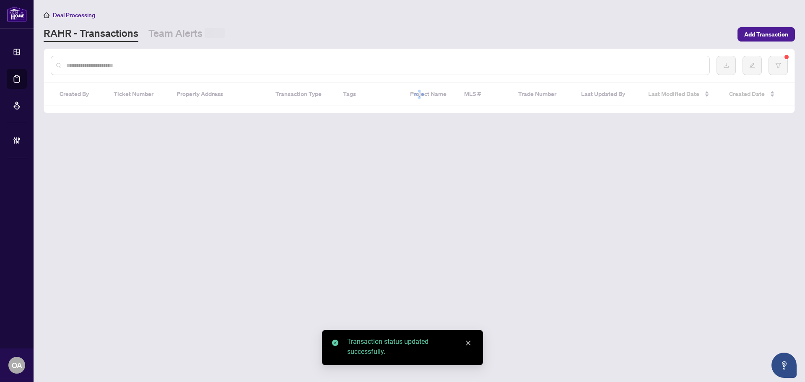
drag, startPoint x: 170, startPoint y: 59, endPoint x: 175, endPoint y: 67, distance: 9.6
click at [170, 59] on div at bounding box center [380, 65] width 659 height 19
click at [175, 67] on input "text" at bounding box center [384, 65] width 636 height 9
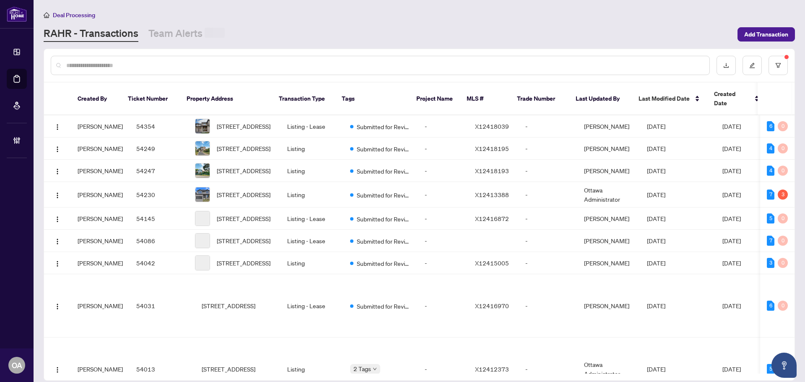
click at [175, 67] on input "text" at bounding box center [384, 65] width 636 height 9
paste input "*****"
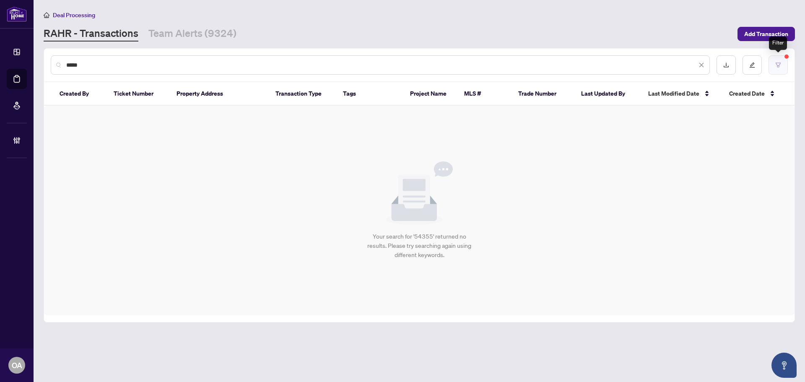
click at [774, 61] on button "button" at bounding box center [777, 64] width 19 height 19
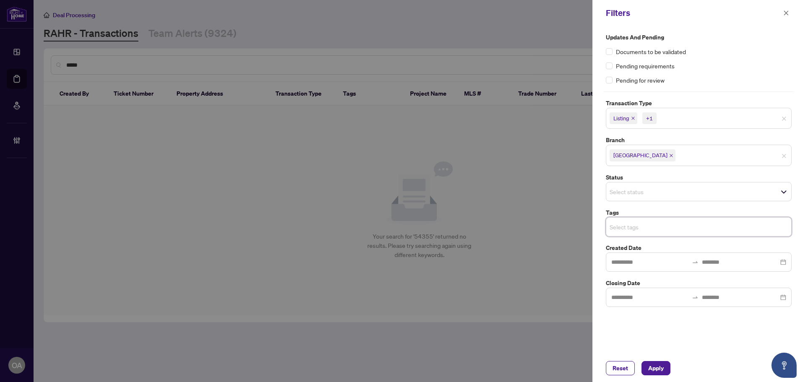
click at [783, 114] on span "Listing +1" at bounding box center [698, 117] width 185 height 13
click at [662, 364] on span "Apply" at bounding box center [656, 367] width 16 height 13
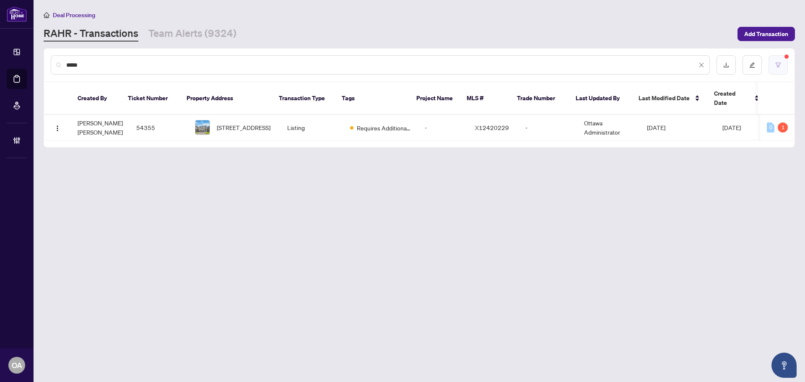
click at [778, 56] on button "button" at bounding box center [777, 64] width 19 height 19
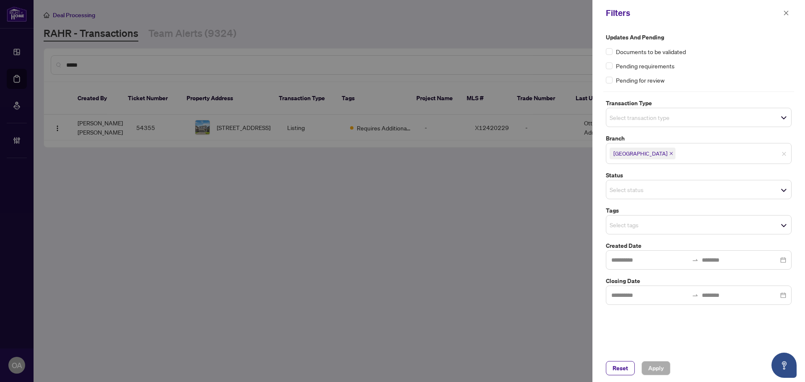
click at [736, 120] on span "Select transaction type" at bounding box center [698, 117] width 185 height 12
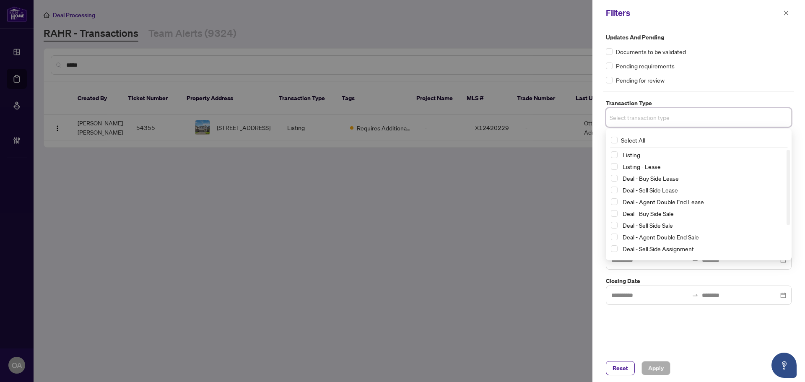
drag, startPoint x: 611, startPoint y: 155, endPoint x: 613, endPoint y: 160, distance: 5.3
click at [611, 155] on span "Select Listing" at bounding box center [613, 154] width 7 height 7
click at [615, 165] on span "Select Listing - Lease" at bounding box center [613, 168] width 7 height 7
click at [712, 75] on div "Pending for review" at bounding box center [698, 79] width 186 height 9
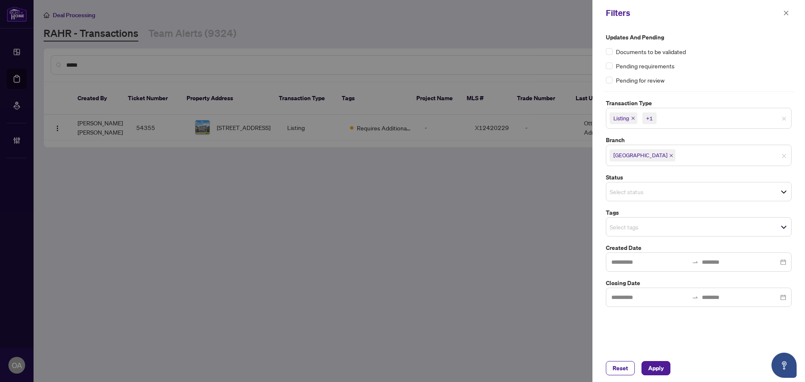
click at [648, 231] on input "search" at bounding box center [638, 227] width 59 height 10
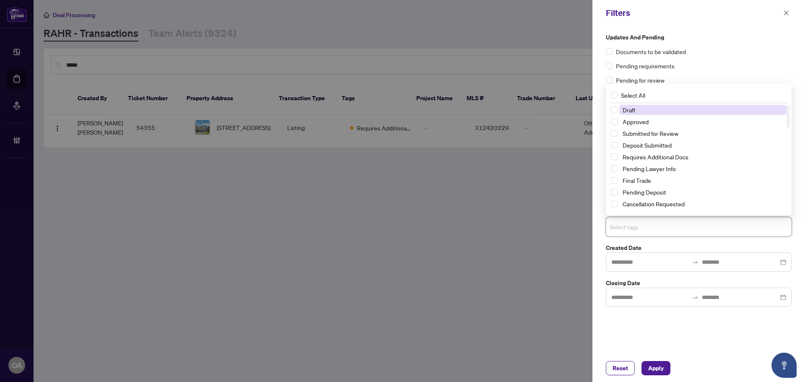
click at [648, 231] on input "search" at bounding box center [638, 227] width 59 height 10
click at [647, 230] on input "search" at bounding box center [638, 227] width 59 height 10
click at [614, 134] on span "Select Submitted for Review" at bounding box center [613, 133] width 7 height 7
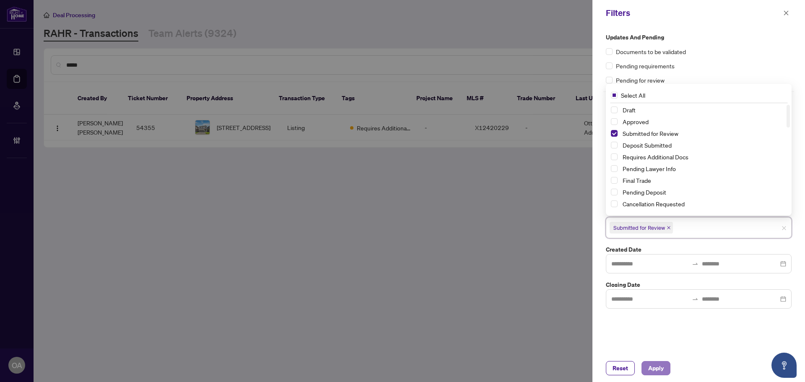
click at [655, 364] on span "Apply" at bounding box center [656, 367] width 16 height 13
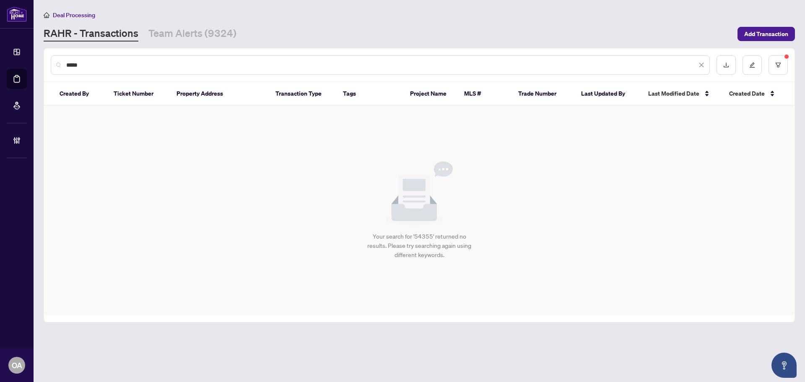
drag, startPoint x: 107, startPoint y: 64, endPoint x: 27, endPoint y: 64, distance: 80.5
click at [28, 64] on div "Dashboard Deal Processing Mortgage Referrals Brokerage Management OA [GEOGRAPHI…" at bounding box center [402, 191] width 805 height 382
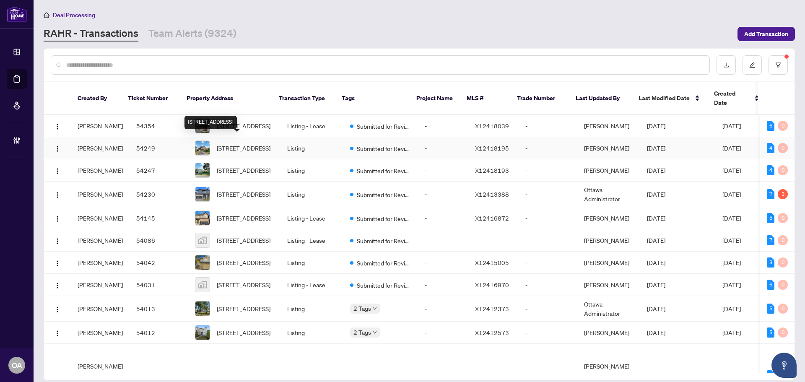
click at [249, 143] on span "[STREET_ADDRESS]" at bounding box center [244, 147] width 54 height 9
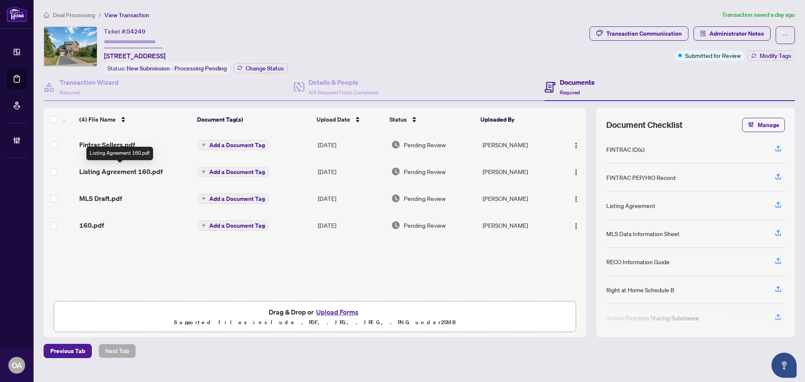
click at [120, 170] on span "Listing Agreement 160.pdf" at bounding box center [120, 171] width 83 height 10
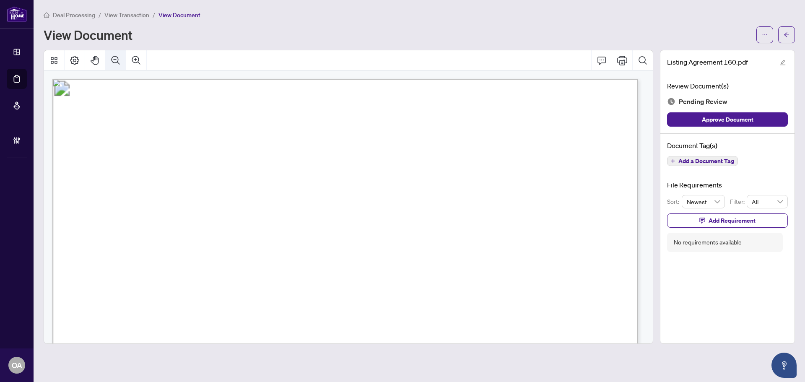
click at [119, 60] on icon "Zoom Out" at bounding box center [116, 60] width 10 height 10
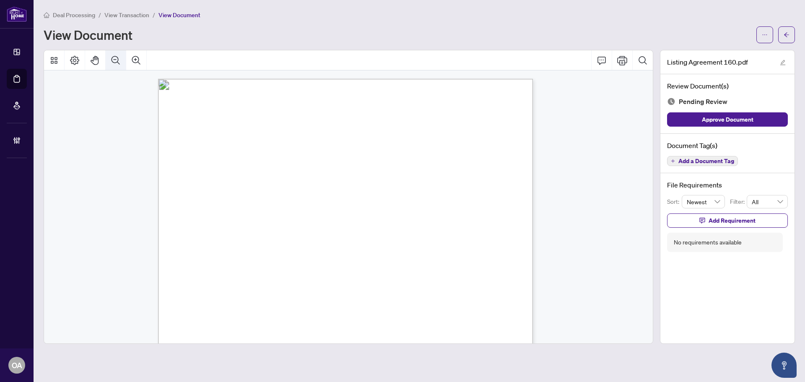
click at [119, 60] on icon "Zoom Out" at bounding box center [116, 60] width 10 height 10
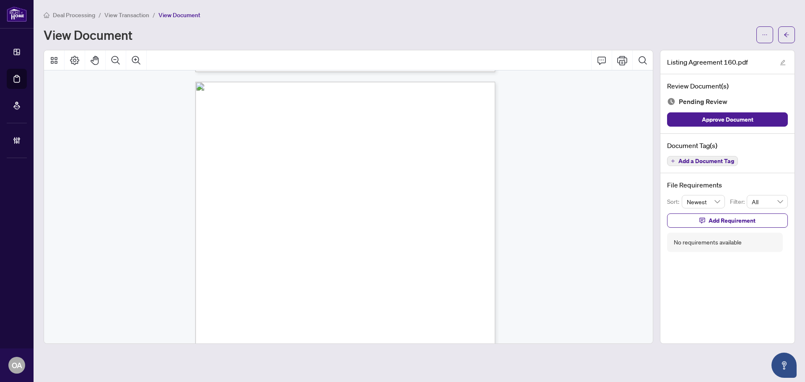
scroll to position [6410, 0]
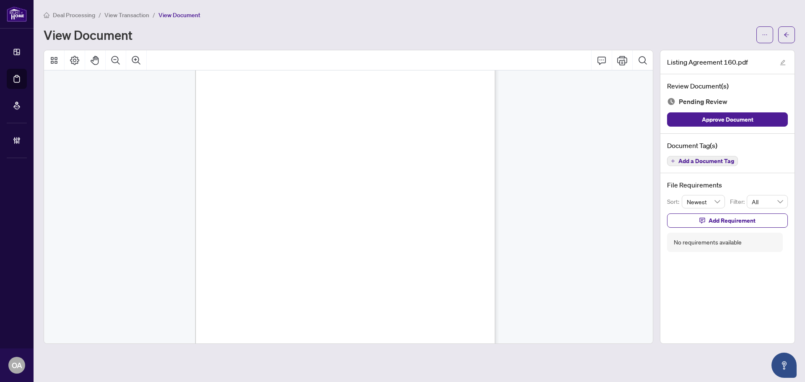
click at [722, 161] on span "Add a Document Tag" at bounding box center [706, 161] width 56 height 6
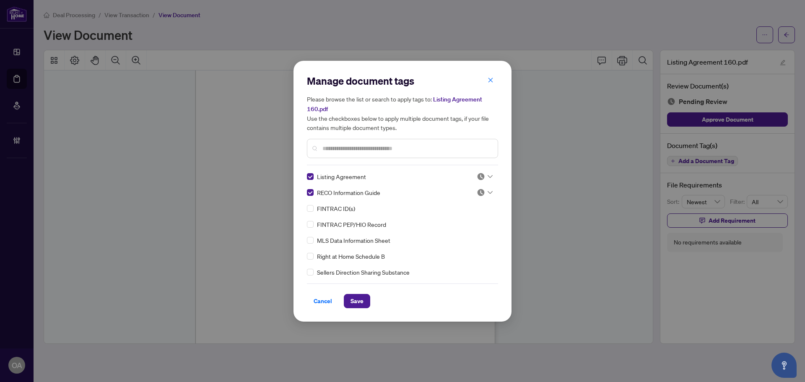
click at [479, 176] on img at bounding box center [480, 176] width 8 height 8
click at [474, 219] on div "Approved" at bounding box center [457, 216] width 54 height 9
click at [479, 188] on img at bounding box center [480, 192] width 8 height 8
drag, startPoint x: 475, startPoint y: 235, endPoint x: 420, endPoint y: 249, distance: 56.7
click at [475, 235] on div "Approved" at bounding box center [457, 232] width 54 height 9
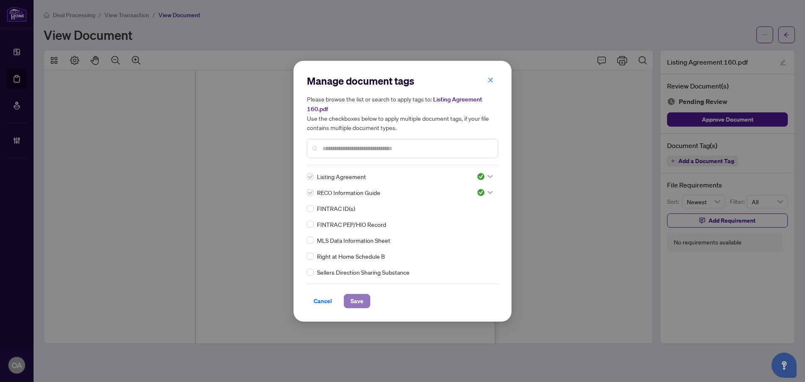
click at [348, 304] on button "Save" at bounding box center [357, 301] width 26 height 14
click at [476, 297] on div "Cancel Save" at bounding box center [402, 301] width 191 height 14
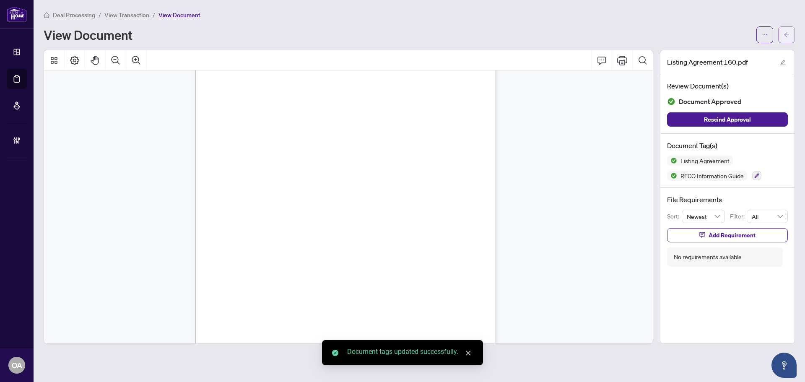
click at [789, 34] on button "button" at bounding box center [786, 34] width 17 height 17
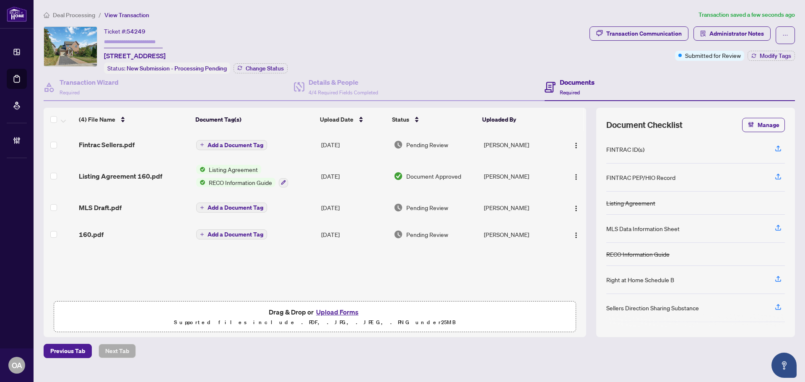
click at [118, 205] on span "MLS Draft.pdf" at bounding box center [100, 207] width 43 height 10
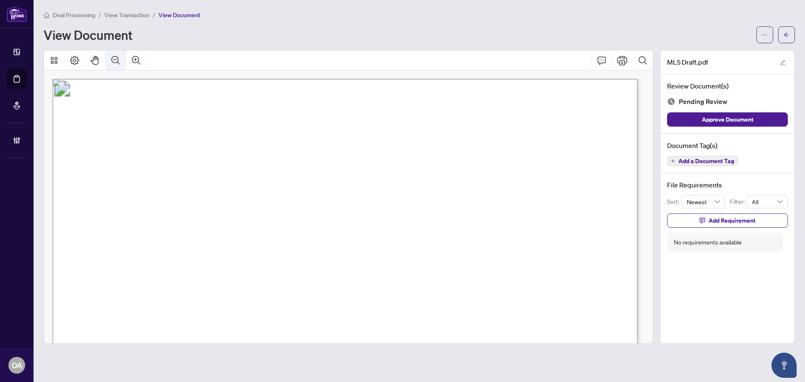
click at [118, 59] on icon "Zoom Out" at bounding box center [115, 60] width 8 height 8
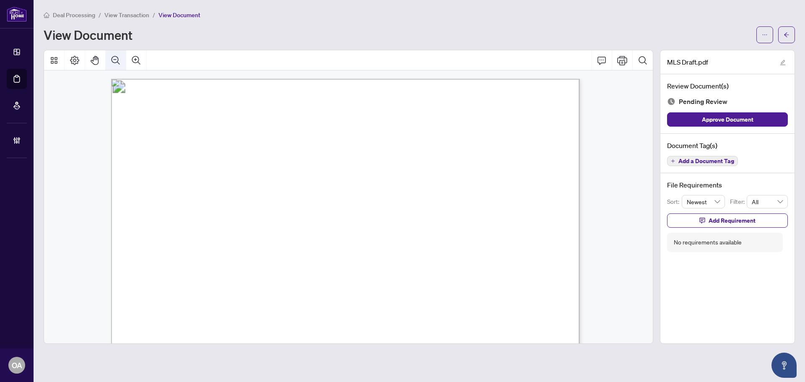
click at [118, 59] on icon "Zoom Out" at bounding box center [115, 60] width 8 height 8
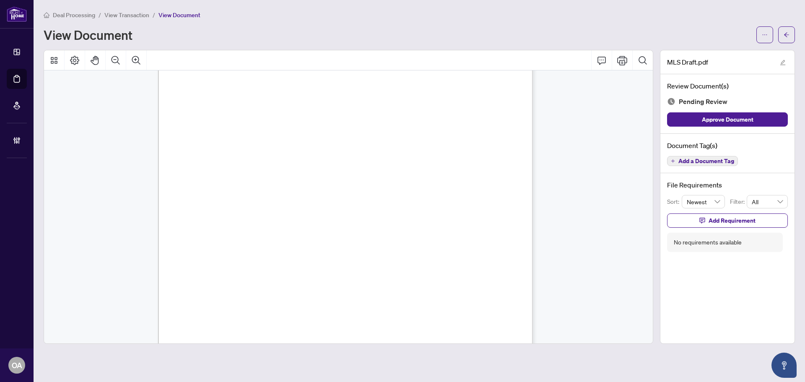
scroll to position [274, 0]
click at [708, 159] on span "Add a Document Tag" at bounding box center [706, 161] width 56 height 6
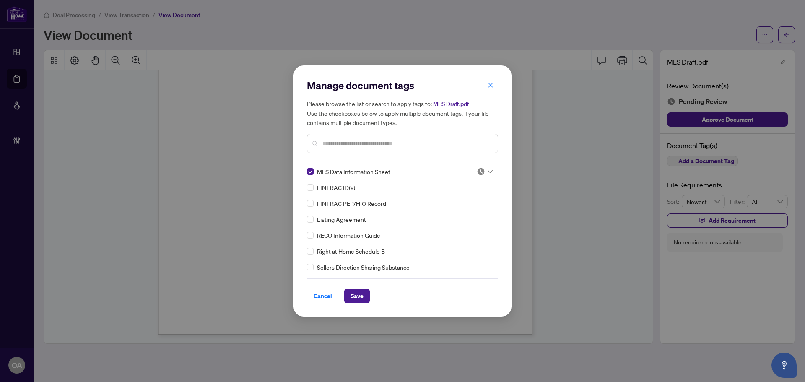
click at [487, 173] on icon at bounding box center [489, 171] width 5 height 3
click at [473, 215] on div "Approved" at bounding box center [457, 212] width 54 height 9
click at [367, 296] on button "Save" at bounding box center [357, 296] width 26 height 14
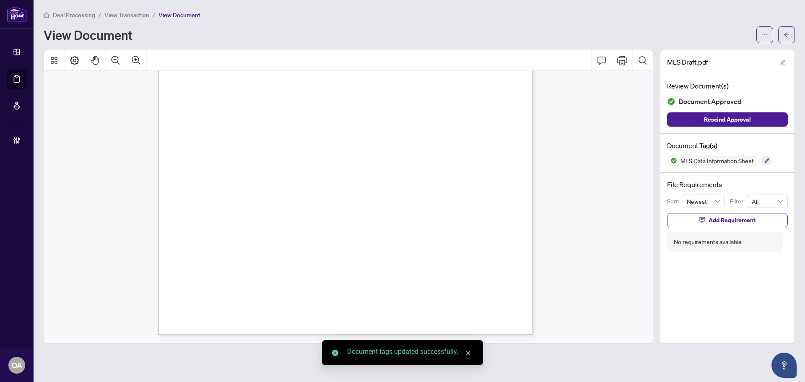
click at [787, 36] on icon "arrow-left" at bounding box center [786, 35] width 6 height 6
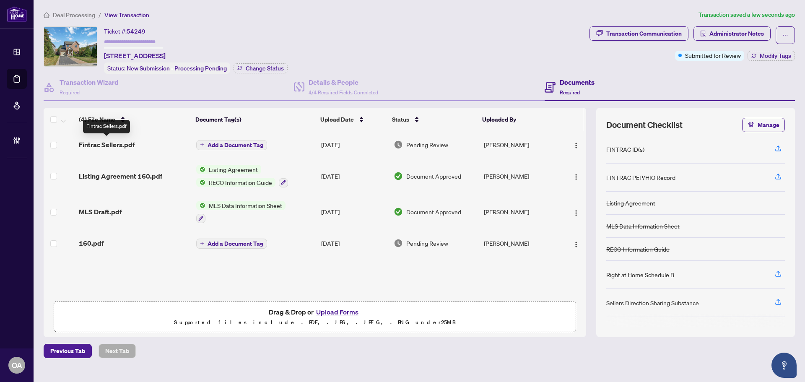
click at [121, 145] on span "Fintrac Sellers.pdf" at bounding box center [107, 145] width 56 height 10
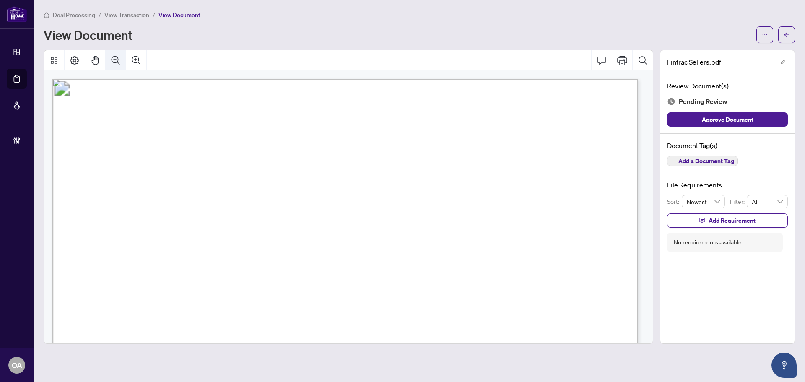
click at [112, 62] on icon "Zoom Out" at bounding box center [116, 60] width 10 height 10
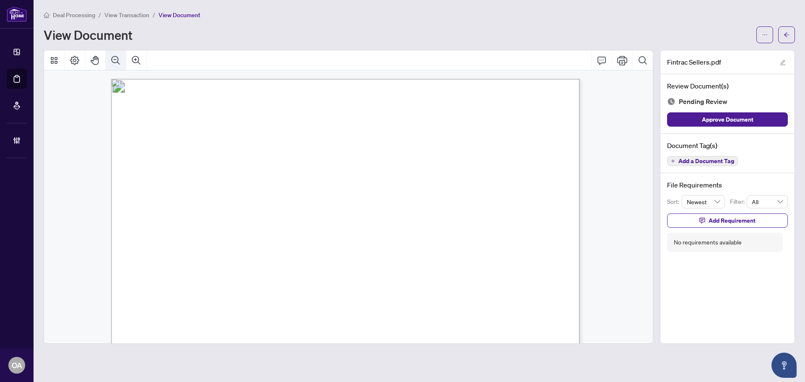
click at [112, 62] on icon "Zoom Out" at bounding box center [116, 60] width 10 height 10
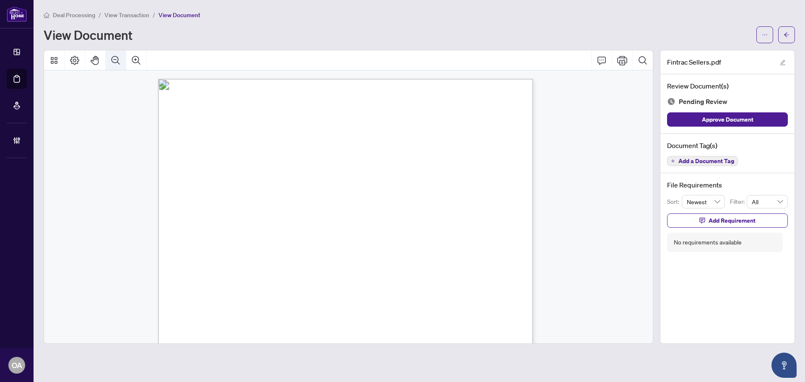
click at [112, 62] on icon "Zoom Out" at bounding box center [116, 60] width 10 height 10
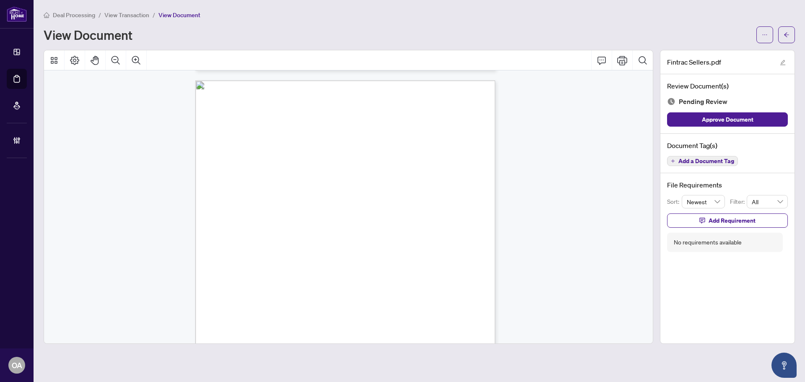
scroll to position [1676, 0]
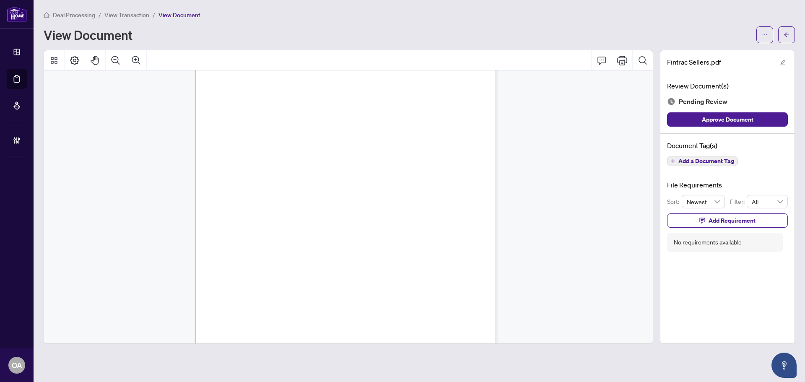
click at [723, 160] on span "Add a Document Tag" at bounding box center [706, 161] width 56 height 6
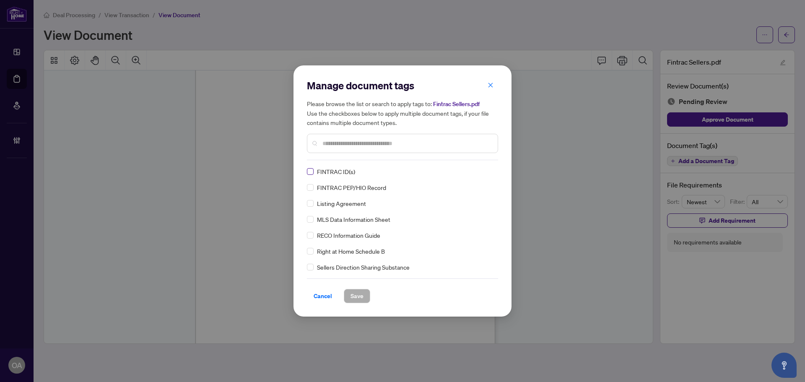
click at [312, 175] on label at bounding box center [310, 171] width 7 height 9
click at [482, 171] on img at bounding box center [480, 171] width 8 height 8
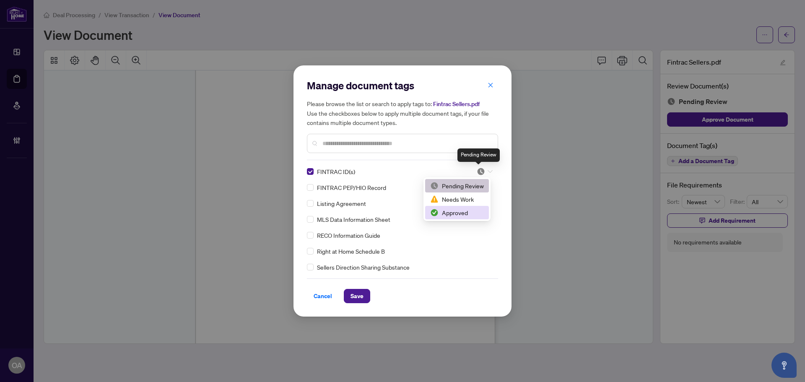
click at [459, 212] on div "Approved" at bounding box center [457, 212] width 54 height 9
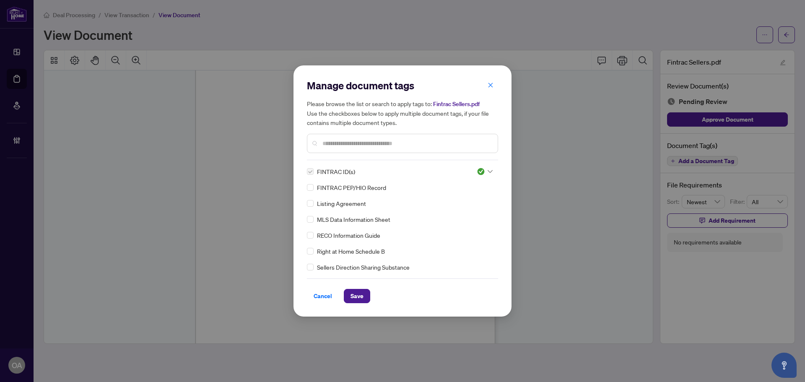
click at [357, 310] on div "Manage document tags Please browse the list or search to apply tags to: Fintrac…" at bounding box center [402, 190] width 218 height 251
click at [361, 293] on span "Save" at bounding box center [356, 295] width 13 height 13
click at [786, 35] on div "Manage document tags Please browse the list or search to apply tags to: Fintrac…" at bounding box center [402, 191] width 805 height 382
click at [786, 37] on div "Manage document tags Please browse the list or search to apply tags to: Fintrac…" at bounding box center [402, 191] width 805 height 382
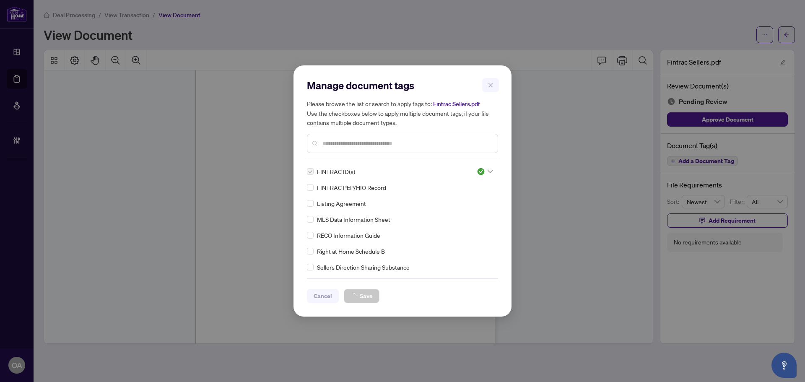
click at [788, 35] on div "Manage document tags Please browse the list or search to apply tags to: Fintrac…" at bounding box center [402, 191] width 805 height 382
click at [788, 38] on div "Manage document tags Please browse the list or search to apply tags to: Fintrac…" at bounding box center [402, 191] width 805 height 382
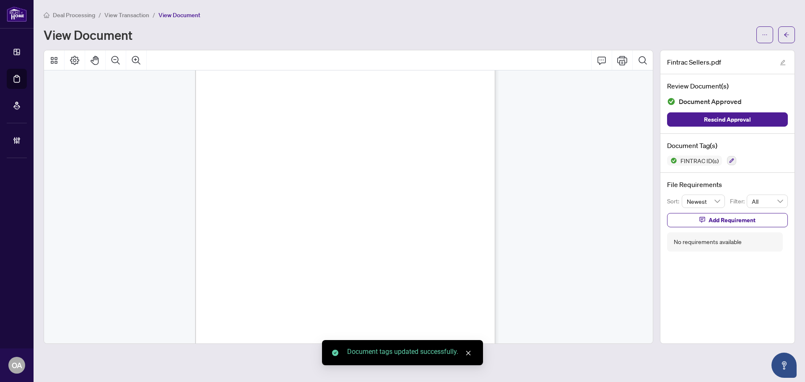
click at [788, 38] on span "button" at bounding box center [786, 34] width 6 height 13
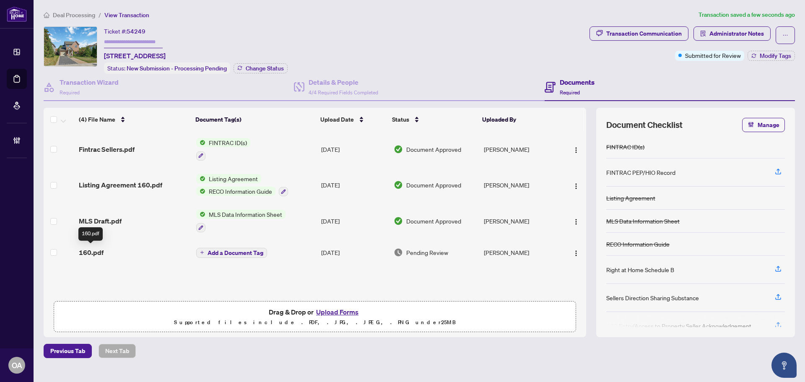
click at [115, 253] on div "160.pdf" at bounding box center [134, 252] width 110 height 10
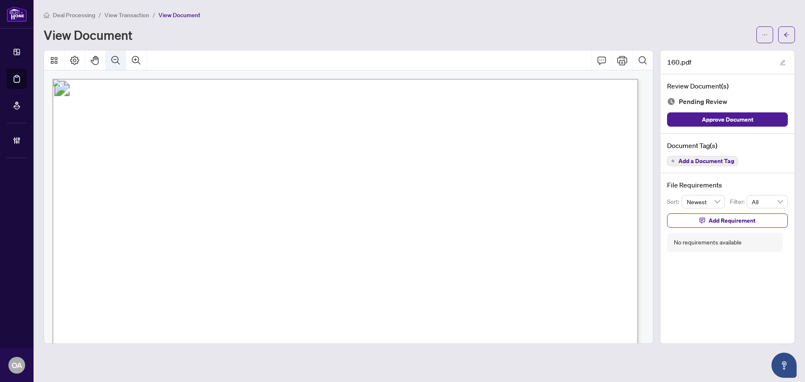
click at [116, 59] on icon "Zoom Out" at bounding box center [115, 60] width 8 height 8
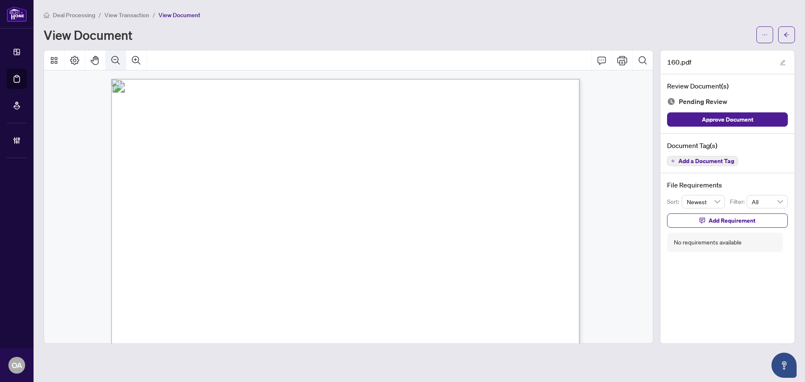
click at [118, 58] on icon "Zoom Out" at bounding box center [116, 60] width 10 height 10
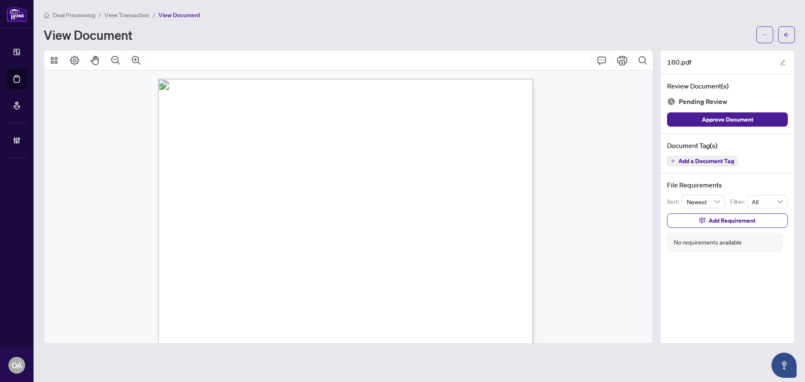
click at [713, 158] on span "Add a Document Tag" at bounding box center [706, 161] width 56 height 6
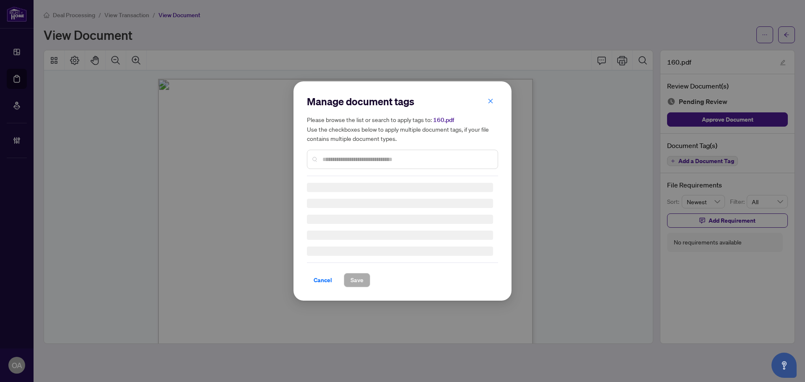
click at [325, 153] on div at bounding box center [402, 159] width 191 height 19
click at [327, 156] on input "text" at bounding box center [406, 159] width 168 height 9
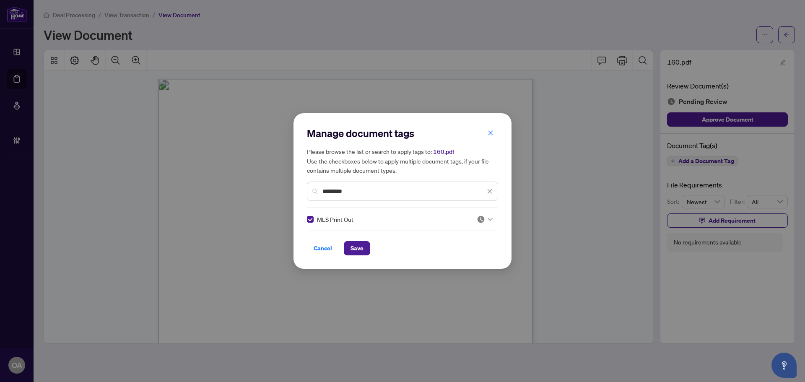
drag, startPoint x: 471, startPoint y: 219, endPoint x: 479, endPoint y: 220, distance: 8.0
click at [475, 219] on div at bounding box center [481, 219] width 21 height 8
click at [479, 220] on img at bounding box center [480, 219] width 8 height 8
click at [479, 221] on img at bounding box center [480, 219] width 8 height 8
click at [469, 262] on div "Approved" at bounding box center [457, 260] width 54 height 9
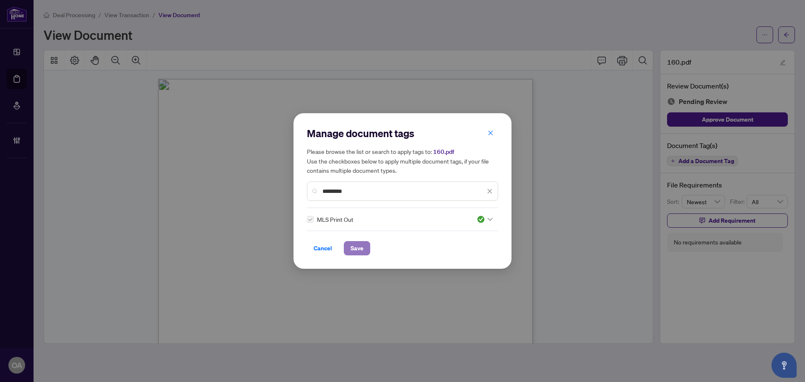
click at [348, 246] on button "Save" at bounding box center [357, 248] width 26 height 14
click at [789, 34] on div "Manage document tags Please browse the list or search to apply tags to: 160.pdf…" at bounding box center [402, 191] width 805 height 382
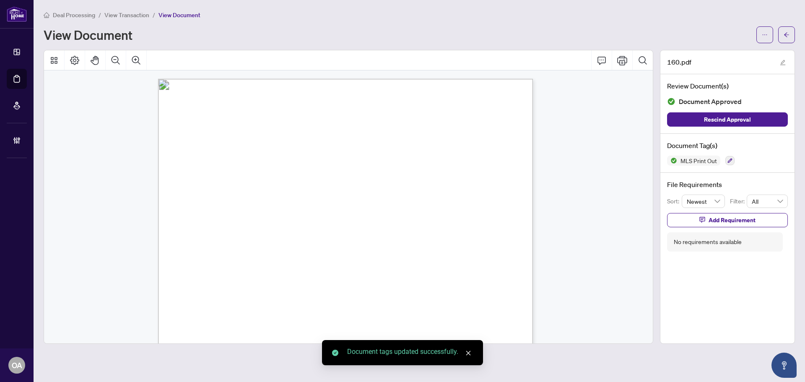
click at [789, 34] on div "Manage document tags Please browse the list or search to apply tags to: 160.pdf…" at bounding box center [402, 191] width 805 height 382
click at [789, 37] on button "button" at bounding box center [786, 34] width 17 height 17
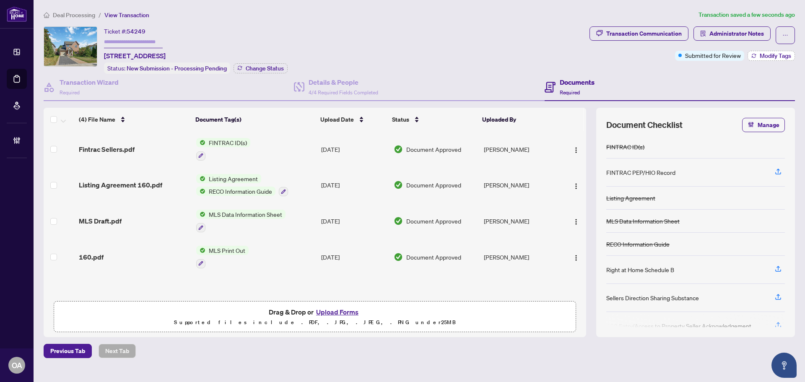
drag, startPoint x: 752, startPoint y: 49, endPoint x: 755, endPoint y: 54, distance: 6.0
click at [752, 49] on div "Transaction Communication Administrator Notes Submitted for Review Modify Tags" at bounding box center [691, 43] width 205 height 34
click at [755, 54] on button "Modify Tags" at bounding box center [770, 56] width 47 height 10
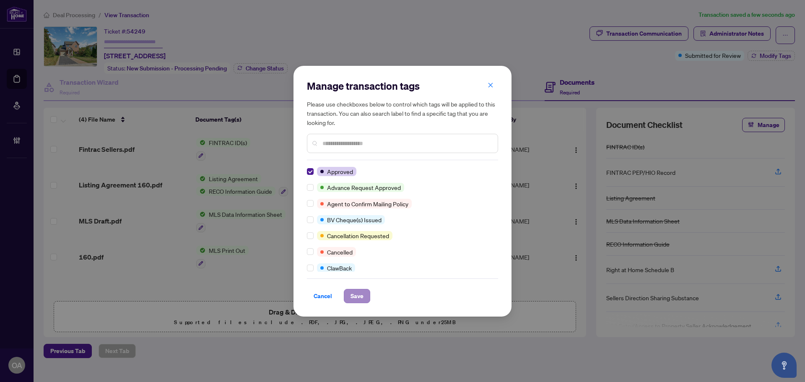
click at [357, 291] on div "Cancel Save" at bounding box center [402, 290] width 191 height 25
click at [355, 297] on span "Save" at bounding box center [356, 295] width 13 height 13
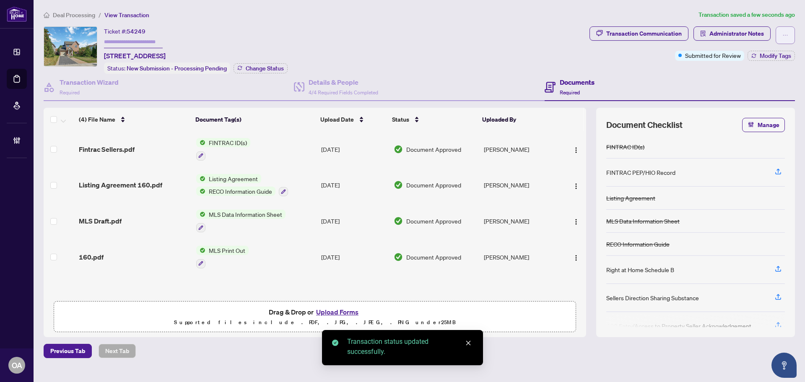
click at [788, 32] on button "button" at bounding box center [784, 35] width 19 height 18
click at [737, 90] on span "Submit for Completion" at bounding box center [756, 93] width 64 height 9
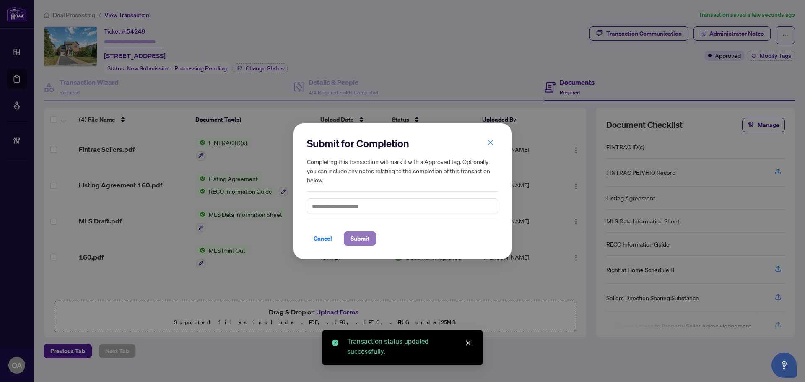
click at [369, 240] on button "Submit" at bounding box center [360, 238] width 32 height 14
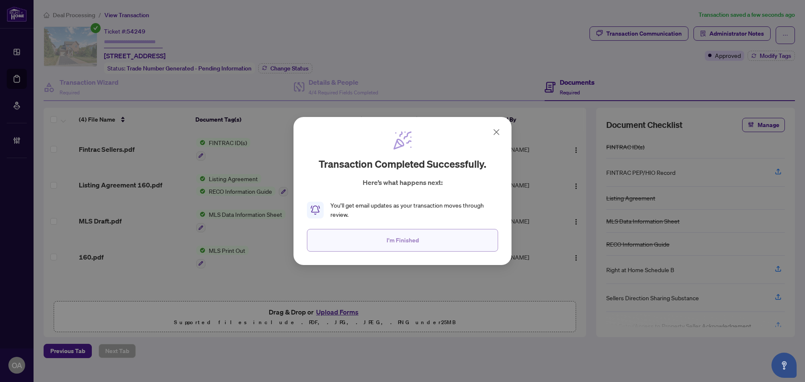
click at [387, 242] on span "I'm Finished" at bounding box center [402, 239] width 32 height 13
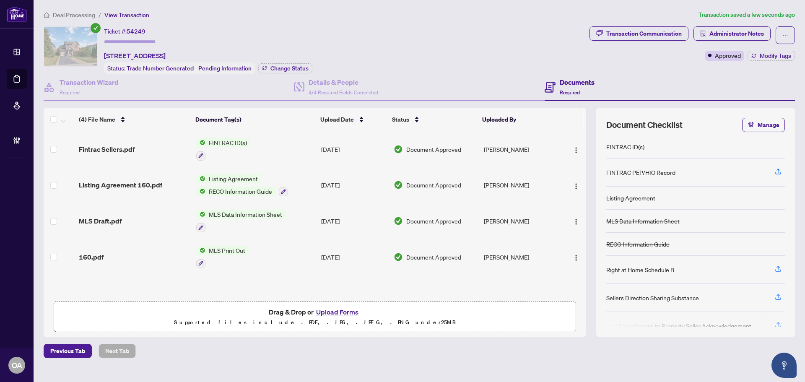
drag, startPoint x: 24, startPoint y: 78, endPoint x: 36, endPoint y: 78, distance: 11.7
click at [0, 0] on link "Deal Processing" at bounding box center [0, 0] width 0 height 0
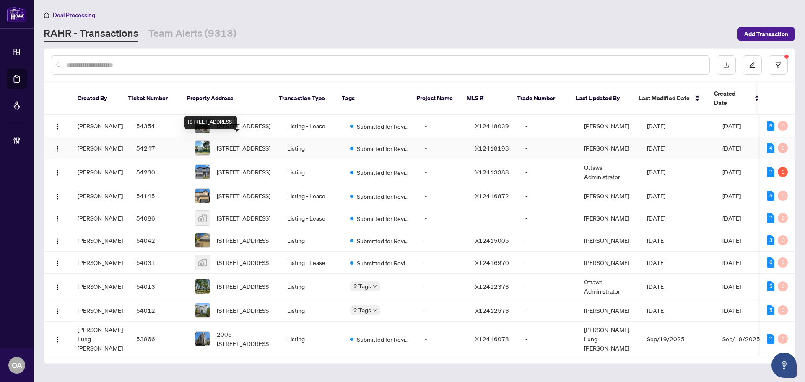
click at [241, 145] on span "[STREET_ADDRESS]" at bounding box center [244, 147] width 54 height 9
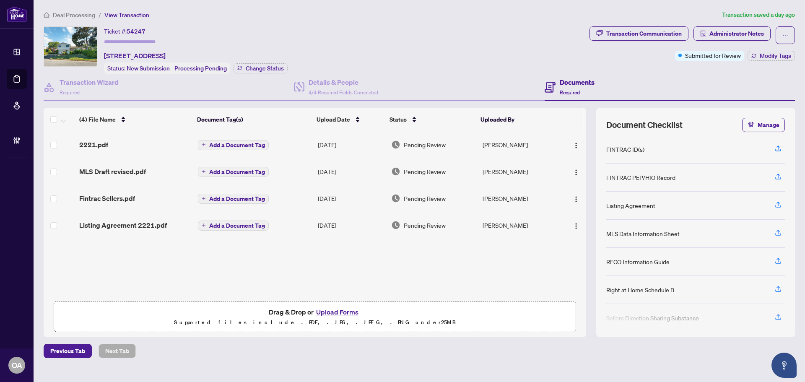
click at [116, 180] on td "MLS Draft revised.pdf" at bounding box center [135, 171] width 119 height 27
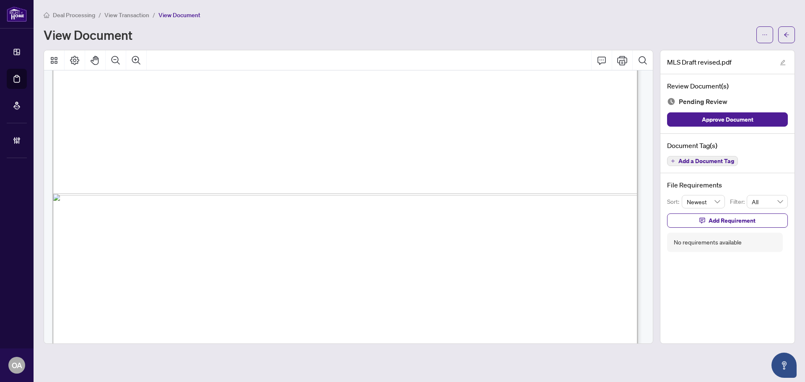
scroll to position [572, 0]
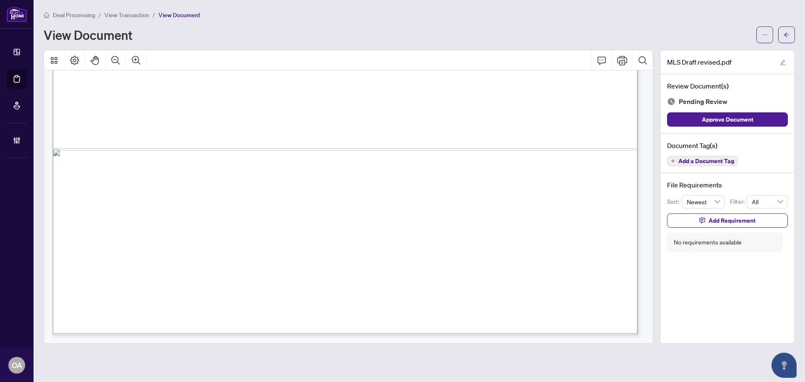
click at [725, 160] on span "Add a Document Tag" at bounding box center [706, 161] width 56 height 6
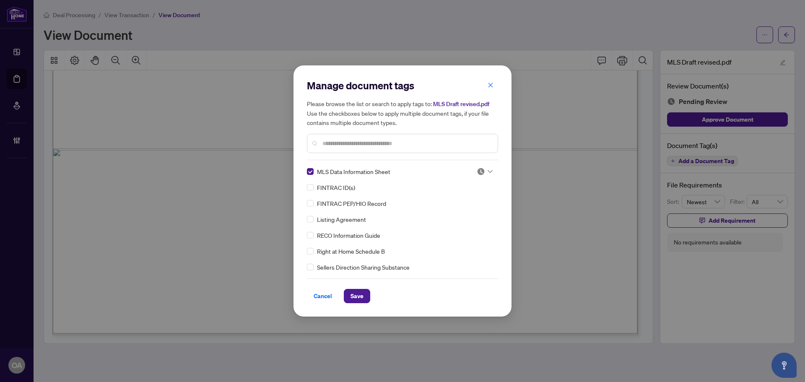
click at [481, 171] on img at bounding box center [480, 171] width 8 height 8
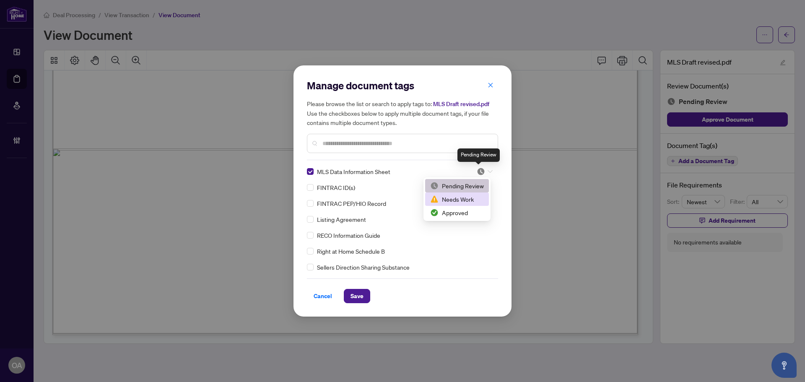
drag, startPoint x: 469, startPoint y: 210, endPoint x: 445, endPoint y: 220, distance: 26.1
click at [469, 210] on div "Approved" at bounding box center [457, 212] width 54 height 9
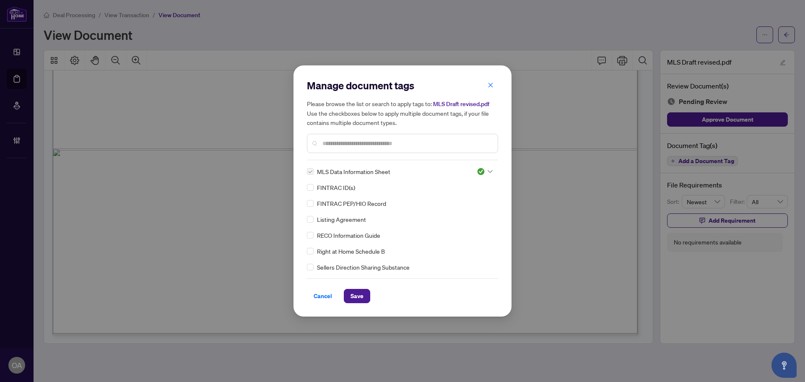
click at [357, 305] on div "Manage document tags Please browse the list or search to apply tags to: MLS Dra…" at bounding box center [402, 190] width 218 height 251
click at [362, 301] on span "Save" at bounding box center [356, 295] width 13 height 13
click at [785, 37] on div "Manage document tags Please browse the list or search to apply tags to: MLS Dra…" at bounding box center [402, 191] width 805 height 382
click at [788, 36] on div "Manage document tags Please browse the list or search to apply tags to: MLS Dra…" at bounding box center [402, 191] width 805 height 382
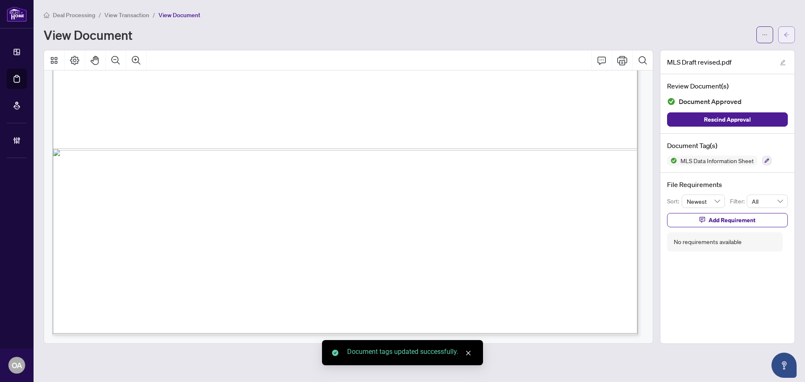
click at [789, 36] on icon "arrow-left" at bounding box center [786, 35] width 6 height 6
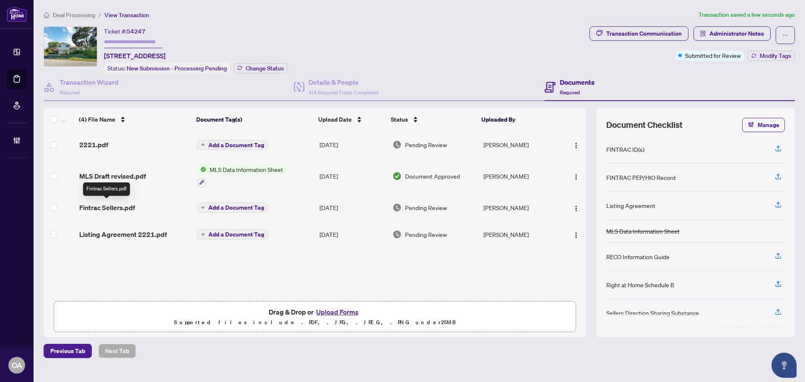
click at [129, 204] on span "Fintrac Sellers.pdf" at bounding box center [107, 207] width 56 height 10
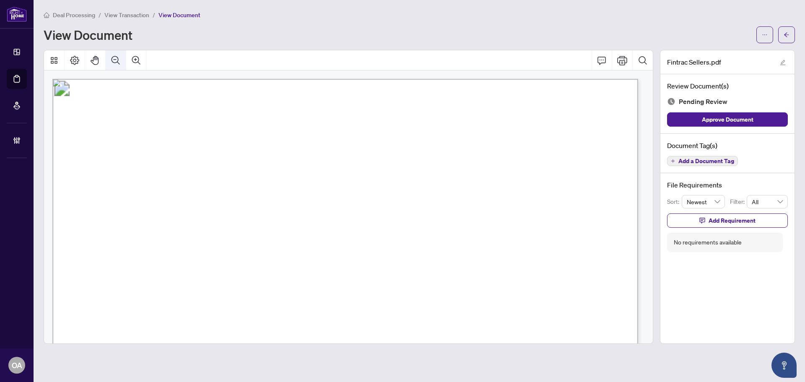
click at [127, 57] on button "Zoom In" at bounding box center [136, 60] width 20 height 20
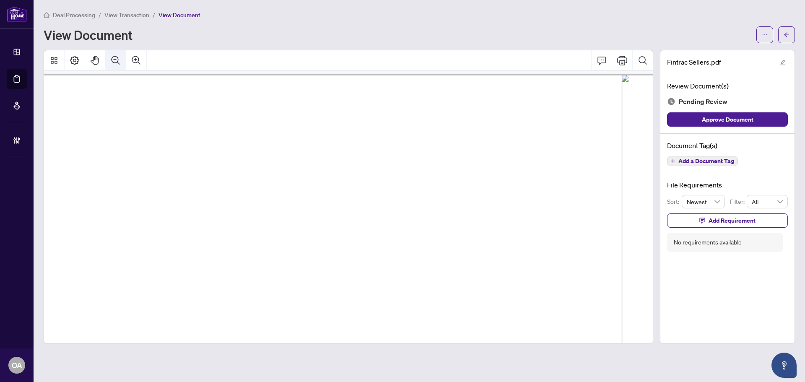
click at [119, 57] on icon "Zoom Out" at bounding box center [116, 60] width 10 height 10
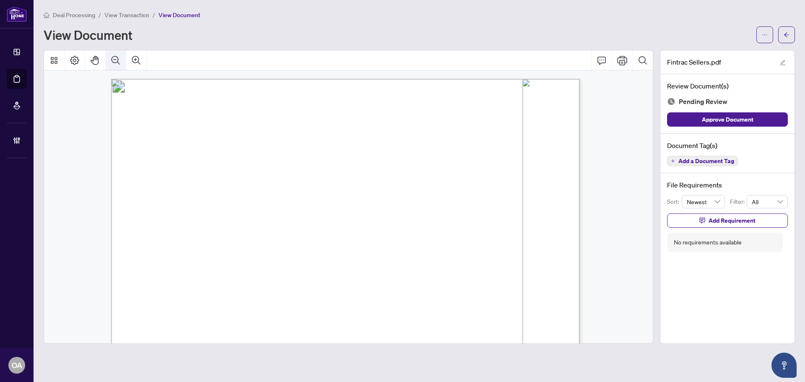
click at [119, 57] on icon "Zoom Out" at bounding box center [116, 60] width 10 height 10
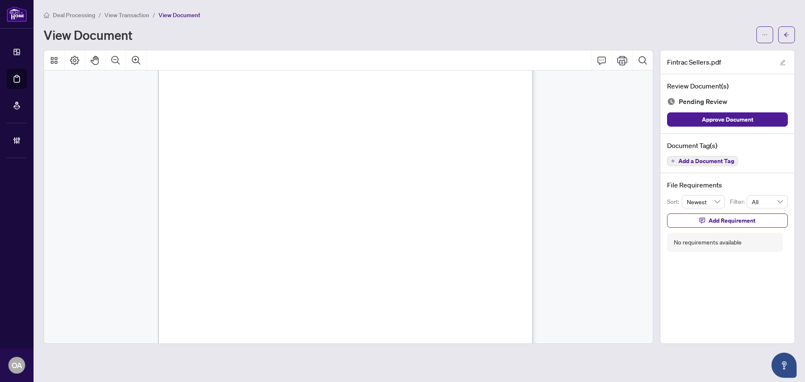
scroll to position [1760, 0]
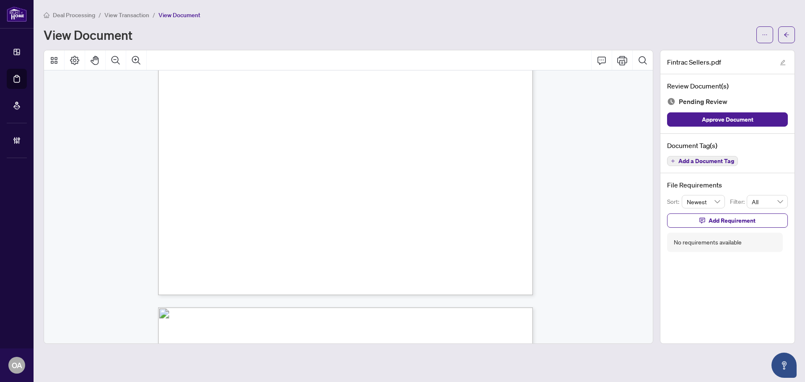
click at [700, 160] on span "Add a Document Tag" at bounding box center [706, 161] width 56 height 6
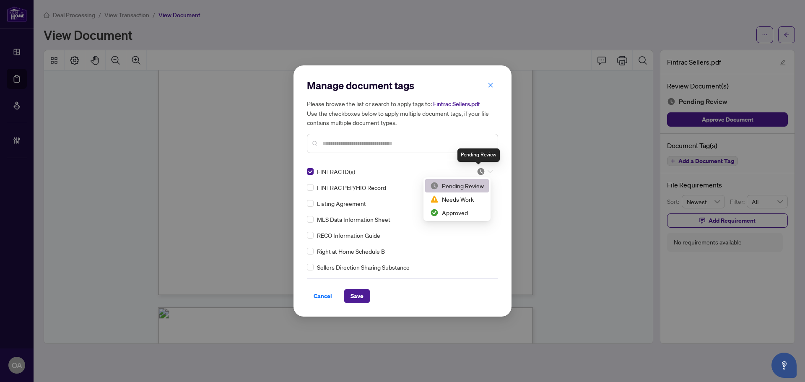
click at [481, 173] on img at bounding box center [480, 171] width 8 height 8
click at [468, 212] on div "Approved" at bounding box center [457, 212] width 54 height 9
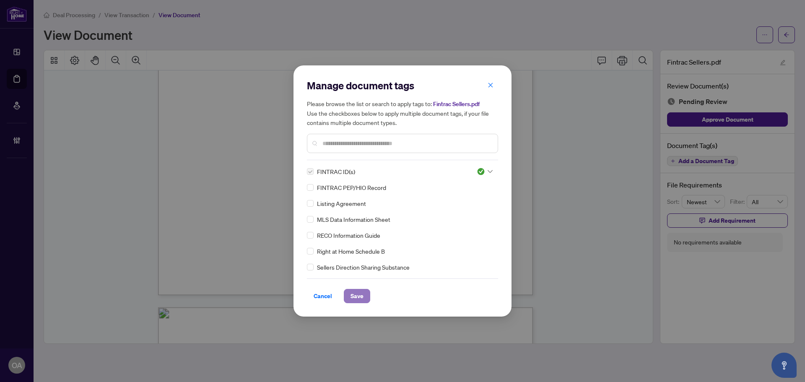
click at [355, 294] on span "Save" at bounding box center [356, 295] width 13 height 13
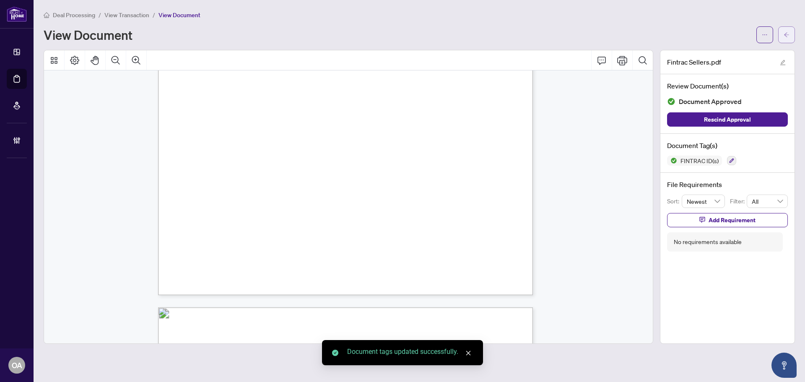
click at [784, 39] on span "button" at bounding box center [786, 34] width 6 height 13
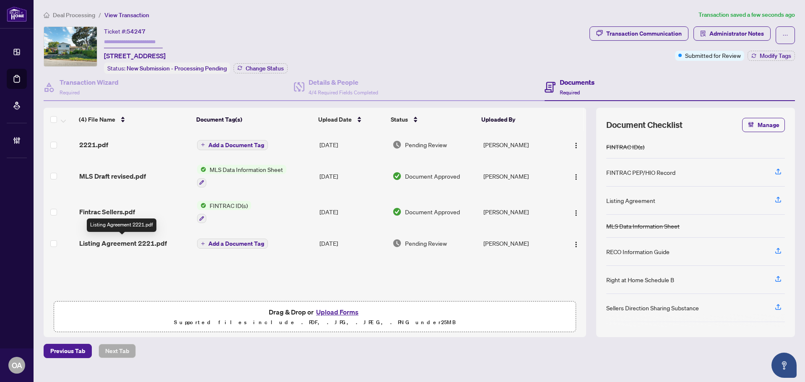
click at [112, 241] on span "Listing Agreement 2221.pdf" at bounding box center [123, 243] width 88 height 10
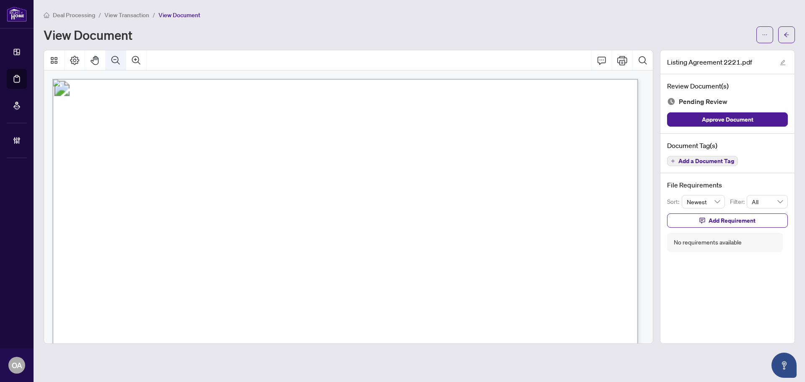
click at [120, 58] on icon "Zoom Out" at bounding box center [116, 60] width 10 height 10
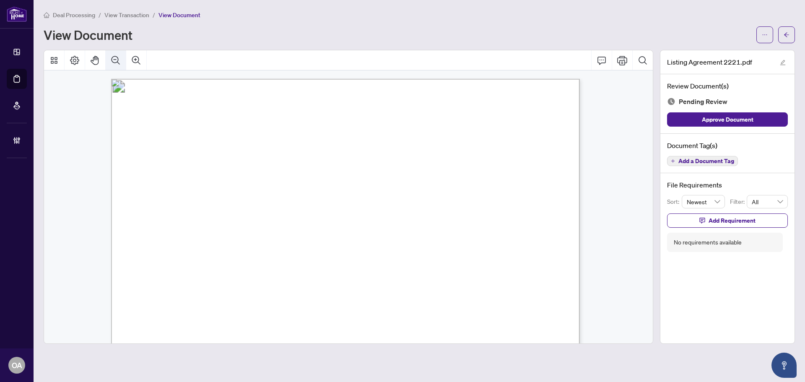
click at [120, 58] on icon "Zoom Out" at bounding box center [116, 60] width 10 height 10
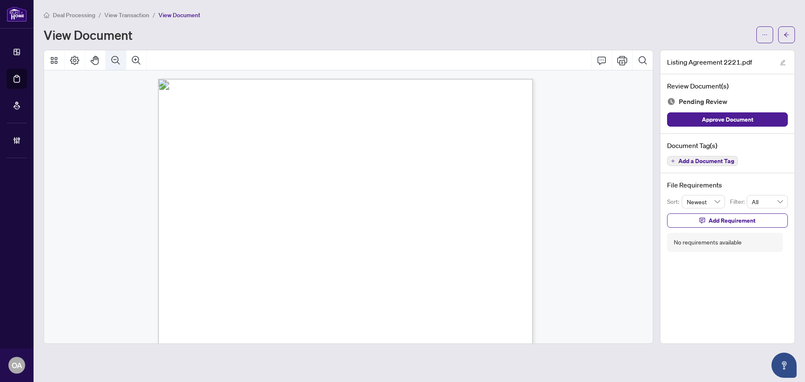
click at [120, 58] on icon "Zoom Out" at bounding box center [116, 60] width 10 height 10
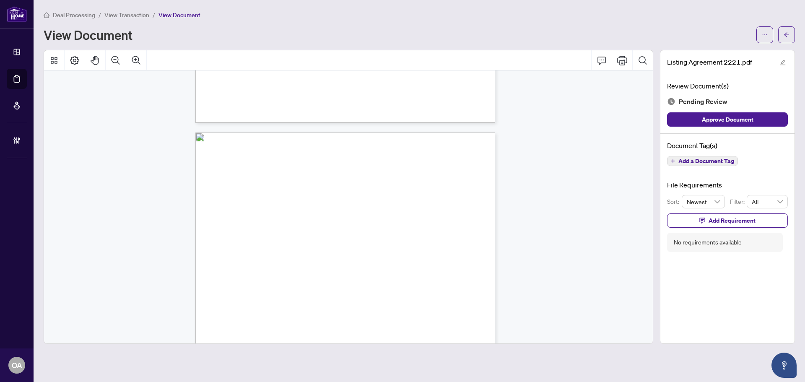
scroll to position [6327, 0]
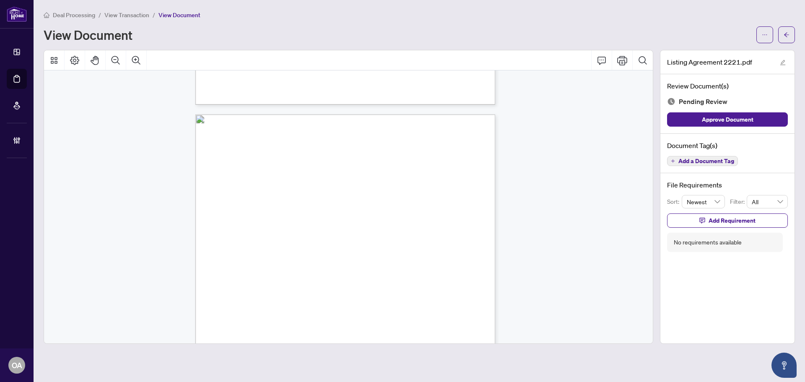
drag, startPoint x: 714, startPoint y: 166, endPoint x: 704, endPoint y: 166, distance: 9.6
click at [713, 166] on div "Document Tag(s) Add a Document Tag" at bounding box center [727, 154] width 134 height 40
click at [697, 166] on div "Document Tag(s) Add a Document Tag" at bounding box center [727, 154] width 134 height 40
click at [707, 163] on span "Add a Document Tag" at bounding box center [706, 161] width 56 height 6
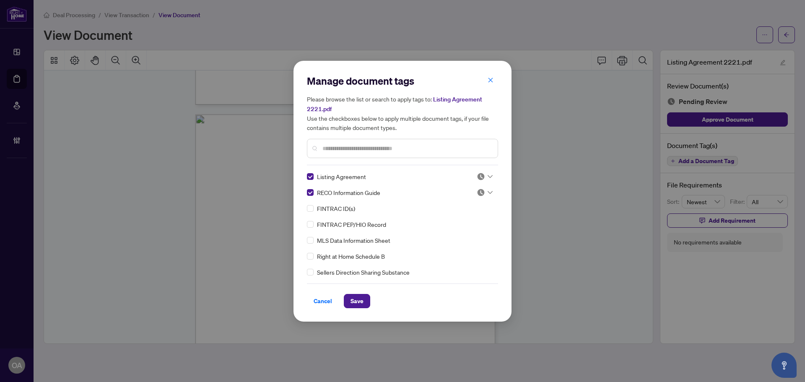
click at [492, 175] on div "Listing Agreement RECO Information Guide FINTRAC ID(s) FINTRAC PEP/HIO Record M…" at bounding box center [402, 224] width 191 height 105
click at [484, 176] on div at bounding box center [484, 176] width 16 height 8
click at [475, 217] on div "Approved" at bounding box center [457, 216] width 54 height 9
click at [484, 189] on div at bounding box center [484, 192] width 16 height 8
click at [478, 229] on div "Approved" at bounding box center [457, 232] width 54 height 9
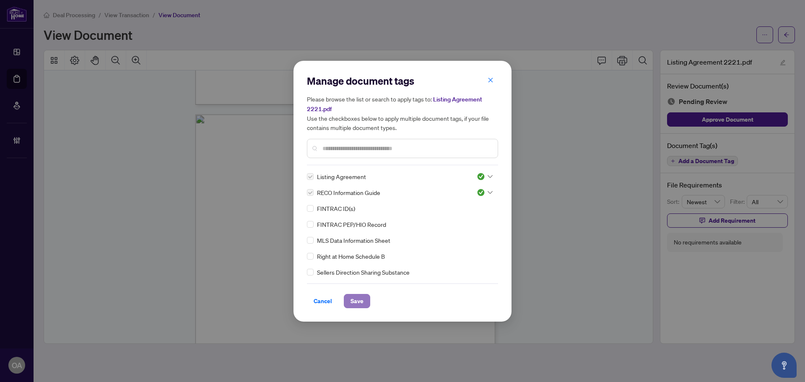
click at [347, 299] on button "Save" at bounding box center [357, 301] width 26 height 14
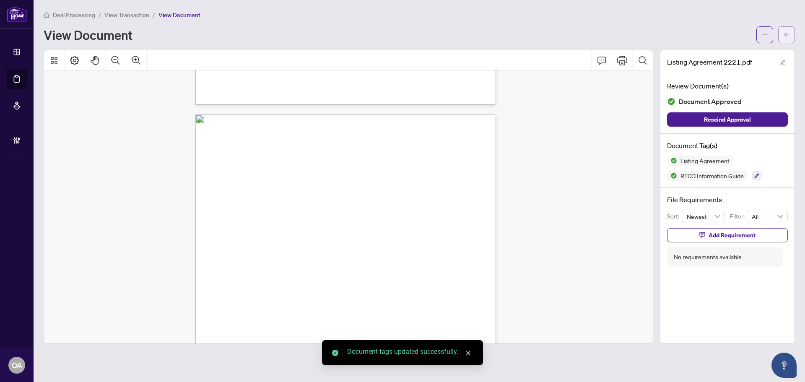
click at [786, 30] on span "button" at bounding box center [786, 34] width 6 height 13
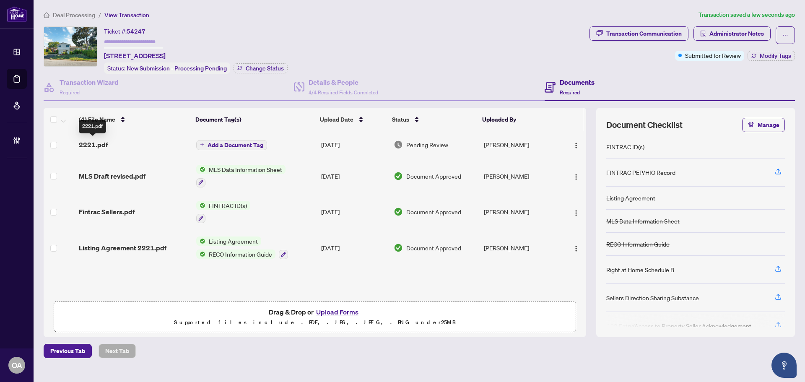
click at [103, 142] on span "2221.pdf" at bounding box center [93, 145] width 29 height 10
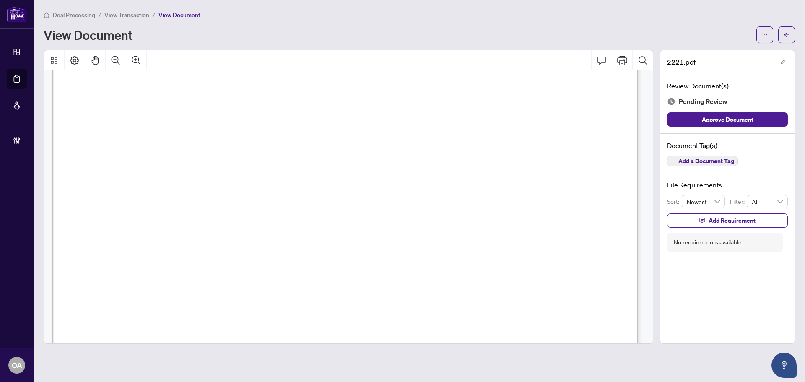
scroll to position [293, 0]
click at [709, 171] on div "Document Tag(s) Add a Document Tag" at bounding box center [727, 154] width 134 height 40
click at [703, 158] on span "Add a Document Tag" at bounding box center [706, 161] width 56 height 6
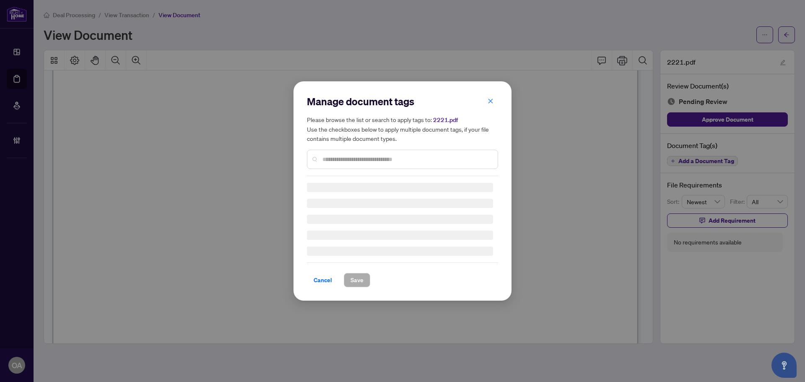
click at [338, 160] on input "text" at bounding box center [406, 159] width 168 height 9
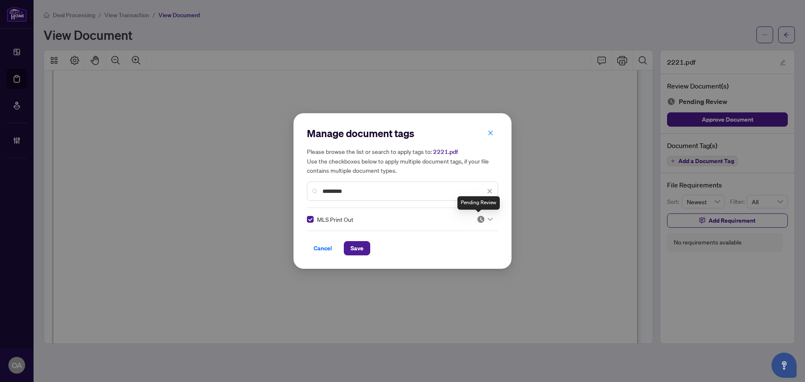
click at [484, 223] on span at bounding box center [484, 219] width 16 height 13
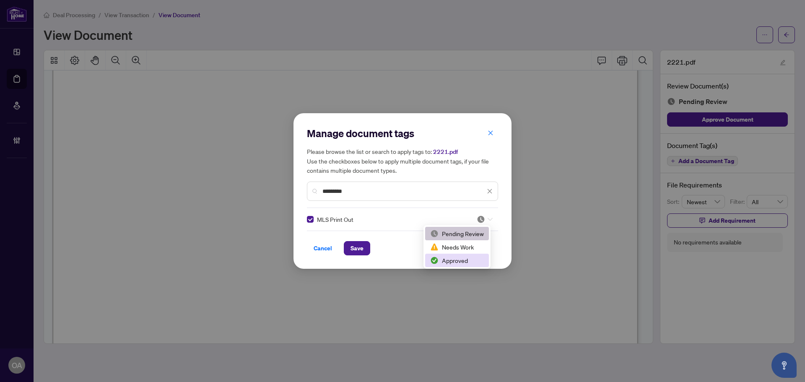
click at [464, 262] on div "Approved" at bounding box center [457, 260] width 54 height 9
click at [356, 248] on span "Save" at bounding box center [356, 247] width 13 height 13
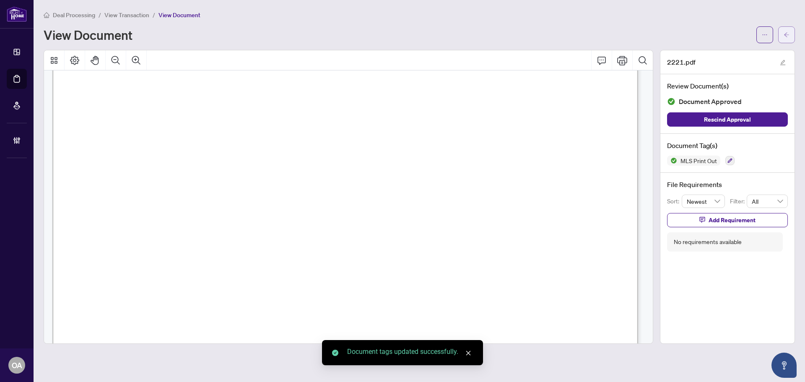
click at [791, 36] on button "button" at bounding box center [786, 34] width 17 height 17
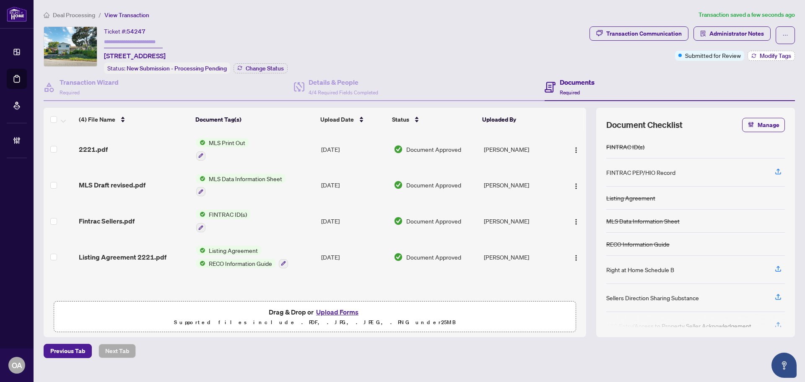
click at [785, 58] on span "Modify Tags" at bounding box center [774, 56] width 31 height 6
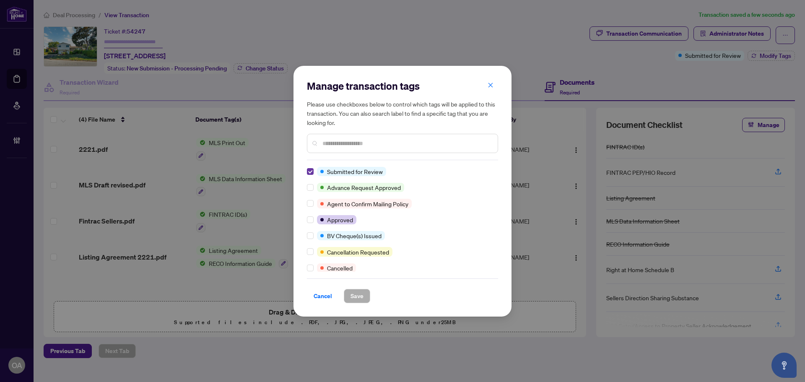
click at [308, 175] on label at bounding box center [310, 171] width 7 height 9
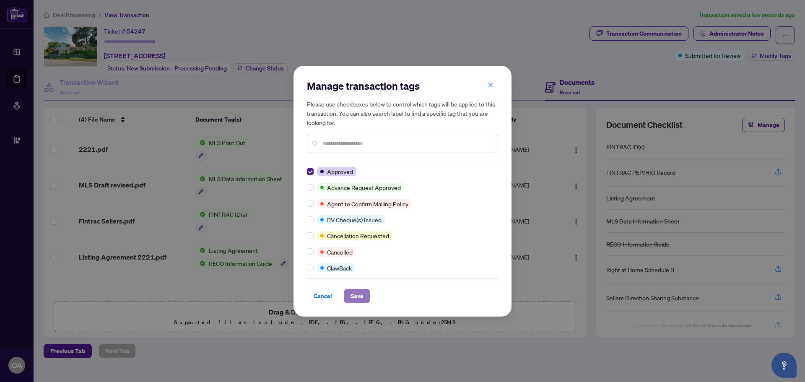
click at [362, 295] on span "Save" at bounding box center [356, 295] width 13 height 13
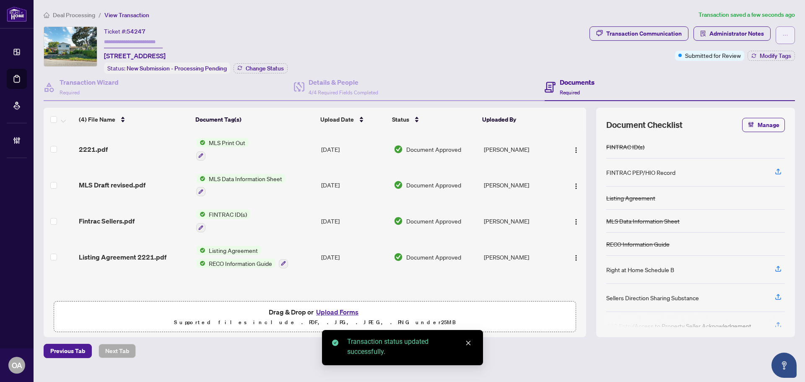
click at [780, 35] on button "button" at bounding box center [784, 35] width 19 height 18
click at [739, 95] on span "Submit for Completion" at bounding box center [756, 93] width 64 height 9
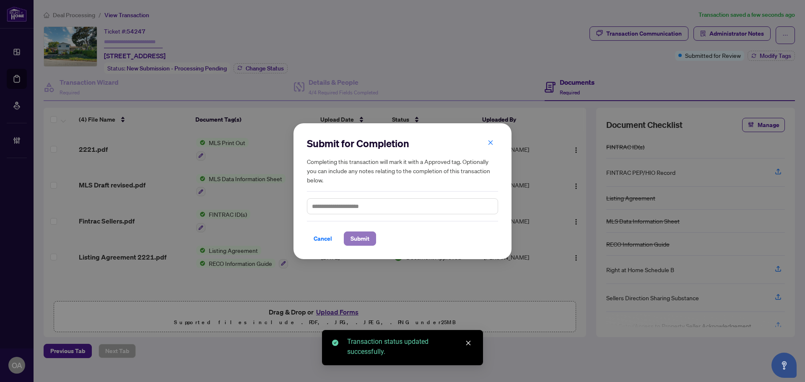
click at [354, 241] on span "Submit" at bounding box center [359, 238] width 19 height 13
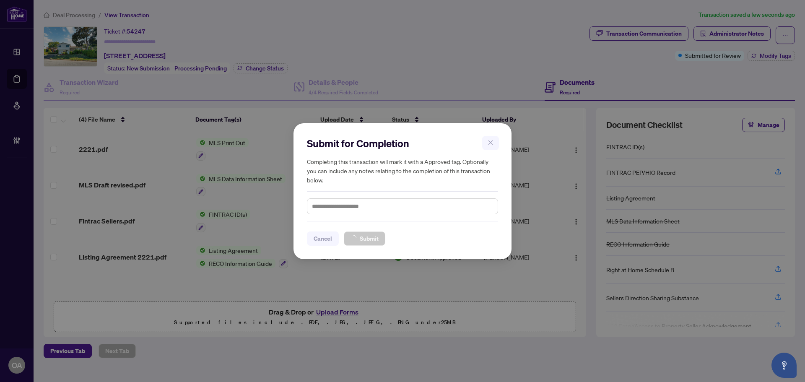
click at [460, 237] on div "Cancel Submit" at bounding box center [402, 238] width 191 height 14
click at [460, 235] on div "Cancel Submit" at bounding box center [402, 238] width 191 height 14
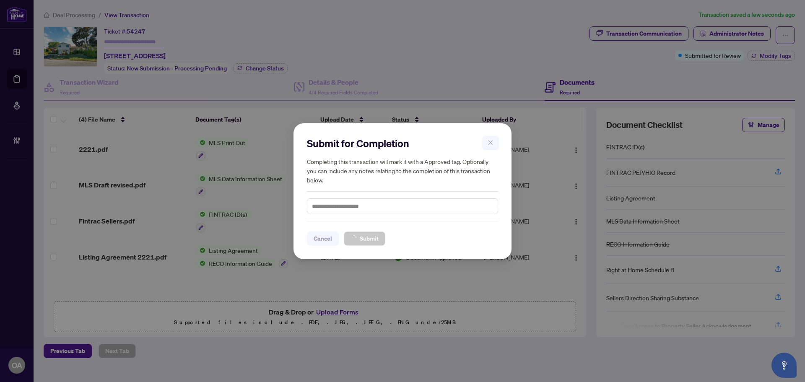
click at [460, 235] on div "Cancel Submit" at bounding box center [402, 238] width 191 height 14
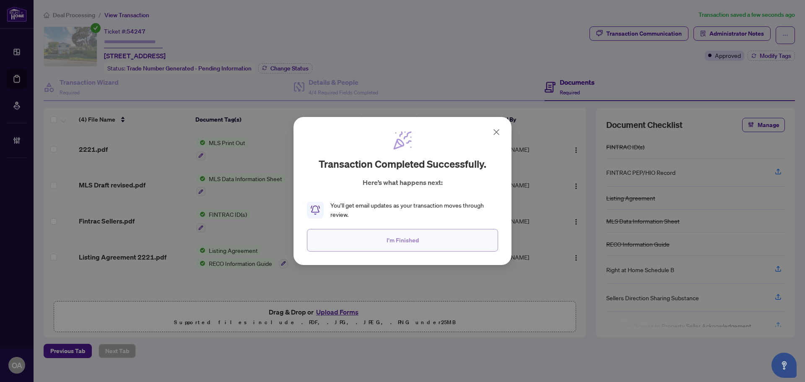
click at [463, 228] on div "Transaction completed successfully. Here’s what happens next: You’ll get email …" at bounding box center [402, 191] width 191 height 122
click at [468, 246] on button "I'm Finished" at bounding box center [402, 240] width 191 height 23
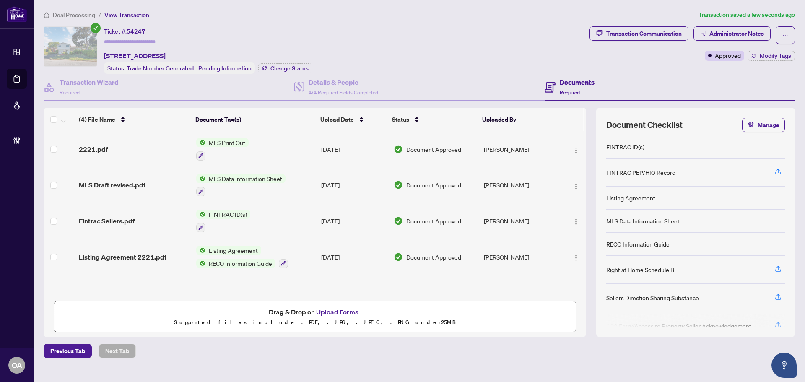
click at [773, 35] on div "Transaction Communication Administrator Notes" at bounding box center [691, 35] width 205 height 18
click at [784, 38] on icon "ellipsis" at bounding box center [785, 35] width 6 height 6
click at [499, 41] on div "Ticket #: 54247 [STREET_ADDRESS] Status: Trade Number Generated - Pending Infor…" at bounding box center [315, 49] width 542 height 47
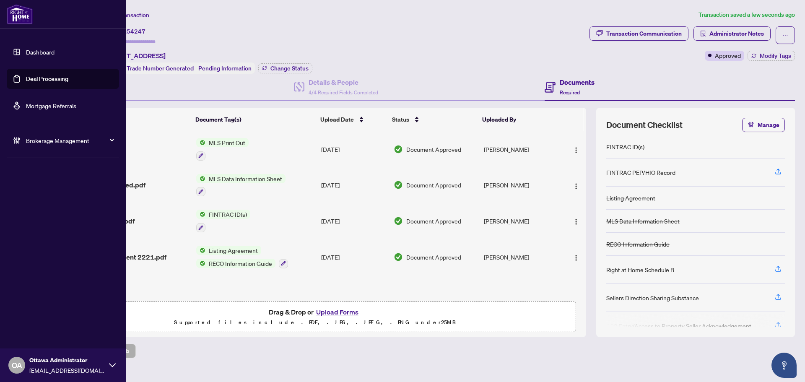
click at [26, 76] on link "Deal Processing" at bounding box center [47, 79] width 42 height 8
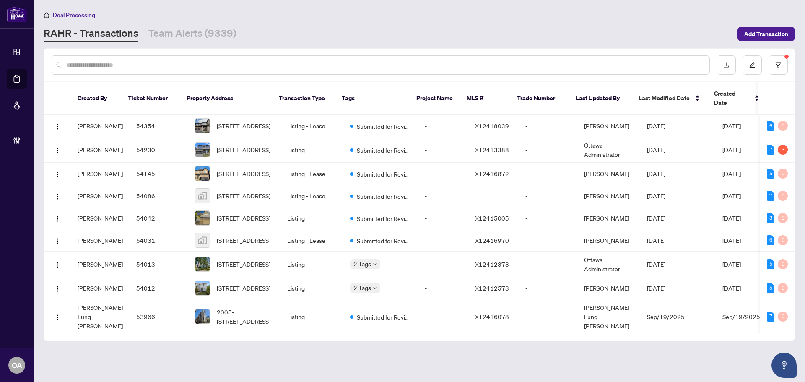
click at [89, 31] on link "RAHR - Transactions" at bounding box center [91, 33] width 95 height 15
click at [100, 66] on input "text" at bounding box center [384, 64] width 636 height 9
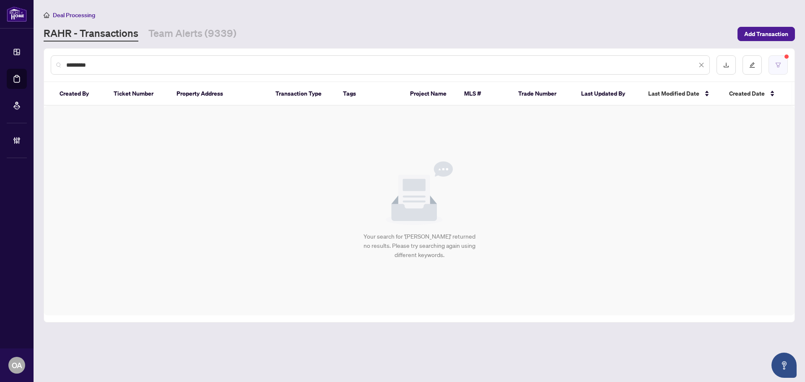
click at [779, 72] on button "button" at bounding box center [777, 64] width 19 height 19
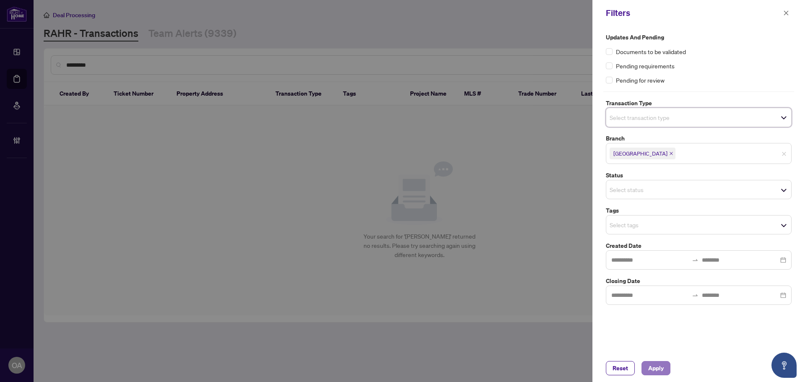
click at [657, 371] on span "Apply" at bounding box center [656, 367] width 16 height 13
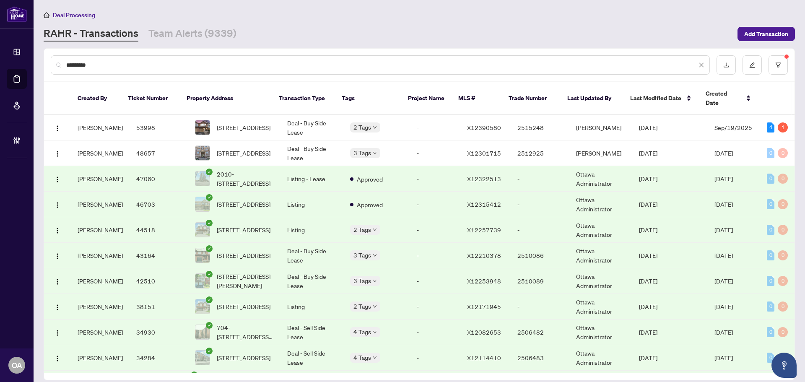
click at [322, 17] on div "Deal Processing" at bounding box center [419, 15] width 751 height 10
click at [212, 38] on link "Team Alerts (9339)" at bounding box center [192, 33] width 88 height 15
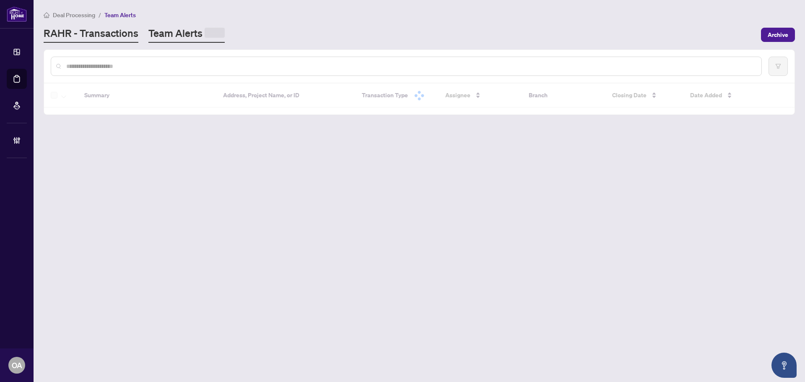
click at [110, 38] on link "RAHR - Transactions" at bounding box center [91, 34] width 95 height 16
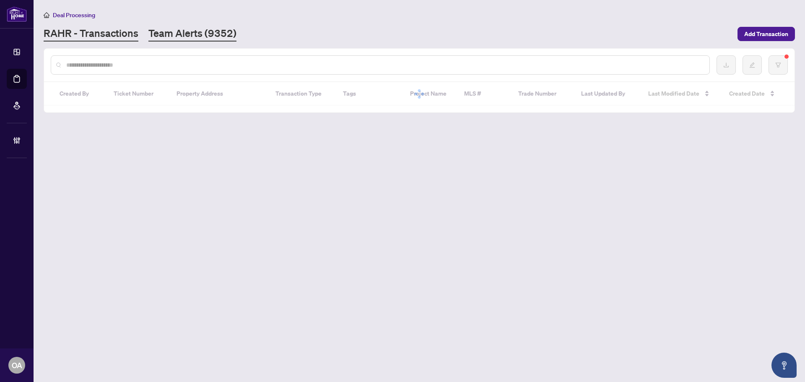
click at [158, 31] on link "Team Alerts (9352)" at bounding box center [192, 33] width 88 height 15
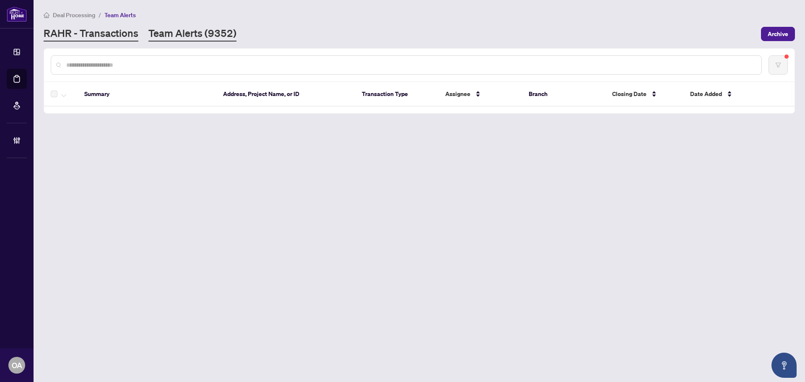
click at [119, 32] on link "RAHR - Transactions" at bounding box center [91, 33] width 95 height 15
